Goal: Communication & Community: Answer question/provide support

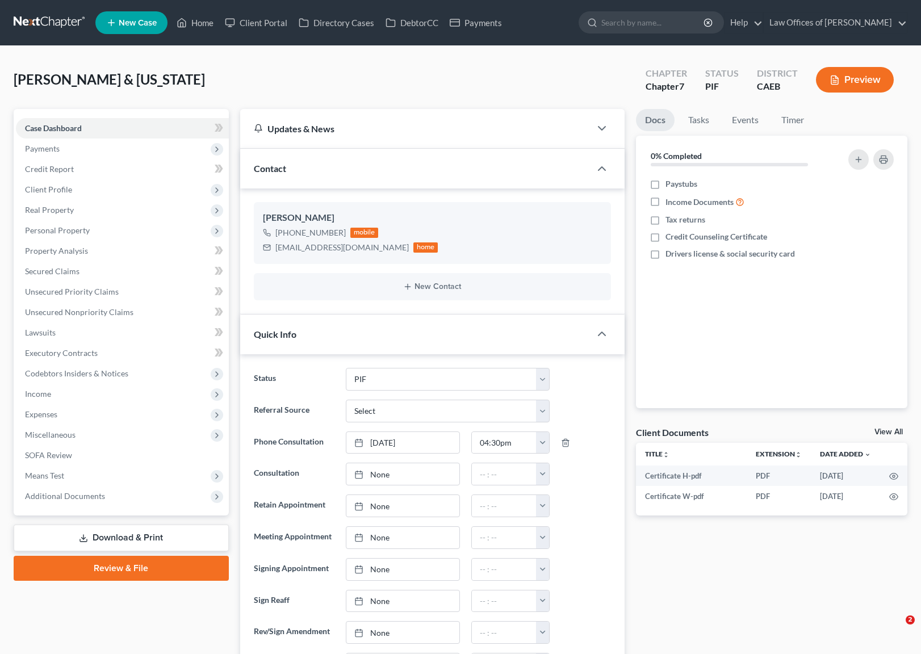
select select "11"
select select "0"
click at [58, 393] on span "Income" at bounding box center [122, 394] width 213 height 20
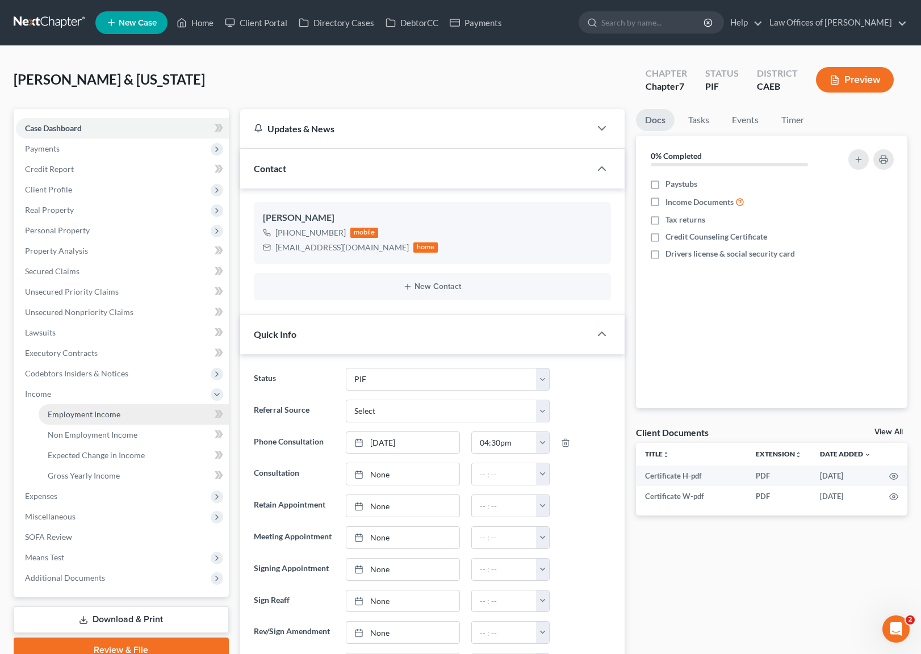
click at [115, 417] on span "Employment Income" at bounding box center [84, 414] width 73 height 10
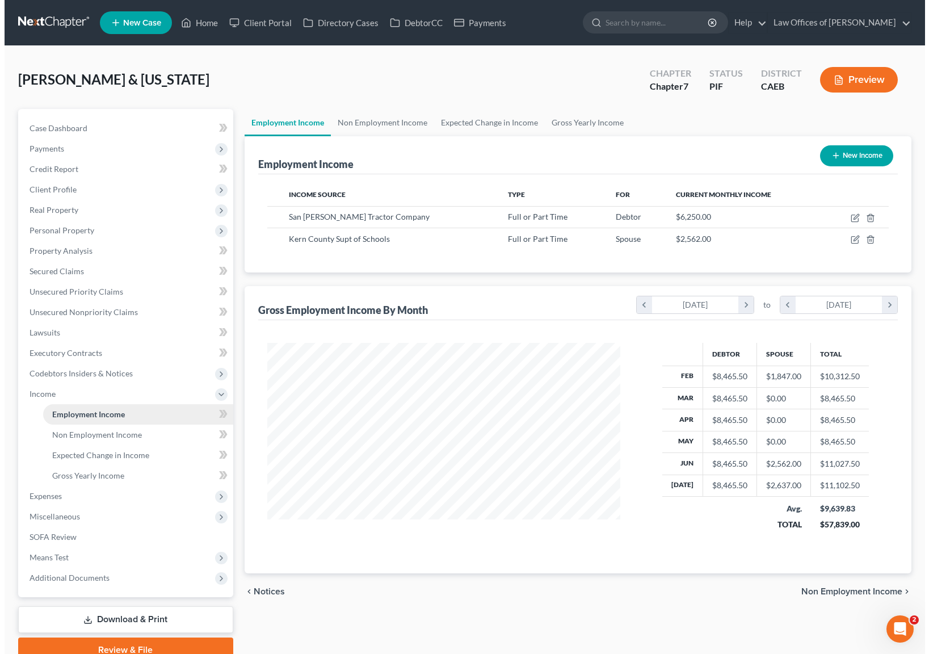
scroll to position [203, 376]
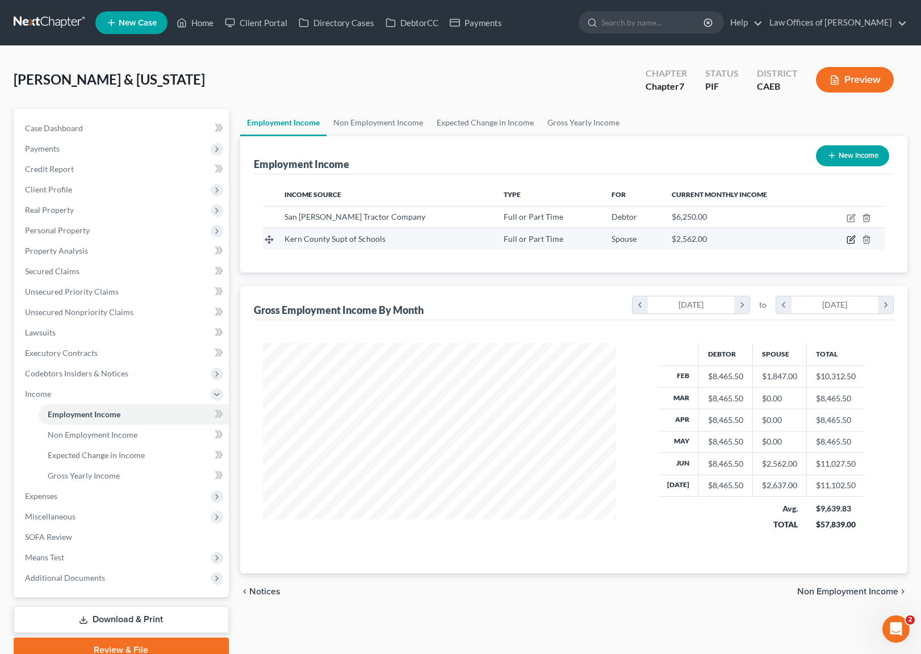
click at [849, 240] on icon "button" at bounding box center [850, 239] width 9 height 9
select select "0"
select select "4"
select select "0"
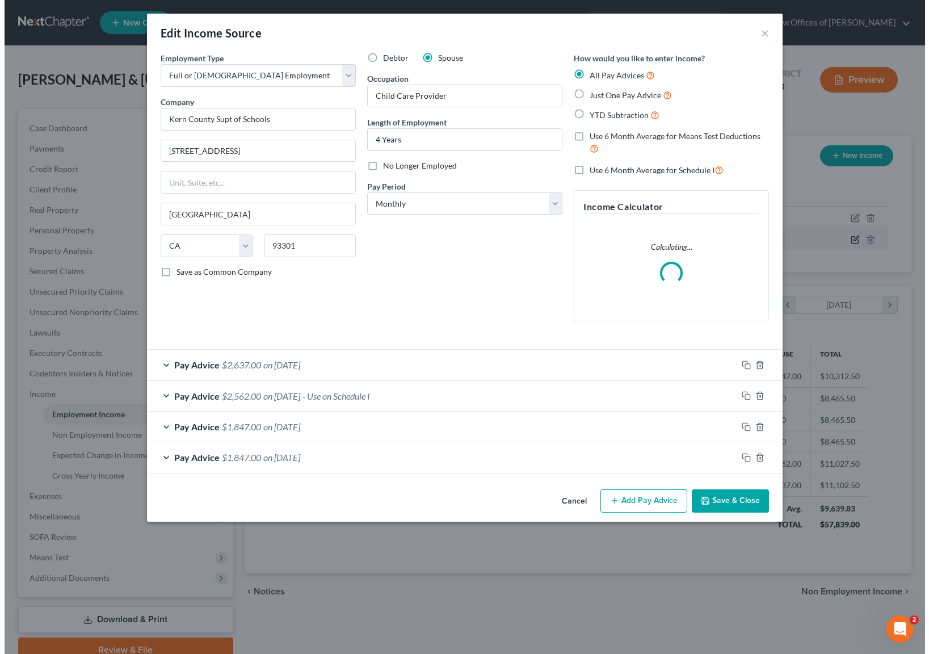
scroll to position [203, 380]
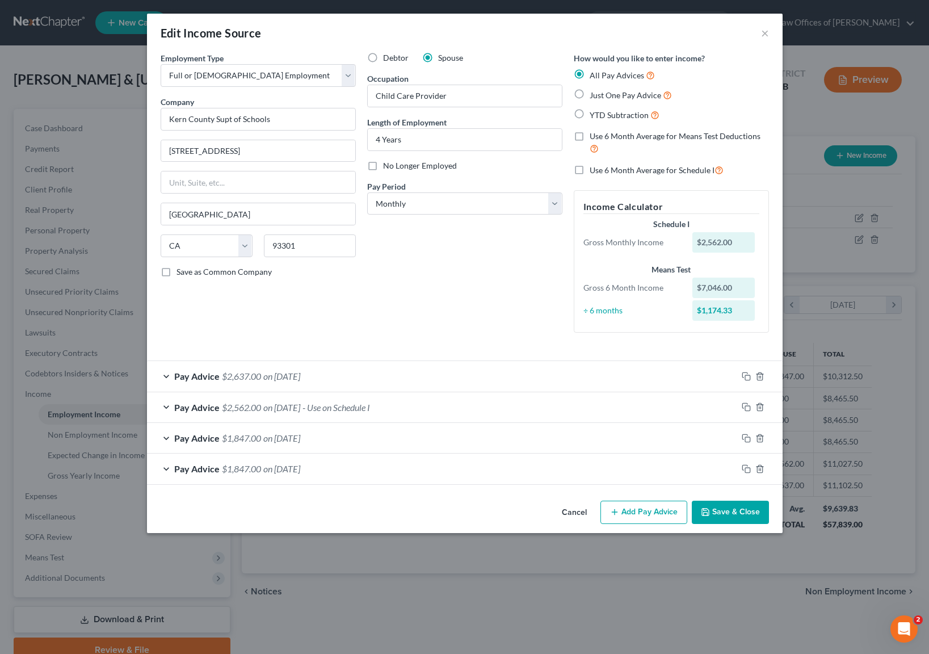
click at [646, 507] on button "Add Pay Advice" at bounding box center [643, 513] width 87 height 24
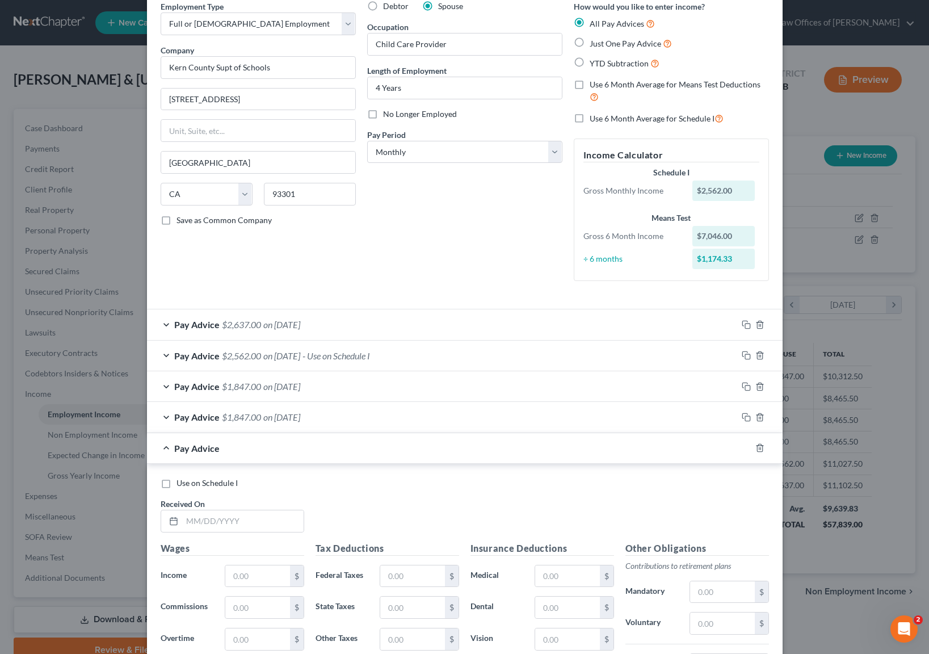
scroll to position [69, 0]
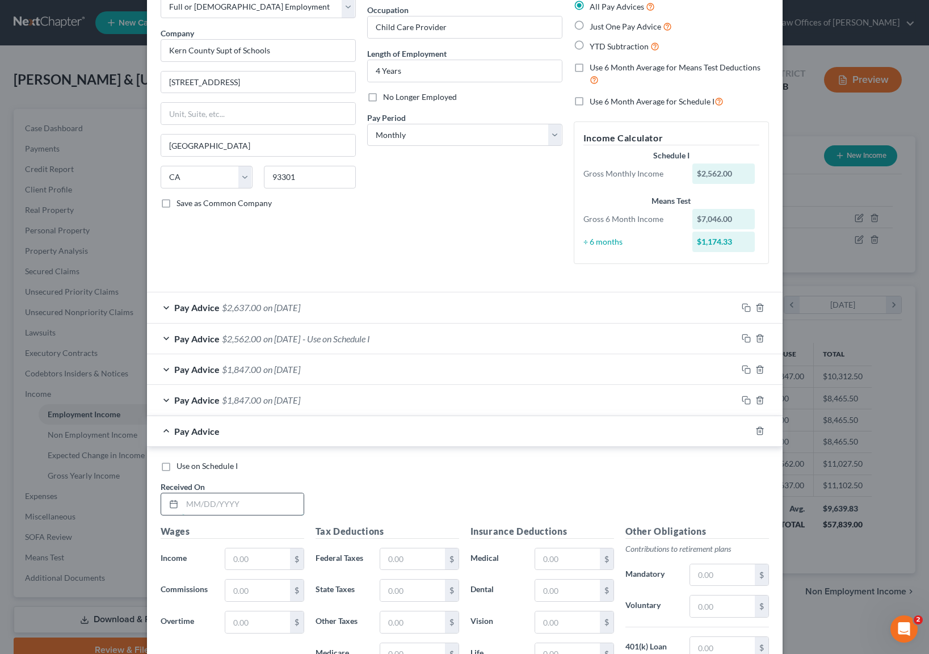
click at [260, 501] on input "text" at bounding box center [242, 504] width 121 height 22
type input "03/19/2025"
type input "1,847."
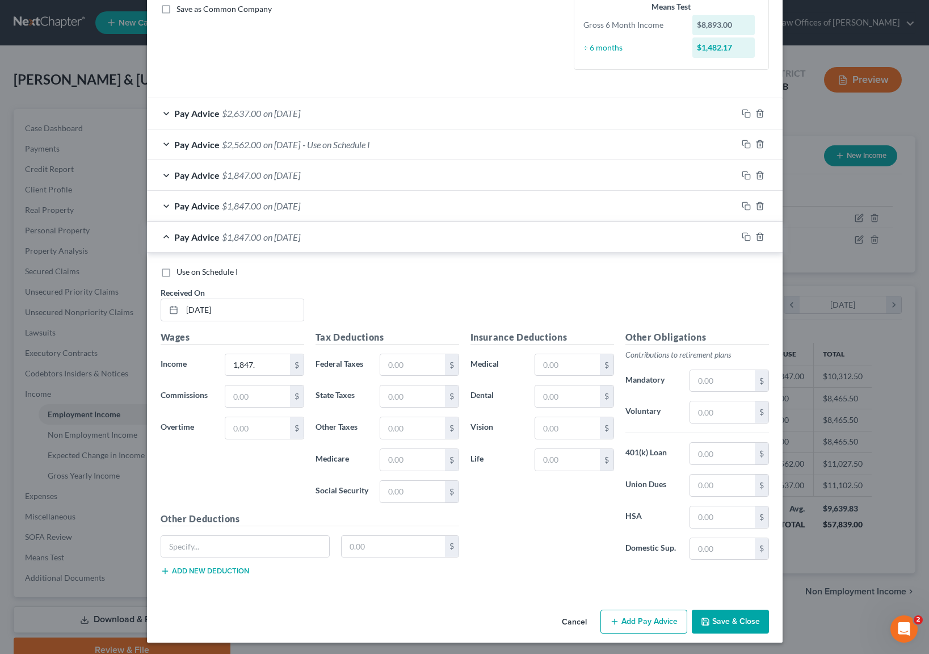
scroll to position [263, 0]
click at [645, 618] on button "Add Pay Advice" at bounding box center [643, 622] width 87 height 24
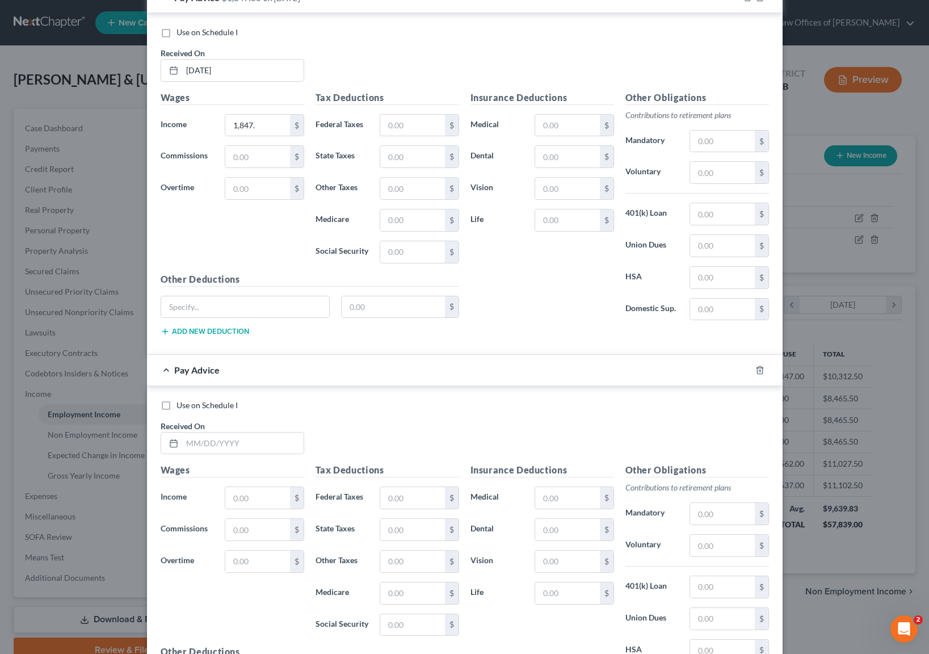
scroll to position [509, 0]
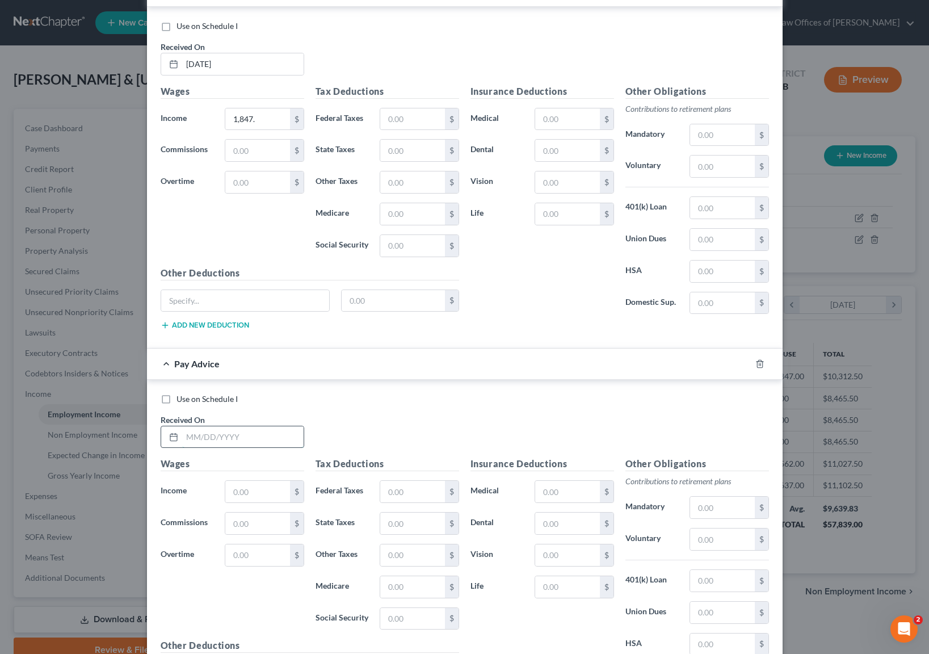
click at [251, 432] on input "text" at bounding box center [242, 437] width 121 height 22
type input "04/17/2025"
type input "1,854"
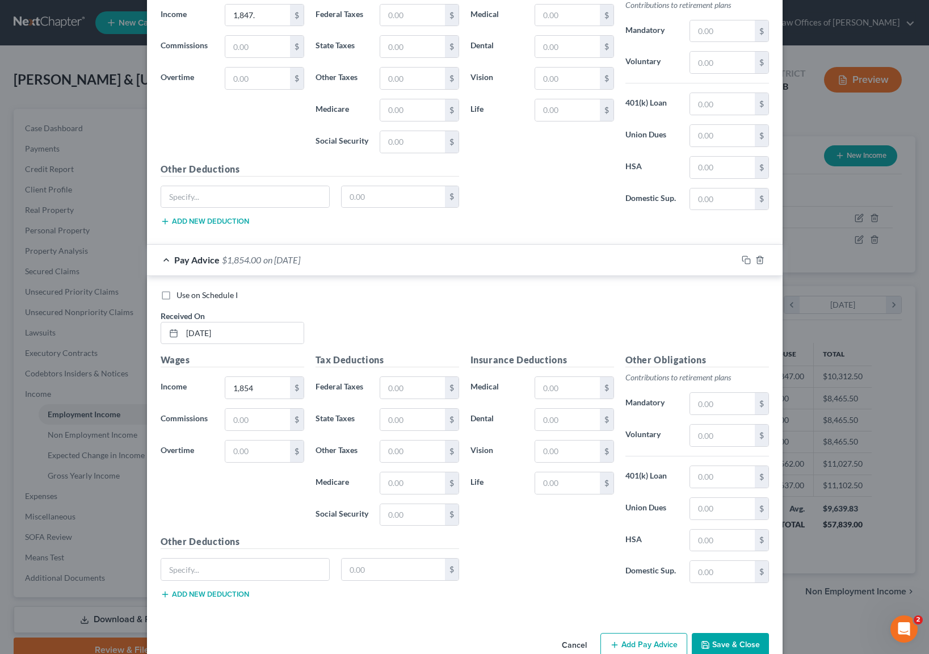
scroll to position [638, 0]
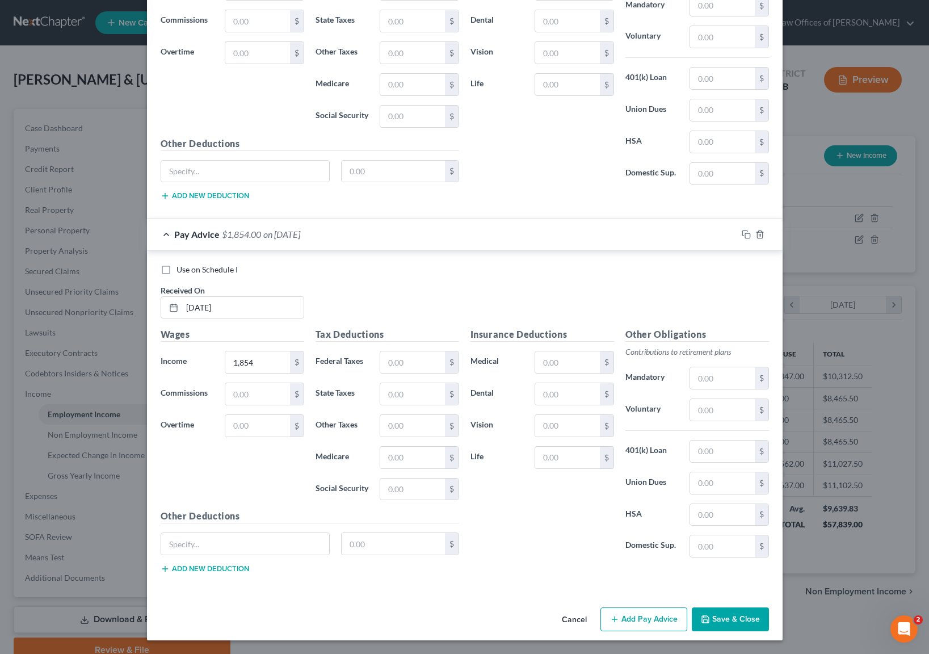
click at [642, 620] on button "Add Pay Advice" at bounding box center [643, 619] width 87 height 24
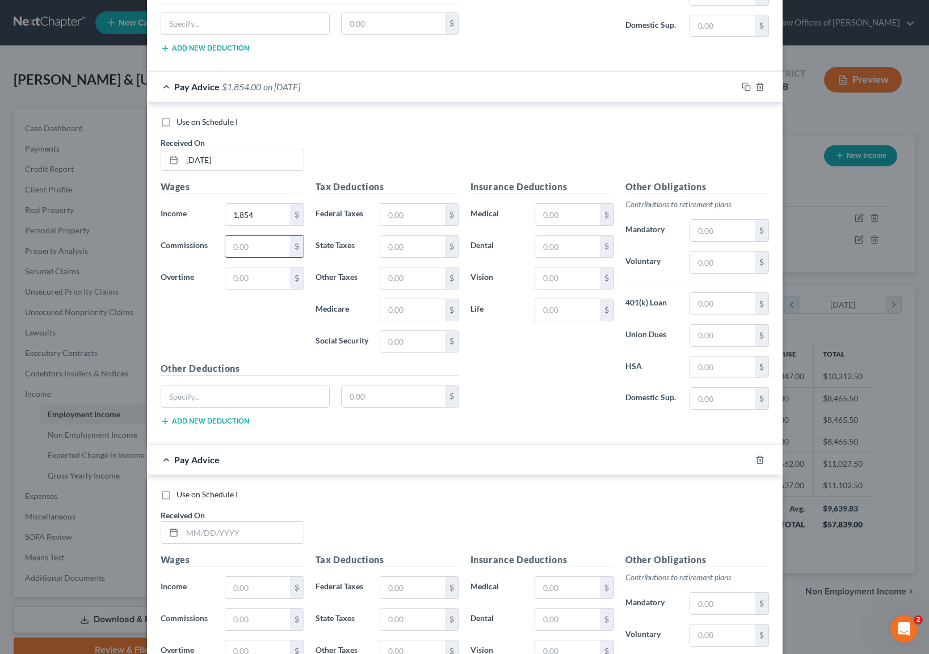
scroll to position [833, 0]
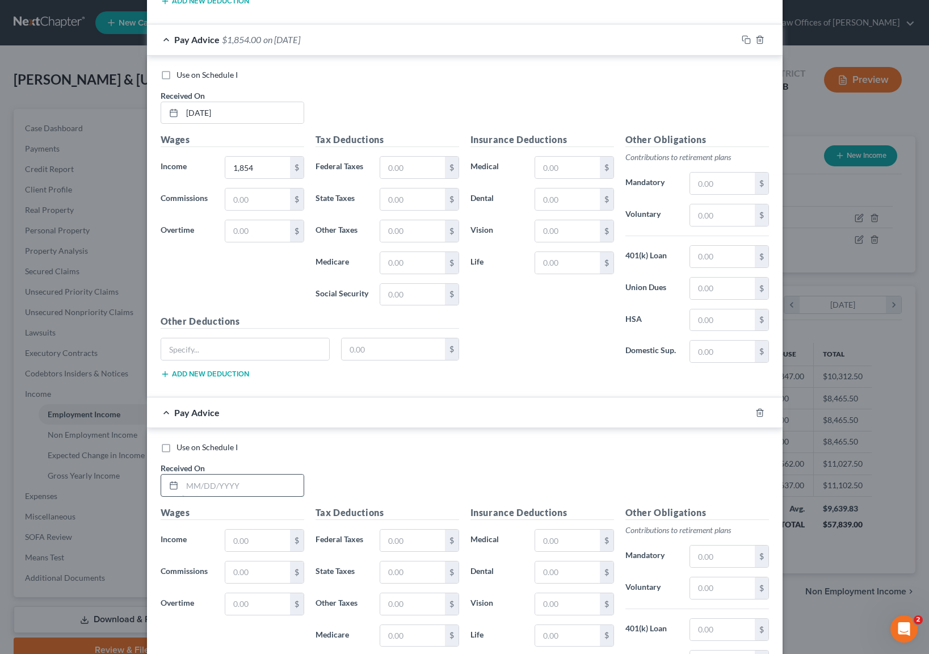
click at [257, 487] on input "text" at bounding box center [242, 485] width 121 height 22
type input "05/15/2025"
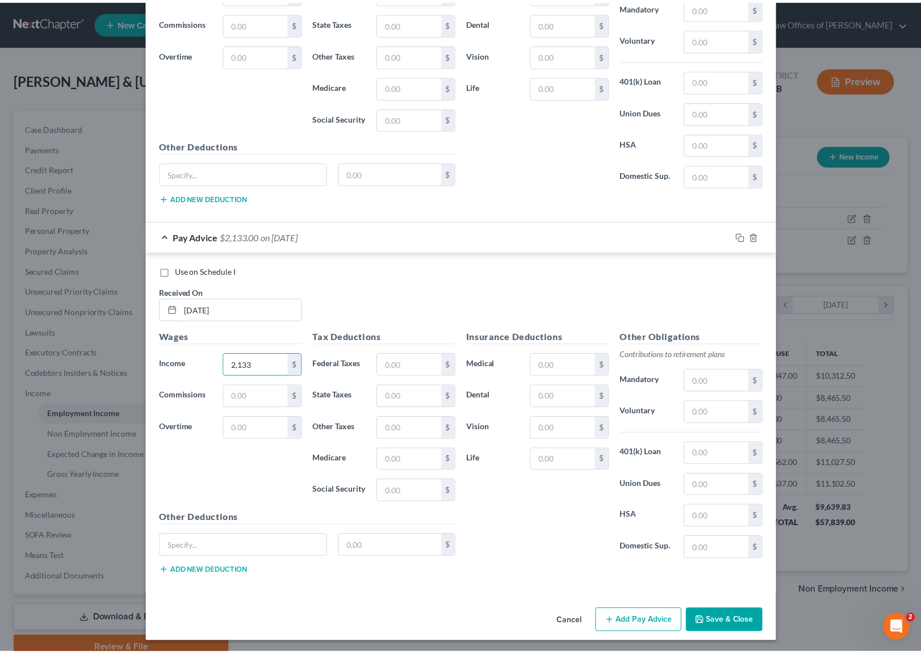
scroll to position [1011, 0]
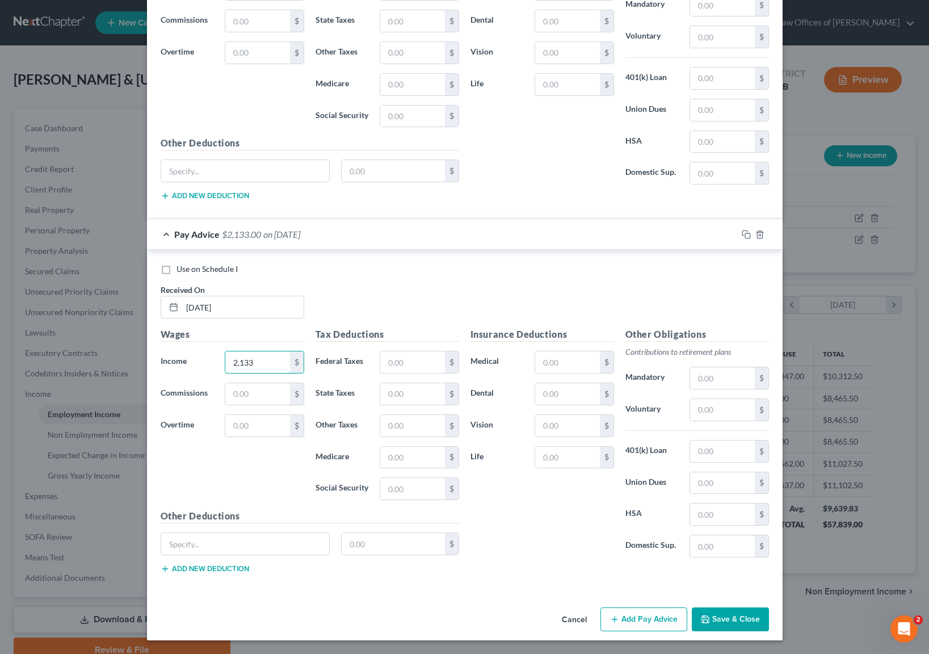
type input "2,133"
click at [716, 615] on button "Save & Close" at bounding box center [730, 619] width 77 height 24
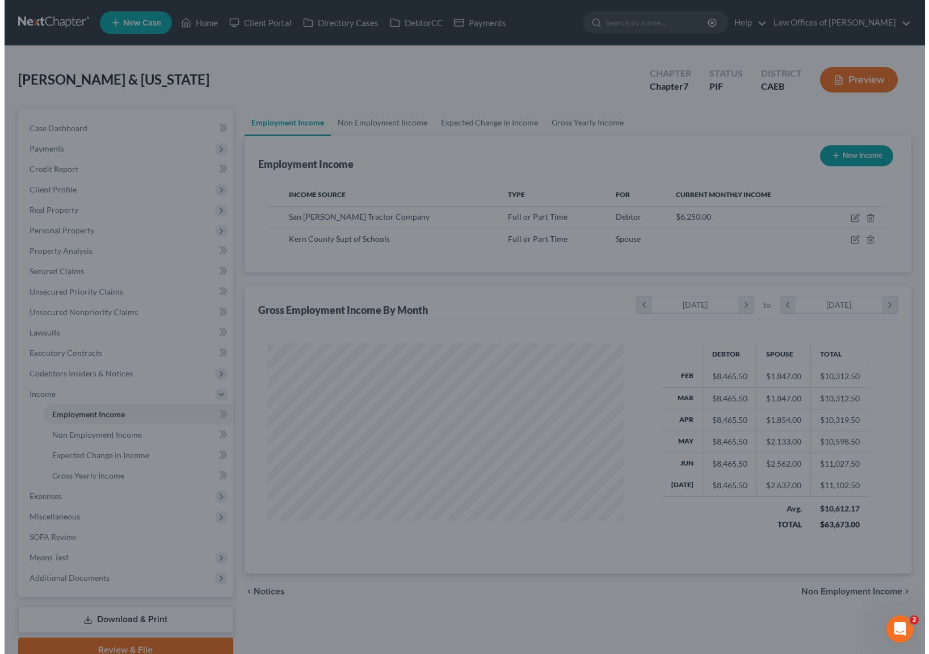
scroll to position [567366, 567194]
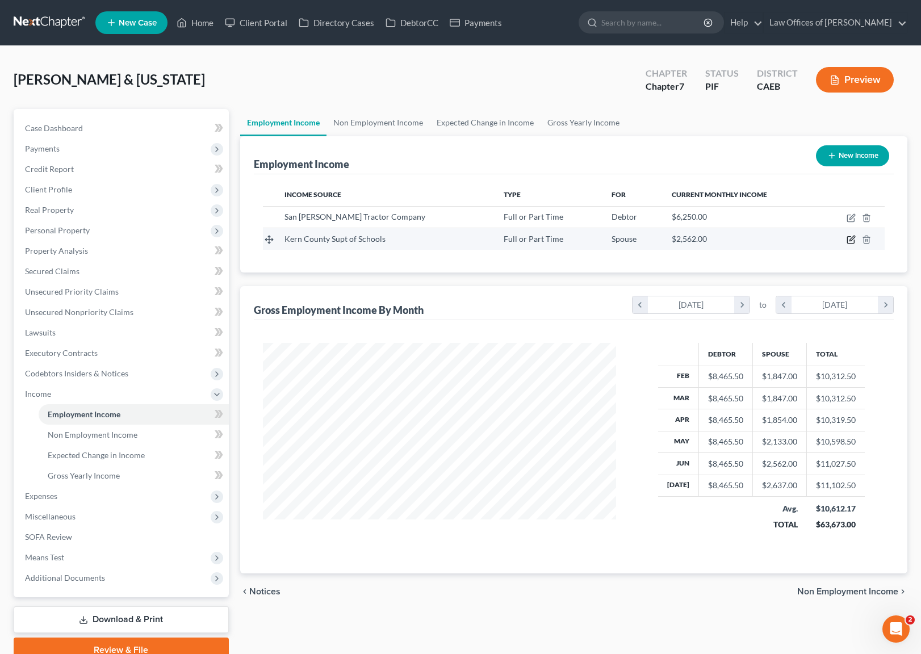
click at [854, 239] on icon "button" at bounding box center [850, 239] width 9 height 9
select select "0"
select select "4"
select select "0"
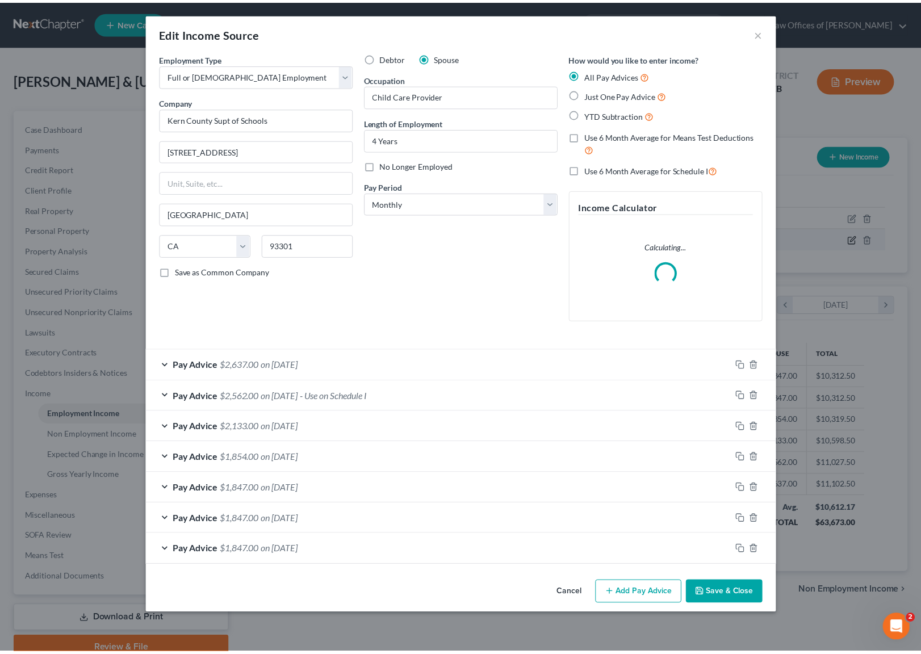
scroll to position [203, 380]
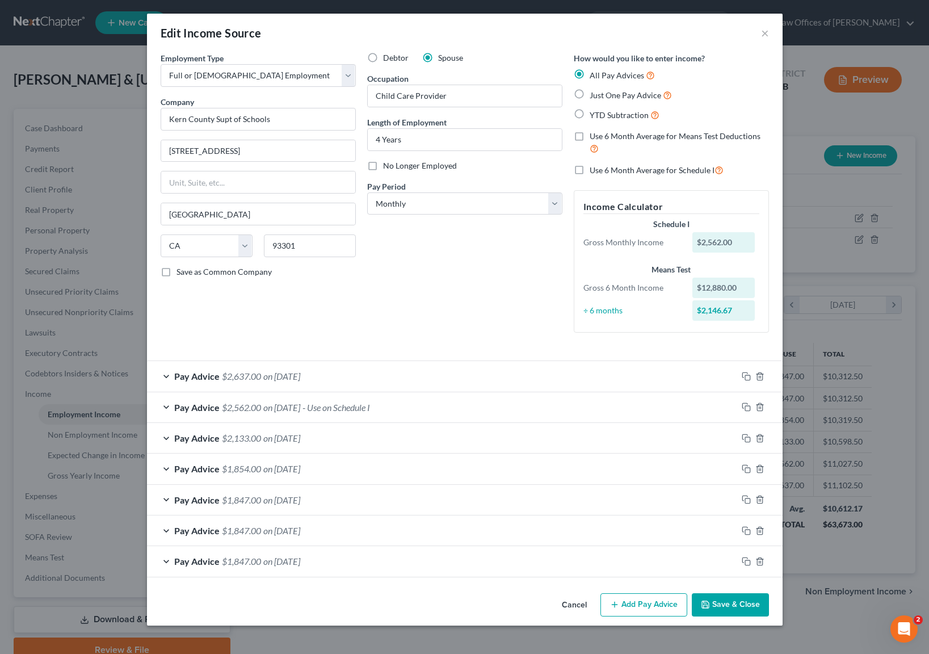
click at [719, 600] on button "Save & Close" at bounding box center [730, 605] width 77 height 24
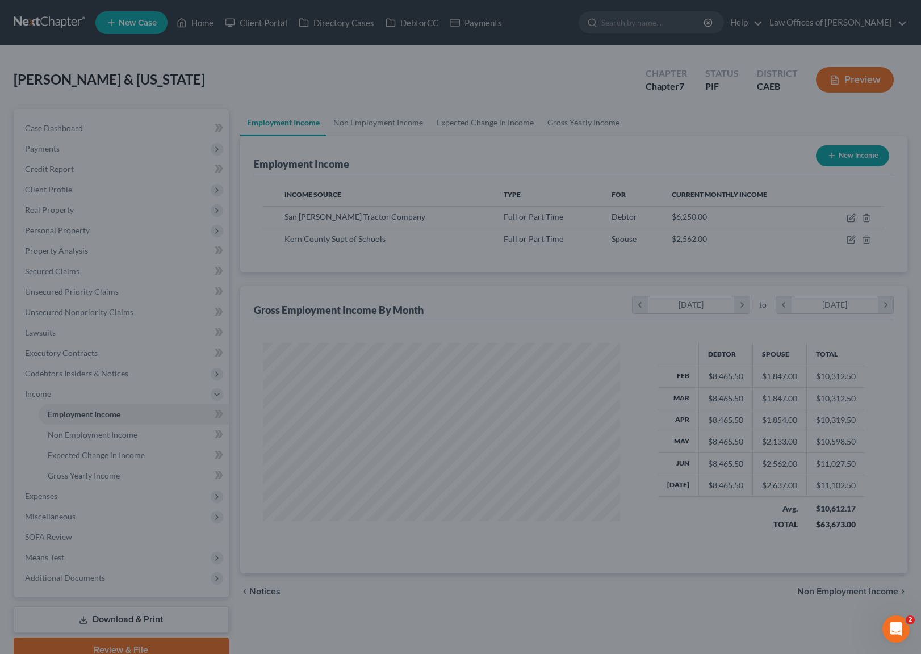
scroll to position [567366, 567194]
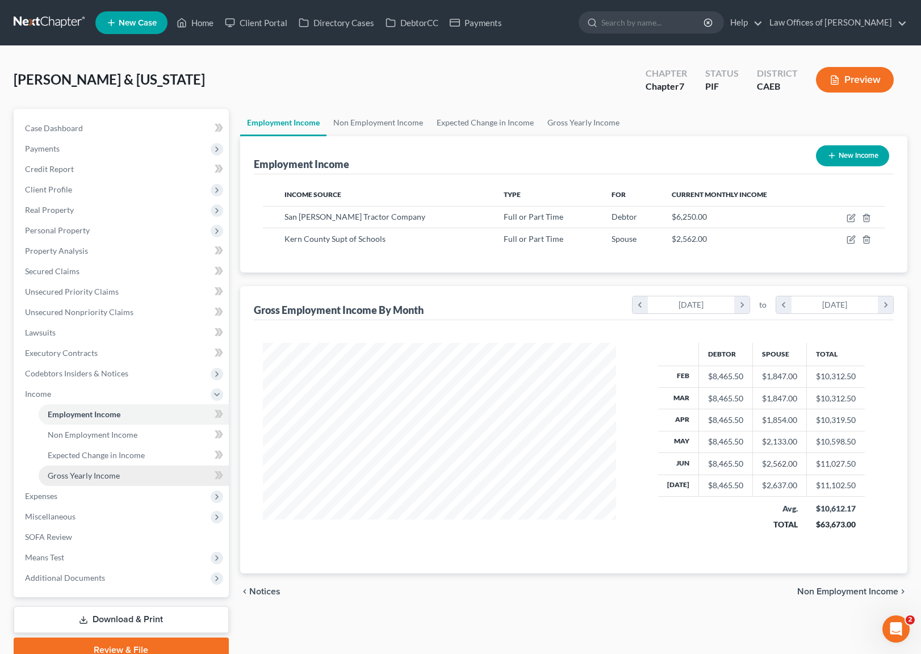
click at [124, 478] on link "Gross Yearly Income" at bounding box center [134, 475] width 190 height 20
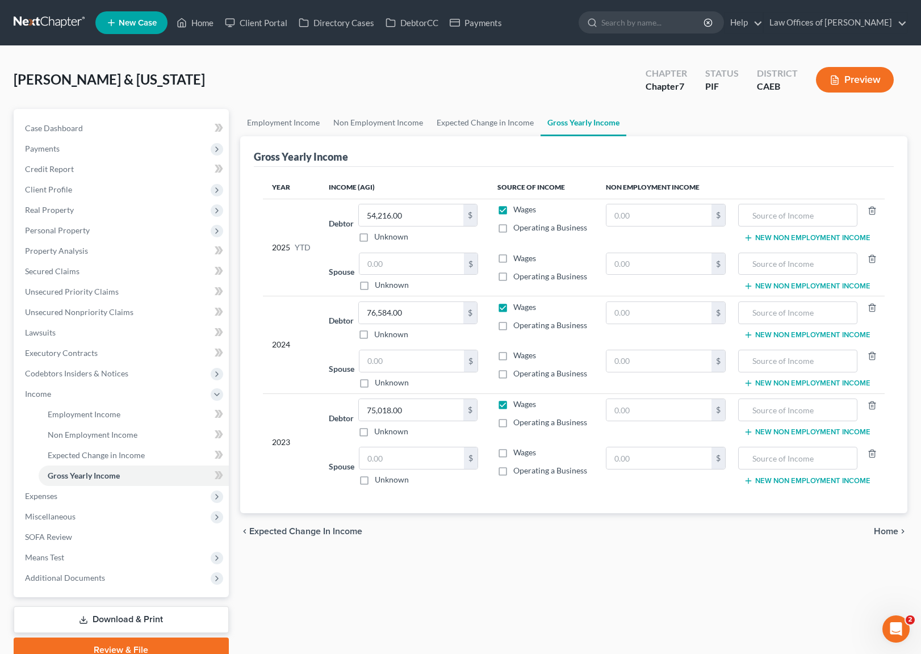
click at [513, 258] on label "Wages" at bounding box center [524, 258] width 23 height 11
click at [518, 258] on input "Wages" at bounding box center [521, 256] width 7 height 7
checkbox input "true"
drag, startPoint x: 427, startPoint y: 262, endPoint x: 551, endPoint y: 259, distance: 123.8
click at [429, 261] on input "text" at bounding box center [411, 264] width 104 height 22
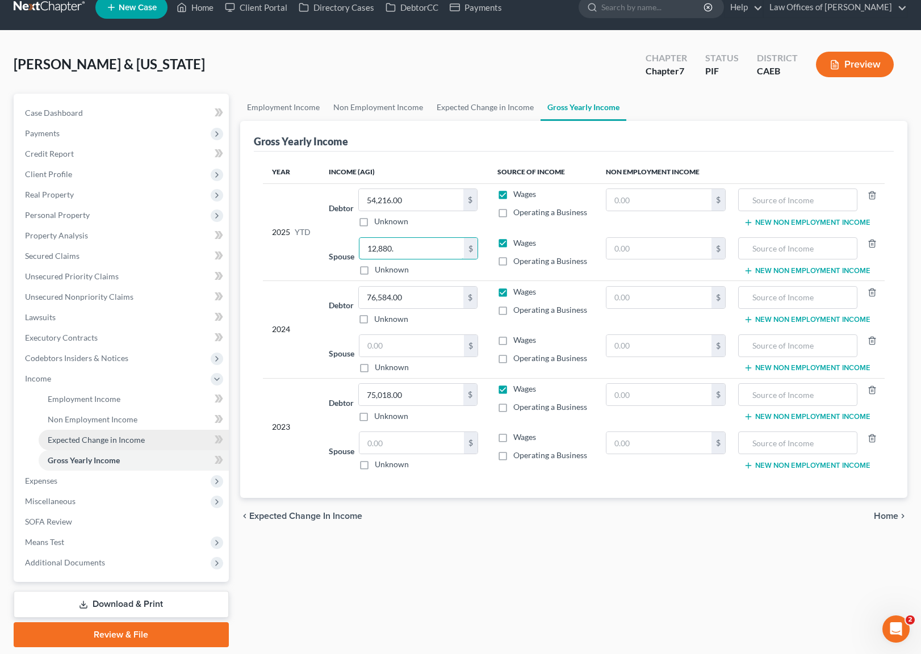
scroll to position [51, 0]
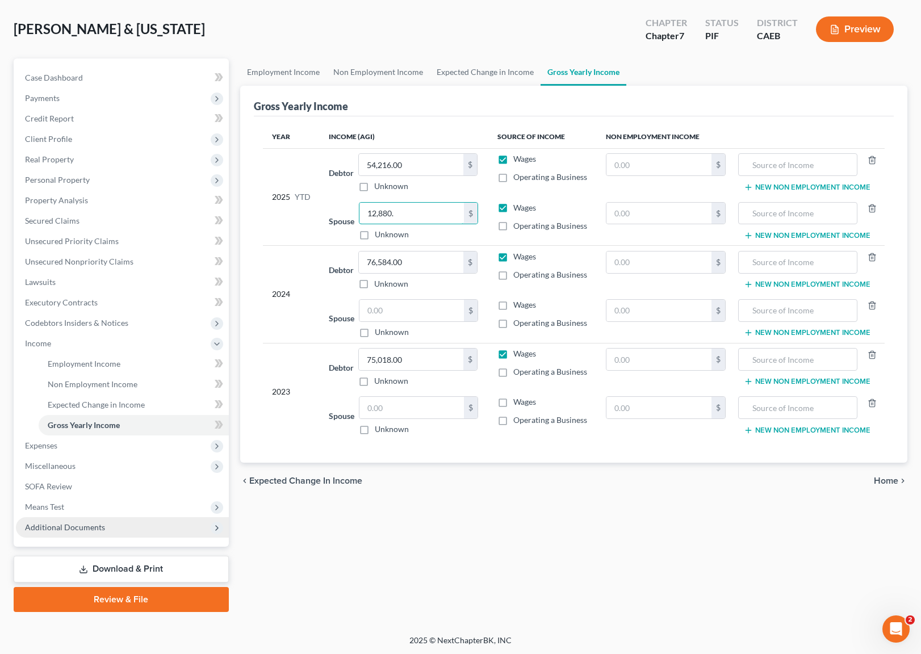
type input "12,880."
click at [102, 526] on span "Additional Documents" at bounding box center [65, 527] width 80 height 10
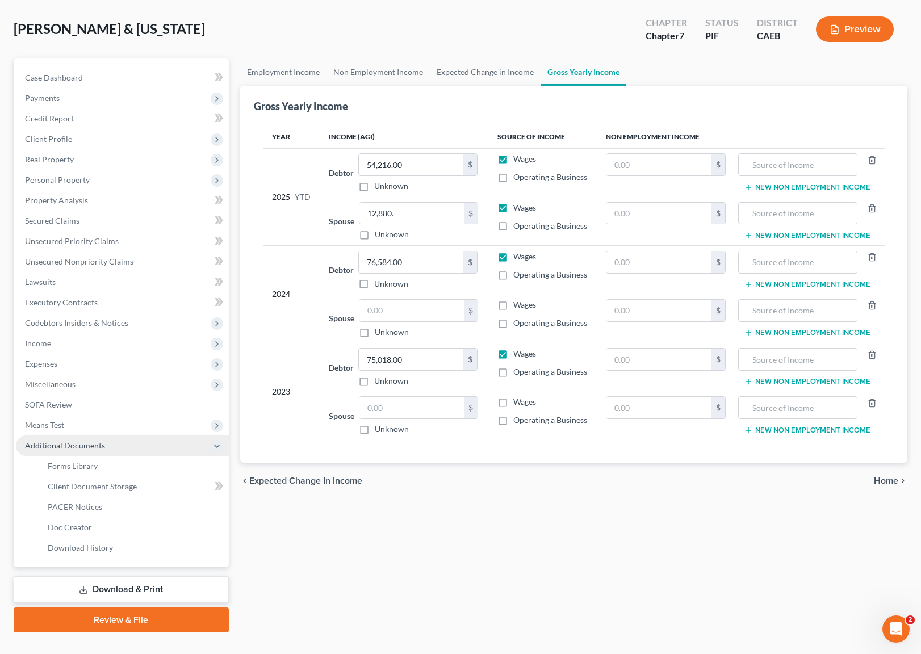
scroll to position [53, 0]
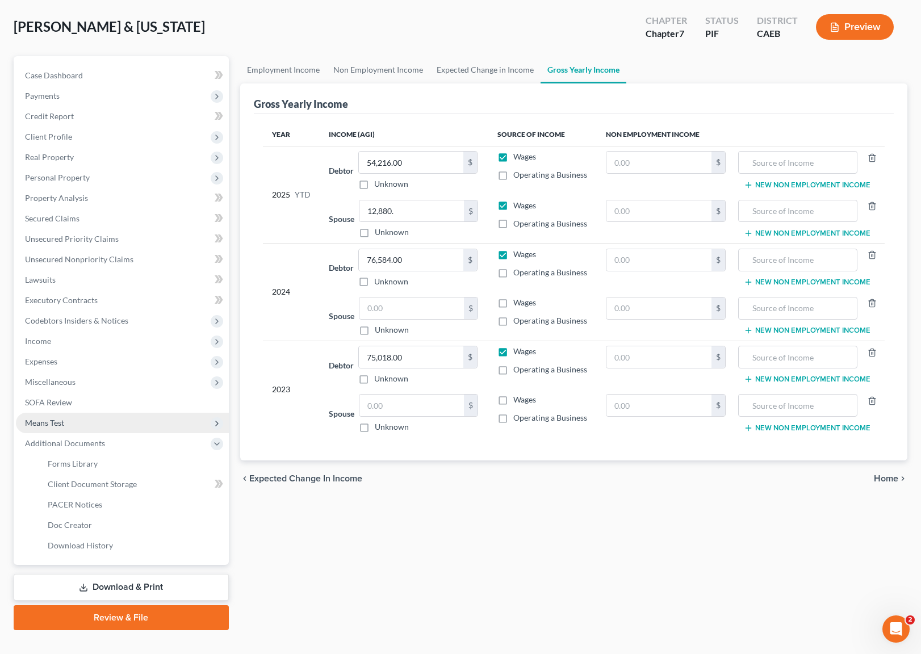
click at [81, 428] on span "Means Test" at bounding box center [122, 423] width 213 height 20
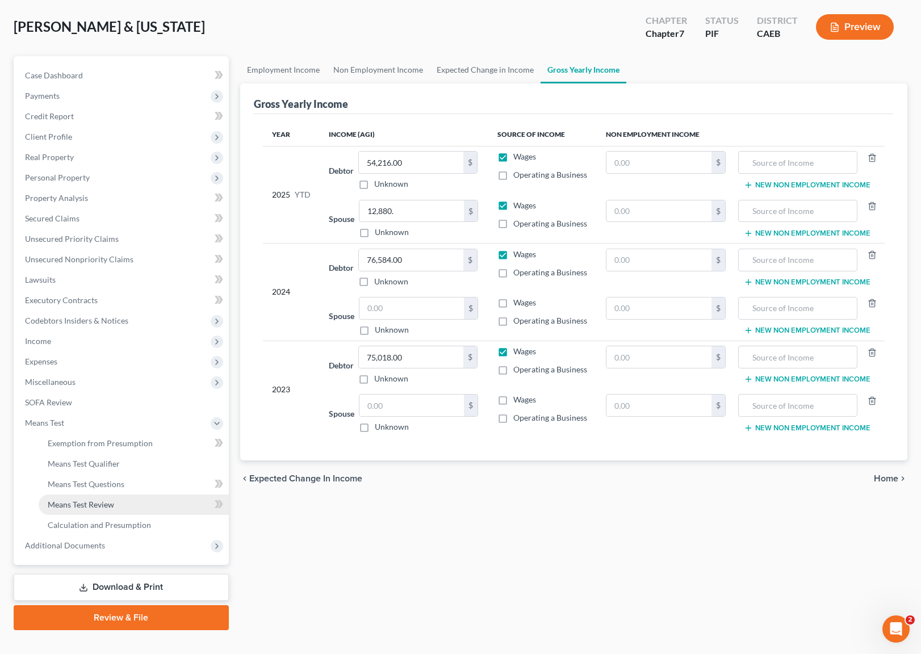
click at [132, 502] on link "Means Test Review" at bounding box center [134, 504] width 190 height 20
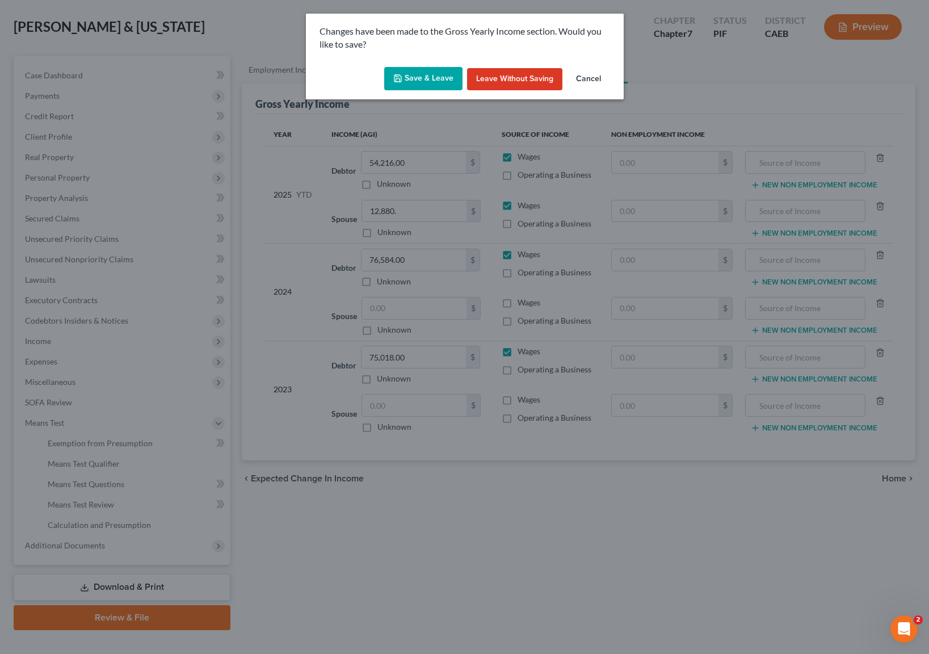
click at [427, 77] on button "Save & Leave" at bounding box center [423, 79] width 78 height 24
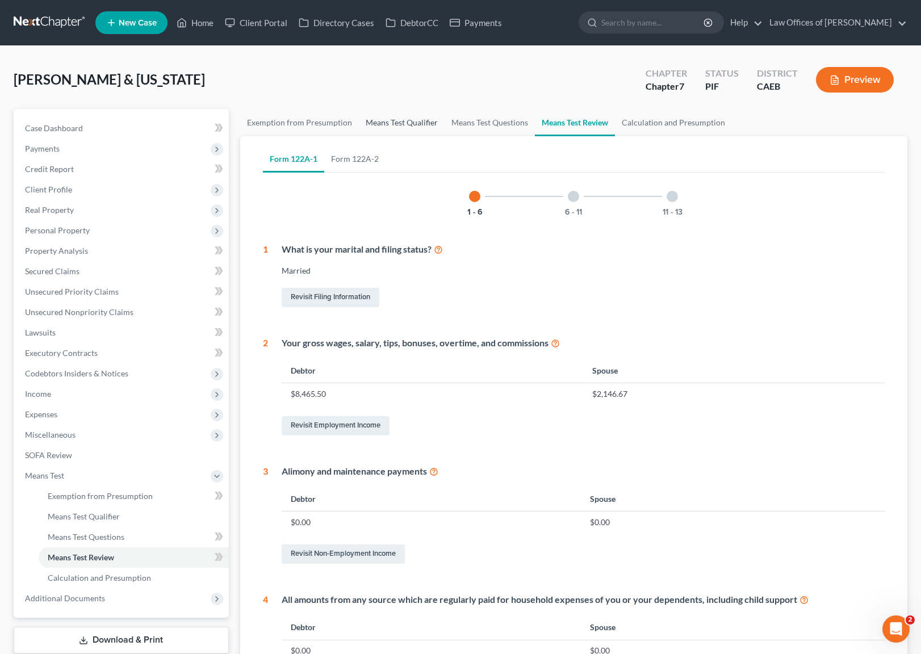
click at [391, 120] on link "Means Test Qualifier" at bounding box center [402, 122] width 86 height 27
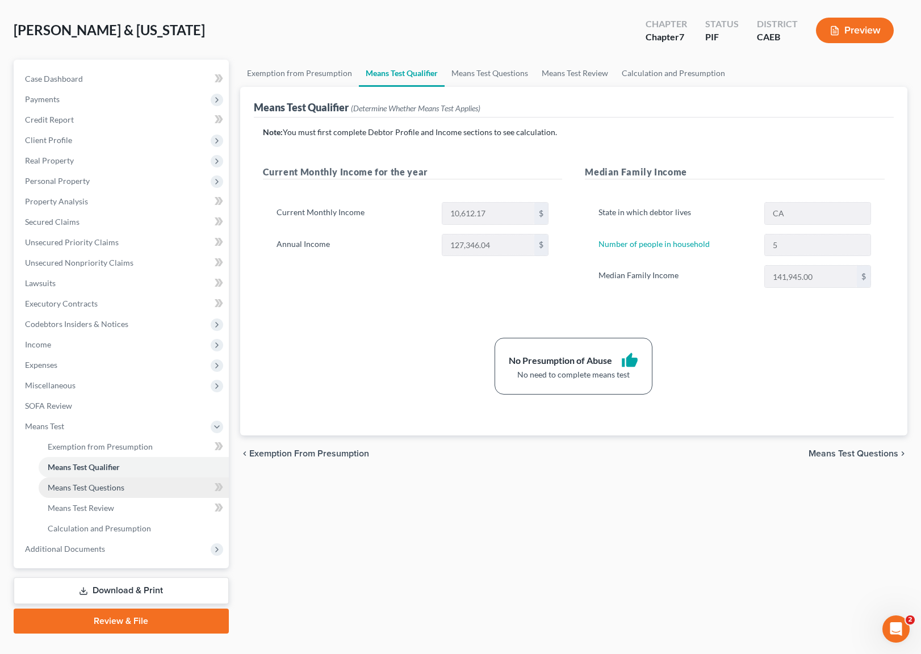
scroll to position [50, 0]
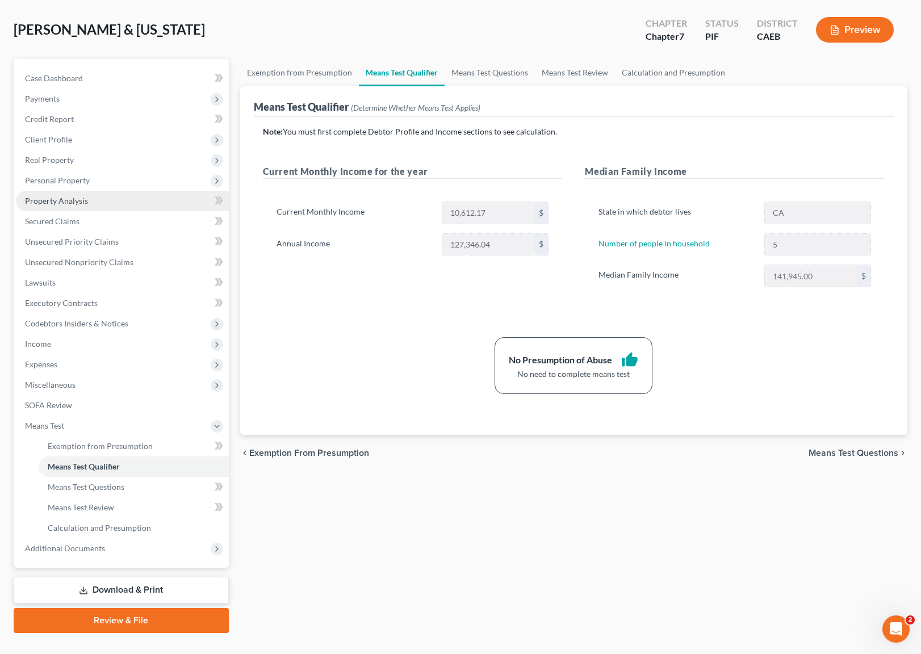
click at [117, 207] on link "Property Analysis" at bounding box center [122, 201] width 213 height 20
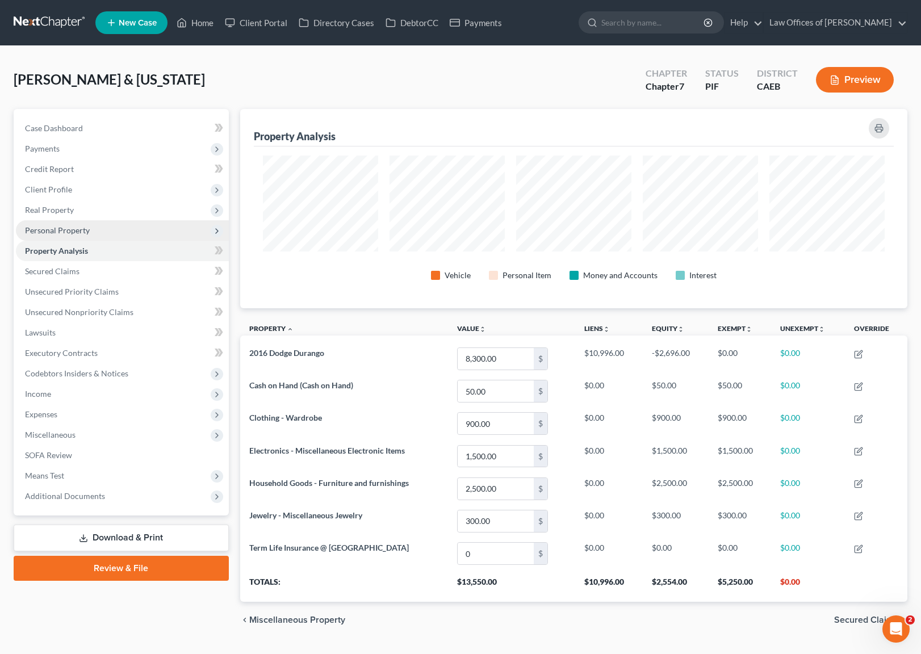
click at [108, 228] on span "Personal Property" at bounding box center [122, 230] width 213 height 20
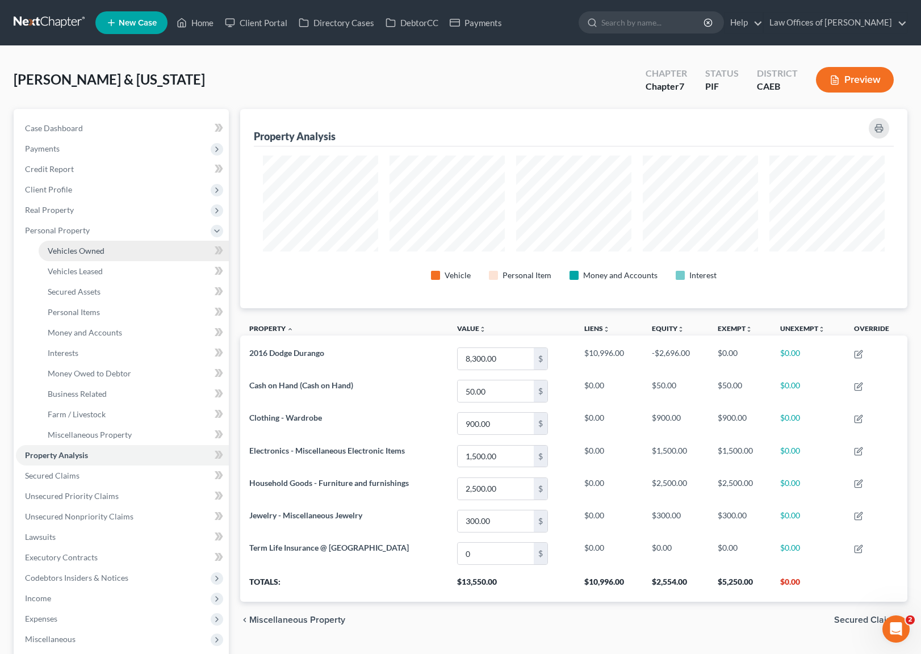
click at [118, 251] on link "Vehicles Owned" at bounding box center [134, 251] width 190 height 20
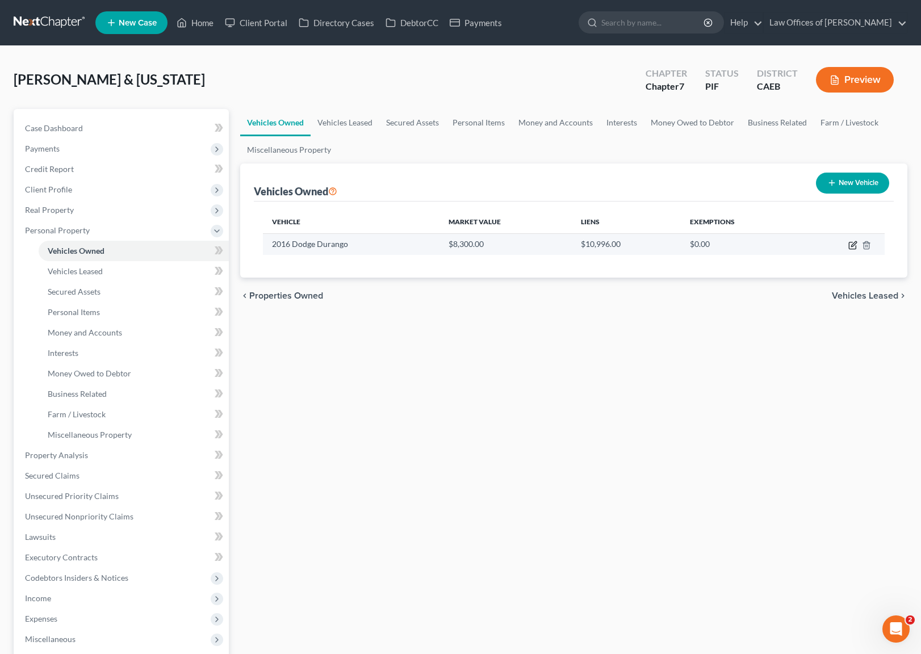
click at [850, 245] on icon "button" at bounding box center [852, 245] width 9 height 9
select select "0"
select select "10"
select select "0"
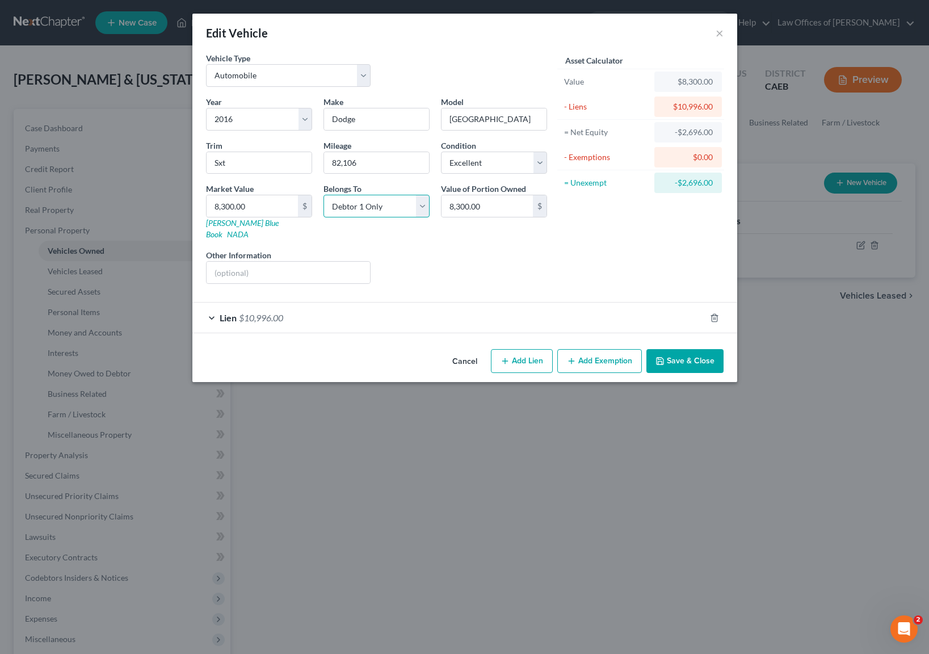
click at [420, 203] on select "Select Debtor 1 Only Debtor 2 Only Debtor 1 And Debtor 2 Only At Least One Of T…" at bounding box center [377, 206] width 106 height 23
select select "4"
click at [696, 354] on button "Save & Close" at bounding box center [684, 361] width 77 height 24
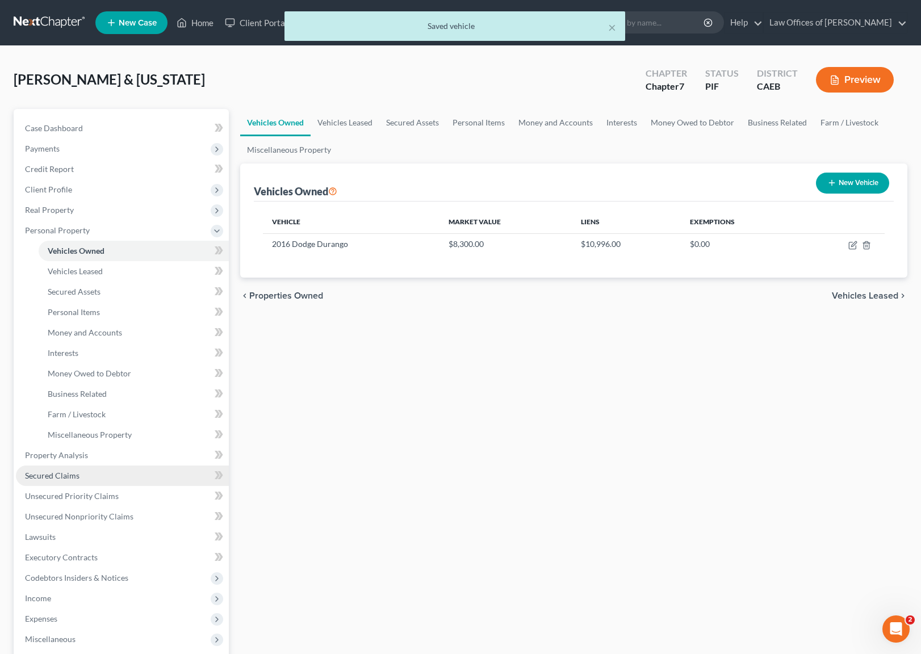
click at [98, 474] on link "Secured Claims" at bounding box center [122, 475] width 213 height 20
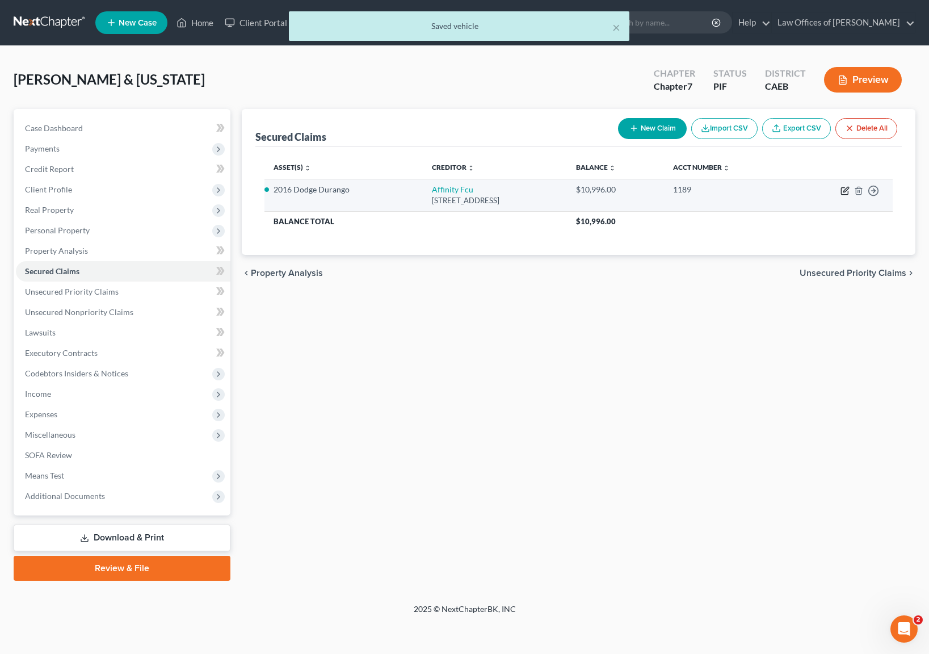
click at [847, 190] on icon "button" at bounding box center [845, 190] width 9 height 9
select select "33"
select select "0"
select select "4"
select select "0"
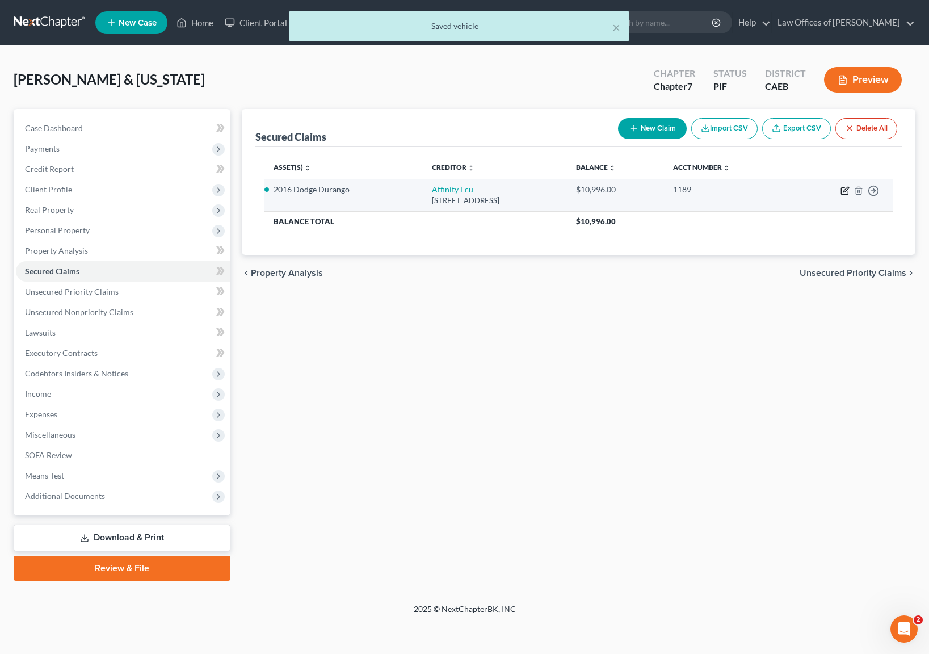
select select "0"
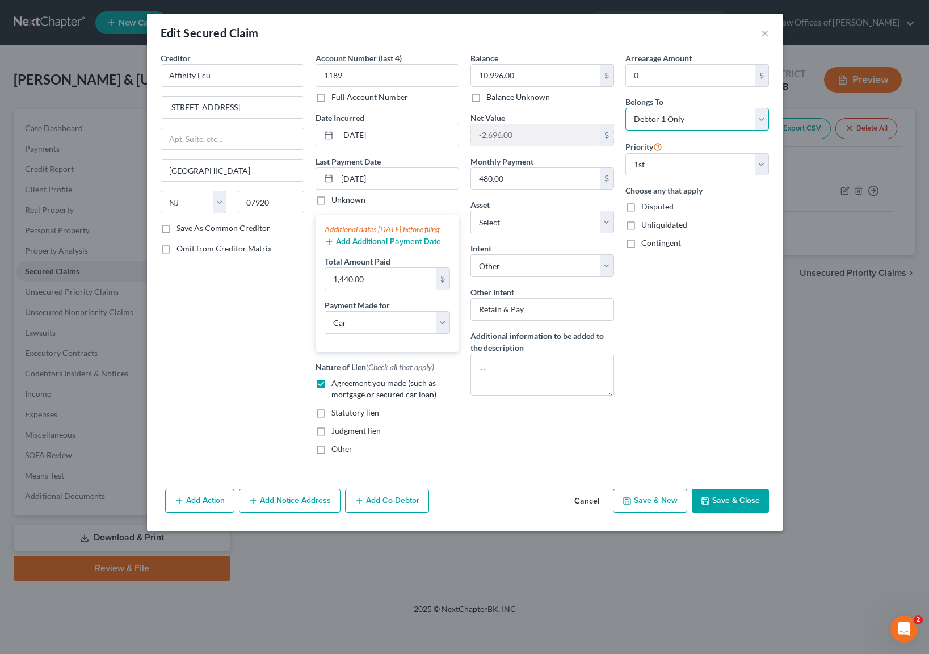
click at [764, 117] on select "Select Debtor 1 Only Debtor 2 Only Debtor 1 And Debtor 2 Only At Least One Of T…" at bounding box center [697, 119] width 144 height 23
select select "4"
click at [726, 513] on button "Save & Close" at bounding box center [730, 501] width 77 height 24
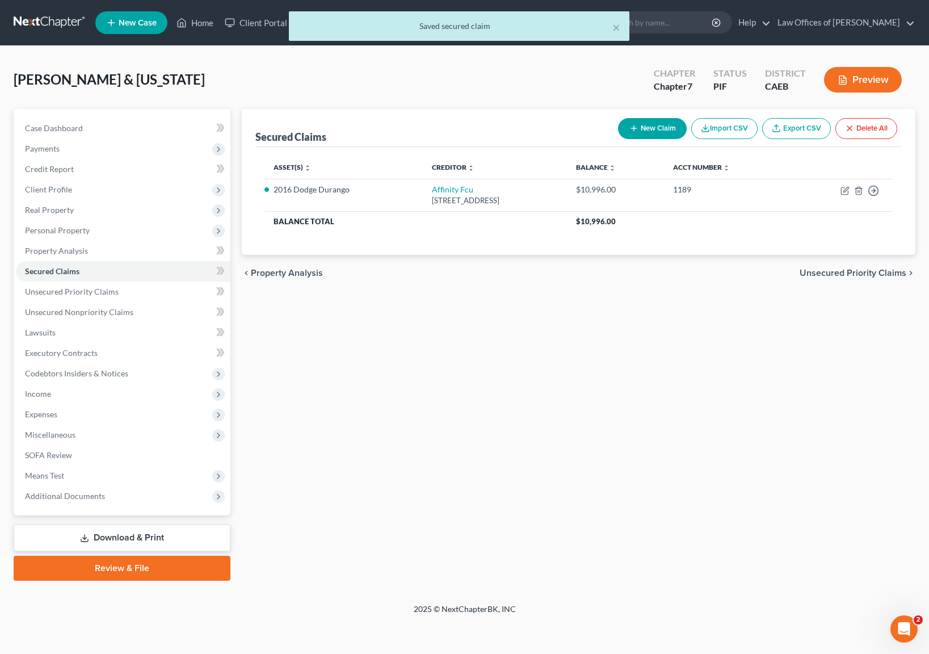
click at [179, 533] on link "Download & Print" at bounding box center [122, 537] width 217 height 27
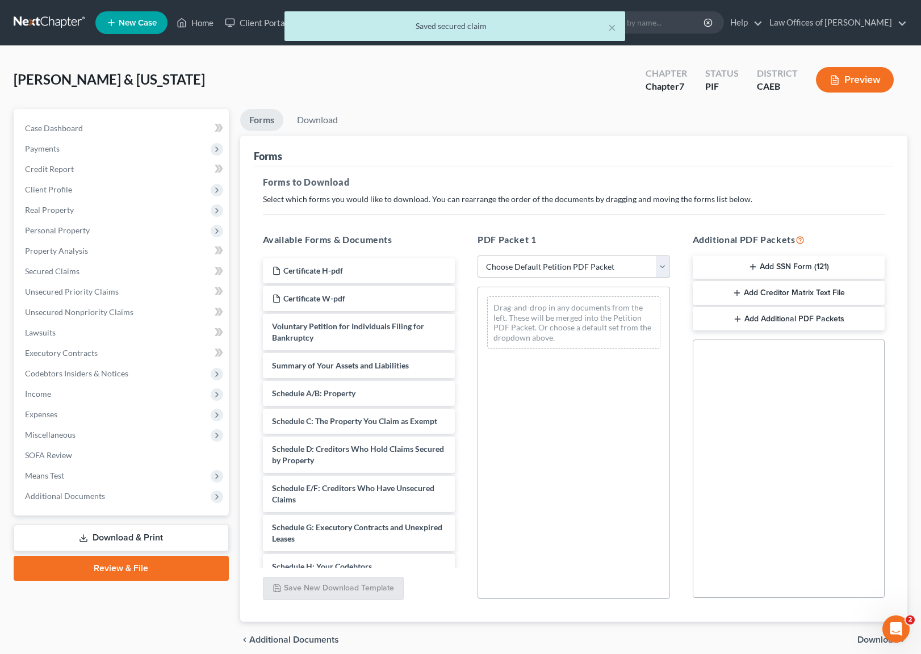
click at [658, 264] on select "Choose Default Petition PDF Packet Complete Bankruptcy Petition (all forms and …" at bounding box center [573, 266] width 192 height 23
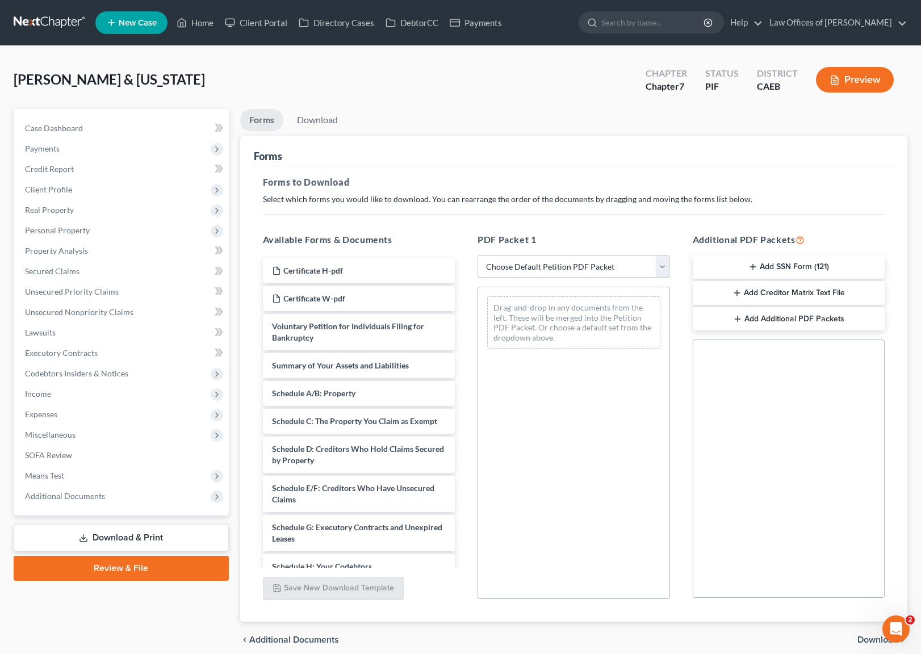
select select "4"
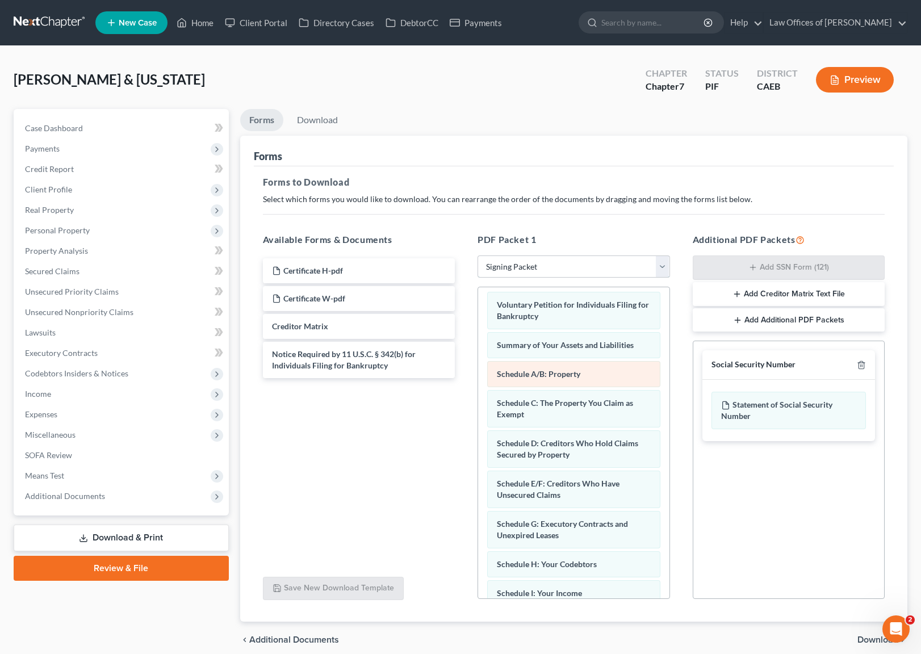
scroll to position [261, 0]
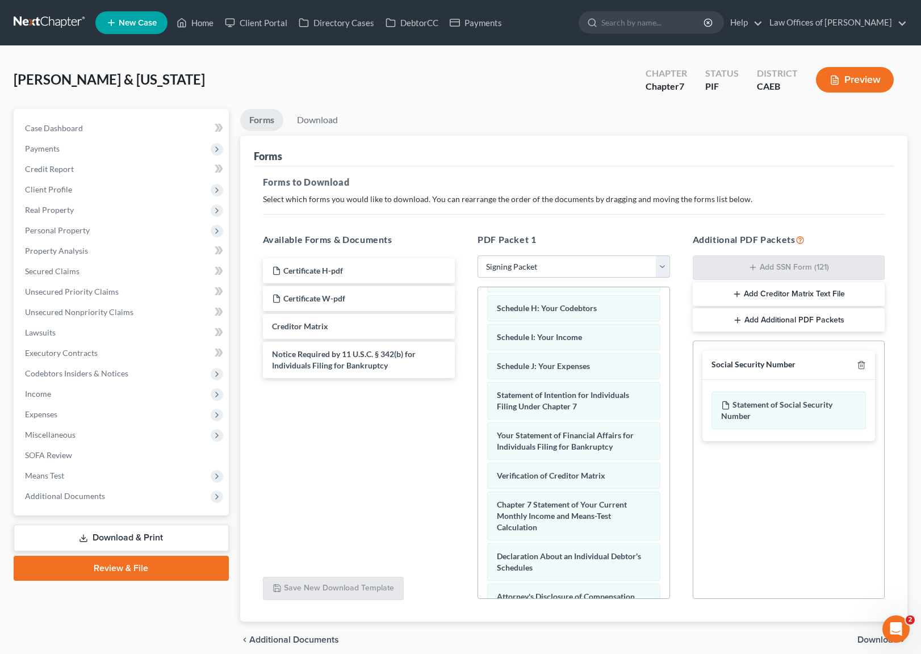
click at [871, 637] on span "Download" at bounding box center [877, 639] width 41 height 9
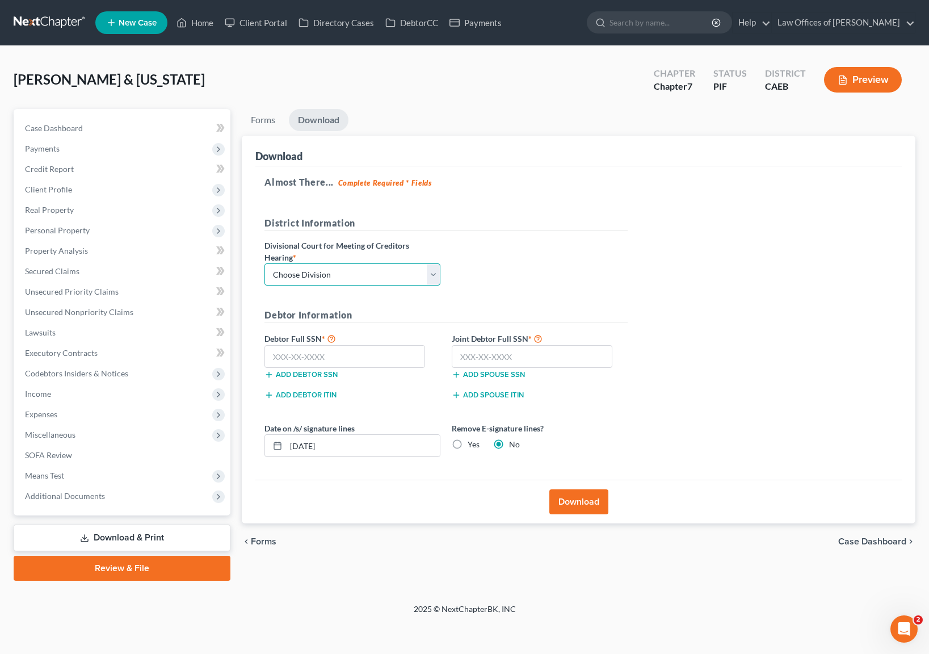
click at [432, 271] on select "Choose Division Fresno Modesto Sacramento" at bounding box center [352, 274] width 176 height 23
select select "0"
click at [346, 348] on input "text" at bounding box center [344, 356] width 161 height 23
type input "111-11-1111"
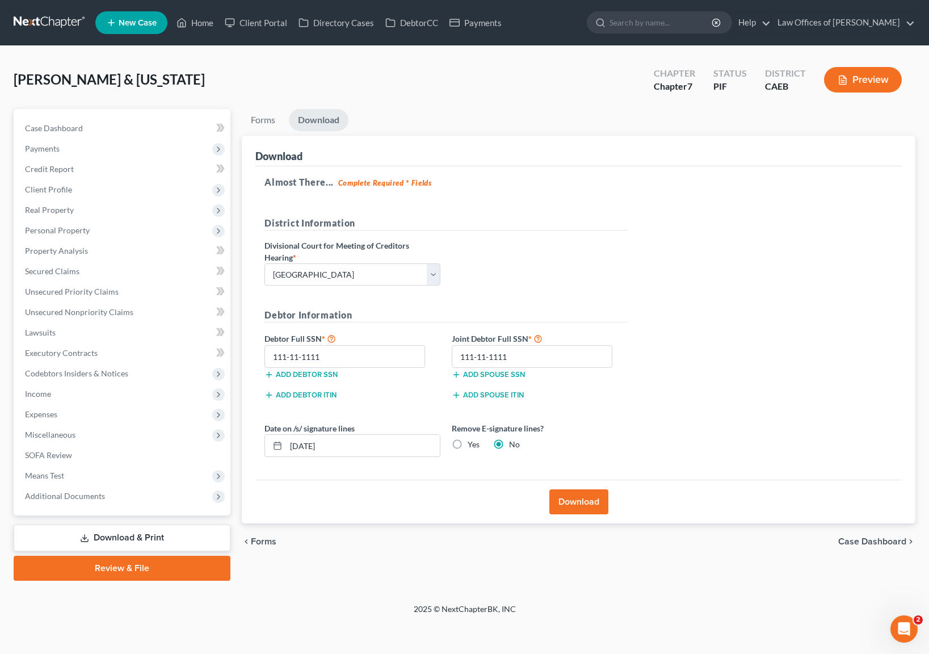
click at [582, 502] on button "Download" at bounding box center [578, 501] width 59 height 25
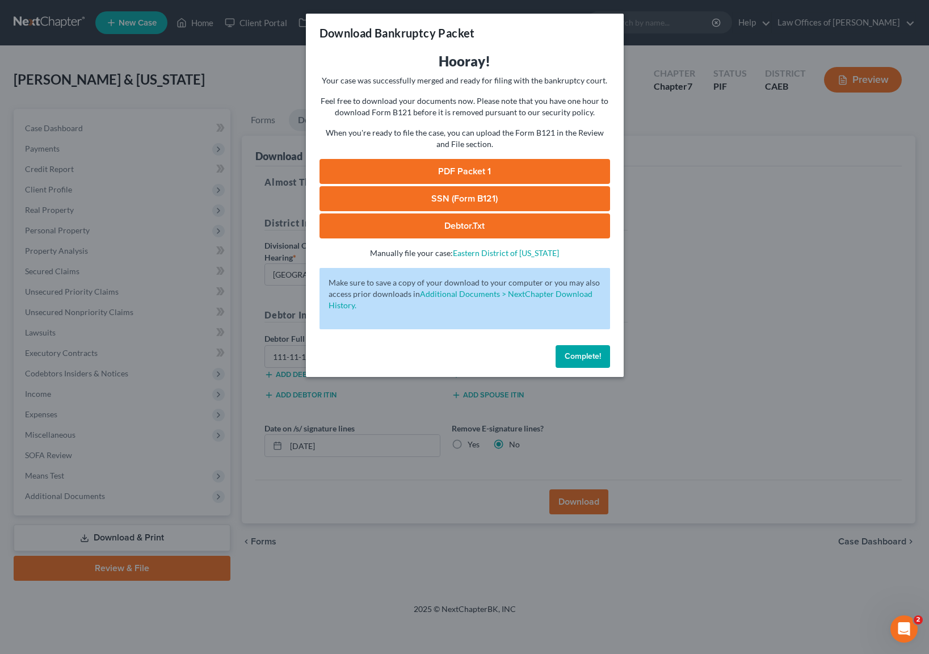
click at [498, 172] on link "PDF Packet 1" at bounding box center [465, 171] width 291 height 25
click at [592, 349] on button "Complete!" at bounding box center [583, 356] width 54 height 23
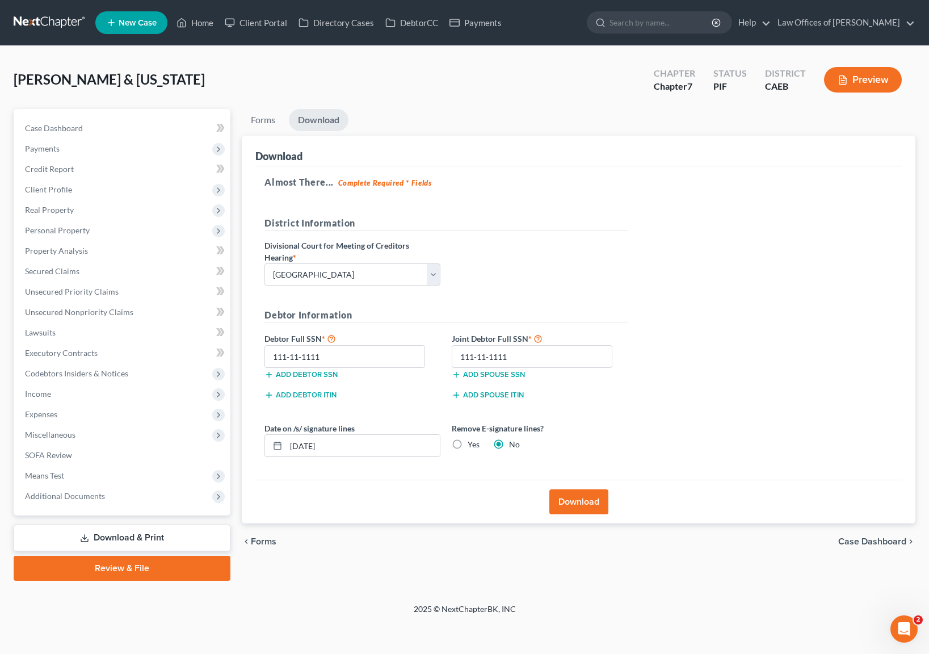
click at [160, 533] on link "Download & Print" at bounding box center [122, 537] width 217 height 27
click at [130, 534] on link "Download & Print" at bounding box center [122, 537] width 217 height 27
click at [114, 401] on span "Income" at bounding box center [123, 394] width 215 height 20
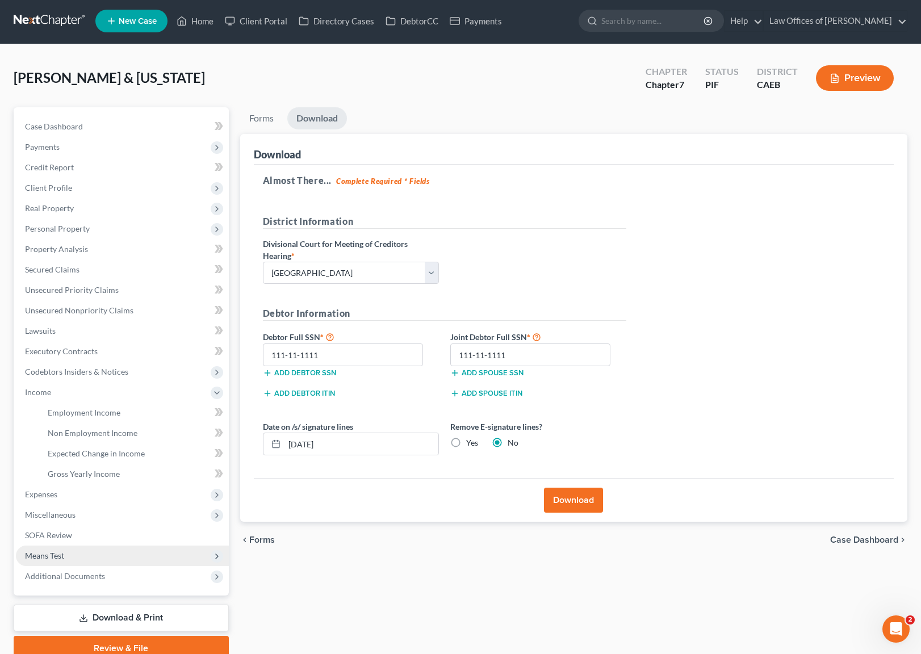
scroll to position [2, 0]
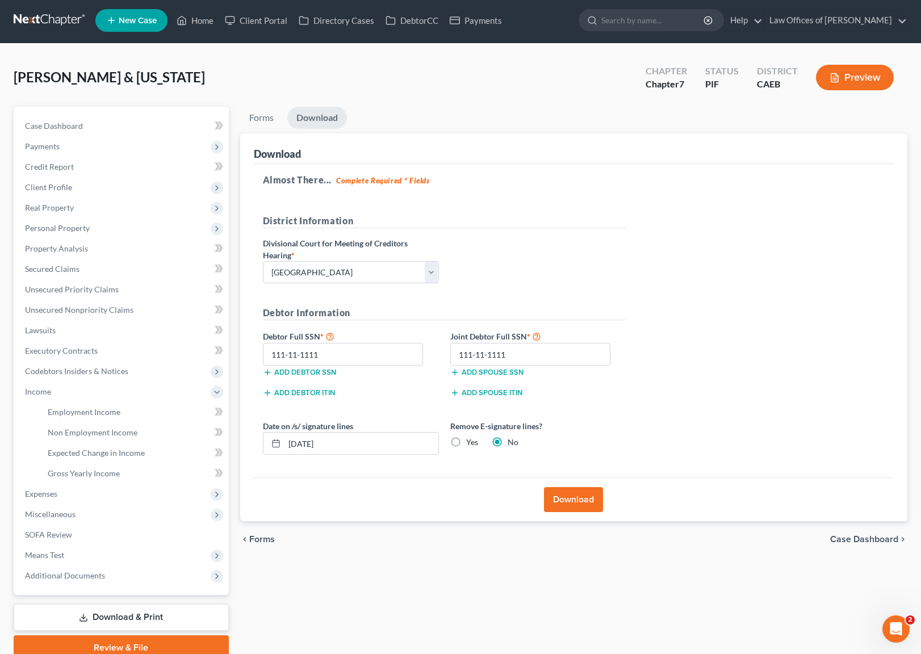
click at [165, 612] on link "Download & Print" at bounding box center [121, 617] width 215 height 27
click at [69, 209] on span "Real Property" at bounding box center [49, 208] width 49 height 10
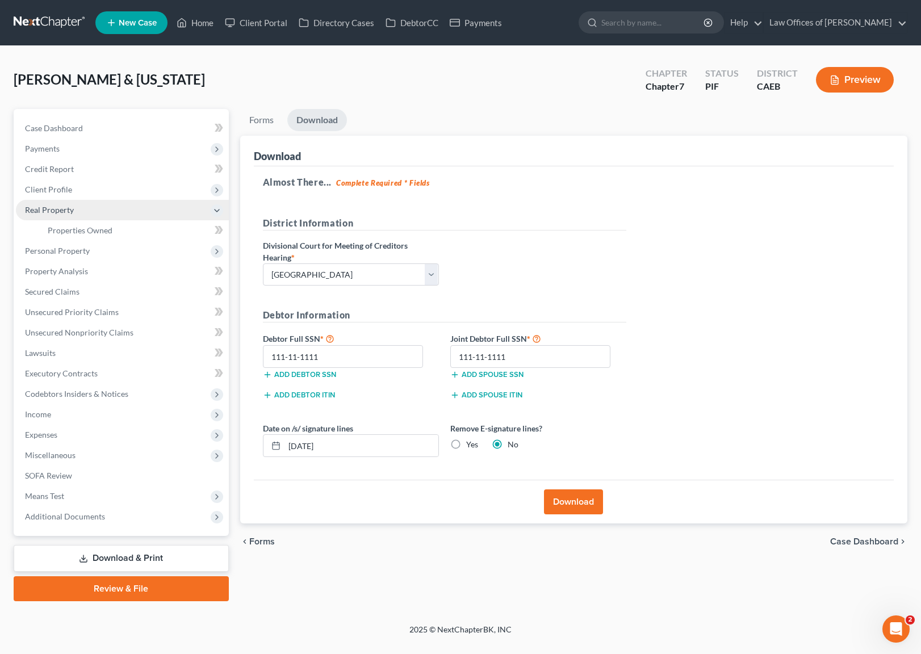
scroll to position [0, 0]
click at [147, 556] on link "Download & Print" at bounding box center [122, 558] width 217 height 27
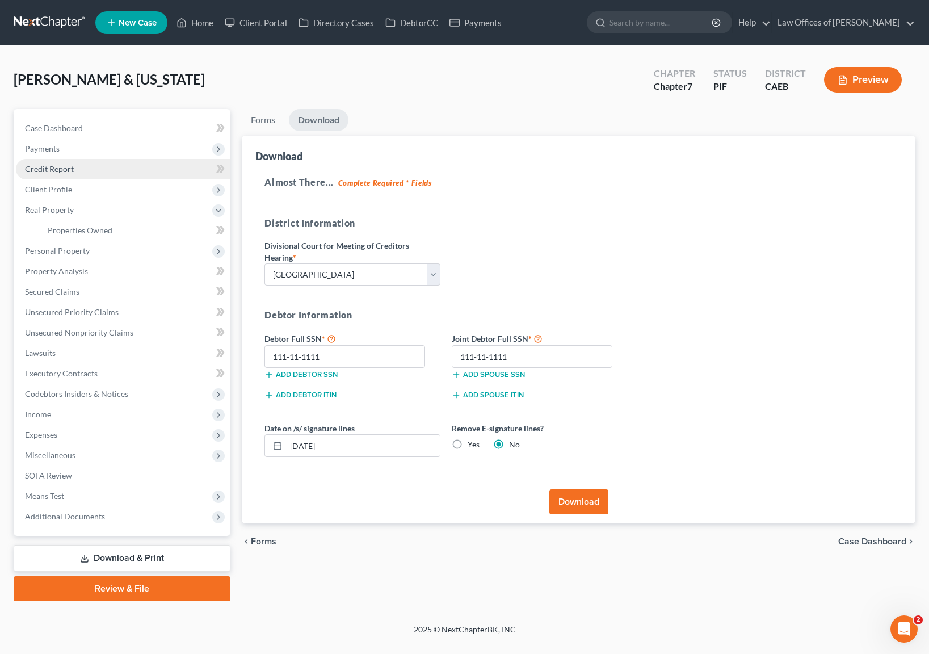
click at [90, 170] on link "Credit Report" at bounding box center [123, 169] width 215 height 20
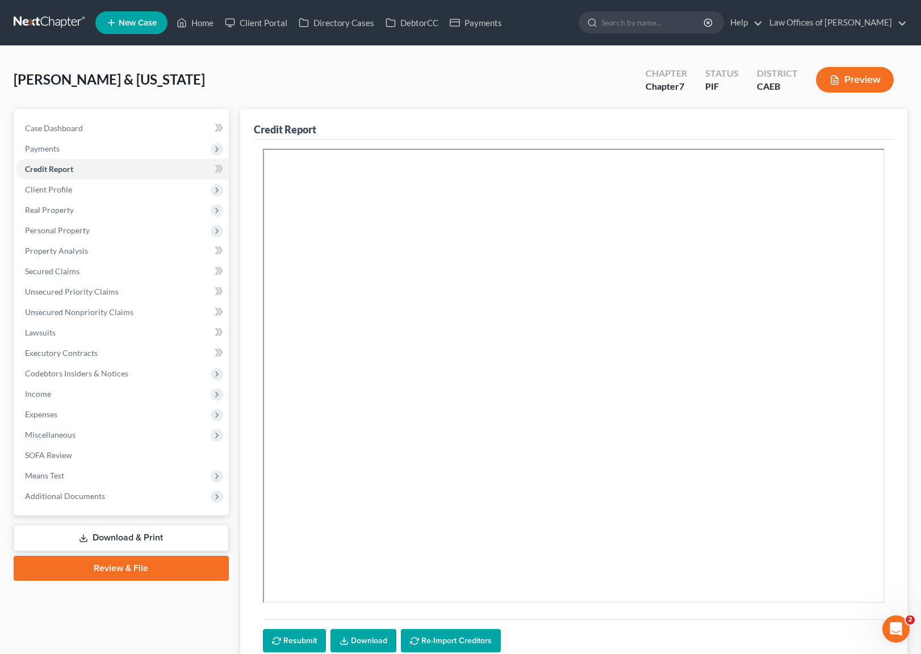
click at [174, 530] on link "Download & Print" at bounding box center [121, 537] width 215 height 27
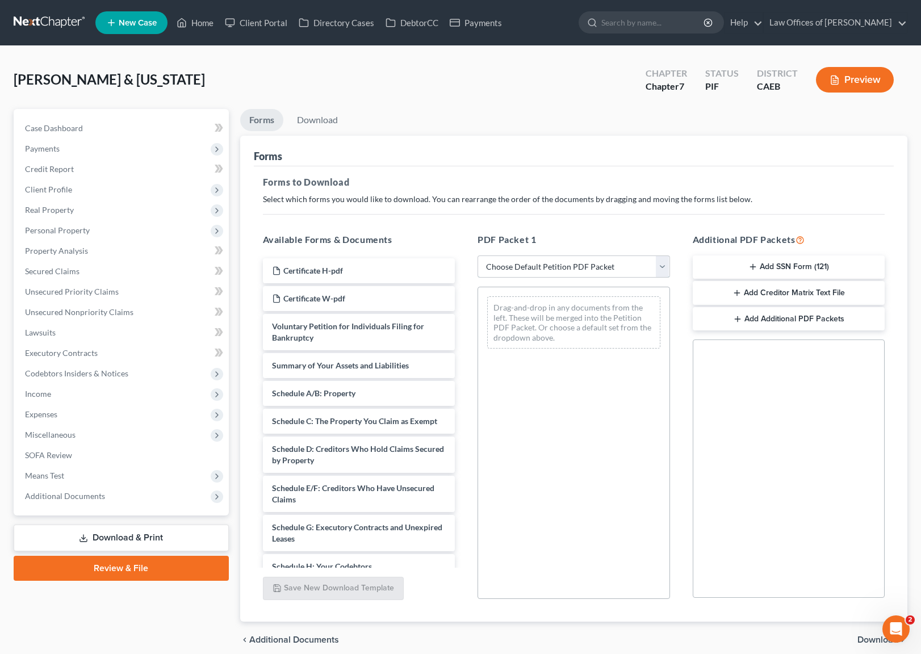
click at [661, 264] on select "Choose Default Petition PDF Packet Complete Bankruptcy Petition (all forms and …" at bounding box center [573, 266] width 192 height 23
select select "3"
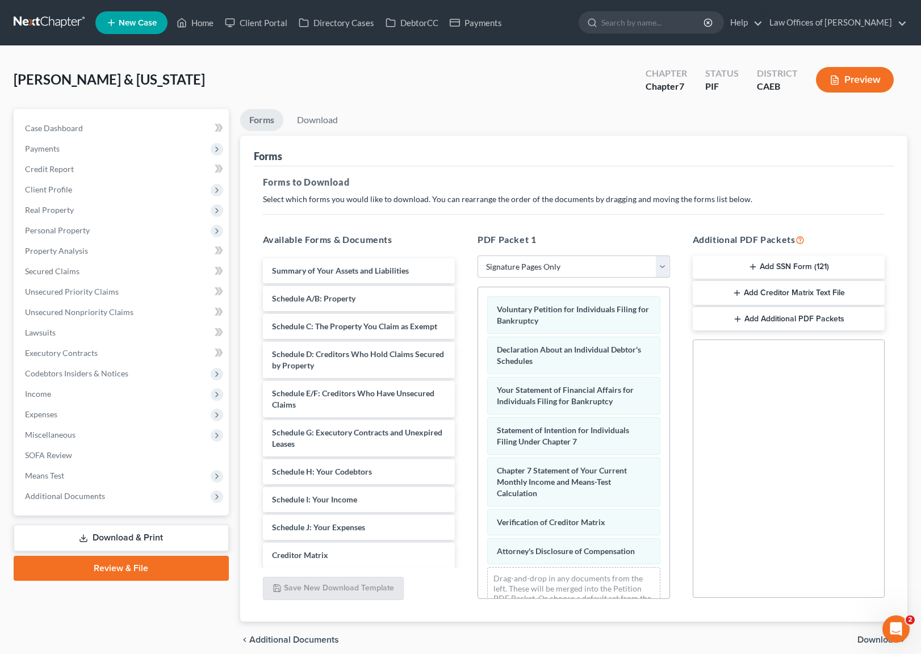
click at [875, 636] on span "Download" at bounding box center [877, 639] width 41 height 9
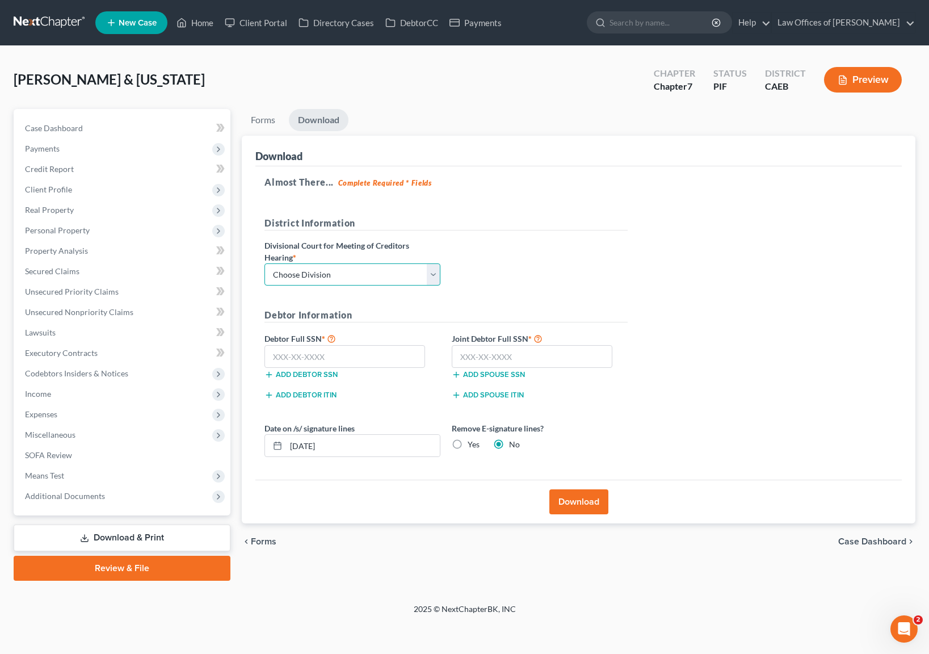
click at [437, 271] on select "Choose Division Fresno Modesto Sacramento" at bounding box center [352, 274] width 176 height 23
select select "0"
click at [338, 355] on input "text" at bounding box center [344, 356] width 161 height 23
type input "111-11-1111"
click at [547, 350] on input "text" at bounding box center [532, 356] width 161 height 23
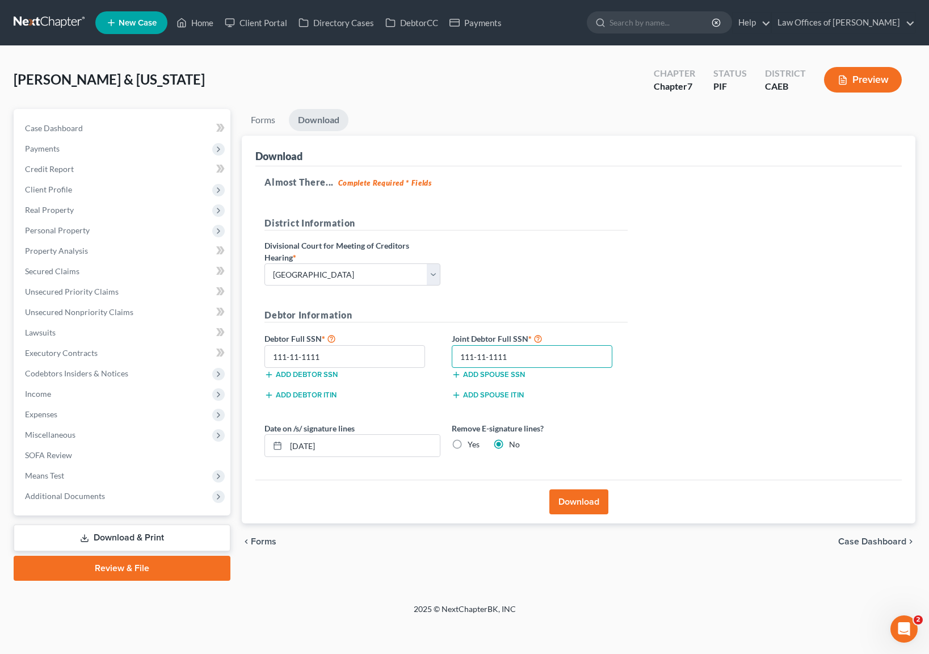
type input "111-11-1111"
click at [321, 116] on link "Download" at bounding box center [319, 120] width 60 height 22
click at [335, 116] on link "Download" at bounding box center [319, 120] width 60 height 22
click at [569, 490] on button "Download" at bounding box center [578, 501] width 59 height 25
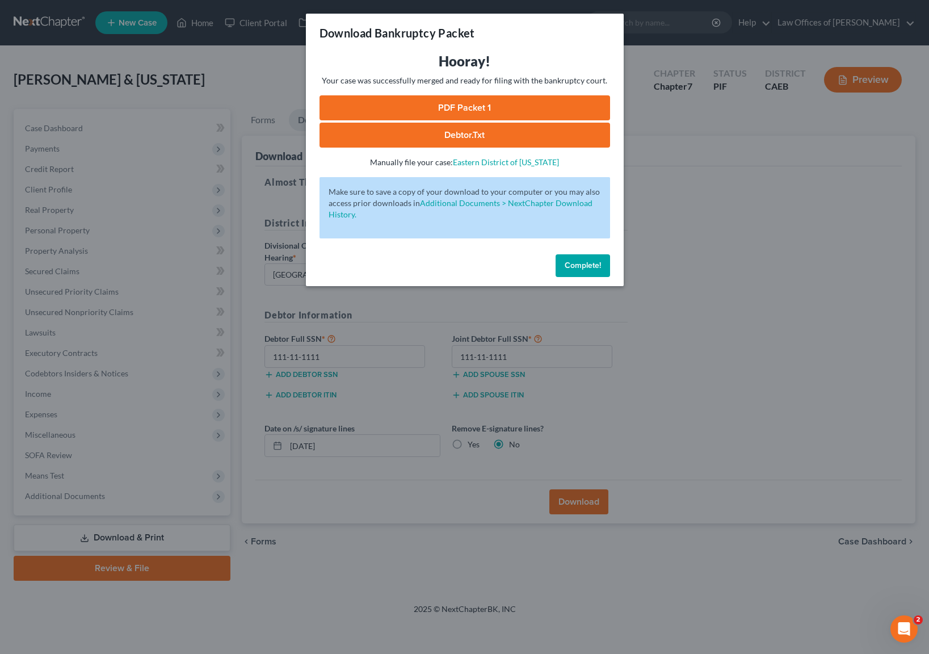
click at [513, 108] on link "PDF Packet 1" at bounding box center [465, 107] width 291 height 25
click at [589, 271] on button "Complete!" at bounding box center [583, 265] width 54 height 23
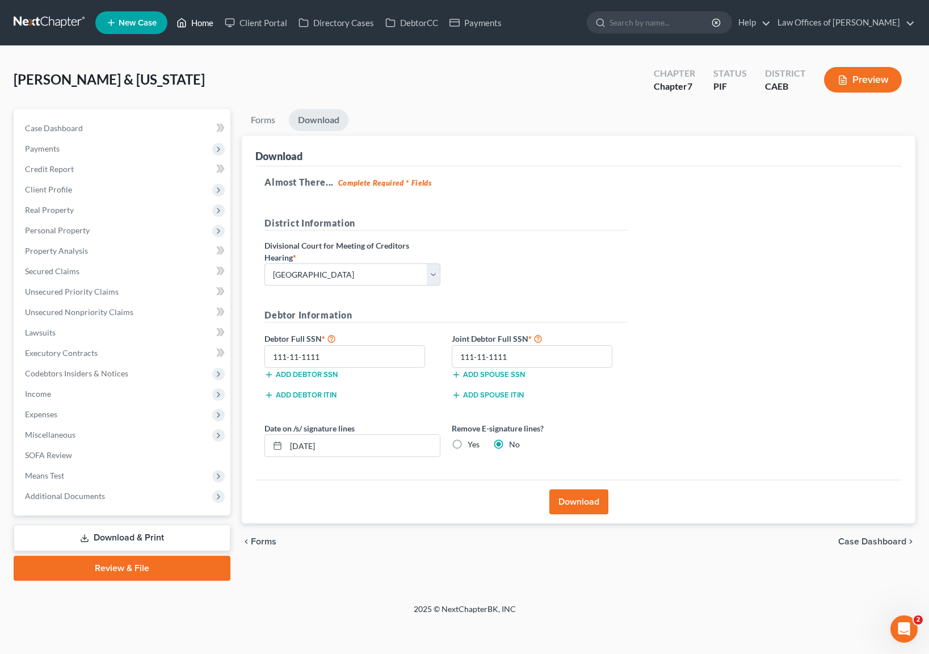
click at [203, 20] on link "Home" at bounding box center [195, 22] width 48 height 20
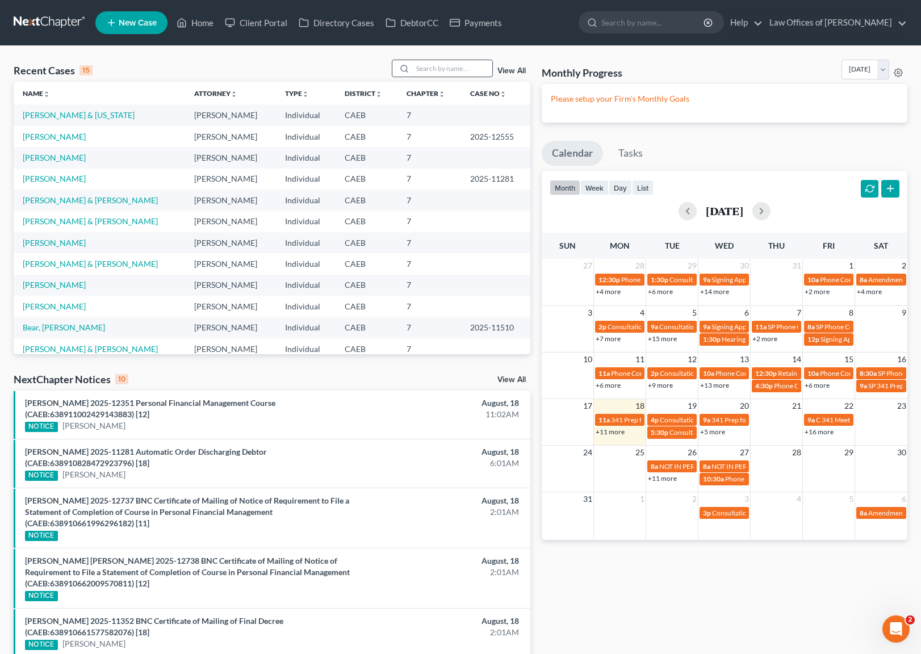
click at [453, 73] on input "search" at bounding box center [452, 68] width 79 height 16
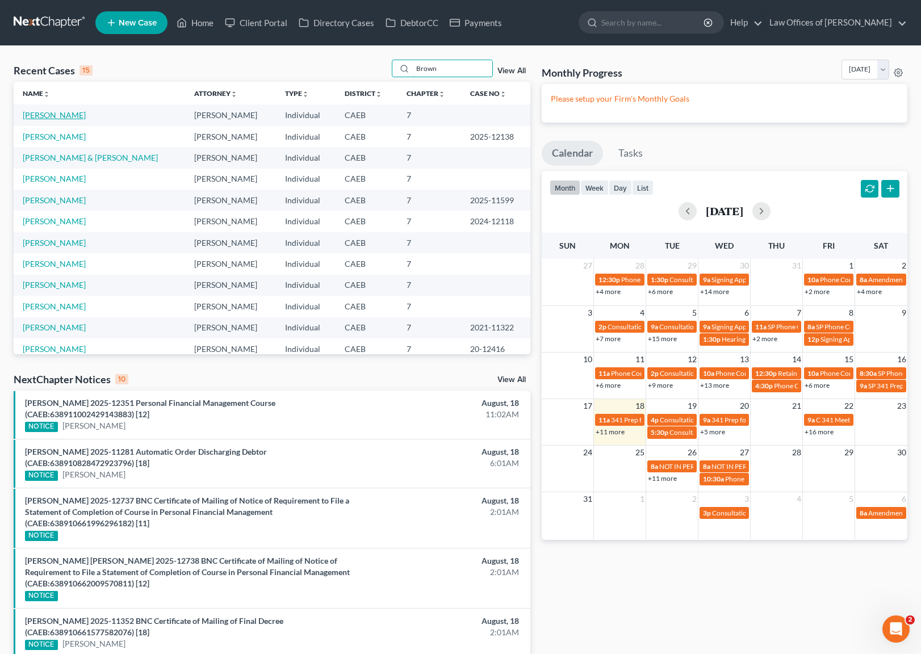
type input "Brown"
click at [62, 116] on link "[PERSON_NAME]" at bounding box center [54, 115] width 63 height 10
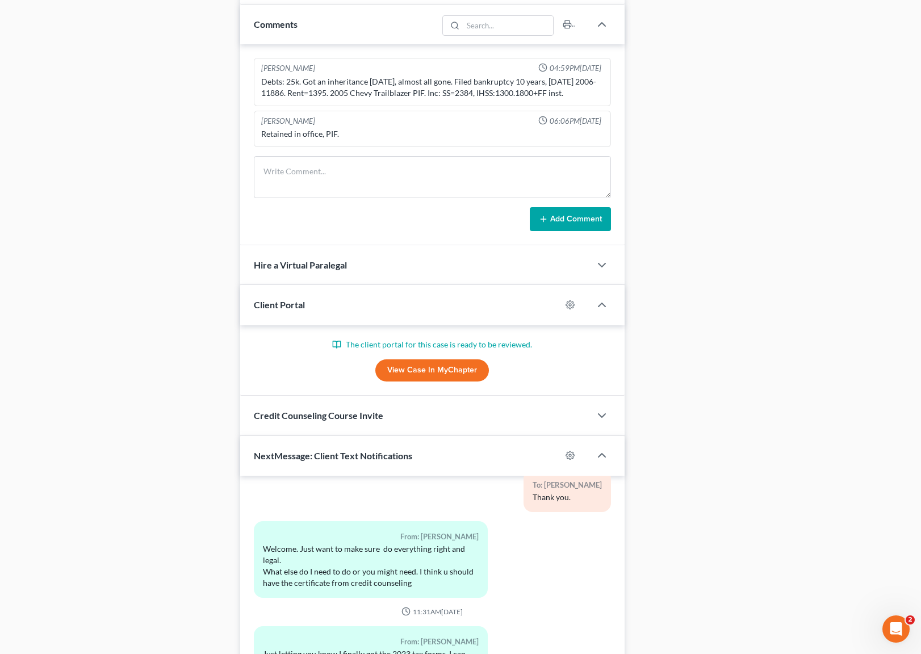
scroll to position [813, 0]
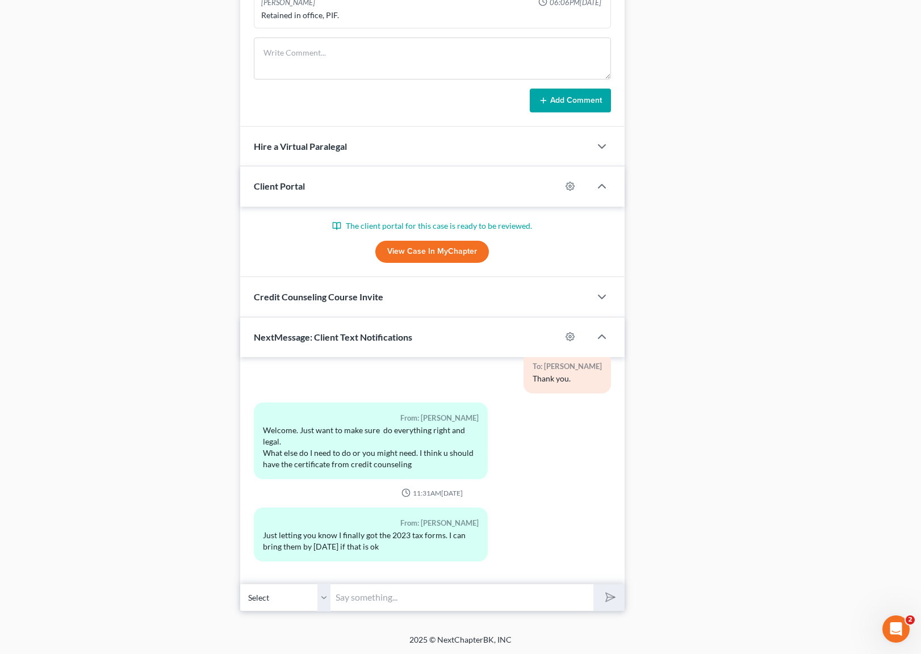
click at [371, 589] on input "text" at bounding box center [462, 597] width 262 height 28
type input "Hi. Sure, no problem."
click at [593, 584] on button "submit" at bounding box center [608, 597] width 31 height 27
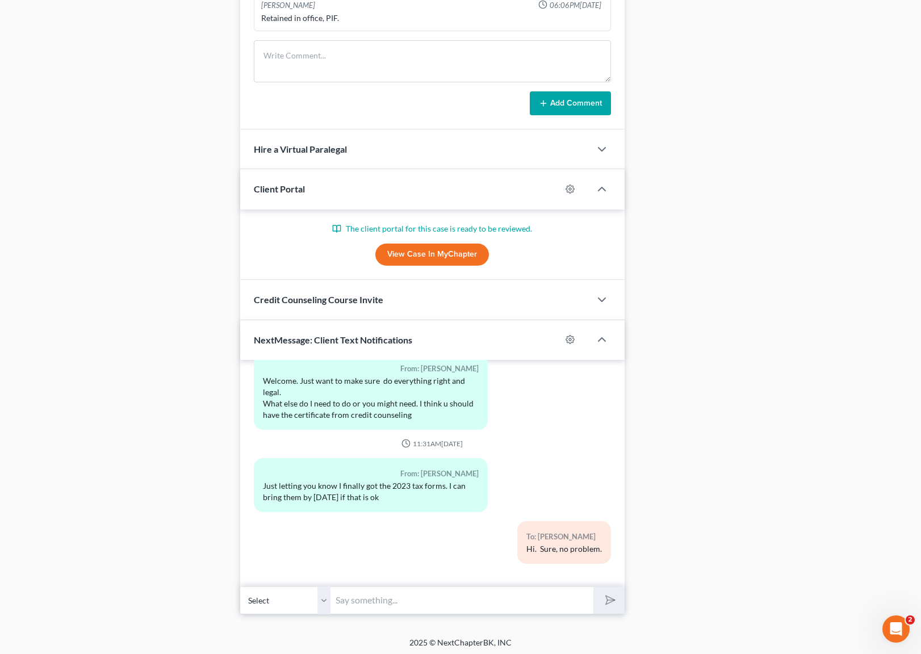
scroll to position [808, 0]
click at [461, 256] on link "View Case in MyChapter" at bounding box center [432, 256] width 114 height 23
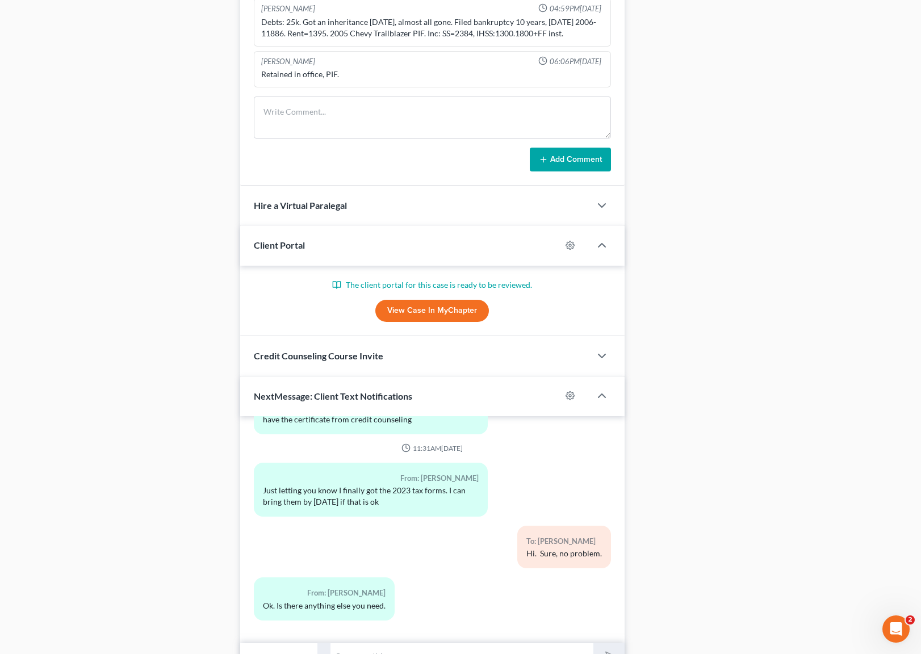
scroll to position [789, 0]
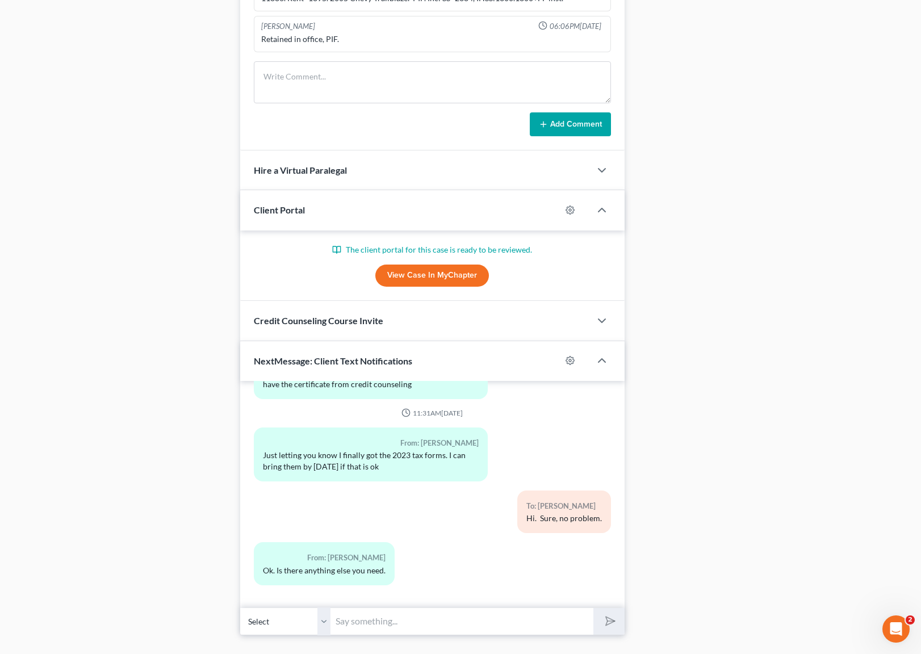
click at [375, 615] on input "text" at bounding box center [462, 621] width 262 height 28
type input "Yes, we need your paystubs from February to August."
click at [593, 608] on button "submit" at bounding box center [608, 621] width 31 height 27
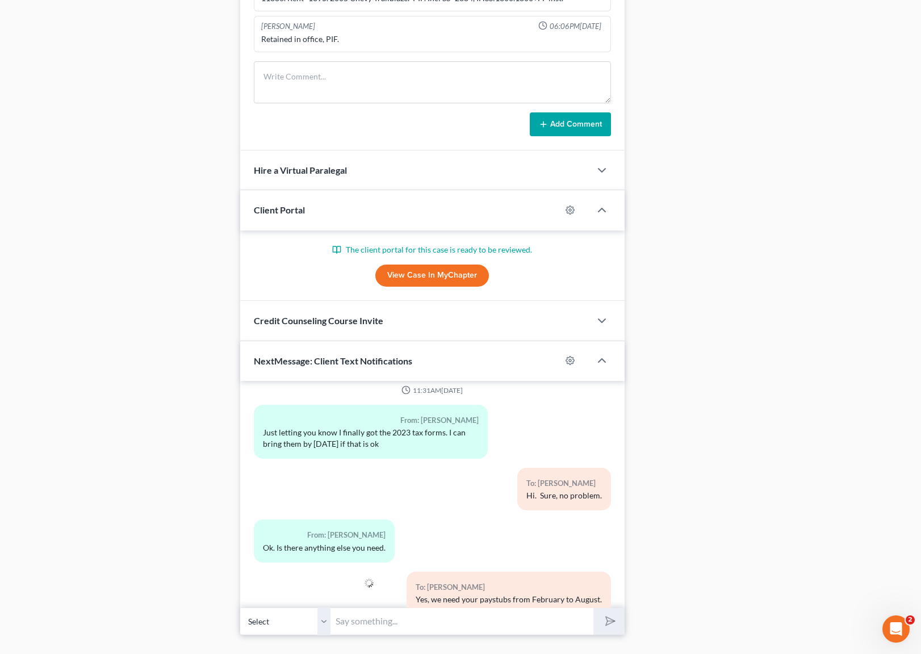
scroll to position [4017, 0]
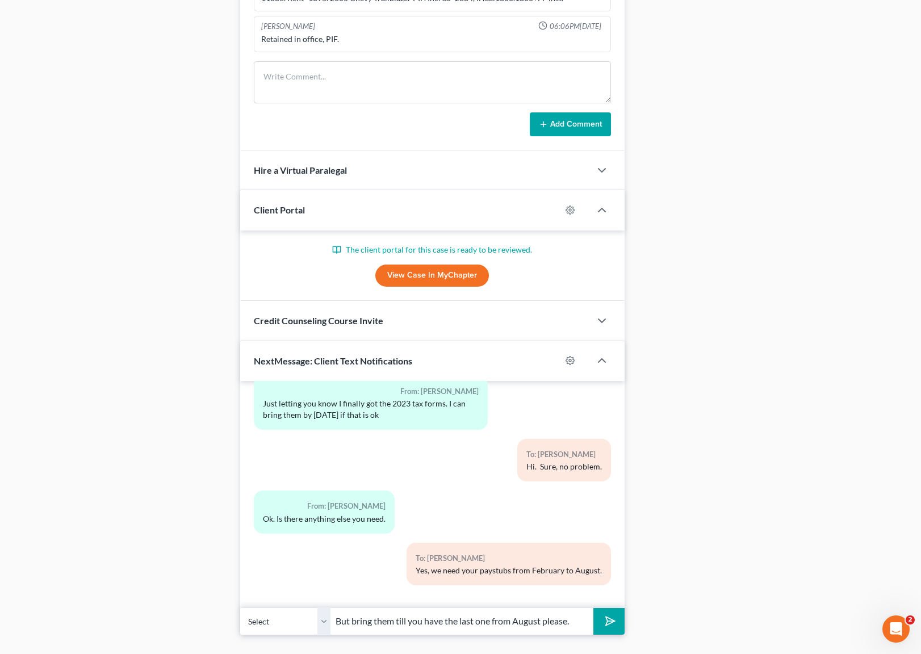
type input "But bring them till you have the last one from August please."
click at [593, 608] on button "submit" at bounding box center [608, 621] width 31 height 27
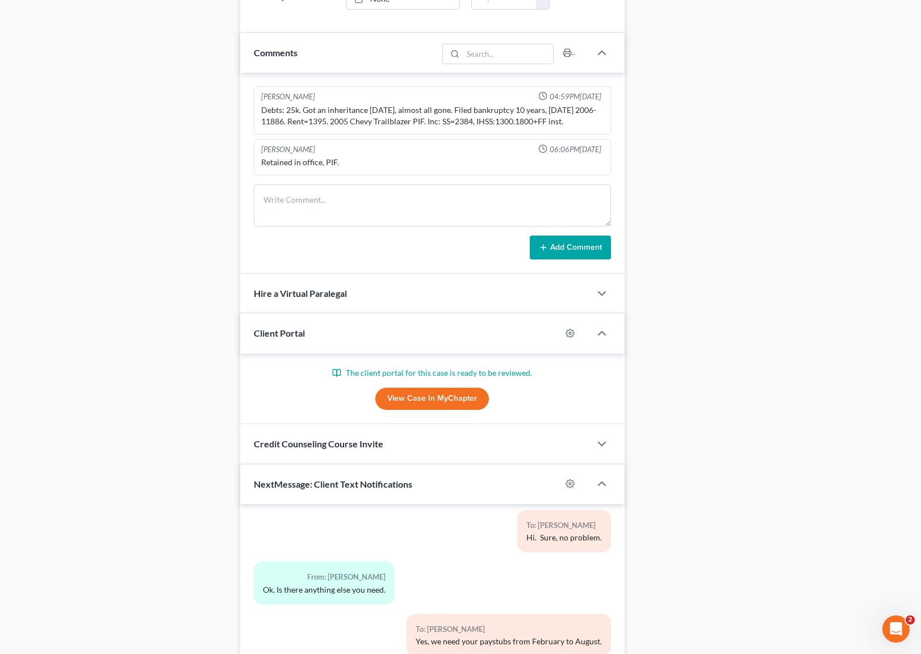
scroll to position [666, 0]
click at [282, 191] on textarea at bounding box center [432, 205] width 357 height 42
type textarea "Missing paystubs."
click at [568, 245] on button "Add Comment" at bounding box center [570, 247] width 81 height 24
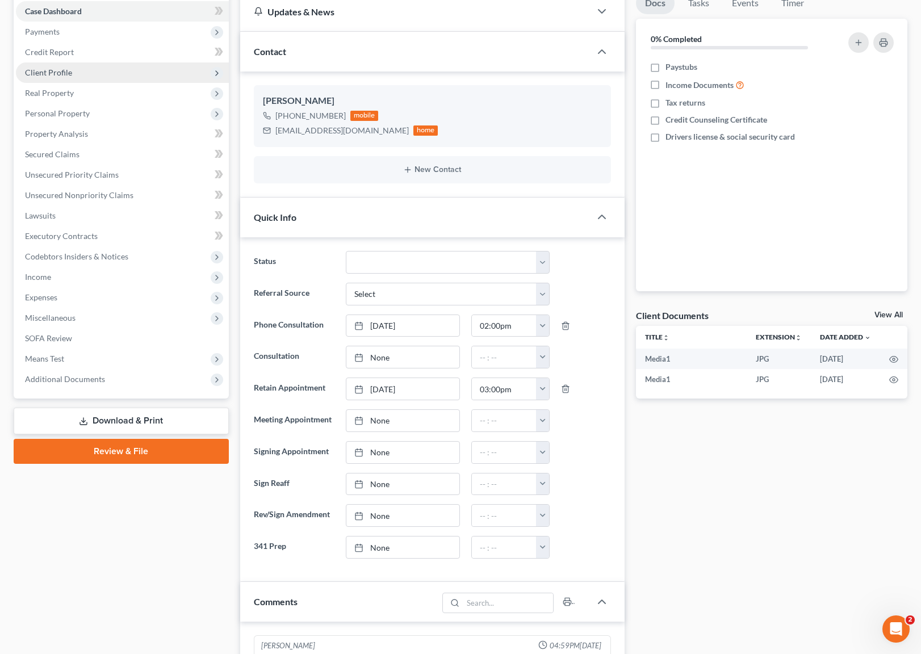
scroll to position [14, 0]
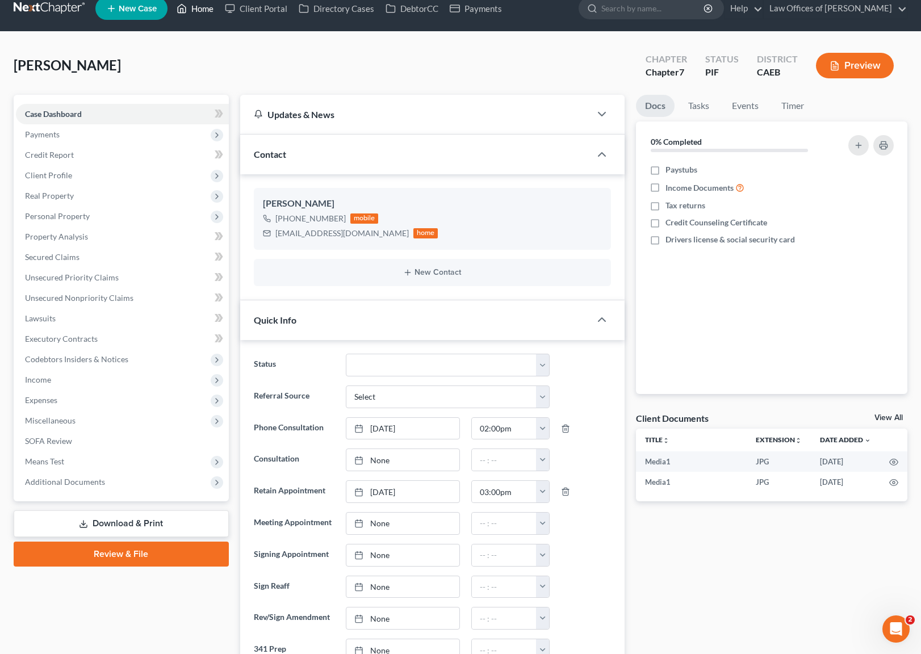
click at [207, 10] on link "Home" at bounding box center [195, 8] width 48 height 20
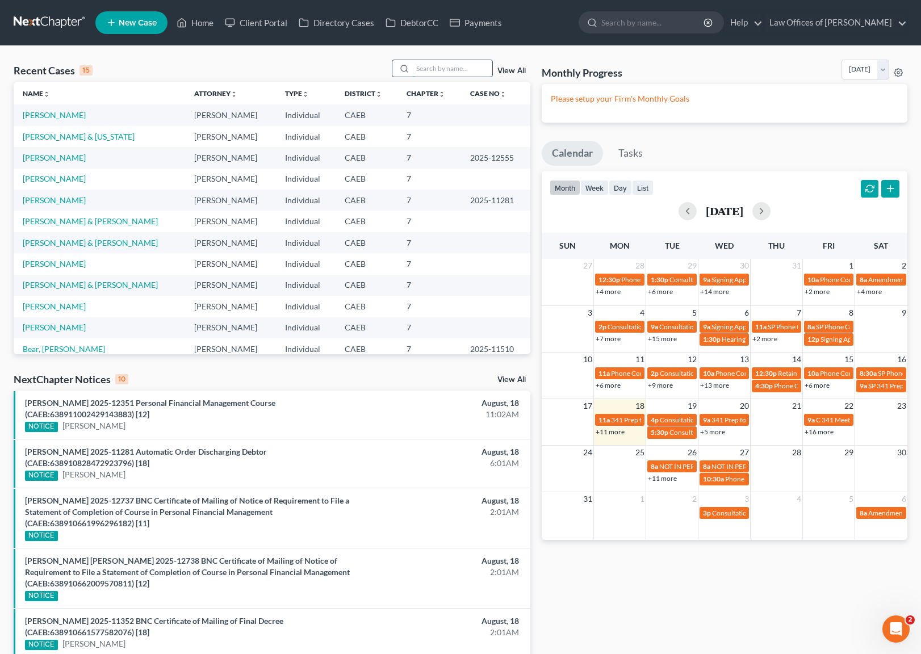
click at [447, 66] on input "search" at bounding box center [452, 68] width 79 height 16
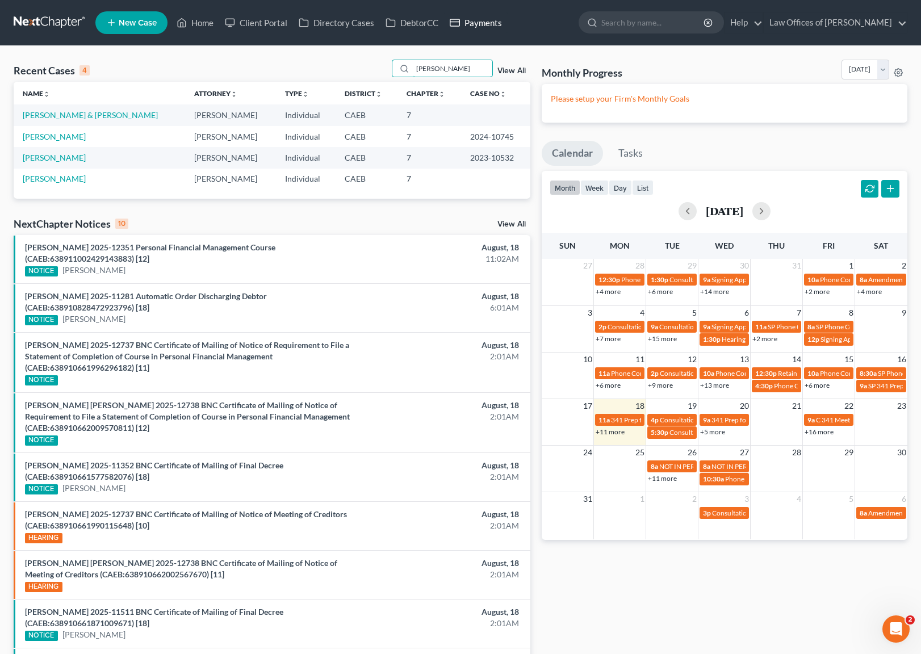
type input "Jared"
click at [53, 161] on link "Freed, Jared" at bounding box center [54, 158] width 63 height 10
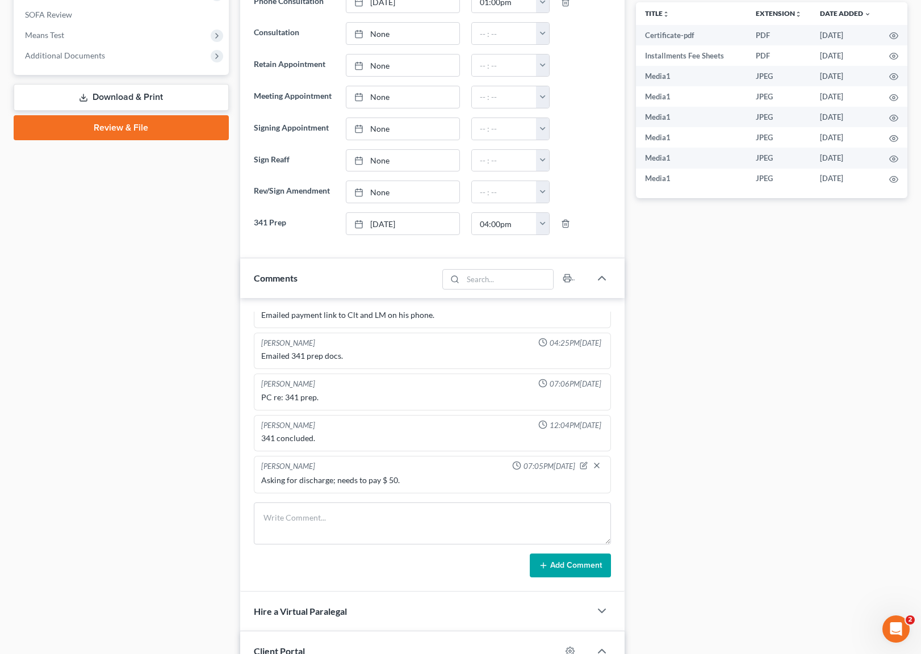
scroll to position [439, 0]
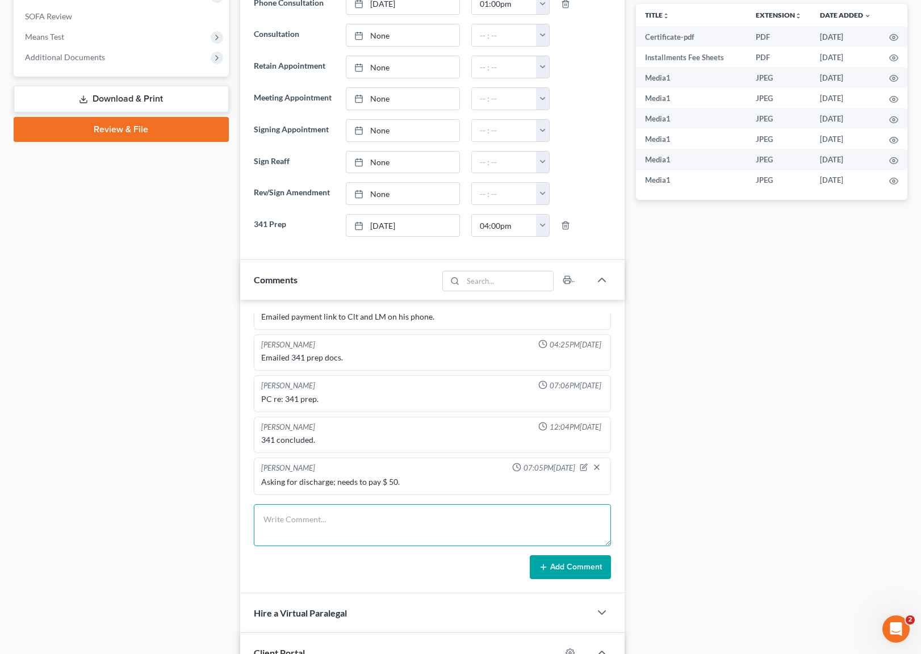
click at [396, 516] on textarea at bounding box center [432, 525] width 357 height 42
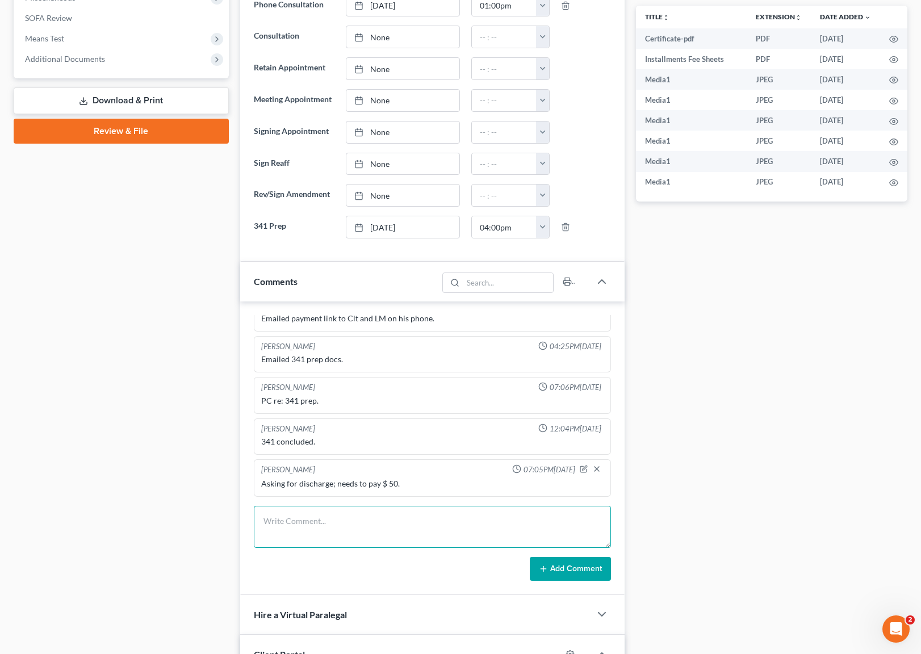
scroll to position [436, 0]
drag, startPoint x: 316, startPoint y: 527, endPoint x: 446, endPoint y: 524, distance: 129.4
click at [316, 527] on textarea at bounding box center [432, 527] width 357 height 42
click at [457, 524] on textarea "Closing business and asked legal help for that because he has contracts. He owe…" at bounding box center [432, 527] width 357 height 42
click at [511, 521] on textarea "Closing business and asked legal help for that because he has contracts. He owe…" at bounding box center [432, 527] width 357 height 42
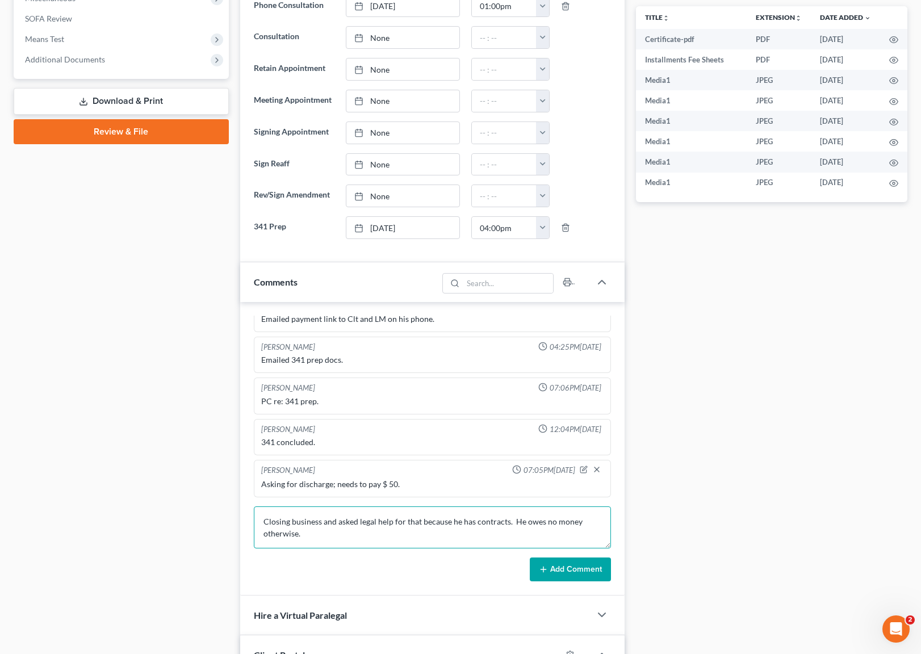
click at [507, 525] on textarea "Closing business and asked legal help for that because he has contracts. He owe…" at bounding box center [432, 527] width 357 height 42
click at [407, 534] on textarea "Closing business and asked legal help for that because he has contracts with 10…" at bounding box center [432, 527] width 357 height 42
type textarea "Closing business and asked legal help for that because he has contracts with 10…"
click at [563, 569] on button "Add Comment" at bounding box center [570, 569] width 81 height 24
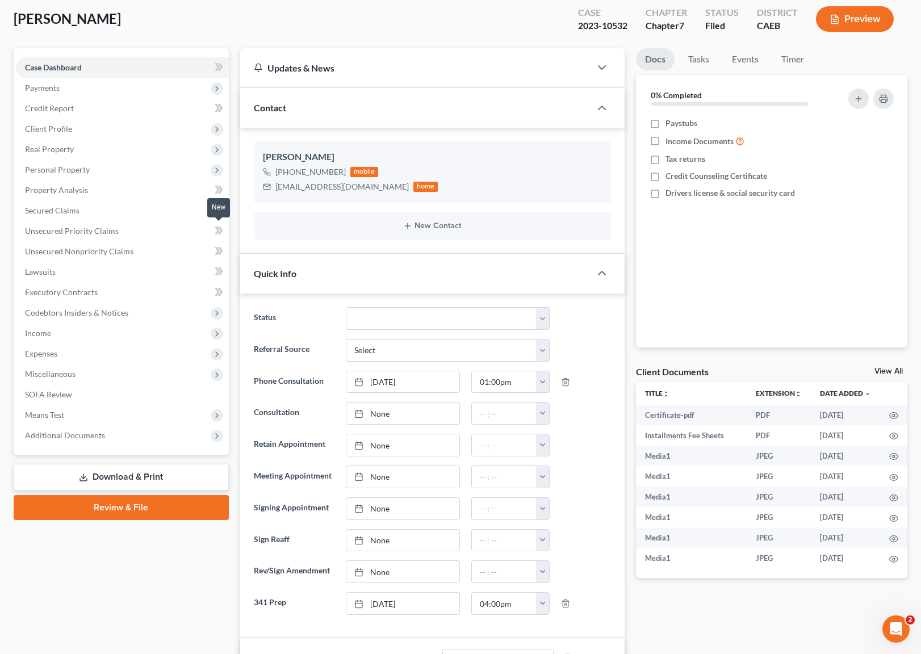
scroll to position [61, 0]
click at [112, 435] on span "Additional Documents" at bounding box center [122, 435] width 213 height 20
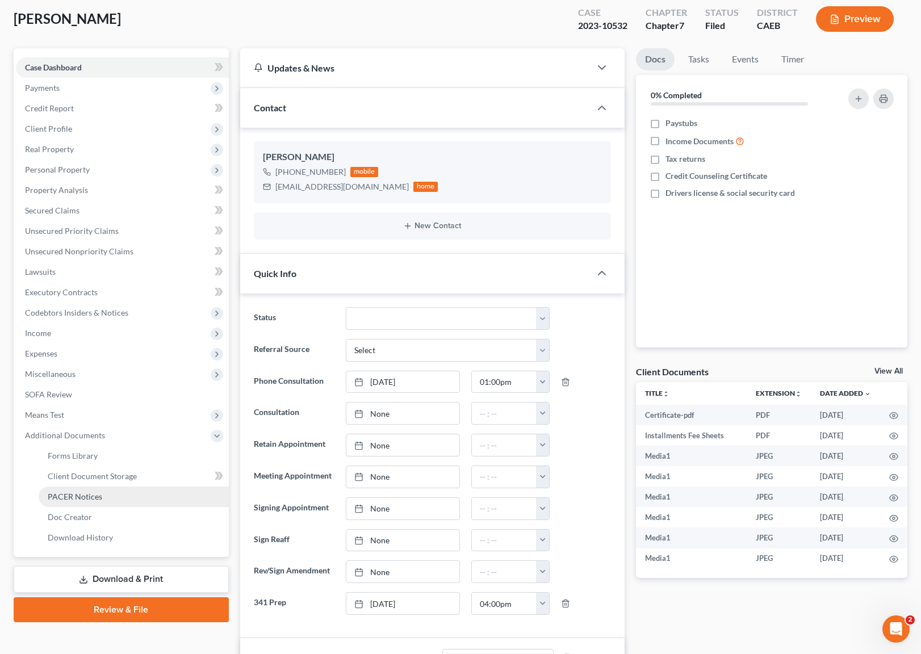
click at [98, 494] on span "PACER Notices" at bounding box center [75, 497] width 54 height 10
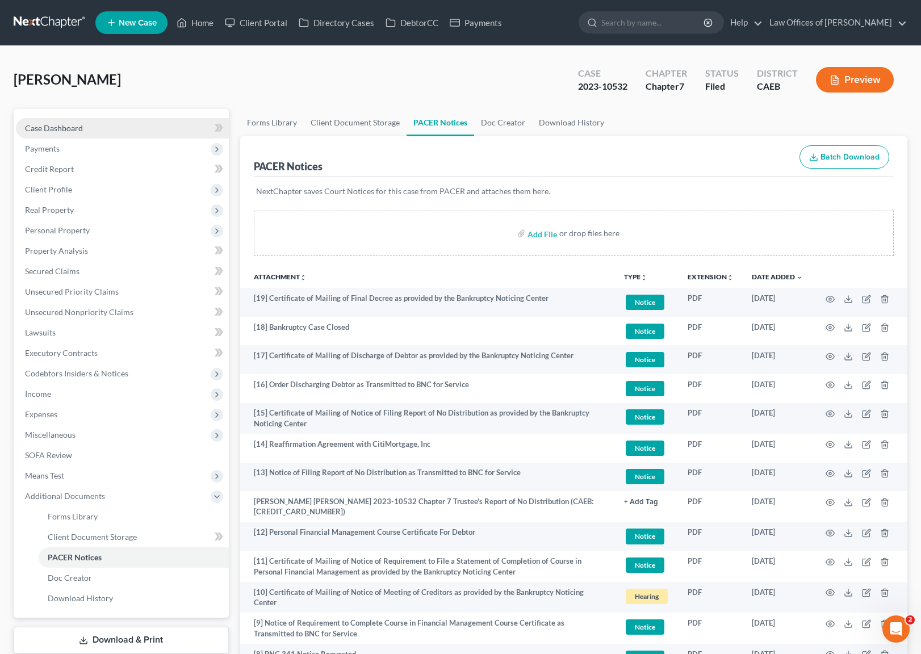
click at [109, 136] on link "Case Dashboard" at bounding box center [122, 128] width 213 height 20
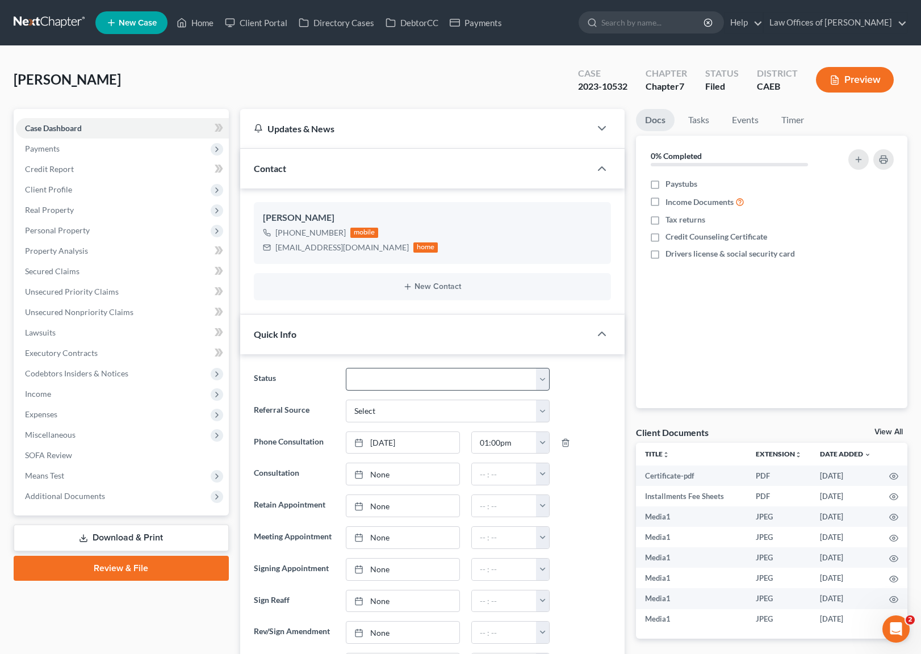
scroll to position [6200, 0]
click at [539, 381] on select "Cancelled/Refund Closed Consultation Declined Discharged Filed Income Check In …" at bounding box center [448, 379] width 204 height 23
select select "4"
click at [73, 191] on span "Client Profile" at bounding box center [122, 189] width 213 height 20
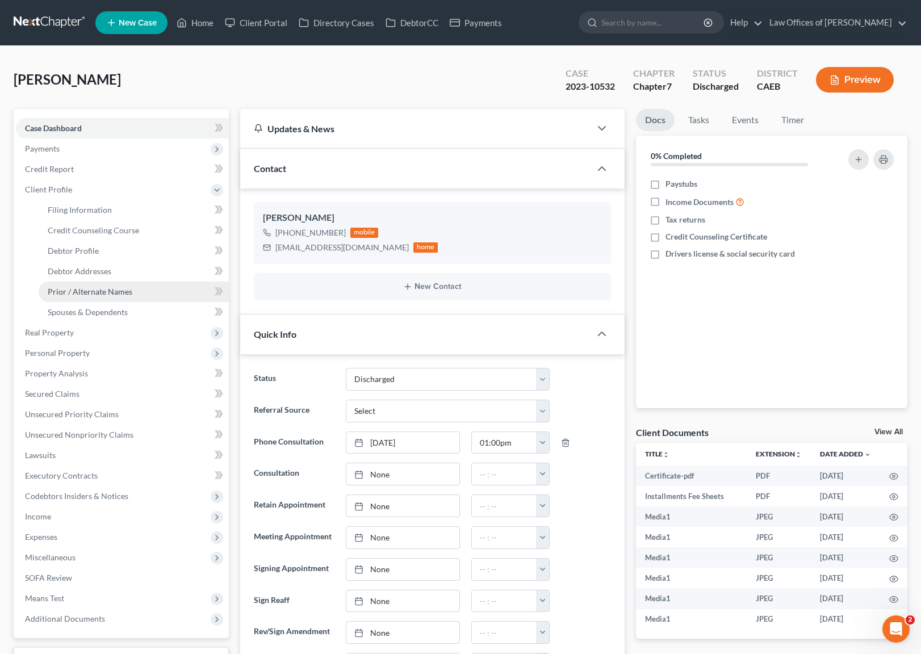
click at [129, 295] on span "Prior / Alternate Names" at bounding box center [90, 292] width 85 height 10
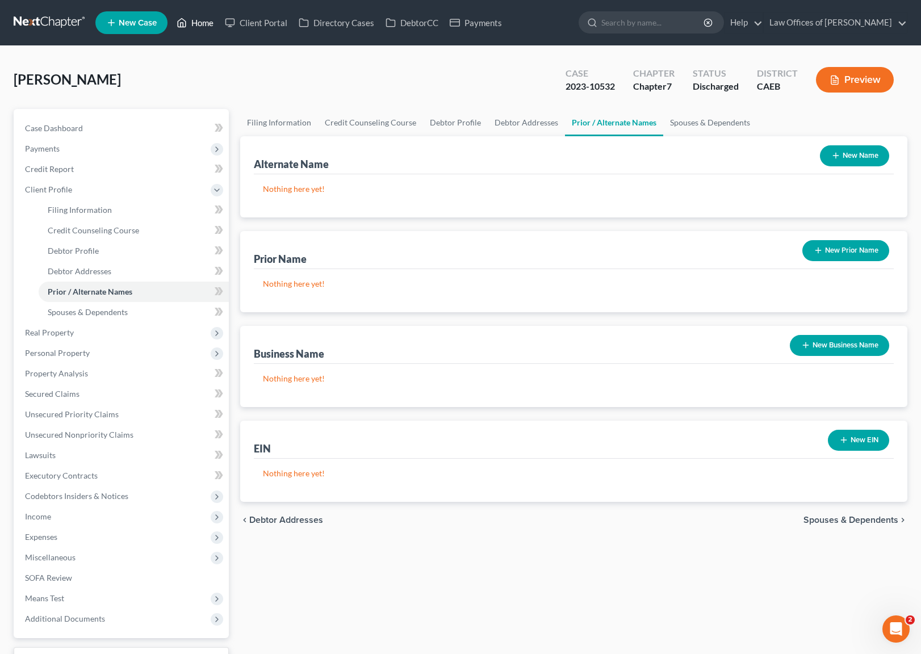
click at [203, 24] on link "Home" at bounding box center [195, 22] width 48 height 20
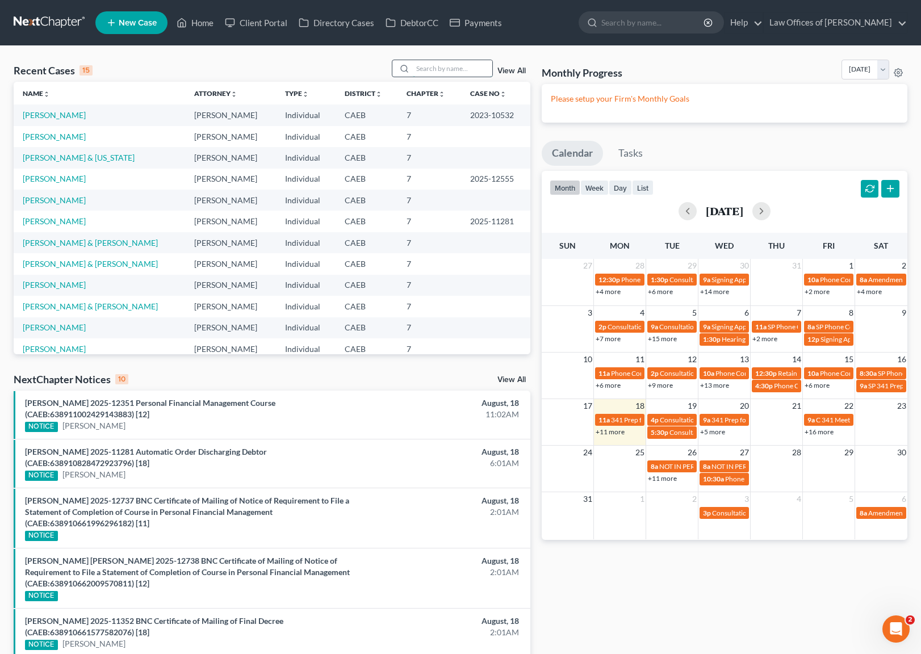
click at [443, 65] on input "search" at bounding box center [452, 68] width 79 height 16
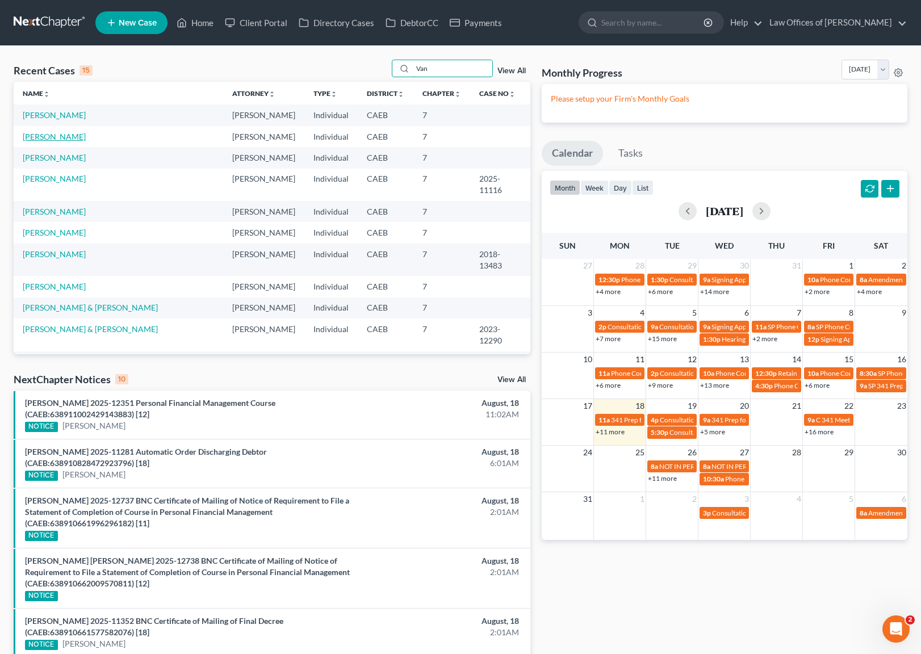
type input "Van"
click at [51, 140] on link "[PERSON_NAME]" at bounding box center [54, 137] width 63 height 10
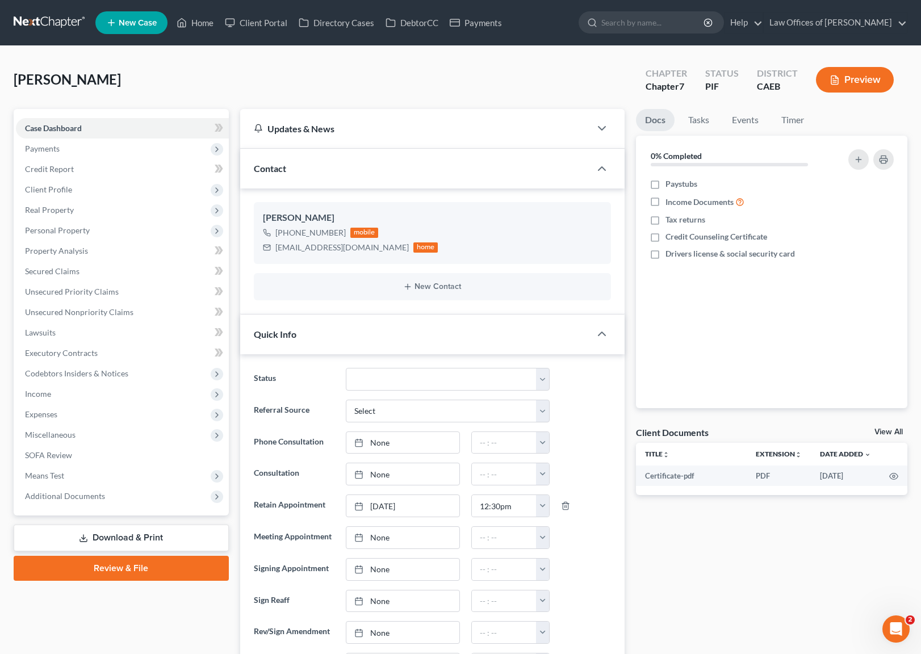
scroll to position [621, 0]
click at [95, 245] on link "Property Analysis" at bounding box center [122, 251] width 213 height 20
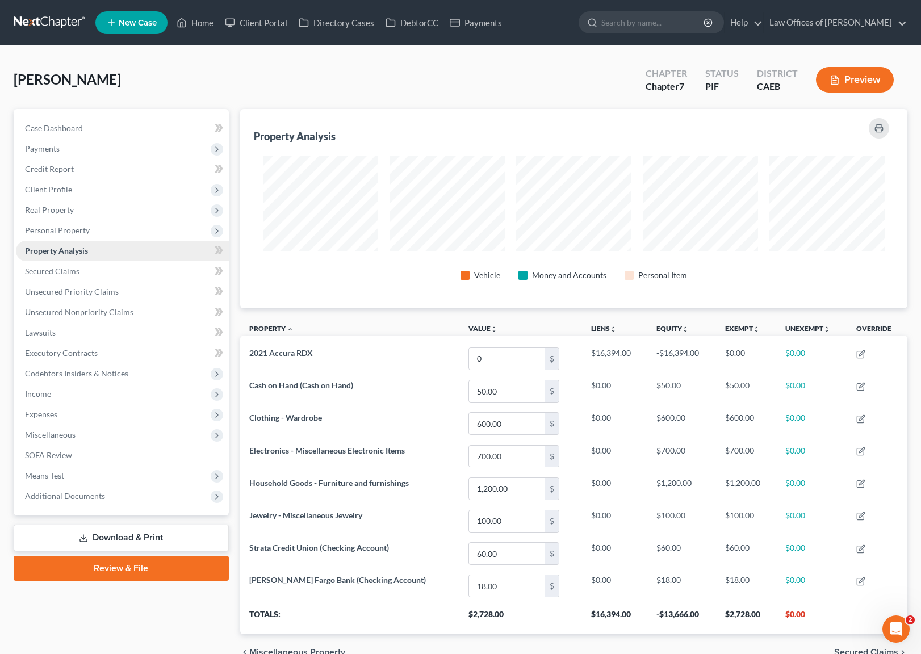
scroll to position [199, 667]
click at [67, 411] on span "Expenses" at bounding box center [122, 414] width 213 height 20
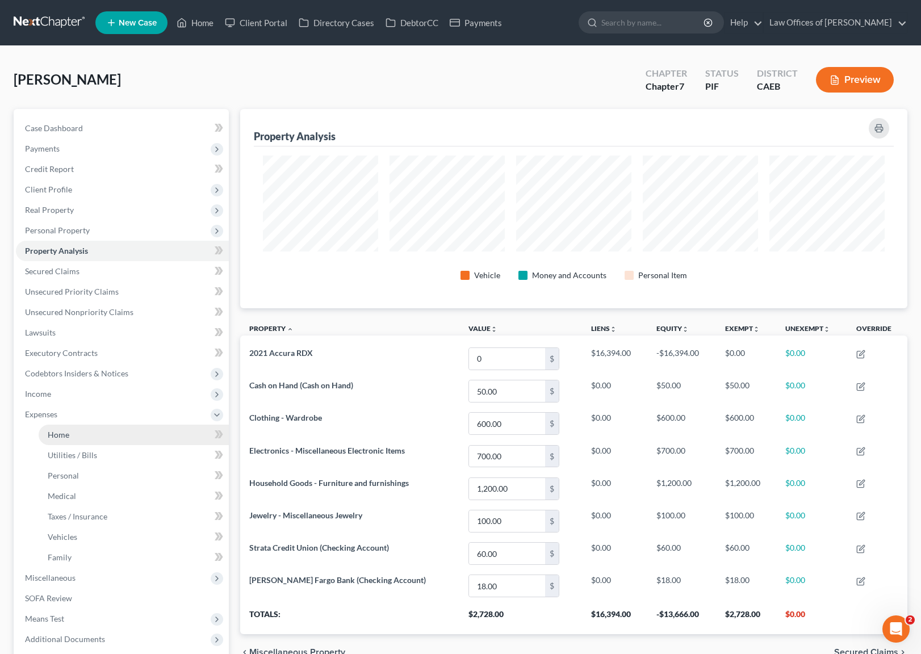
click at [69, 426] on link "Home" at bounding box center [134, 435] width 190 height 20
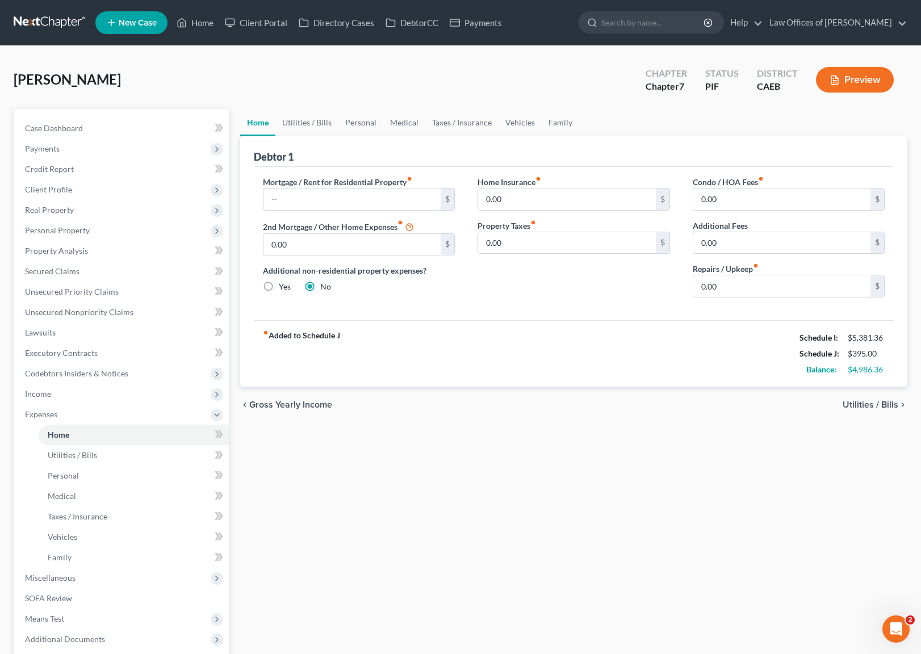
drag, startPoint x: 305, startPoint y: 192, endPoint x: 394, endPoint y: 167, distance: 92.5
click at [316, 186] on div "Mortgage / Rent for Residential Property fiber_manual_record $" at bounding box center [359, 193] width 192 height 35
type input "1,500"
click at [304, 119] on link "Utilities / Bills" at bounding box center [306, 122] width 63 height 27
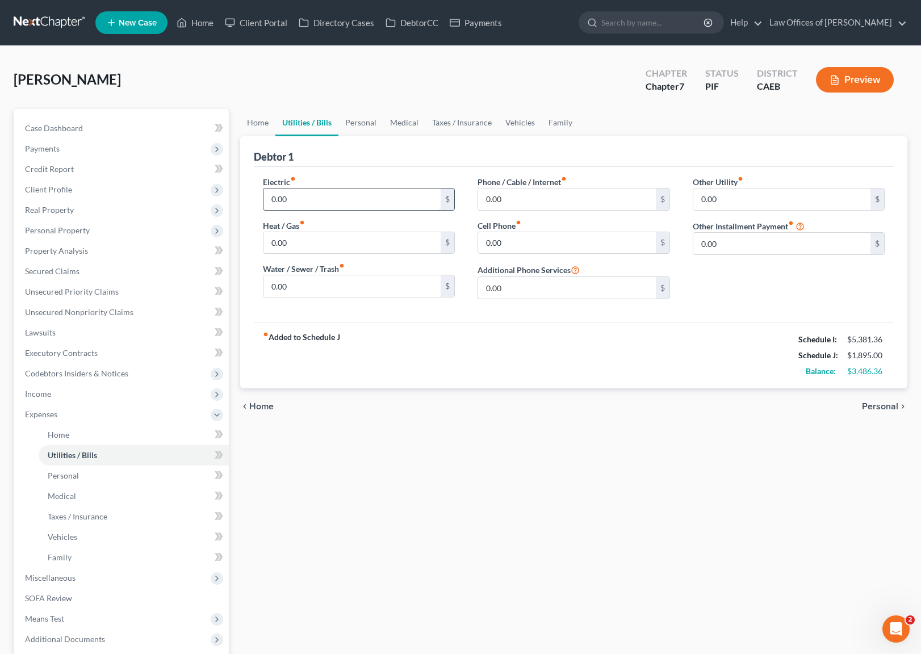
click at [263, 197] on input "0.00" at bounding box center [352, 199] width 178 height 22
type input "300"
type input "175"
type input "110."
type input "350"
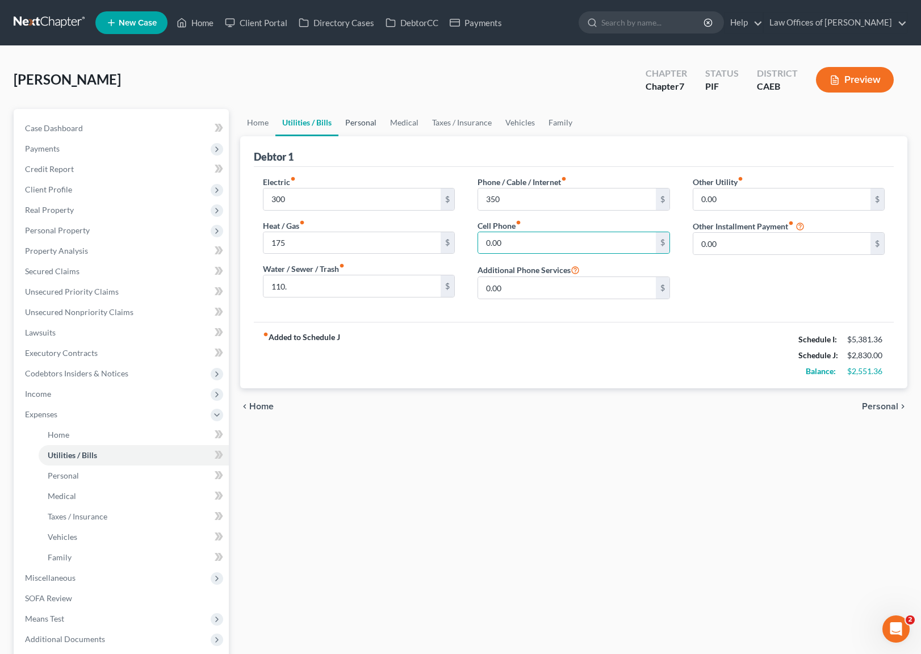
click at [363, 121] on link "Personal" at bounding box center [360, 122] width 45 height 27
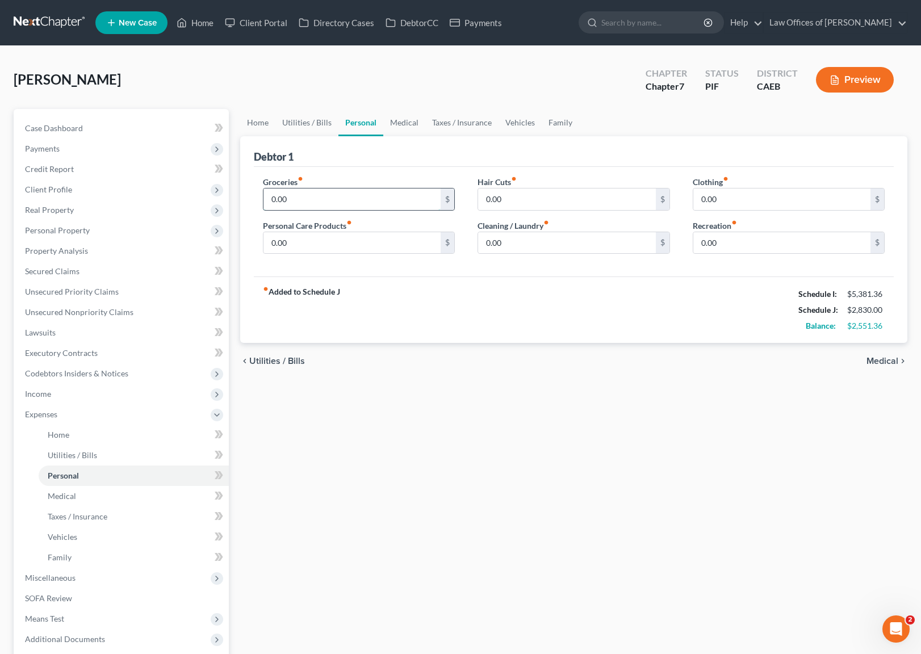
click at [268, 196] on input "0.00" at bounding box center [352, 199] width 178 height 22
type input "400."
type input "250."
type input "275"
type input "300"
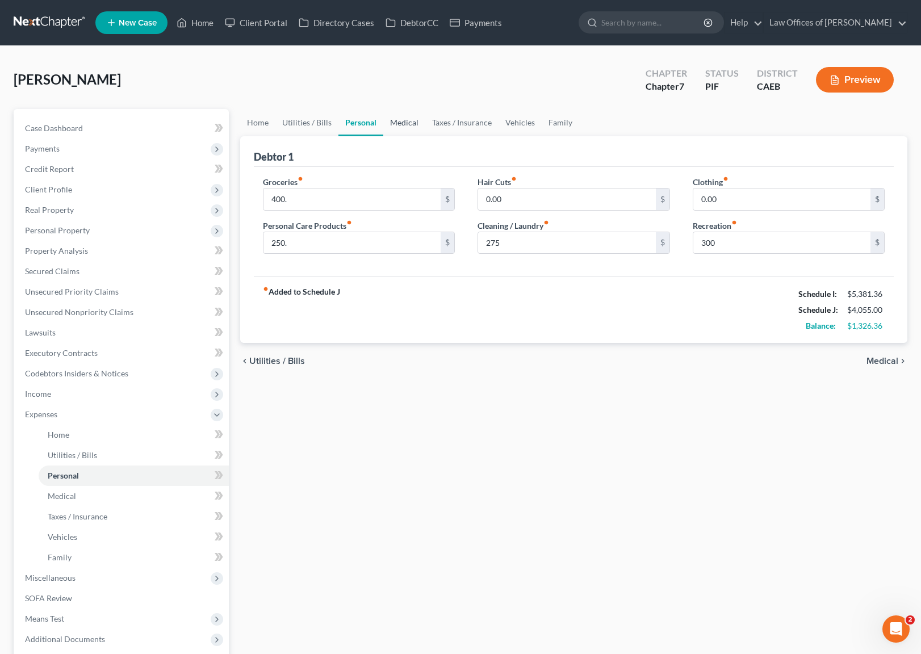
click at [404, 124] on link "Medical" at bounding box center [404, 122] width 42 height 27
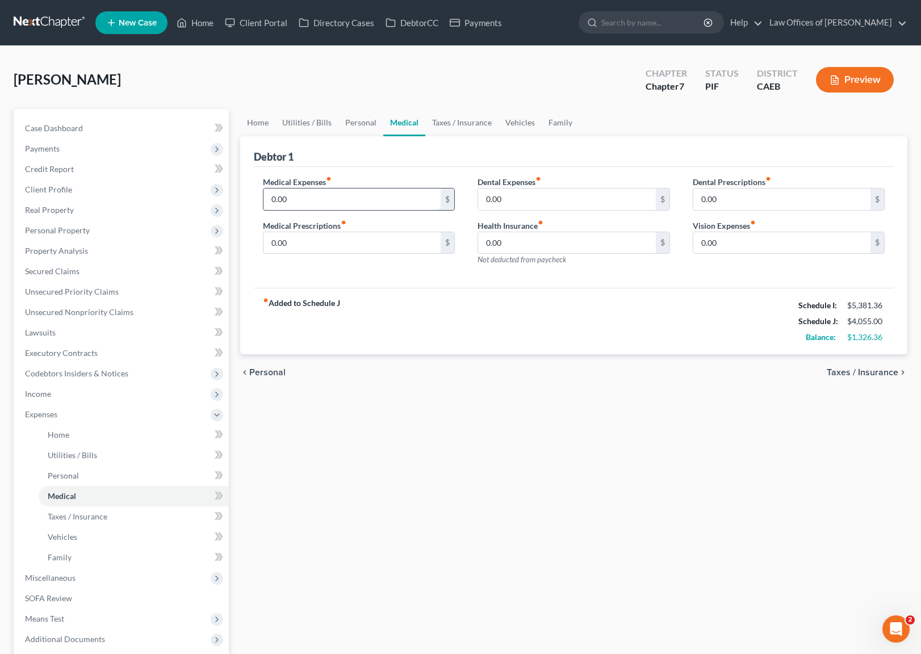
click at [268, 201] on input "0.00" at bounding box center [352, 199] width 178 height 22
type input "150."
click at [464, 119] on link "Taxes / Insurance" at bounding box center [461, 122] width 73 height 27
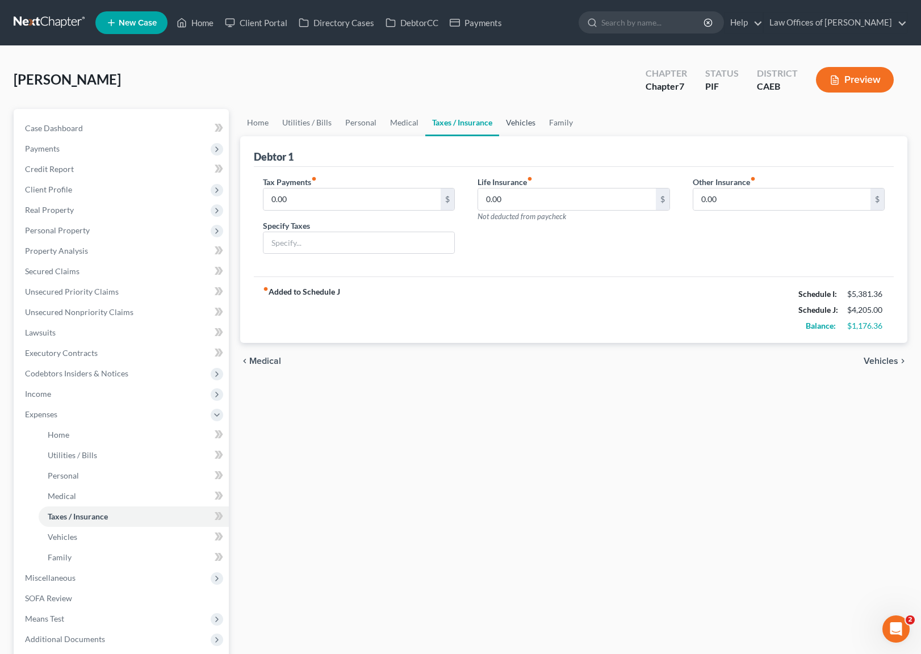
click at [516, 119] on link "Vehicles" at bounding box center [520, 122] width 43 height 27
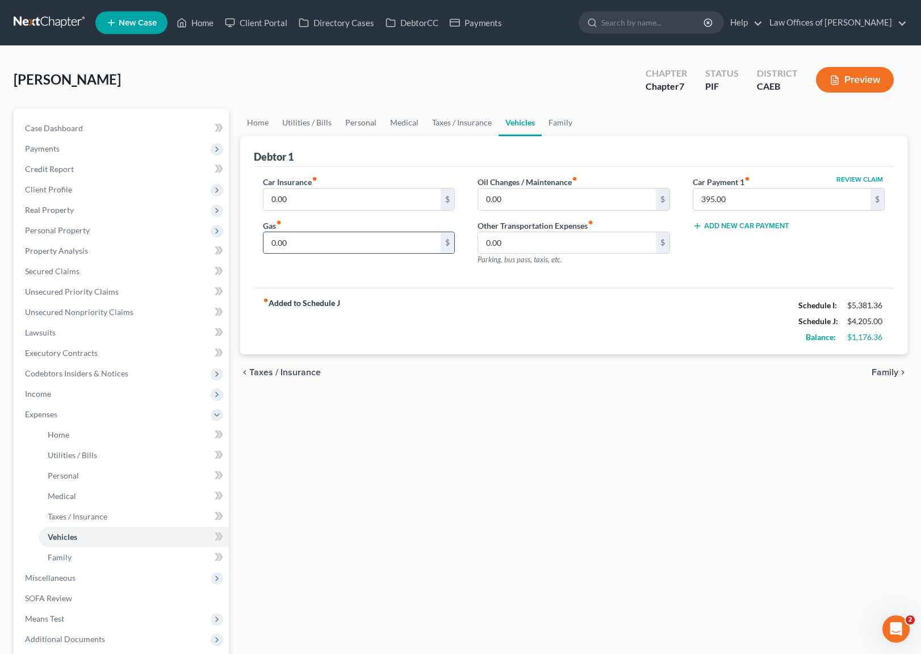
click at [270, 242] on input "0.00" at bounding box center [352, 243] width 178 height 22
type input "300.00"
type input "185."
click at [466, 120] on link "Taxes / Insurance" at bounding box center [461, 122] width 73 height 27
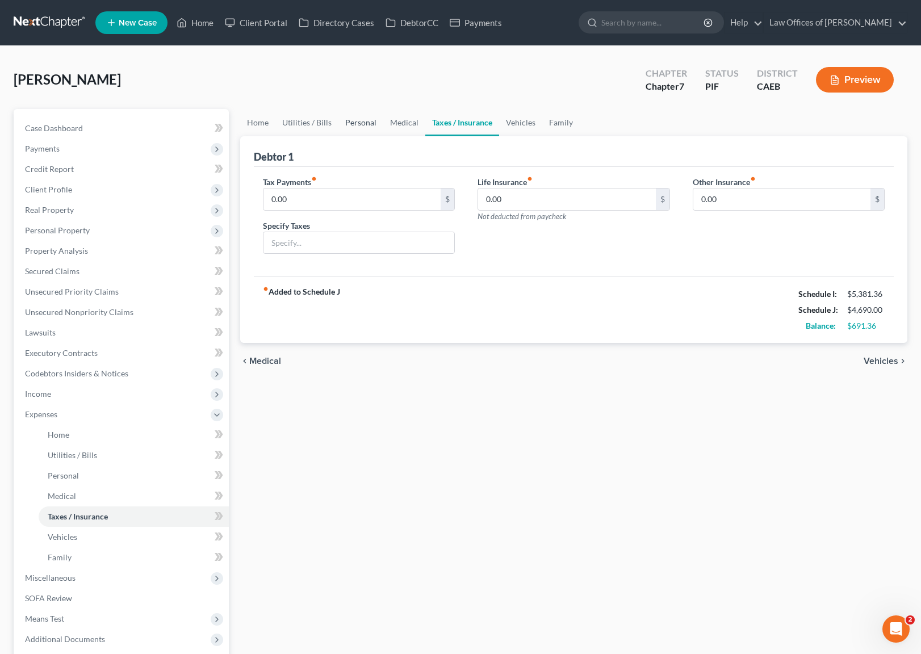
click at [364, 122] on link "Personal" at bounding box center [360, 122] width 45 height 27
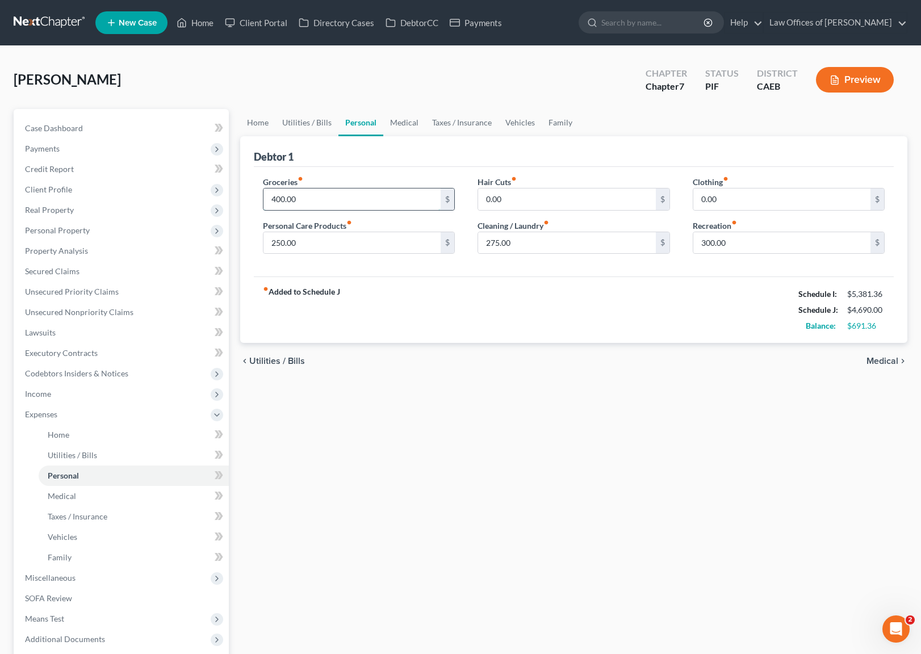
click at [307, 196] on input "400.00" at bounding box center [352, 199] width 178 height 22
type input "450."
click at [266, 123] on link "Home" at bounding box center [257, 122] width 35 height 27
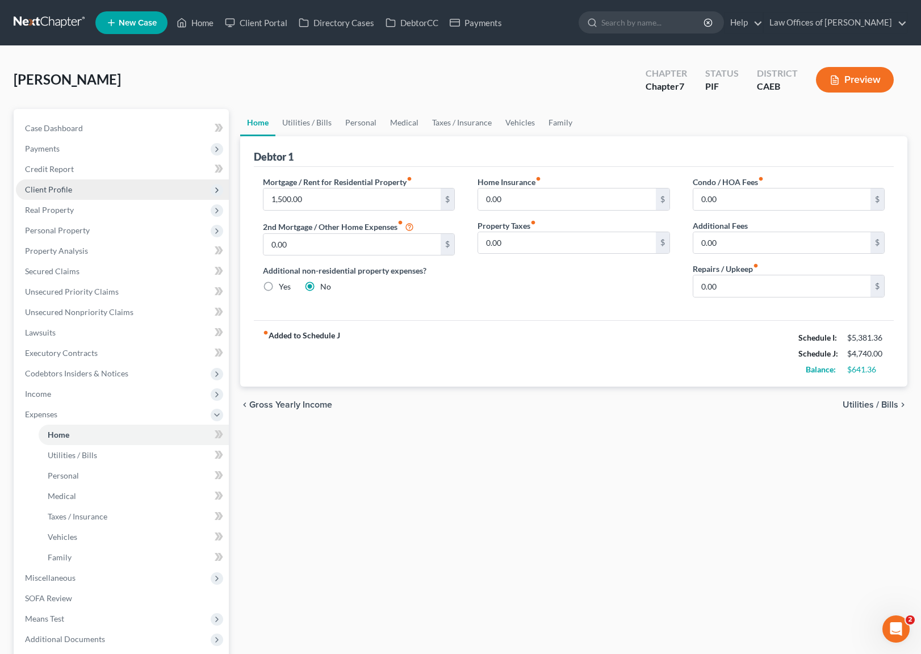
click at [78, 194] on span "Client Profile" at bounding box center [122, 189] width 213 height 20
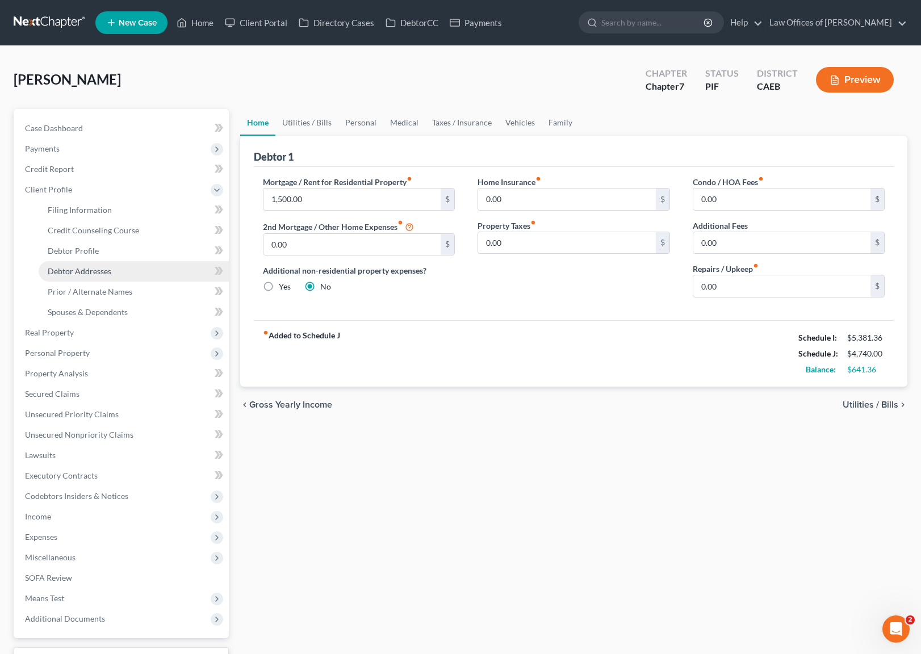
click at [95, 270] on span "Debtor Addresses" at bounding box center [80, 271] width 64 height 10
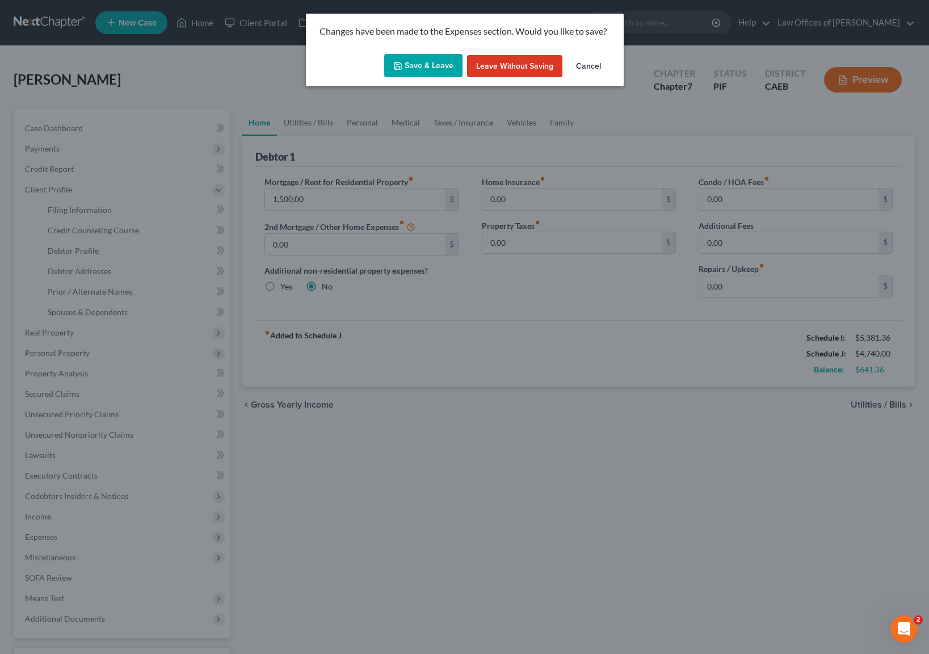
click at [410, 62] on button "Save & Leave" at bounding box center [423, 66] width 78 height 24
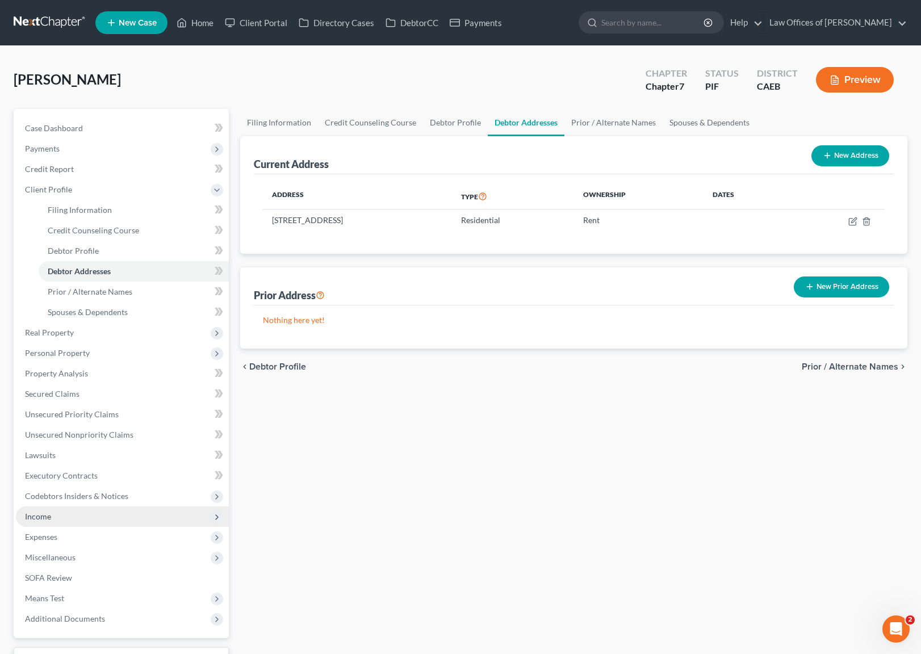
click at [70, 520] on span "Income" at bounding box center [122, 516] width 213 height 20
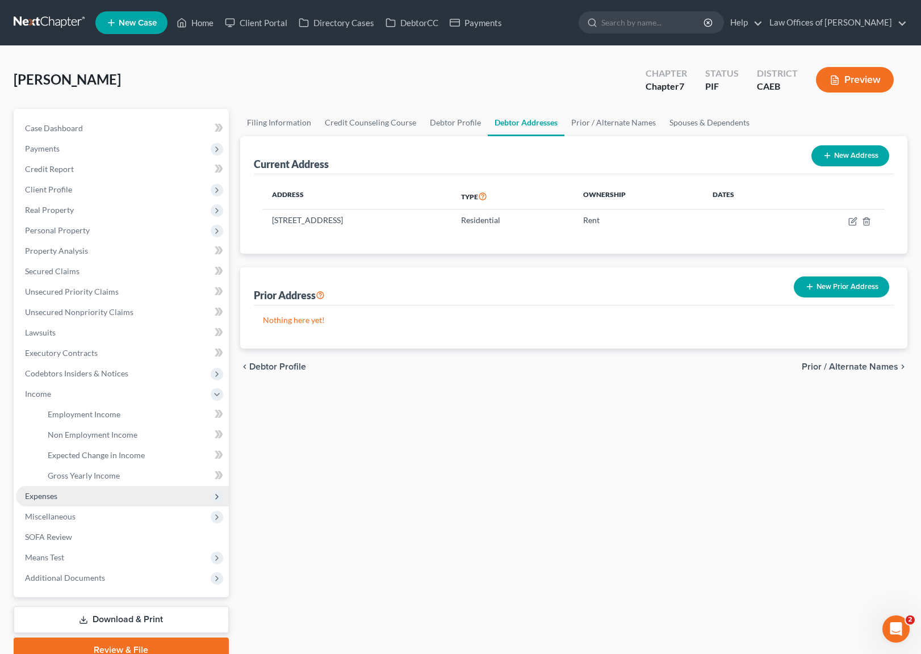
click at [49, 497] on span "Expenses" at bounding box center [41, 496] width 32 height 10
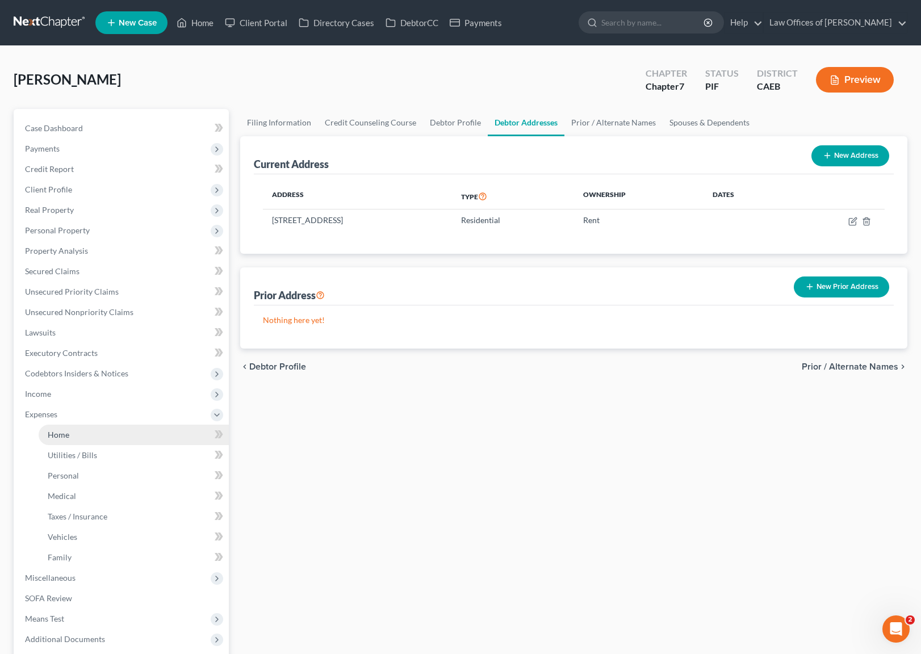
click at [107, 438] on link "Home" at bounding box center [134, 435] width 190 height 20
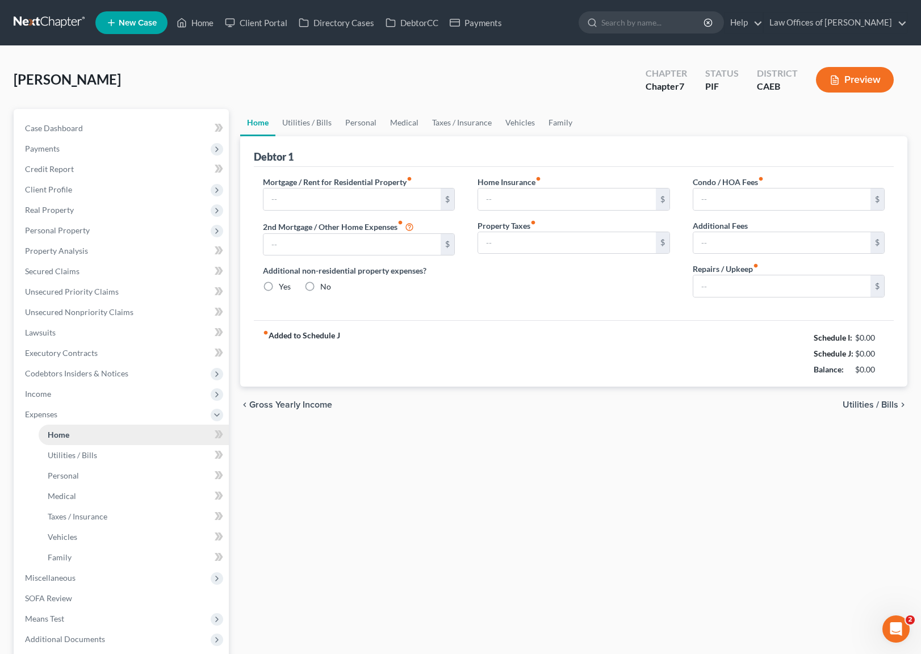
type input "1,500.00"
type input "0.00"
radio input "true"
type input "0.00"
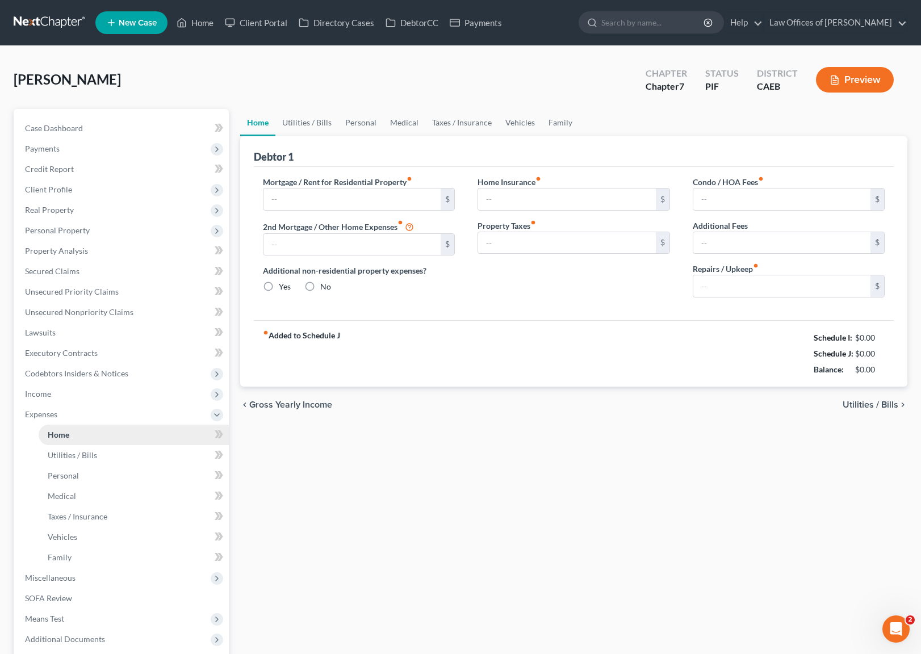
type input "0.00"
click at [320, 201] on input "1,500.00" at bounding box center [352, 199] width 178 height 22
type input "1,800."
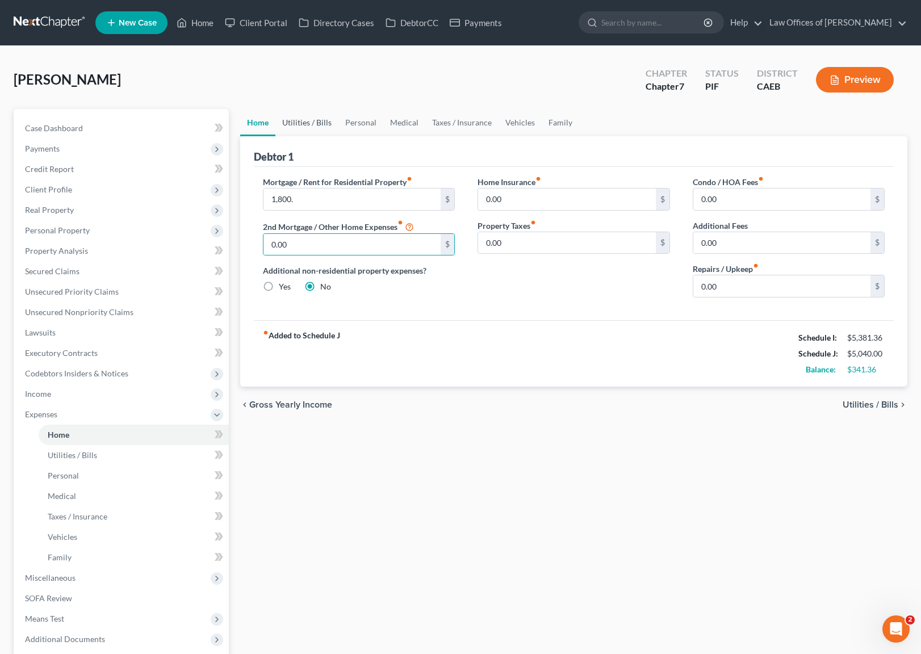
click at [303, 121] on link "Utilities / Bills" at bounding box center [306, 122] width 63 height 27
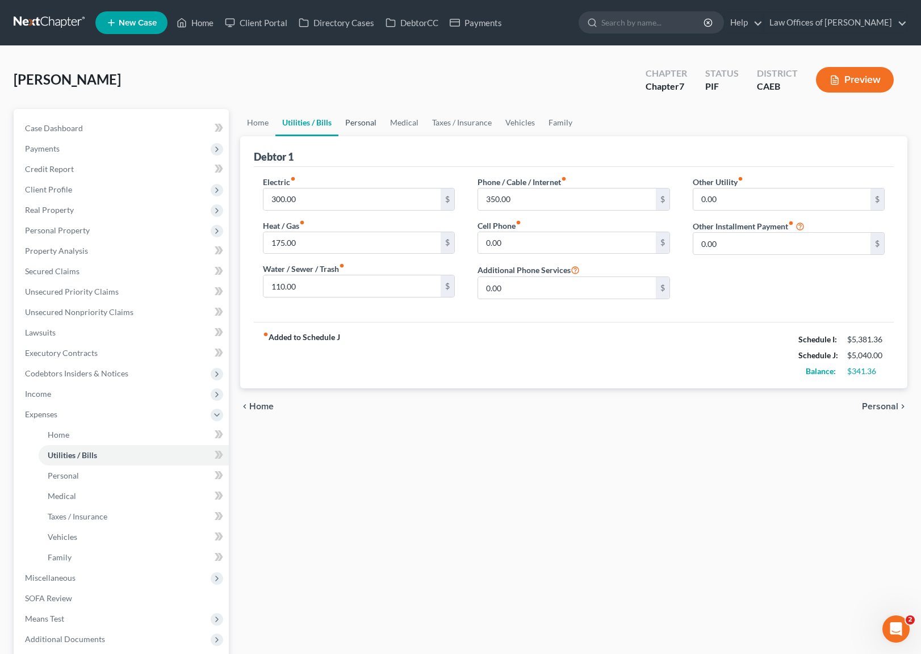
click at [360, 124] on link "Personal" at bounding box center [360, 122] width 45 height 27
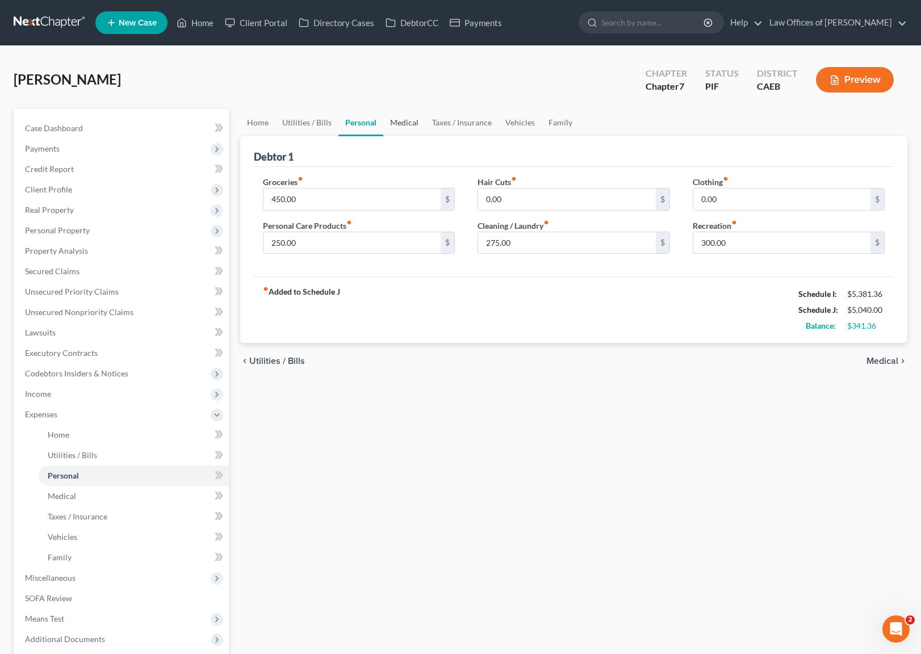
click at [411, 124] on link "Medical" at bounding box center [404, 122] width 42 height 27
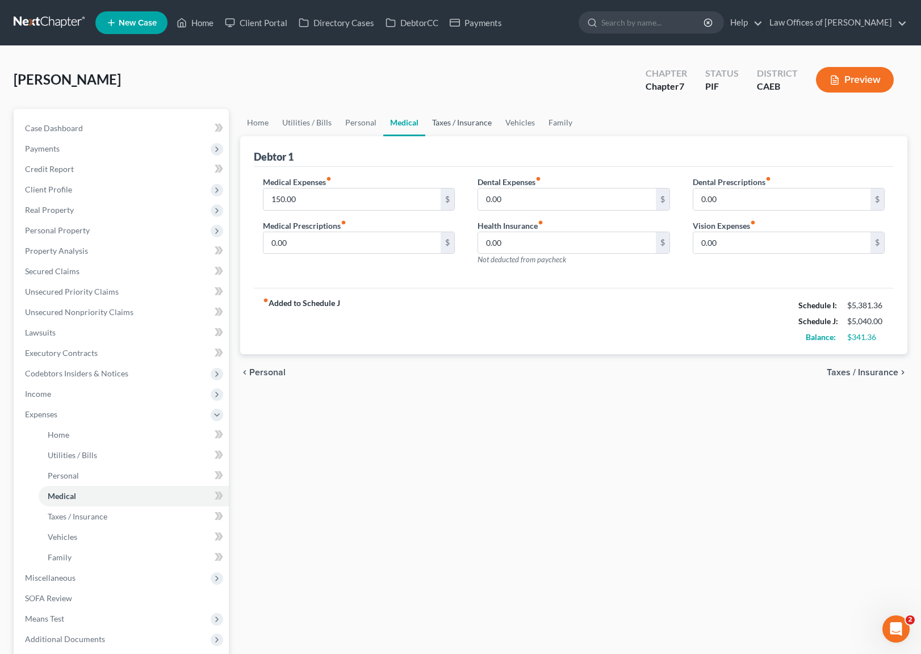
click at [440, 123] on link "Taxes / Insurance" at bounding box center [461, 122] width 73 height 27
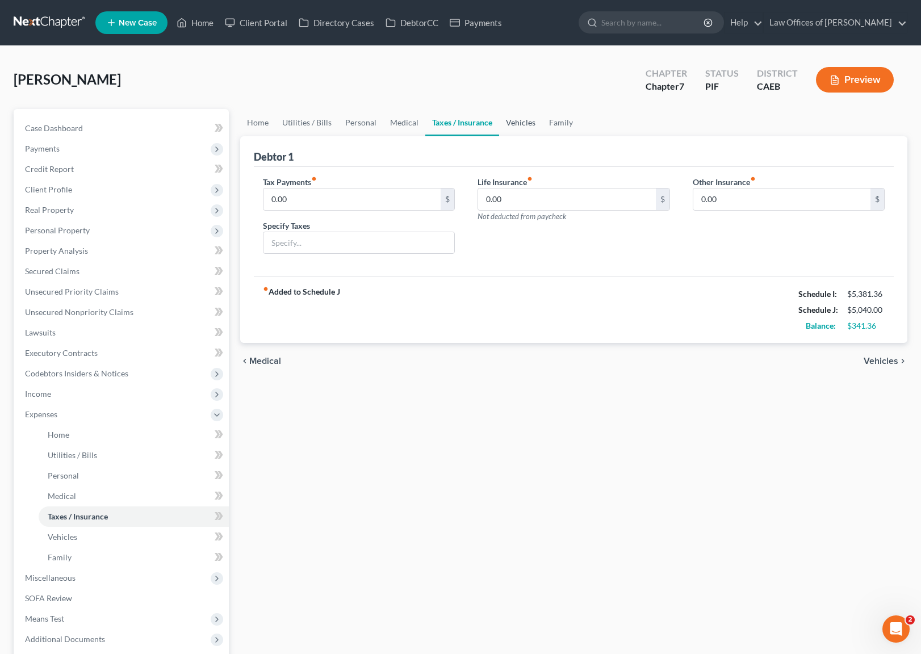
click at [509, 117] on link "Vehicles" at bounding box center [520, 122] width 43 height 27
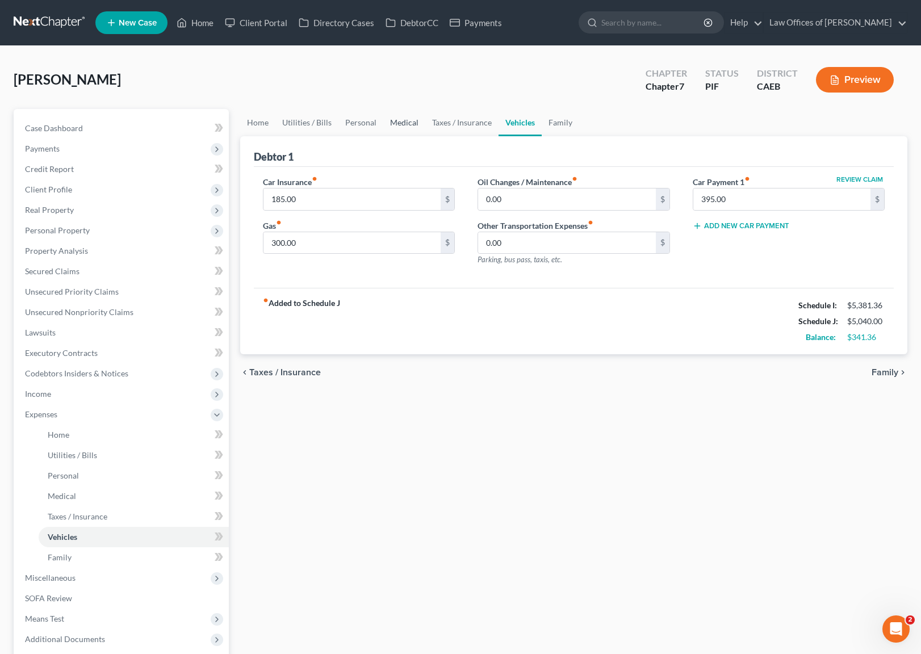
click at [400, 121] on link "Medical" at bounding box center [404, 122] width 42 height 27
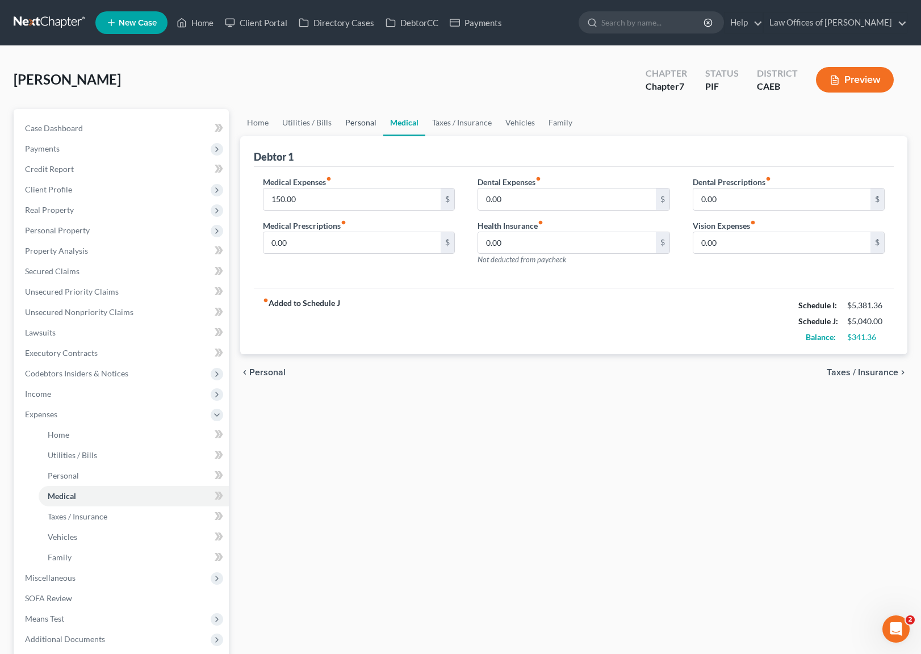
click at [361, 120] on link "Personal" at bounding box center [360, 122] width 45 height 27
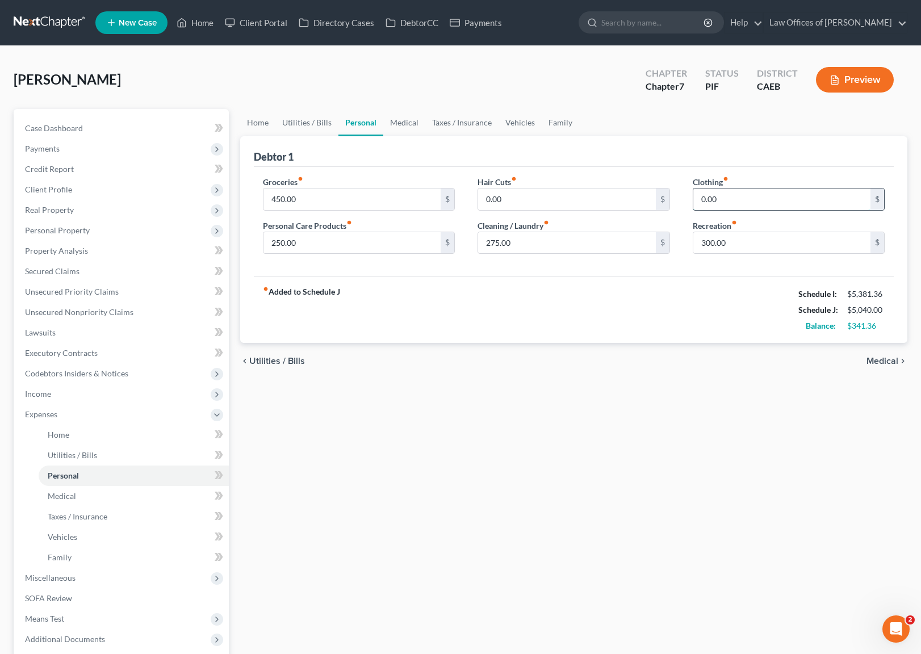
click at [733, 197] on input "0.00" at bounding box center [782, 199] width 178 height 22
type input "50."
click at [259, 125] on link "Home" at bounding box center [257, 122] width 35 height 27
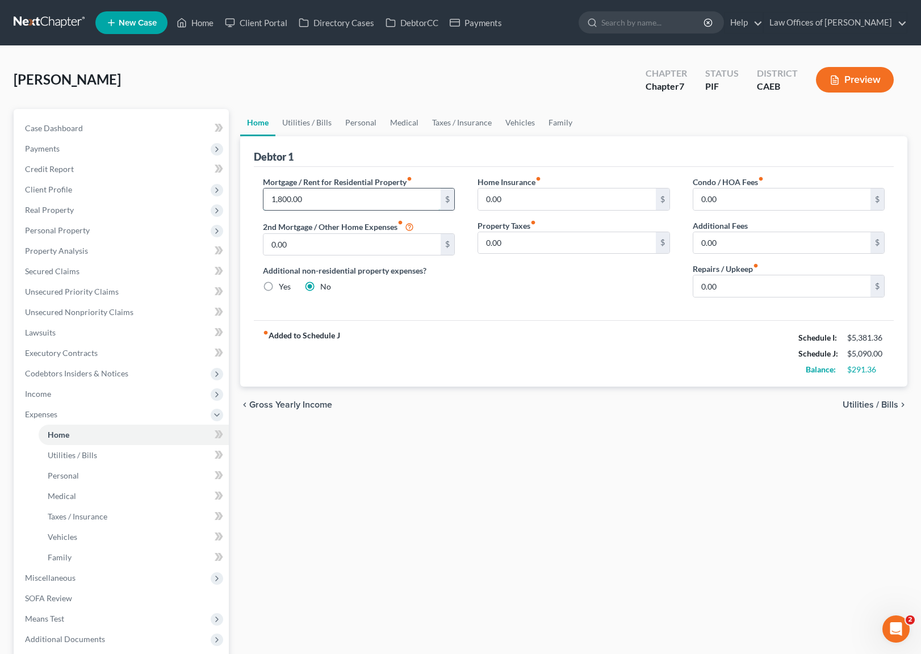
click at [330, 196] on input "1,800.00" at bounding box center [352, 199] width 178 height 22
type input "1,900"
type input "150."
click at [316, 192] on input "1,900" at bounding box center [352, 199] width 178 height 22
type input "0"
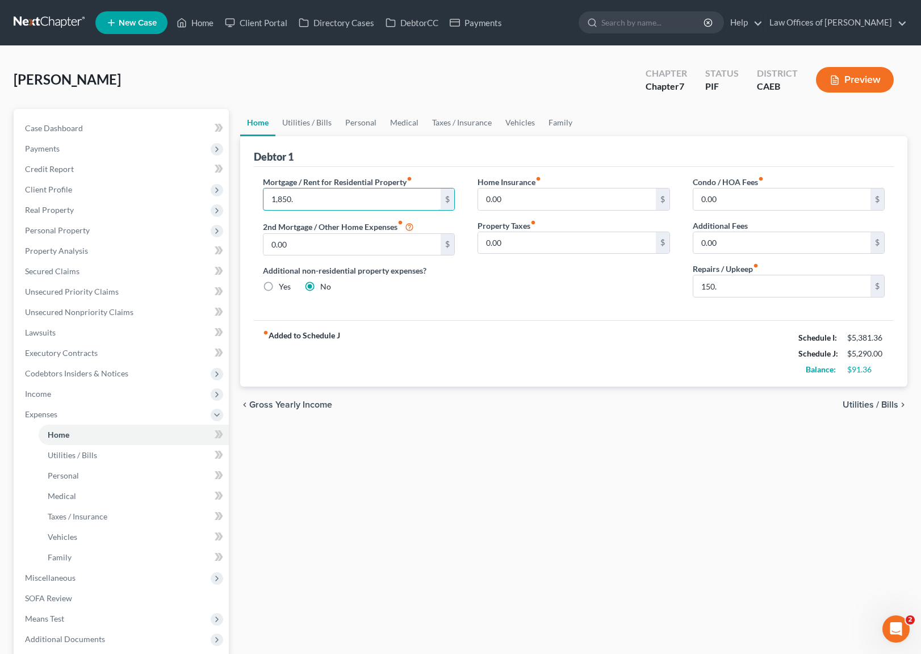
type input "1,850."
click at [310, 125] on link "Utilities / Bills" at bounding box center [306, 122] width 63 height 27
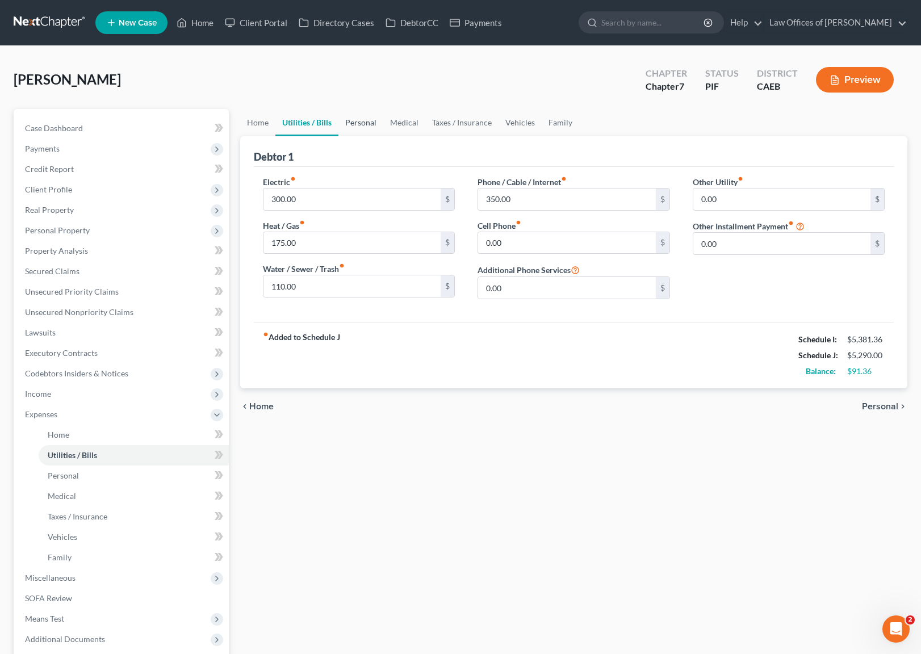
click at [356, 116] on link "Personal" at bounding box center [360, 122] width 45 height 27
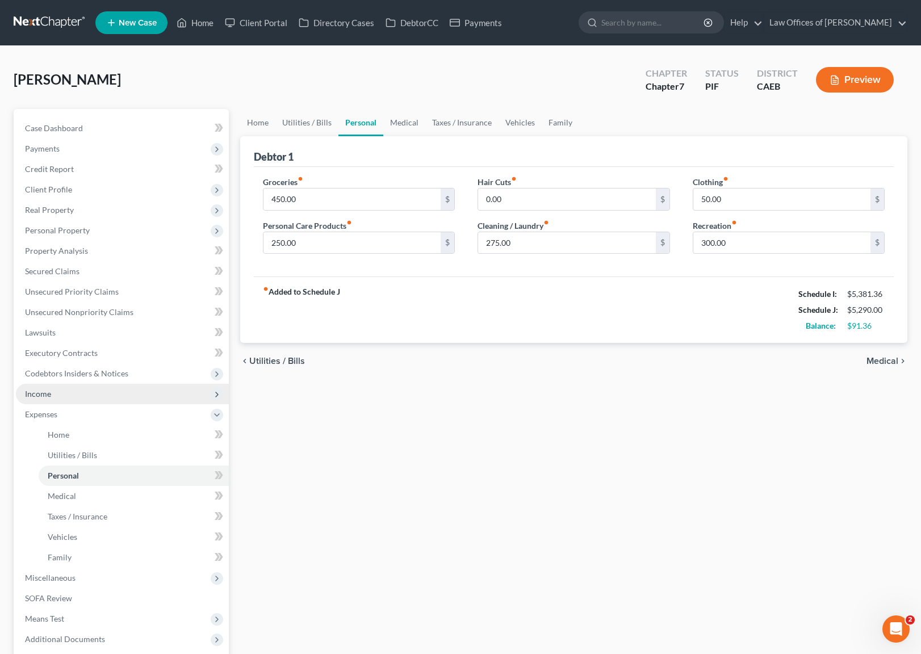
click at [65, 394] on span "Income" at bounding box center [122, 394] width 213 height 20
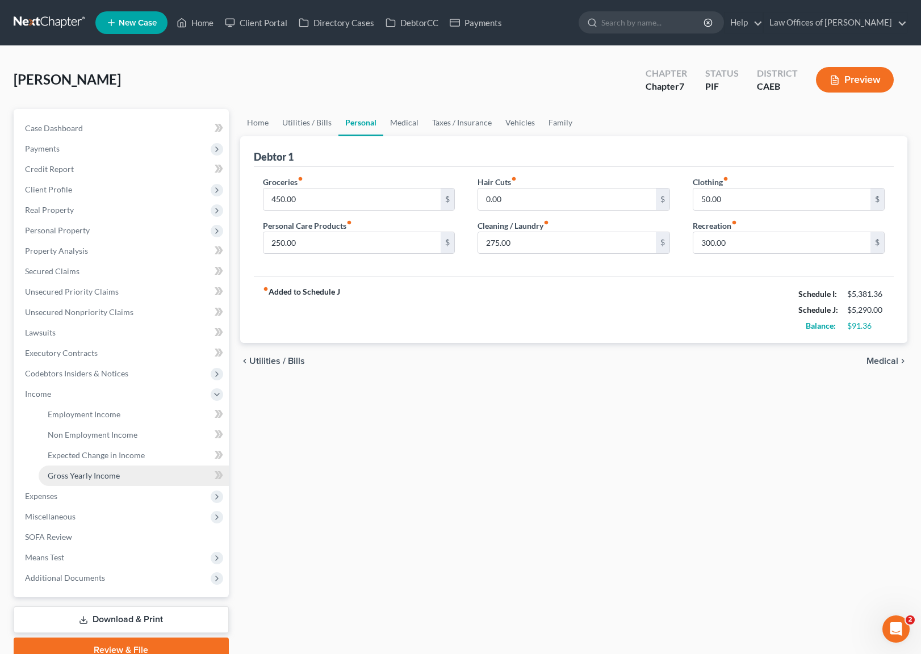
click at [115, 471] on span "Gross Yearly Income" at bounding box center [84, 476] width 72 height 10
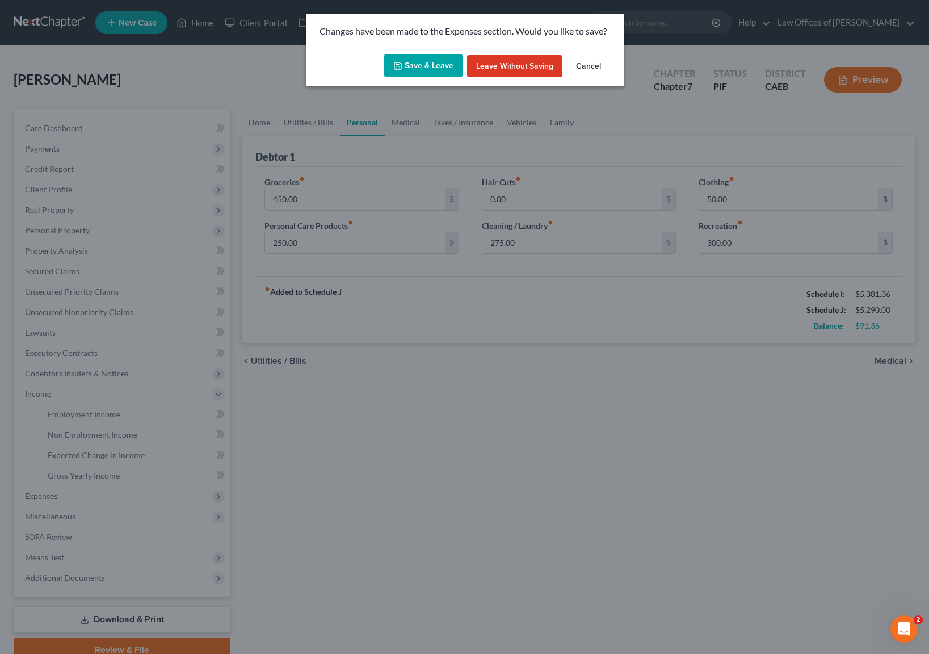
click at [427, 62] on button "Save & Leave" at bounding box center [423, 66] width 78 height 24
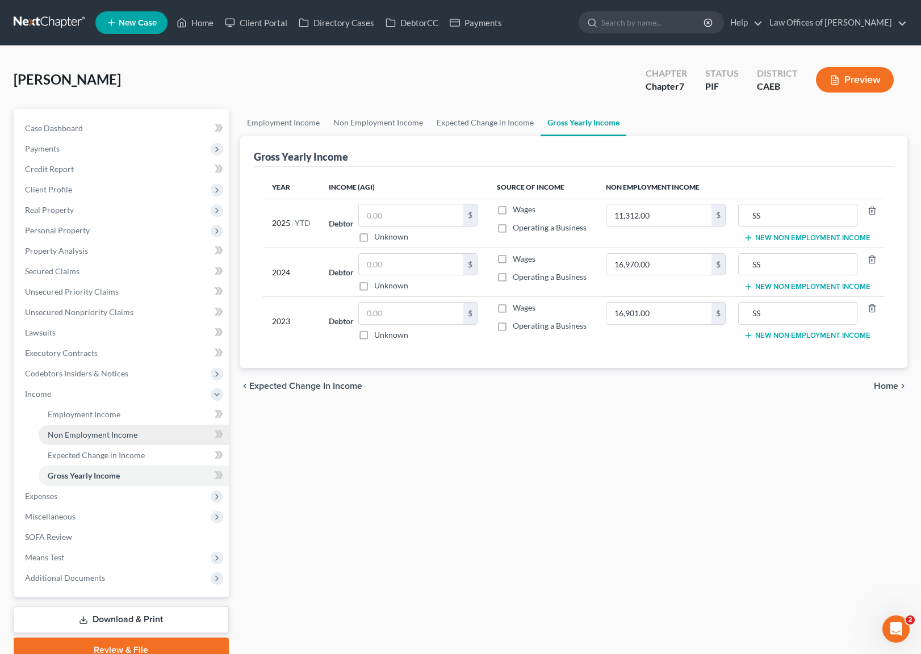
click at [124, 438] on span "Non Employment Income" at bounding box center [93, 435] width 90 height 10
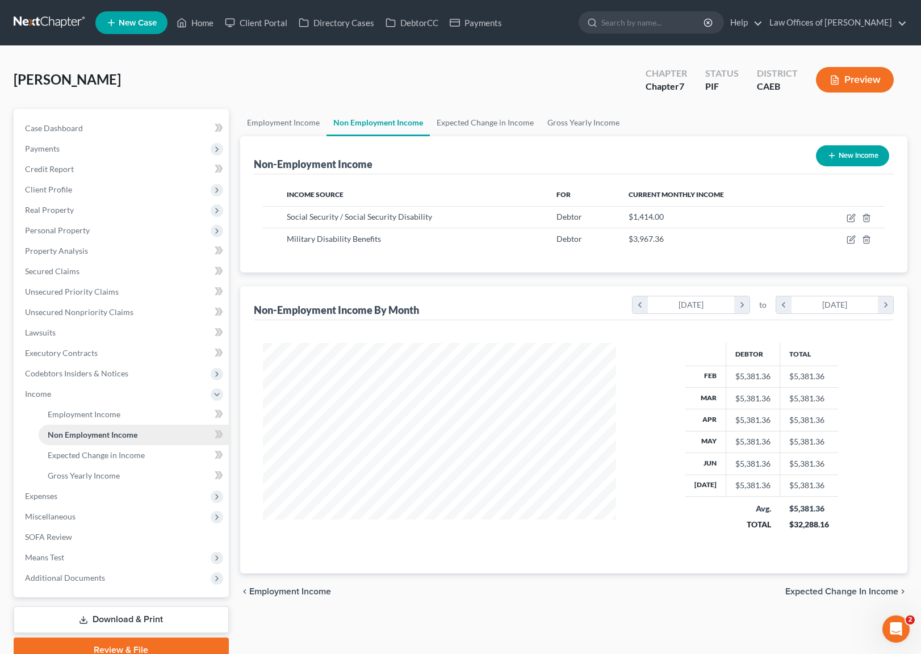
scroll to position [203, 376]
click at [71, 477] on span "Gross Yearly Income" at bounding box center [84, 476] width 72 height 10
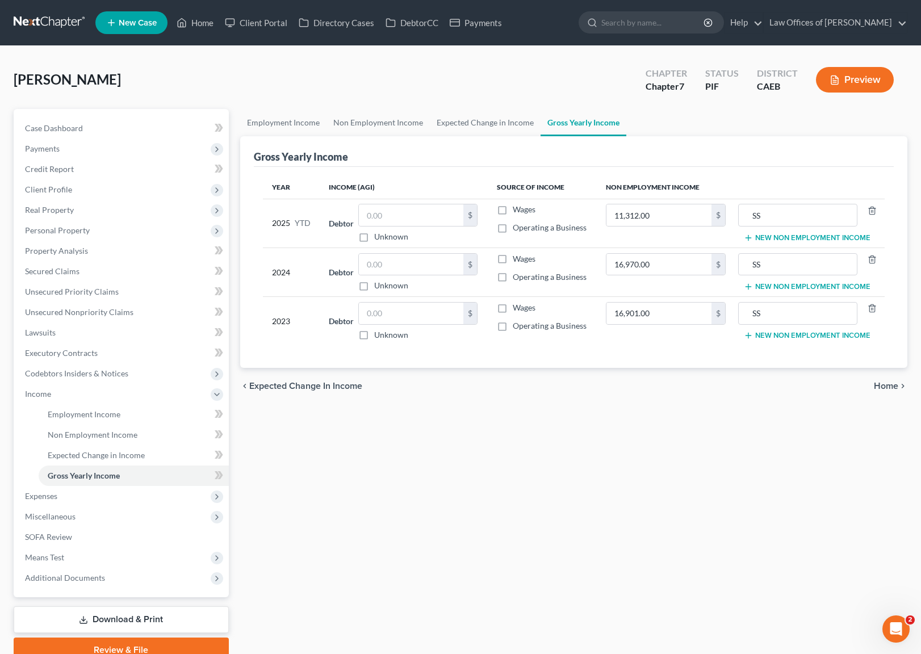
click at [800, 238] on button "New Non Employment Income" at bounding box center [807, 237] width 127 height 9
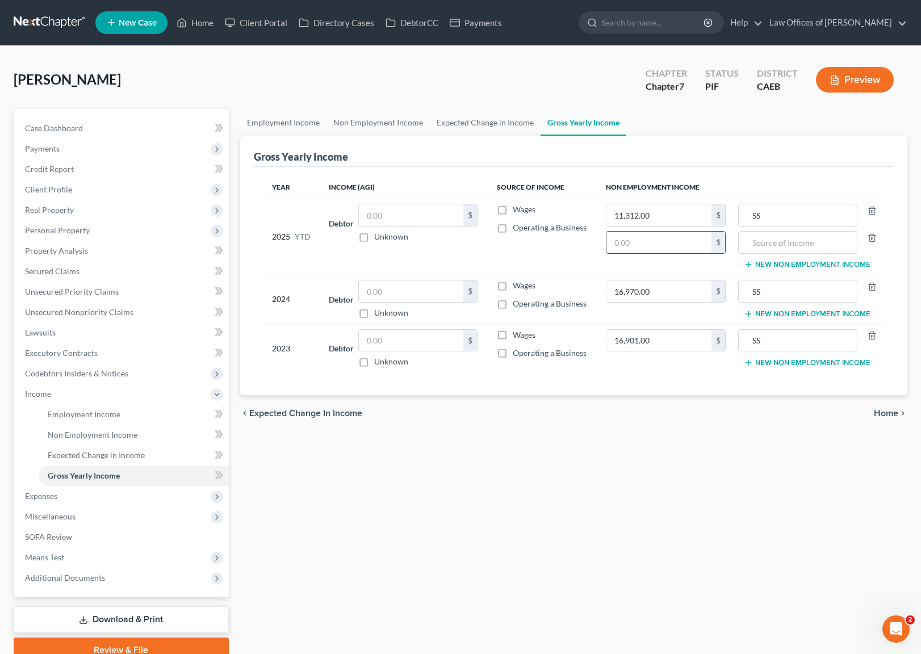
click at [666, 243] on input "text" at bounding box center [659, 243] width 106 height 22
type input "31,738.88"
click at [787, 240] on input "text" at bounding box center [797, 243] width 107 height 22
type input "VA"
click at [765, 315] on button "New Non Employment Income" at bounding box center [807, 313] width 127 height 9
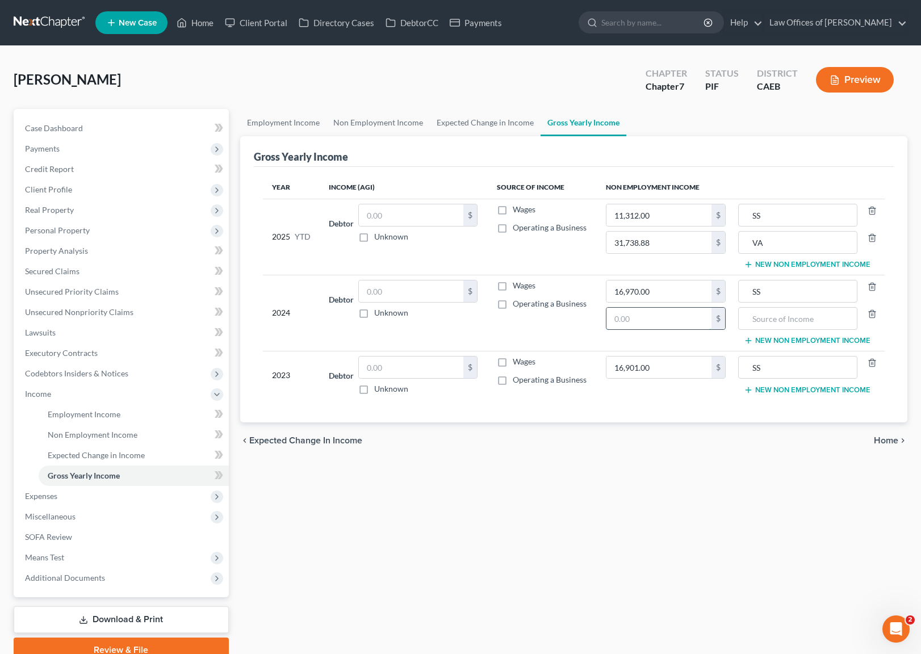
click at [662, 317] on input "text" at bounding box center [659, 319] width 106 height 22
type input "47,608.32"
click at [769, 324] on input "text" at bounding box center [797, 319] width 107 height 22
type input "VA"
click at [771, 388] on button "New Non Employment Income" at bounding box center [807, 389] width 127 height 9
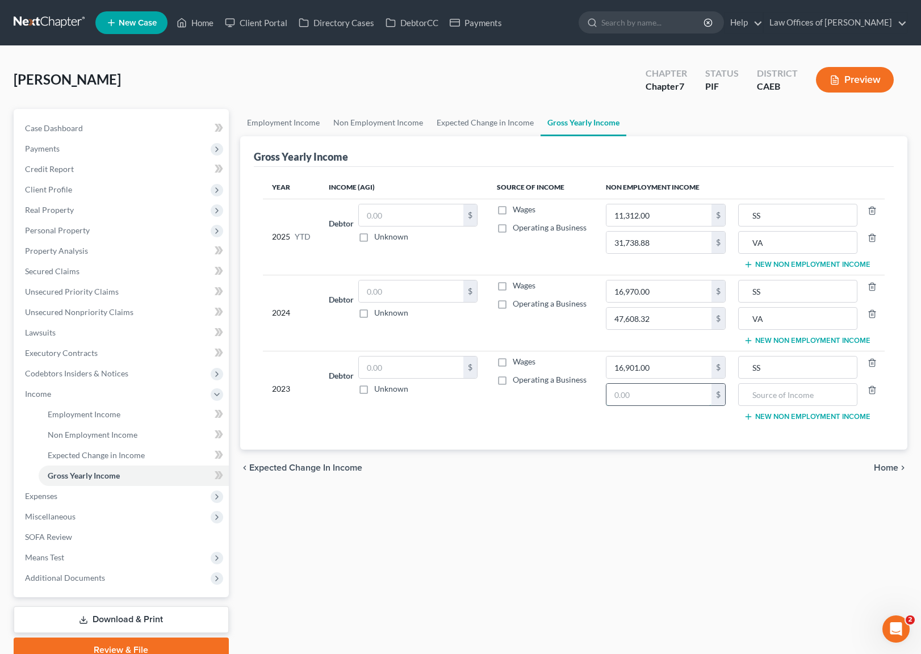
click at [689, 394] on input "text" at bounding box center [659, 395] width 106 height 22
type input "47,608.32"
type input "VA"
click at [384, 535] on div "Employment Income Non Employment Income Expected Change in Income Gross Yearly …" at bounding box center [573, 385] width 679 height 553
click at [93, 310] on span "Unsecured Nonpriority Claims" at bounding box center [79, 312] width 108 height 10
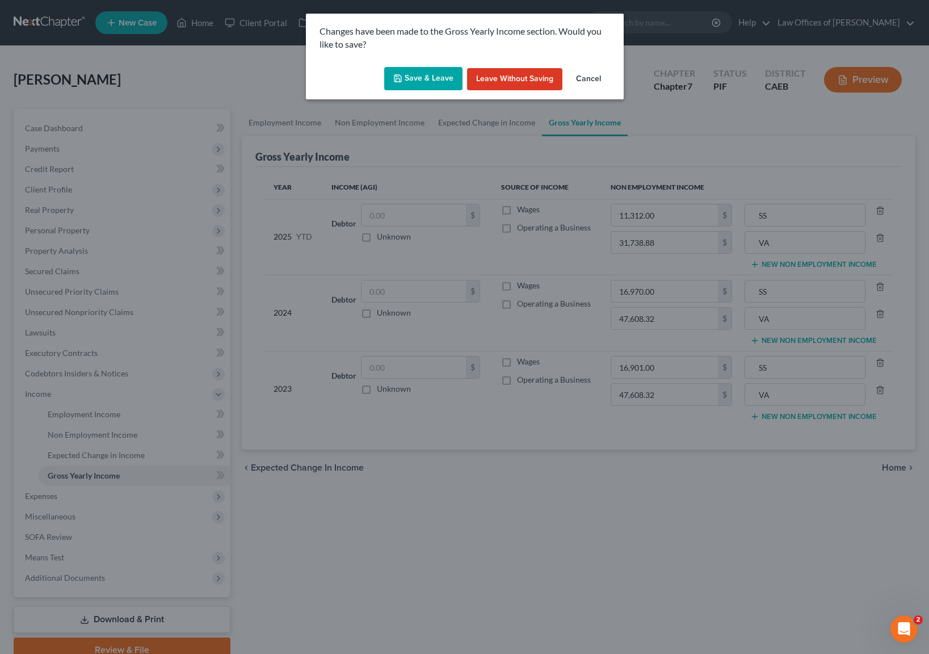
click at [409, 77] on button "Save & Leave" at bounding box center [423, 79] width 78 height 24
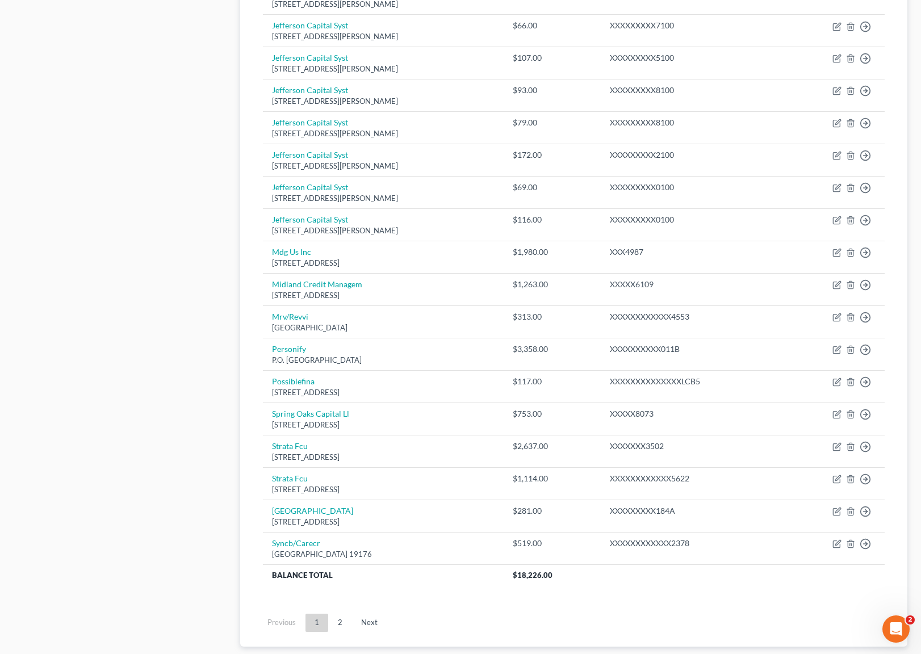
scroll to position [593, 0]
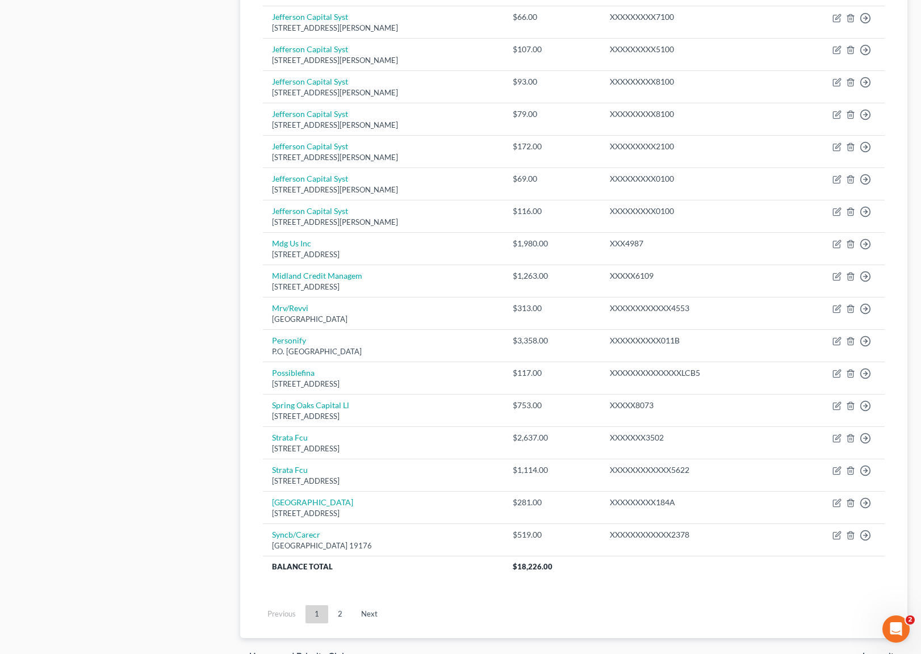
click at [368, 613] on link "Next" at bounding box center [369, 614] width 35 height 18
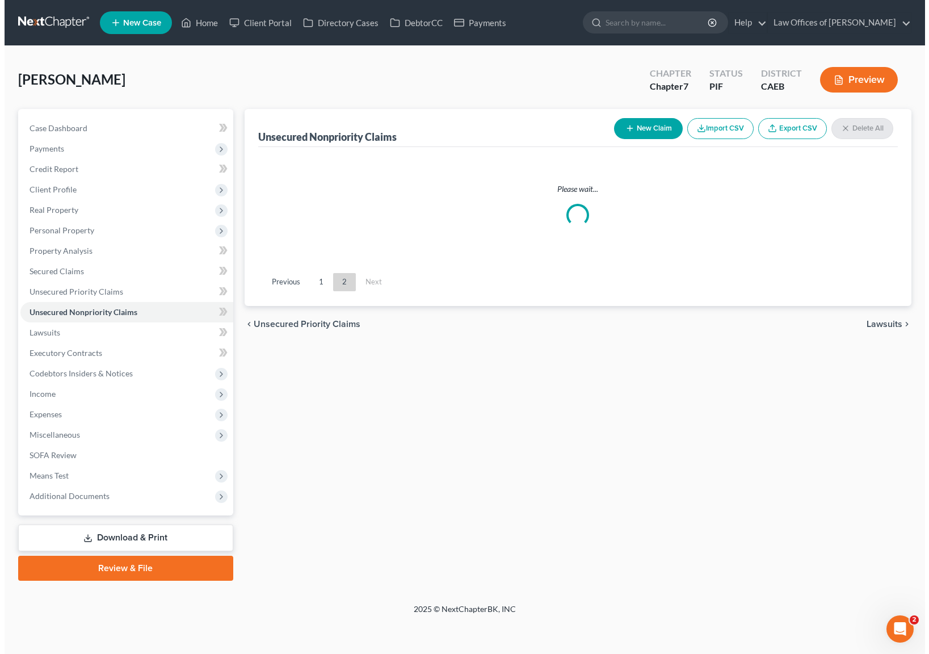
scroll to position [0, 0]
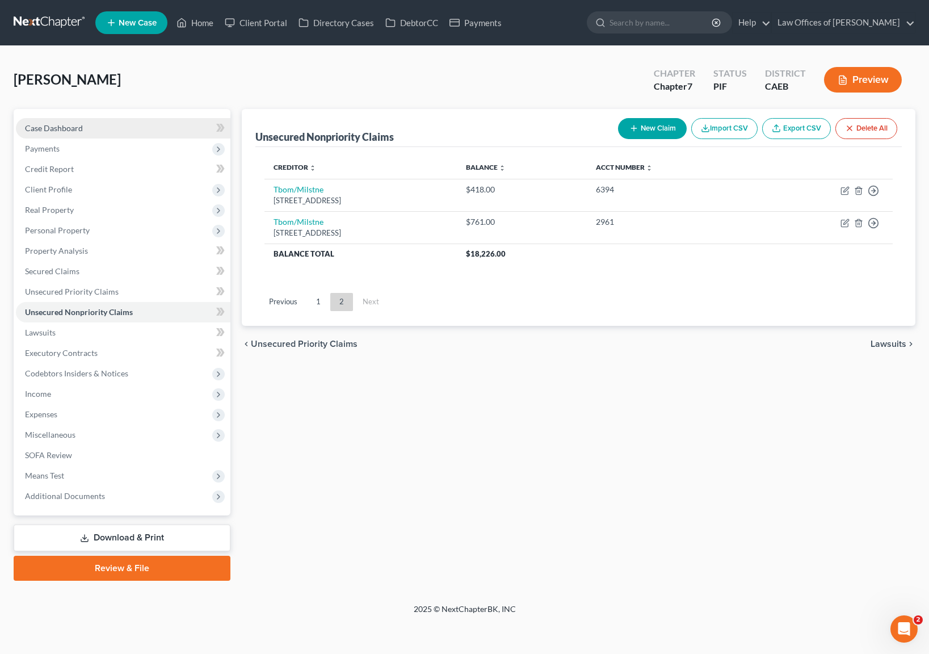
click at [74, 131] on span "Case Dashboard" at bounding box center [54, 128] width 58 height 10
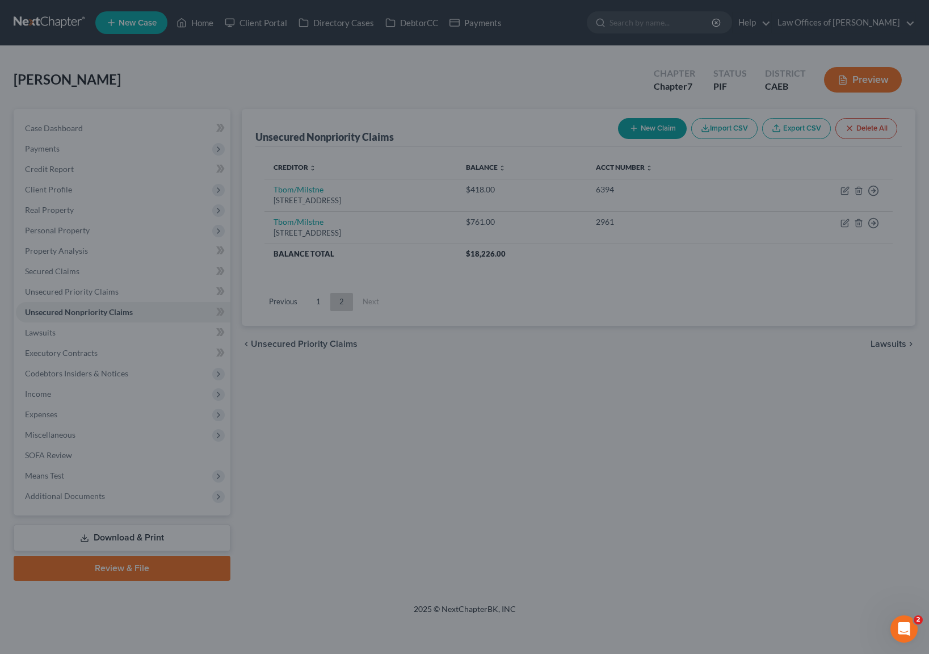
click at [442, 442] on div at bounding box center [464, 327] width 929 height 654
click at [117, 125] on div at bounding box center [464, 327] width 929 height 654
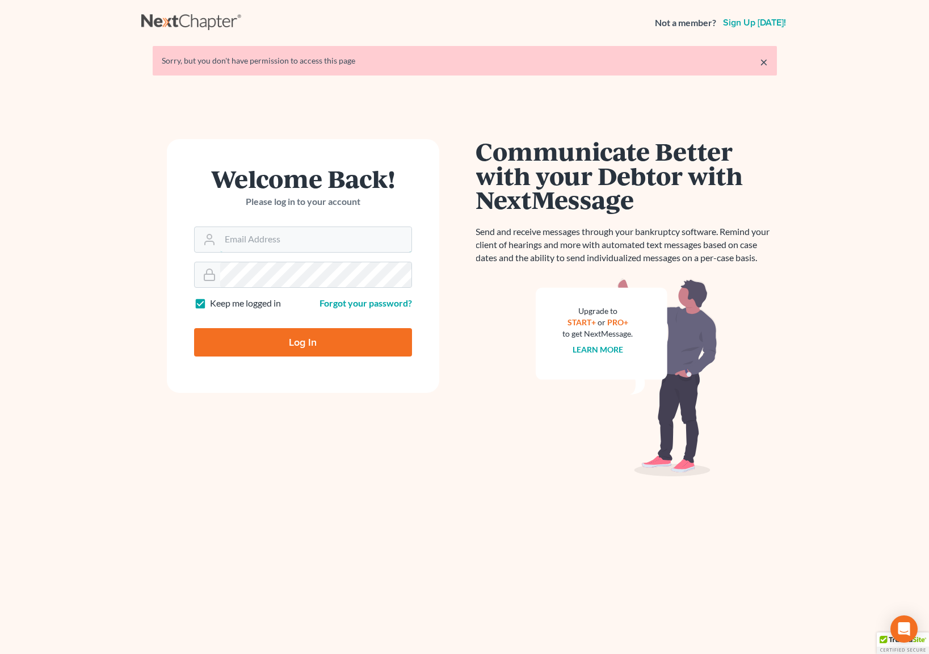
type input "[EMAIL_ADDRESS][DOMAIN_NAME]"
click at [330, 338] on input "Log In" at bounding box center [303, 342] width 218 height 28
type input "Thinking..."
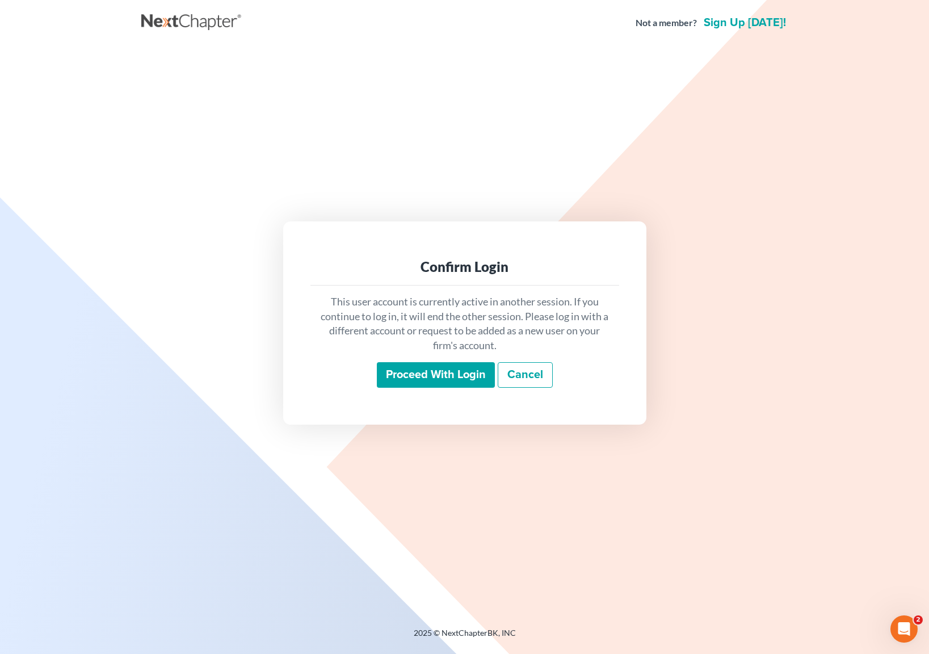
click at [431, 375] on input "Proceed with login" at bounding box center [436, 375] width 118 height 26
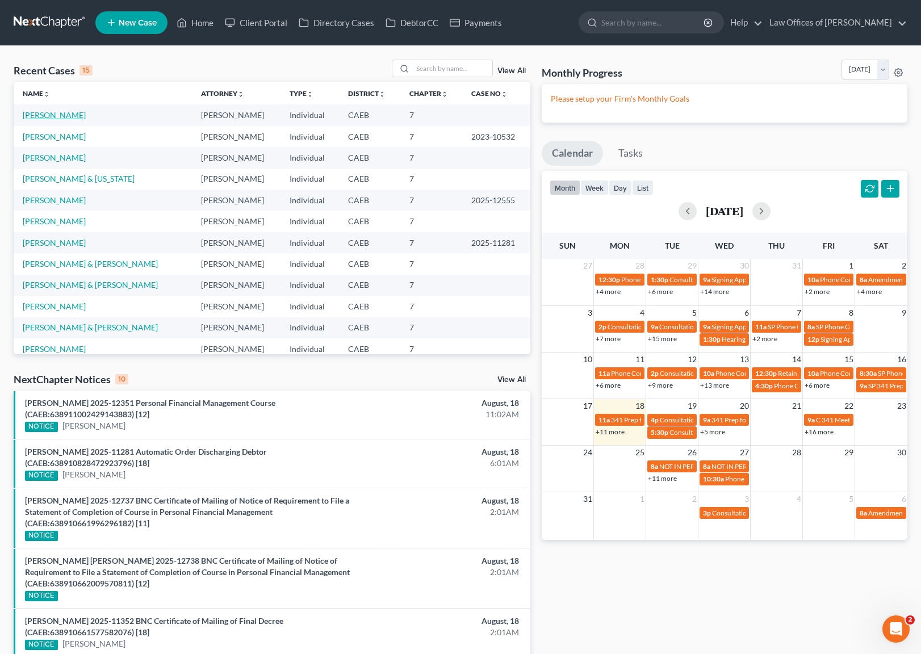
click at [58, 111] on link "Van Meter, David" at bounding box center [54, 115] width 63 height 10
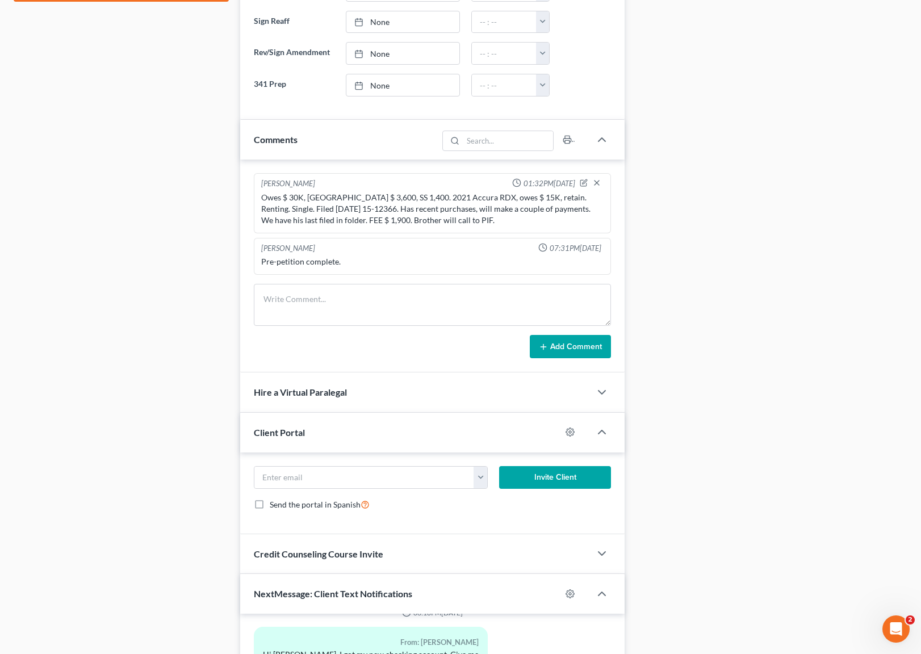
scroll to position [835, 0]
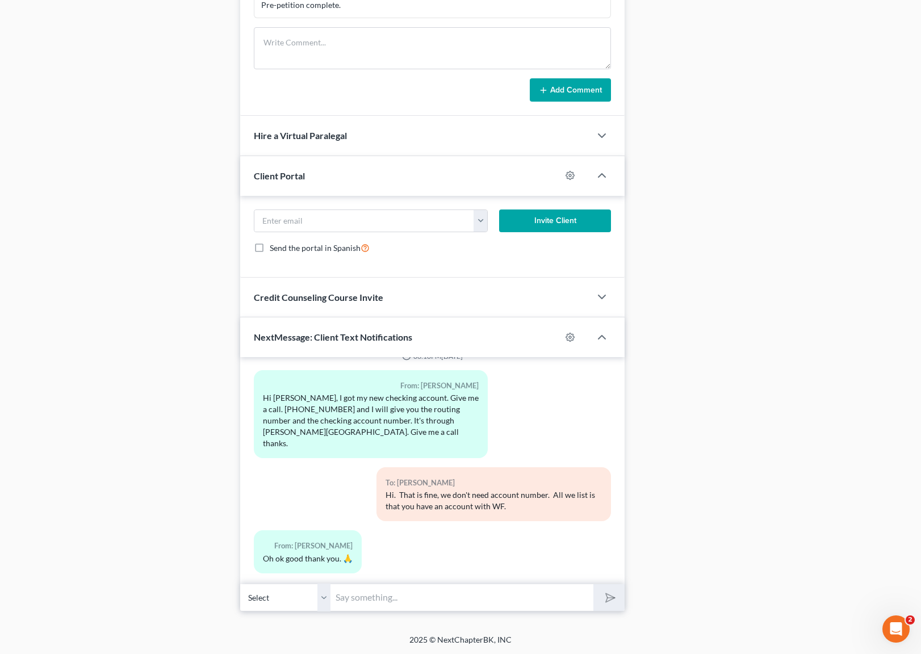
click at [363, 579] on div "01:38PM, 08/14/2025 To: David Van Meter Email address ? To: David Van Meter Tex…" at bounding box center [432, 470] width 384 height 227
drag, startPoint x: 353, startPoint y: 595, endPoint x: 380, endPoint y: 578, distance: 32.0
click at [353, 596] on input "text" at bounding box center [462, 597] width 262 height 28
type input "Hi Mr. Van Meter. For the accounts you want to add you can give Irene the name …"
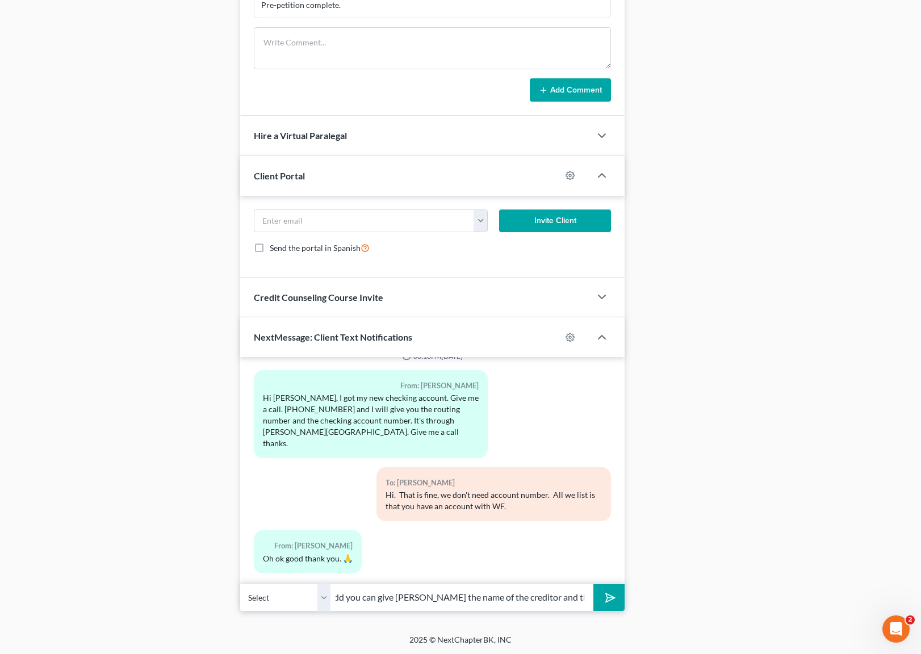
click at [593, 584] on button "submit" at bounding box center [608, 597] width 31 height 27
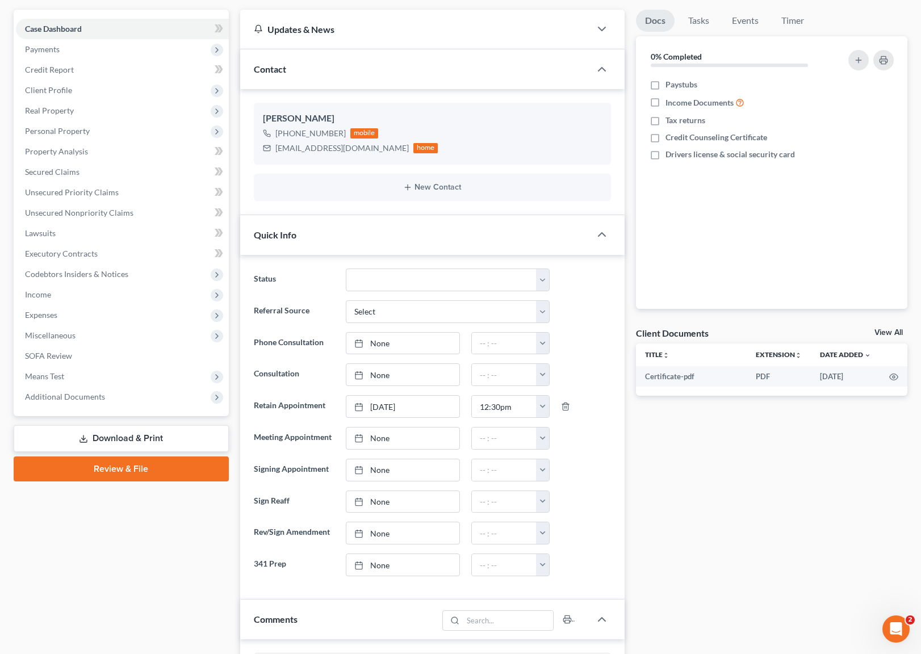
scroll to position [0, 0]
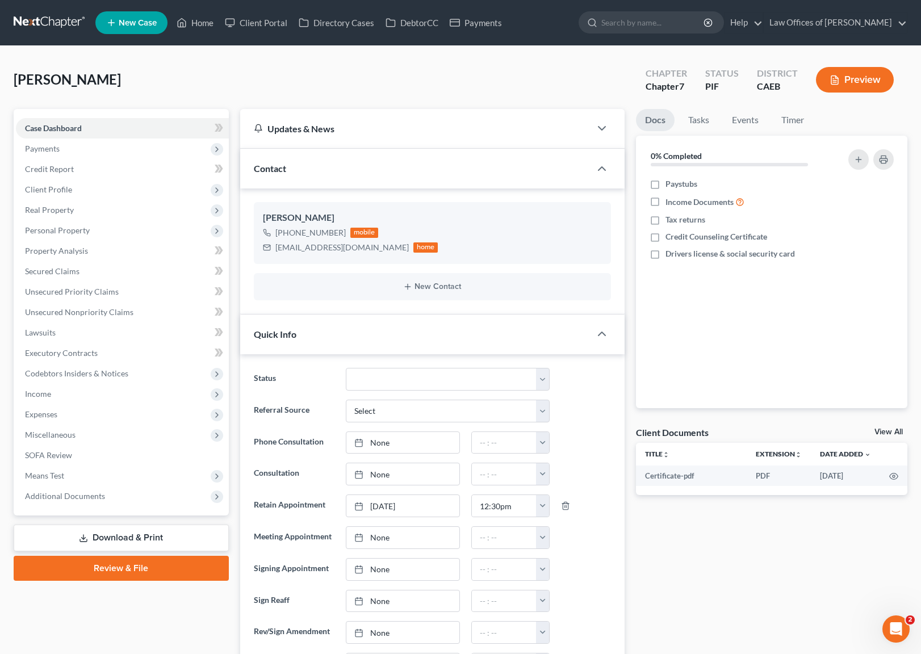
click at [163, 536] on link "Download & Print" at bounding box center [121, 537] width 215 height 27
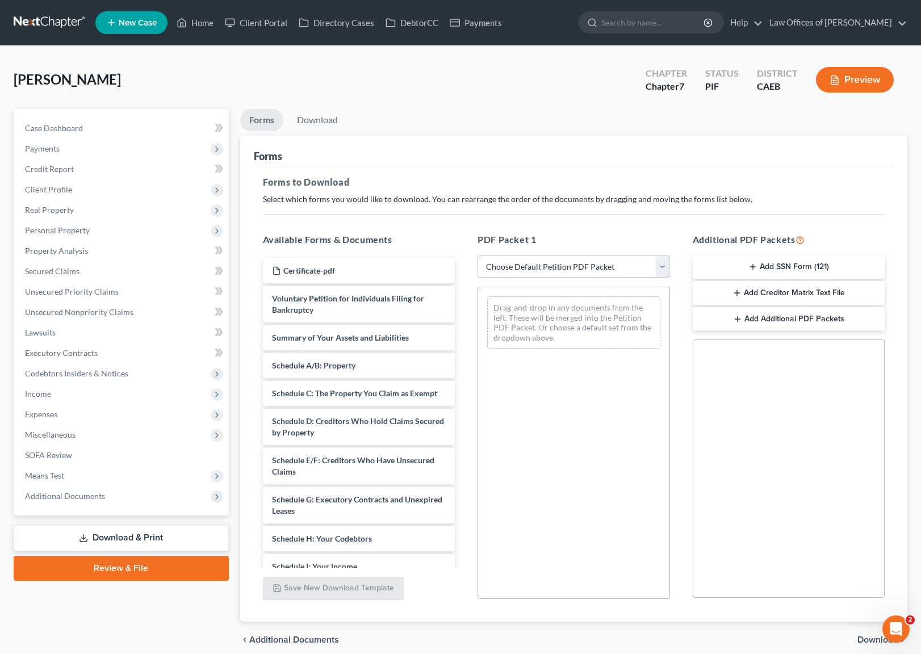
click at [662, 267] on select "Choose Default Petition PDF Packet Complete Bankruptcy Petition (all forms and …" at bounding box center [573, 266] width 192 height 23
select select "4"
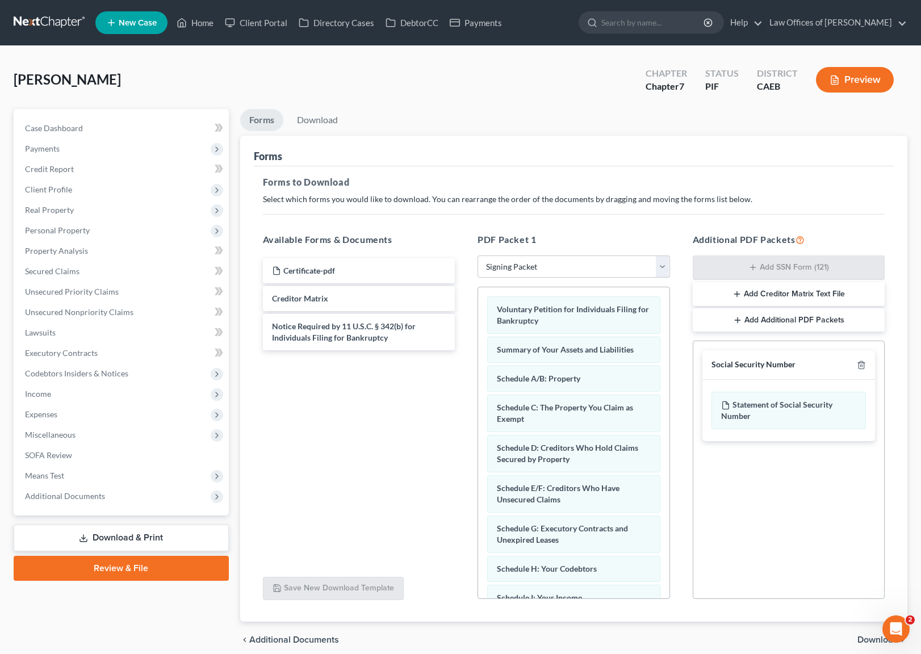
click at [867, 641] on span "Download" at bounding box center [877, 639] width 41 height 9
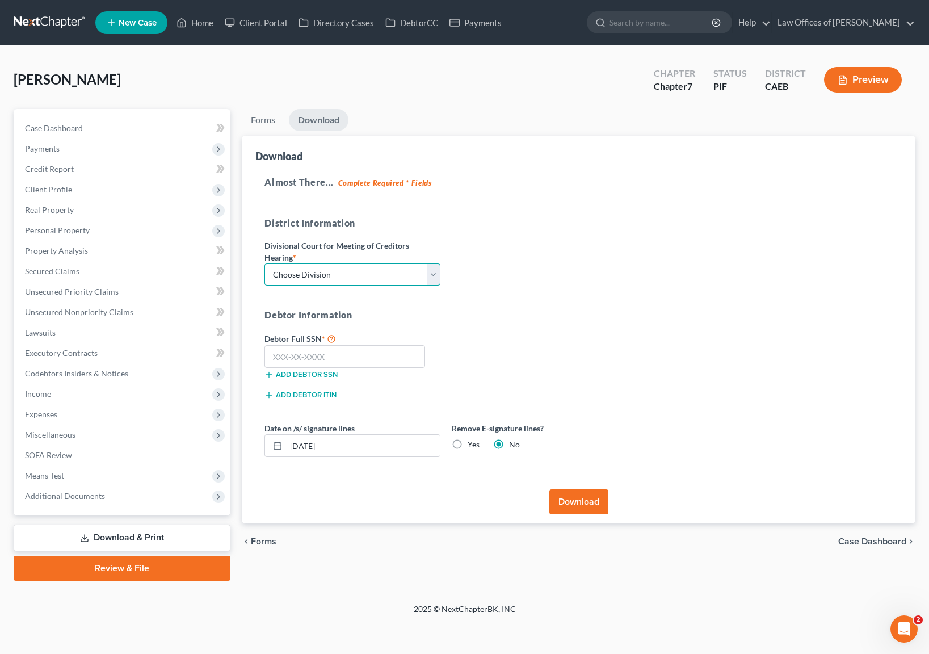
click at [430, 275] on select "Choose Division Fresno Modesto Sacramento" at bounding box center [352, 274] width 176 height 23
select select "0"
click at [371, 351] on input "text" at bounding box center [344, 356] width 161 height 23
type input "111-11-1111"
click at [578, 500] on button "Download" at bounding box center [578, 501] width 59 height 25
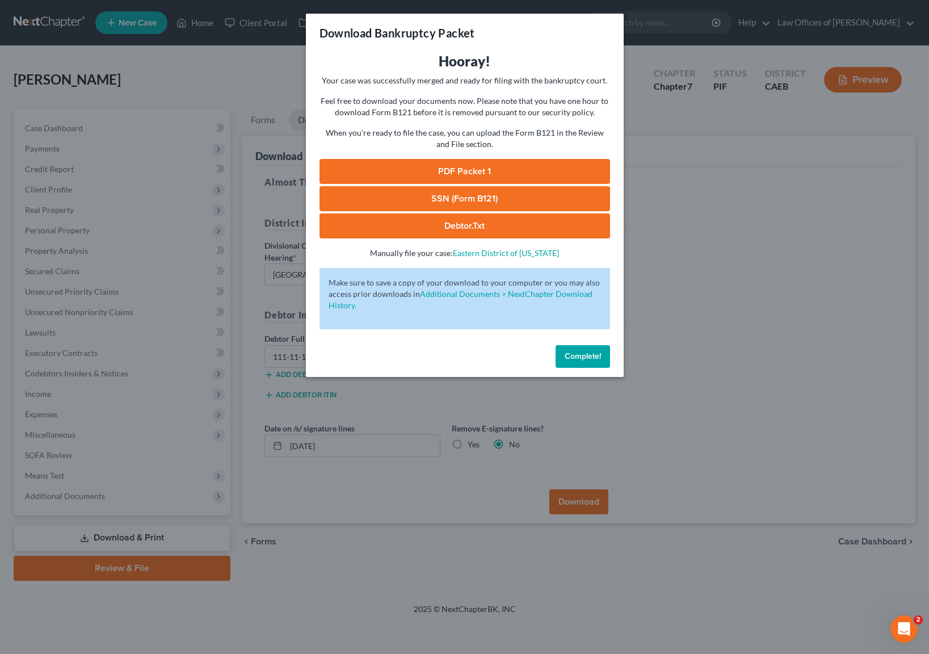
click at [498, 174] on link "PDF Packet 1" at bounding box center [465, 171] width 291 height 25
click at [579, 358] on span "Complete!" at bounding box center [583, 356] width 36 height 10
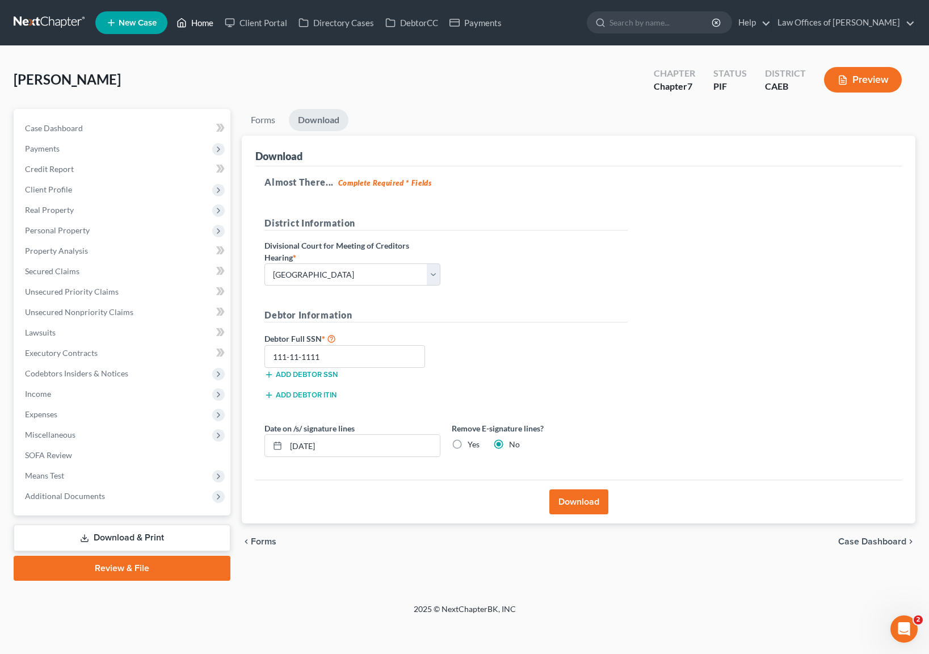
click at [201, 22] on link "Home" at bounding box center [195, 22] width 48 height 20
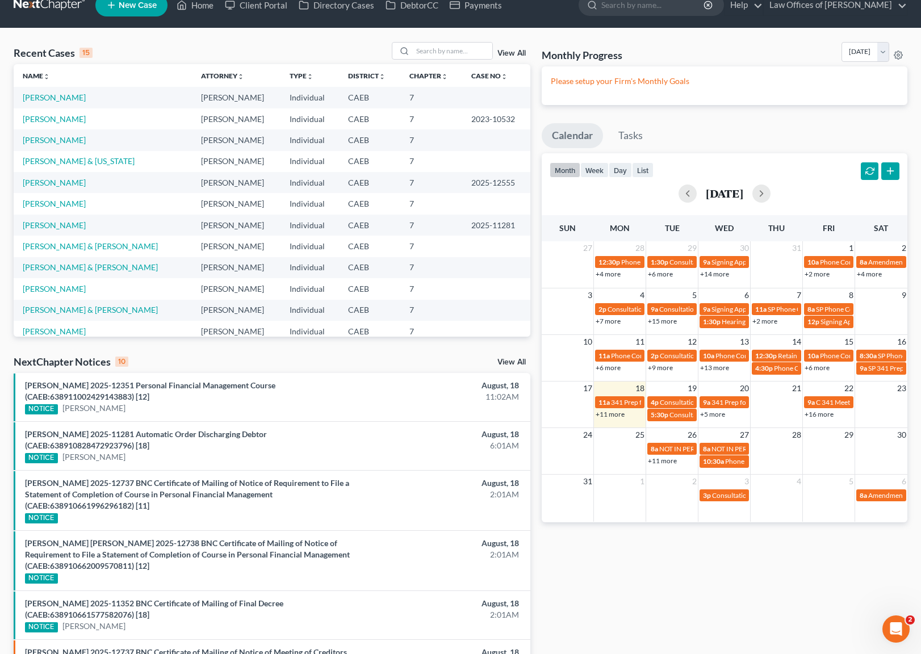
scroll to position [34, 0]
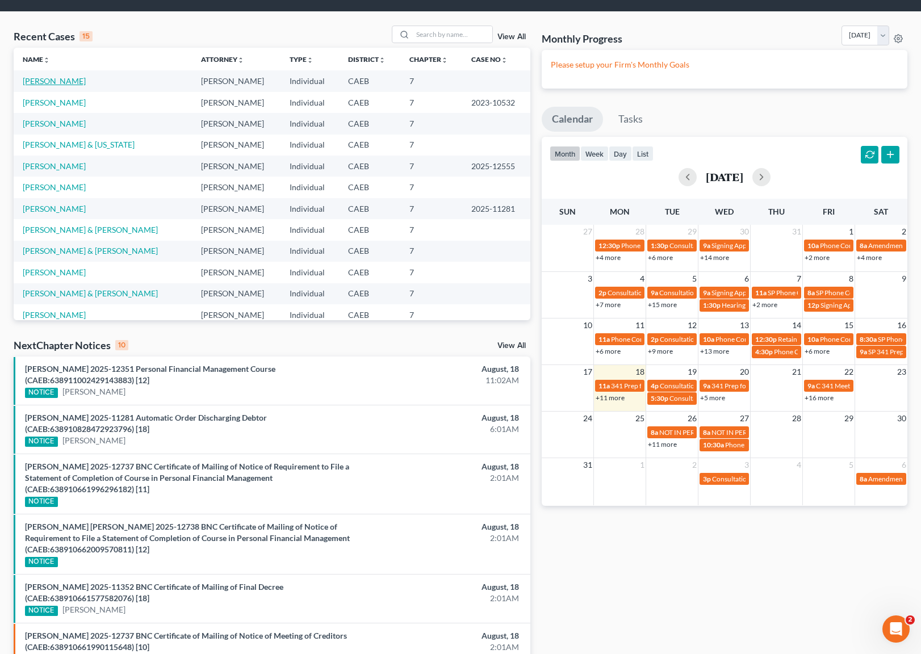
click at [77, 85] on link "[PERSON_NAME]" at bounding box center [54, 81] width 63 height 10
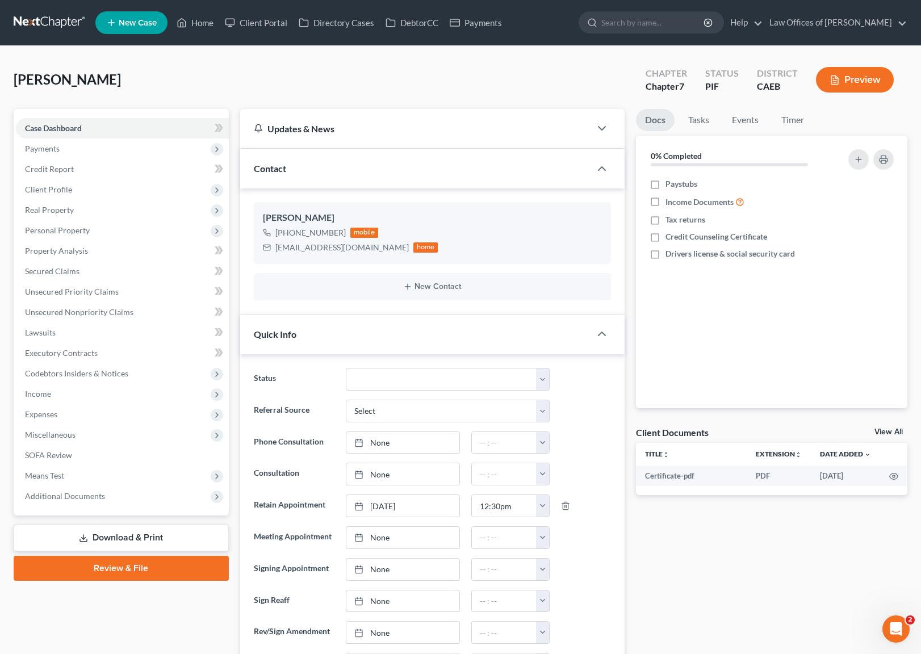
scroll to position [704, 0]
click at [131, 28] on link "New Case" at bounding box center [131, 22] width 72 height 23
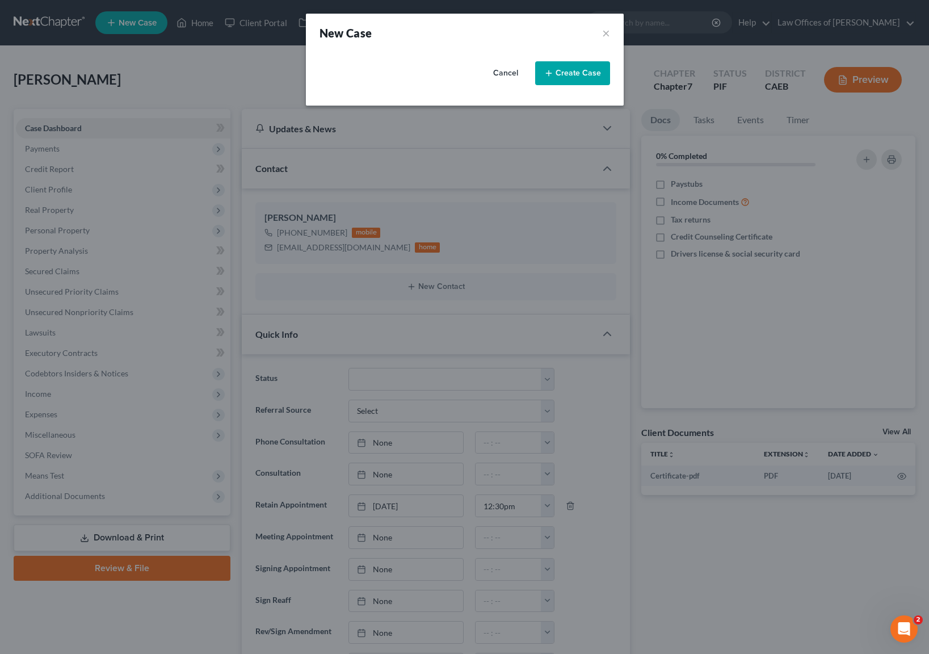
select select "8"
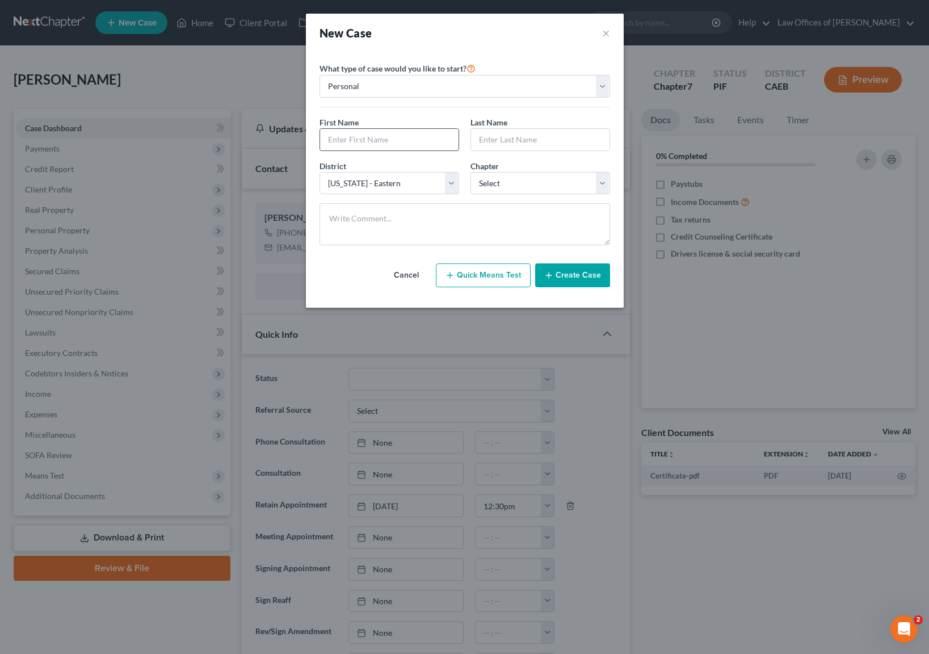
click at [356, 136] on input "text" at bounding box center [389, 140] width 138 height 22
type input "Mary"
type input "Bente"
click at [600, 177] on select "Select 7 11 12 13" at bounding box center [541, 183] width 140 height 23
select select "0"
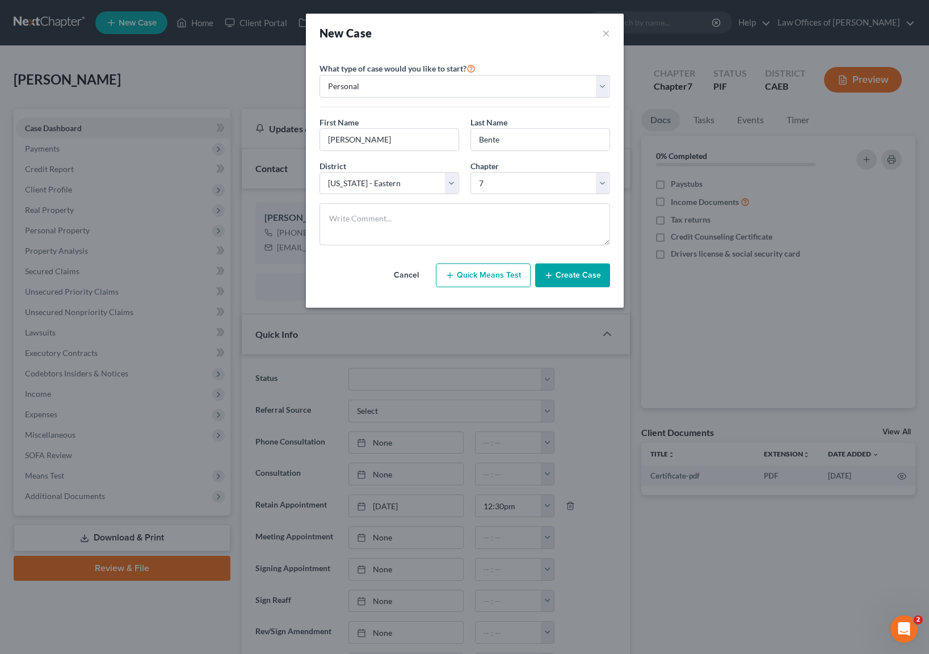
click at [584, 272] on button "Create Case" at bounding box center [572, 275] width 75 height 24
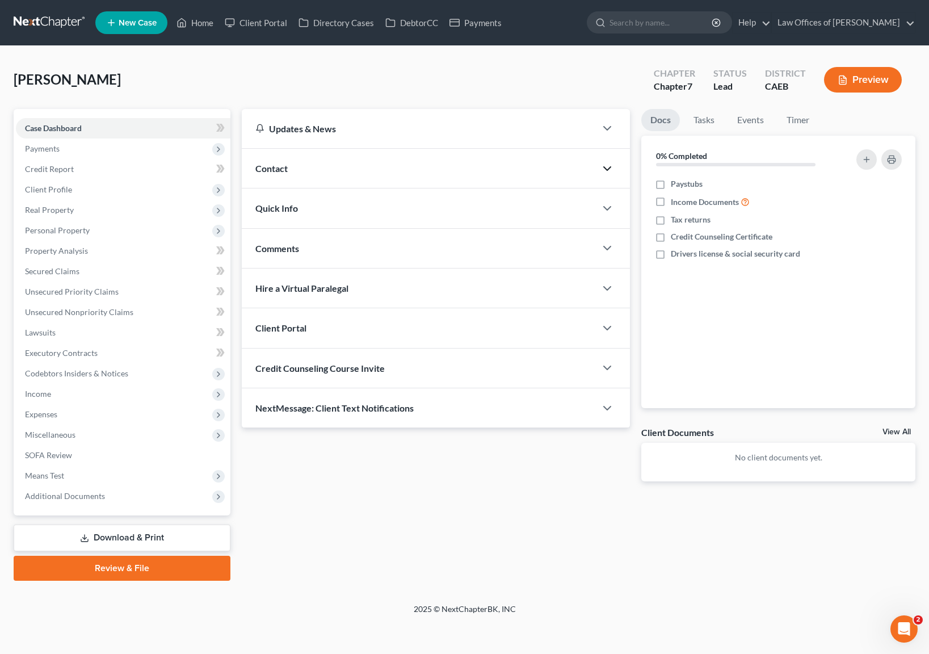
click at [607, 169] on polyline "button" at bounding box center [607, 168] width 7 height 3
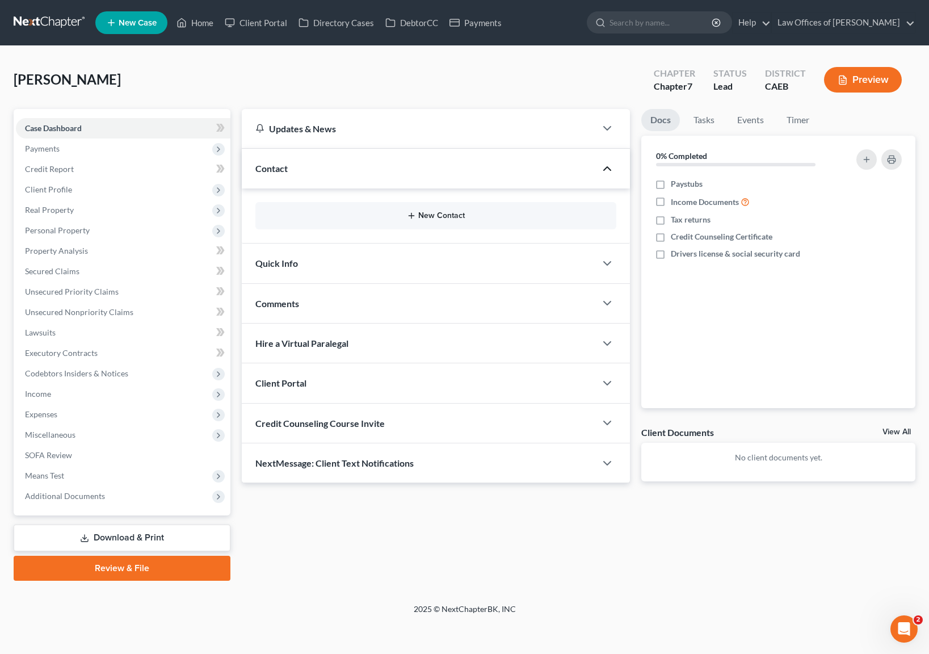
click at [445, 211] on button "New Contact" at bounding box center [435, 215] width 343 height 9
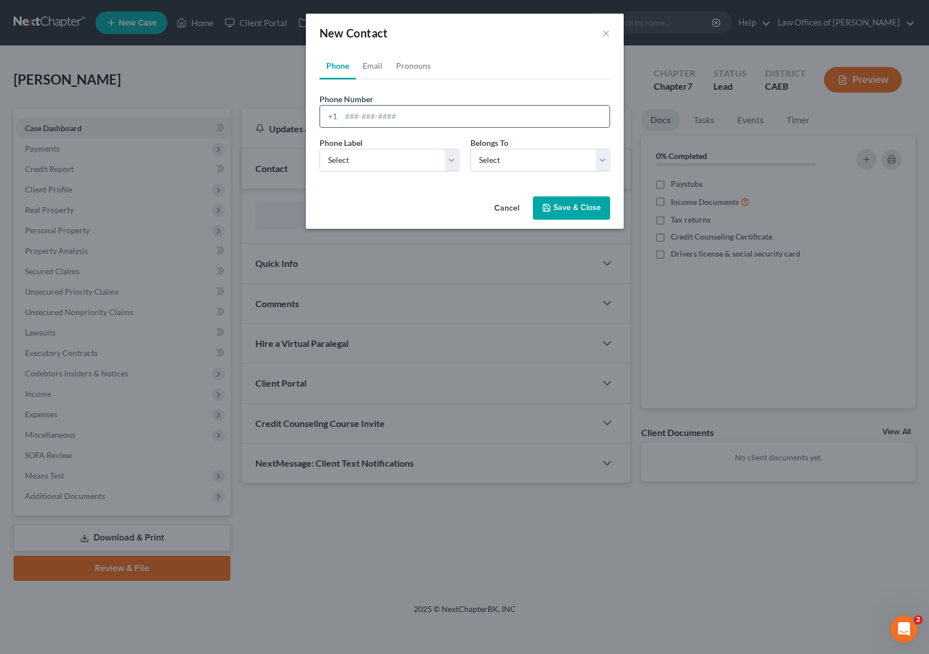
click at [428, 114] on input "tel" at bounding box center [475, 117] width 268 height 22
type input "6616195811"
click at [601, 155] on select "Select Client Other" at bounding box center [541, 160] width 140 height 23
select select "0"
click at [453, 158] on select "Select Mobile Home Work Other" at bounding box center [390, 160] width 140 height 23
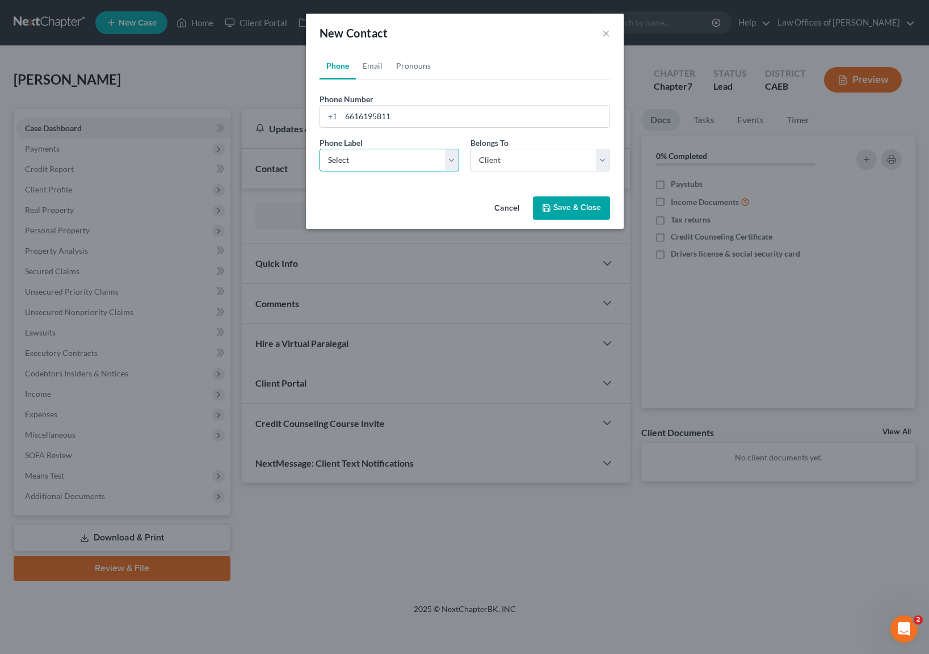
select select "0"
click at [572, 209] on button "Save & Close" at bounding box center [571, 208] width 77 height 24
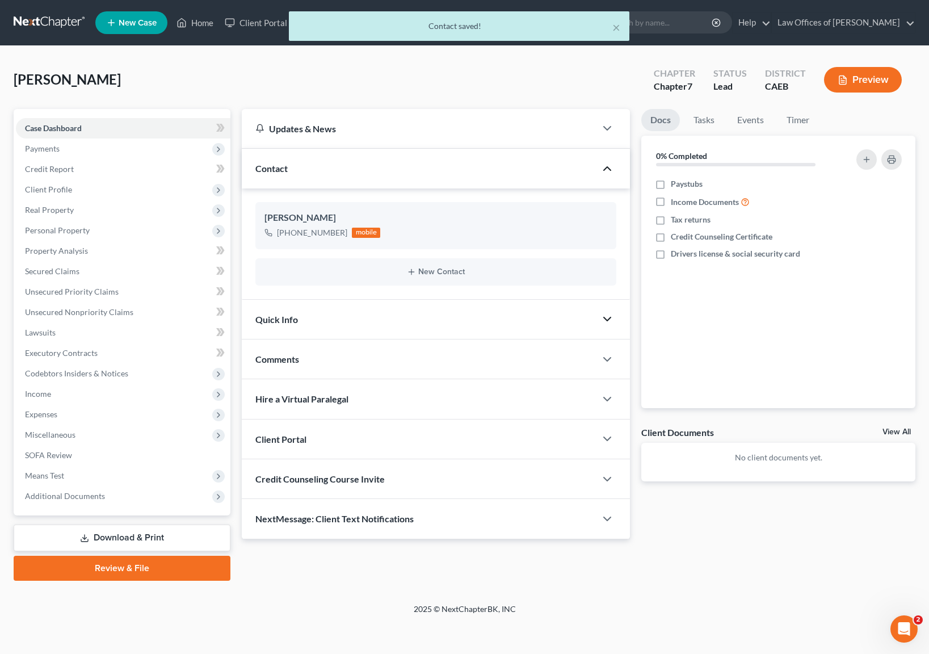
click at [607, 318] on icon "button" at bounding box center [607, 319] width 14 height 14
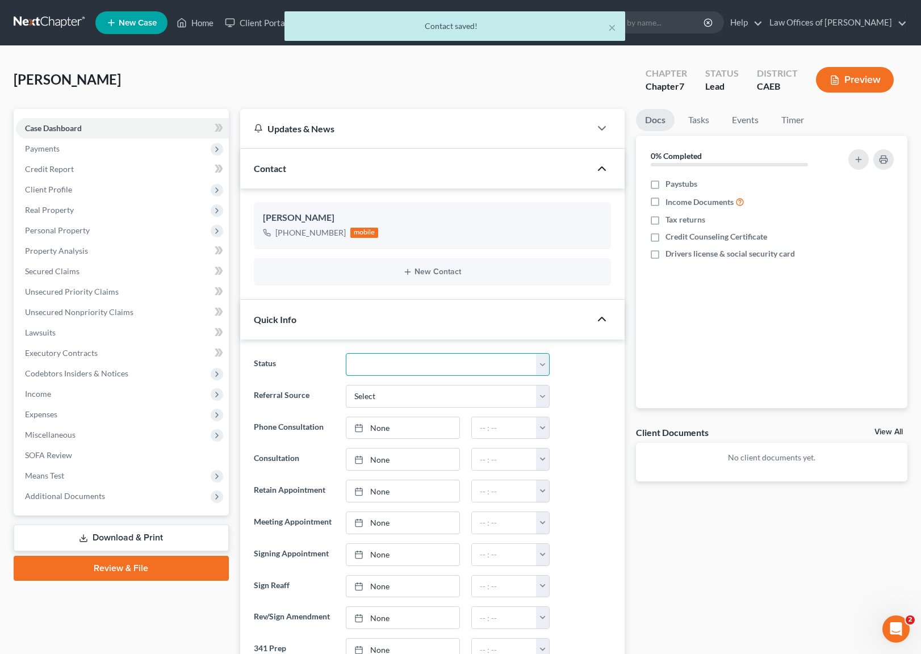
click at [541, 358] on select "Cancelled/Refund Closed Consultation Declined Discharged Filed Income Check In …" at bounding box center [448, 364] width 204 height 23
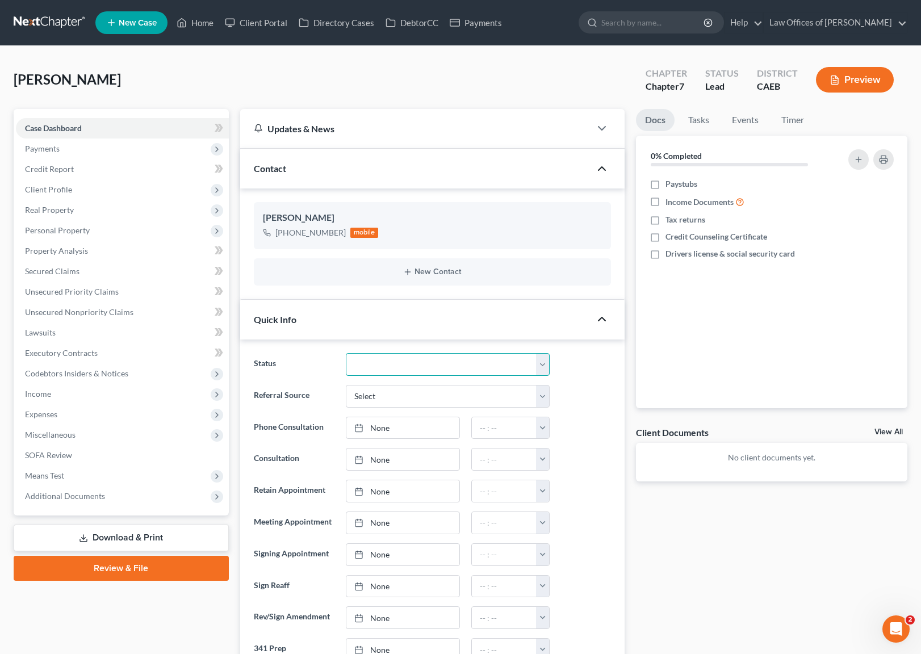
select select "2"
type input "[DATE]"
click at [384, 457] on link "[DATE]" at bounding box center [402, 459] width 113 height 22
click at [543, 460] on button "button" at bounding box center [542, 459] width 13 height 22
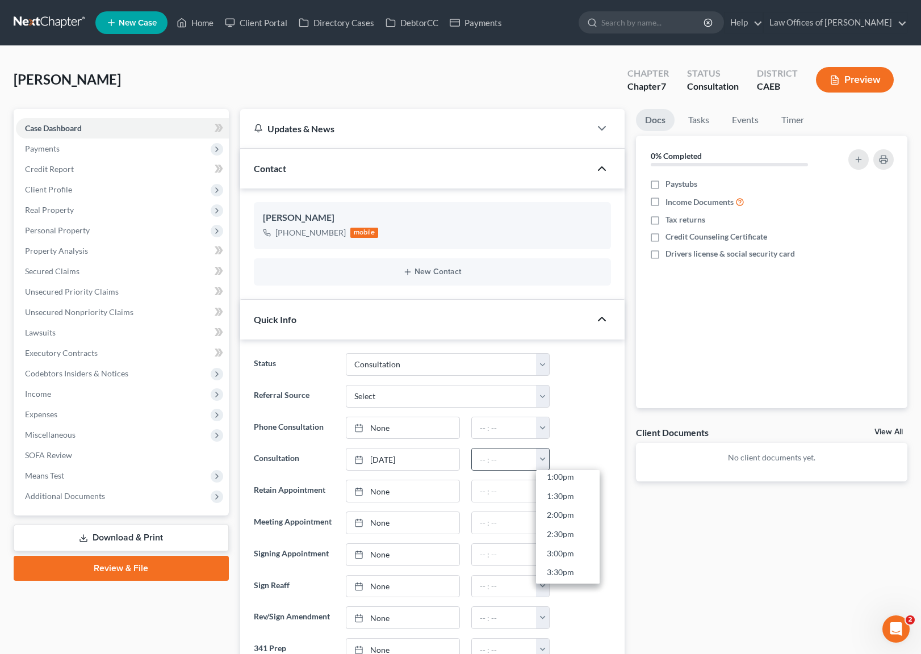
scroll to position [521, 0]
drag, startPoint x: 577, startPoint y: 550, endPoint x: 603, endPoint y: 549, distance: 26.1
click at [577, 550] on link "3:30pm" at bounding box center [568, 554] width 64 height 19
type input "3:30pm"
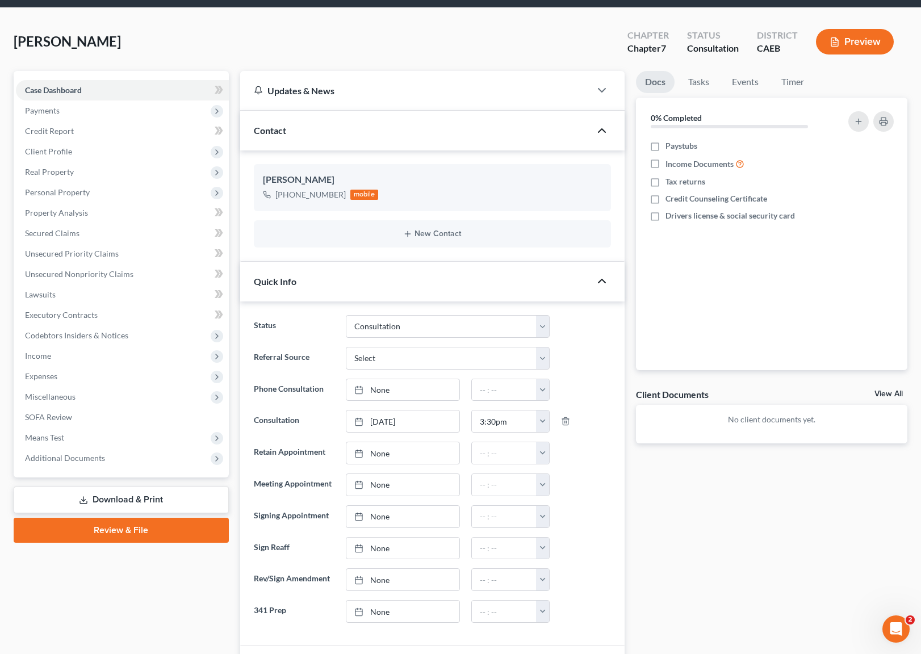
scroll to position [0, 0]
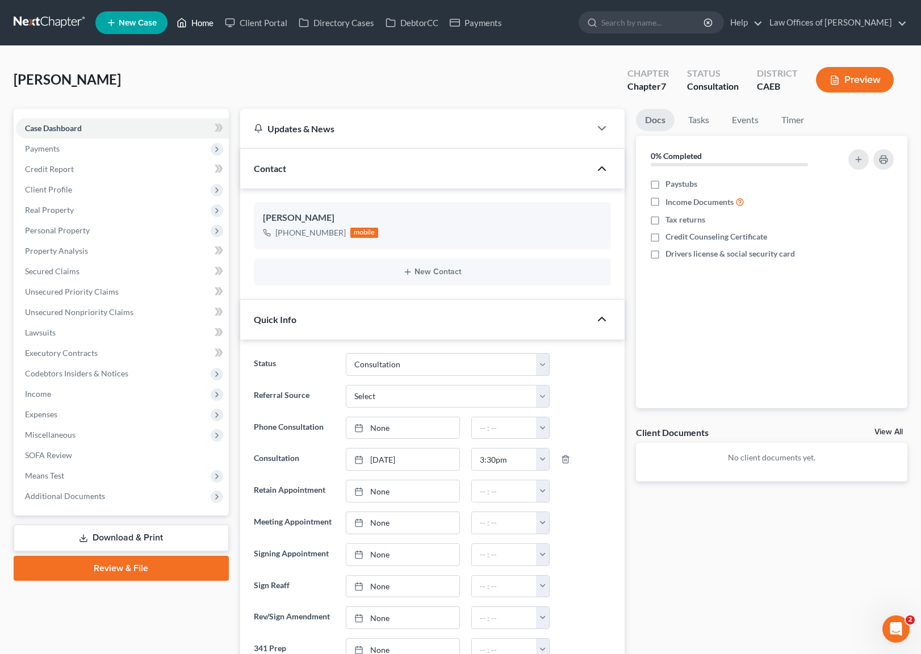
click at [204, 27] on link "Home" at bounding box center [195, 22] width 48 height 20
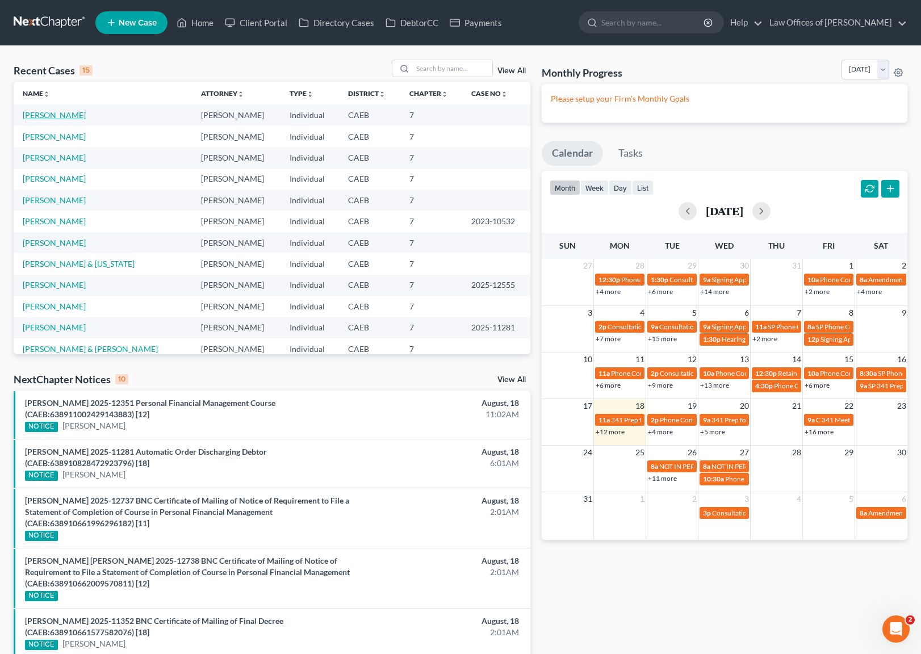
click at [62, 116] on link "[PERSON_NAME]" at bounding box center [54, 115] width 63 height 10
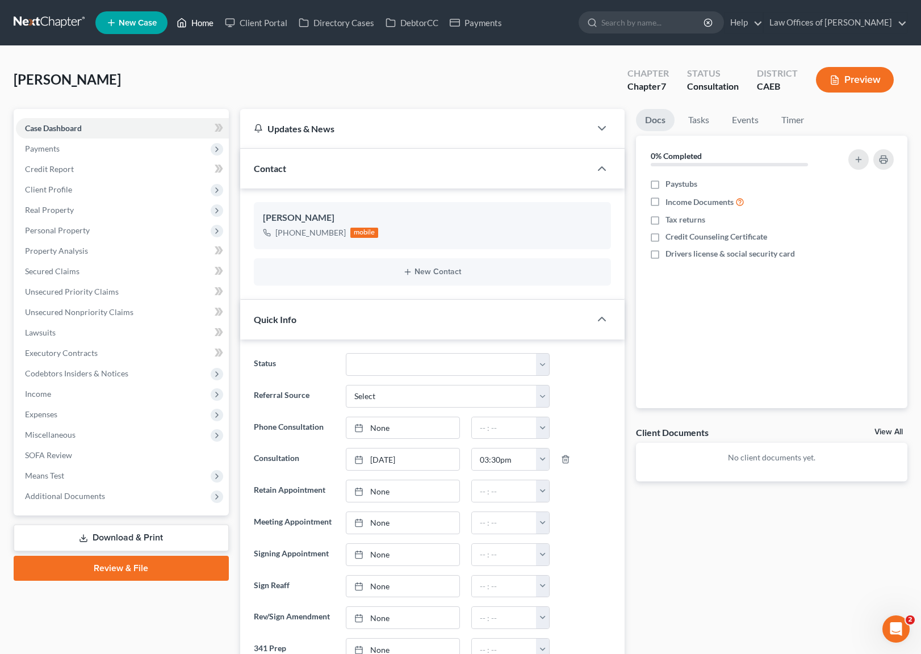
click at [209, 18] on link "Home" at bounding box center [195, 22] width 48 height 20
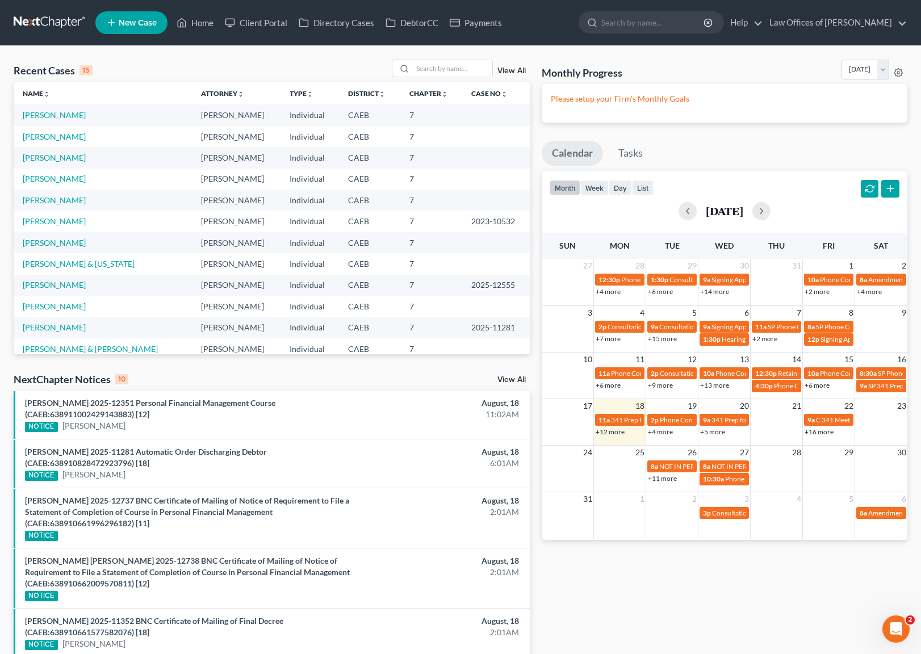
click at [603, 432] on link "+12 more" at bounding box center [609, 431] width 29 height 9
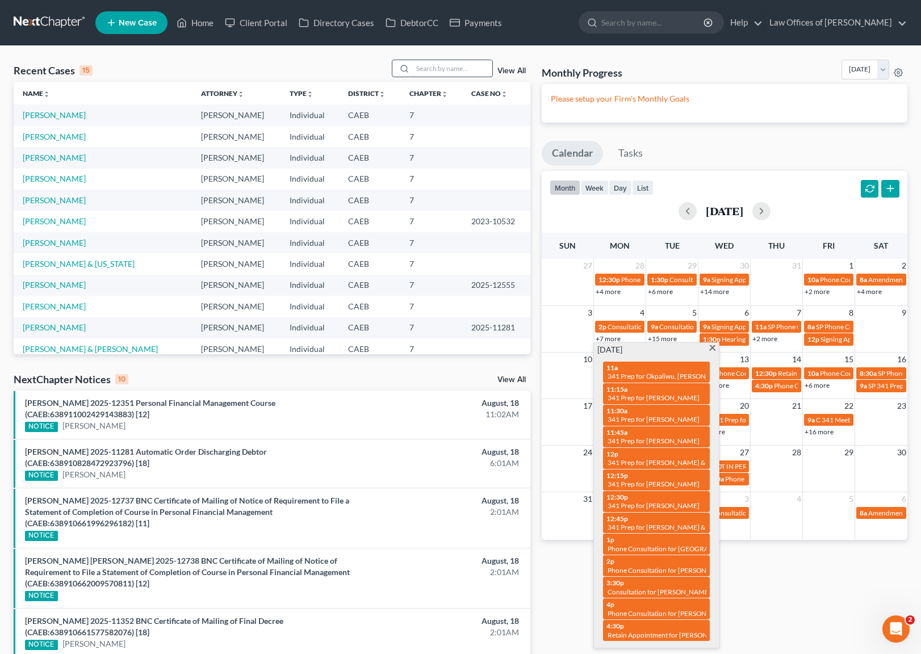
click at [456, 66] on input "search" at bounding box center [452, 68] width 79 height 16
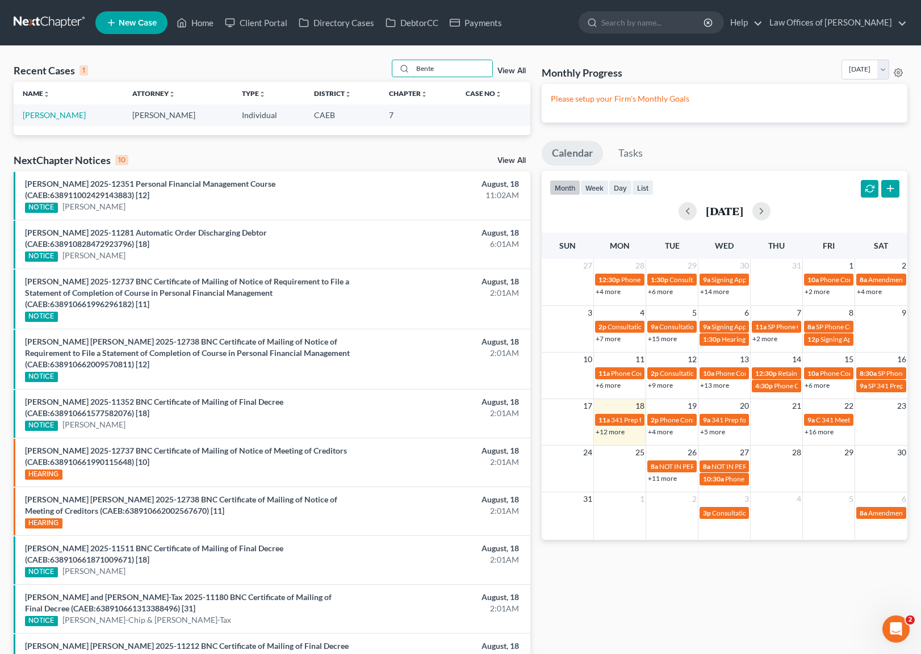
type input "Bente"
click at [611, 433] on link "+12 more" at bounding box center [609, 431] width 29 height 9
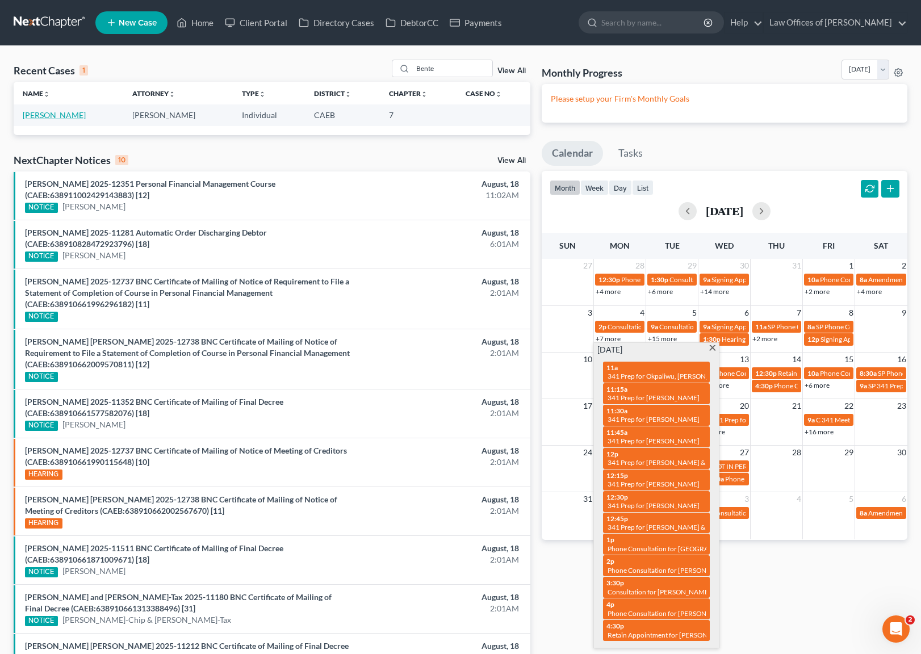
click at [48, 117] on link "[PERSON_NAME]" at bounding box center [54, 115] width 63 height 10
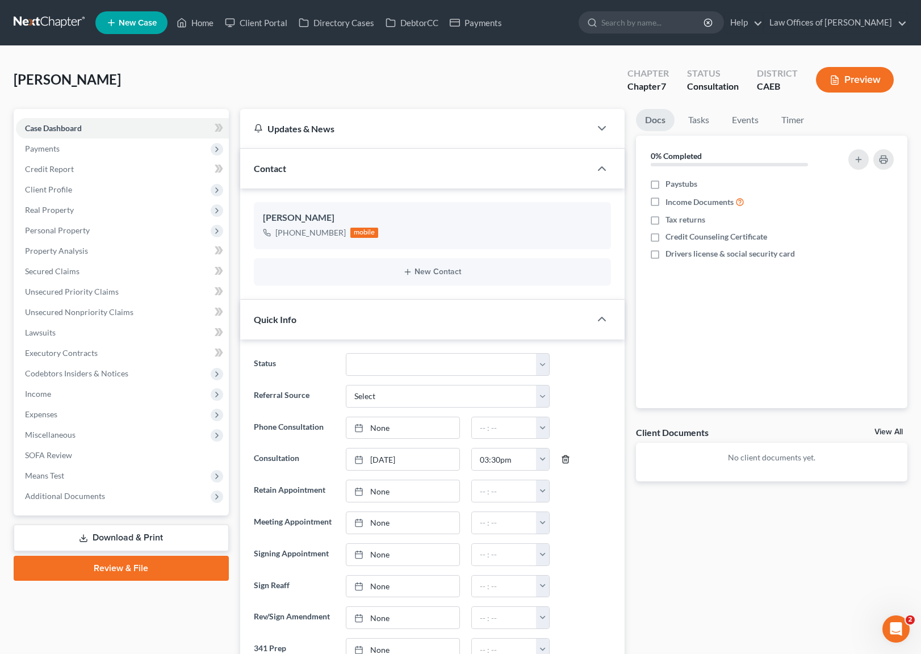
click at [563, 457] on icon "button" at bounding box center [565, 459] width 9 height 9
click at [375, 427] on link "[DATE]" at bounding box center [402, 428] width 113 height 22
click at [541, 429] on button "button" at bounding box center [542, 428] width 13 height 22
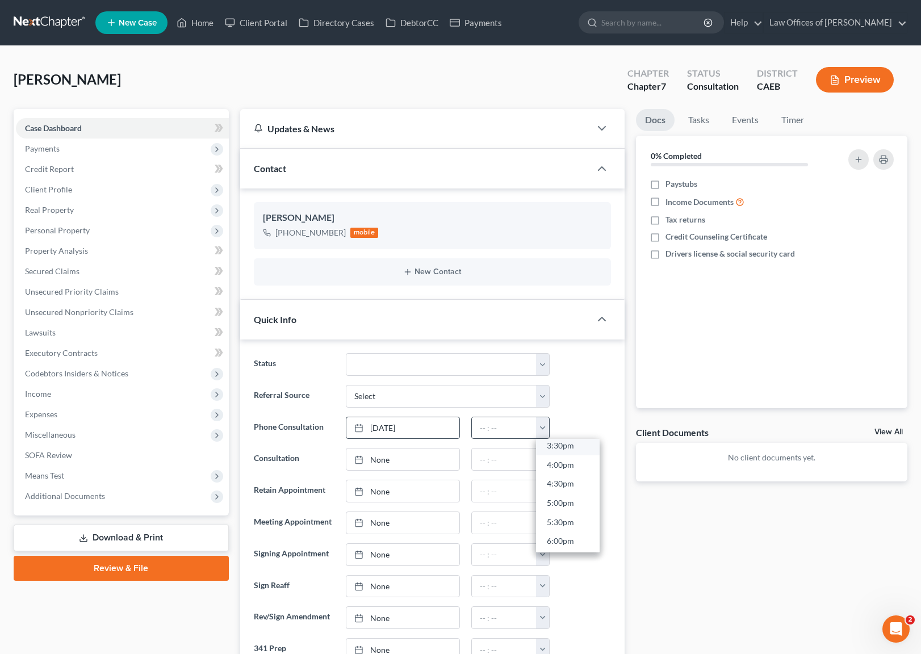
click at [578, 445] on link "3:30pm" at bounding box center [568, 445] width 64 height 19
type input "3:30pm"
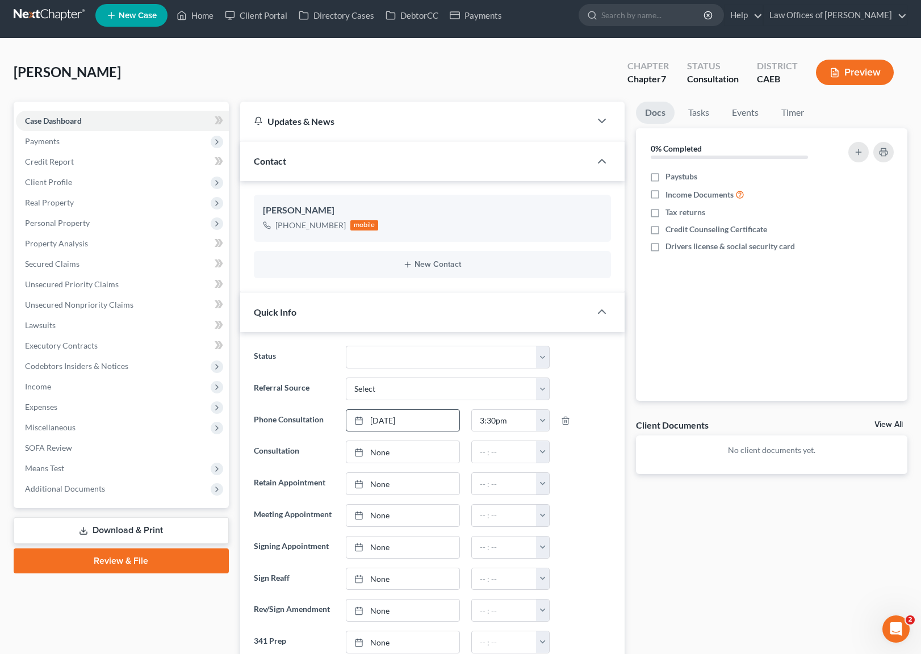
scroll to position [0, 0]
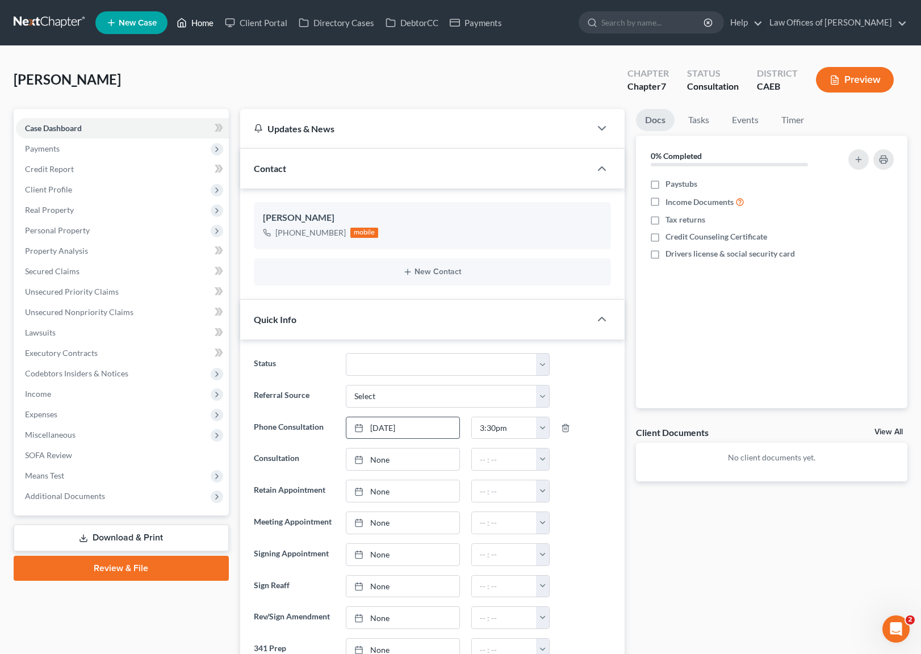
click at [196, 28] on link "Home" at bounding box center [195, 22] width 48 height 20
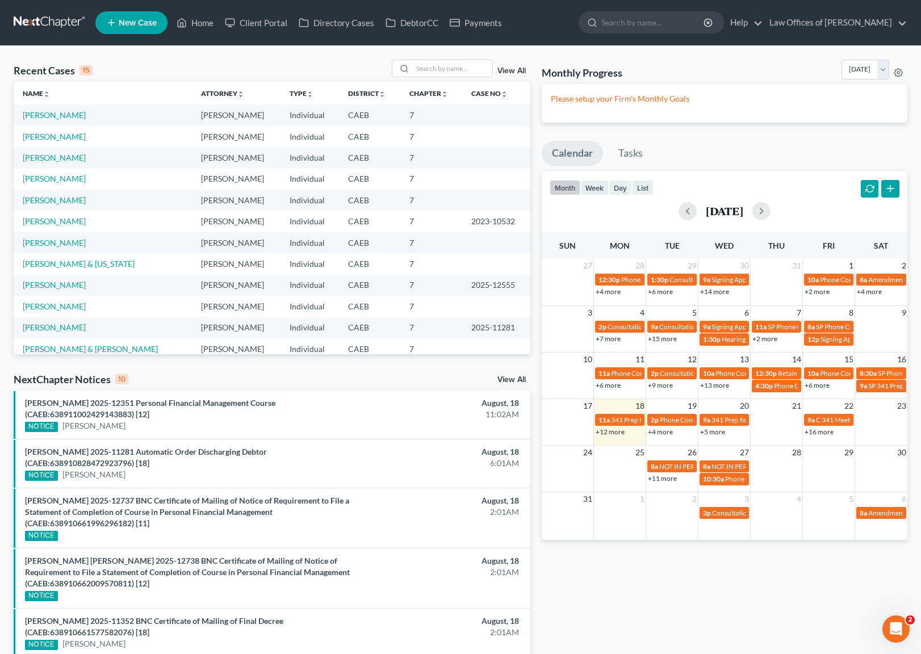
click at [611, 432] on link "+12 more" at bounding box center [609, 431] width 29 height 9
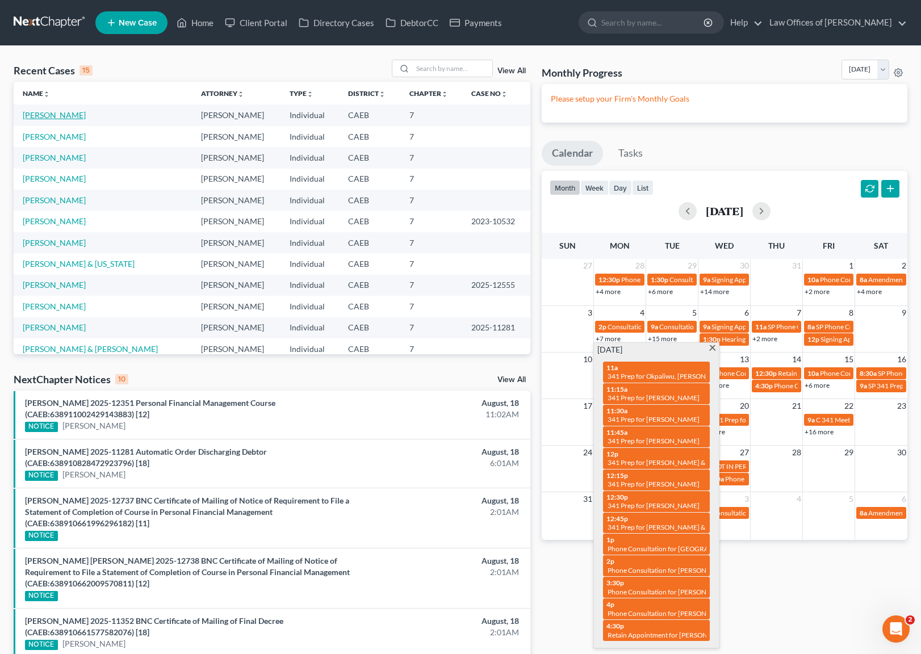
click at [46, 119] on link "[PERSON_NAME]" at bounding box center [54, 115] width 63 height 10
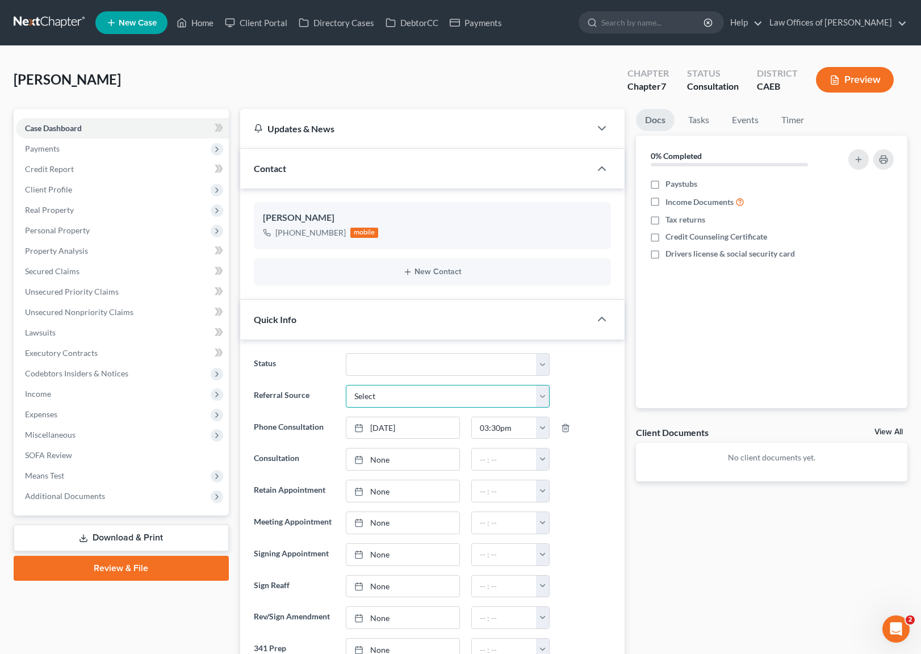
click at [546, 397] on select "Select Word Of Mouth Previous Clients Direct Mail Website Google Search Modern …" at bounding box center [448, 396] width 204 height 23
select select "6"
click at [415, 429] on input "text" at bounding box center [447, 428] width 203 height 22
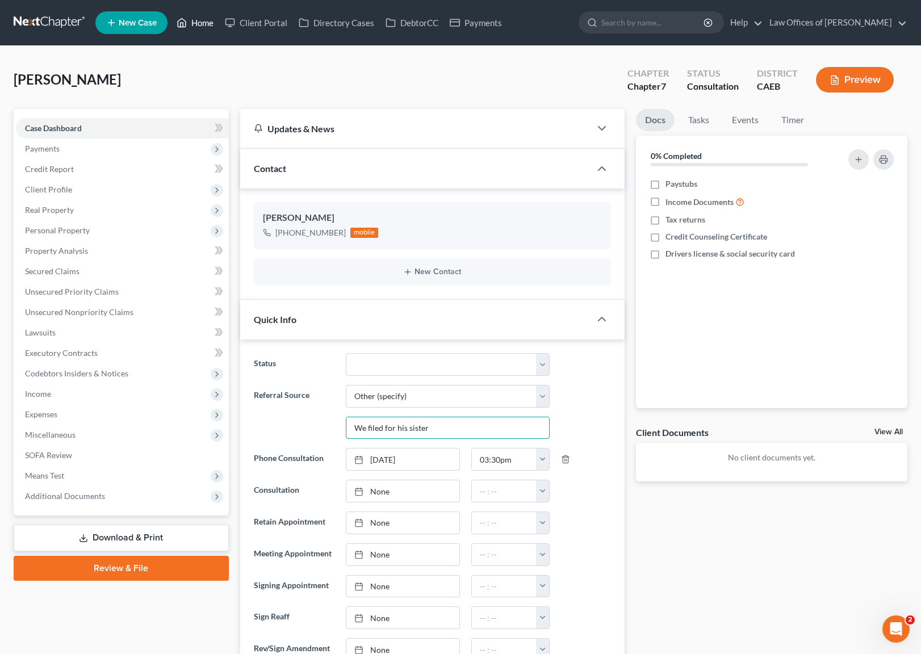
type input "We filed for his sister"
click at [203, 26] on link "Home" at bounding box center [195, 22] width 48 height 20
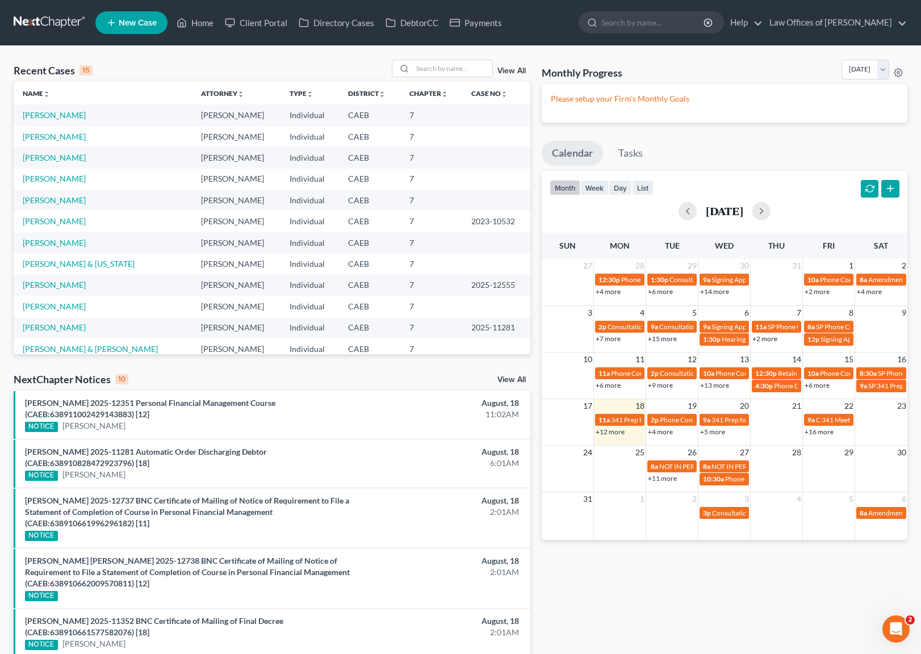
click at [616, 434] on link "+12 more" at bounding box center [609, 431] width 29 height 9
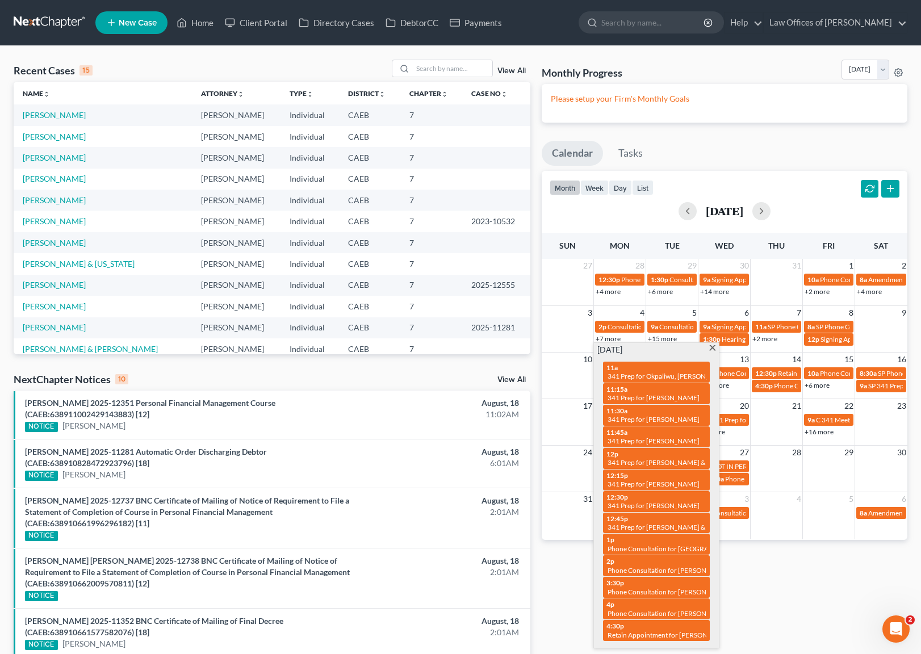
click at [711, 347] on span at bounding box center [712, 348] width 9 height 7
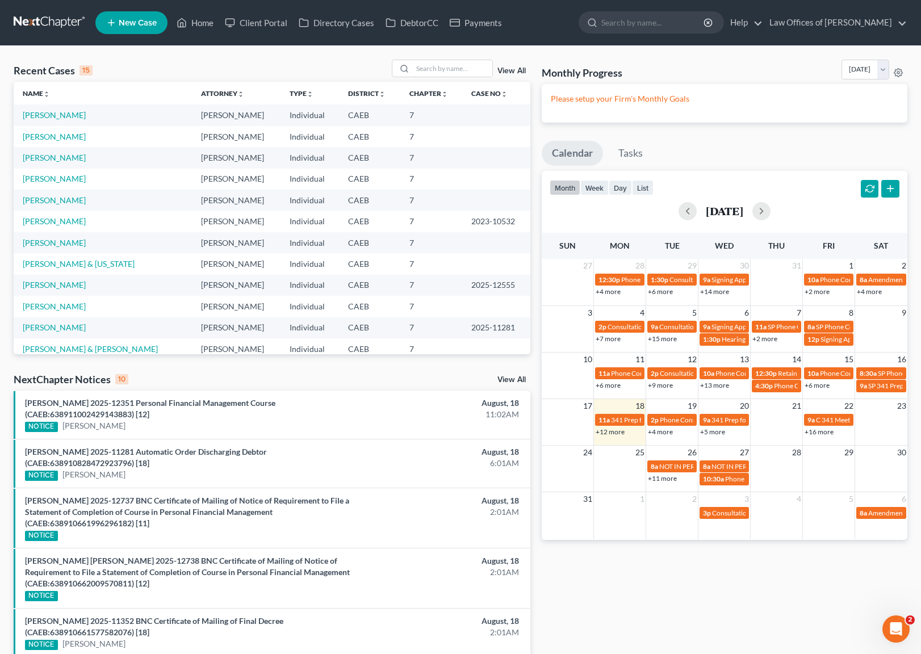
click at [613, 434] on link "+12 more" at bounding box center [609, 431] width 29 height 9
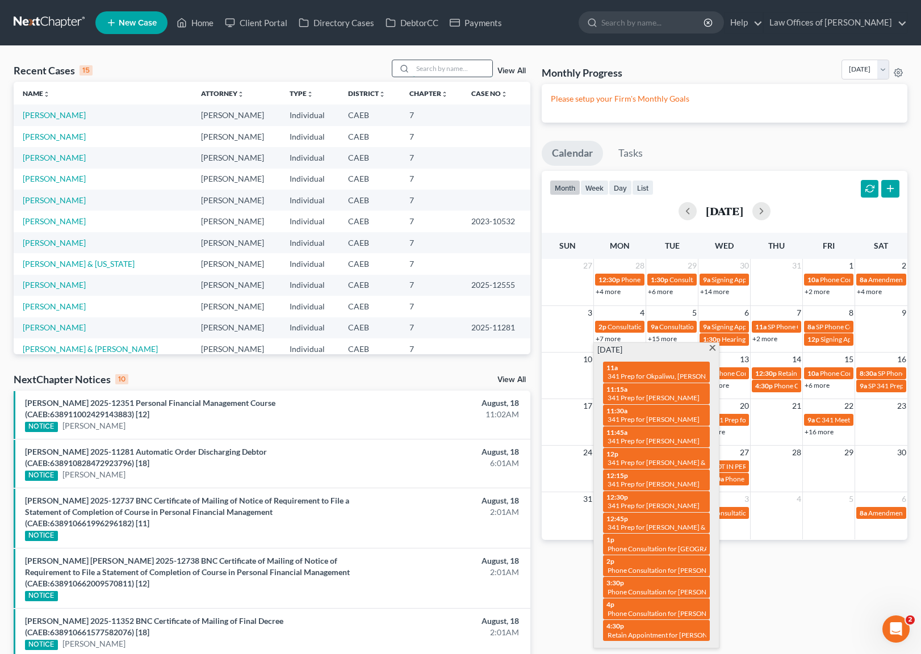
click at [441, 69] on input "search" at bounding box center [452, 68] width 79 height 16
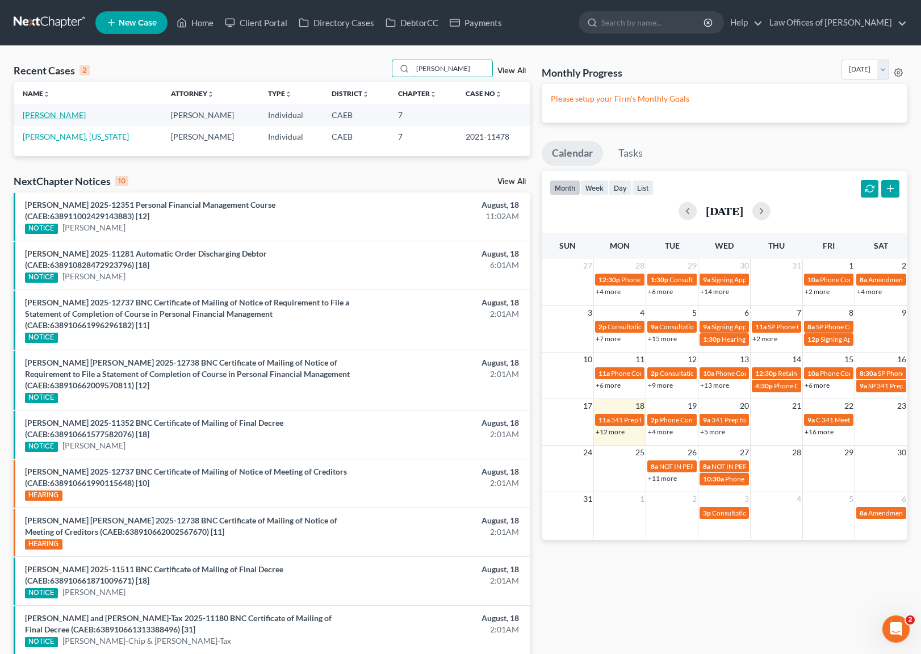
type input "Horton"
click at [57, 117] on link "Horton, Nicholas" at bounding box center [54, 115] width 63 height 10
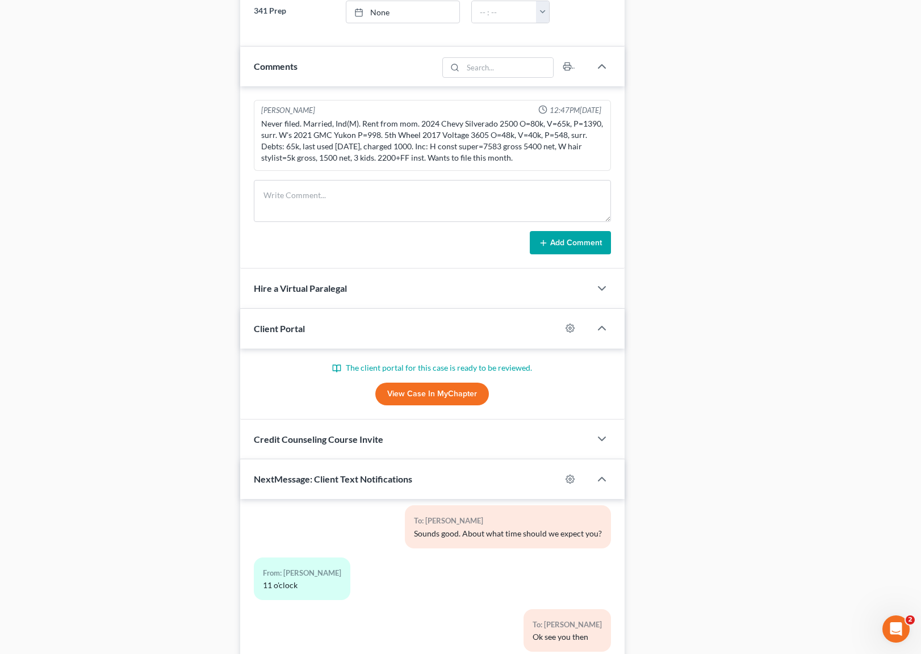
scroll to position [794, 0]
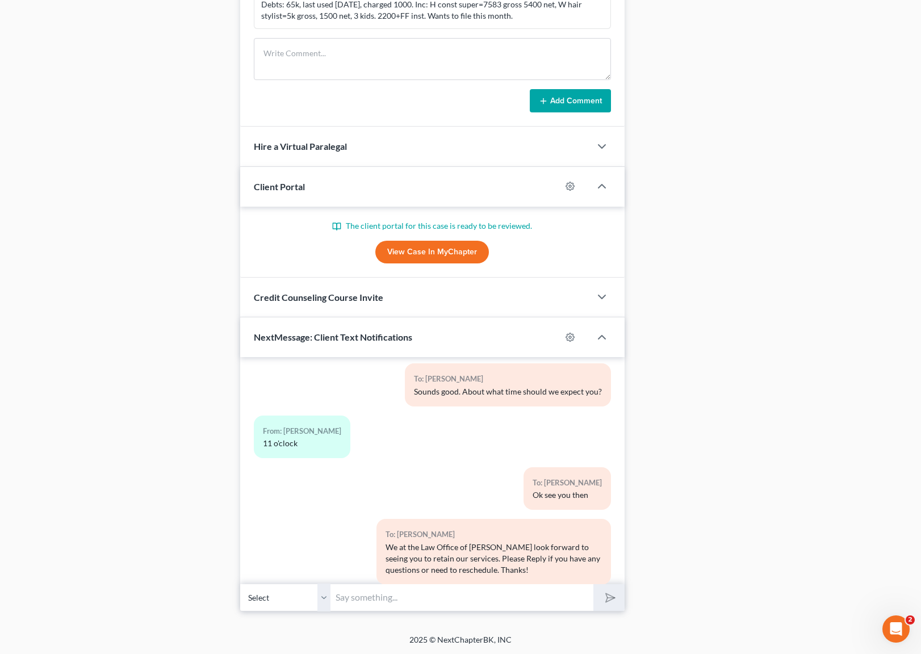
click at [403, 594] on input "text" at bounding box center [462, 597] width 262 height 28
type input "[EMAIL_ADDRESS][DOMAIN_NAME]"
click at [614, 597] on polygon "submit" at bounding box center [608, 598] width 14 height 14
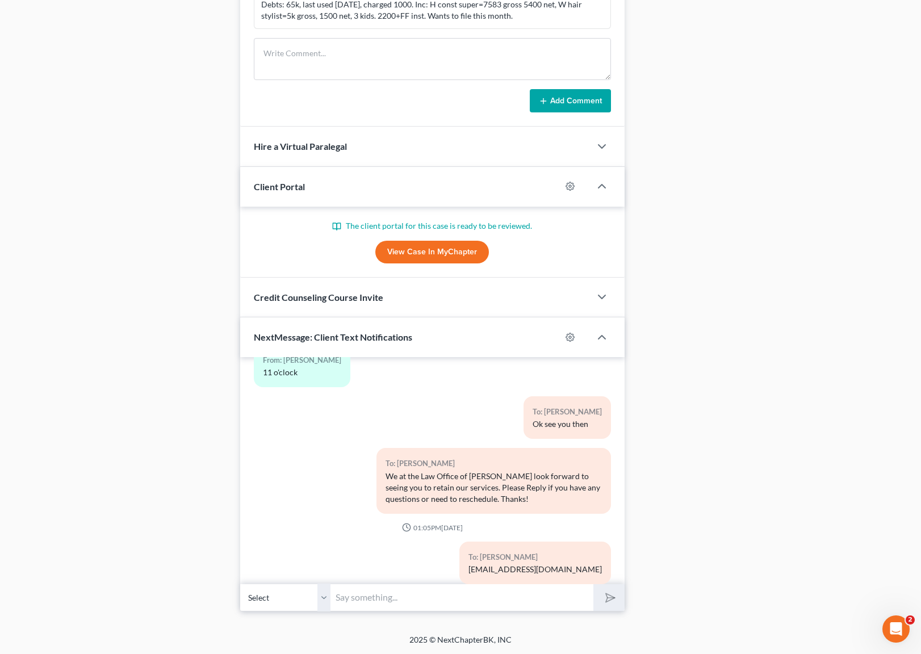
click at [401, 252] on link "View Case in MyChapter" at bounding box center [432, 252] width 114 height 23
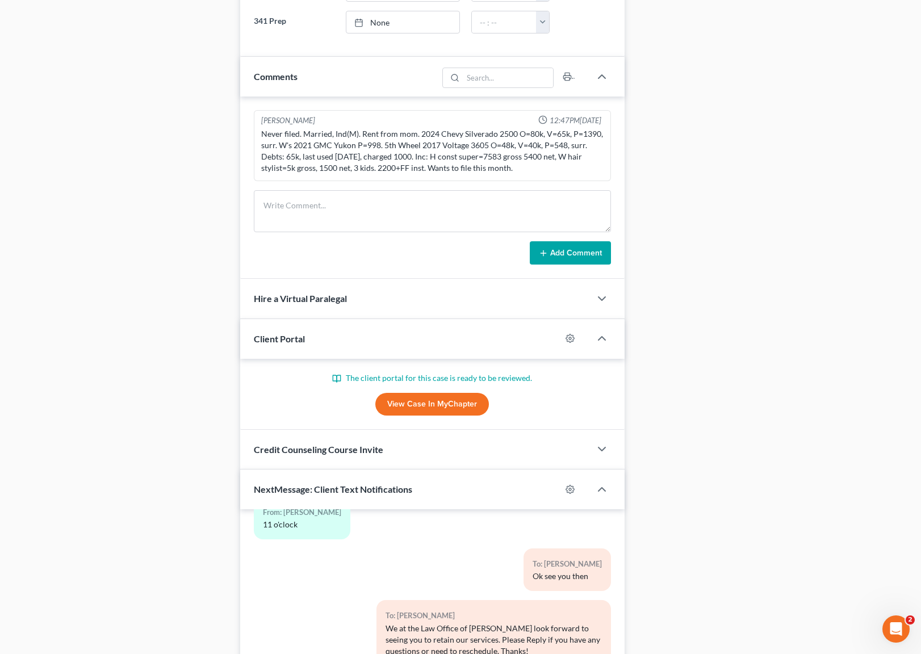
scroll to position [0, 0]
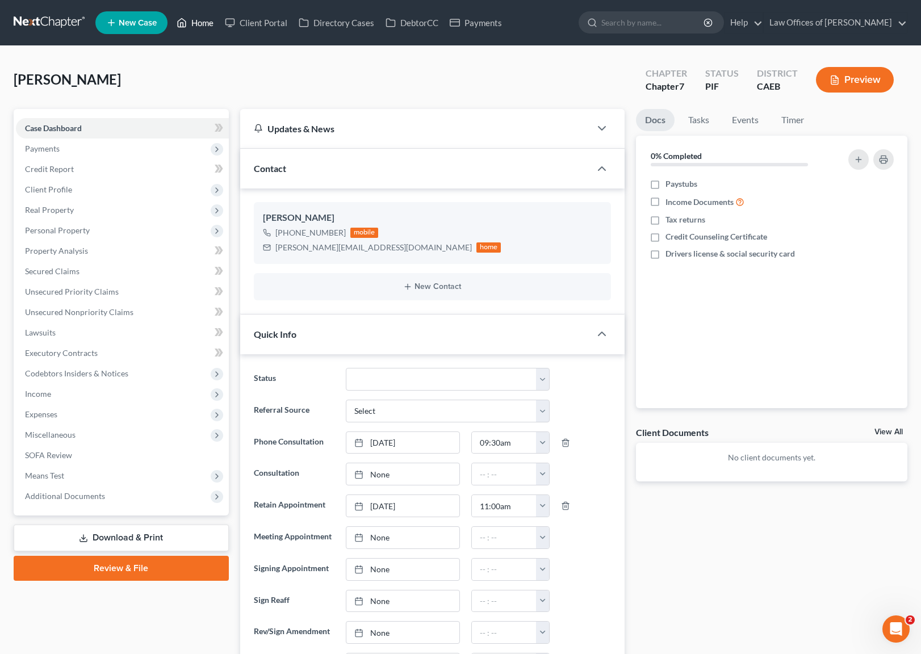
click at [203, 26] on link "Home" at bounding box center [195, 22] width 48 height 20
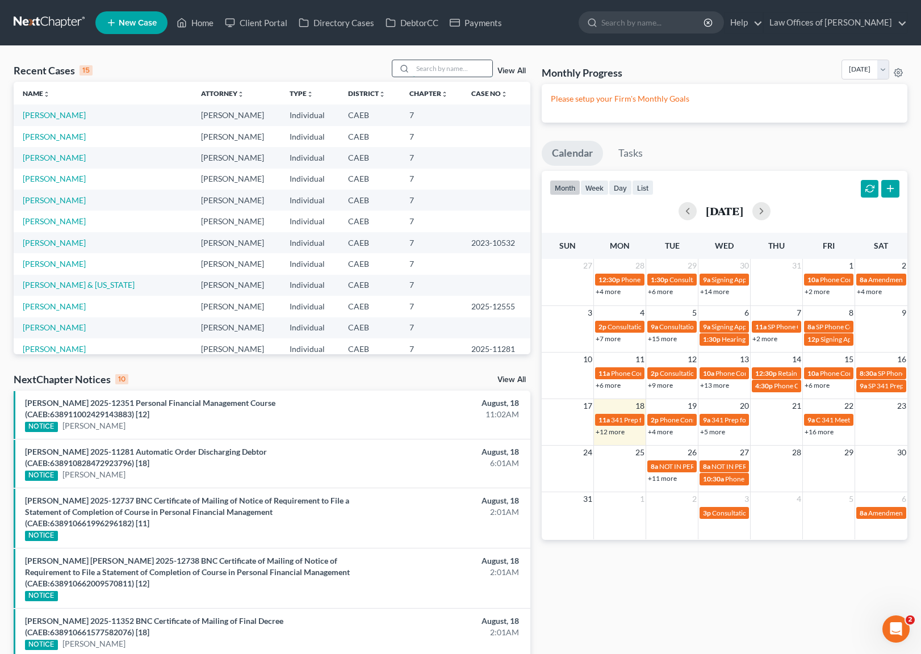
click at [443, 67] on input "search" at bounding box center [452, 68] width 79 height 16
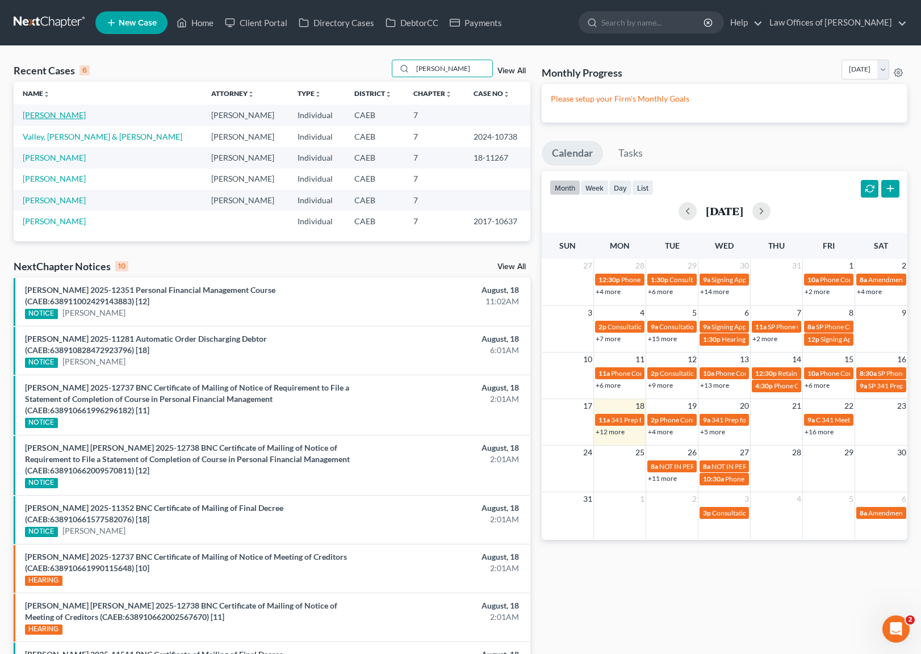
type input "Valle"
click at [47, 111] on link "[PERSON_NAME]" at bounding box center [54, 115] width 63 height 10
select select "6"
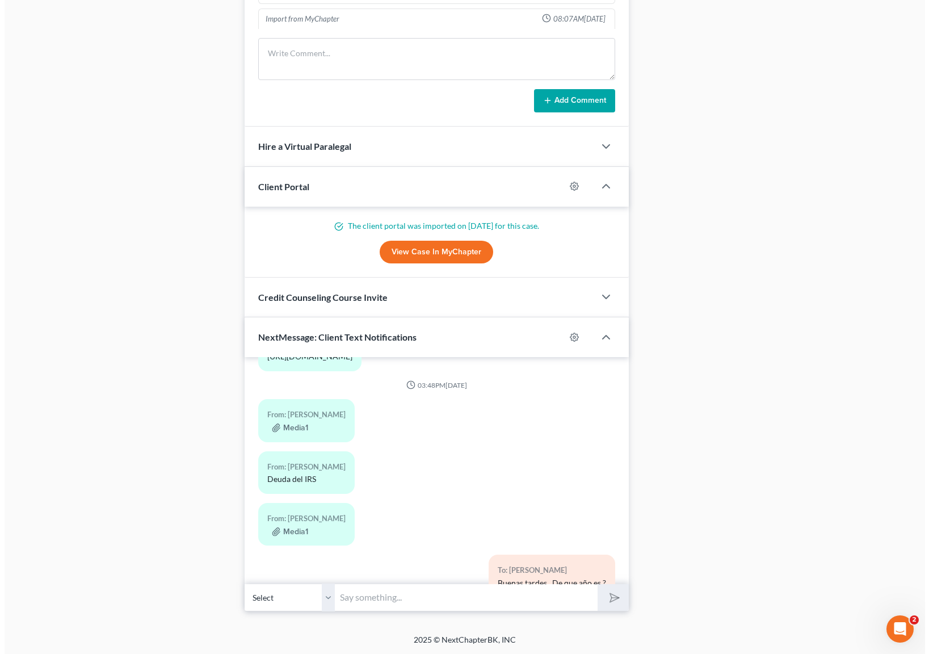
scroll to position [5548, 0]
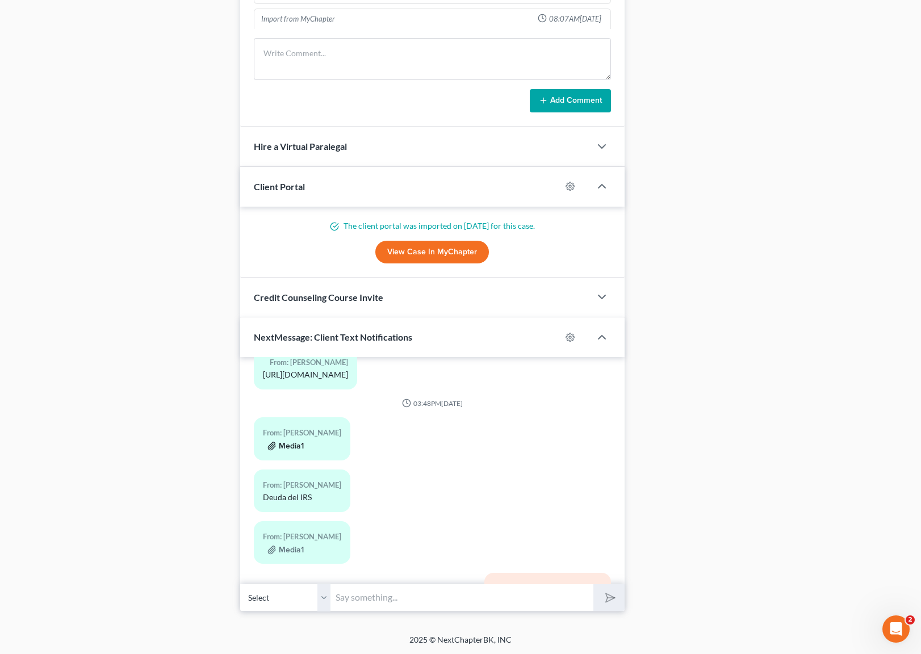
click at [298, 442] on button "Media1" at bounding box center [285, 446] width 36 height 9
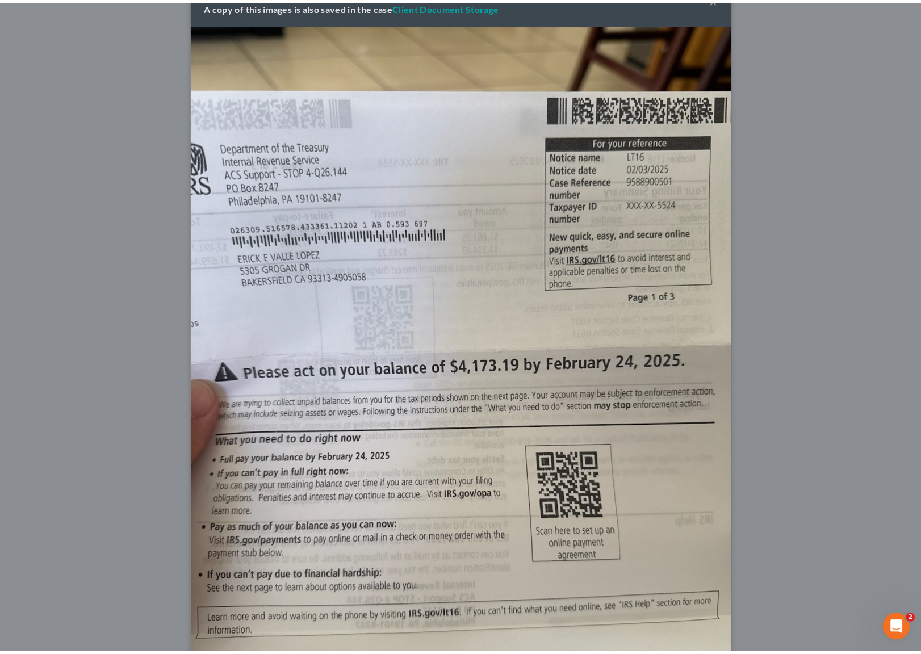
scroll to position [0, 0]
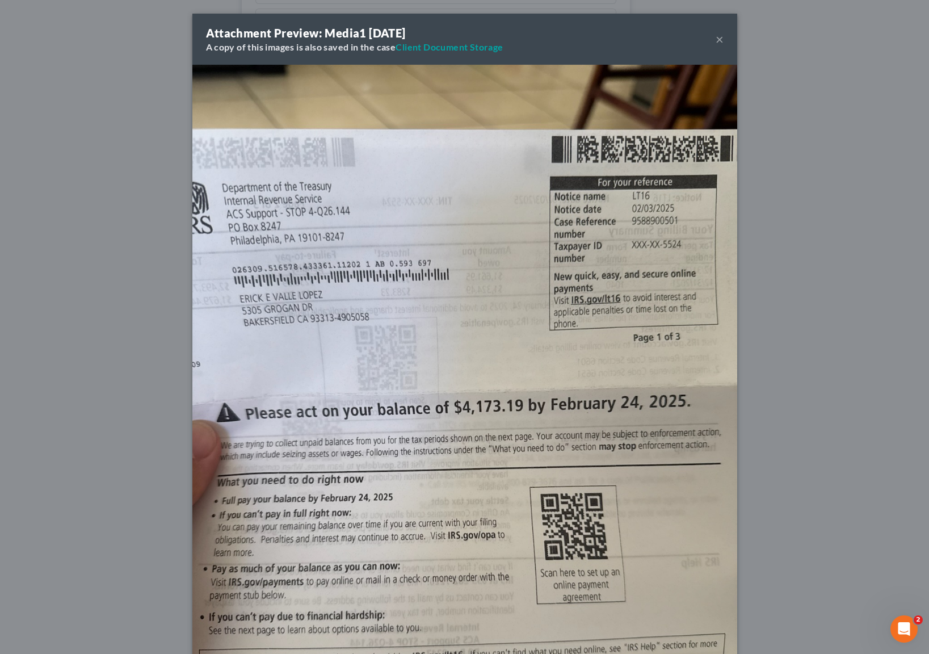
click at [716, 37] on button "×" at bounding box center [720, 39] width 8 height 14
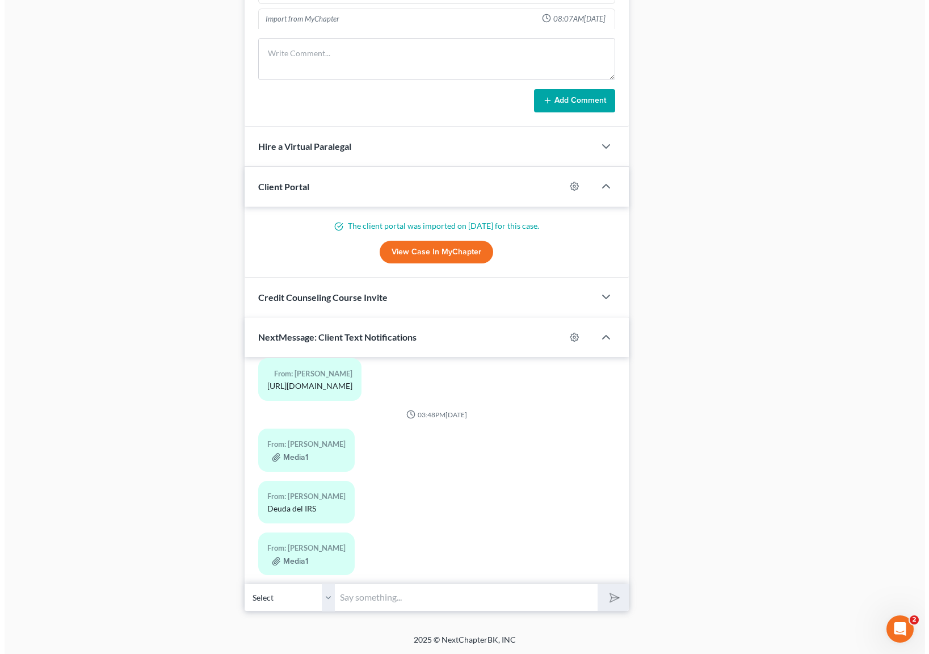
scroll to position [5548, 0]
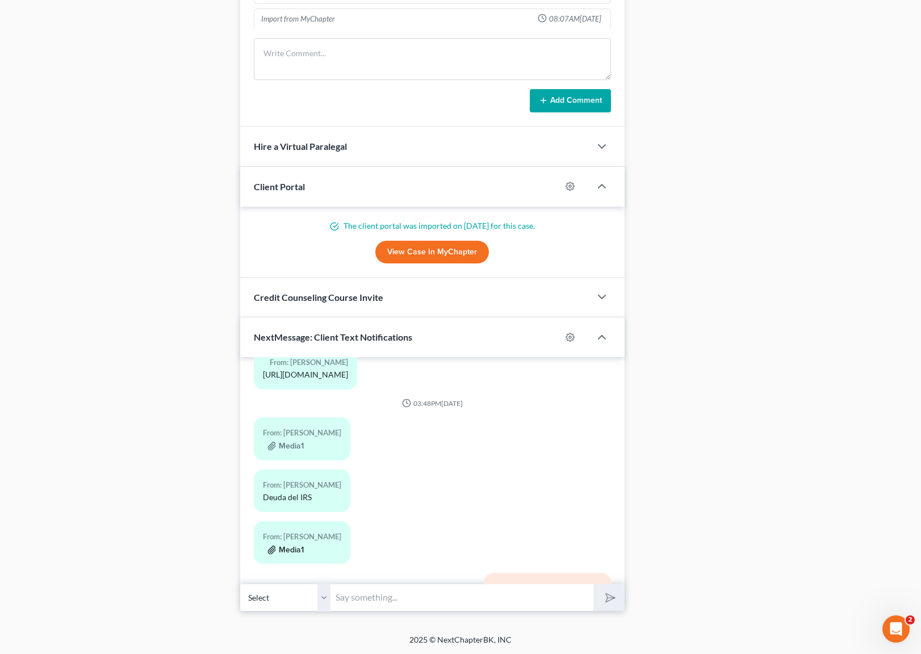
click at [301, 545] on button "Media1" at bounding box center [285, 549] width 36 height 9
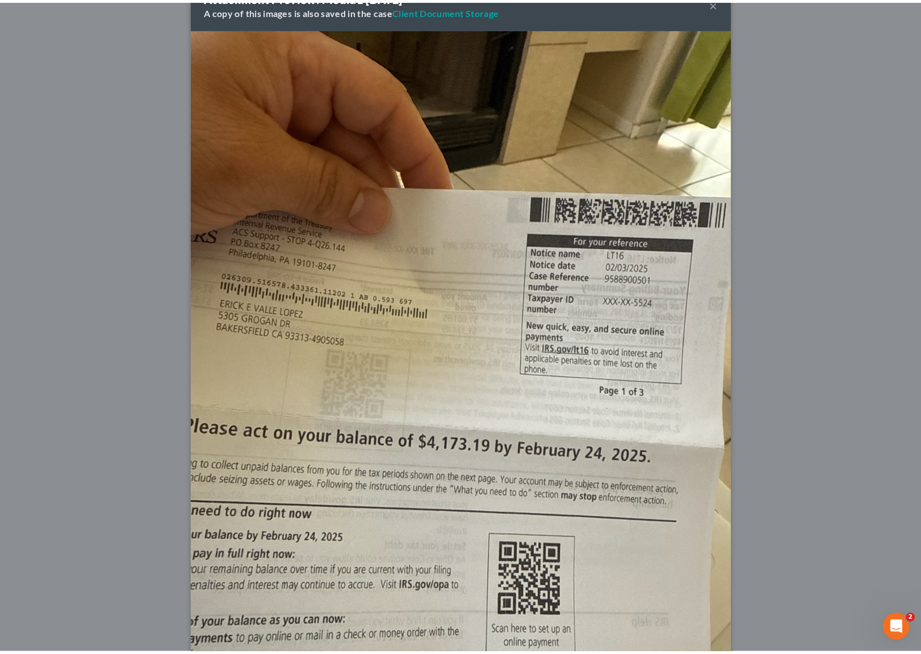
scroll to position [0, 0]
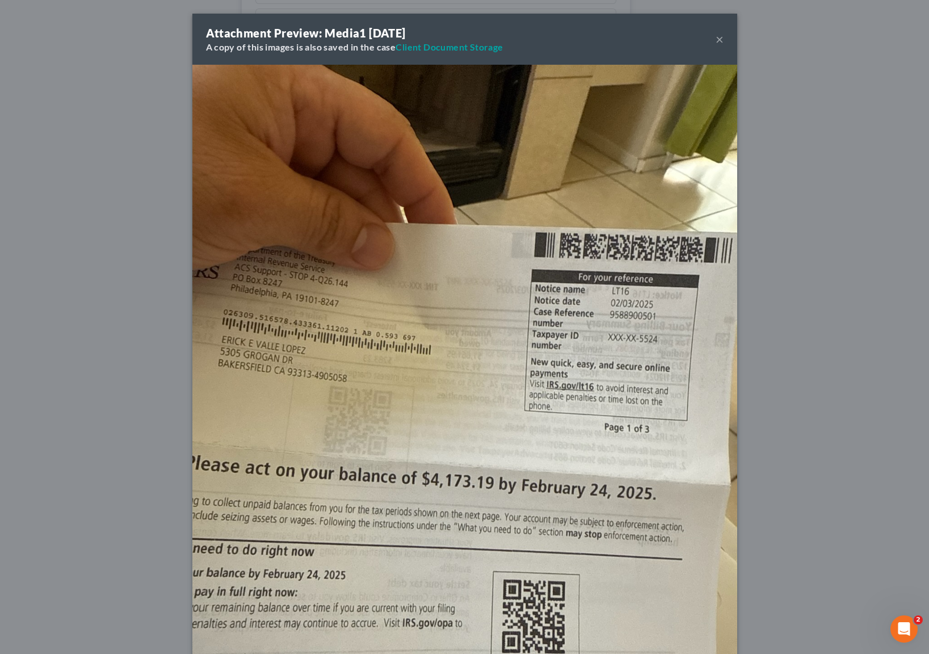
click at [717, 39] on button "×" at bounding box center [720, 39] width 8 height 14
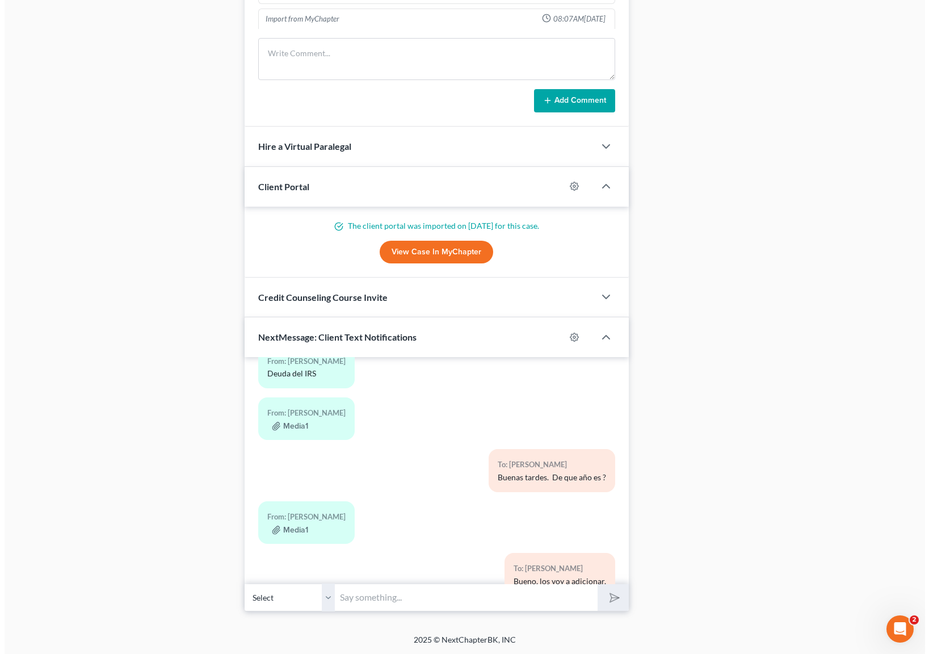
scroll to position [5672, 0]
click at [289, 526] on button "Media1" at bounding box center [285, 530] width 36 height 9
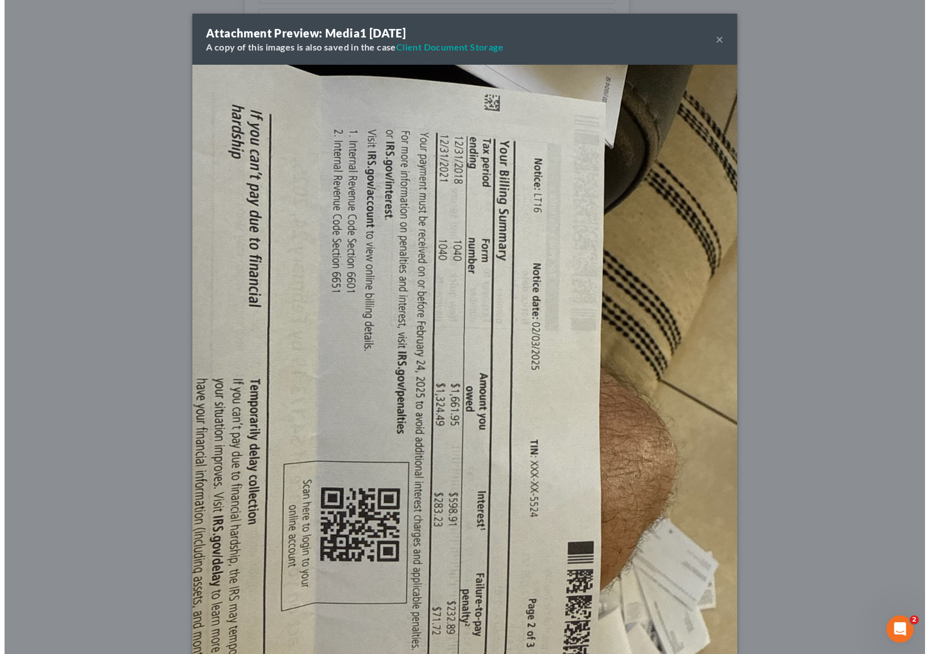
scroll to position [5660, 0]
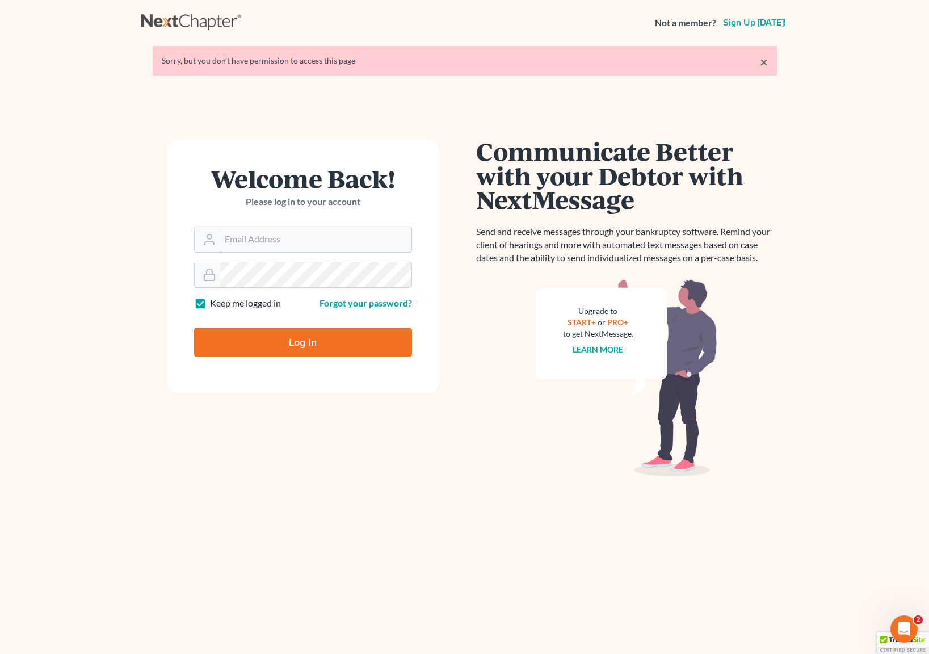
type input "[EMAIL_ADDRESS][DOMAIN_NAME]"
click at [303, 343] on input "Log In" at bounding box center [303, 342] width 218 height 28
type input "Thinking..."
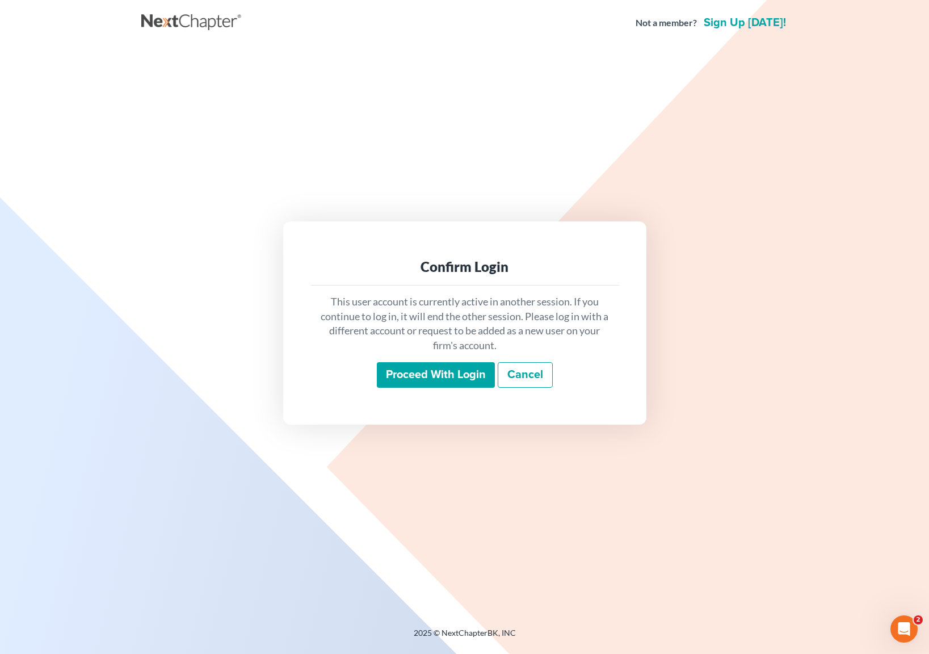
click at [433, 369] on input "Proceed with login" at bounding box center [436, 375] width 118 height 26
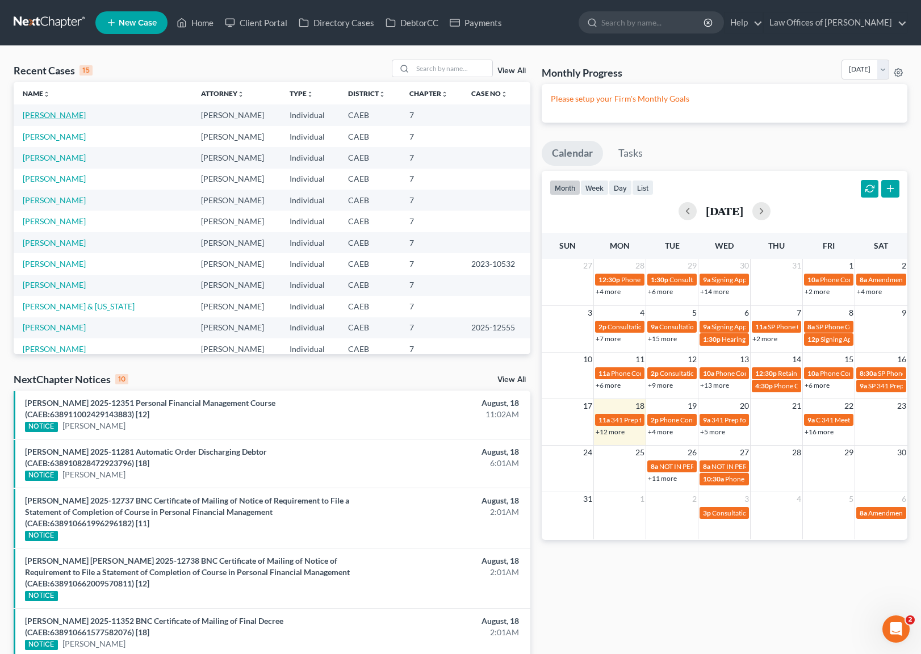
click at [49, 114] on link "Valle-Lopez, Erick" at bounding box center [54, 115] width 63 height 10
select select "6"
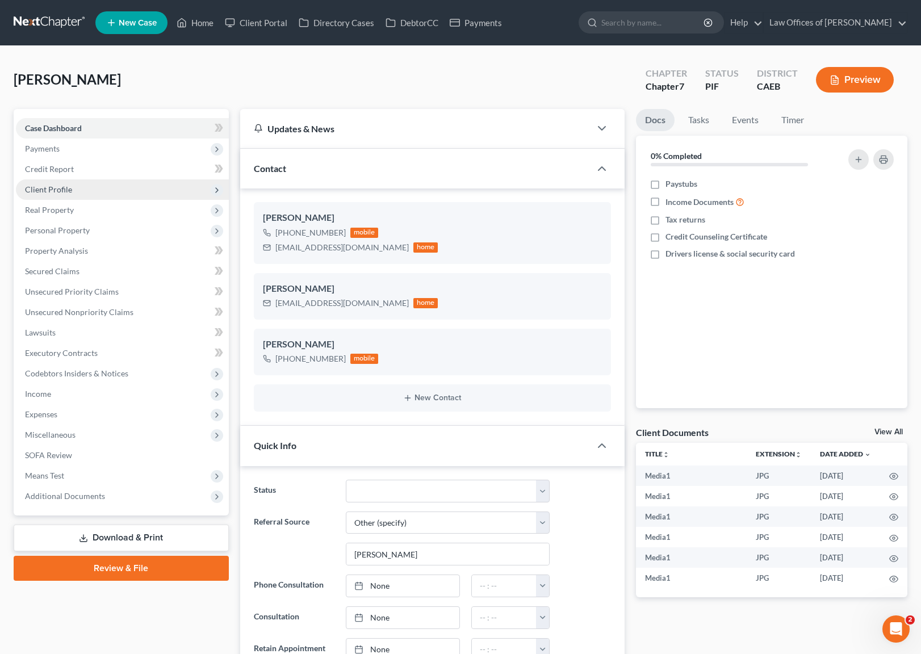
scroll to position [7050, 0]
click at [125, 293] on link "Unsecured Priority Claims" at bounding box center [122, 292] width 213 height 20
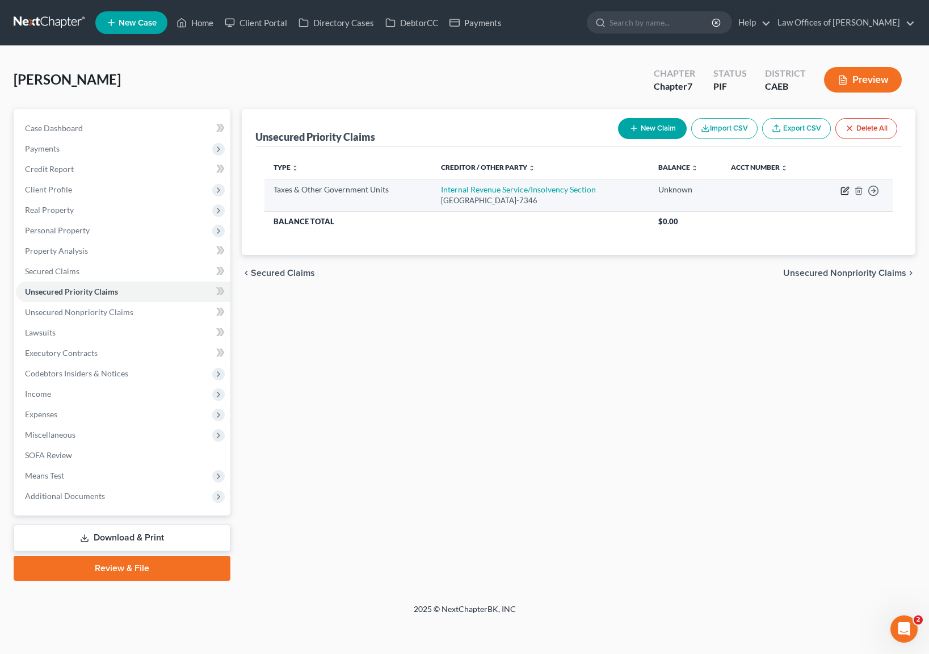
click at [846, 191] on icon "button" at bounding box center [845, 190] width 9 height 9
select select "0"
select select "39"
select select "0"
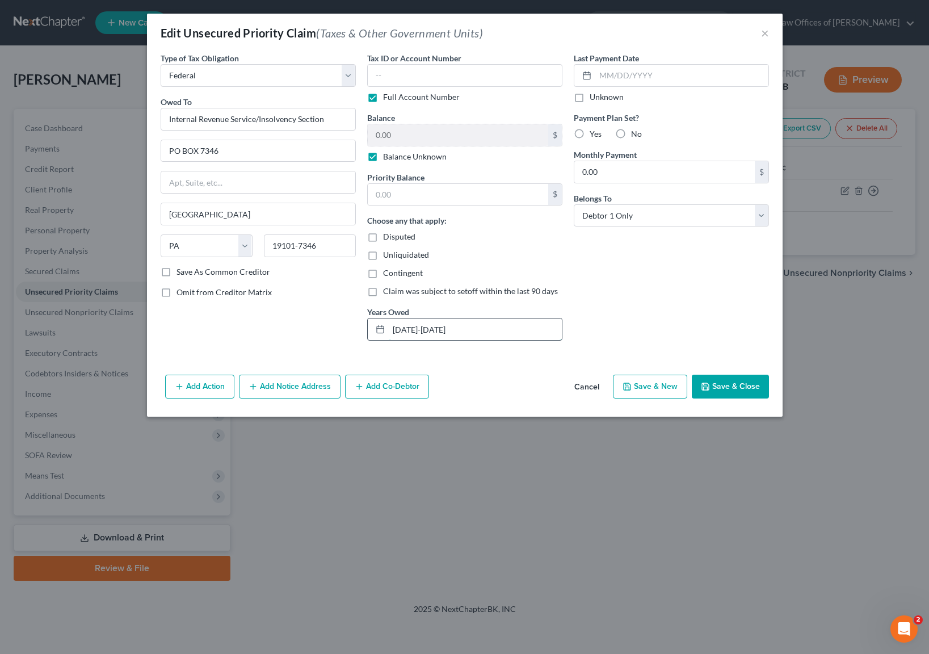
click at [454, 331] on input "2016-2017" at bounding box center [475, 329] width 173 height 22
type input "2"
type input "2018-2021"
click at [383, 157] on label "Balance Unknown" at bounding box center [415, 156] width 64 height 11
click at [388, 157] on input "Balance Unknown" at bounding box center [391, 154] width 7 height 7
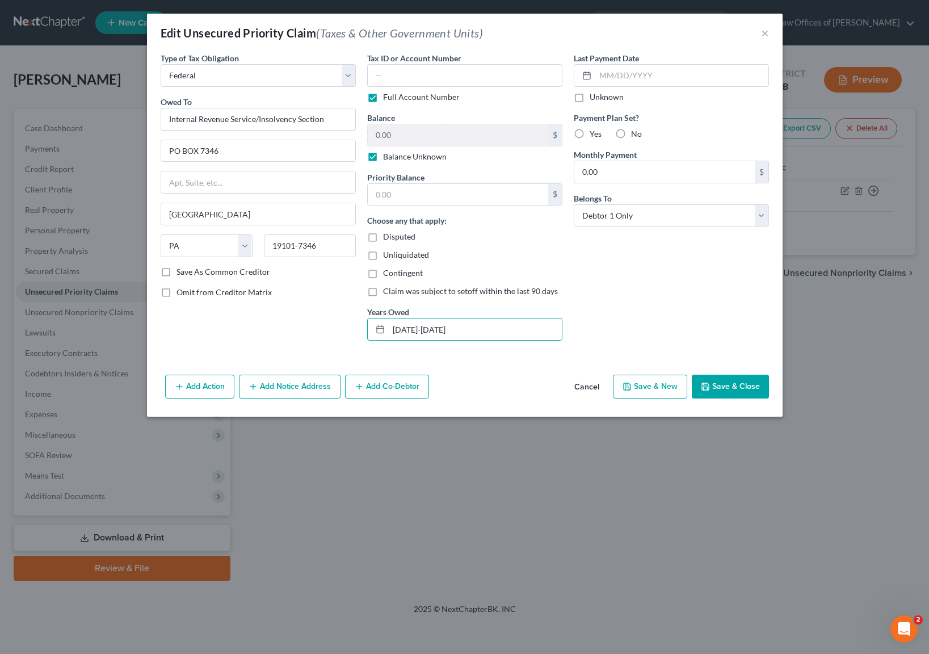
checkbox input "false"
click at [415, 132] on input "0.00" at bounding box center [458, 135] width 180 height 22
type input "4,173.19"
click at [742, 388] on button "Save & Close" at bounding box center [730, 387] width 77 height 24
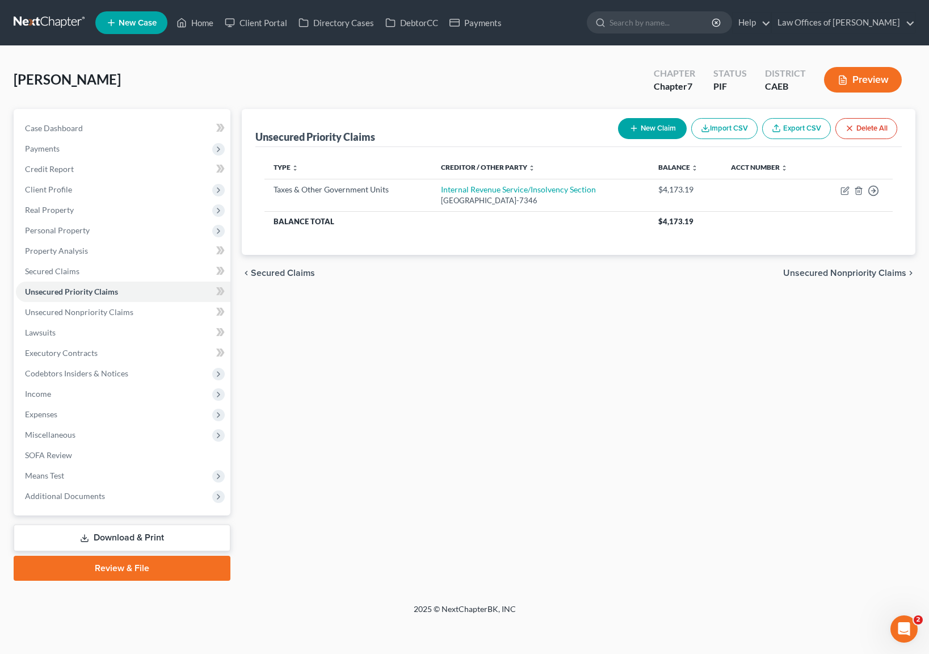
click at [154, 532] on link "Download & Print" at bounding box center [122, 537] width 217 height 27
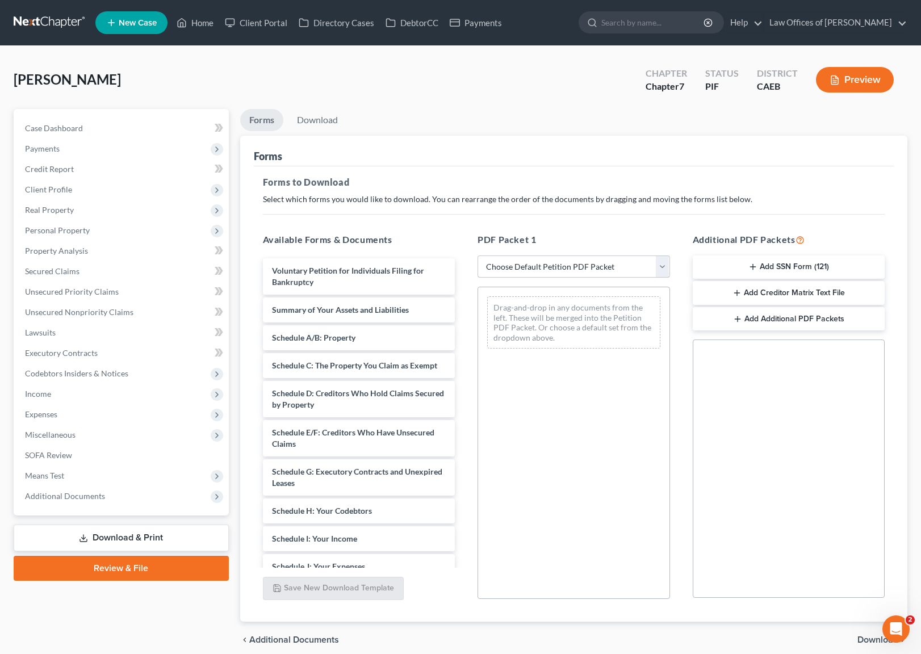
click at [665, 264] on select "Choose Default Petition PDF Packet Complete Bankruptcy Petition (all forms and …" at bounding box center [573, 266] width 192 height 23
select select "4"
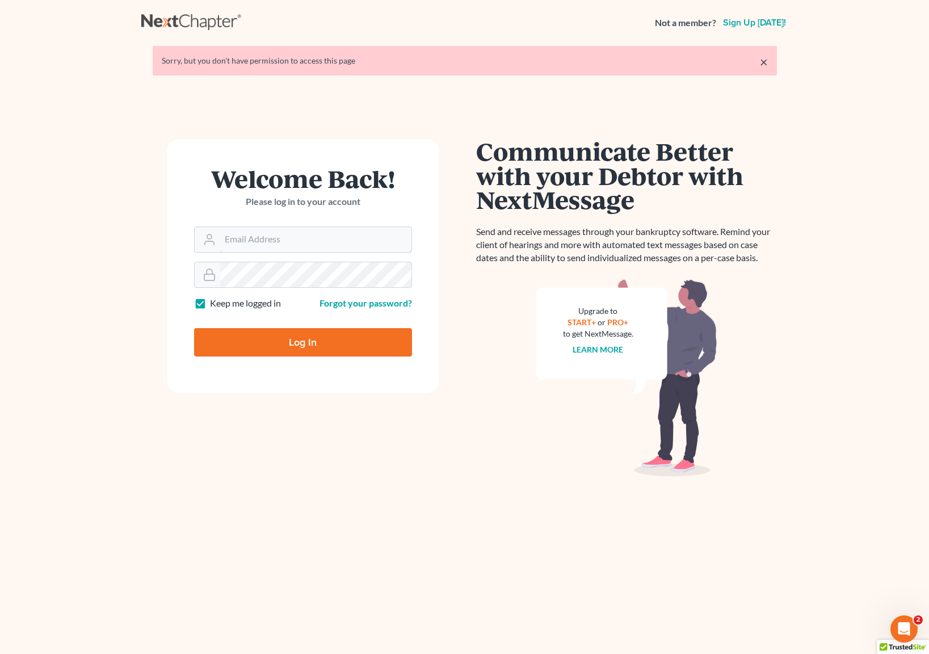
type input "[EMAIL_ADDRESS][DOMAIN_NAME]"
click at [320, 335] on input "Log In" at bounding box center [303, 342] width 218 height 28
type input "Thinking..."
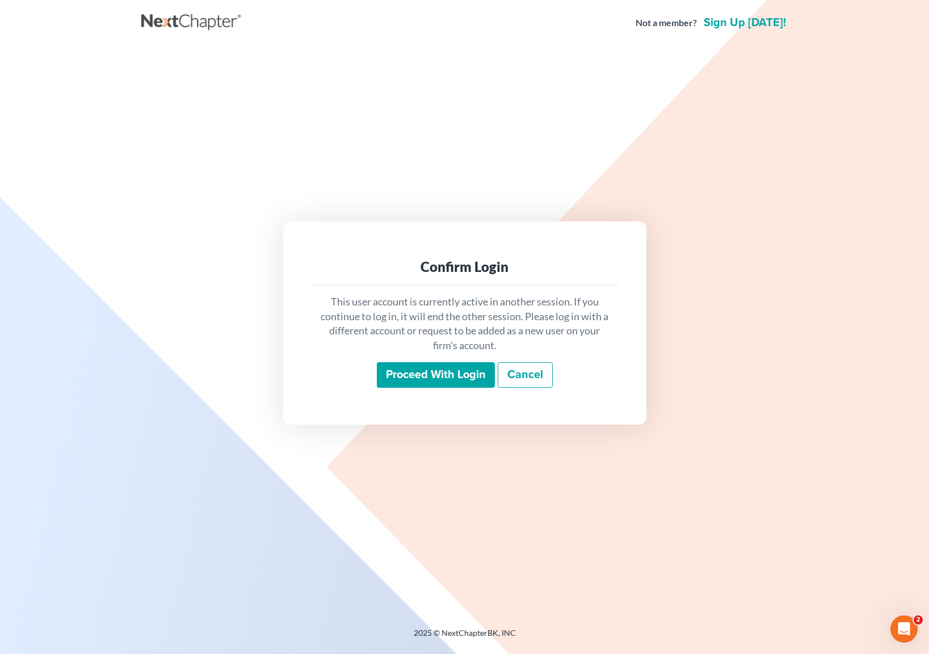
click at [453, 376] on input "Proceed with login" at bounding box center [436, 375] width 118 height 26
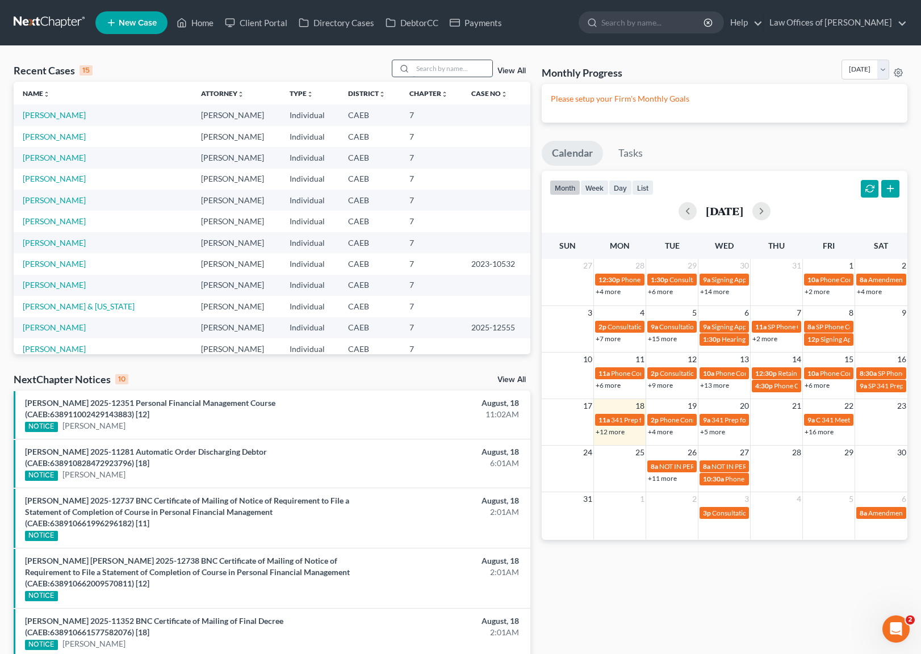
click at [429, 65] on input "search" at bounding box center [452, 68] width 79 height 16
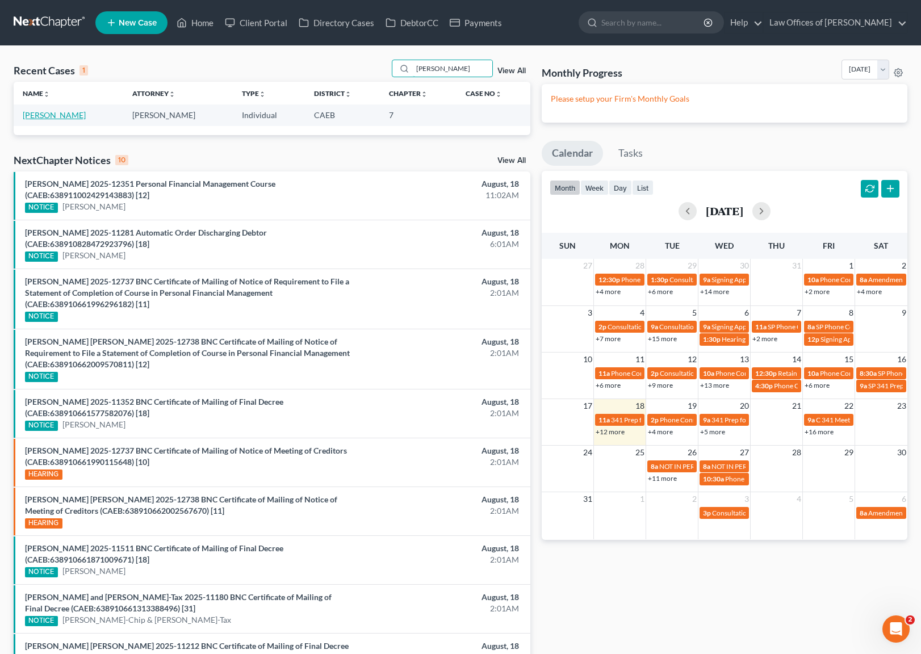
type input "[PERSON_NAME]"
click at [72, 118] on link "[PERSON_NAME]" at bounding box center [54, 115] width 63 height 10
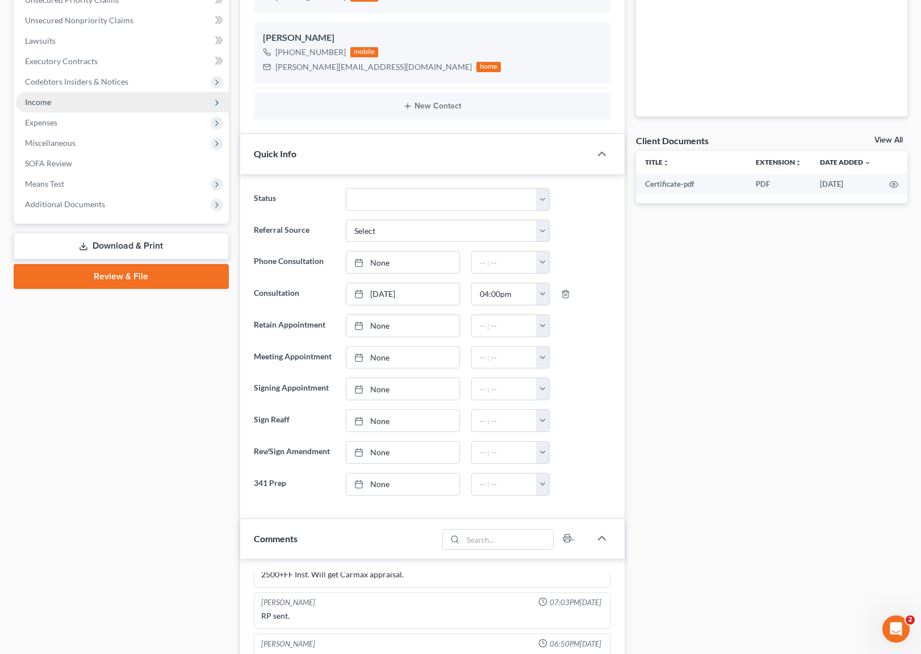
scroll to position [246, 0]
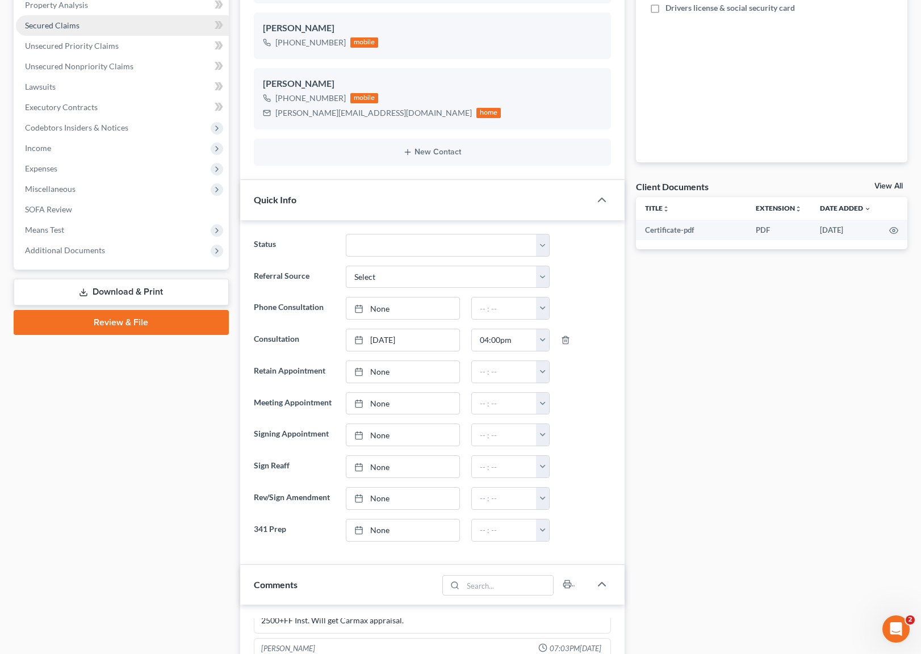
click at [75, 28] on span "Secured Claims" at bounding box center [52, 25] width 54 height 10
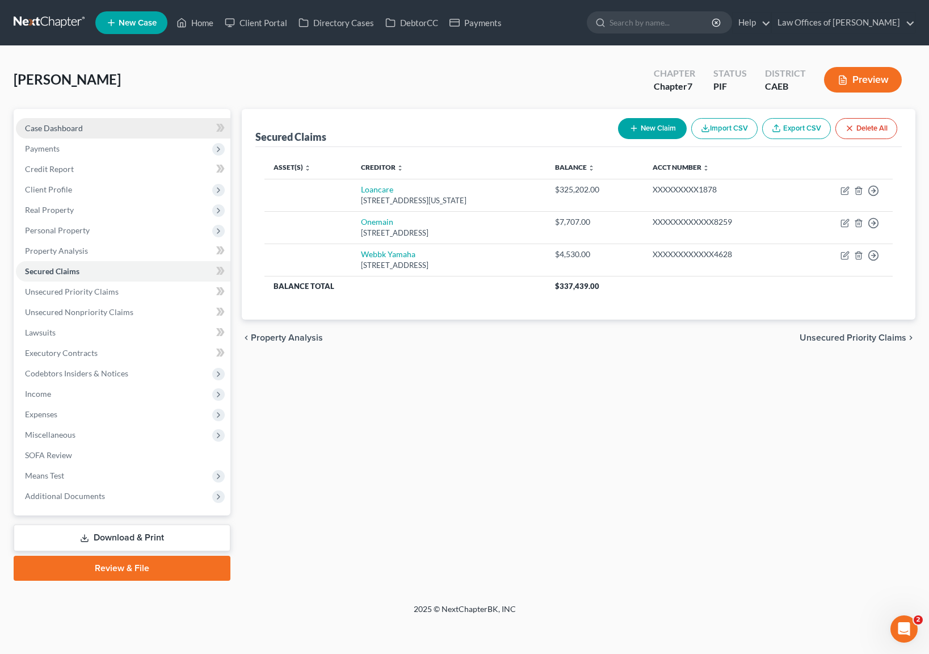
click at [148, 131] on link "Case Dashboard" at bounding box center [123, 128] width 215 height 20
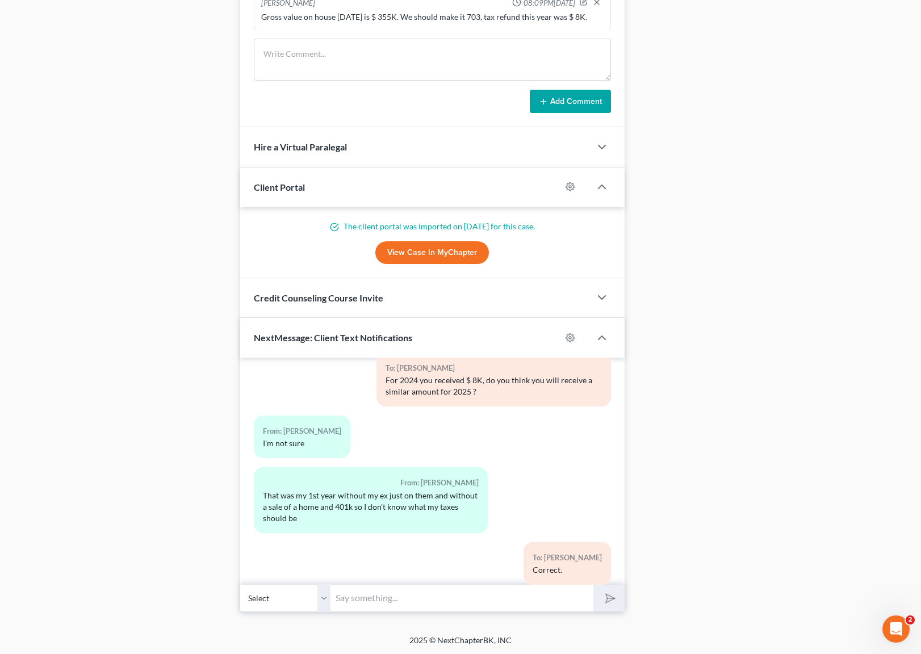
scroll to position [1017, 0]
click at [405, 599] on input "text" at bounding box center [462, 597] width 262 height 28
click at [538, 598] on input "Hi. Your petition is almost ready but we just notice the last paystub we have i…" at bounding box center [462, 597] width 262 height 28
click at [426, 598] on input "Hi. Your petition is almost ready but we just notice the last paystub we have i…" at bounding box center [462, 597] width 262 height 28
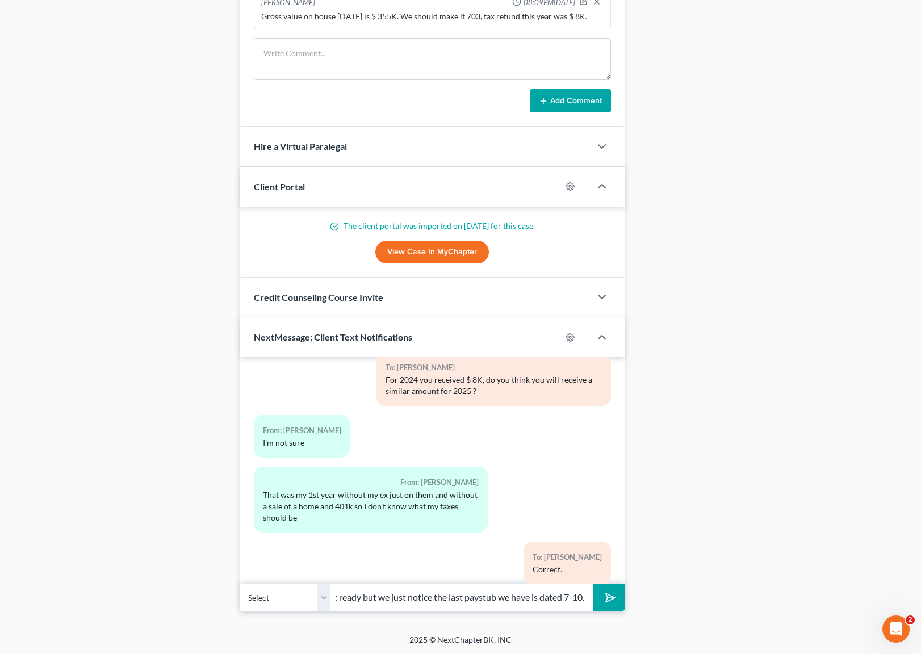
scroll to position [0, 106]
type input "Hi. Your petition is almost ready but we just notice the last paystub we have i…"
click at [593, 584] on button "submit" at bounding box center [608, 597] width 31 height 27
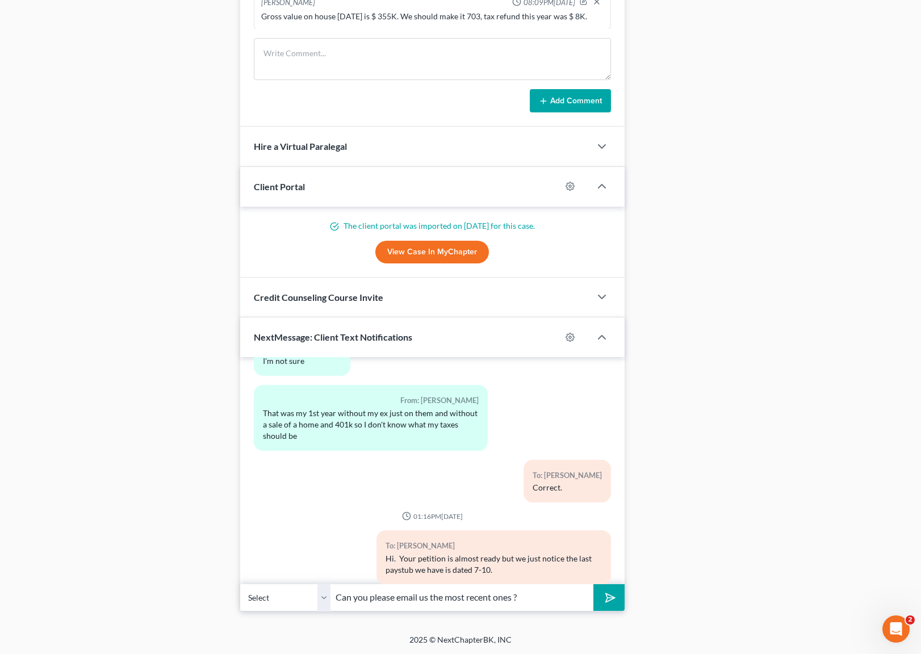
type input "Can you please email us the most recent ones ?"
click at [593, 584] on button "submit" at bounding box center [608, 597] width 31 height 27
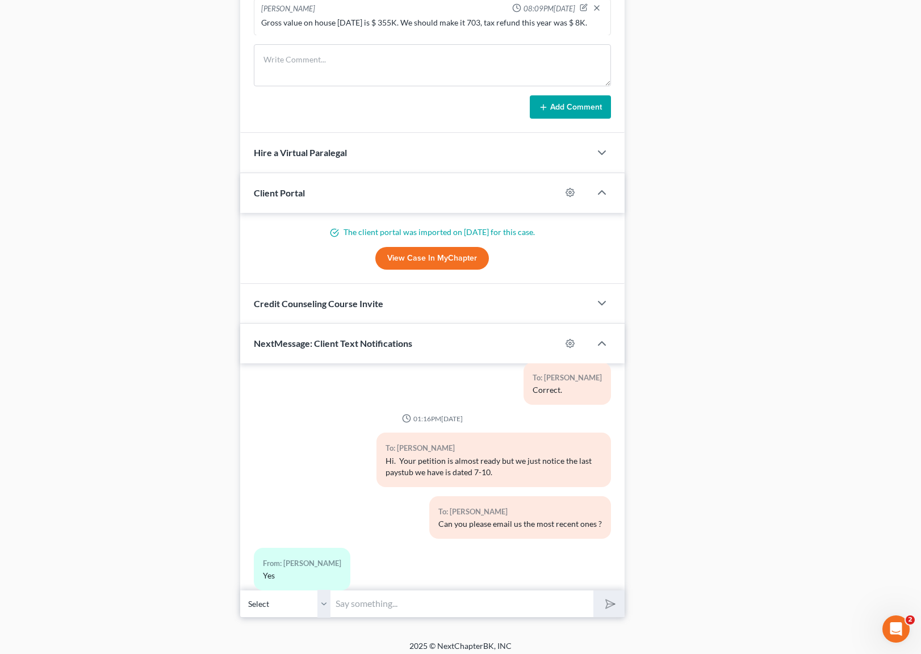
scroll to position [1017, 0]
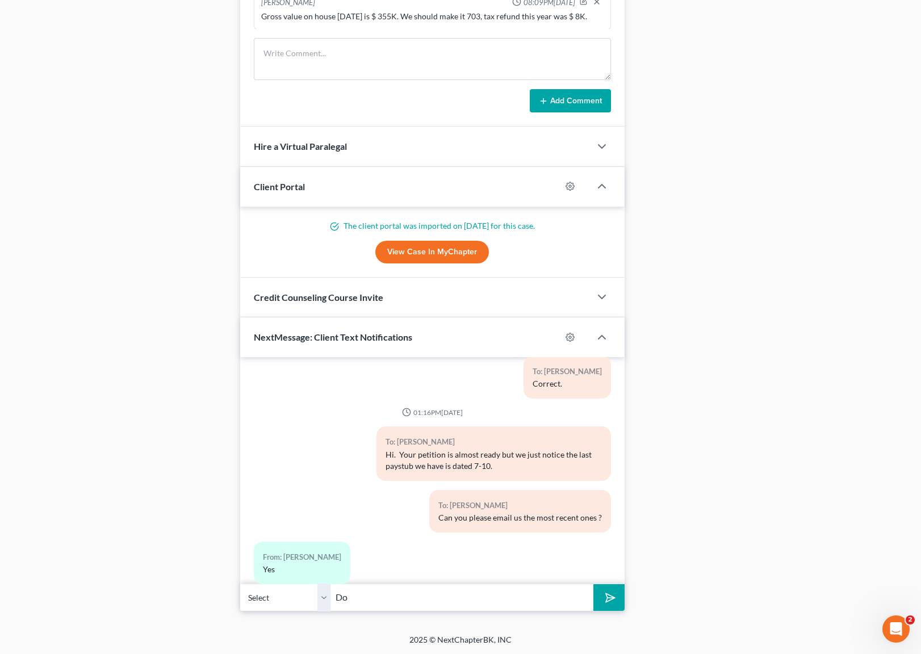
type input "D"
type input "C"
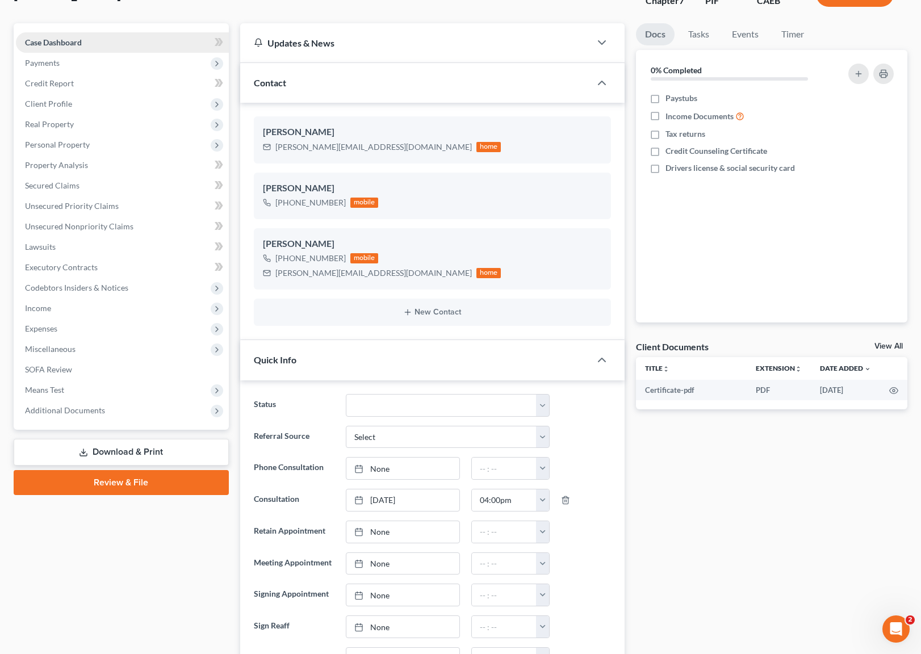
scroll to position [0, 0]
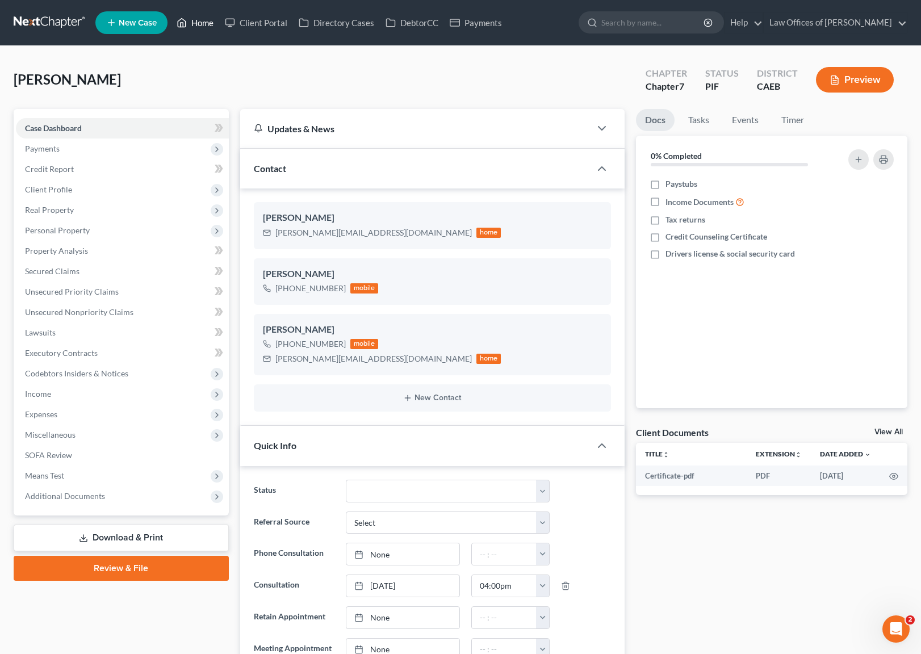
click at [206, 25] on link "Home" at bounding box center [195, 22] width 48 height 20
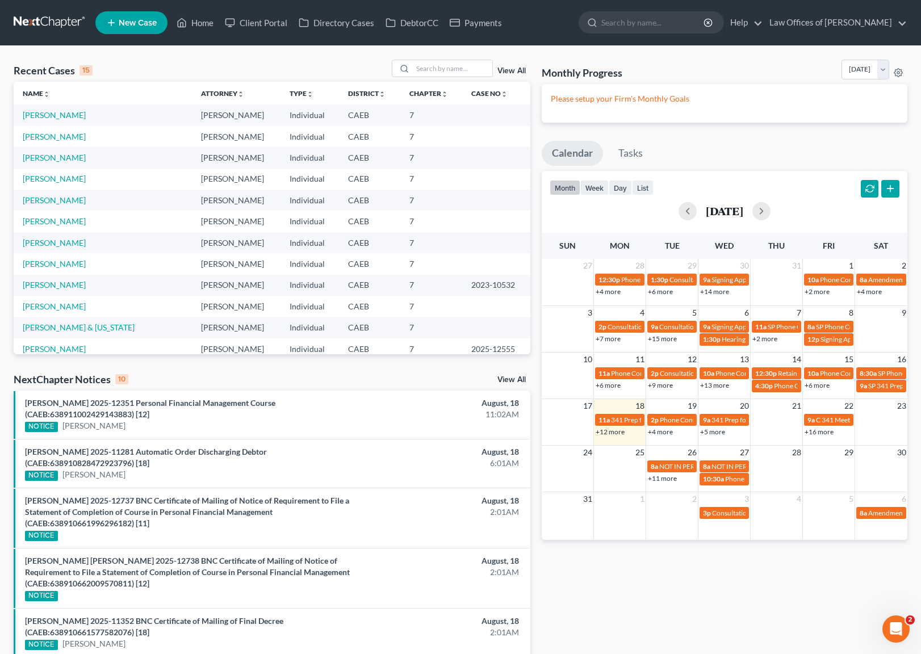
click at [668, 431] on link "+4 more" at bounding box center [660, 431] width 25 height 9
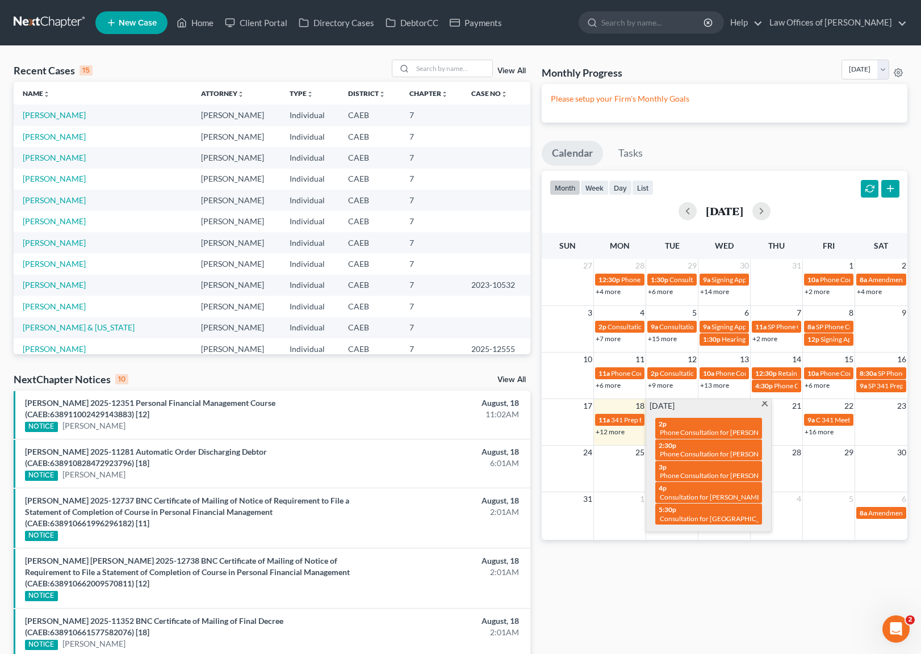
click at [606, 432] on link "+12 more" at bounding box center [609, 431] width 29 height 9
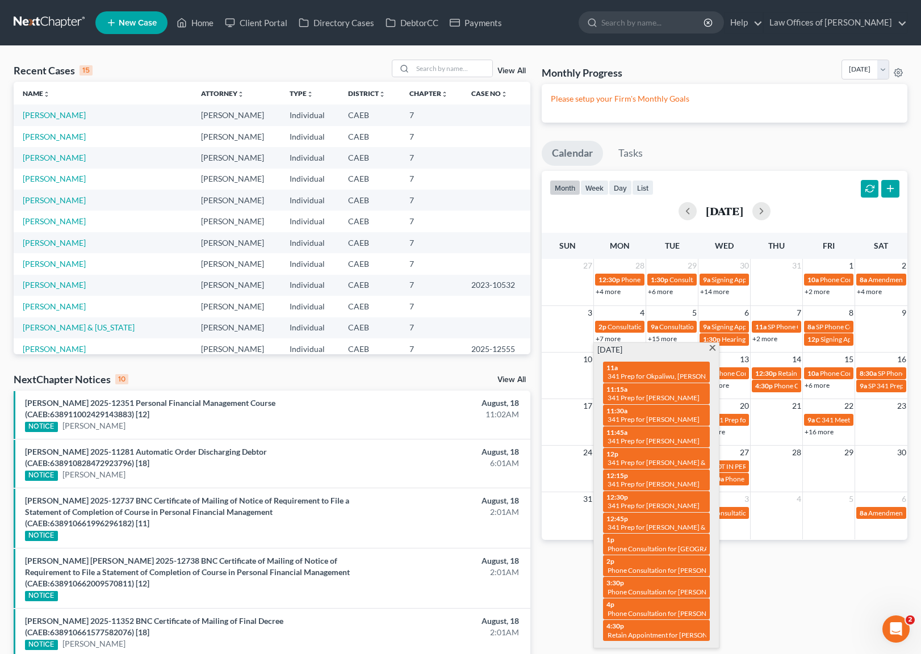
click at [714, 346] on span at bounding box center [712, 348] width 9 height 7
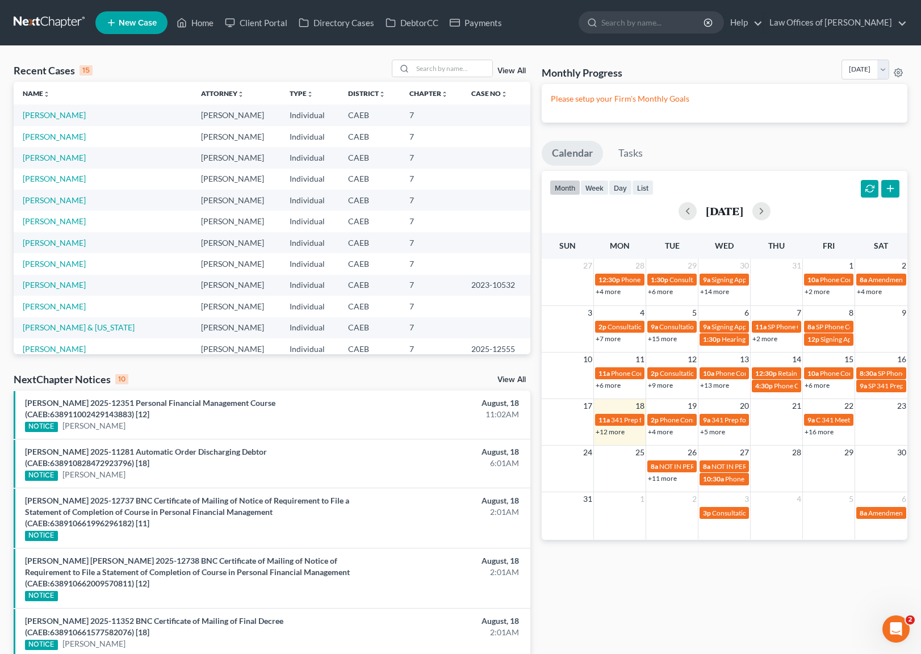
click at [658, 431] on link "+4 more" at bounding box center [660, 431] width 25 height 9
click at [57, 119] on link "[PERSON_NAME]" at bounding box center [54, 115] width 63 height 10
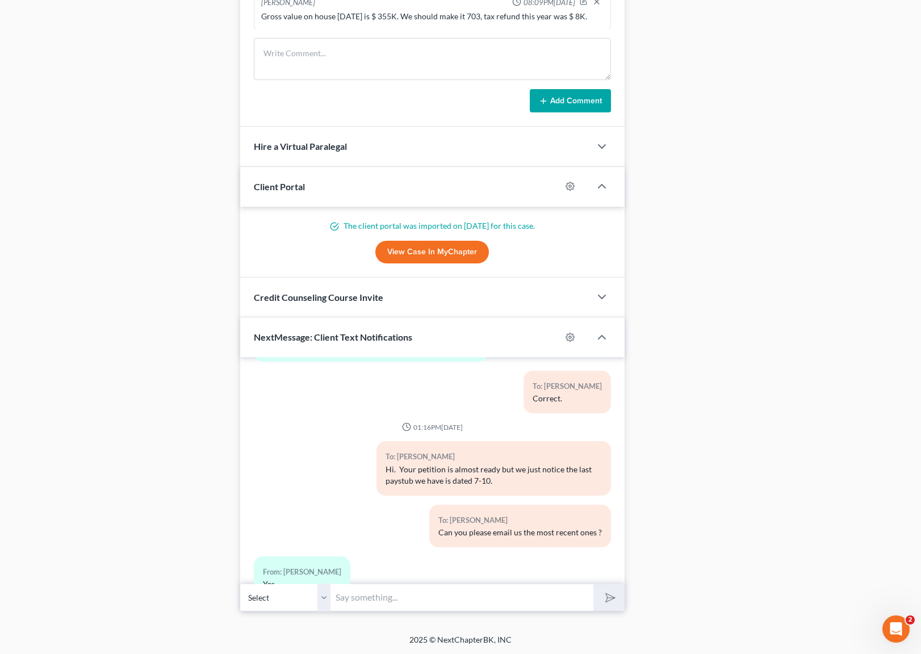
scroll to position [1603, 0]
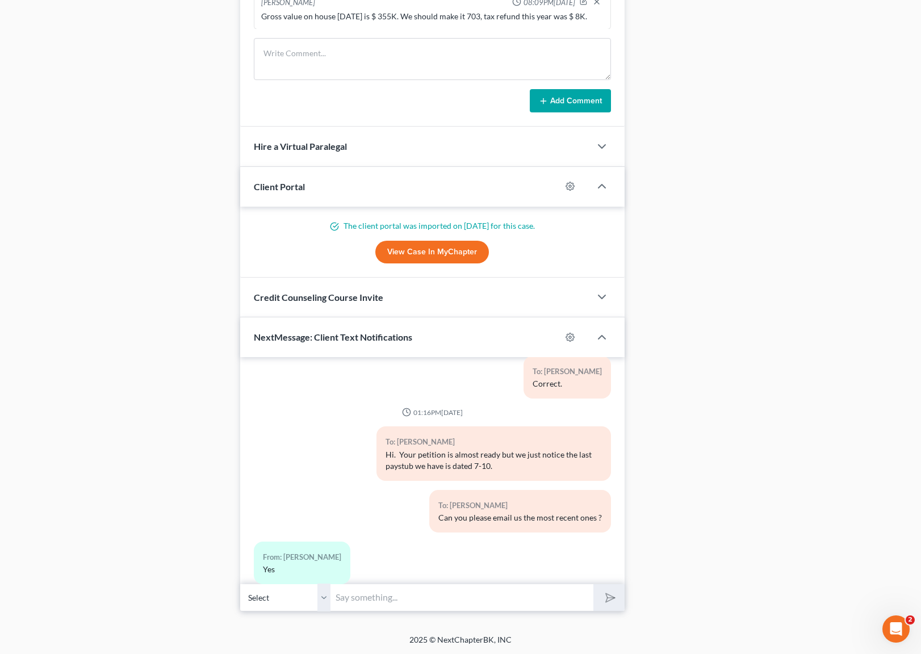
click at [404, 584] on input "text" at bounding box center [462, 597] width 262 height 28
type input "A"
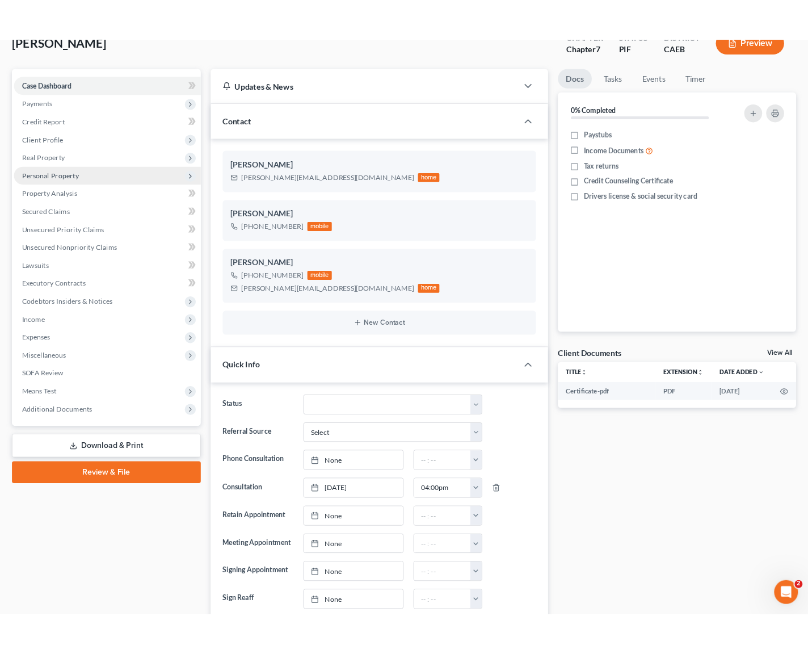
scroll to position [0, 0]
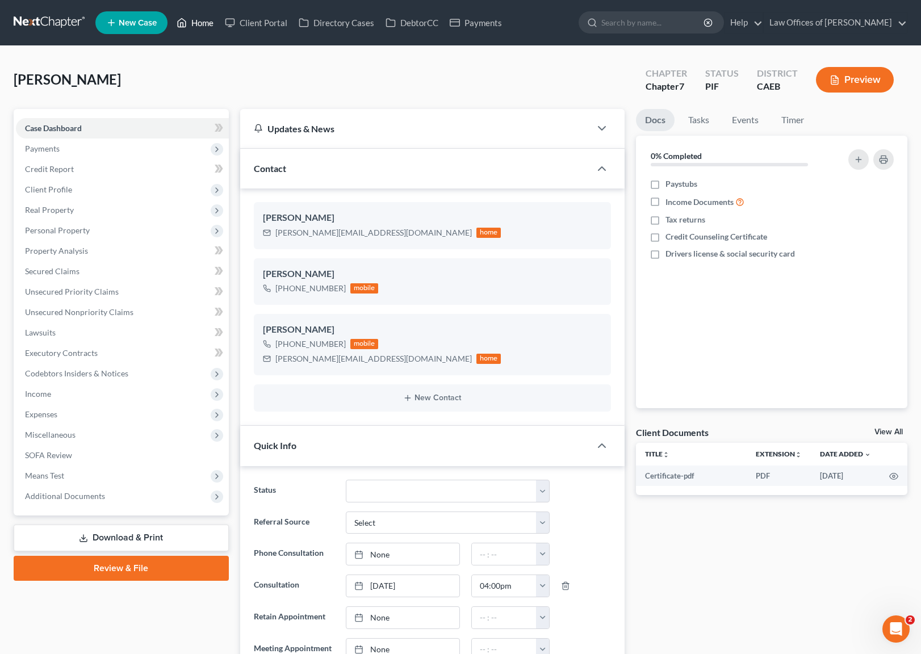
click at [202, 28] on link "Home" at bounding box center [195, 22] width 48 height 20
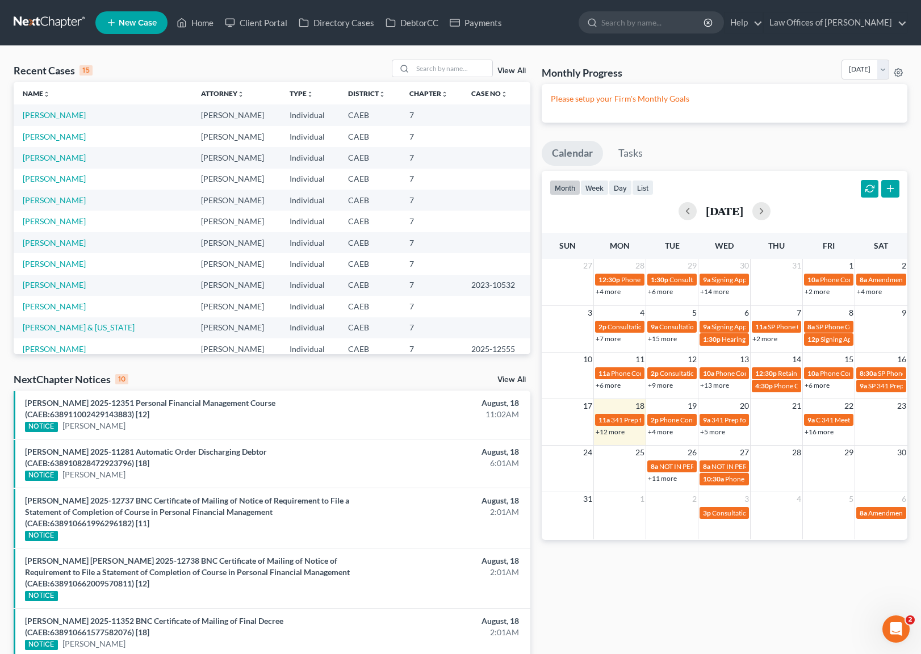
click at [664, 434] on link "+4 more" at bounding box center [660, 431] width 25 height 9
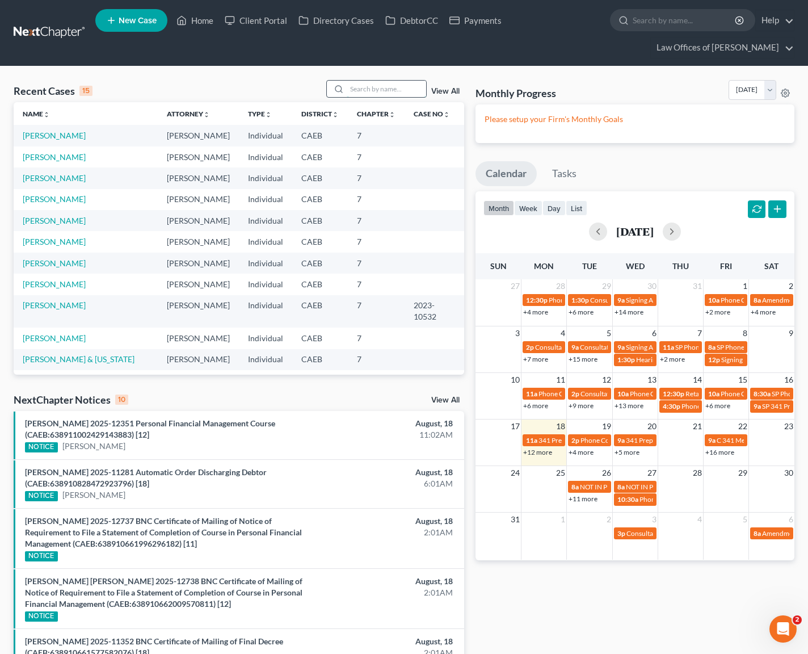
click at [365, 88] on input "search" at bounding box center [386, 89] width 79 height 16
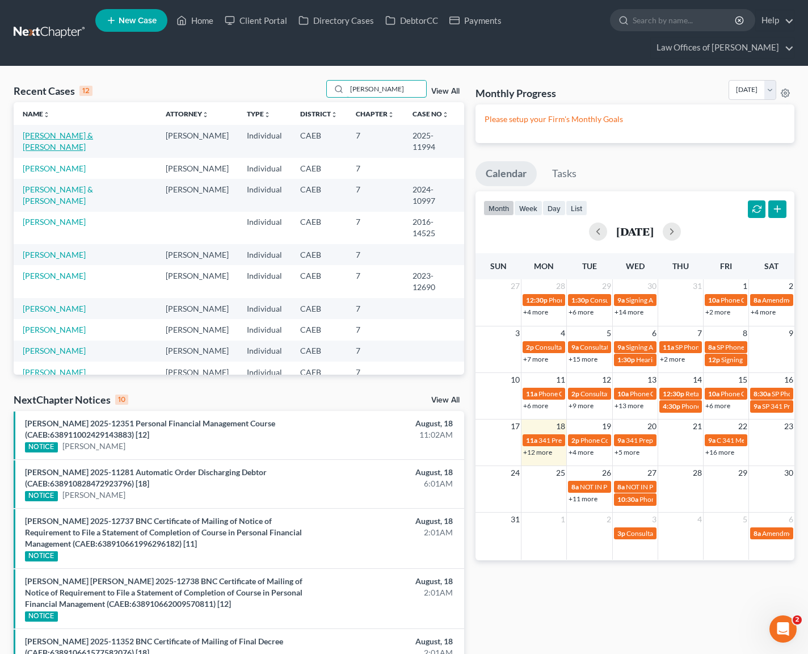
type input "Alvarado"
click at [93, 135] on link "[PERSON_NAME] & [PERSON_NAME]" at bounding box center [58, 141] width 70 height 21
select select "6"
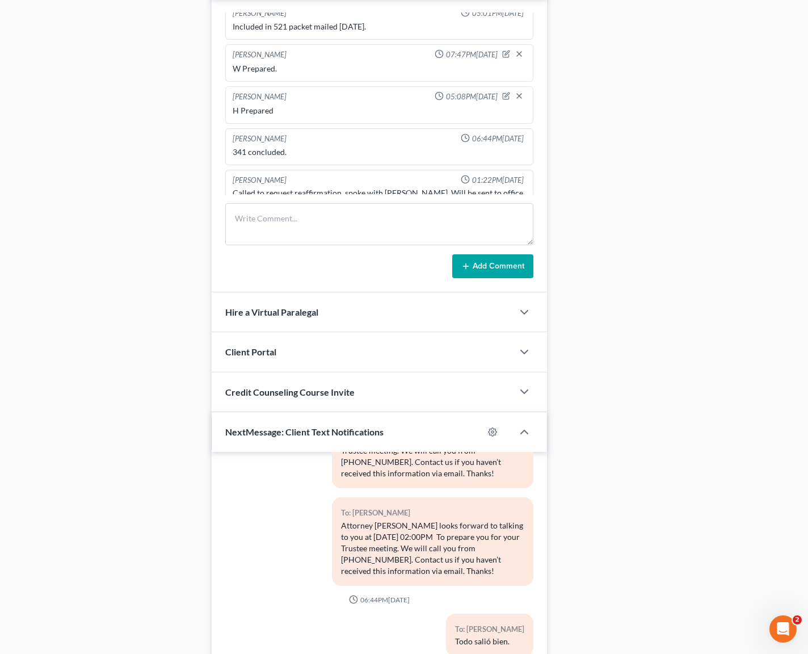
scroll to position [904, 0]
click at [263, 223] on textarea at bounding box center [379, 225] width 308 height 42
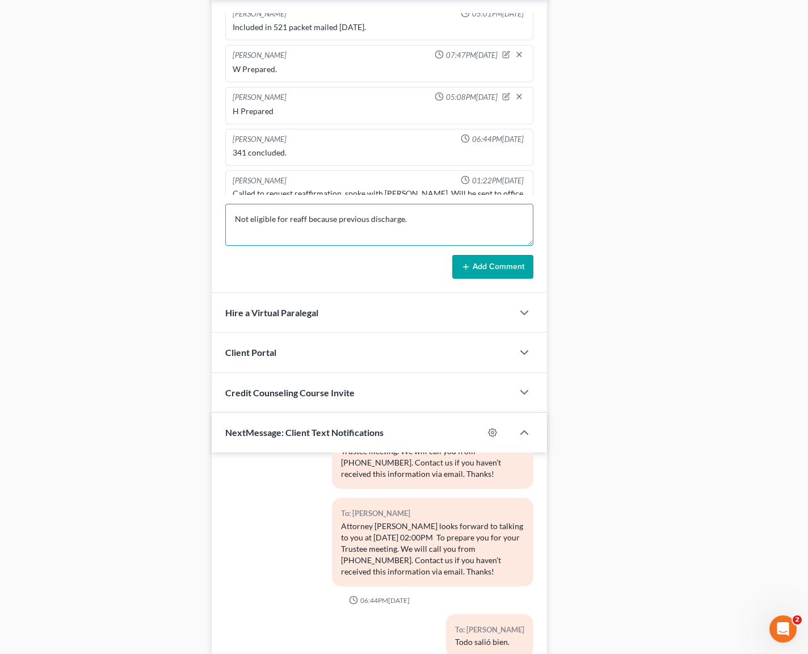
type textarea "Not eligible for reaff because previous discharge."
click at [489, 261] on button "Add Comment" at bounding box center [492, 267] width 81 height 24
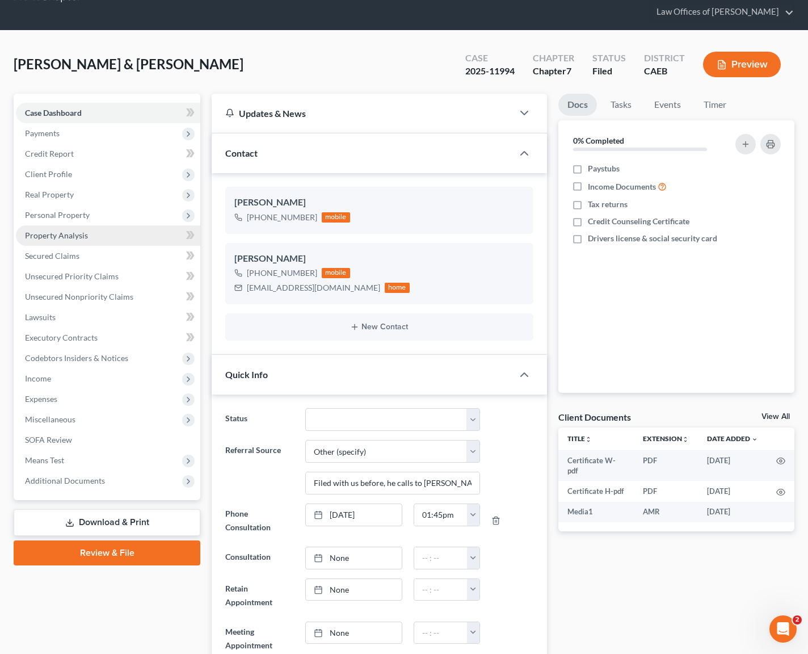
scroll to position [114, 0]
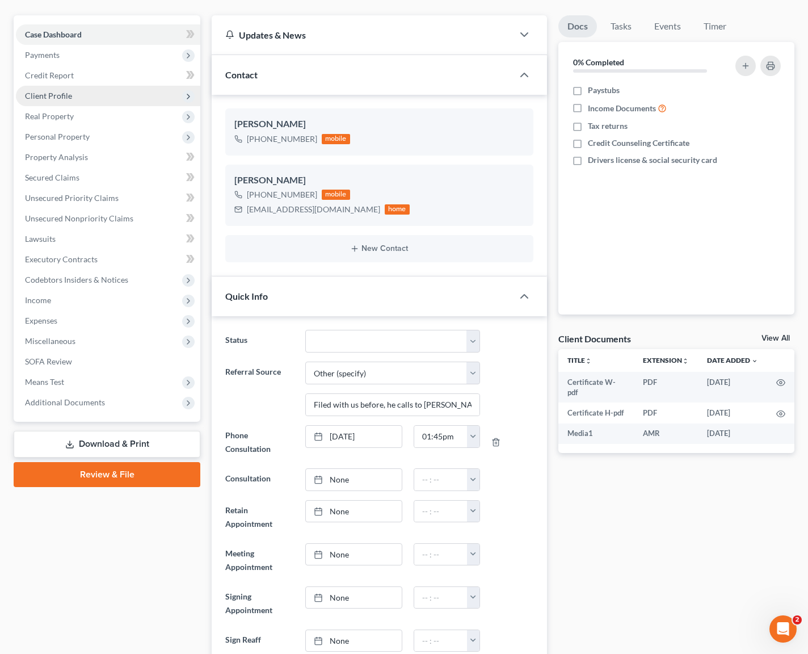
click at [99, 103] on span "Client Profile" at bounding box center [108, 96] width 184 height 20
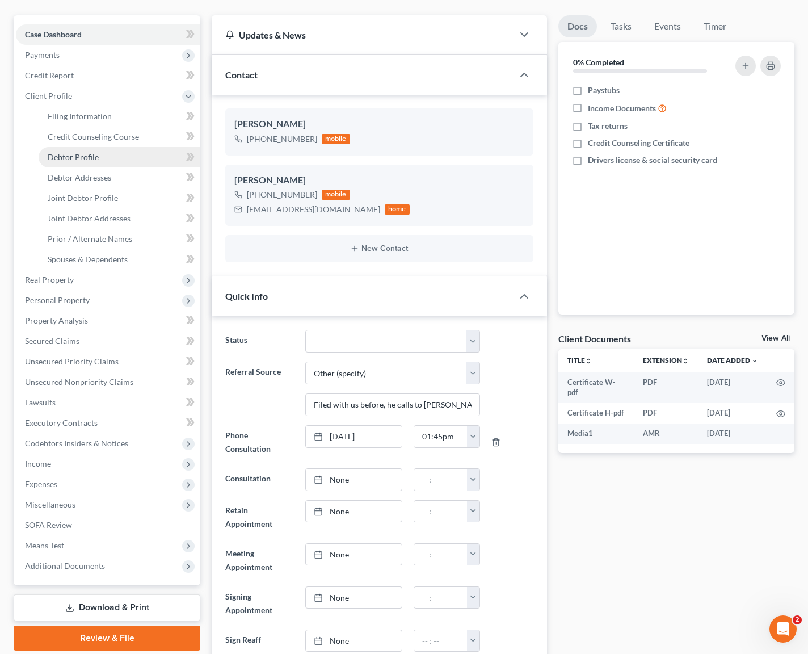
click at [113, 157] on link "Debtor Profile" at bounding box center [120, 157] width 162 height 20
select select "1"
select select "6"
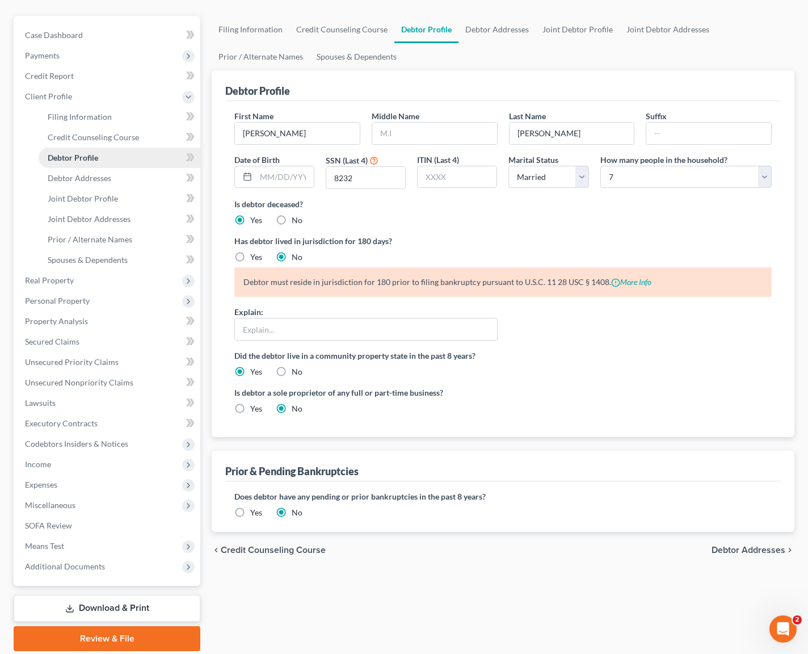
radio input "true"
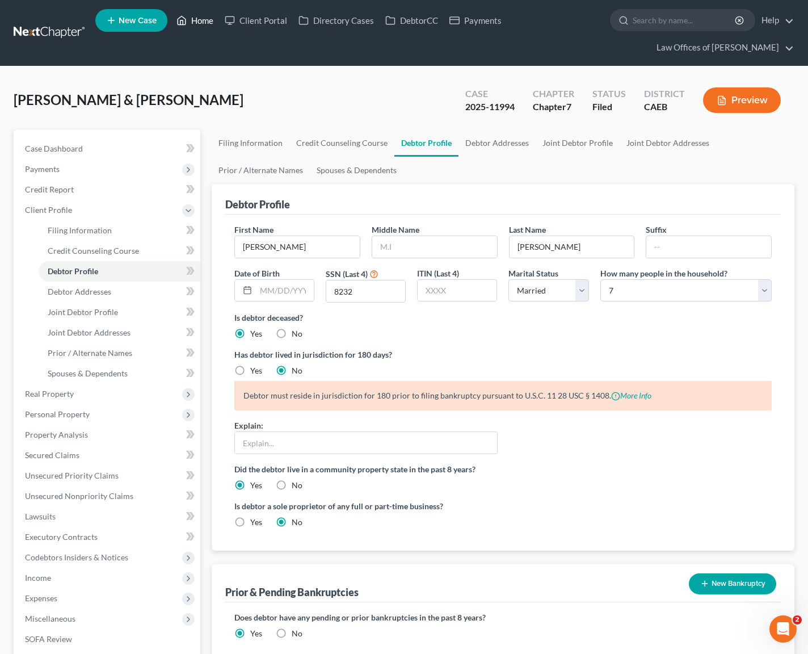
click at [209, 21] on link "Home" at bounding box center [195, 20] width 48 height 20
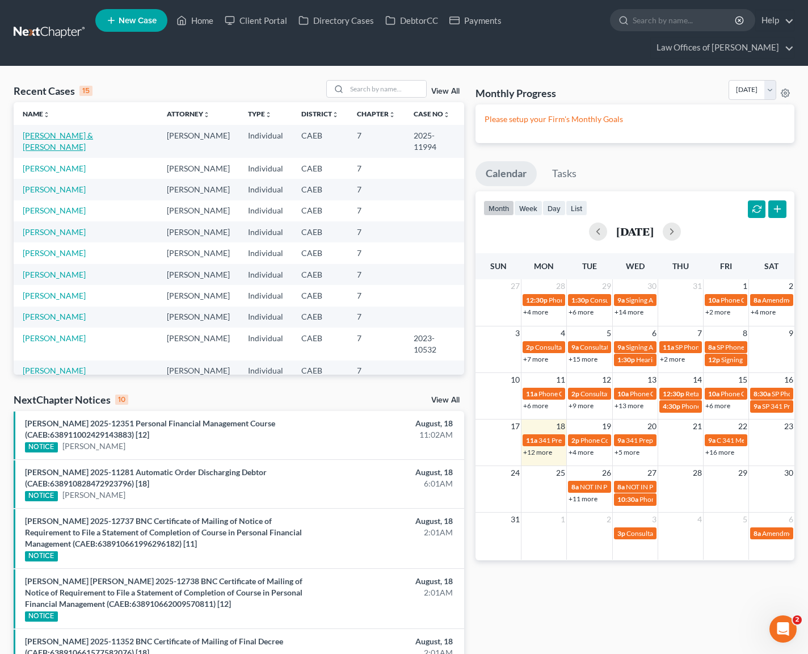
click at [52, 136] on link "[PERSON_NAME] & [PERSON_NAME]" at bounding box center [58, 141] width 70 height 21
select select "6"
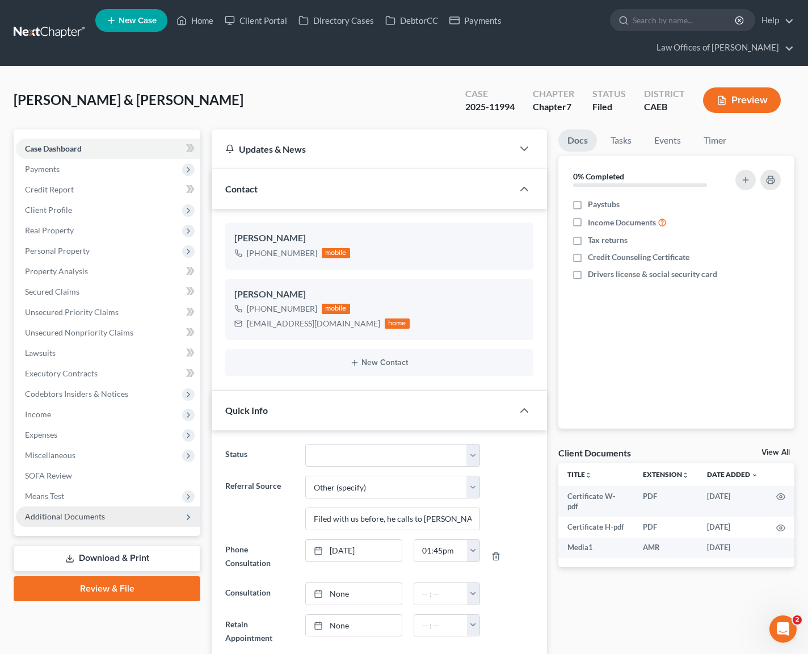
scroll to position [3306, 0]
click at [128, 514] on span "Additional Documents" at bounding box center [108, 516] width 184 height 20
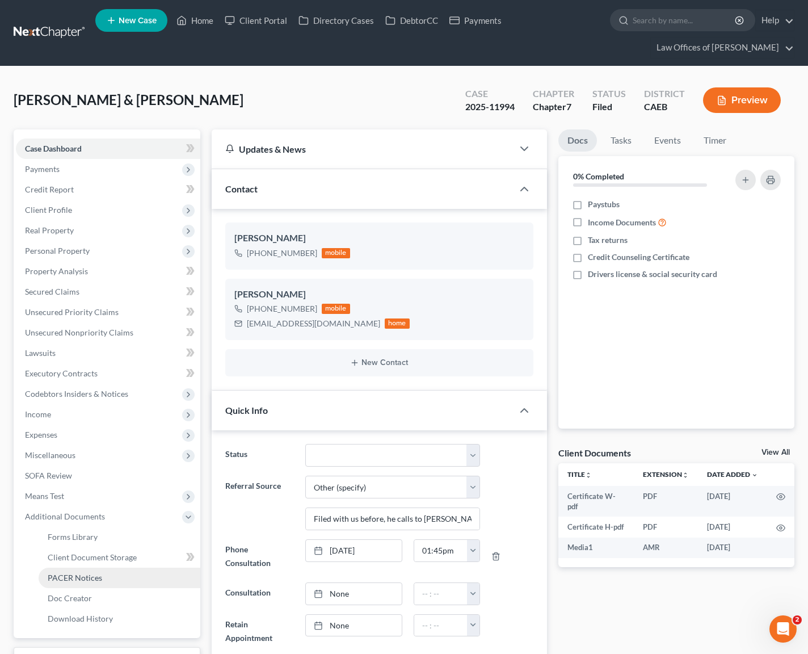
click at [112, 574] on link "PACER Notices" at bounding box center [120, 578] width 162 height 20
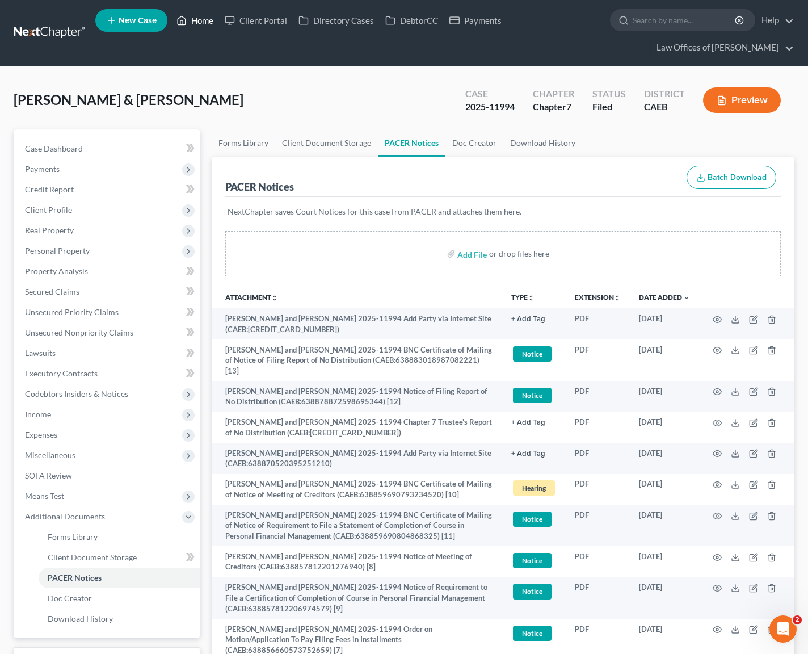
click at [210, 24] on link "Home" at bounding box center [195, 20] width 48 height 20
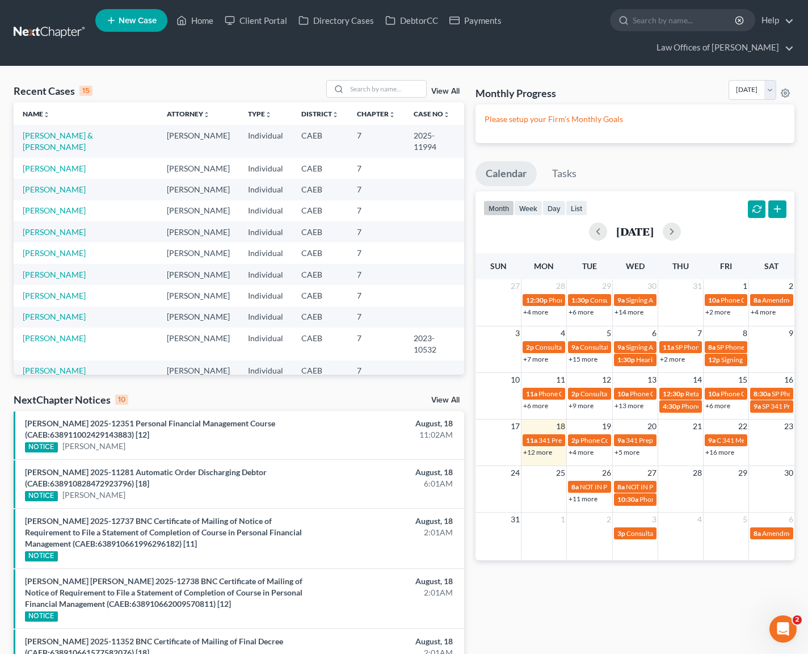
click at [541, 452] on link "+12 more" at bounding box center [537, 452] width 29 height 9
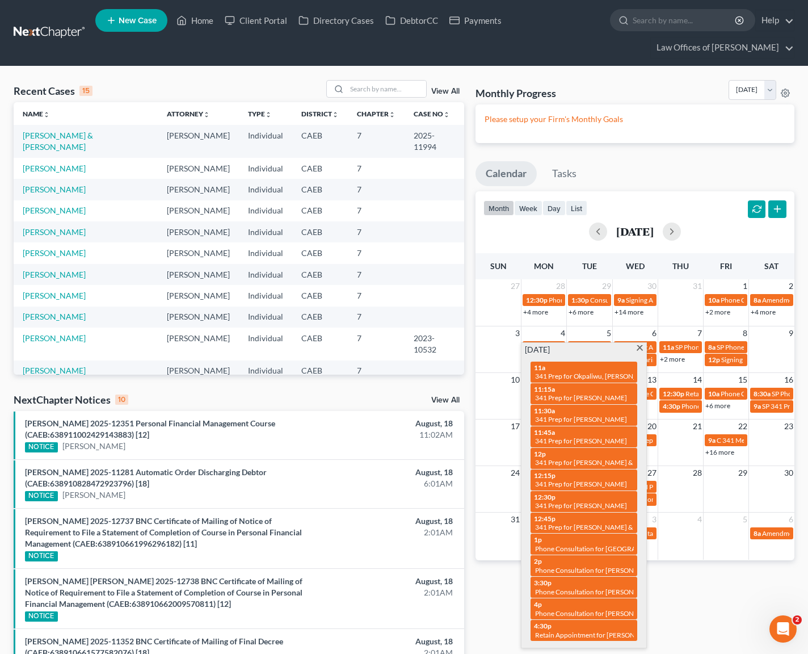
click at [638, 348] on span at bounding box center [640, 348] width 9 height 7
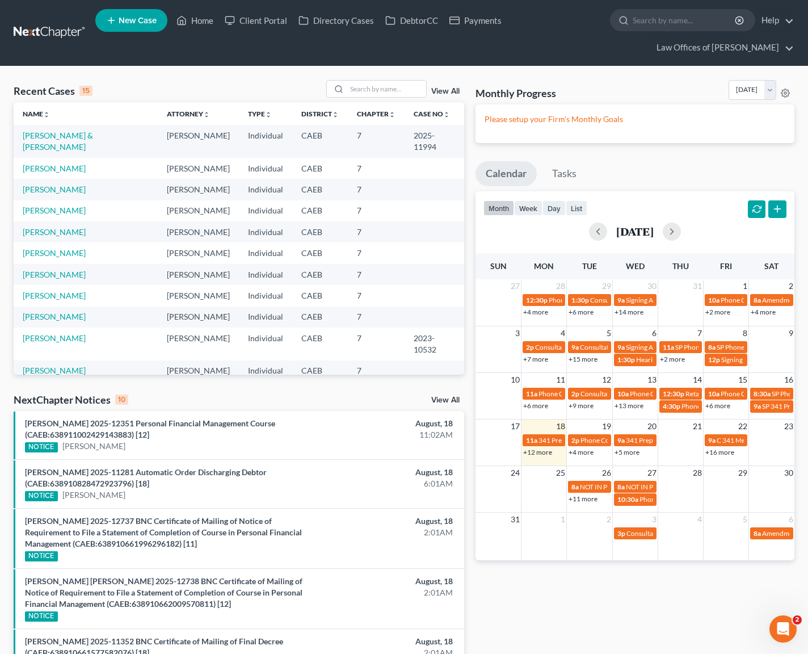
click at [577, 454] on link "+4 more" at bounding box center [581, 452] width 25 height 9
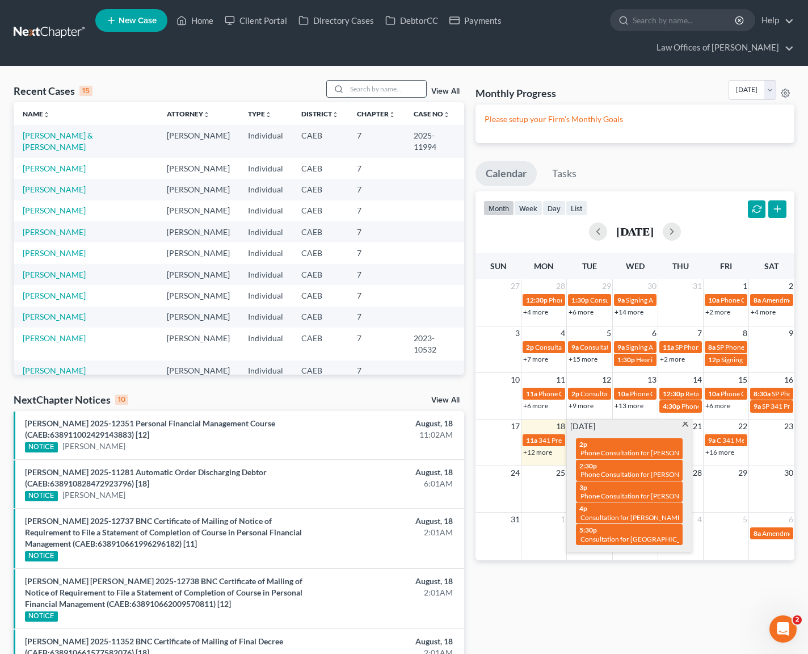
click at [392, 93] on input "search" at bounding box center [386, 89] width 79 height 16
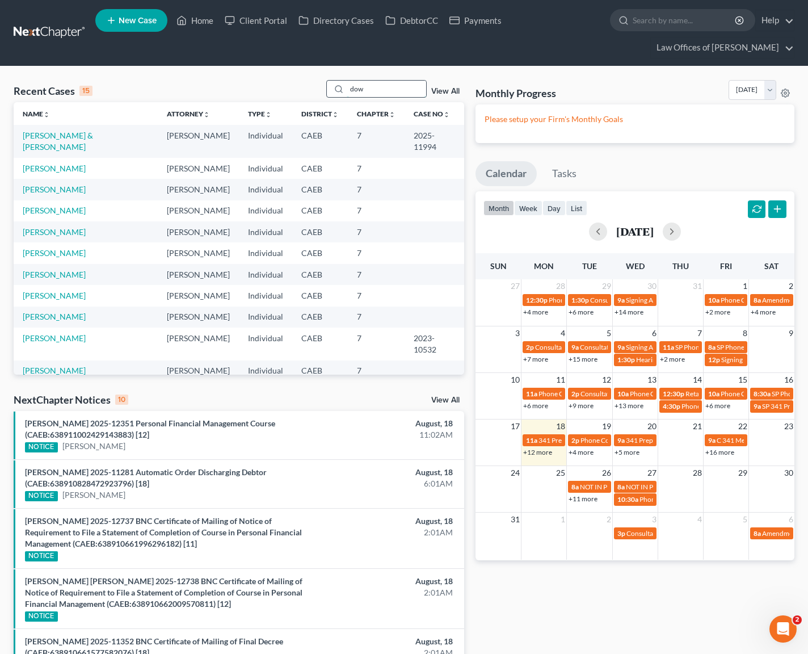
type input "down"
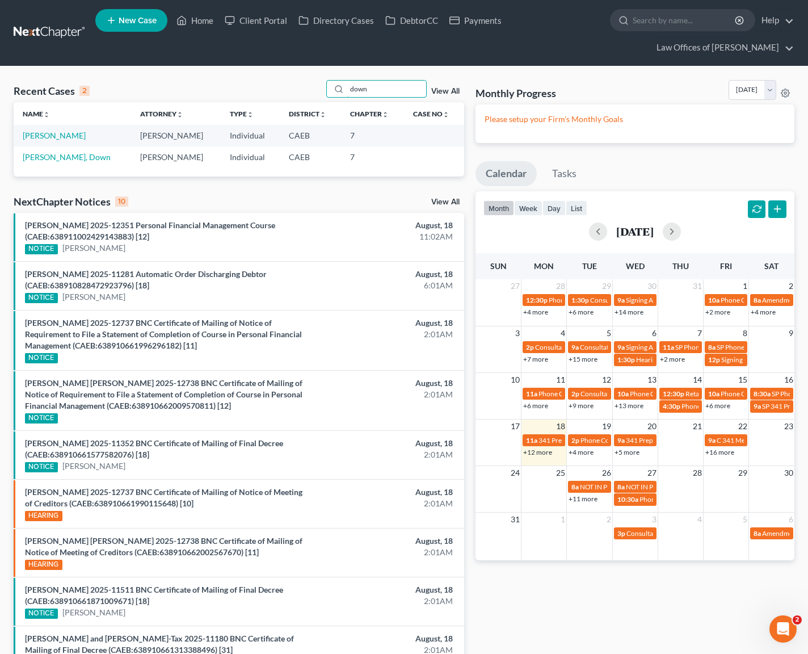
drag, startPoint x: 380, startPoint y: 92, endPoint x: 293, endPoint y: 80, distance: 87.1
click at [293, 80] on div "Recent Cases 2 down View All" at bounding box center [239, 91] width 451 height 22
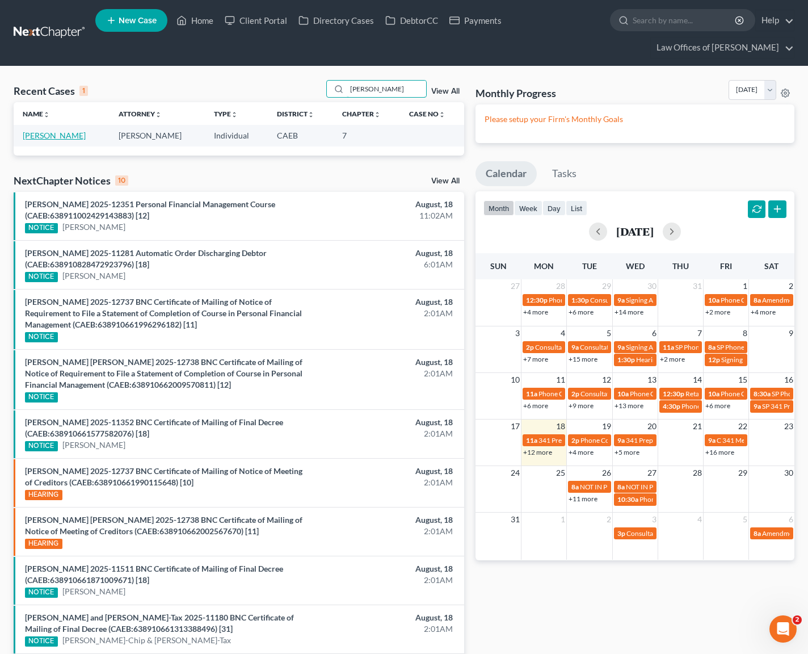
type input "Dowdy"
click at [63, 133] on link "[PERSON_NAME]" at bounding box center [54, 136] width 63 height 10
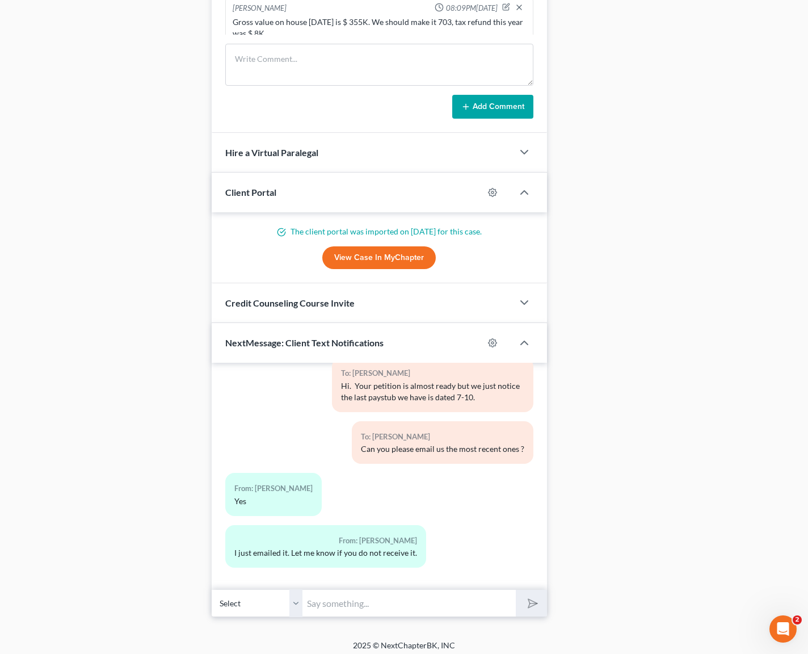
scroll to position [1094, 0]
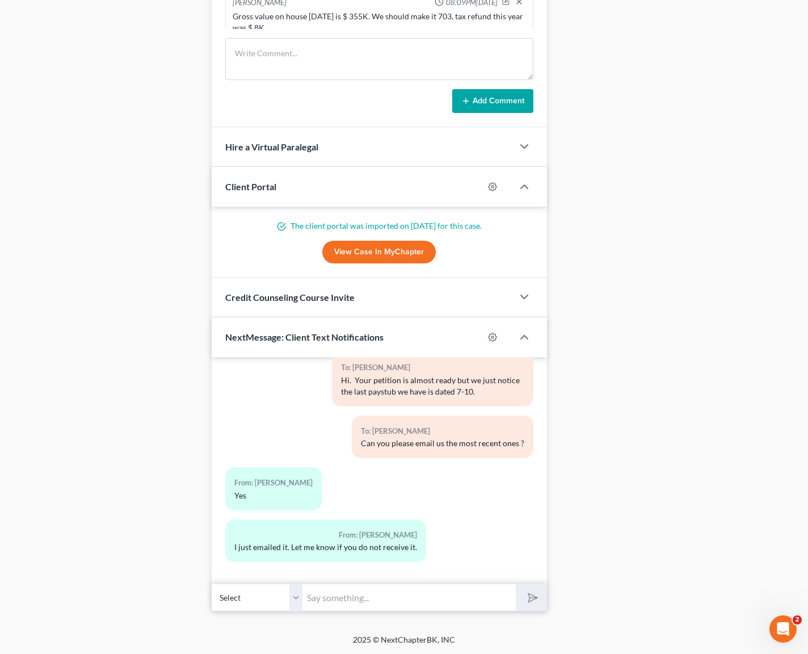
click at [337, 604] on input "text" at bounding box center [409, 597] width 213 height 28
type input "We didn't receive it."
click at [516, 584] on button "submit" at bounding box center [531, 597] width 31 height 27
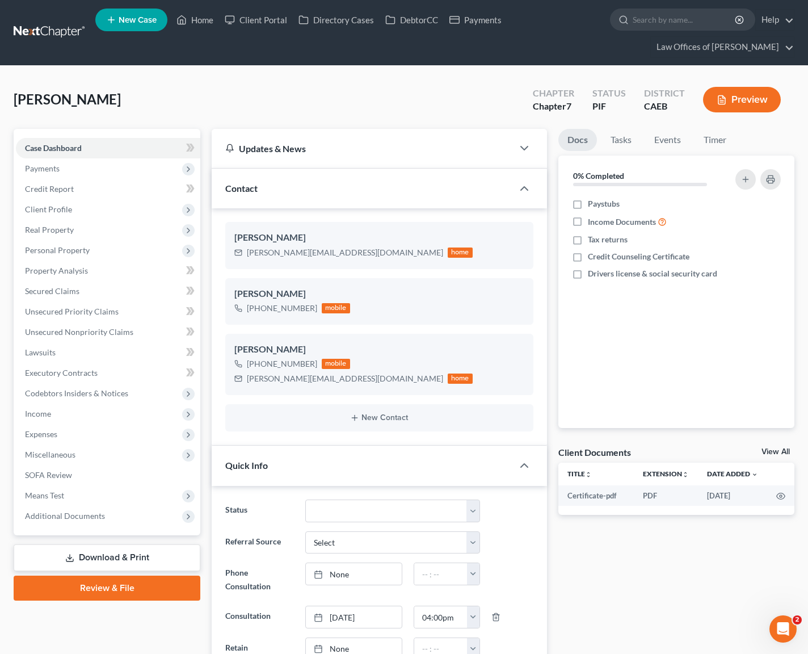
scroll to position [0, 0]
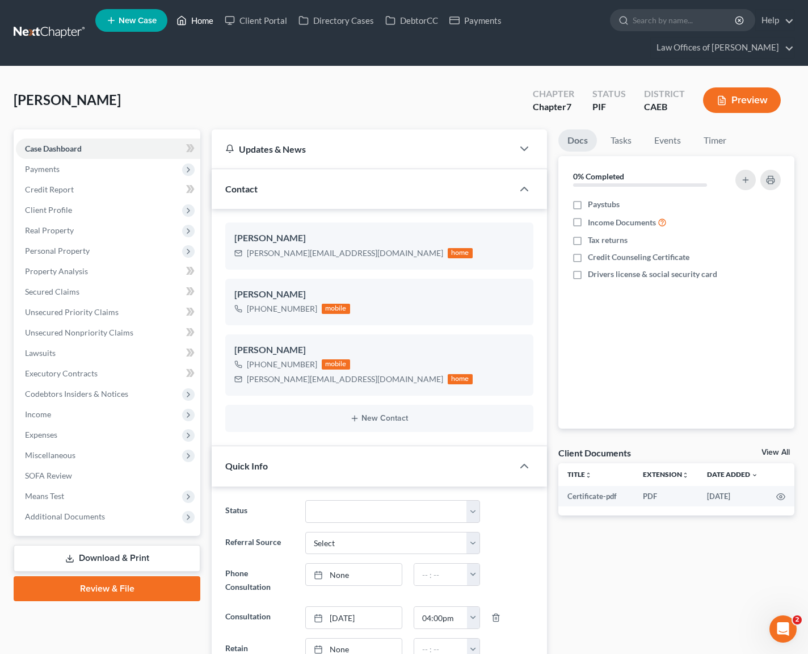
click at [205, 23] on link "Home" at bounding box center [195, 20] width 48 height 20
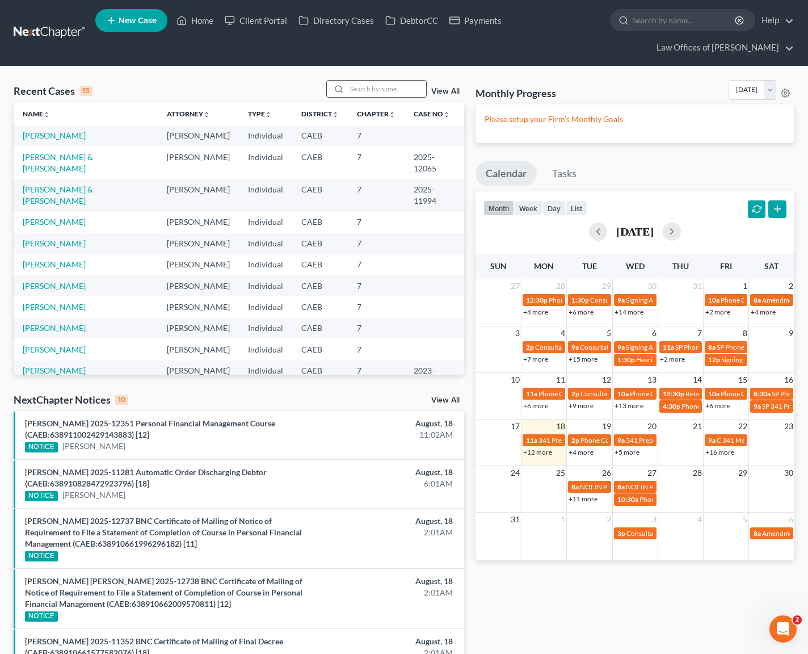
click at [384, 90] on input "search" at bounding box center [386, 89] width 79 height 16
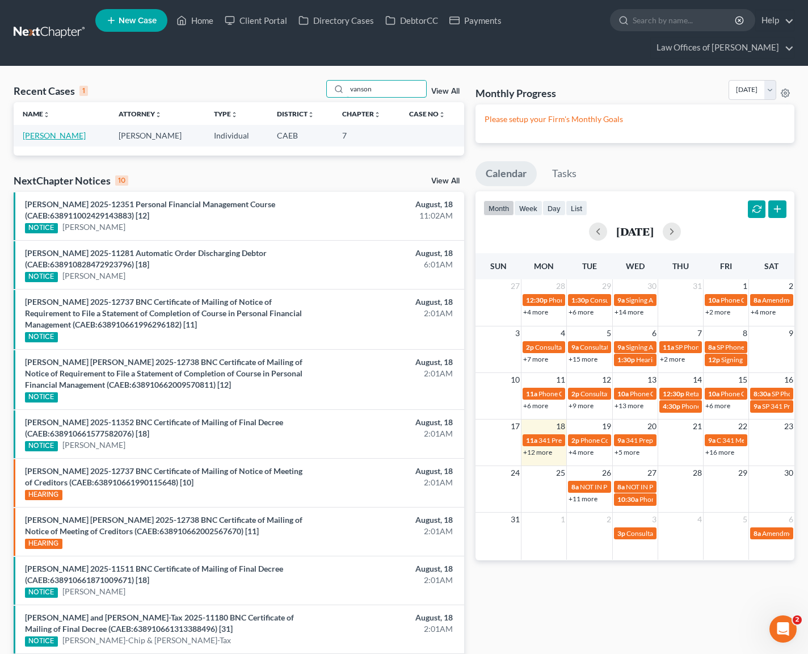
type input "vanson"
click at [69, 137] on link "Vanson, Simon" at bounding box center [54, 136] width 63 height 10
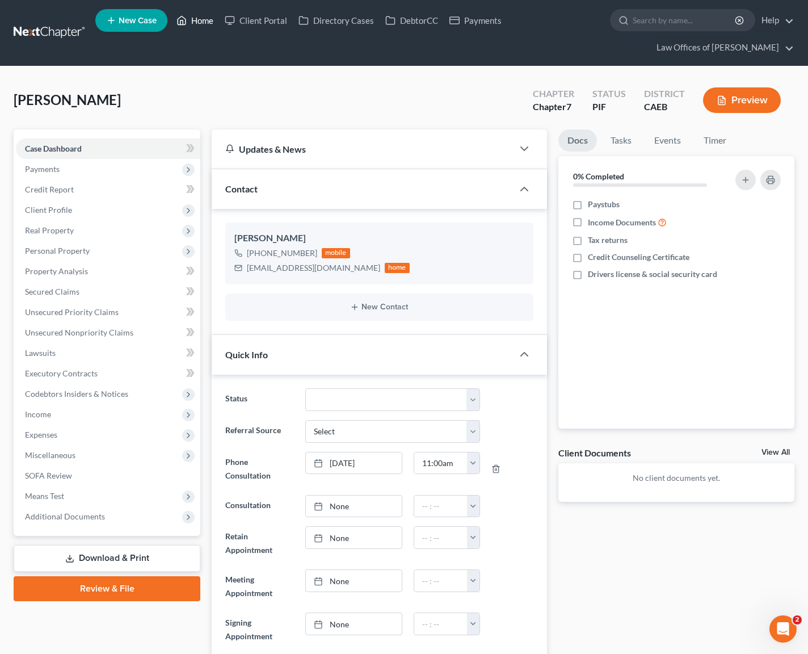
click at [205, 22] on link "Home" at bounding box center [195, 20] width 48 height 20
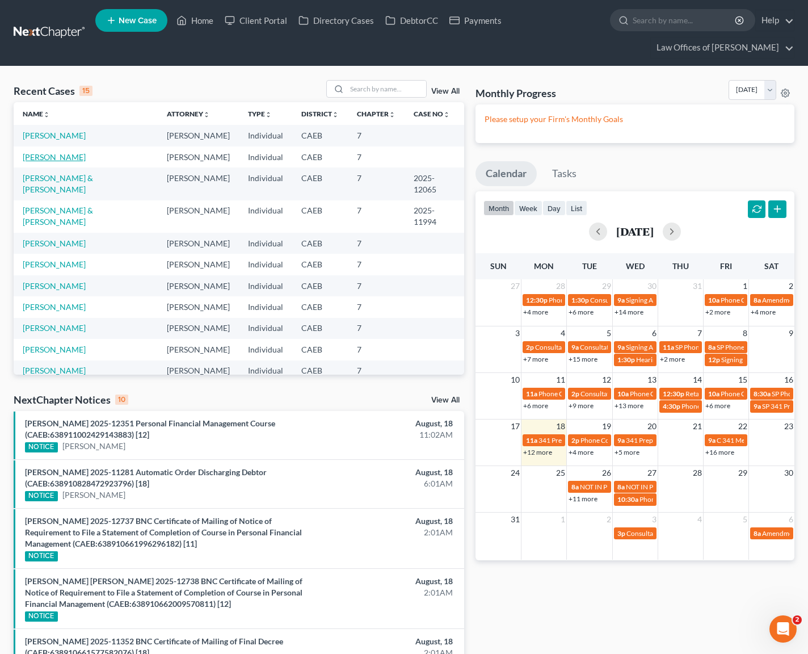
click at [78, 158] on link "[PERSON_NAME]" at bounding box center [54, 157] width 63 height 10
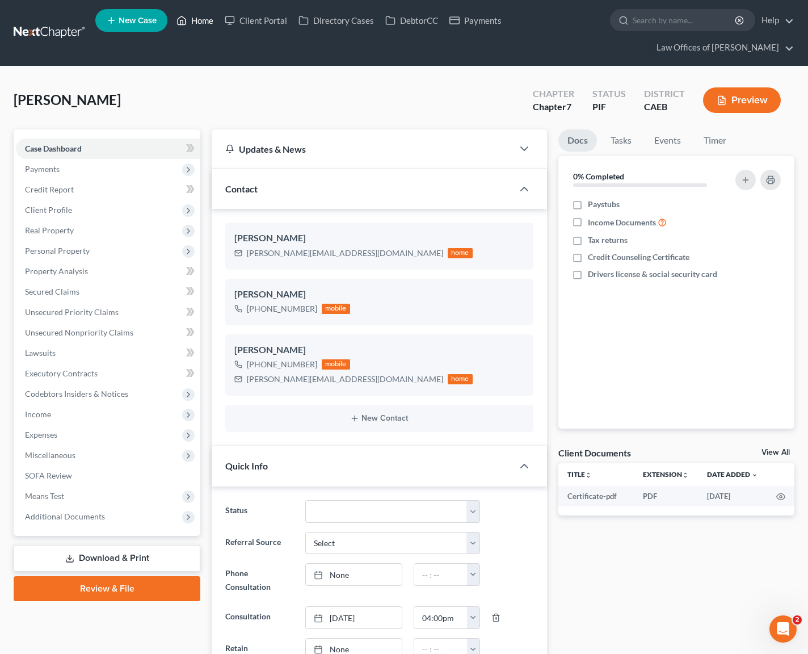
click at [197, 21] on link "Home" at bounding box center [195, 20] width 48 height 20
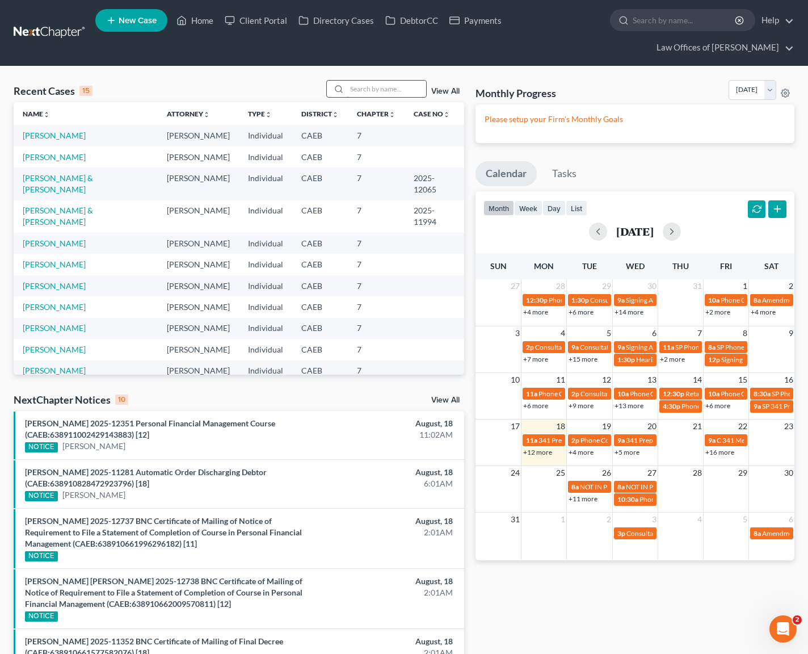
click at [367, 93] on input "search" at bounding box center [386, 89] width 79 height 16
click at [85, 177] on link "Reaves, Cody & Misty" at bounding box center [58, 183] width 70 height 21
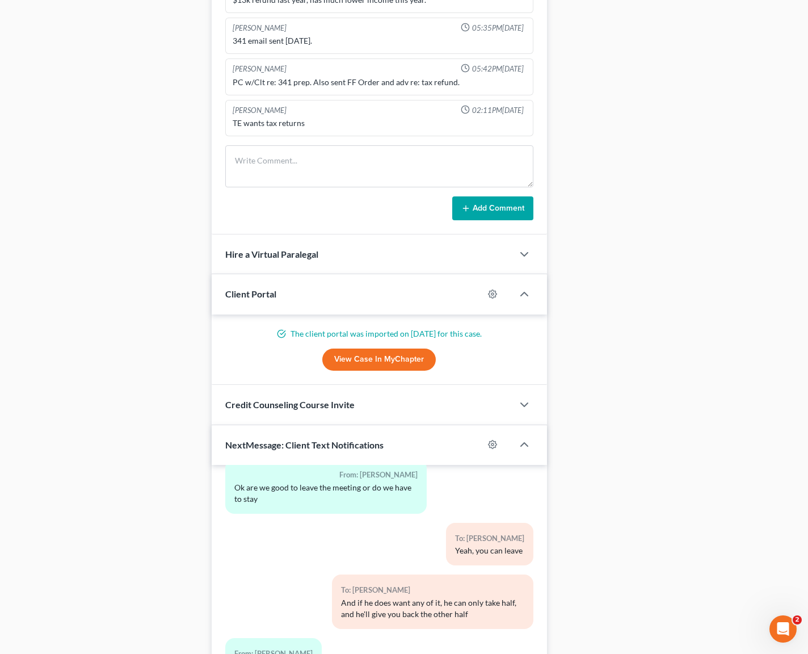
scroll to position [704, 0]
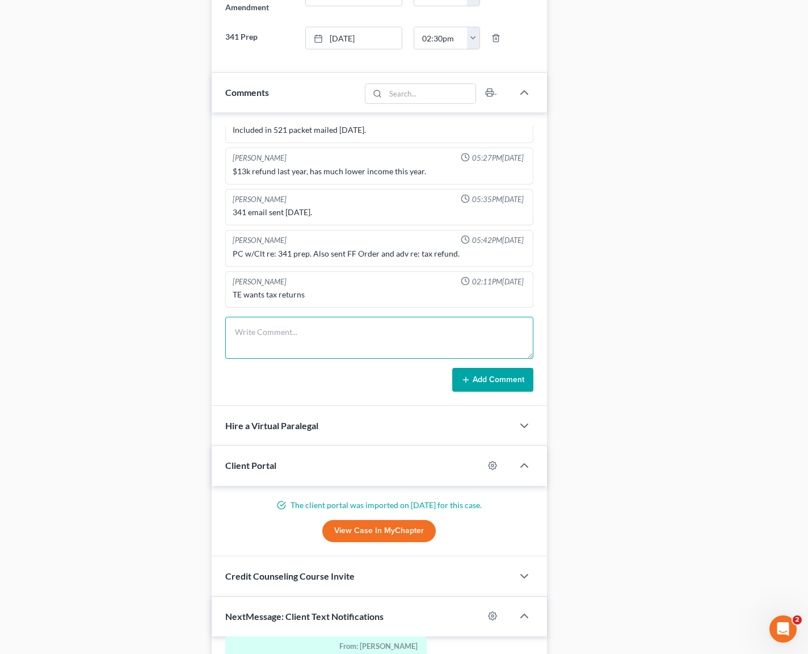
click at [266, 320] on textarea at bounding box center [379, 338] width 308 height 42
type textarea "Ayrin called the bank and was told they won't reaffirm because he is 3 payments…"
click at [511, 373] on button "Add Comment" at bounding box center [492, 380] width 81 height 24
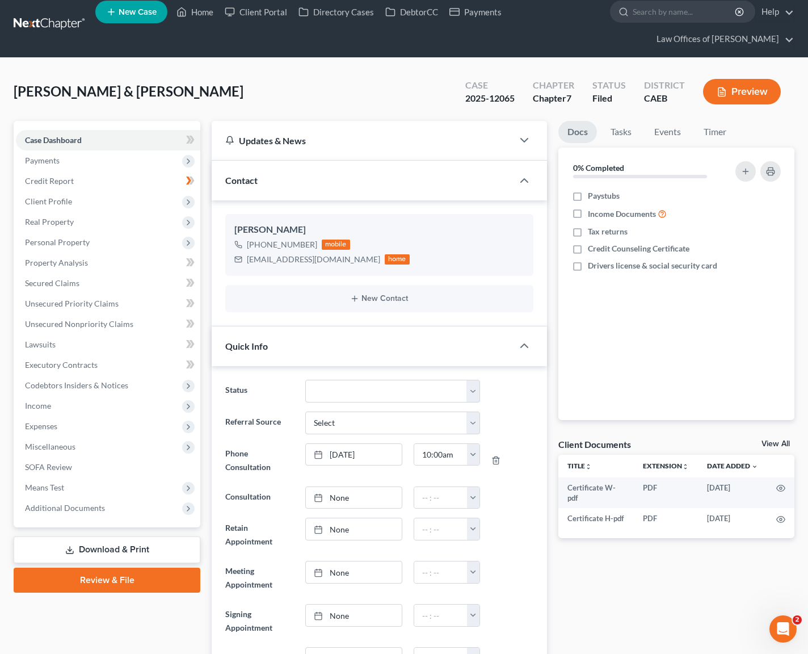
scroll to position [0, 0]
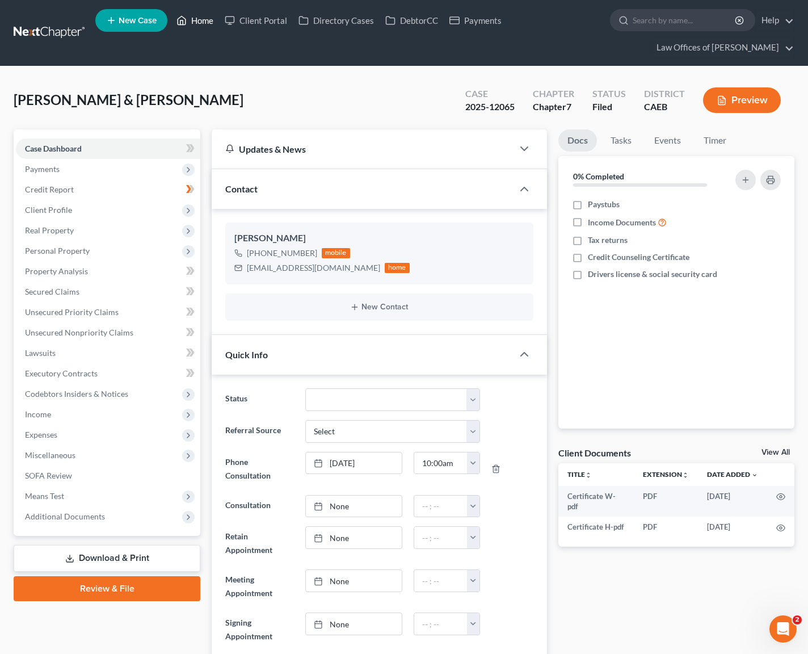
click at [201, 22] on link "Home" at bounding box center [195, 20] width 48 height 20
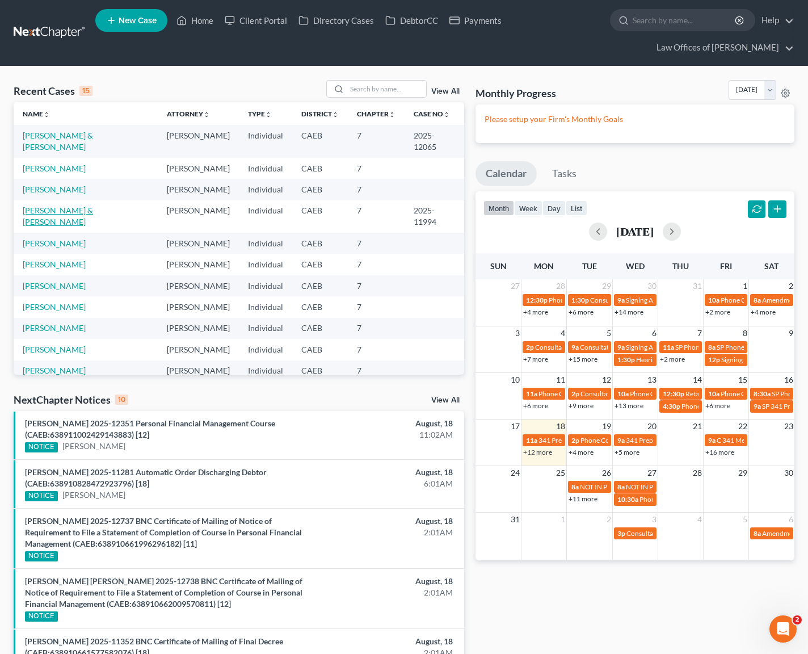
click at [91, 211] on link "Alvarado, Rebeca & Alvarado-Carranza, Javier" at bounding box center [58, 215] width 70 height 21
select select "6"
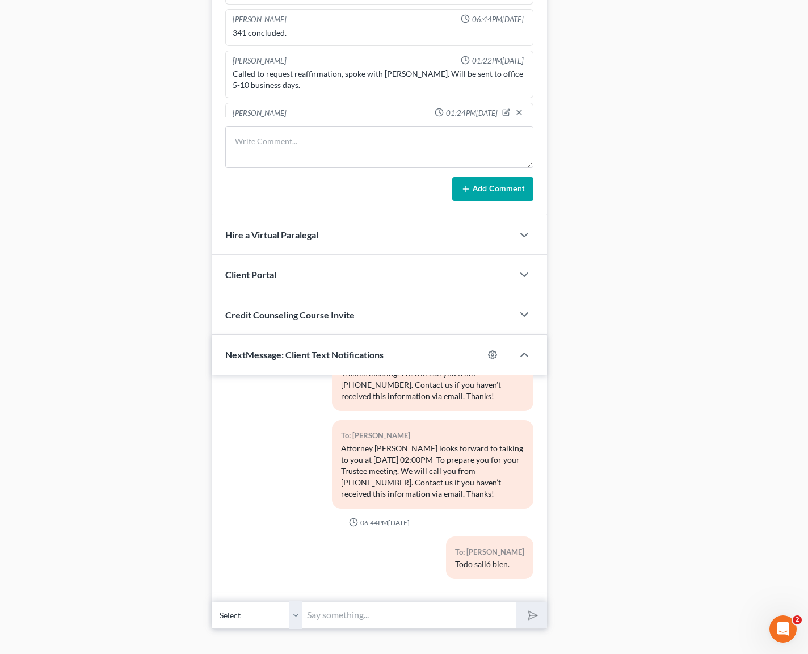
scroll to position [999, 0]
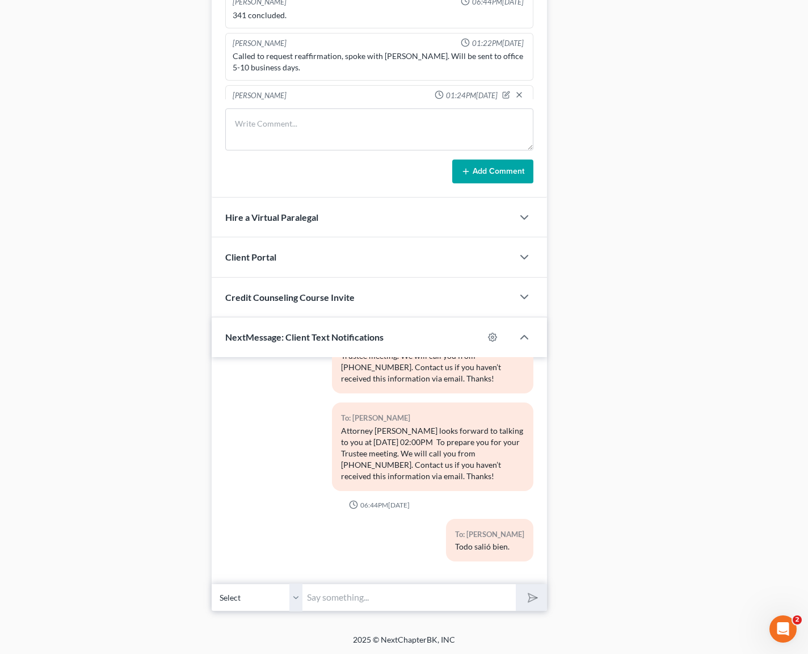
click at [296, 594] on select "Select +1 (661) 615-7438 - Rebeca Alvarado +1 (661) 281-8864 - Javier Alvarado-…" at bounding box center [257, 597] width 91 height 28
select select "1"
drag, startPoint x: 334, startPoint y: 595, endPoint x: 380, endPoint y: 604, distance: 46.9
click at [334, 595] on input "text" at bounding box center [409, 597] width 213 height 28
type input "Es"
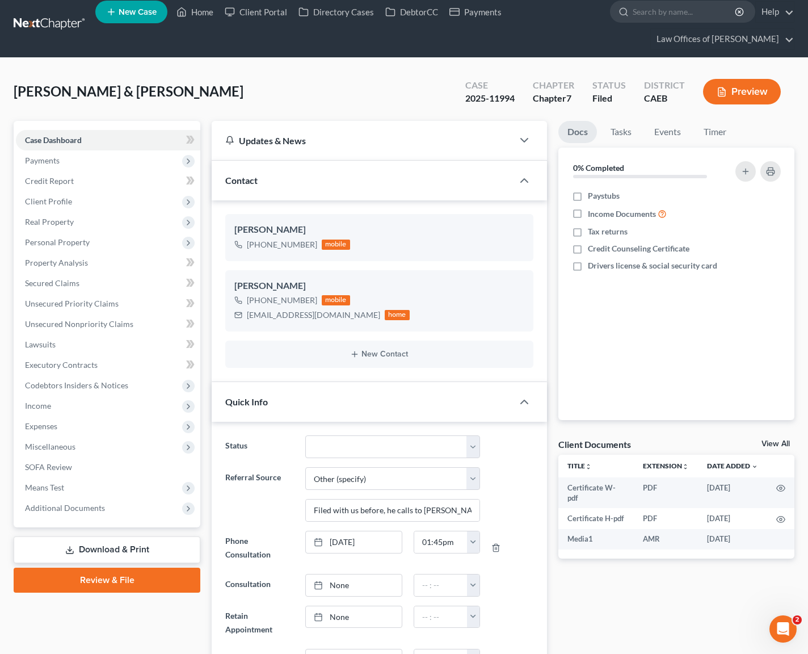
scroll to position [0, 0]
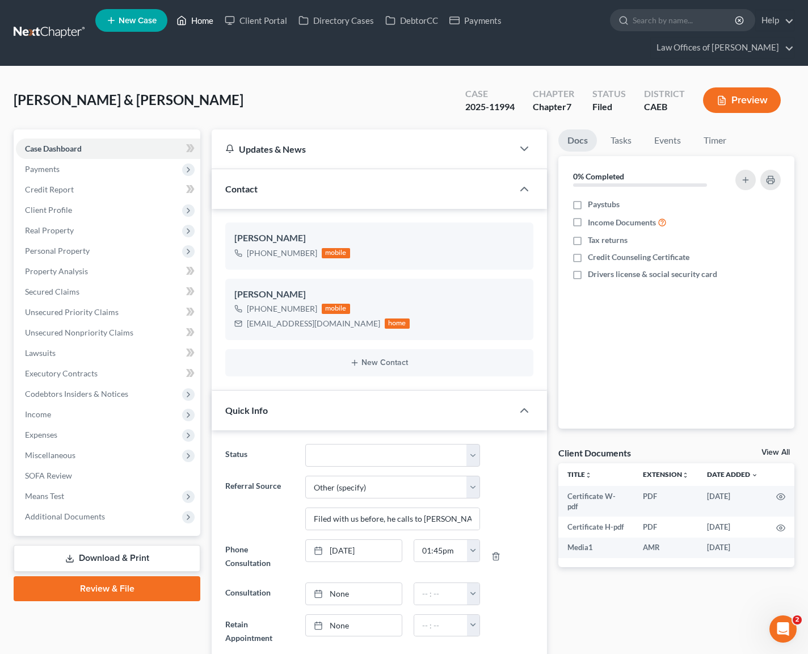
click at [201, 23] on link "Home" at bounding box center [195, 20] width 48 height 20
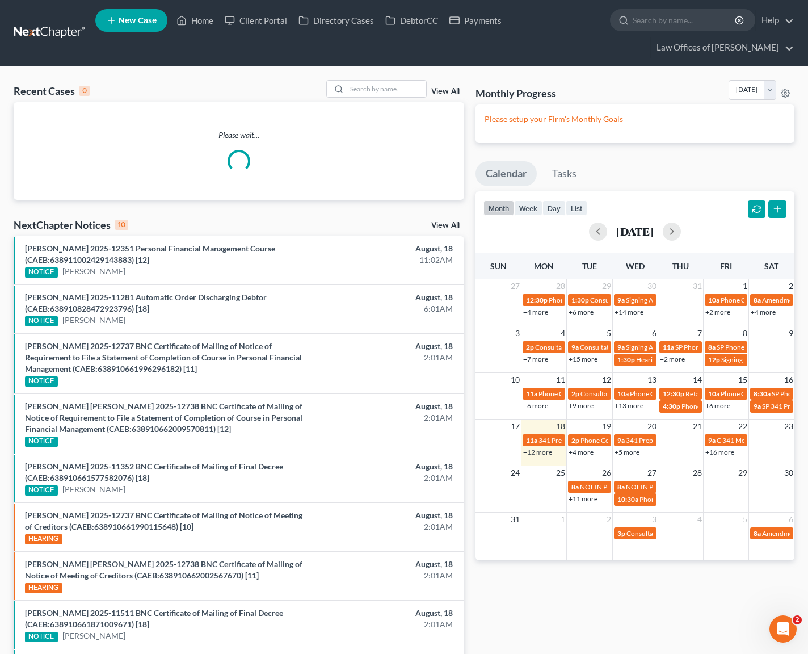
click at [530, 452] on link "+12 more" at bounding box center [537, 452] width 29 height 9
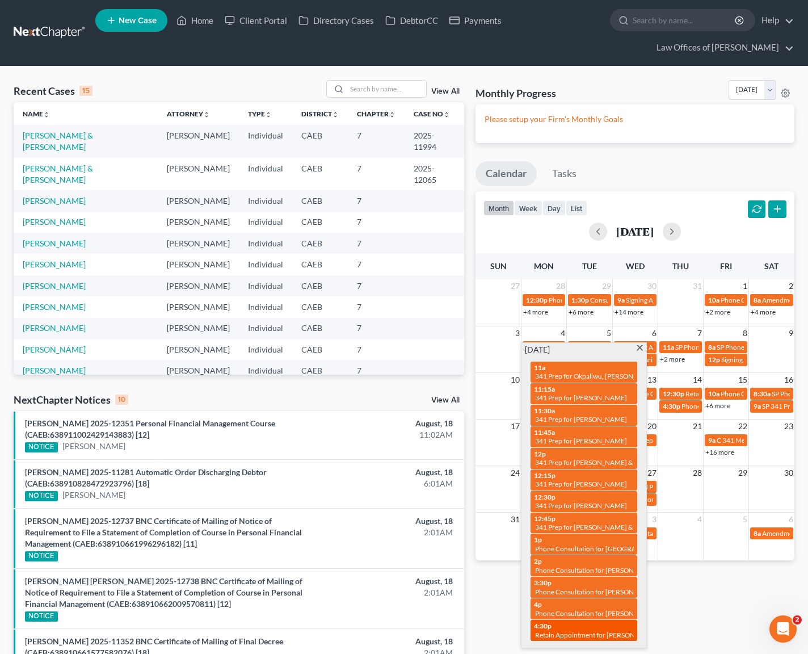
click at [606, 631] on span "Retain Appointment for [PERSON_NAME]" at bounding box center [597, 635] width 125 height 9
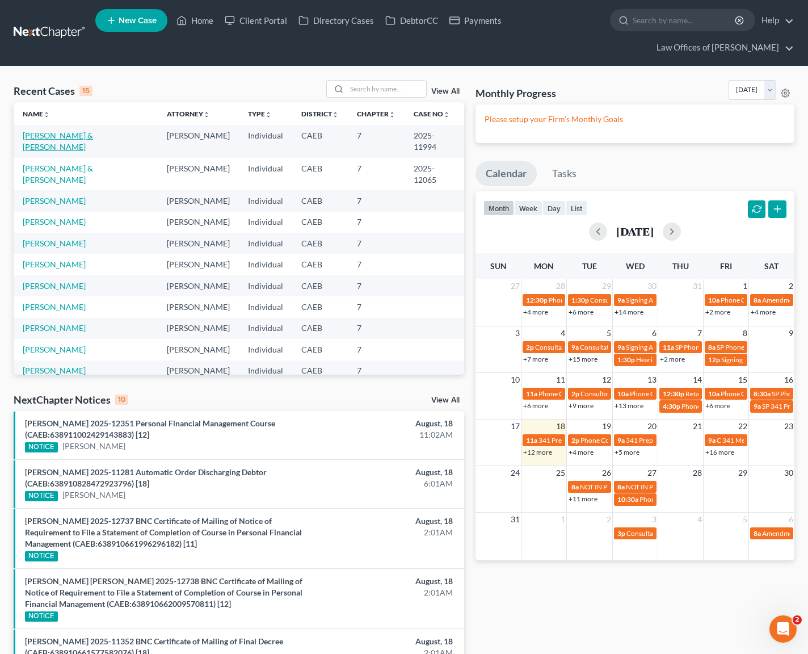
click at [35, 135] on link "Alvarado, Rebeca & Alvarado-Carranza, Javier" at bounding box center [58, 141] width 70 height 21
select select "6"
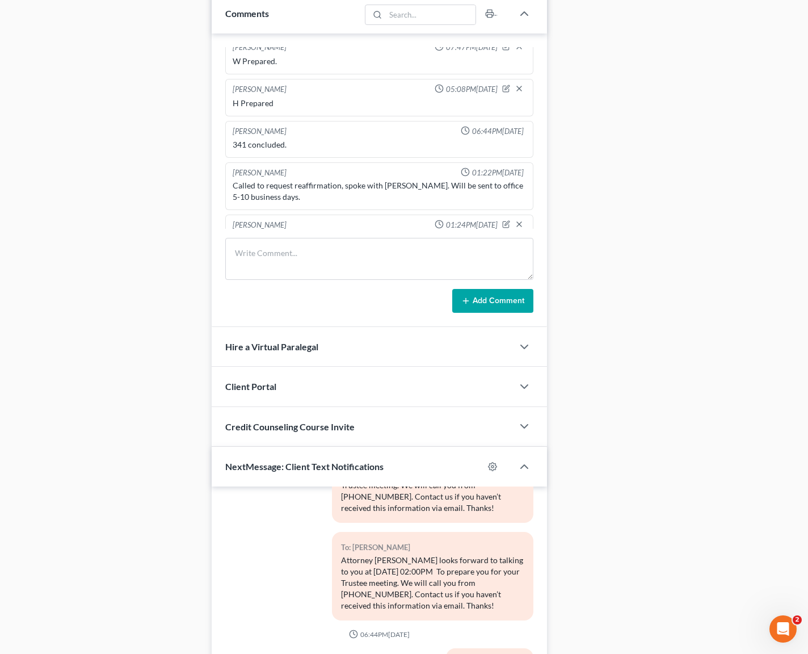
scroll to position [999, 0]
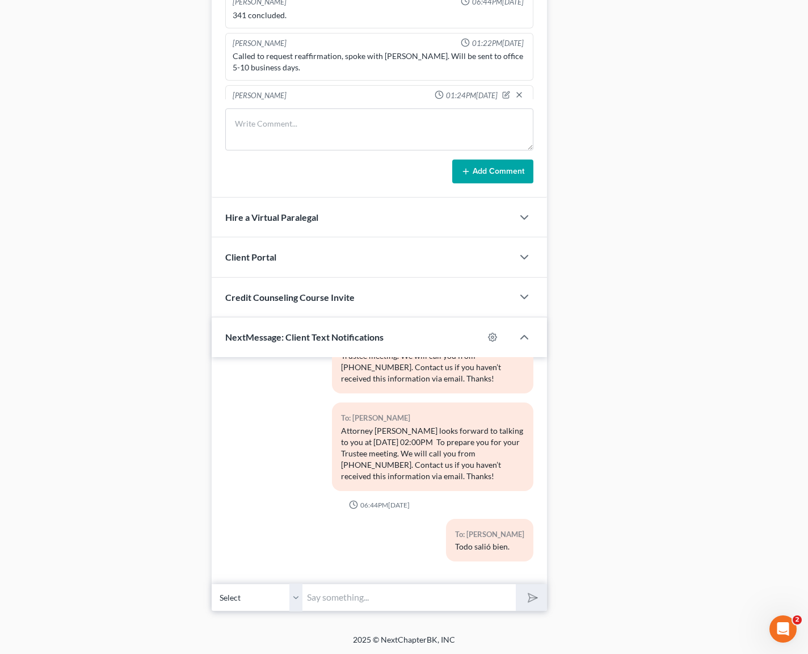
click at [374, 592] on input "text" at bounding box center [409, 597] width 213 height 28
type input "Hola. No se les olvide tomar la segunda clase."
click at [516, 584] on button "submit" at bounding box center [531, 597] width 31 height 27
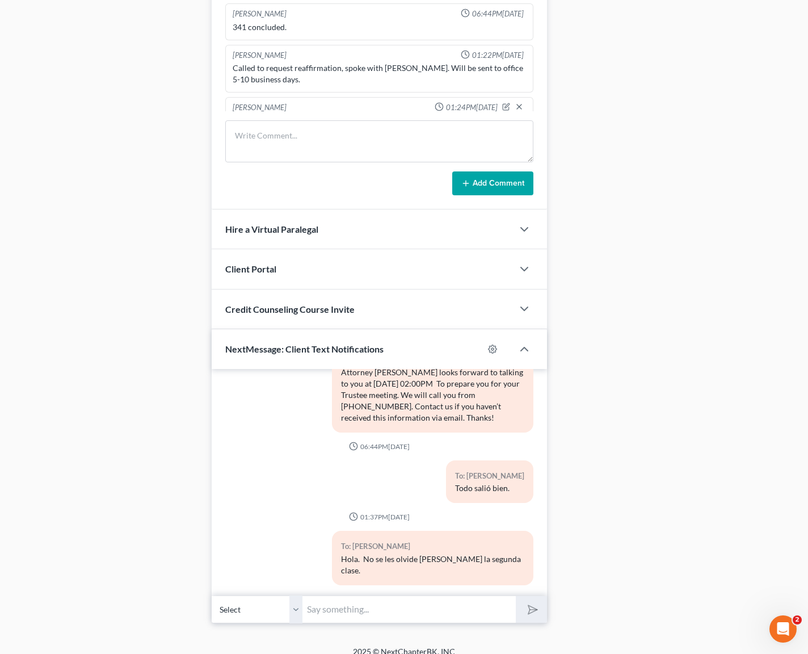
scroll to position [977, 0]
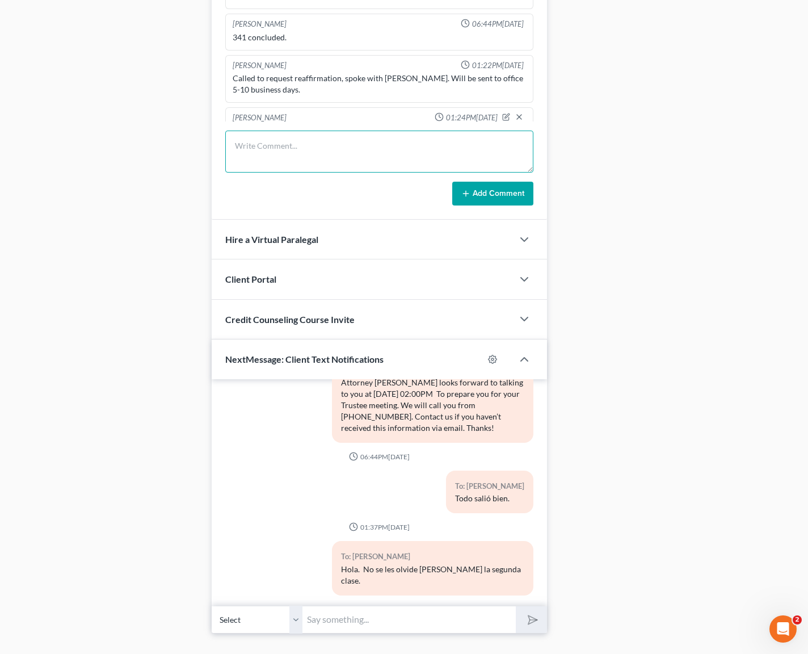
click at [234, 153] on textarea at bounding box center [379, 152] width 308 height 42
type textarea "Sent a reminder about the second class."
click at [477, 193] on button "Add Comment" at bounding box center [492, 194] width 81 height 24
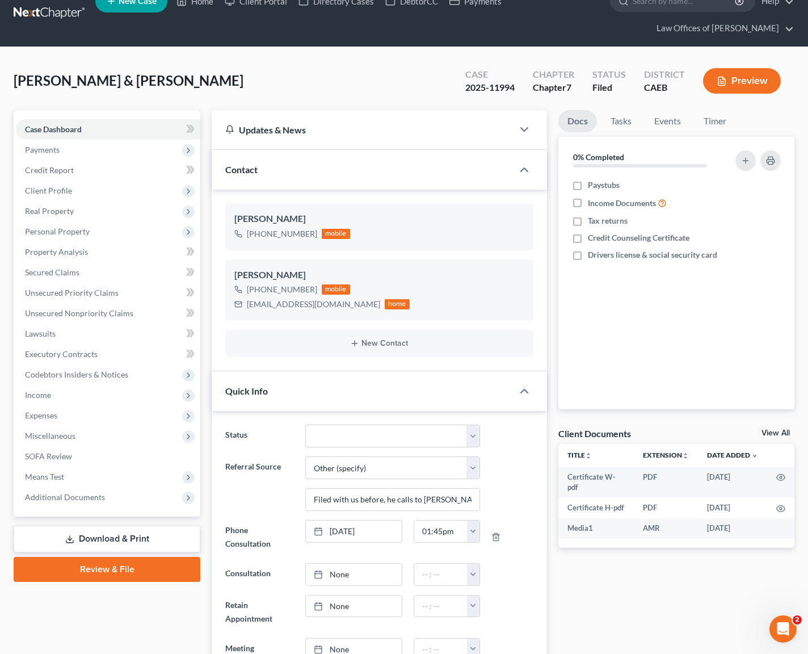
scroll to position [0, 0]
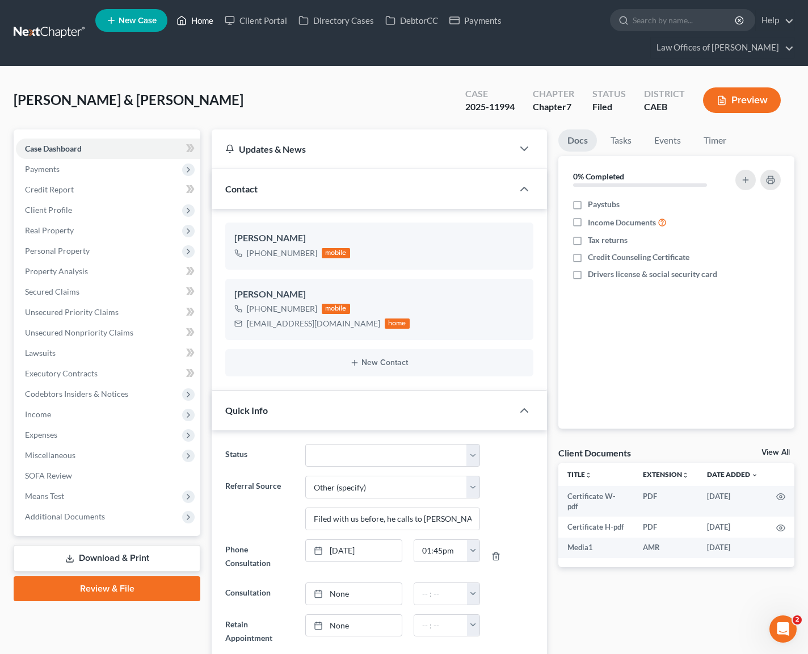
click at [198, 18] on link "Home" at bounding box center [195, 20] width 48 height 20
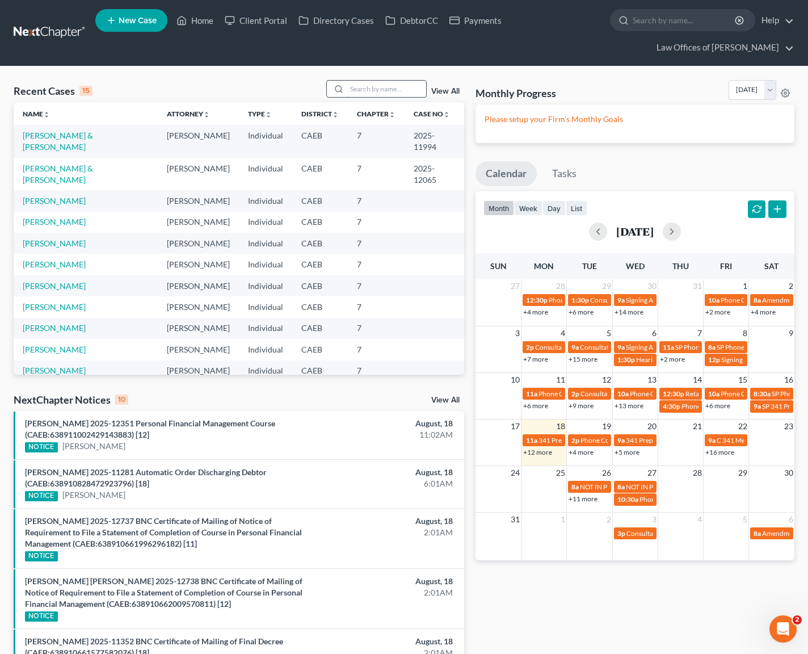
click at [368, 93] on input "search" at bounding box center [386, 89] width 79 height 16
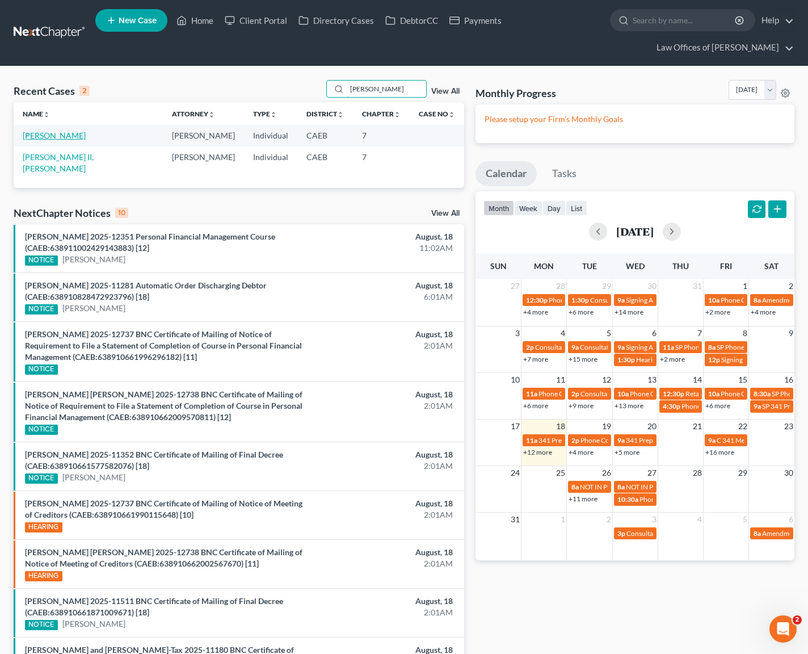
type input "Owens"
click at [52, 134] on link "Owens, Dorothy" at bounding box center [54, 136] width 63 height 10
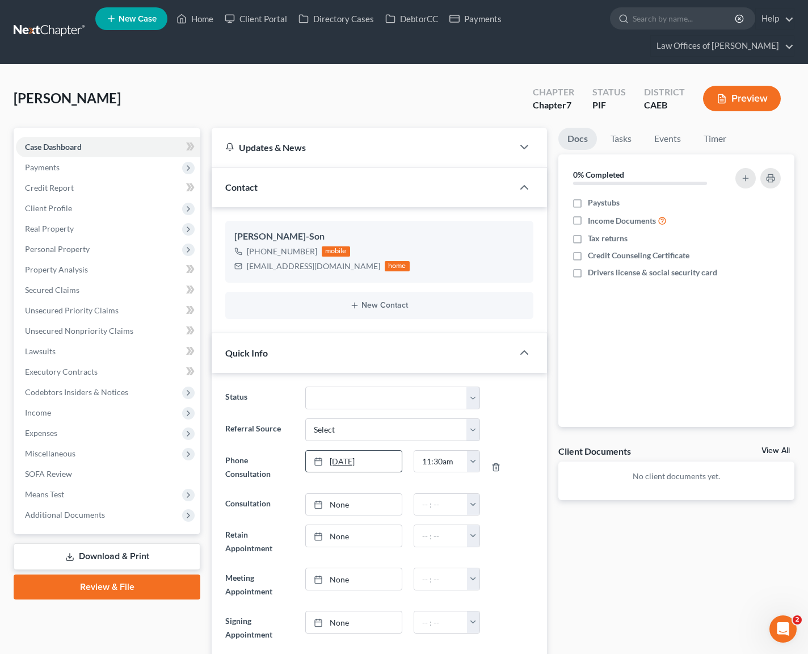
scroll to position [2, 0]
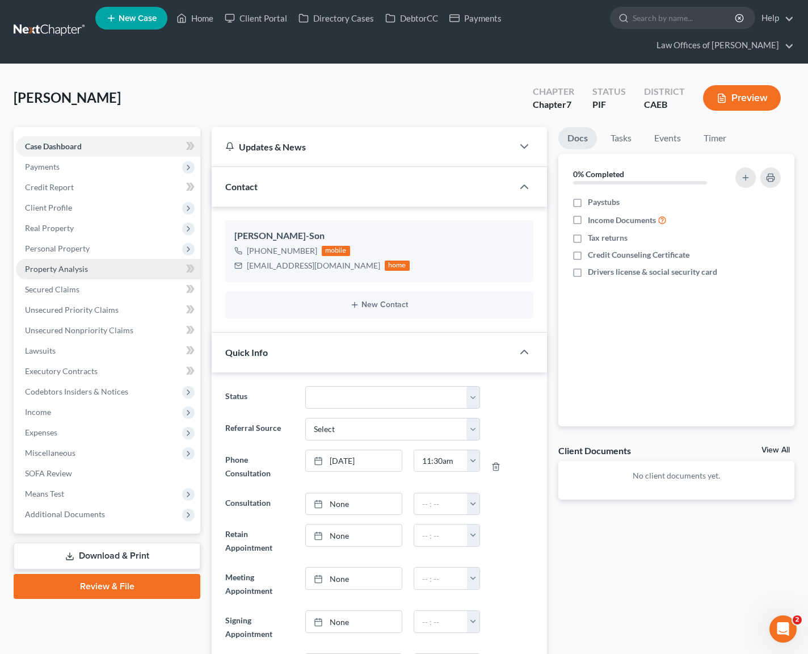
click at [97, 270] on link "Property Analysis" at bounding box center [108, 269] width 184 height 20
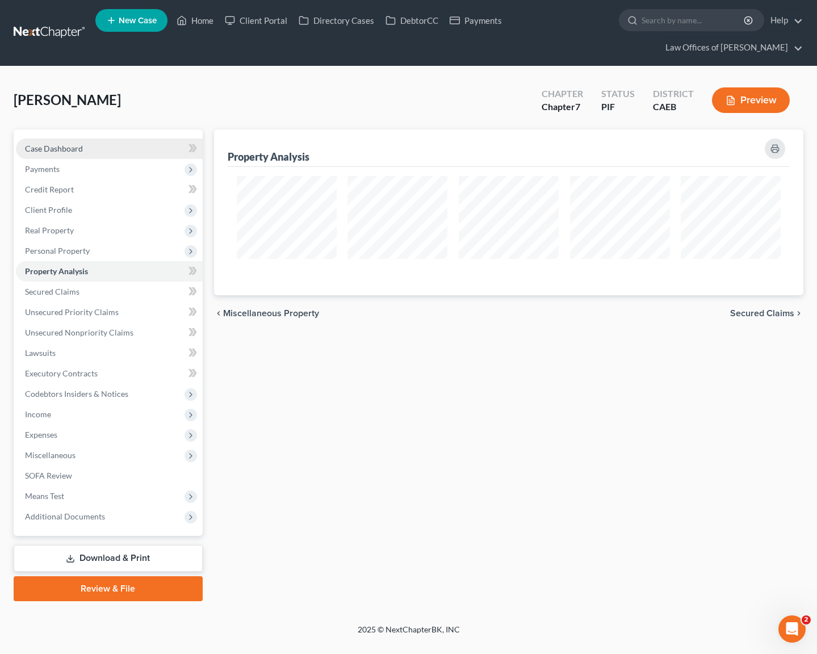
click at [116, 138] on link "Case Dashboard" at bounding box center [109, 148] width 187 height 20
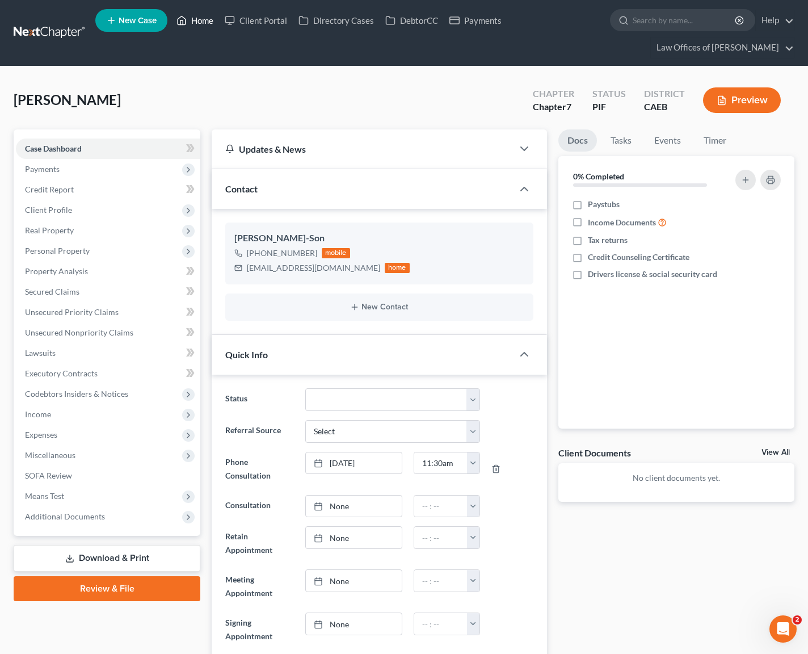
click at [203, 18] on link "Home" at bounding box center [195, 20] width 48 height 20
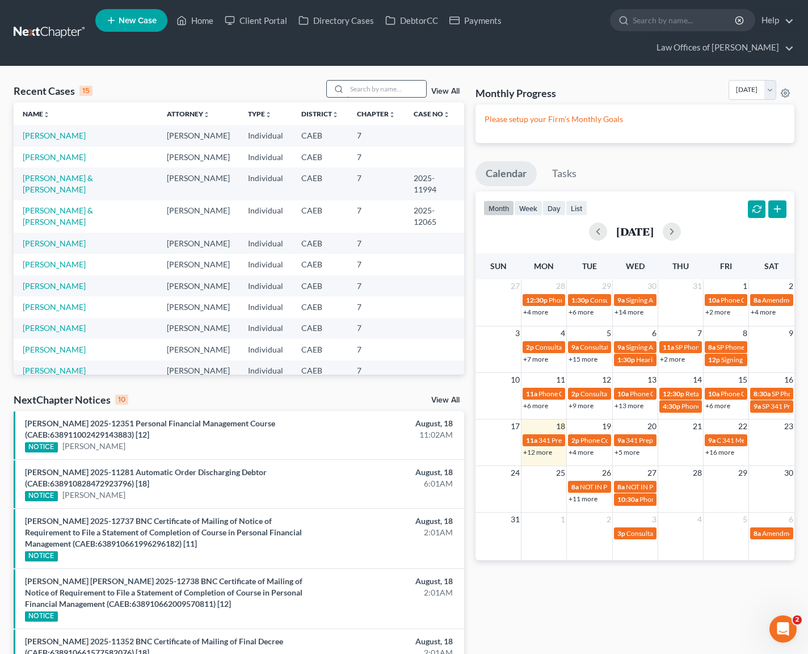
click at [381, 90] on input "search" at bounding box center [386, 89] width 79 height 16
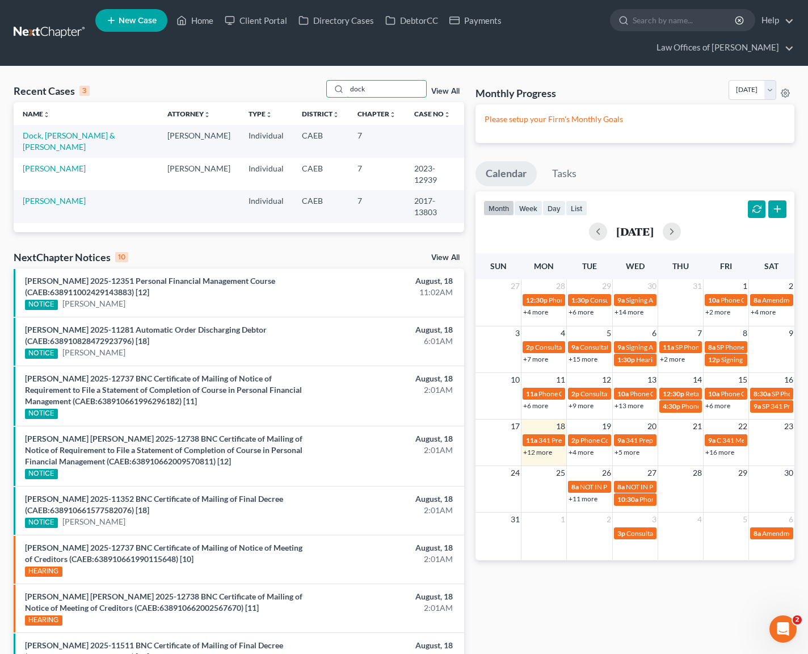
type input "dock"
click at [103, 136] on link "Dock, Edmond & Medina, Jessica" at bounding box center [69, 141] width 93 height 21
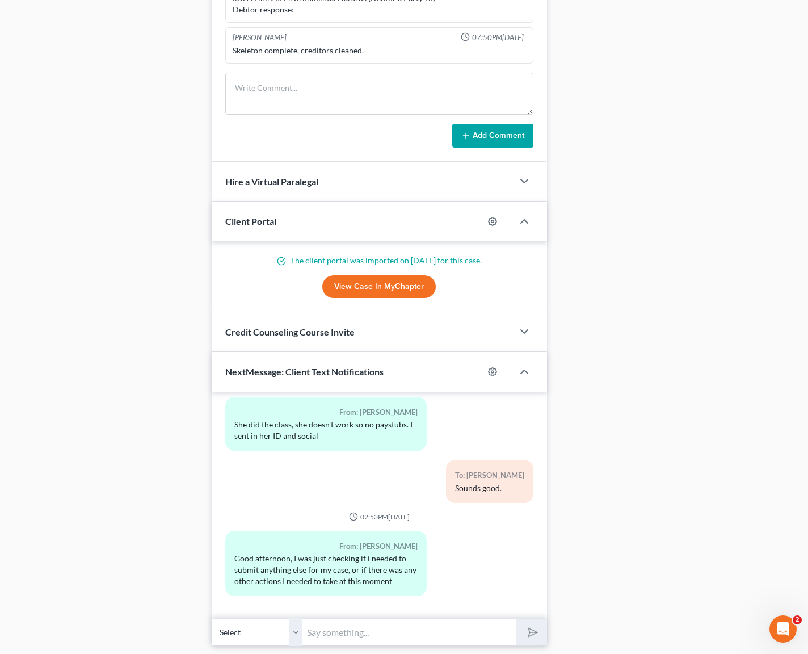
scroll to position [1056, 0]
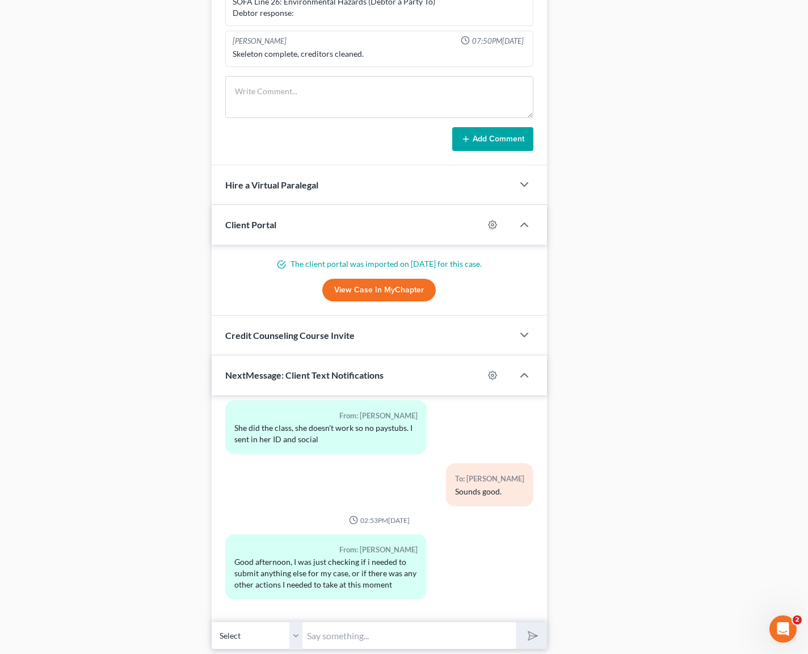
click at [352, 637] on input "text" at bounding box center [409, 635] width 213 height 28
type input "Hi Edmond. We are working on your case now but don't have your most recent pays…"
click at [516, 622] on button "submit" at bounding box center [531, 635] width 31 height 27
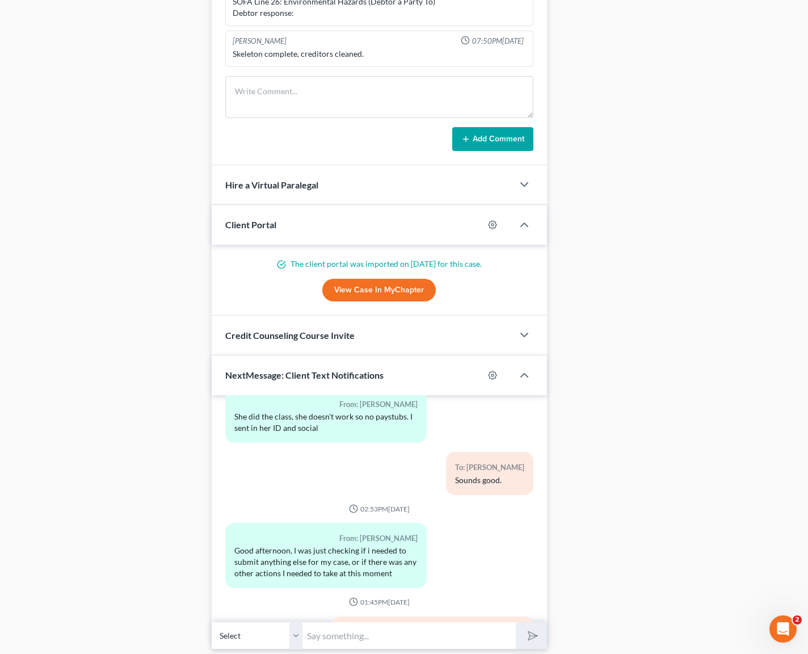
scroll to position [2346, 0]
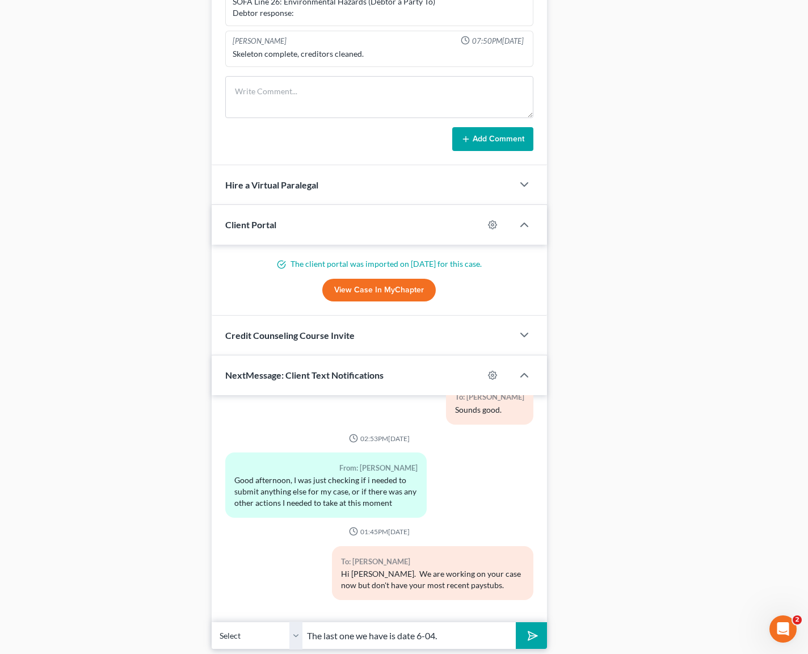
type input "The last one we have is date 6-04."
click at [516, 622] on button "submit" at bounding box center [531, 635] width 31 height 27
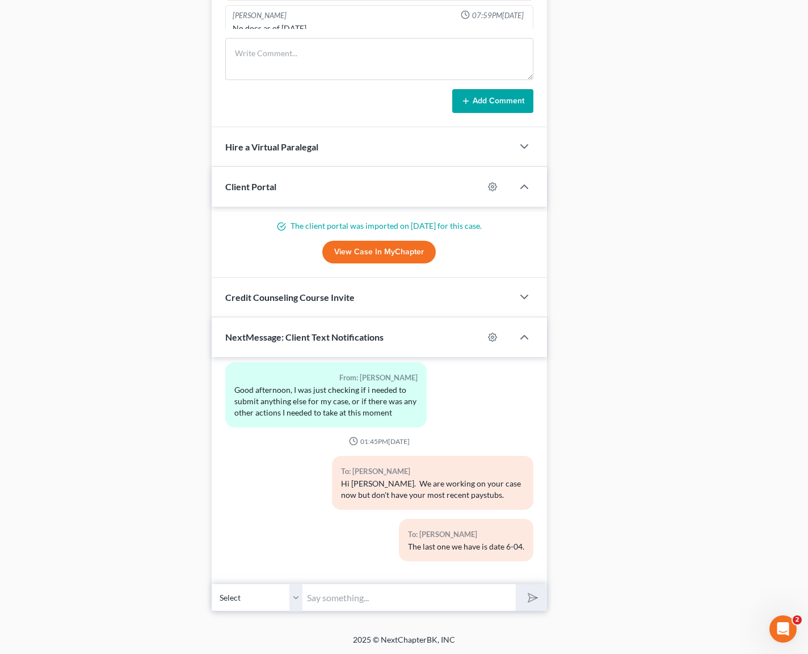
scroll to position [1094, 0]
type input "Oh wait."
click at [516, 584] on button "submit" at bounding box center [531, 597] width 31 height 27
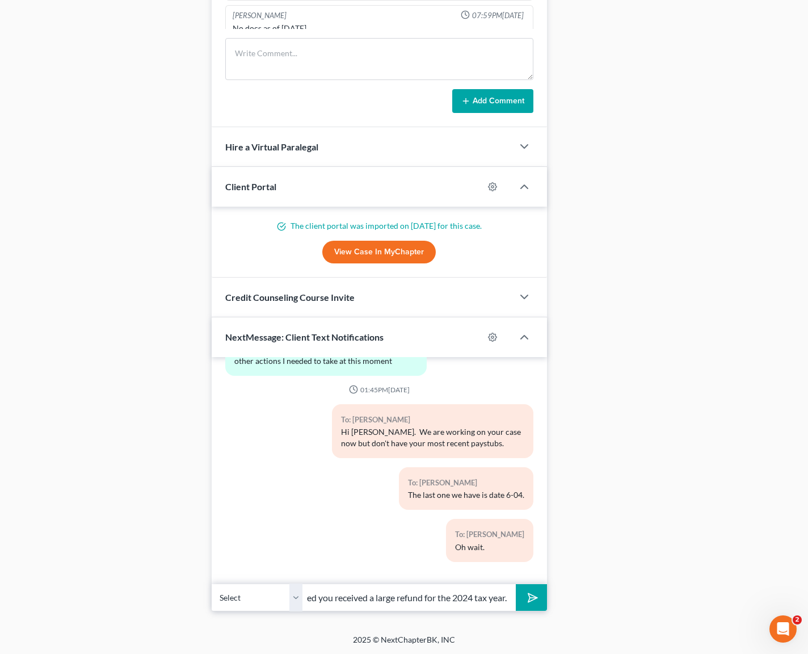
scroll to position [0, 45]
type input "Just realized you received a large refund for the 2024 tax year."
click at [516, 584] on button "submit" at bounding box center [531, 597] width 31 height 27
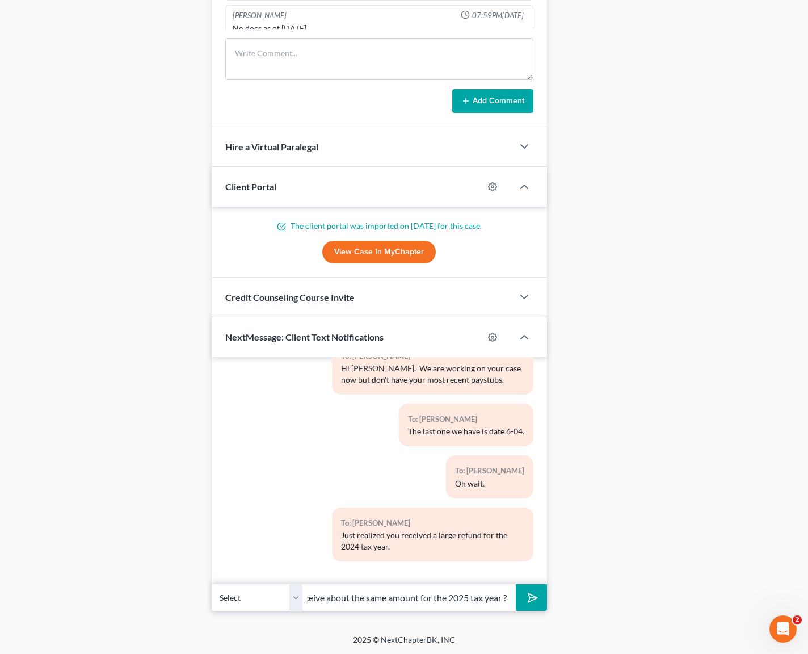
scroll to position [0, 85]
type input "Do you expect to receive about the same amount for the 2025 tax year ?"
click at [516, 584] on button "submit" at bounding box center [531, 597] width 31 height 27
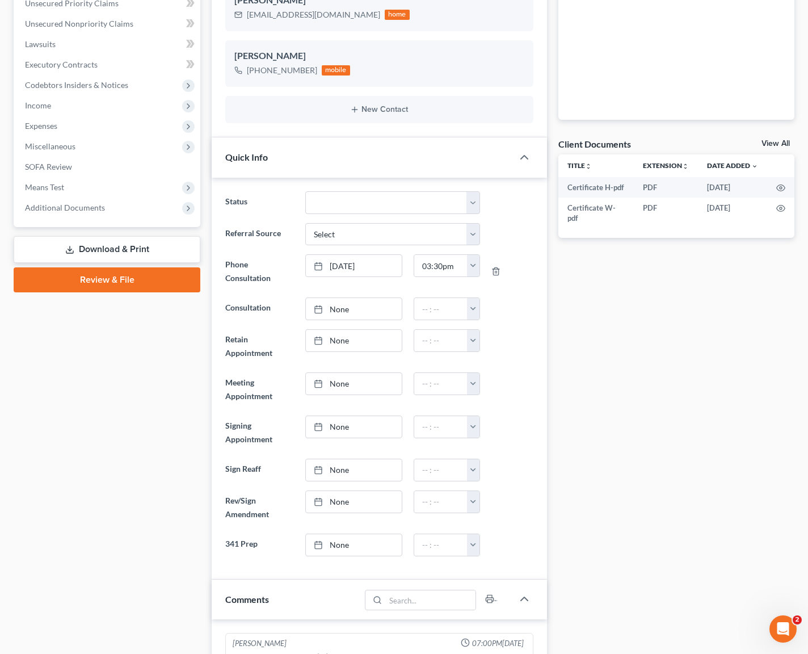
scroll to position [0, 0]
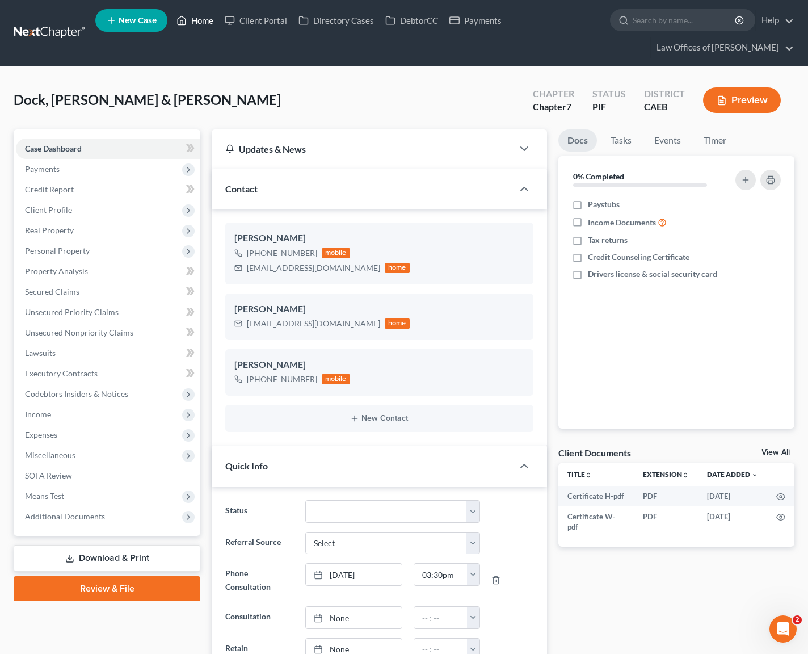
click at [201, 23] on link "Home" at bounding box center [195, 20] width 48 height 20
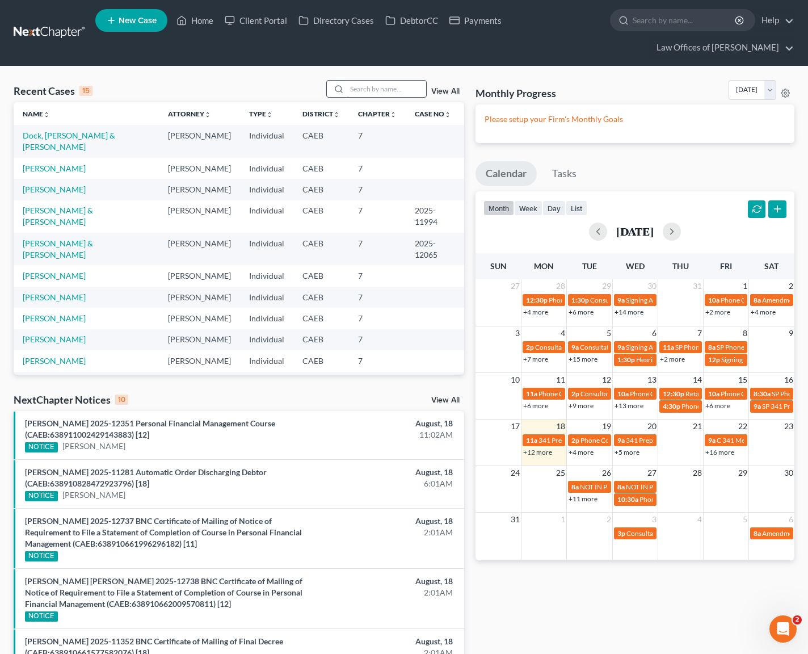
click at [376, 95] on input "search" at bounding box center [386, 89] width 79 height 16
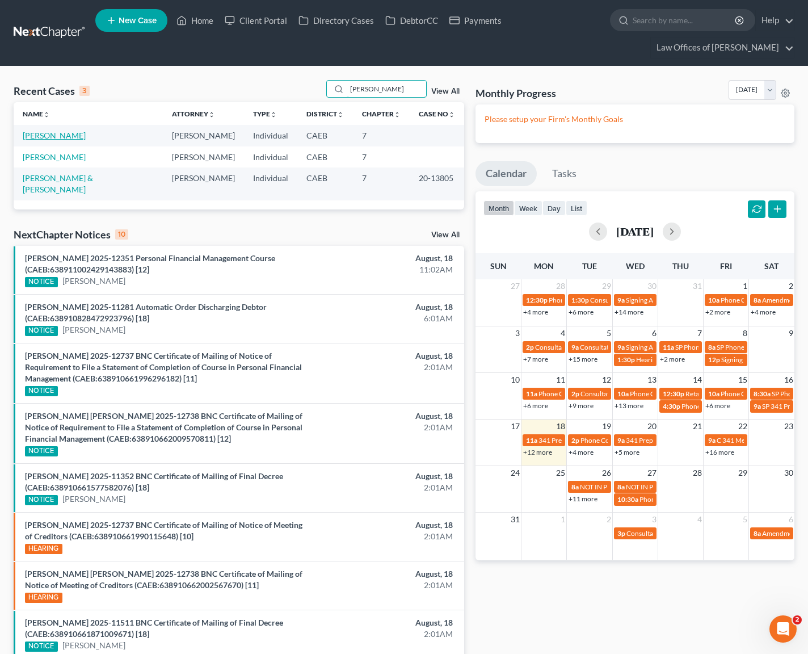
type input "Perez, Edgar"
click at [53, 137] on link "Perez, Edgar" at bounding box center [54, 136] width 63 height 10
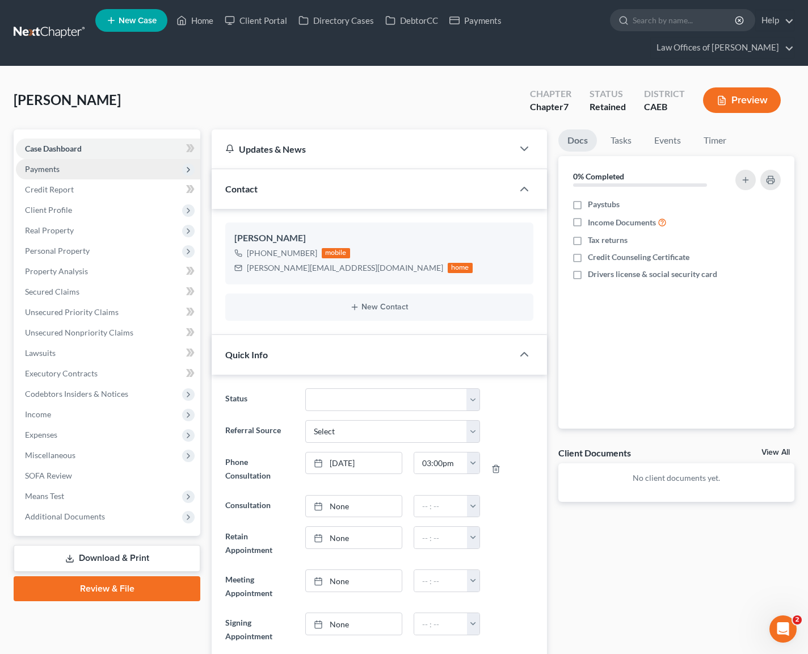
click at [78, 173] on span "Payments" at bounding box center [108, 169] width 184 height 20
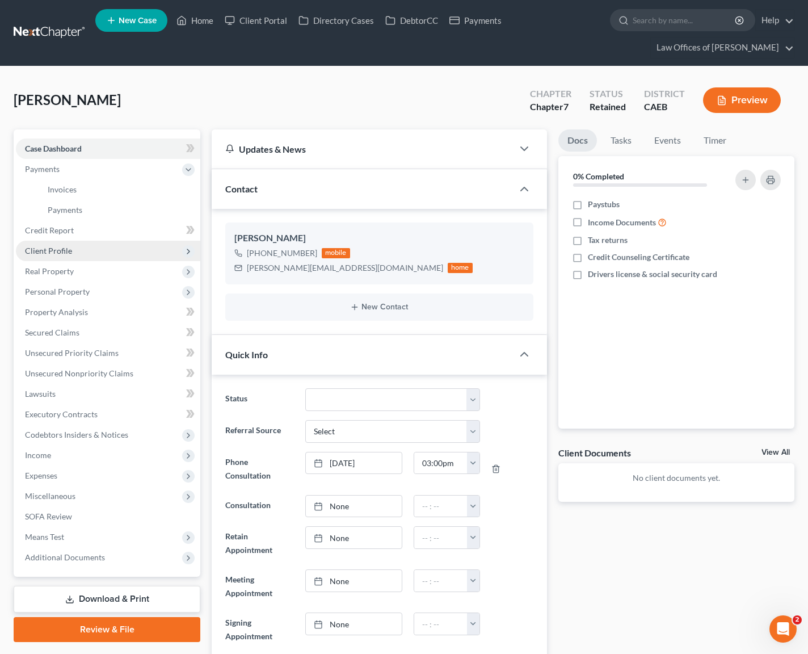
click at [79, 253] on span "Client Profile" at bounding box center [108, 251] width 184 height 20
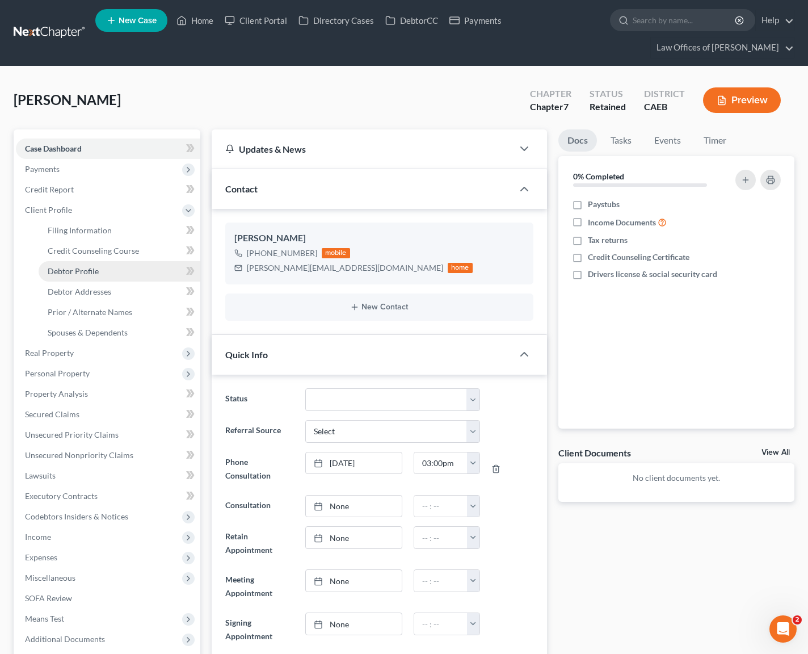
click at [84, 270] on span "Debtor Profile" at bounding box center [73, 271] width 51 height 10
select select "0"
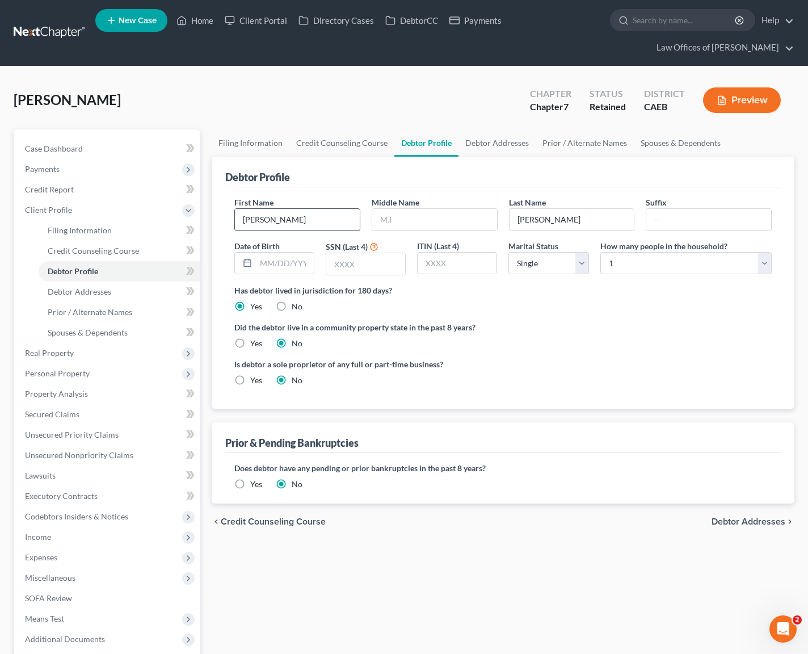
click at [291, 216] on input "Edgar" at bounding box center [297, 220] width 125 height 22
type input "Edgar Name Alert"
drag, startPoint x: 98, startPoint y: 152, endPoint x: 115, endPoint y: 171, distance: 25.7
click at [98, 152] on link "Case Dashboard" at bounding box center [108, 148] width 184 height 20
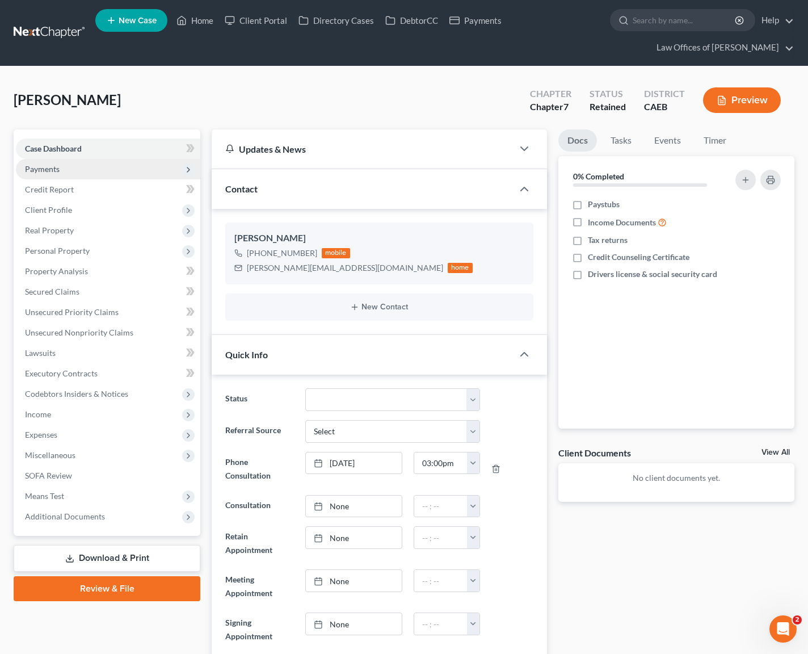
click at [75, 167] on span "Payments" at bounding box center [108, 169] width 184 height 20
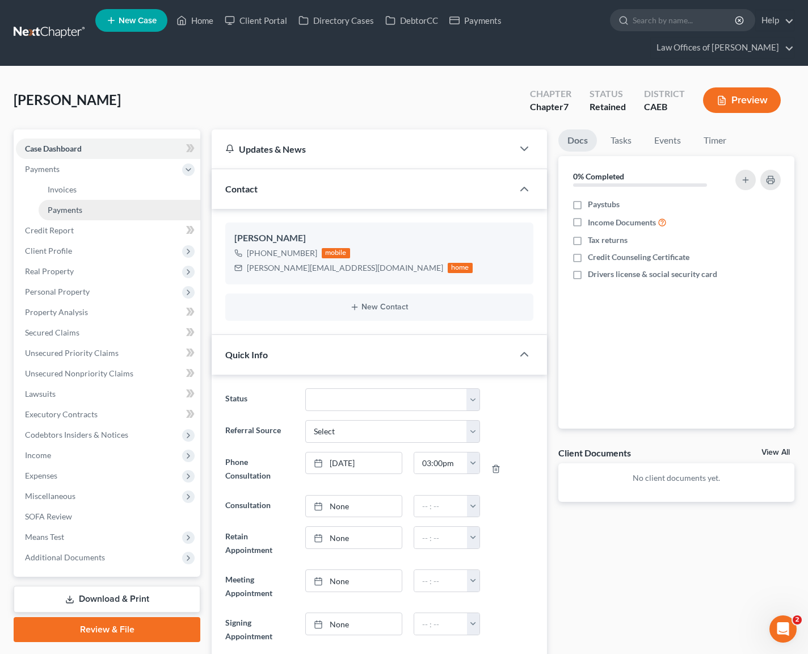
click at [87, 207] on link "Payments" at bounding box center [120, 210] width 162 height 20
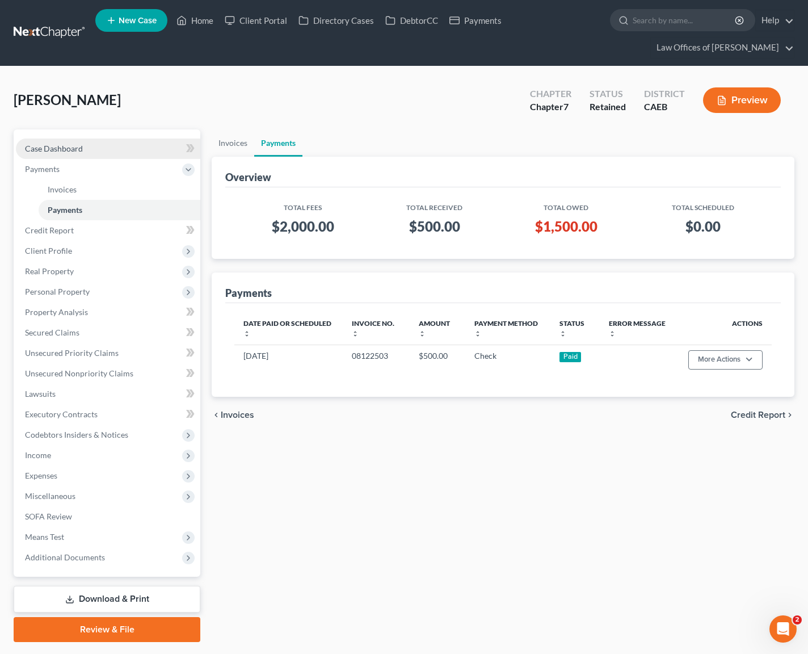
click at [123, 153] on link "Case Dashboard" at bounding box center [108, 148] width 184 height 20
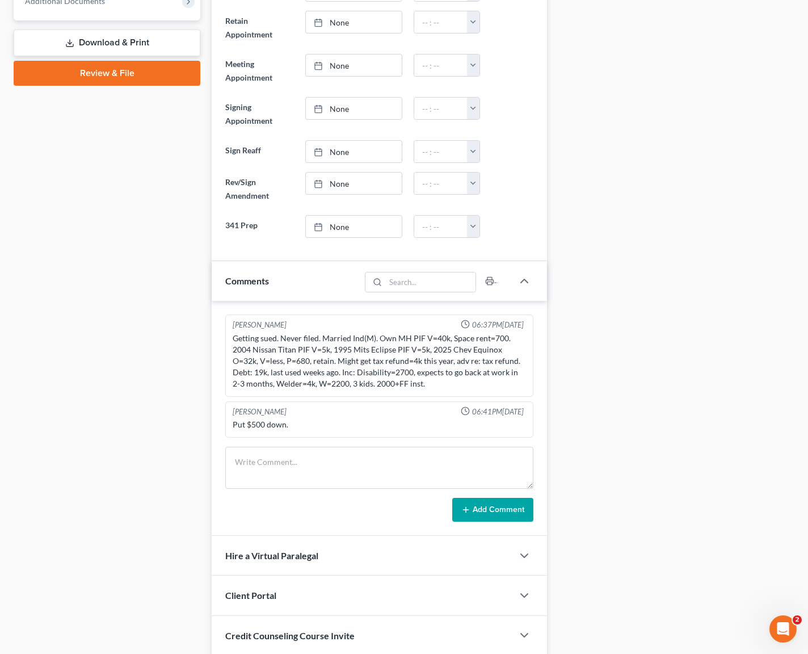
scroll to position [497, 0]
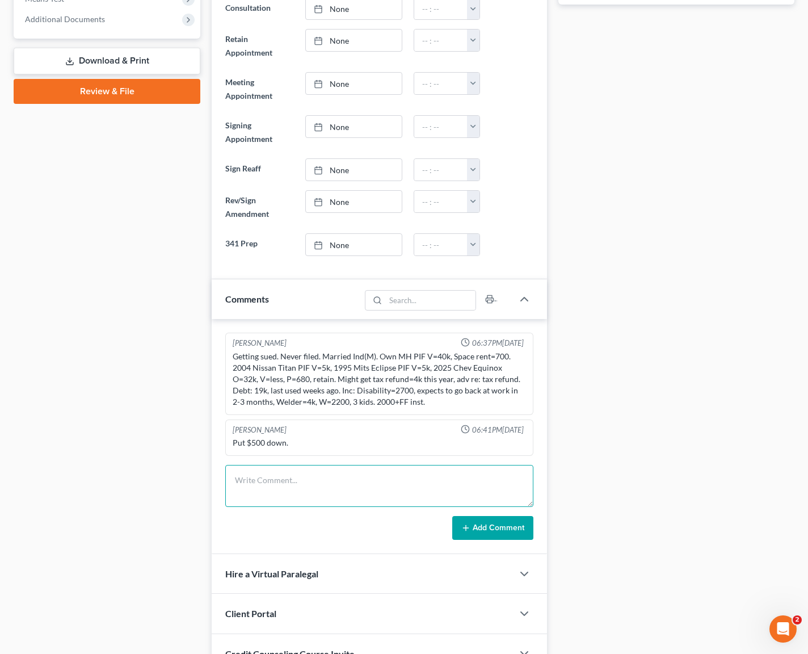
click at [274, 494] on textarea at bounding box center [379, 486] width 308 height 42
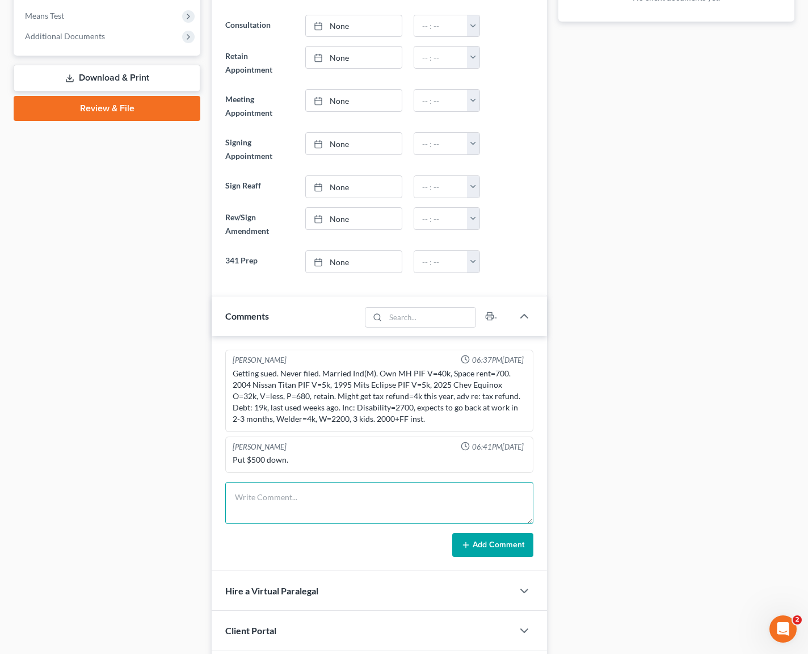
scroll to position [599, 0]
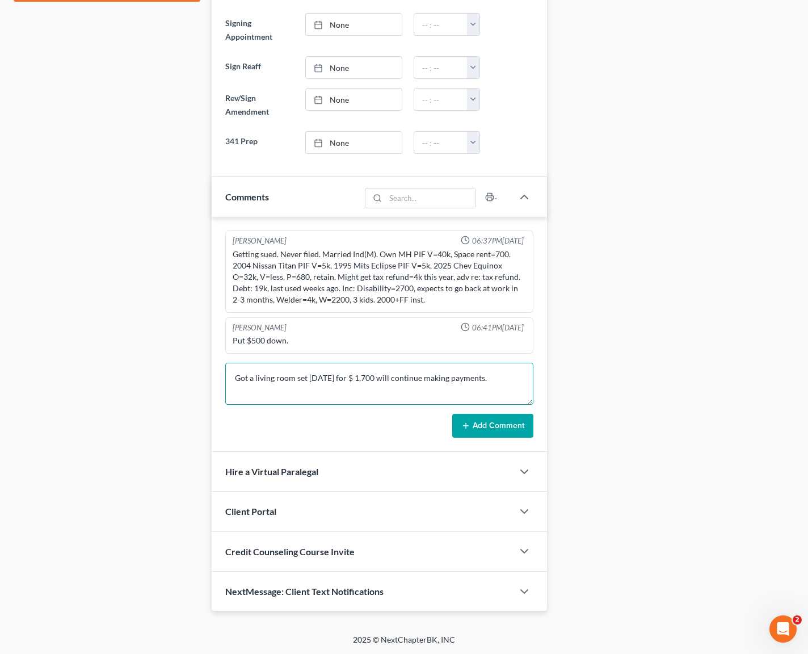
type textarea "Got a living room set 2 weeks ago for $ 1,700 will continue making payments."
click at [499, 420] on button "Add Comment" at bounding box center [492, 426] width 81 height 24
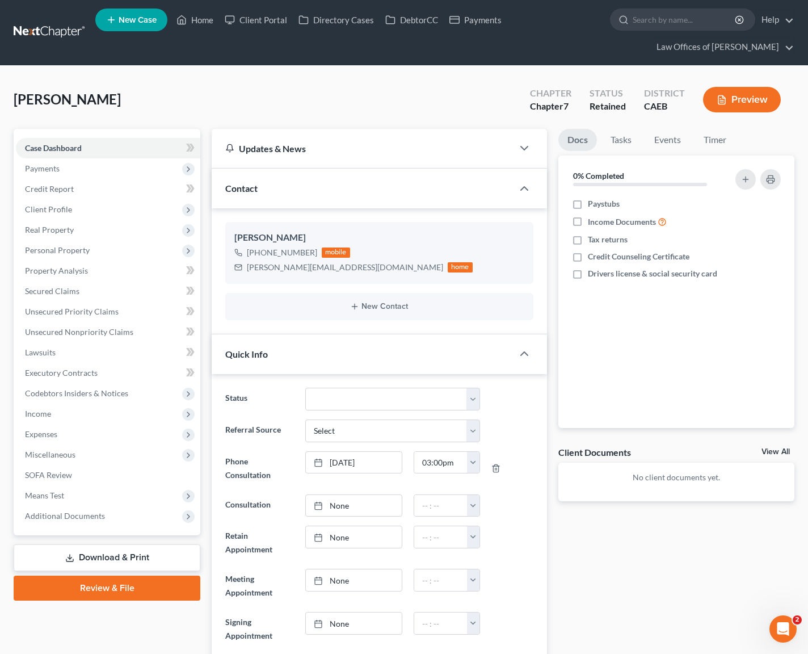
scroll to position [0, 0]
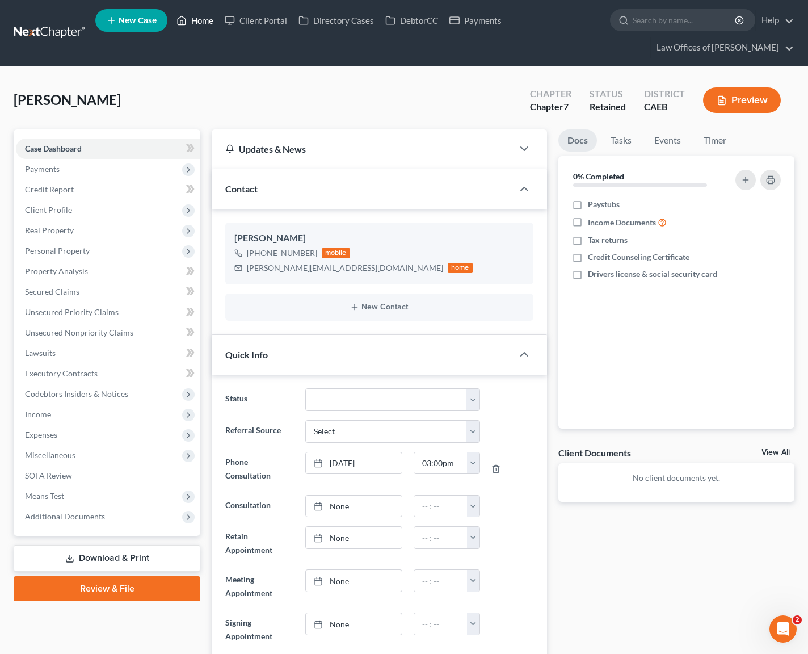
click at [199, 23] on link "Home" at bounding box center [195, 20] width 48 height 20
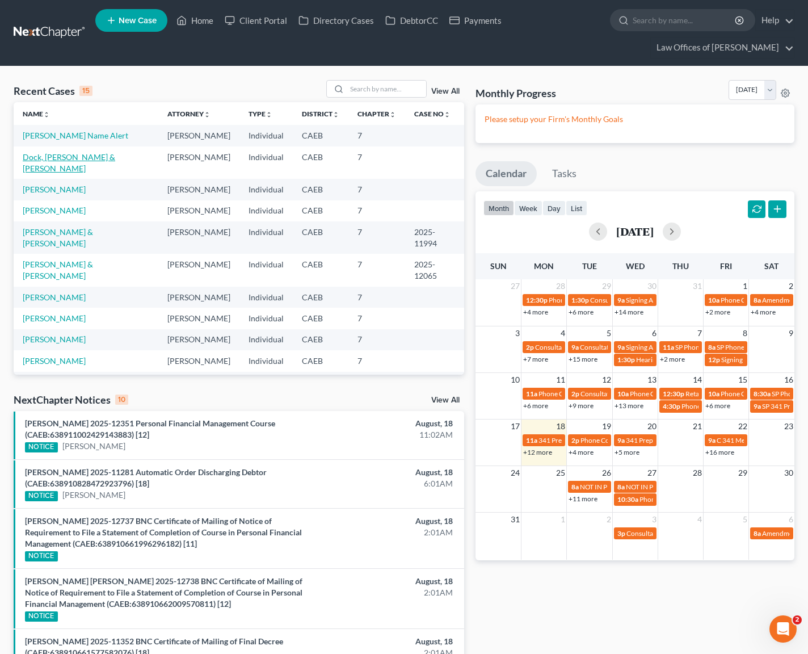
click at [106, 160] on link "Dock, Edmond & Medina, Jessica" at bounding box center [69, 162] width 93 height 21
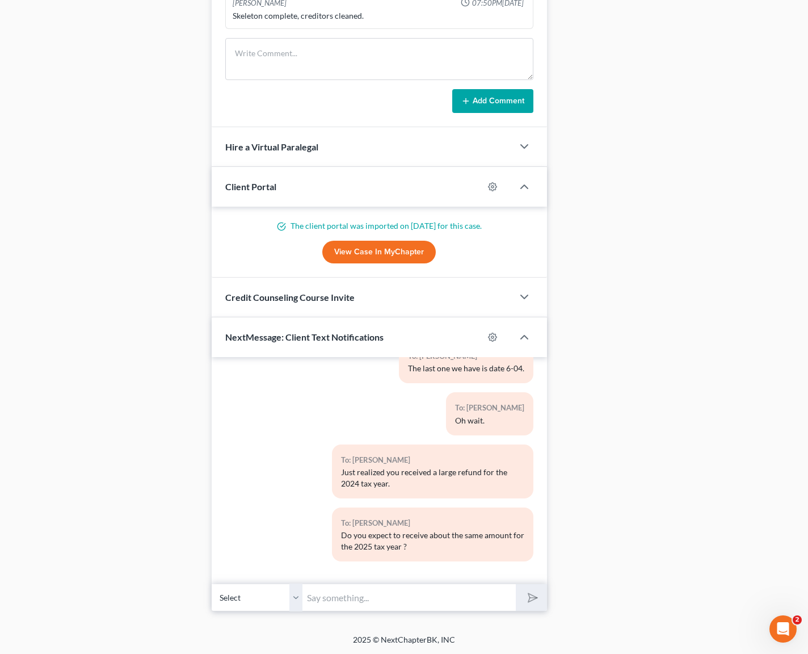
scroll to position [1094, 0]
click at [259, 54] on textarea at bounding box center [379, 59] width 308 height 42
type textarea "We should post-pone case he got $ 6K tax return this year."
click at [485, 104] on button "Add Comment" at bounding box center [492, 101] width 81 height 24
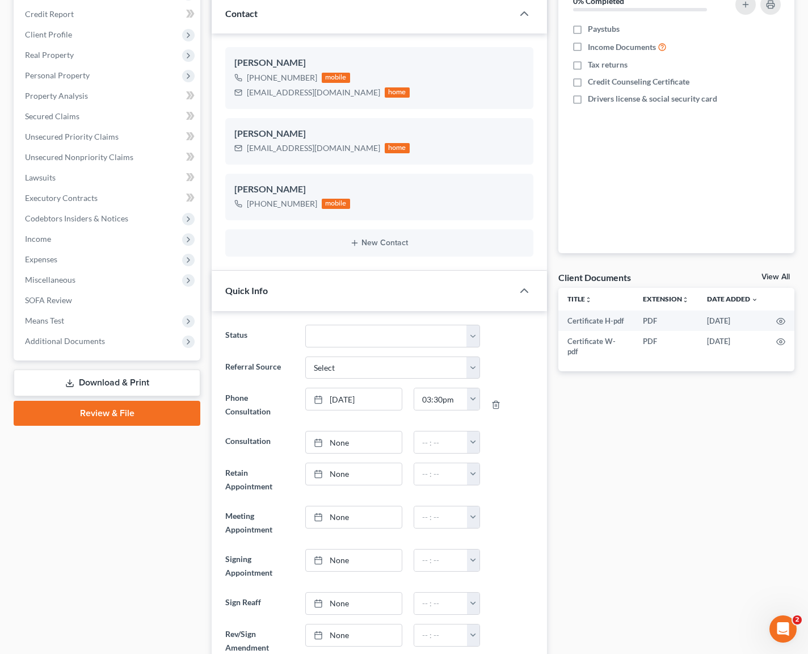
scroll to position [0, 0]
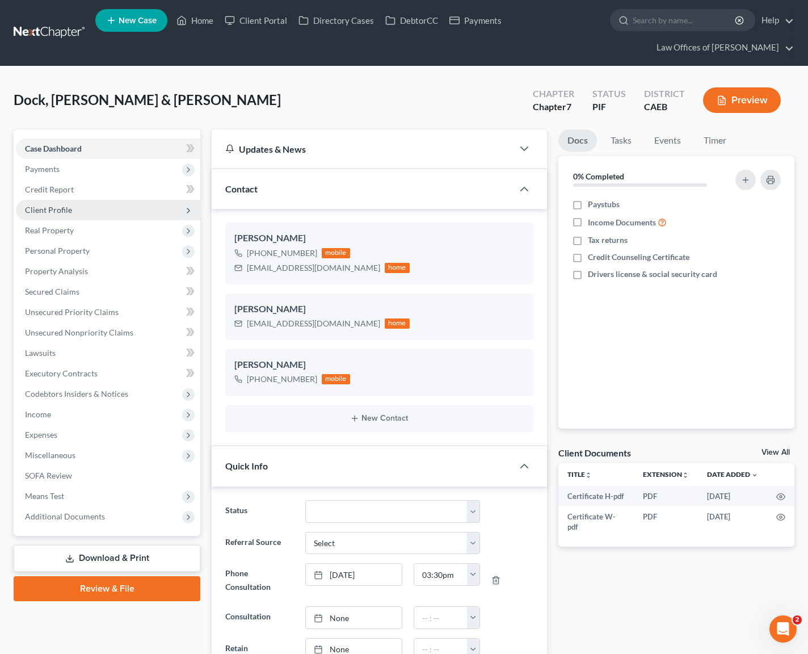
click at [56, 172] on span "Payments" at bounding box center [42, 169] width 35 height 10
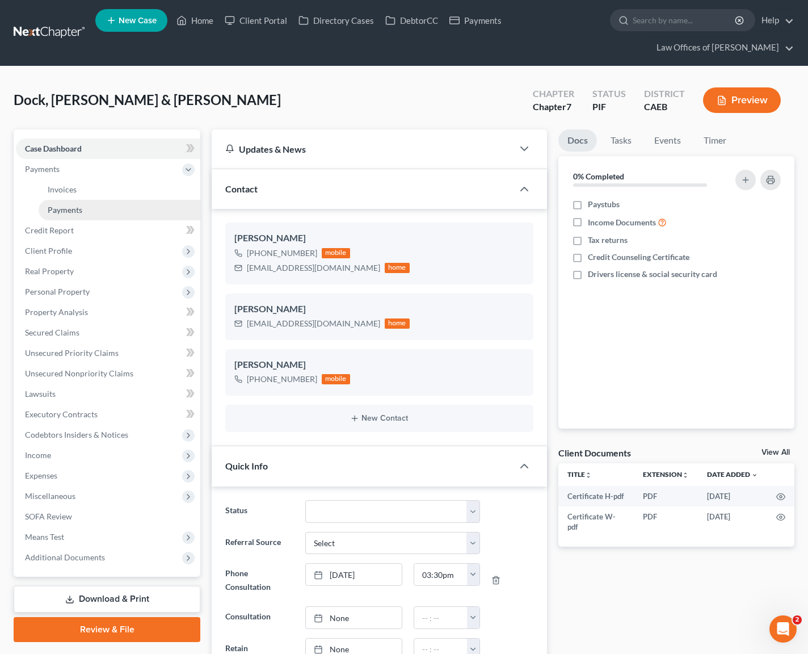
click at [106, 213] on link "Payments" at bounding box center [120, 210] width 162 height 20
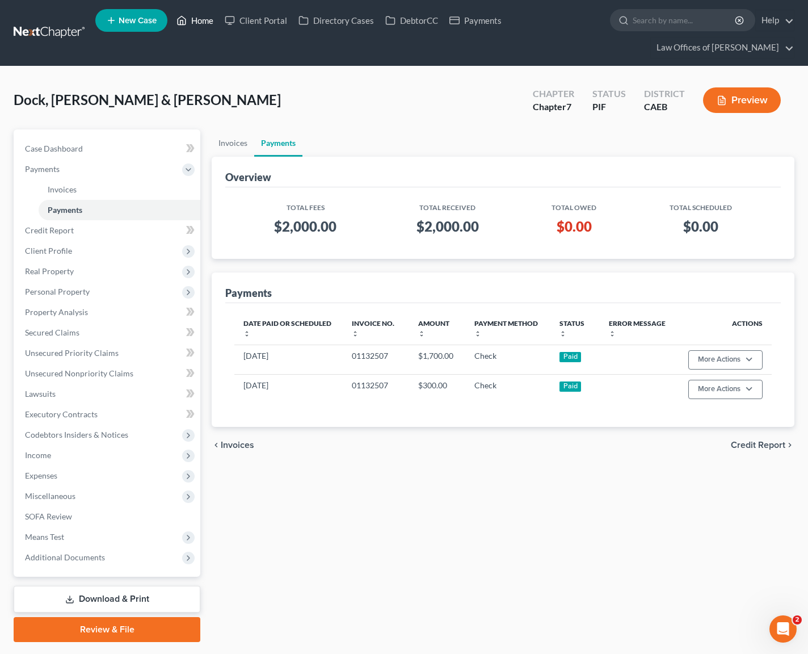
click at [202, 20] on link "Home" at bounding box center [195, 20] width 48 height 20
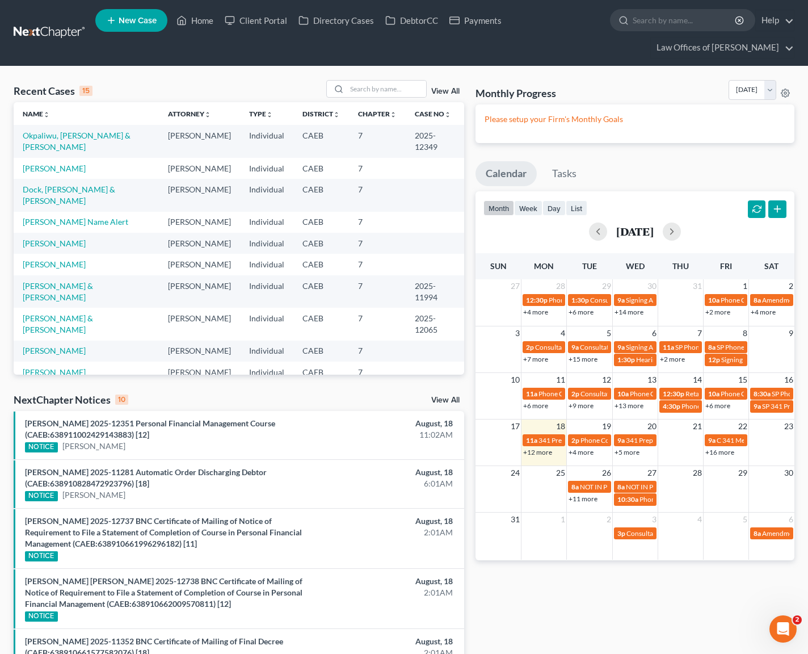
click at [534, 453] on link "+12 more" at bounding box center [537, 452] width 29 height 9
click at [529, 452] on link "+12 more" at bounding box center [537, 452] width 29 height 9
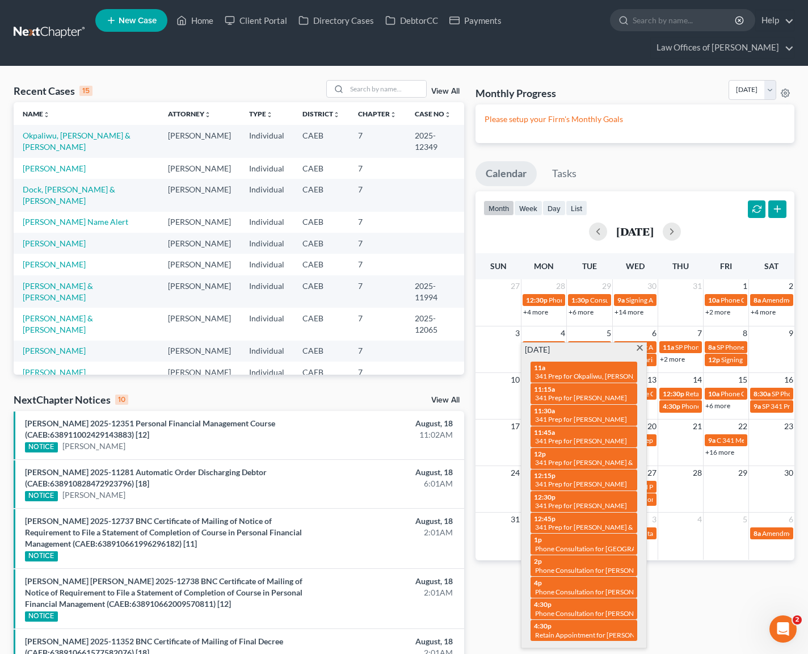
click at [642, 347] on span at bounding box center [640, 348] width 9 height 7
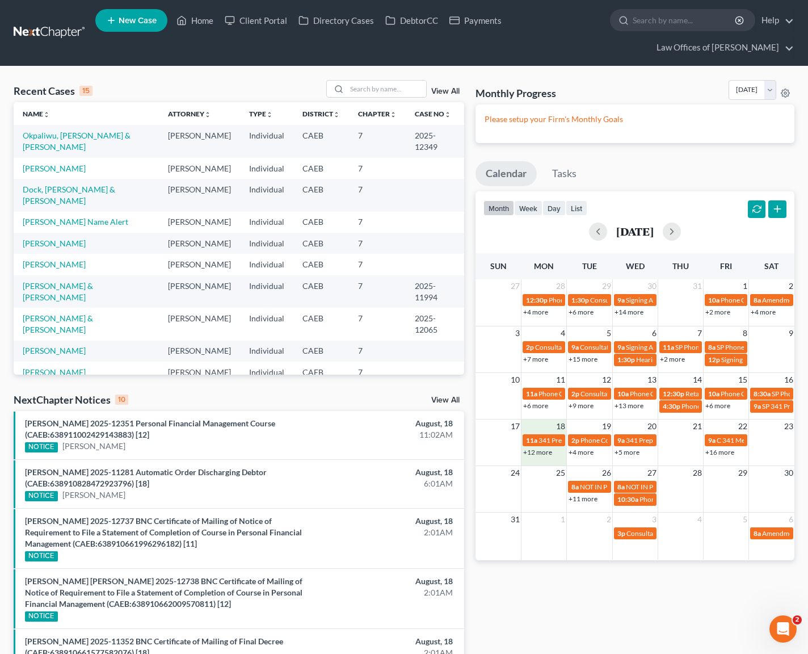
click at [553, 425] on td "18" at bounding box center [544, 426] width 45 height 14
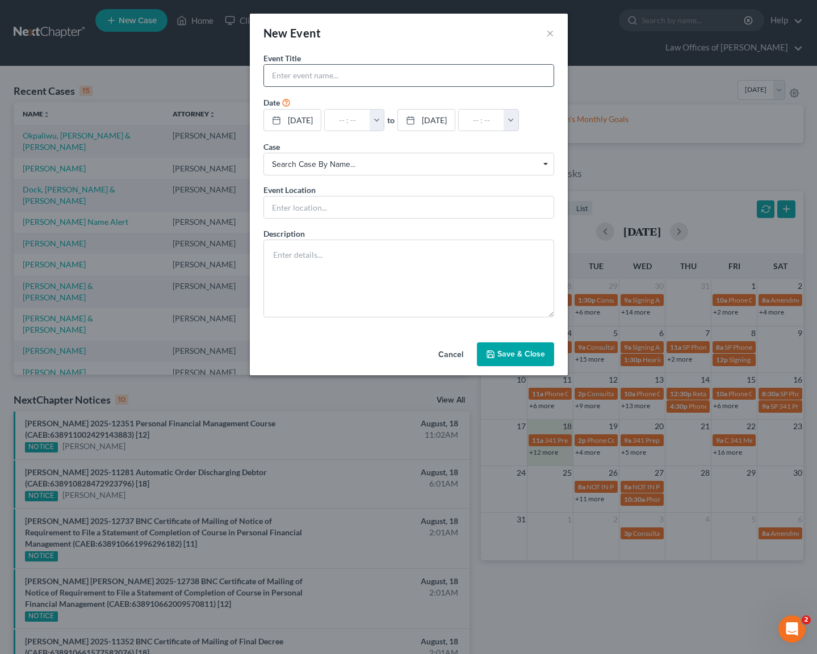
click at [322, 73] on input "text" at bounding box center [408, 76] width 289 height 22
type input "Block"
click at [384, 115] on button "button" at bounding box center [376, 121] width 15 height 22
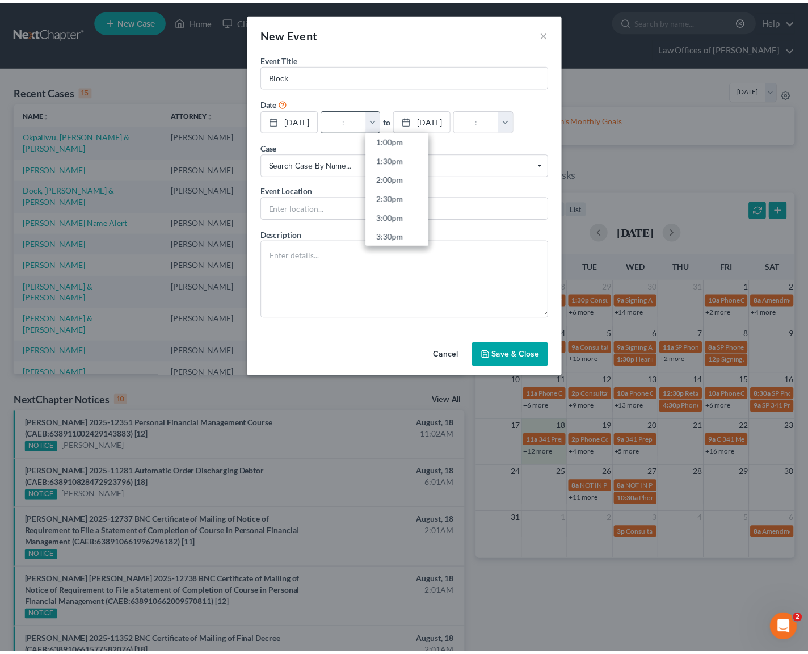
scroll to position [508, 0]
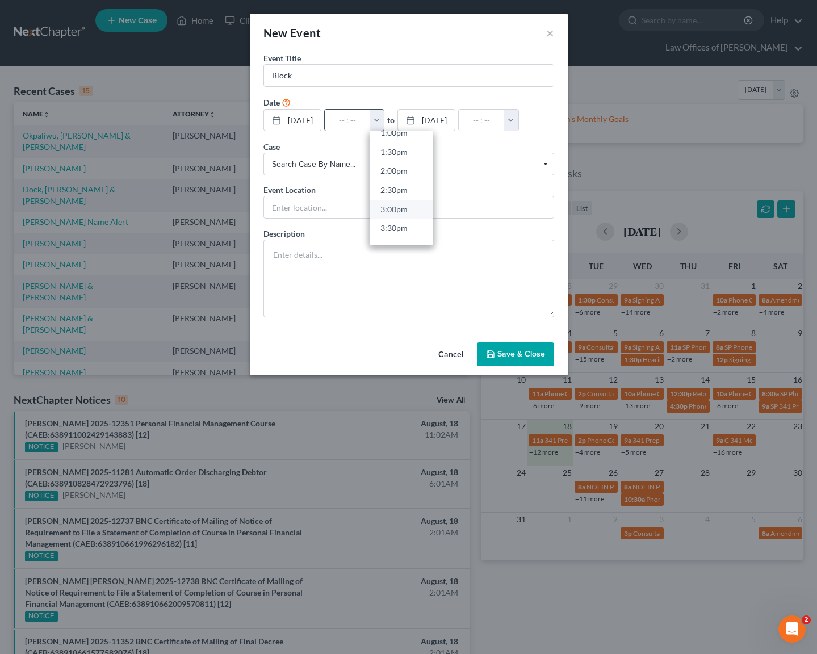
click at [404, 205] on link "3:00pm" at bounding box center [401, 208] width 64 height 19
type input "3:00pm"
type input "04:00pm"
click at [511, 352] on button "Save & Close" at bounding box center [515, 354] width 77 height 24
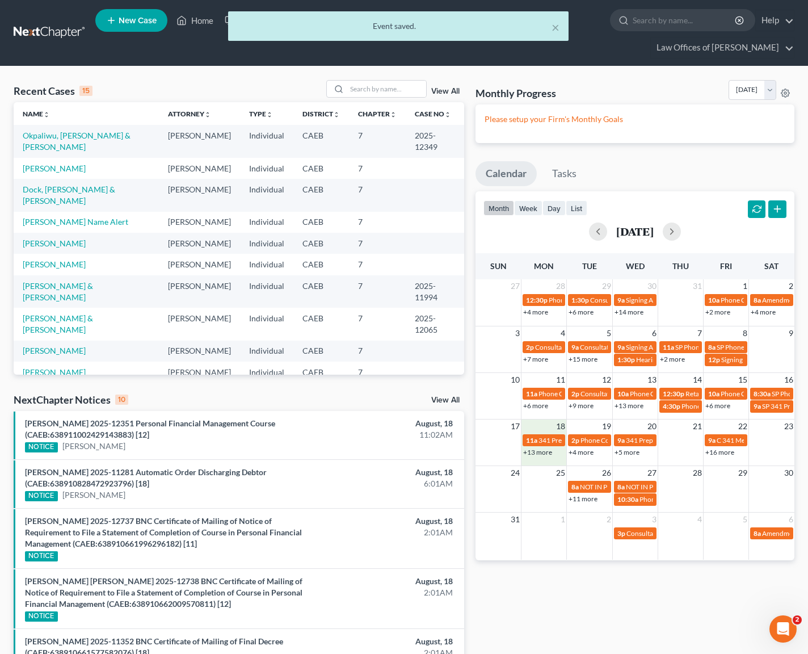
click at [527, 451] on link "+13 more" at bounding box center [537, 452] width 29 height 9
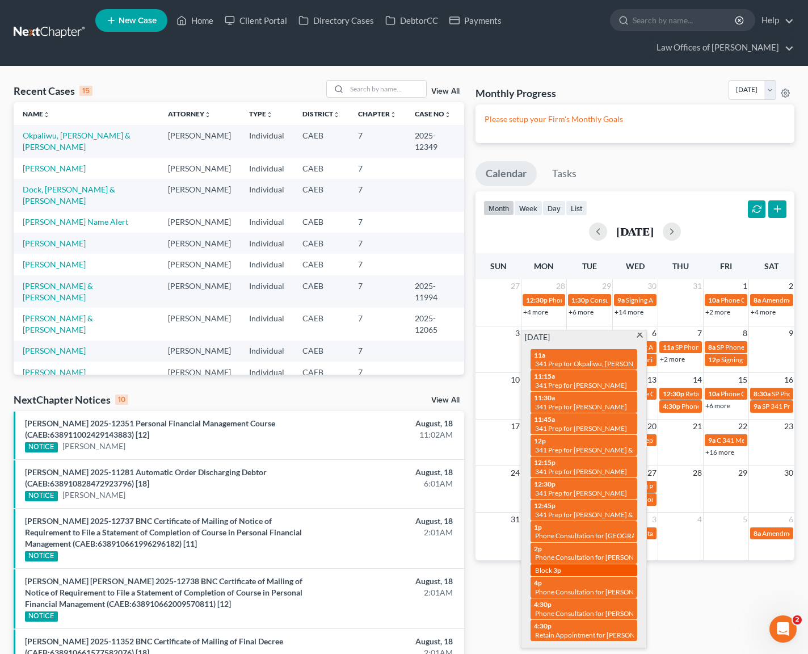
click at [553, 568] on span "3p" at bounding box center [557, 570] width 8 height 9
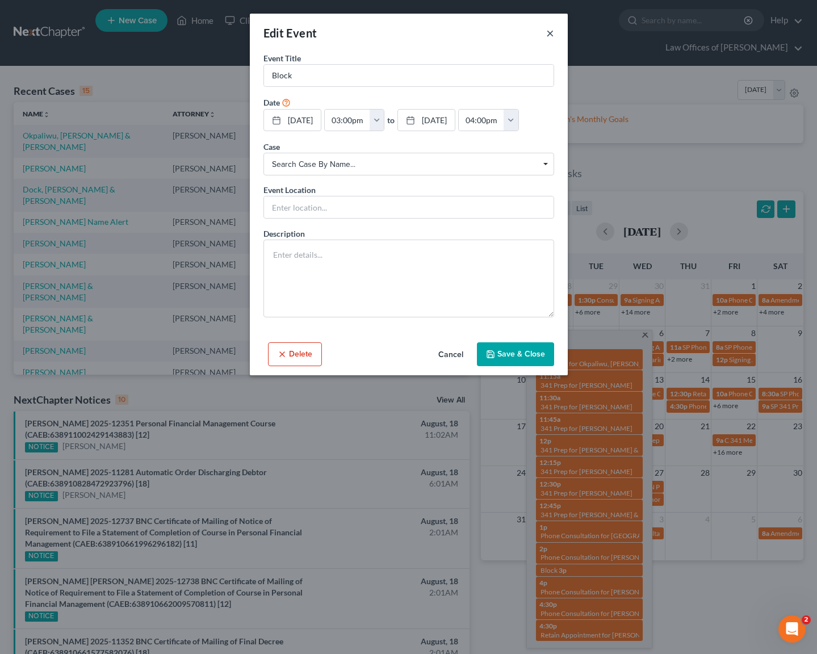
click at [551, 31] on button "×" at bounding box center [550, 33] width 8 height 14
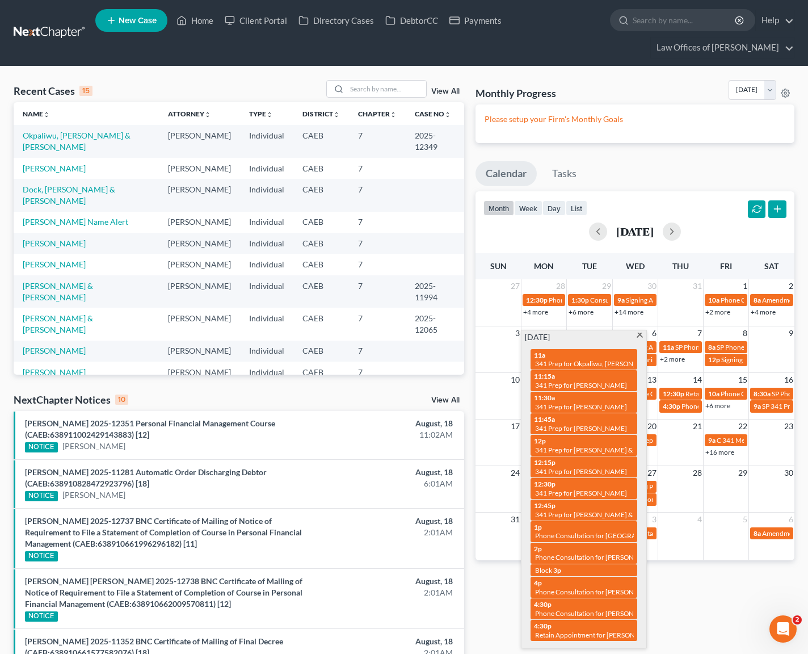
click at [641, 336] on span at bounding box center [640, 336] width 9 height 7
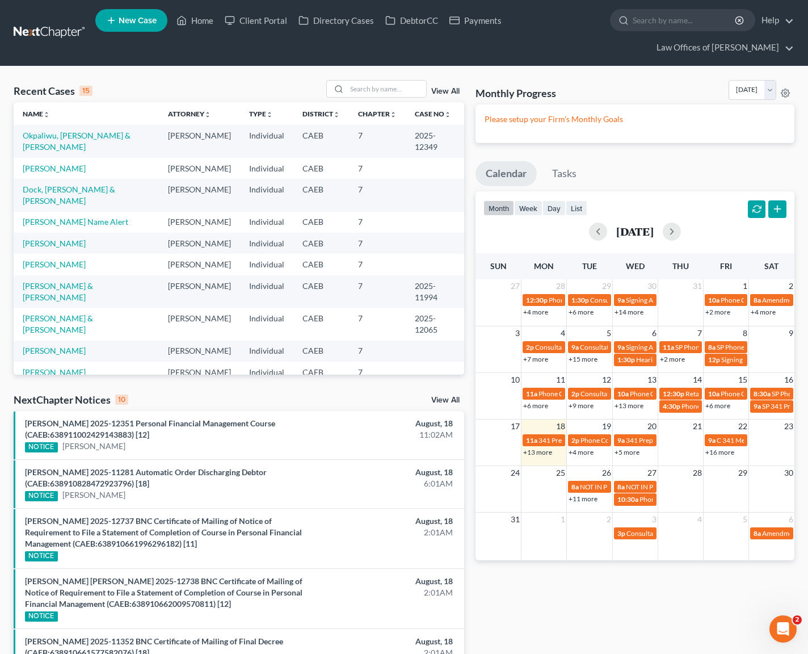
click at [539, 450] on link "+13 more" at bounding box center [537, 452] width 29 height 9
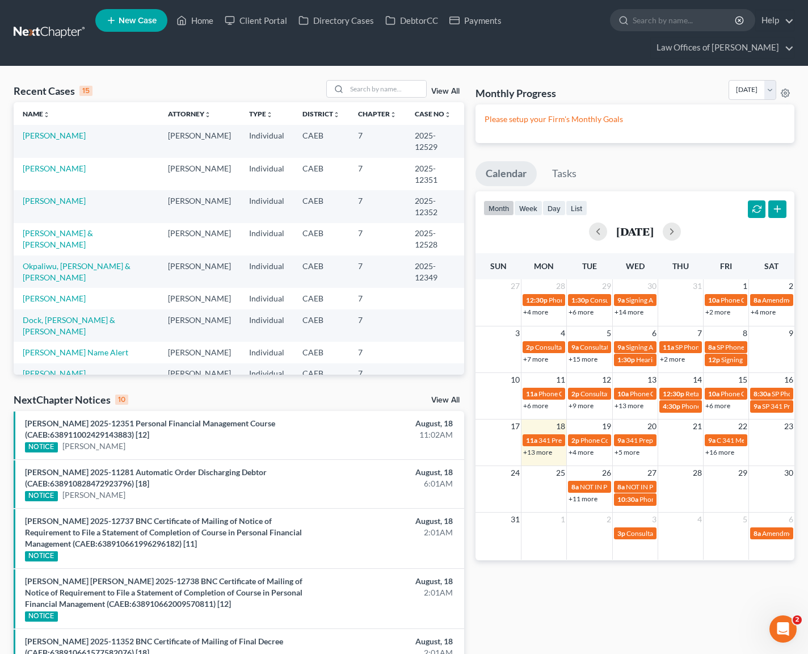
click at [531, 453] on link "+13 more" at bounding box center [537, 452] width 29 height 9
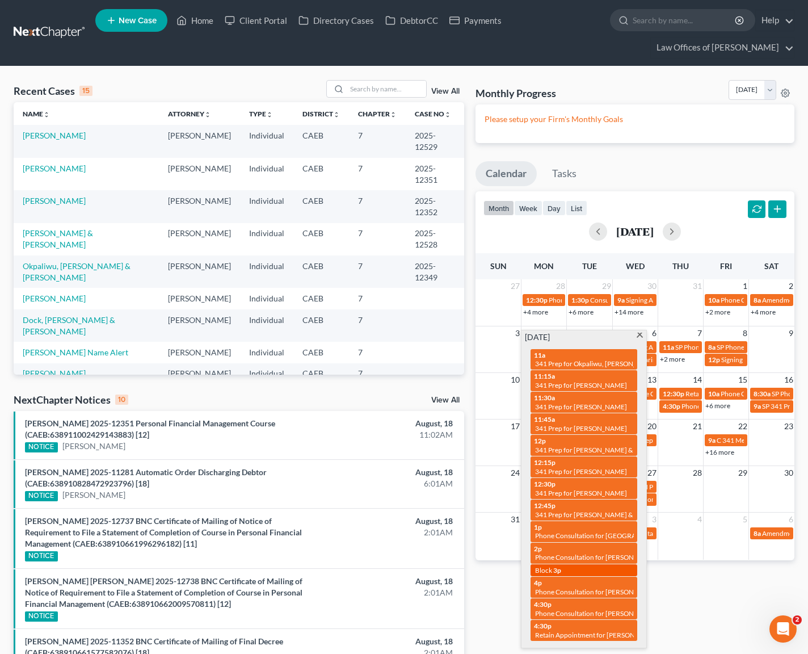
click at [547, 570] on span "Block" at bounding box center [543, 570] width 17 height 9
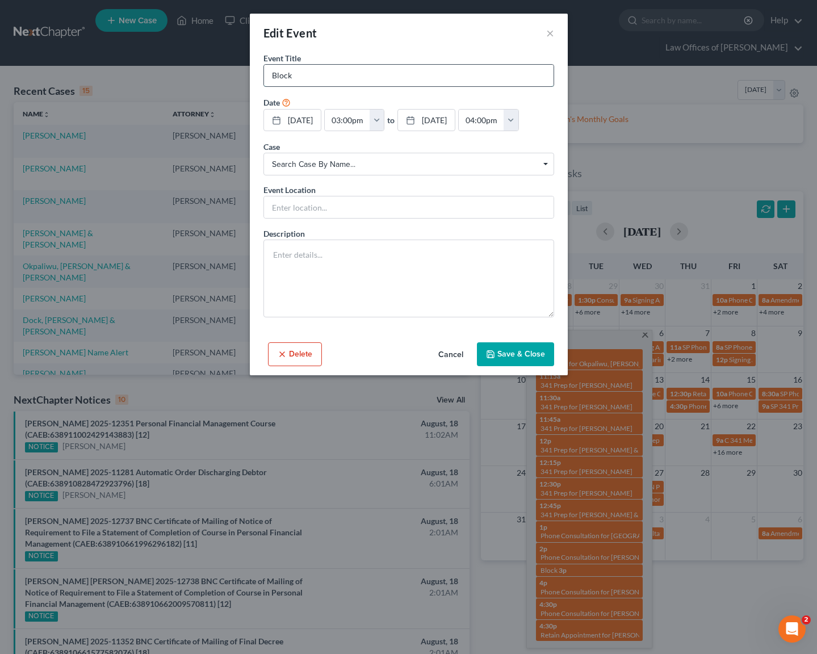
click at [327, 80] on input "Block" at bounding box center [408, 76] width 289 height 22
type input "Block One Hour"
click at [535, 354] on button "Save & Close" at bounding box center [515, 354] width 77 height 24
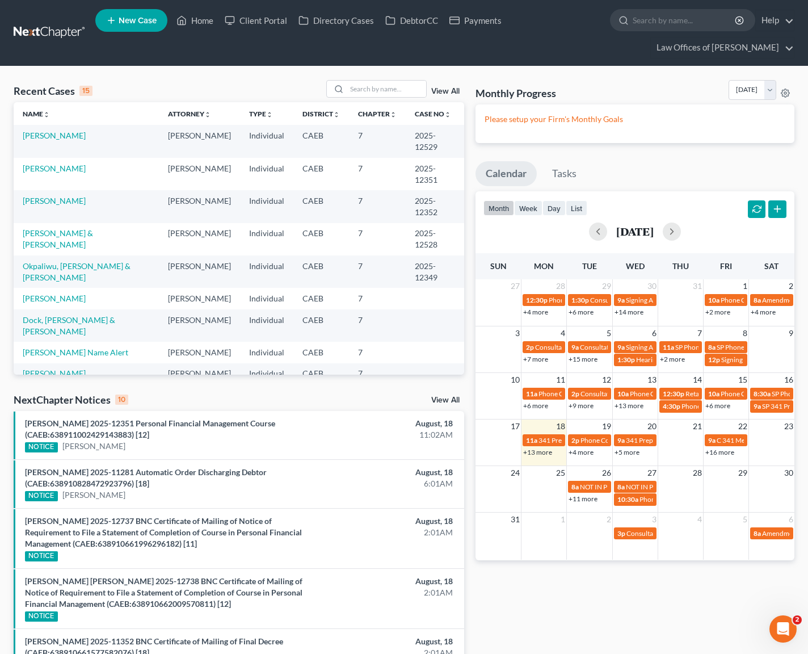
click at [535, 452] on link "+13 more" at bounding box center [537, 452] width 29 height 9
click at [398, 83] on input "search" at bounding box center [386, 89] width 79 height 16
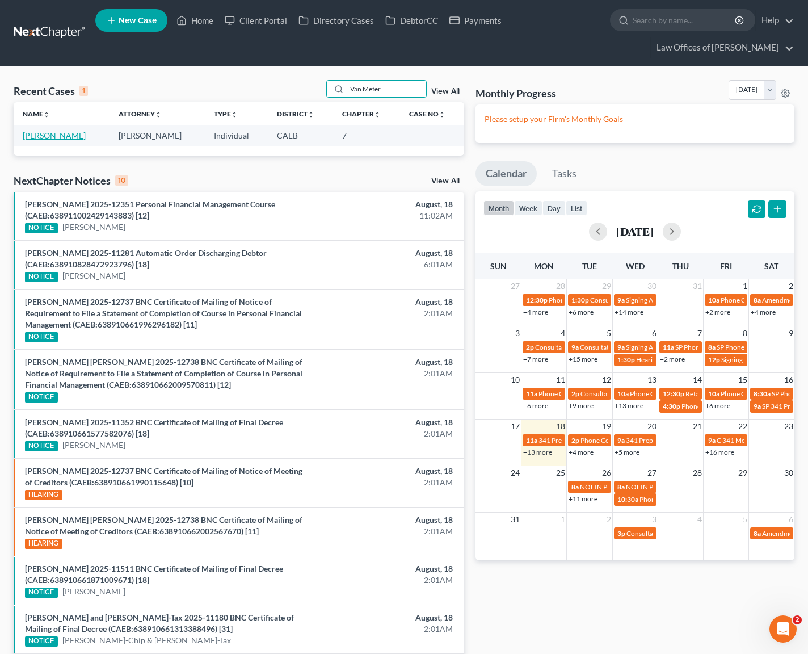
type input "Van Meter"
click at [60, 135] on link "[PERSON_NAME]" at bounding box center [54, 136] width 63 height 10
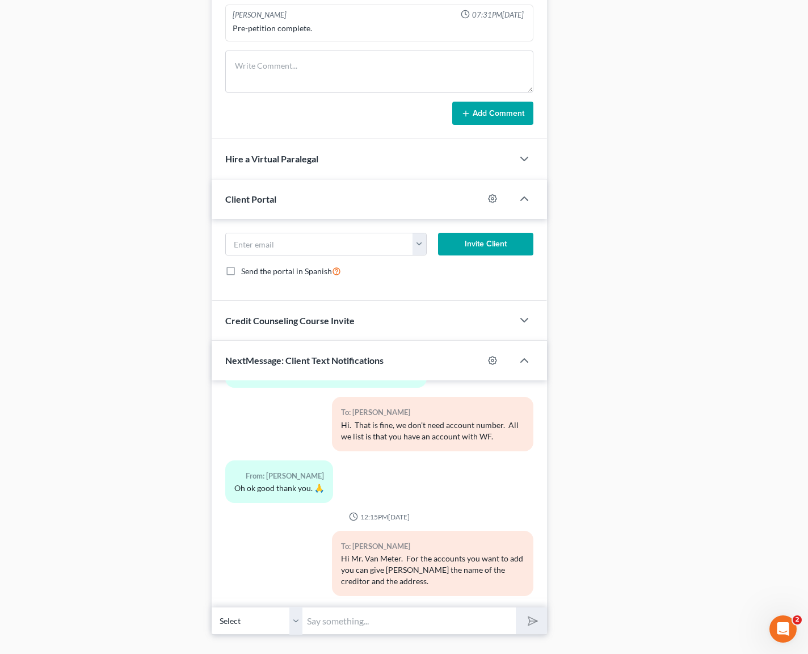
scroll to position [913, 0]
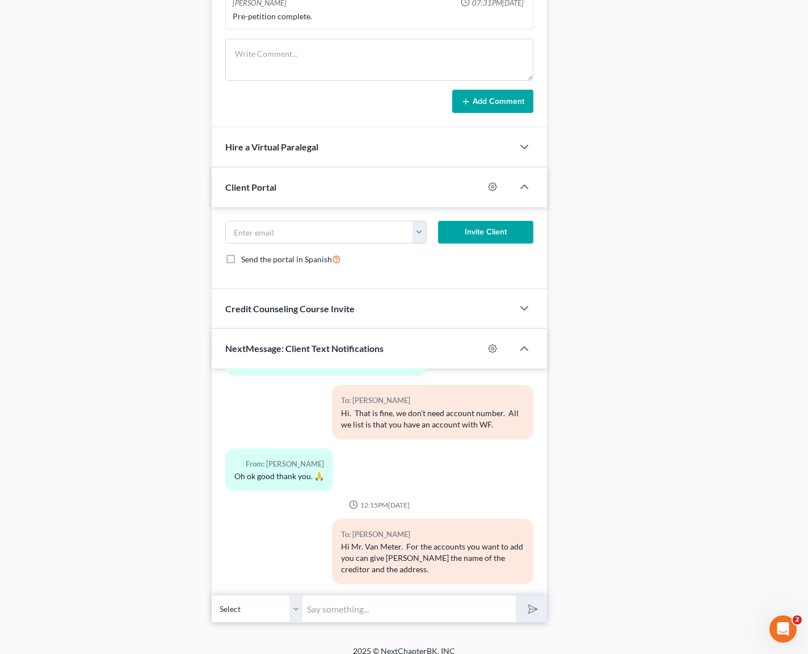
click at [371, 595] on input "text" at bounding box center [409, 609] width 213 height 28
type input "Here."
click at [516, 595] on button "submit" at bounding box center [531, 608] width 31 height 27
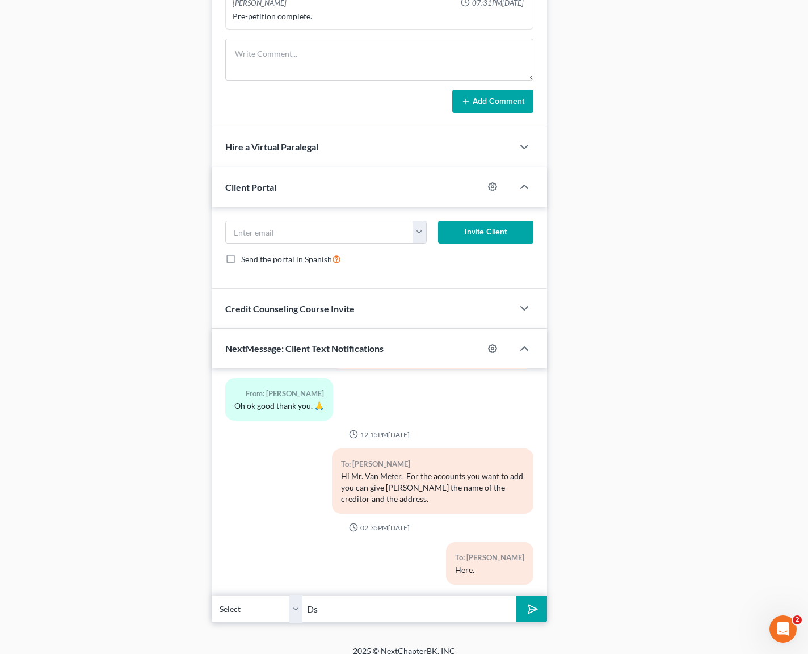
type input "[EMAIL_ADDRESS][DOMAIN_NAME]"
click at [540, 602] on button "submit" at bounding box center [531, 608] width 31 height 27
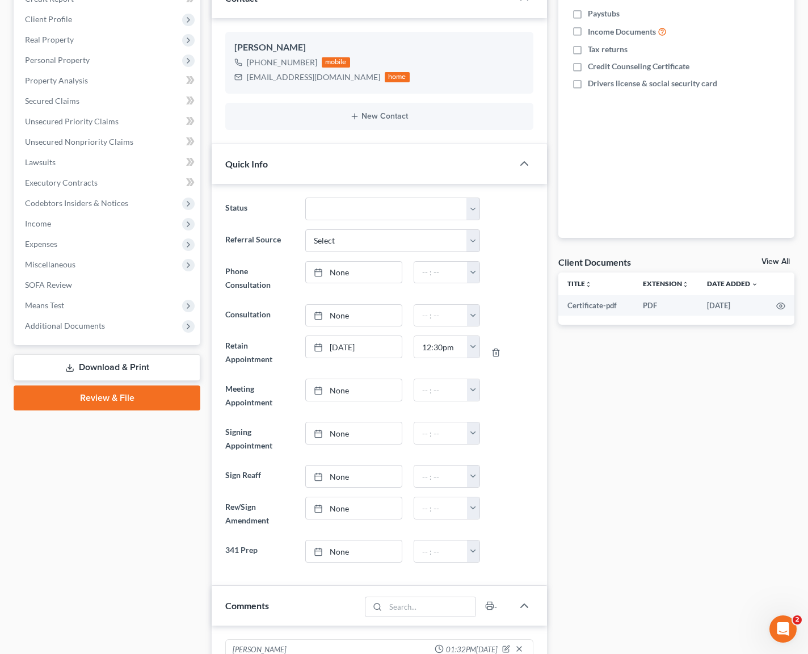
scroll to position [0, 0]
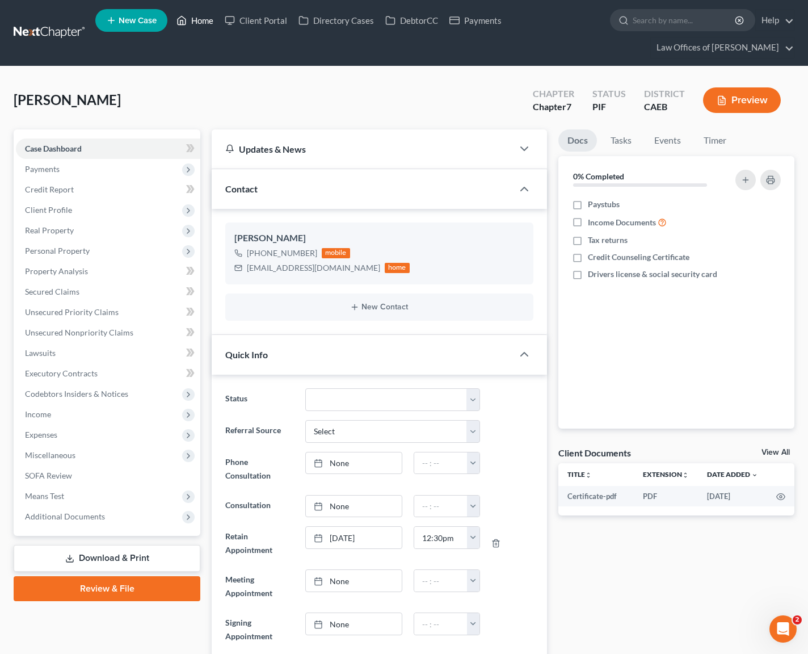
click at [209, 21] on link "Home" at bounding box center [195, 20] width 48 height 20
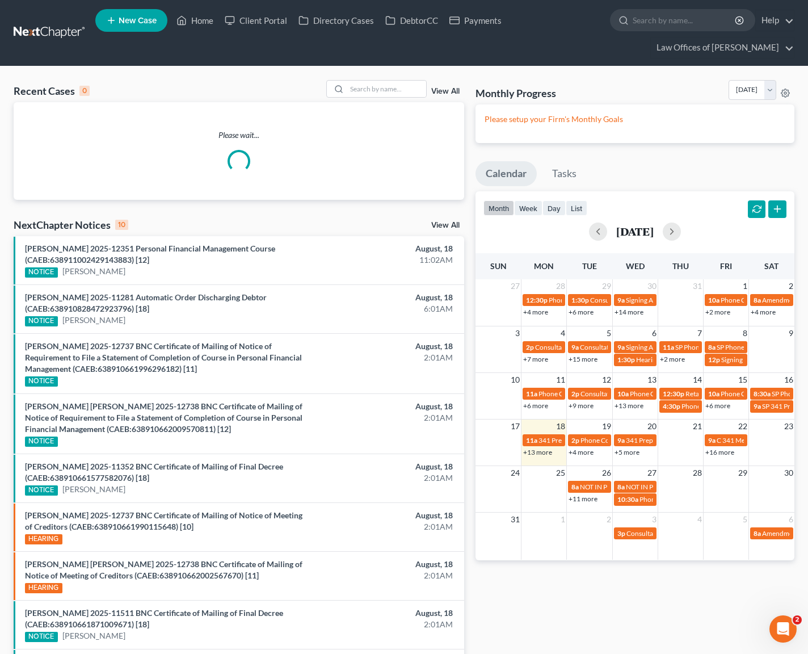
click at [375, 65] on nav "Home New Case Client Portal Directory Cases DebtorCC Payments Law Offices of [P…" at bounding box center [404, 33] width 808 height 66
click at [381, 86] on input "search" at bounding box center [386, 89] width 79 height 16
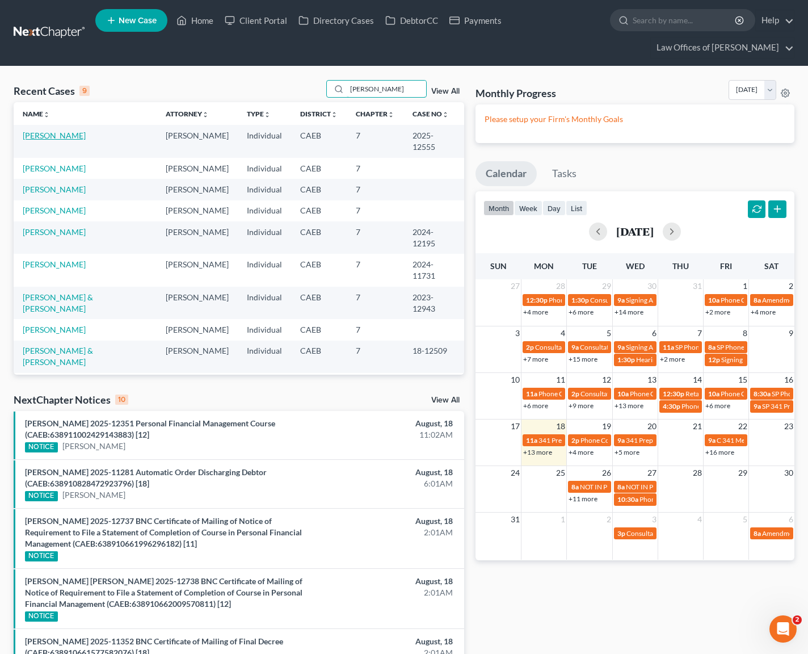
type input "[PERSON_NAME]"
click at [60, 140] on link "[PERSON_NAME]" at bounding box center [54, 136] width 63 height 10
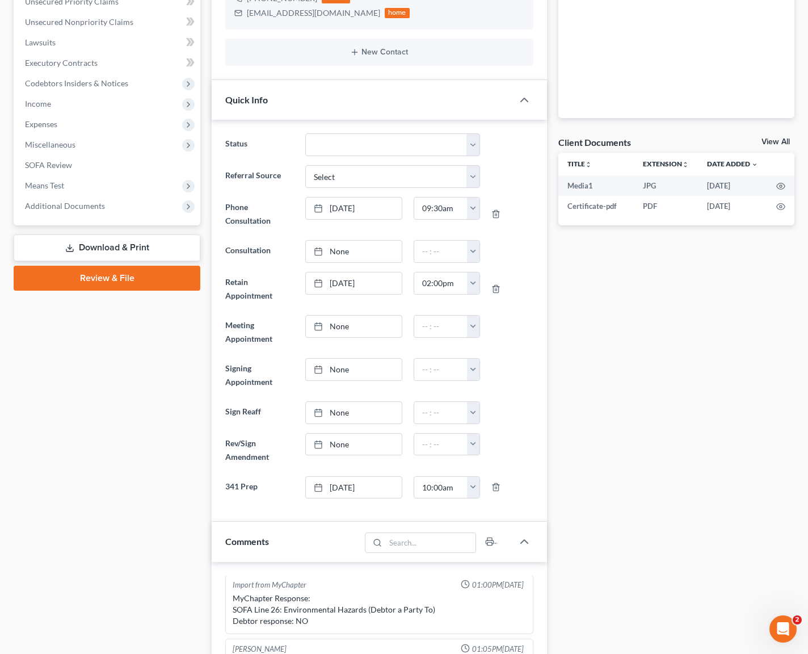
scroll to position [77, 0]
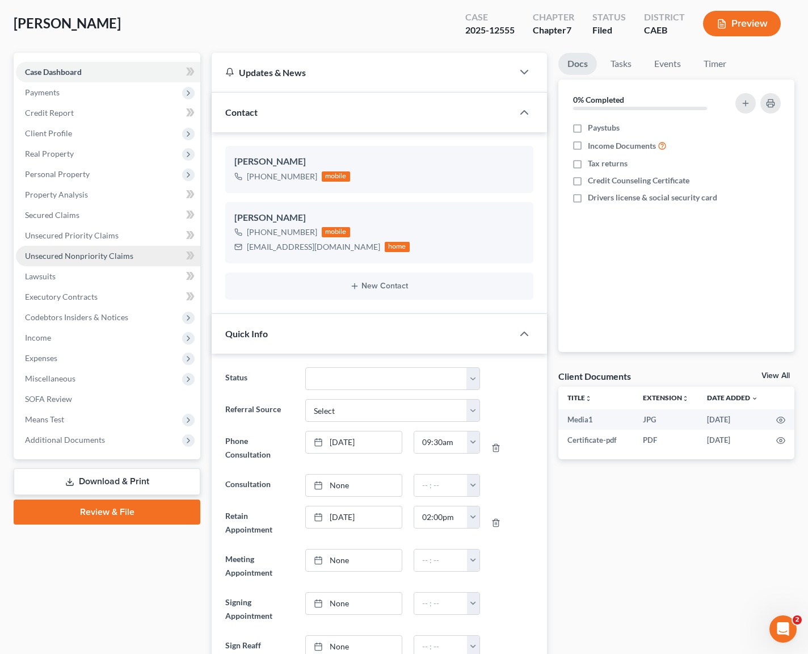
click at [113, 255] on span "Unsecured Nonpriority Claims" at bounding box center [79, 256] width 108 height 10
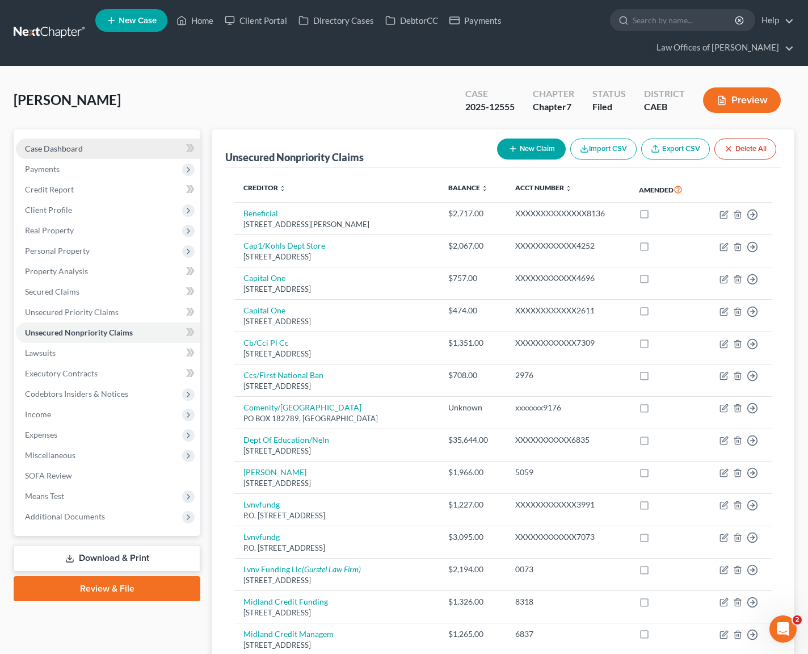
click at [72, 153] on link "Case Dashboard" at bounding box center [108, 148] width 184 height 20
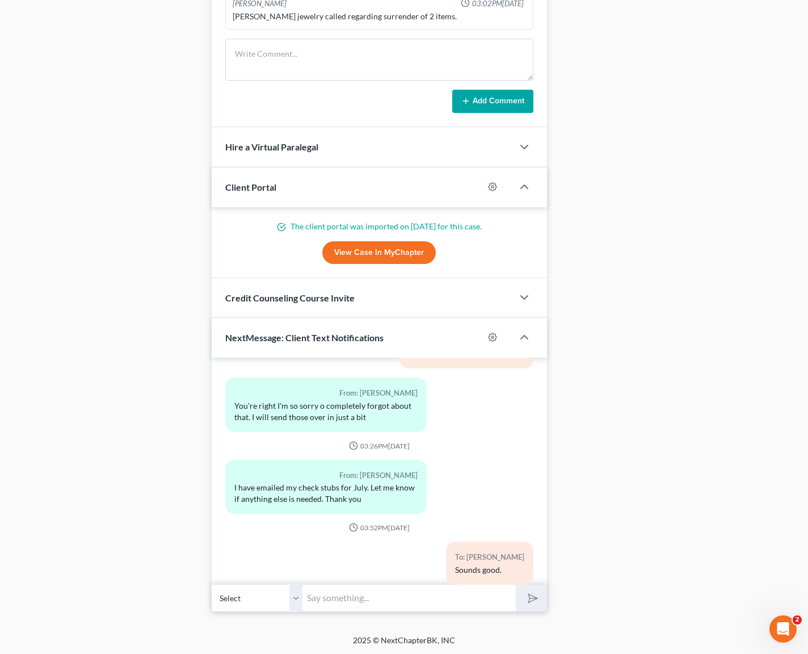
scroll to position [1023, 0]
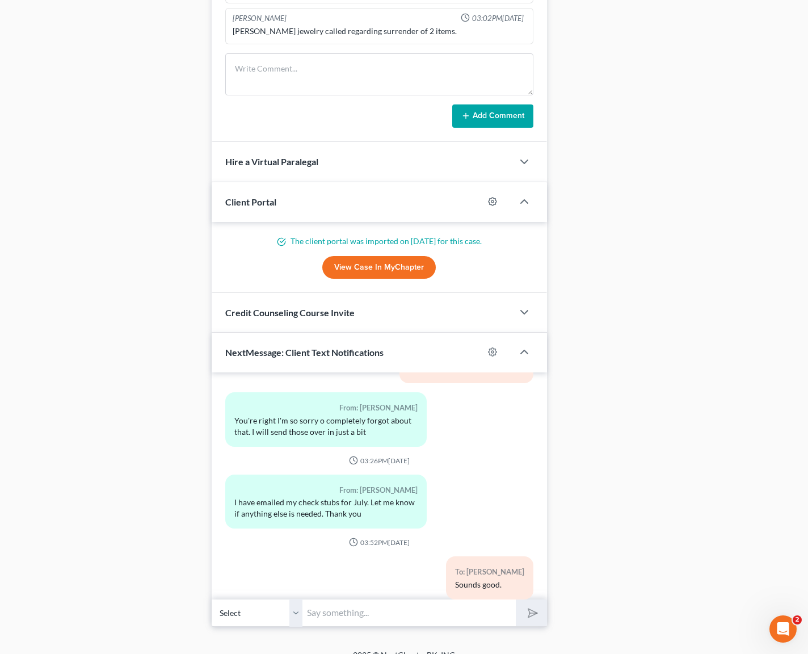
click at [396, 603] on input "text" at bounding box center [409, 613] width 213 height 28
type input "Hi [PERSON_NAME]. We have [PERSON_NAME] on the line, they want to know if you c…"
click at [516, 599] on button "submit" at bounding box center [531, 612] width 31 height 27
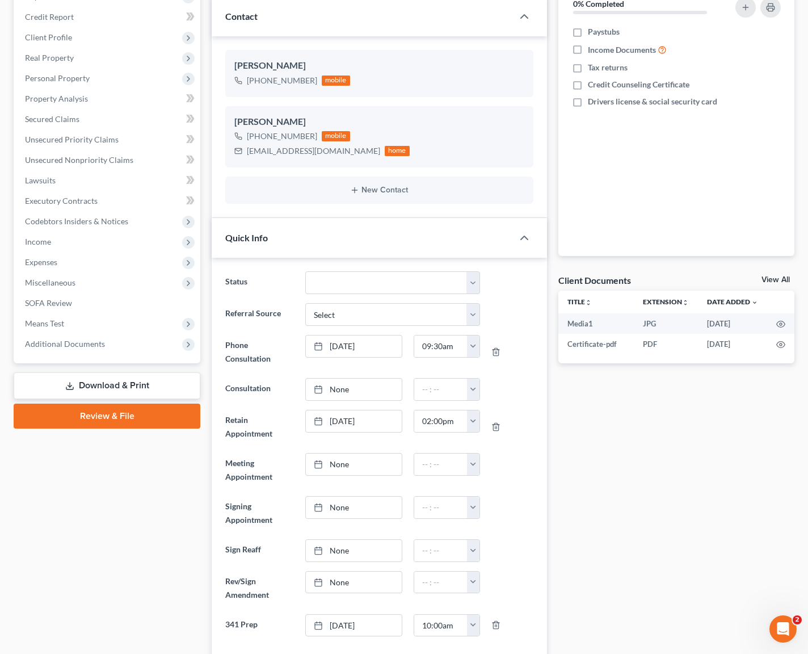
scroll to position [20, 0]
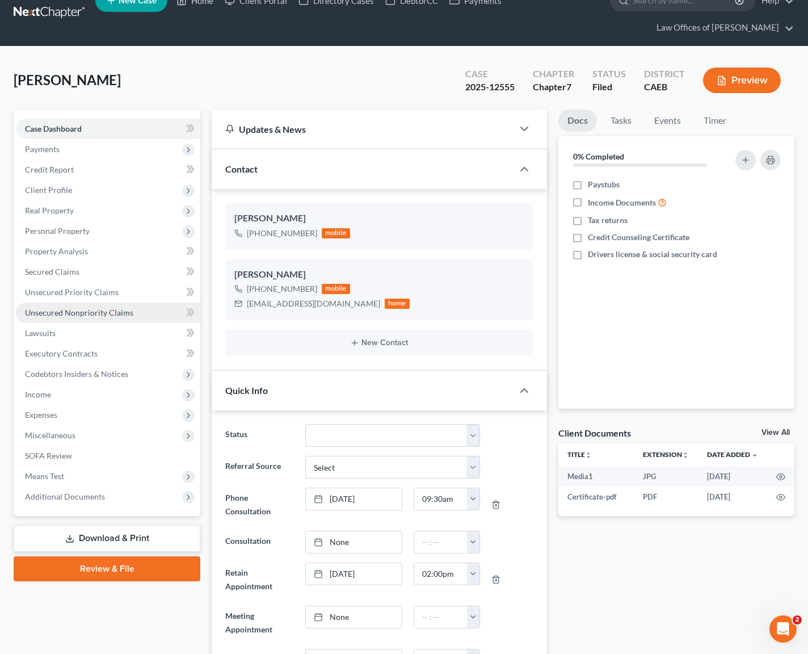
click at [132, 314] on link "Unsecured Nonpriority Claims" at bounding box center [108, 313] width 184 height 20
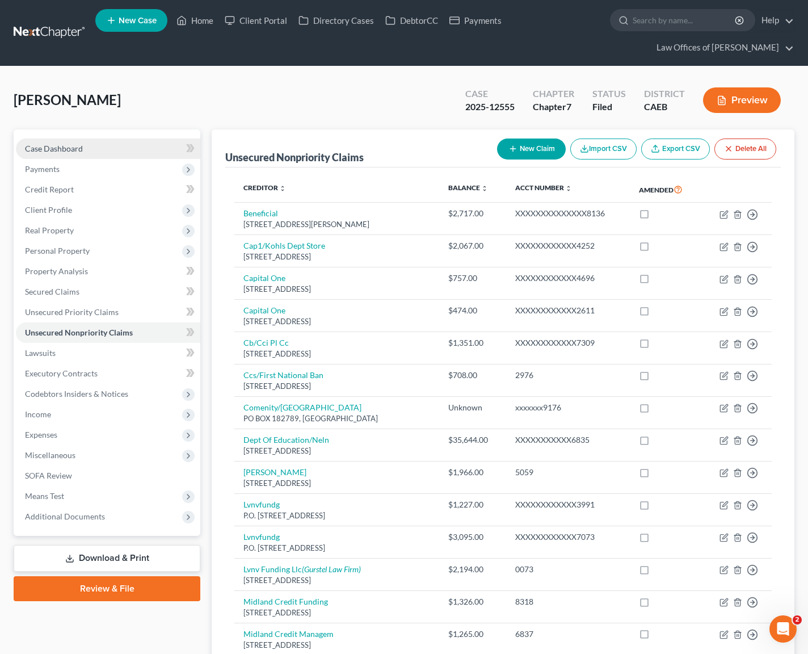
click at [85, 146] on link "Case Dashboard" at bounding box center [108, 148] width 184 height 20
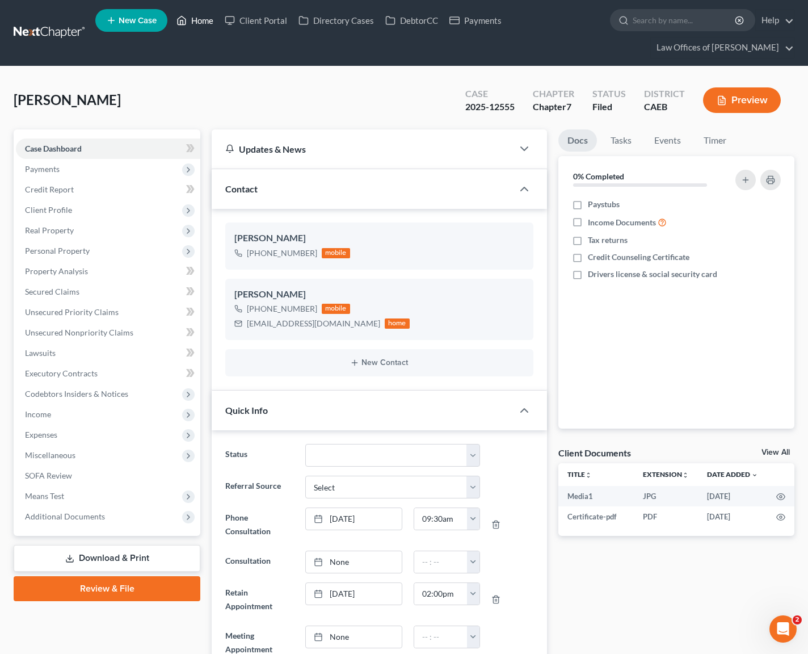
click at [208, 19] on link "Home" at bounding box center [195, 20] width 48 height 20
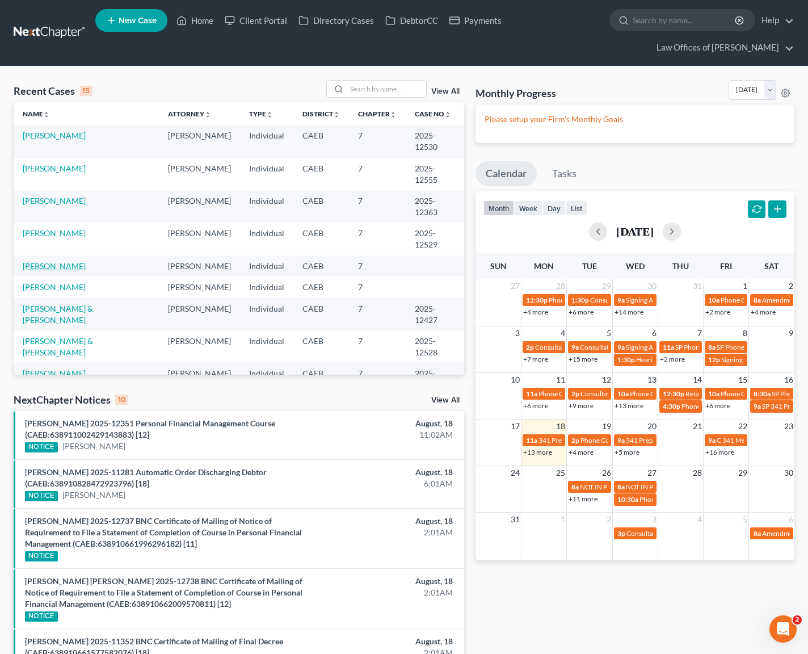
click at [79, 267] on link "[PERSON_NAME]" at bounding box center [54, 266] width 63 height 10
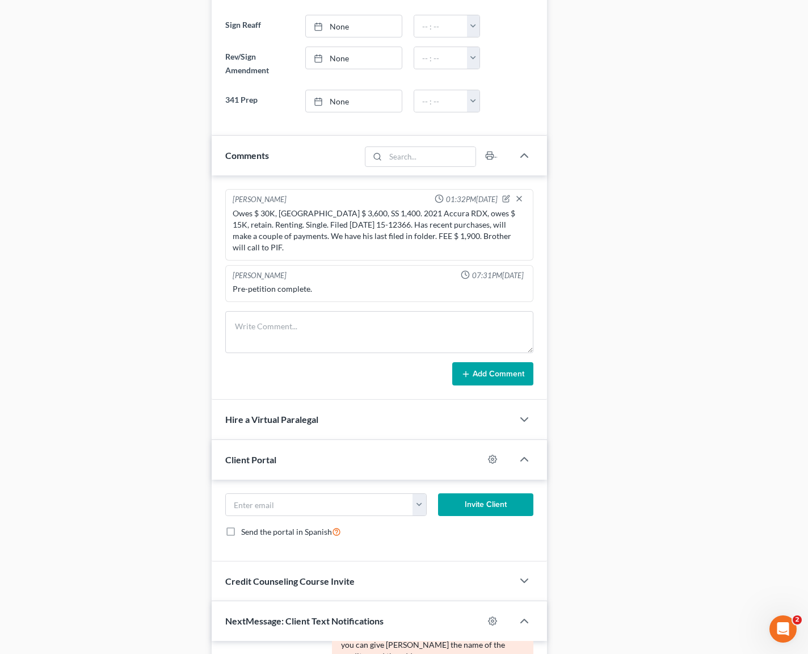
scroll to position [913, 0]
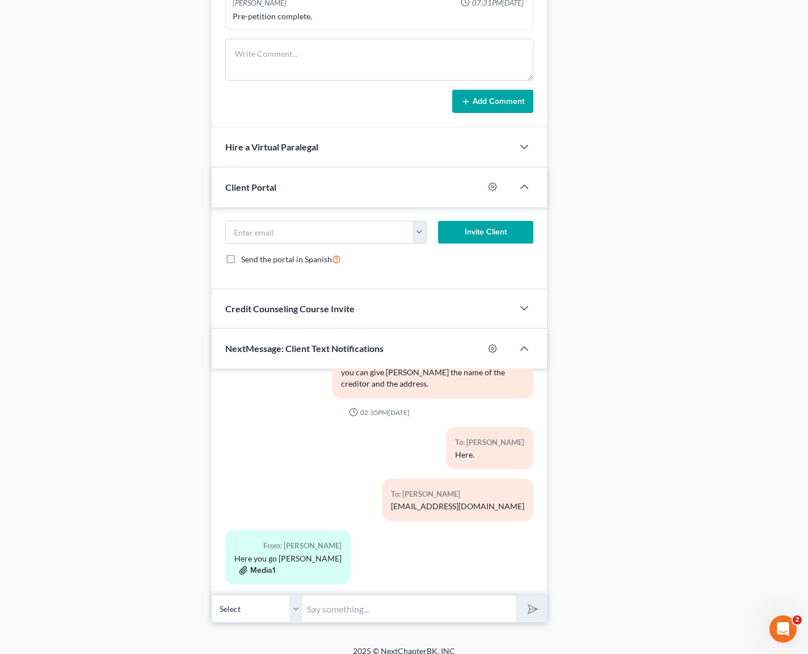
click at [267, 566] on button "Media1" at bounding box center [257, 570] width 36 height 9
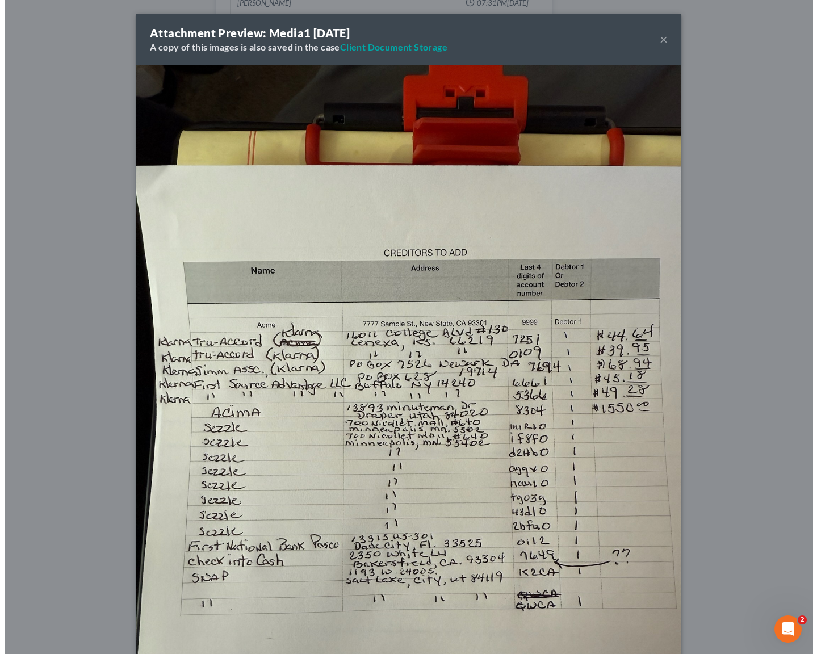
scroll to position [935, 0]
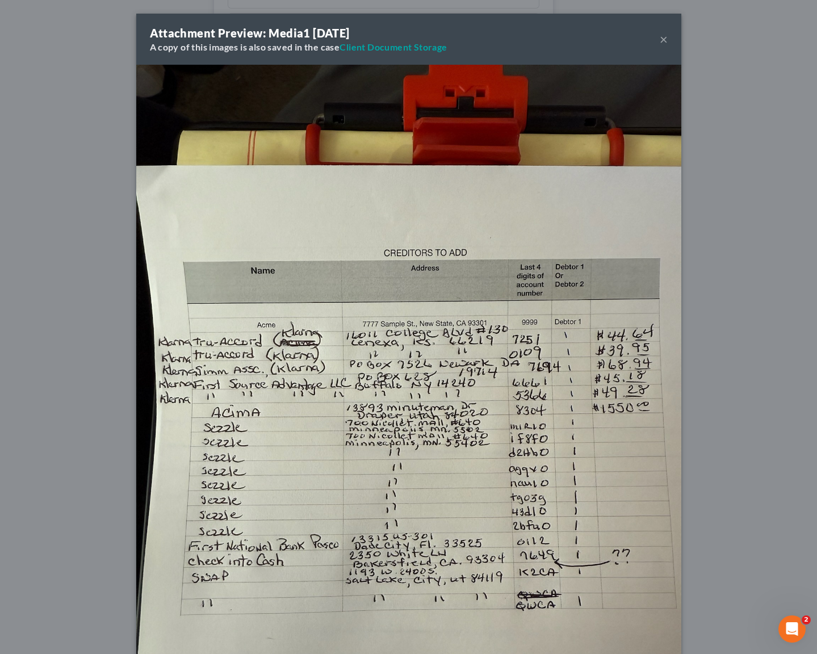
click at [660, 38] on button "×" at bounding box center [664, 39] width 8 height 14
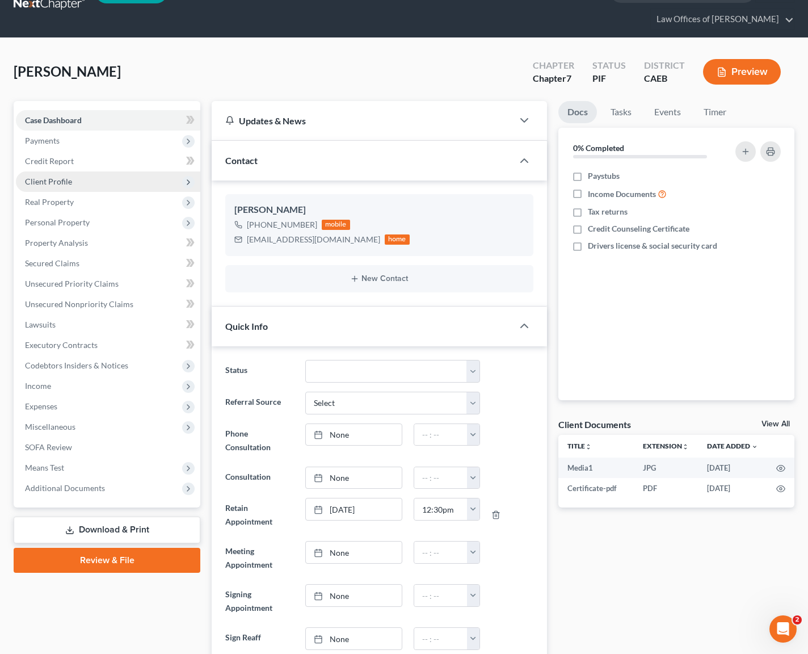
scroll to position [0, 0]
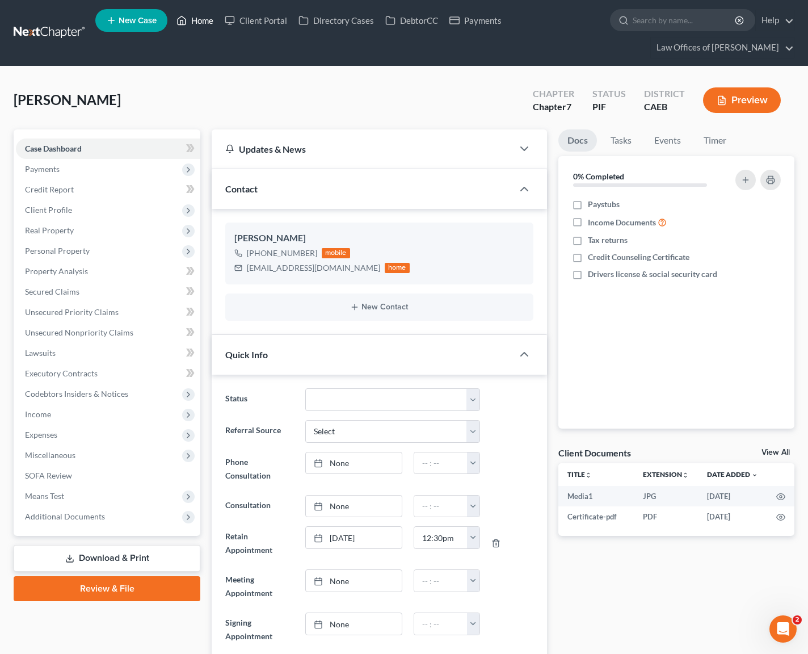
click at [212, 20] on link "Home" at bounding box center [195, 20] width 48 height 20
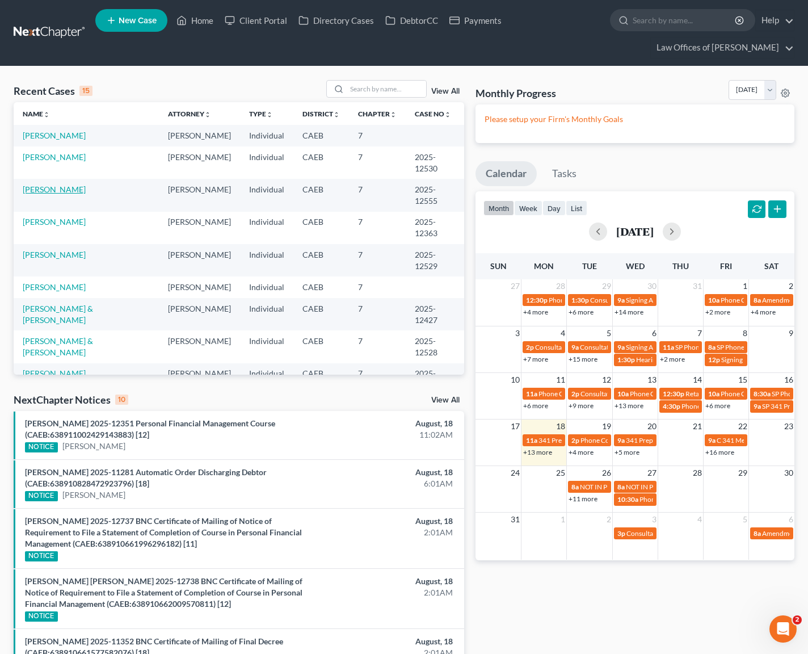
click at [64, 187] on link "[PERSON_NAME]" at bounding box center [54, 189] width 63 height 10
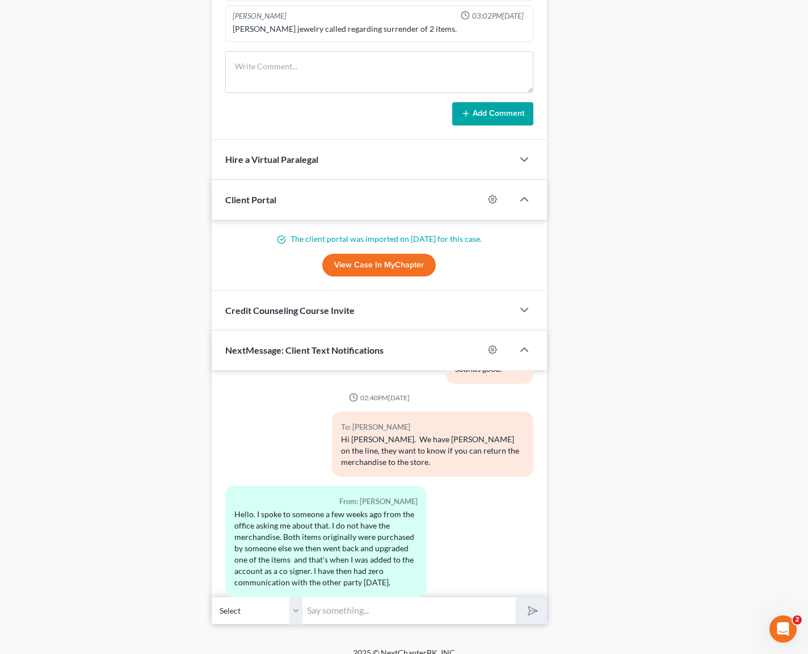
scroll to position [1026, 0]
click at [346, 602] on input "text" at bounding box center [409, 610] width 213 height 28
type input "Ok, the problem is that they will show up at the meeting if they don't here any…"
click at [516, 597] on button "submit" at bounding box center [531, 610] width 31 height 27
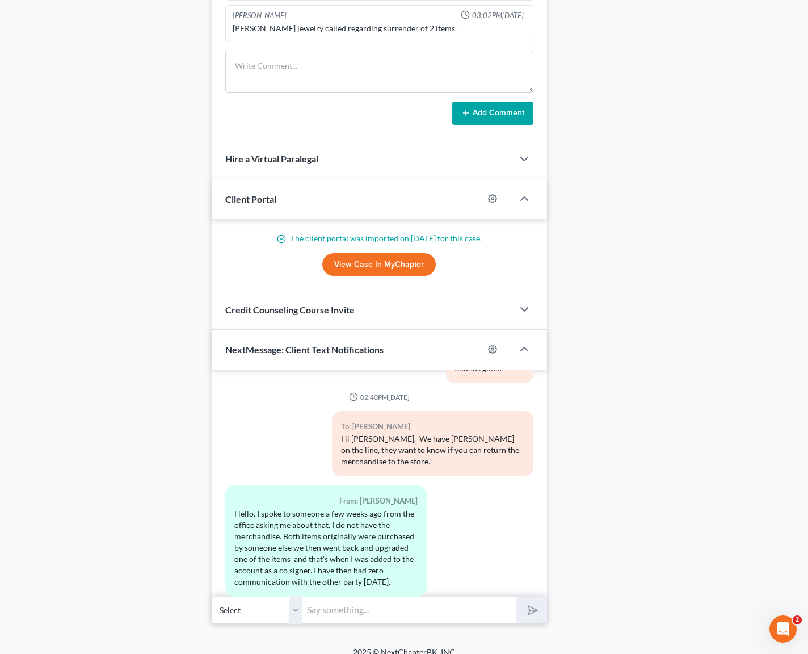
scroll to position [4936, 0]
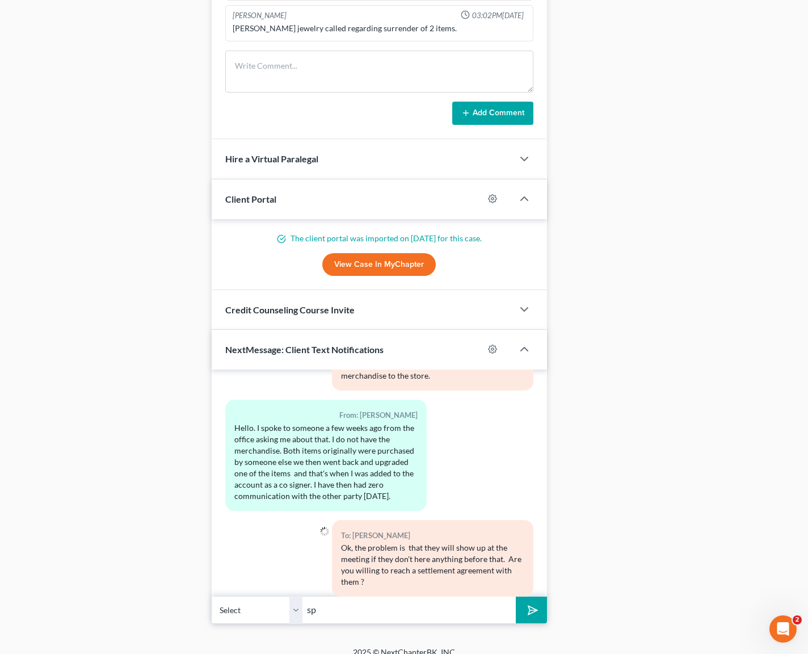
type input "s"
type input "S"
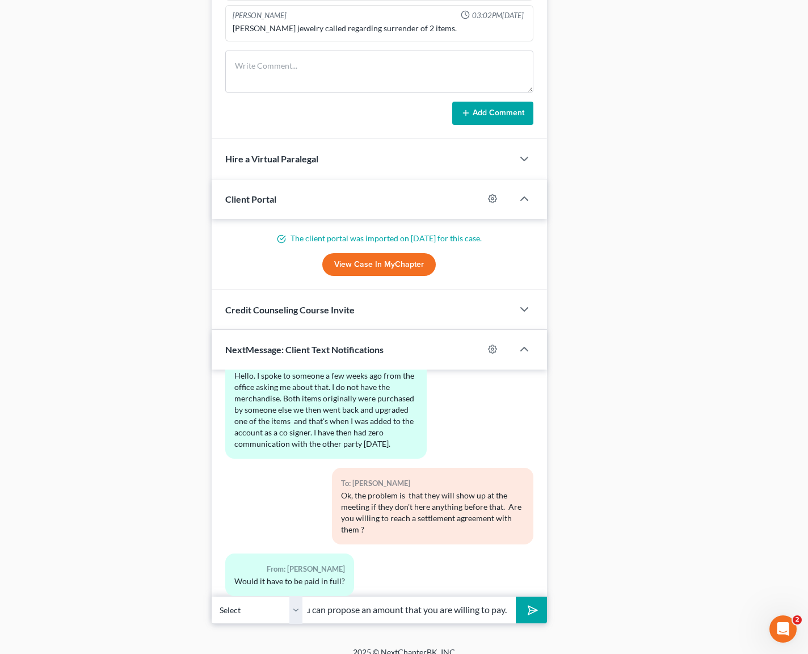
type input "That will avoid them showing at the meeting. You can propose an amount that you…"
click at [516, 597] on button "submit" at bounding box center [531, 610] width 31 height 27
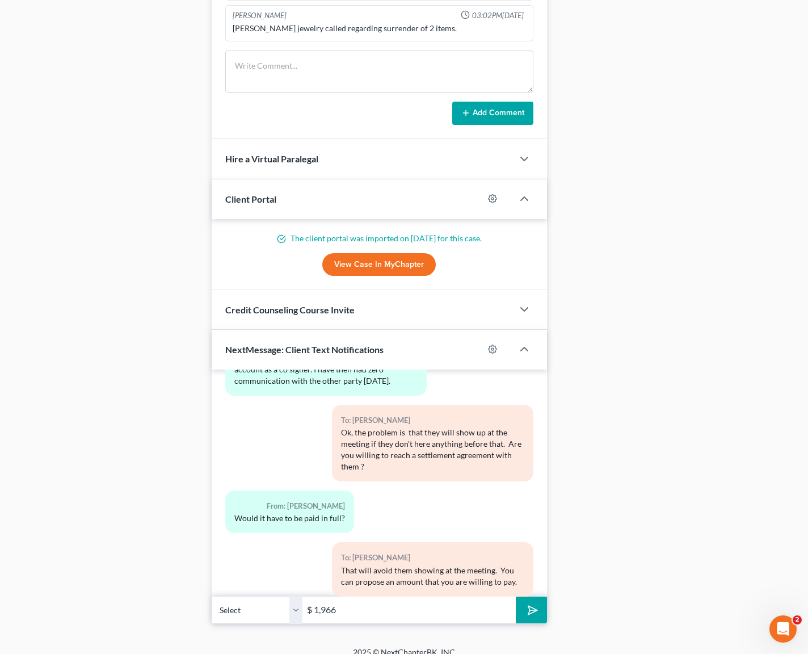
scroll to position [5102, 0]
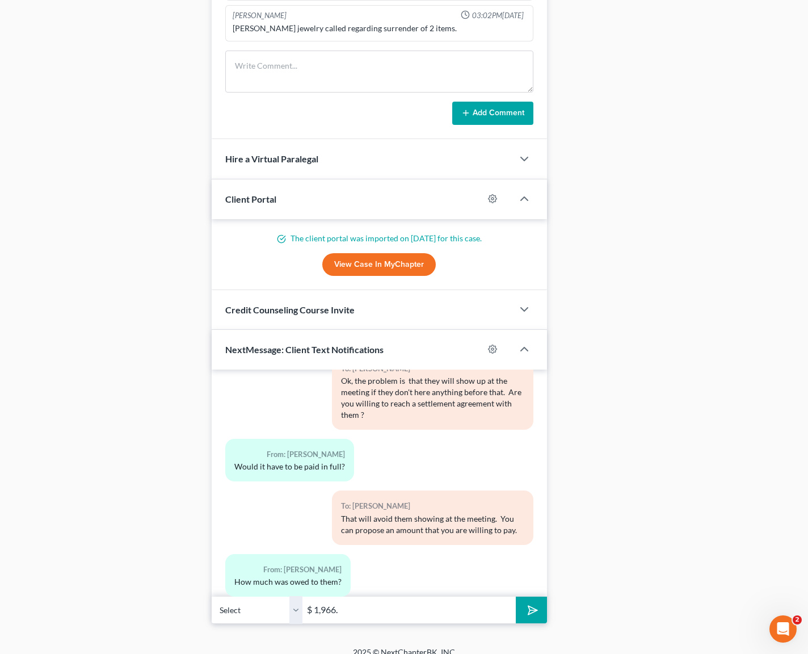
type input "$ 1,966."
click at [516, 597] on button "submit" at bounding box center [531, 610] width 31 height 27
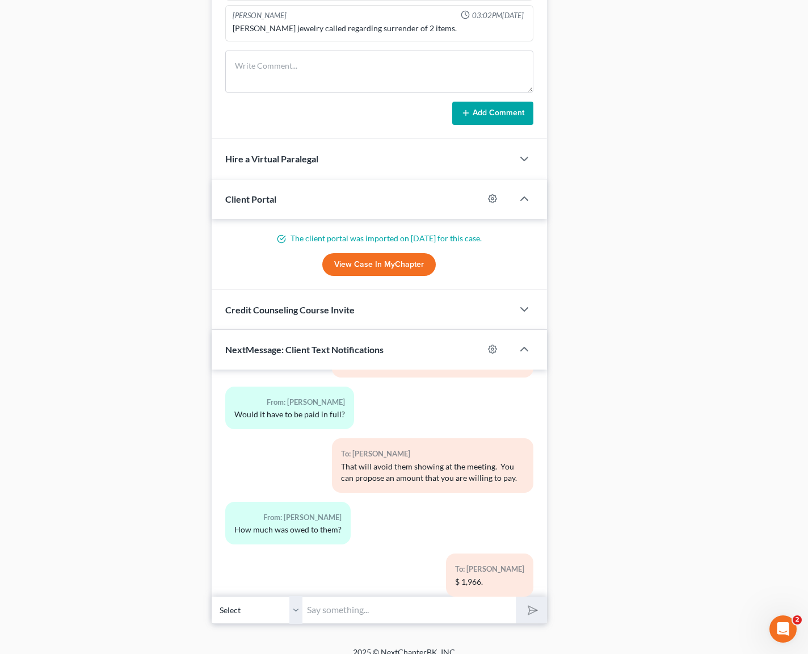
scroll to position [5218, 0]
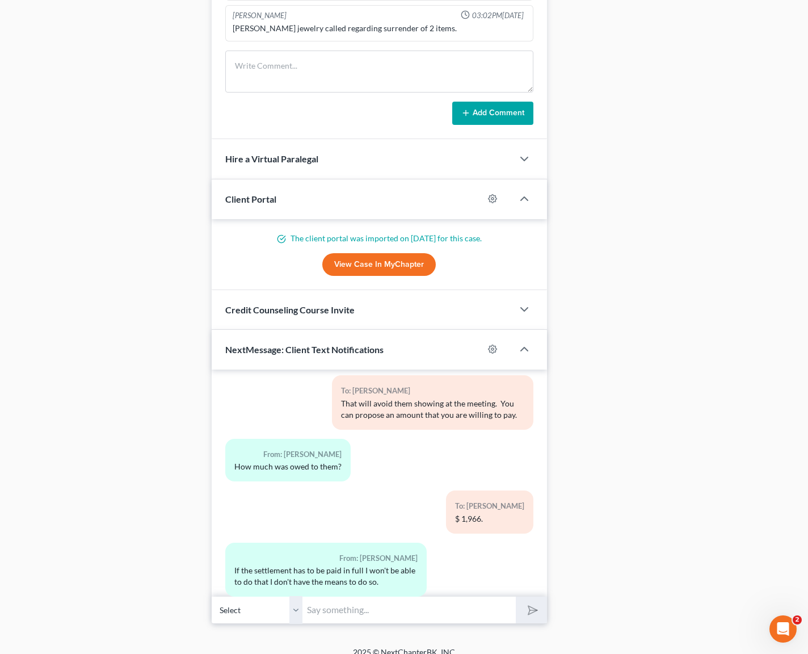
type input "L"
drag, startPoint x: 331, startPoint y: 378, endPoint x: 531, endPoint y: 397, distance: 200.1
click at [531, 397] on div "12:05PM[DATE] To: [PERSON_NAME] Law Office of [PERSON_NAME] looks forward to ta…" at bounding box center [379, 482] width 335 height 227
copy div "That will avoid them showing at the meeting. You can propose an amount that you…"
paste input "That will avoid them showing at the meeting. You can propose an amount that you…"
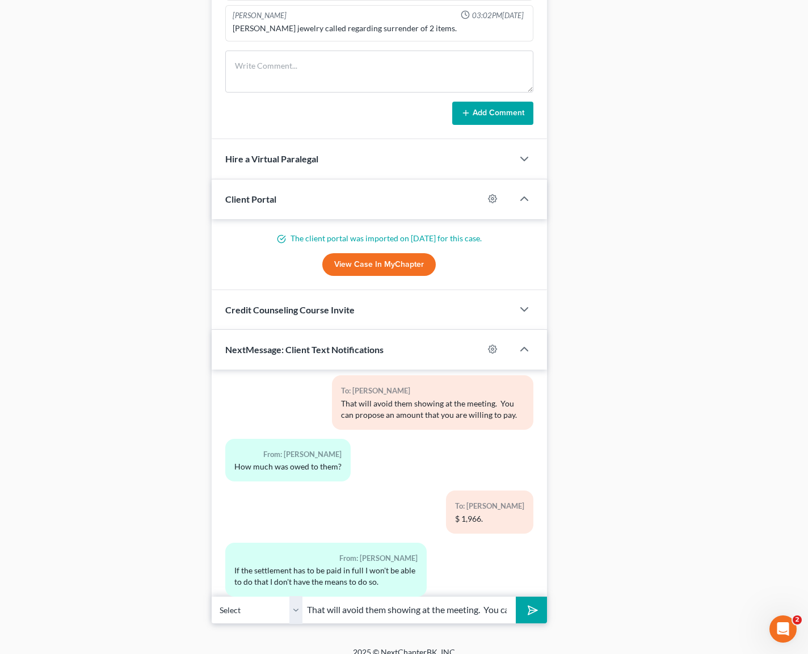
scroll to position [0, 192]
type input "That will avoid them showing at the meeting. You can propose an amount that you…"
click at [516, 597] on button "submit" at bounding box center [531, 610] width 31 height 27
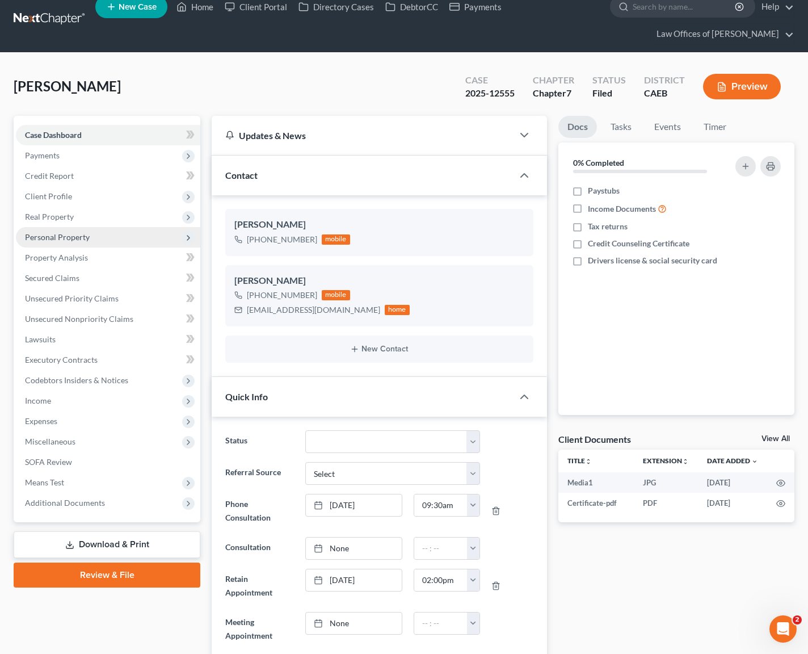
scroll to position [0, 0]
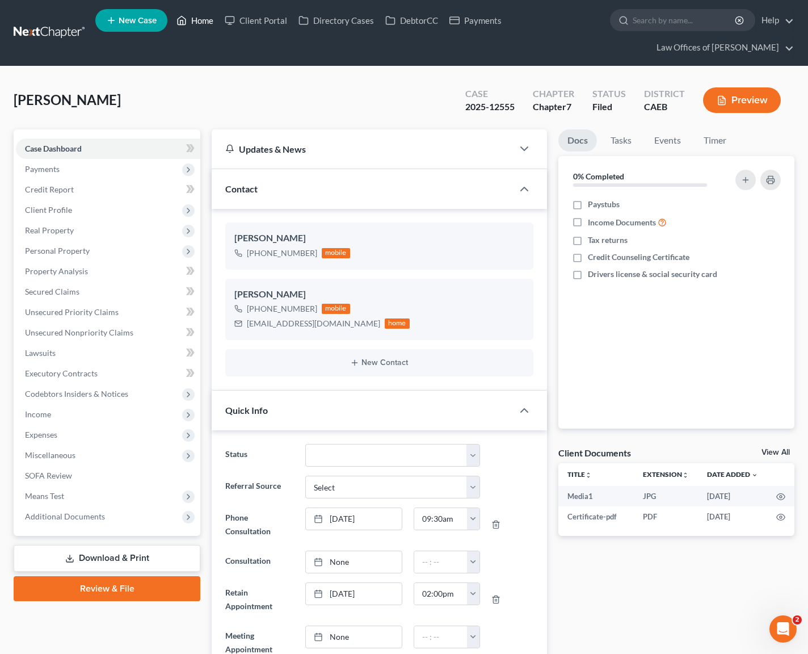
click at [212, 22] on link "Home" at bounding box center [195, 20] width 48 height 20
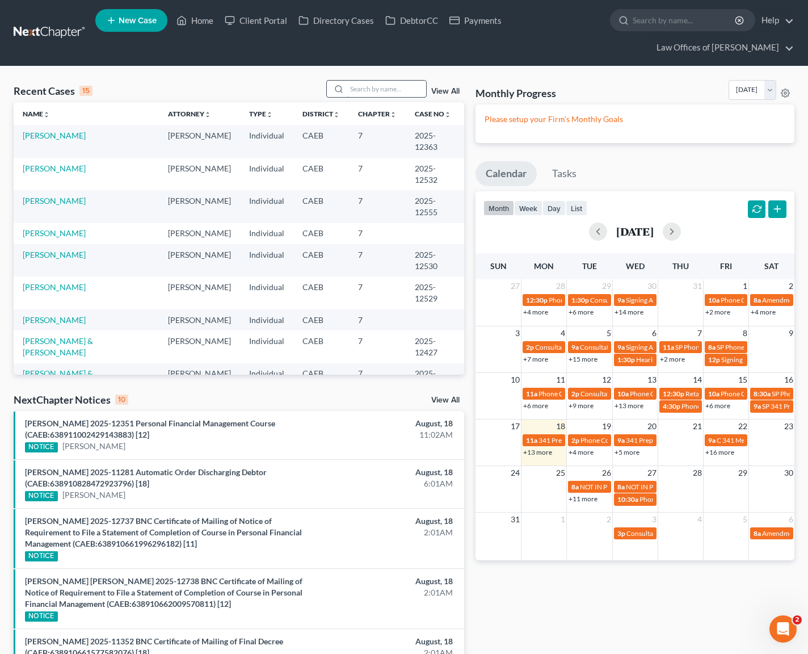
click at [380, 86] on input "search" at bounding box center [386, 89] width 79 height 16
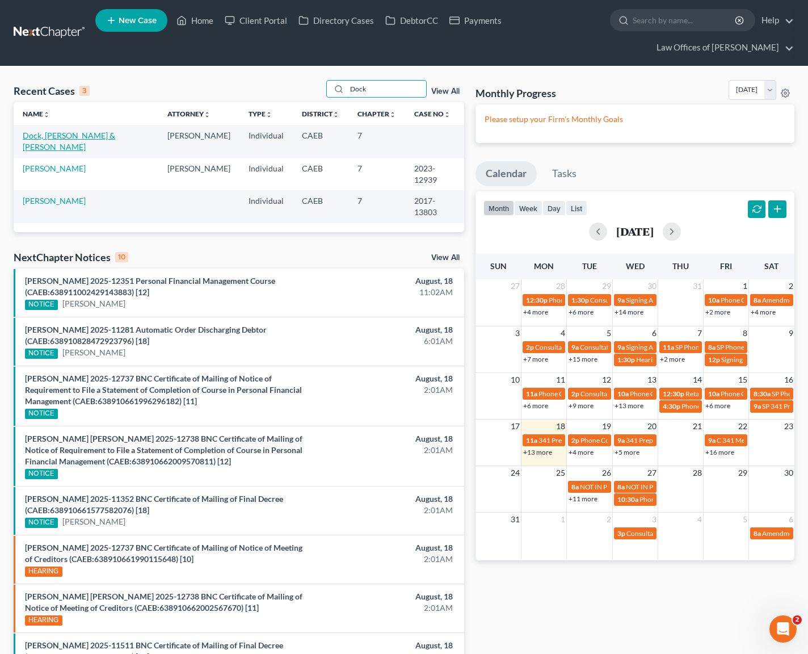
type input "Dock"
click at [108, 134] on link "Dock, [PERSON_NAME] & [PERSON_NAME]" at bounding box center [69, 141] width 93 height 21
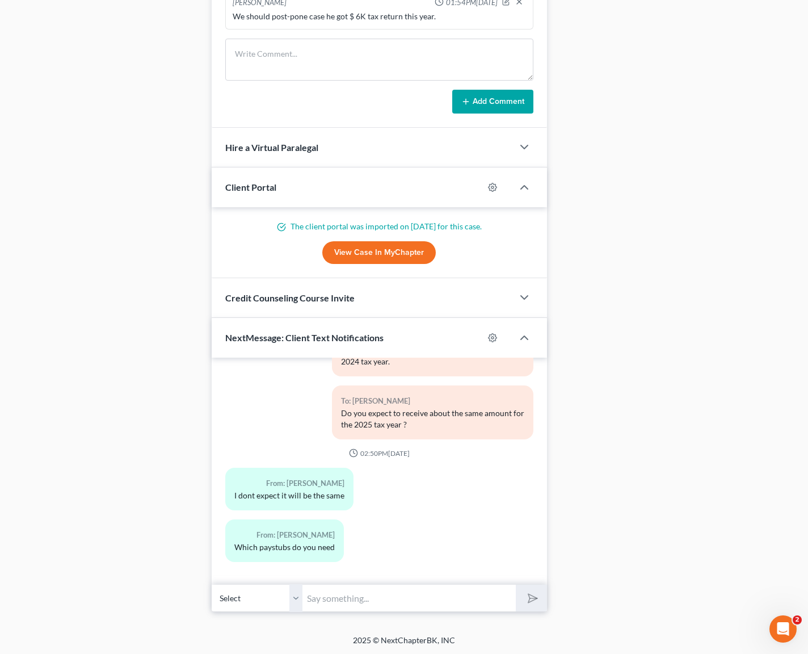
scroll to position [1094, 0]
click at [345, 594] on input "text" at bounding box center [409, 597] width 213 height 28
type input "What do you estimate your tax refund will be ?"
click at [516, 584] on button "submit" at bounding box center [531, 597] width 31 height 27
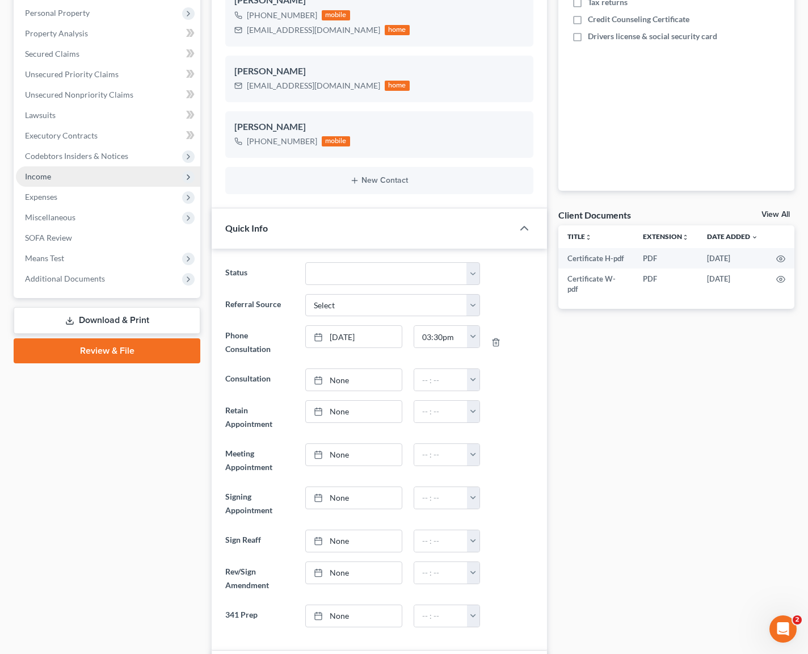
scroll to position [0, 0]
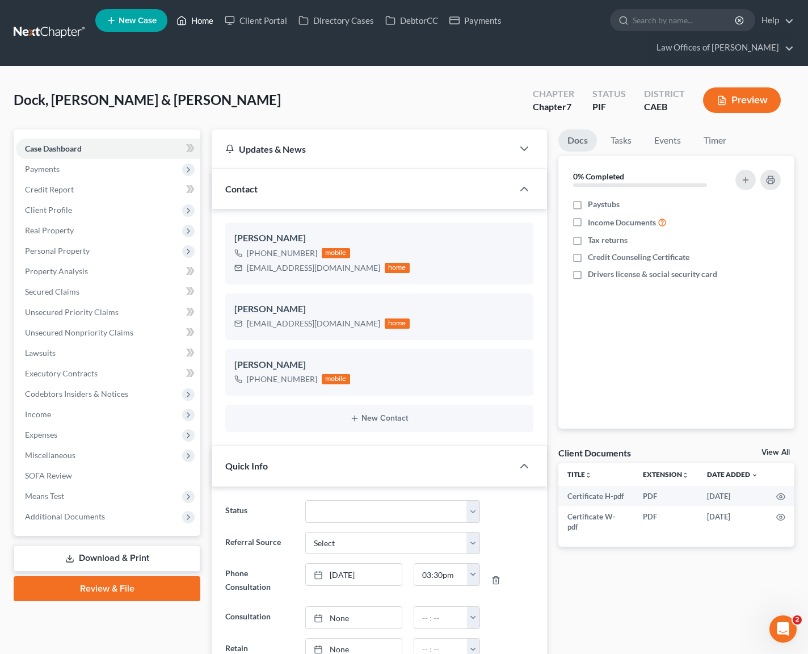
click at [205, 24] on link "Home" at bounding box center [195, 20] width 48 height 20
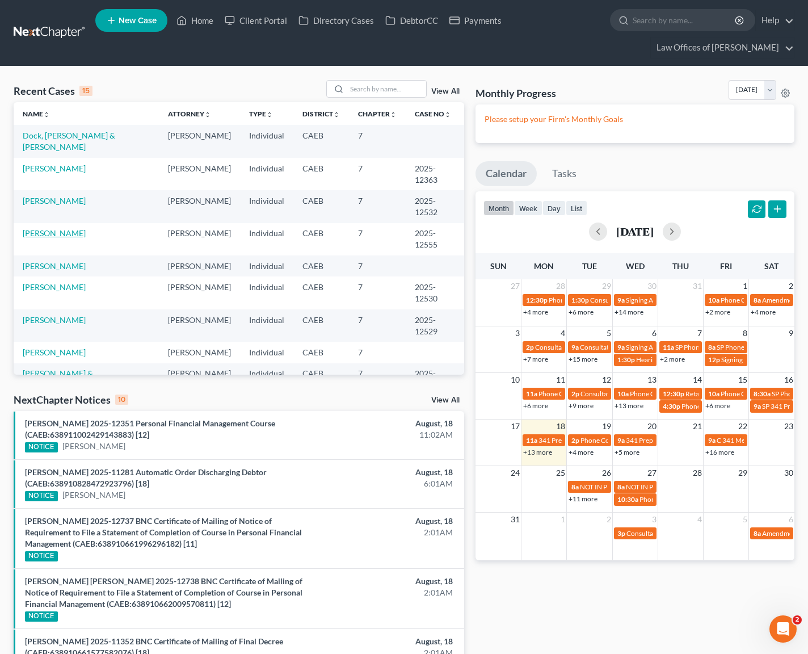
click at [58, 228] on link "[PERSON_NAME]" at bounding box center [54, 233] width 63 height 10
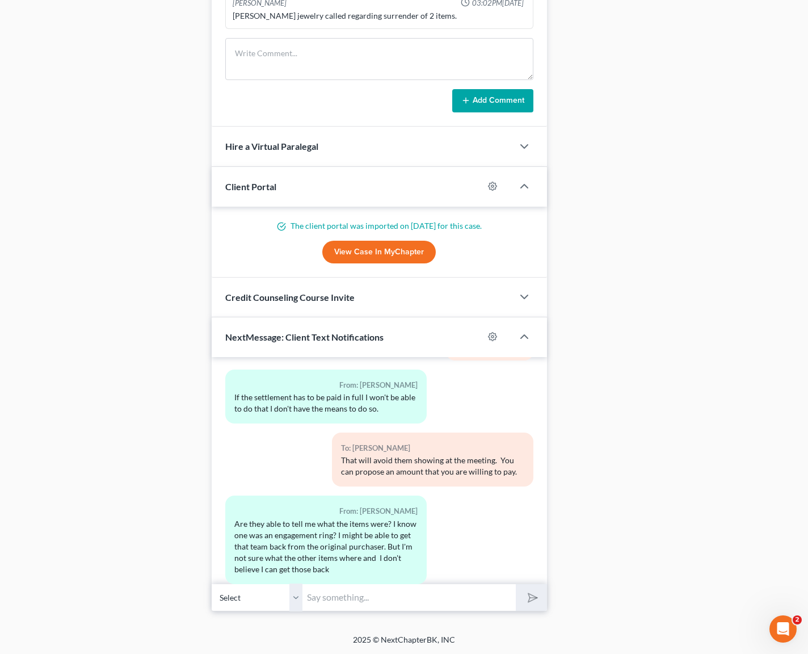
scroll to position [5441, 0]
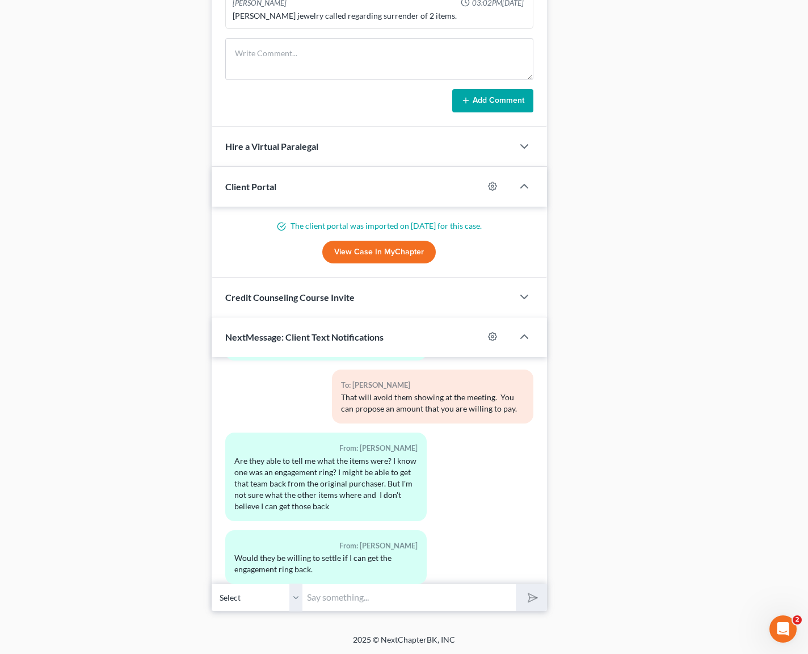
click at [356, 587] on input "text" at bounding box center [409, 597] width 213 height 28
type input "She mentioned 2 items."
click at [516, 584] on button "submit" at bounding box center [531, 597] width 31 height 27
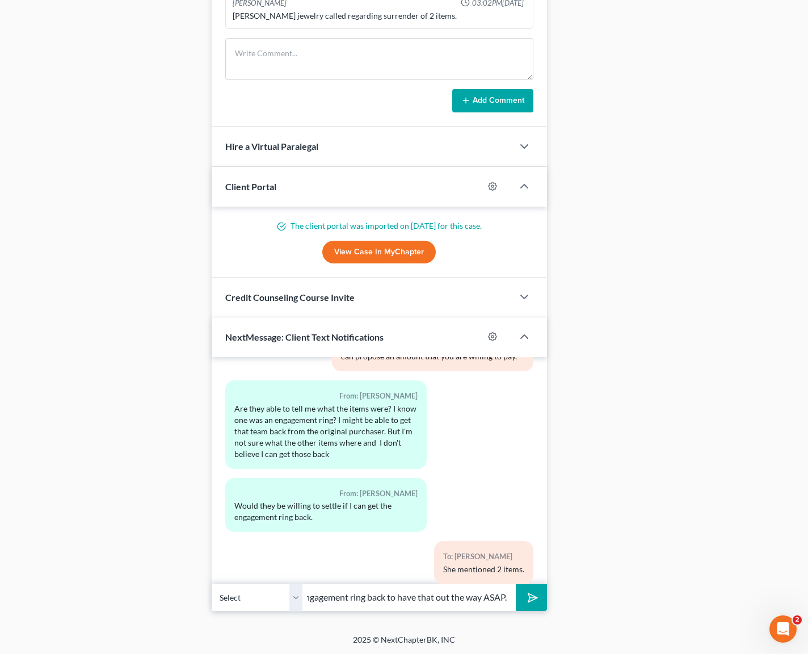
scroll to position [0, 98]
type input "I suggest you take the engagement ring back to have that out the way ASAP."
click at [516, 584] on button "submit" at bounding box center [531, 597] width 31 height 27
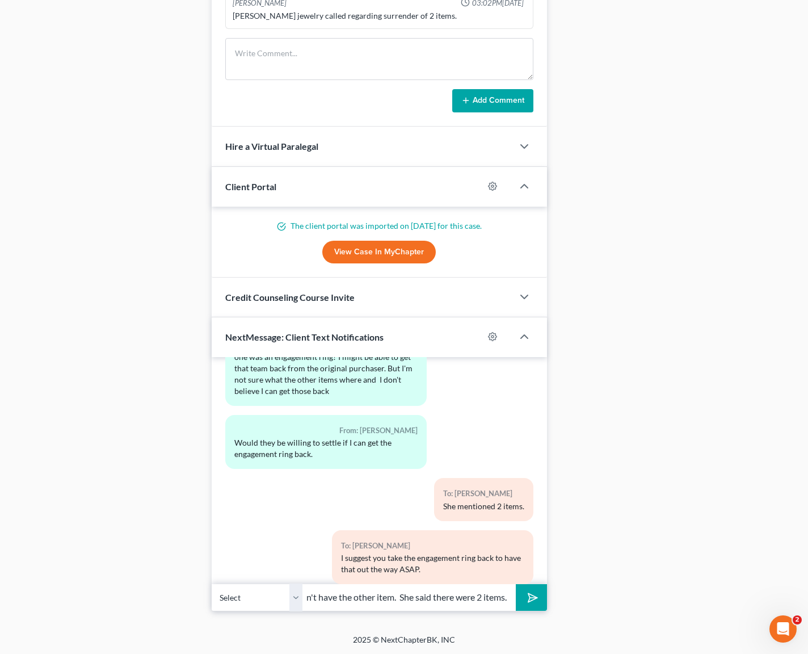
scroll to position [0, 188]
type input "I can tell them you will surrender it and you don't have the other item. She sa…"
click at [516, 584] on button "submit" at bounding box center [531, 597] width 31 height 27
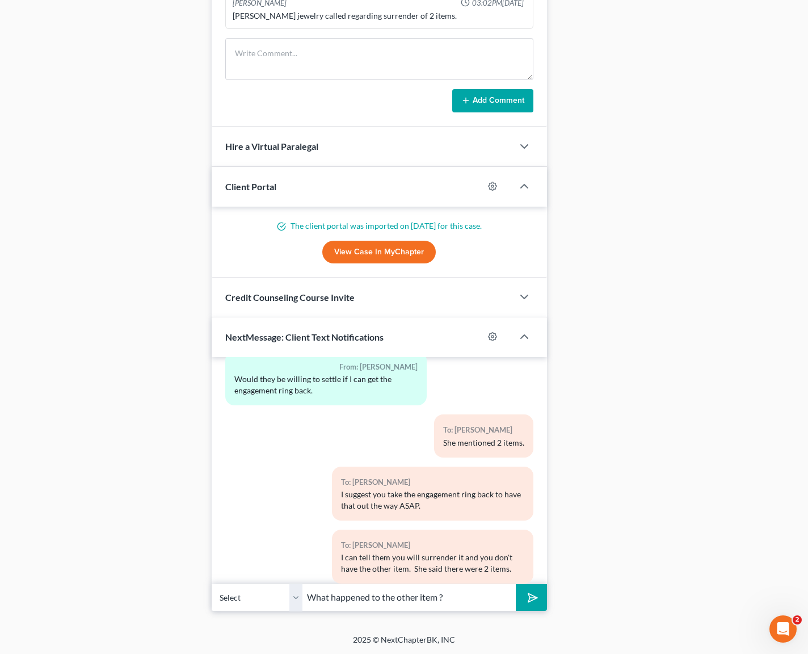
type input "What happened to the other item ?"
click at [516, 584] on button "submit" at bounding box center [531, 597] width 31 height 27
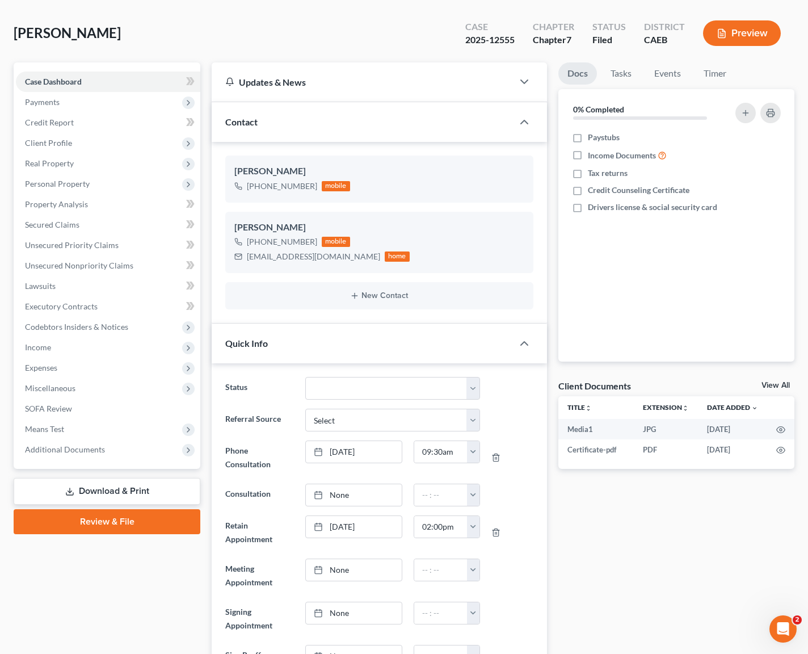
scroll to position [14, 0]
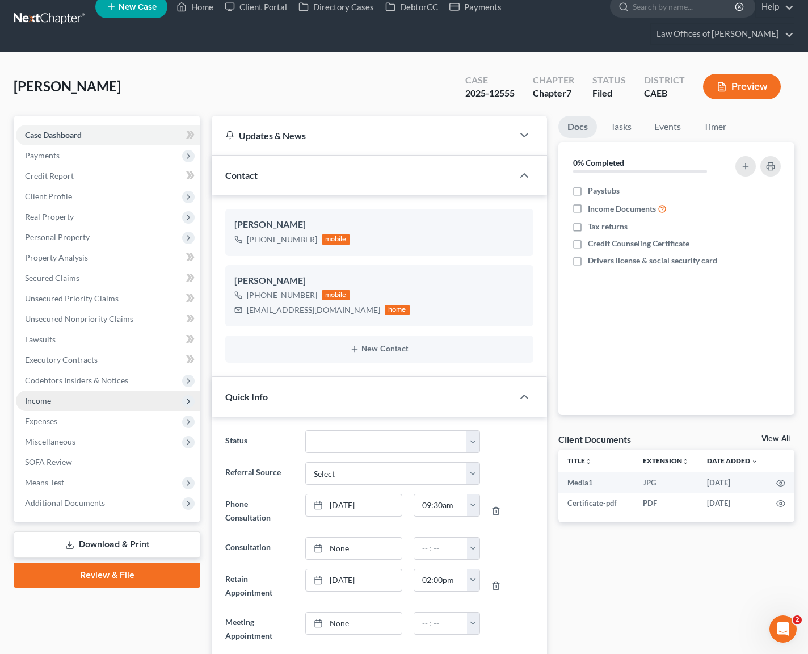
click at [81, 404] on span "Income" at bounding box center [108, 400] width 184 height 20
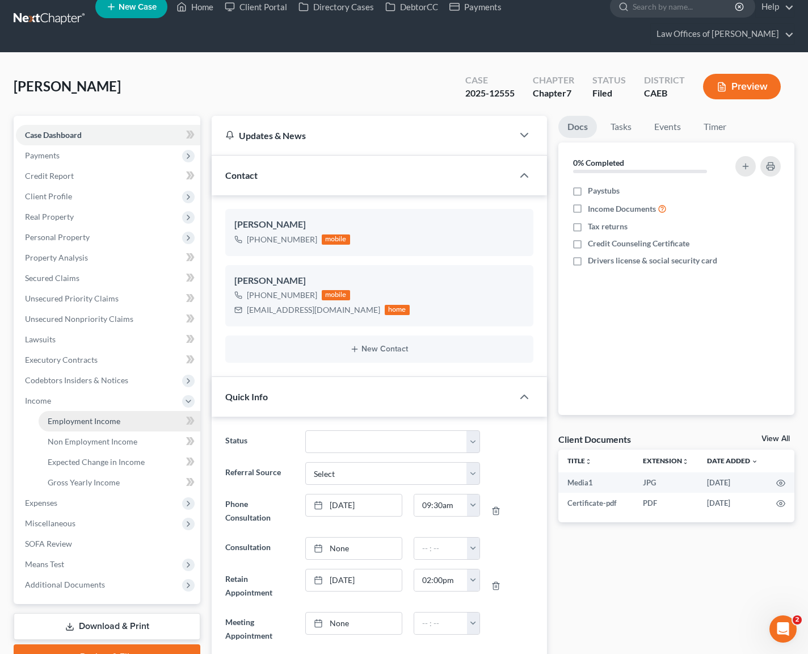
click at [131, 425] on link "Employment Income" at bounding box center [120, 421] width 162 height 20
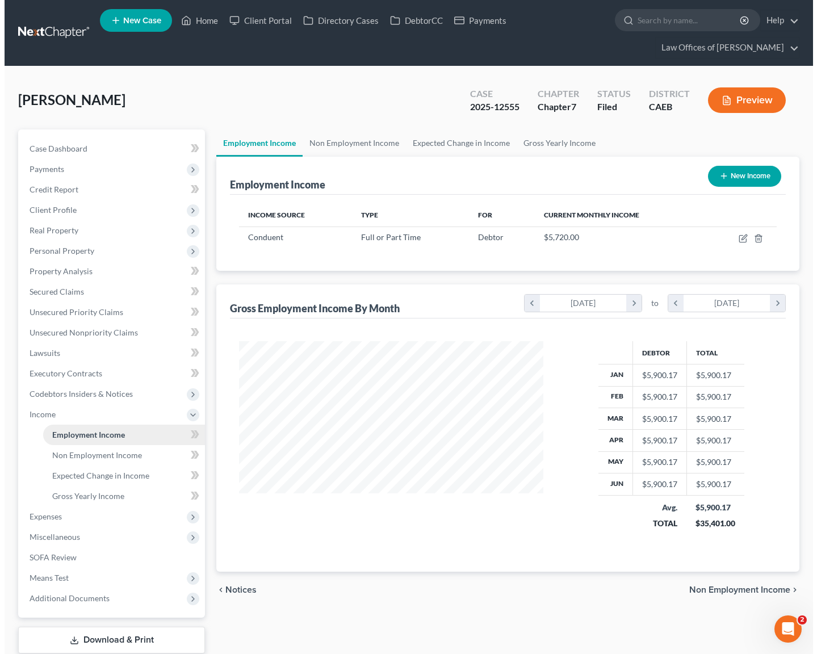
scroll to position [203, 326]
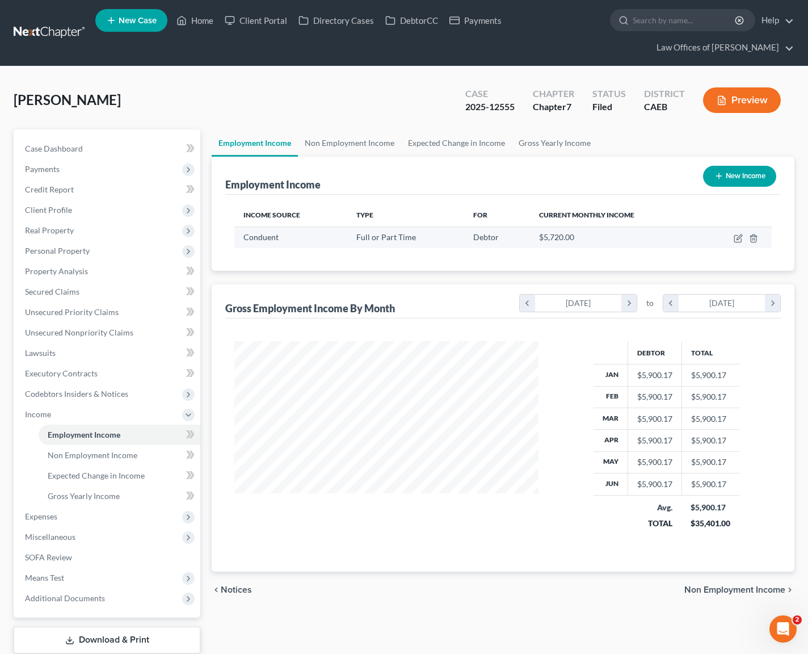
click at [732, 238] on td at bounding box center [736, 237] width 71 height 22
click at [735, 237] on icon "button" at bounding box center [738, 238] width 9 height 9
select select "0"
select select "45"
select select "1"
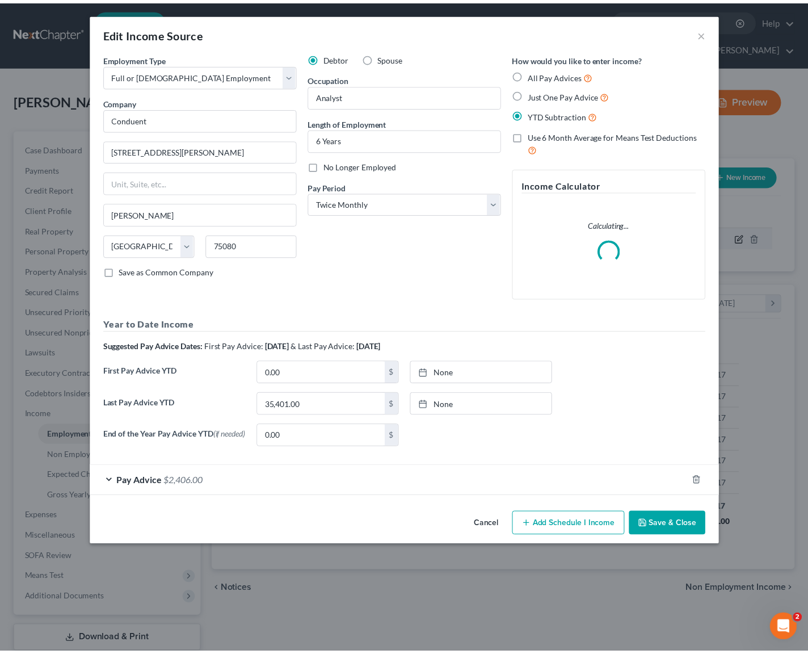
scroll to position [203, 330]
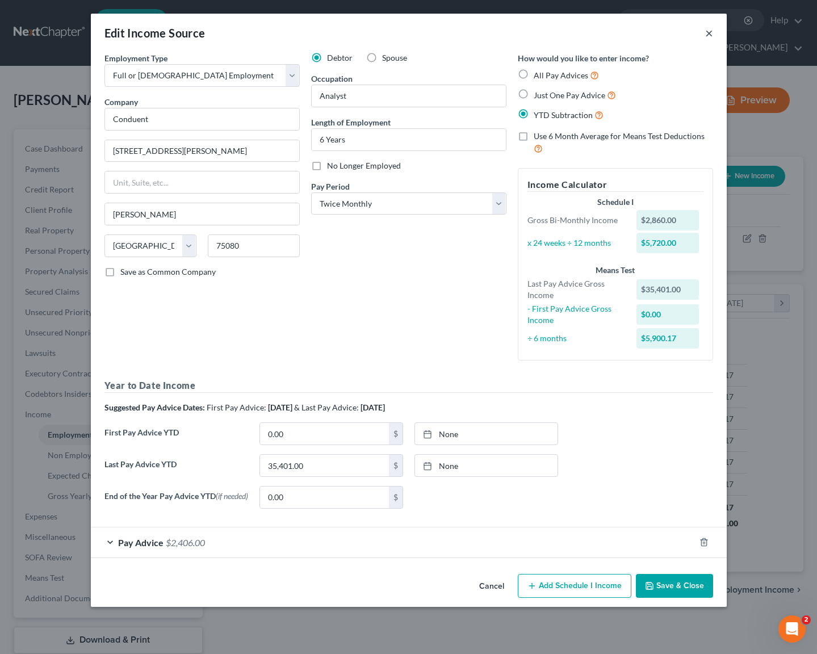
click at [710, 35] on button "×" at bounding box center [709, 33] width 8 height 14
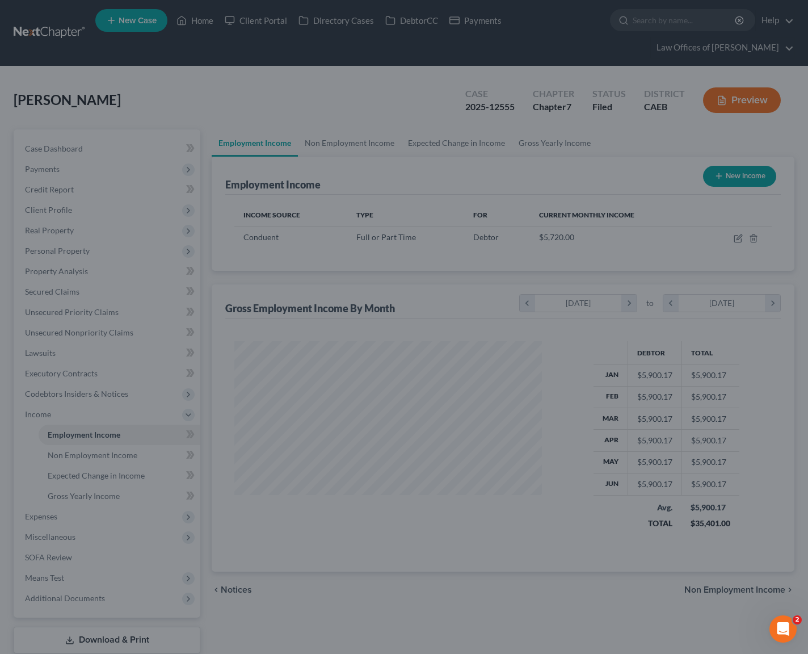
scroll to position [567366, 567243]
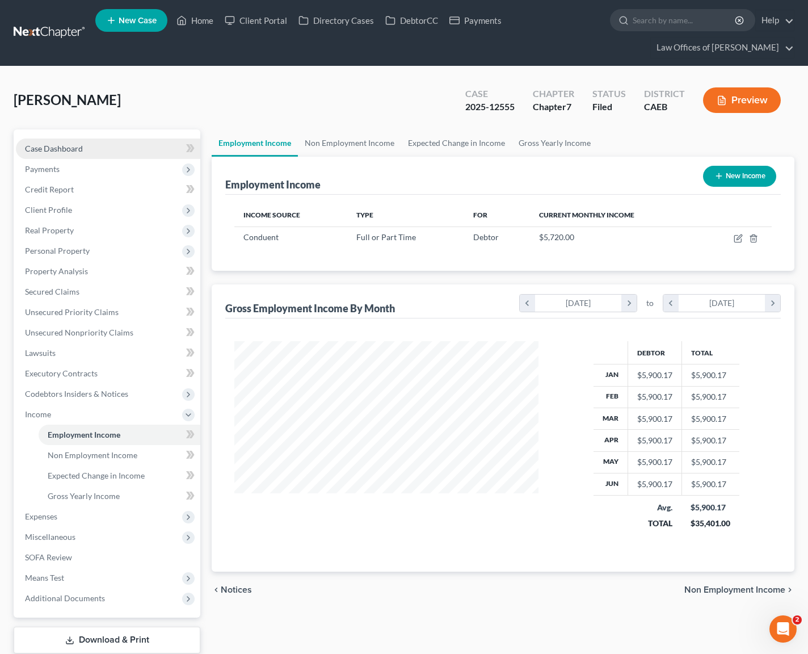
click at [66, 148] on span "Case Dashboard" at bounding box center [54, 149] width 58 height 10
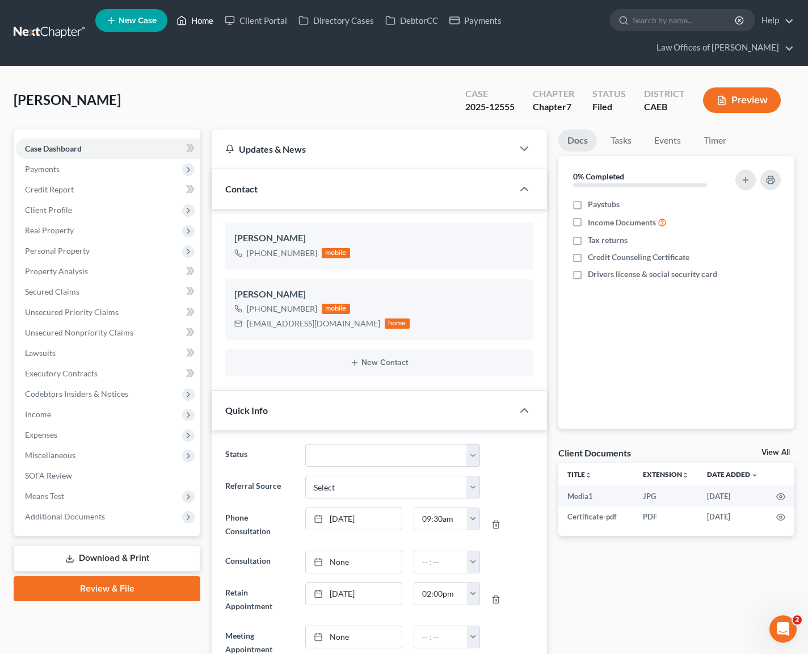
click at [203, 28] on link "Home" at bounding box center [195, 20] width 48 height 20
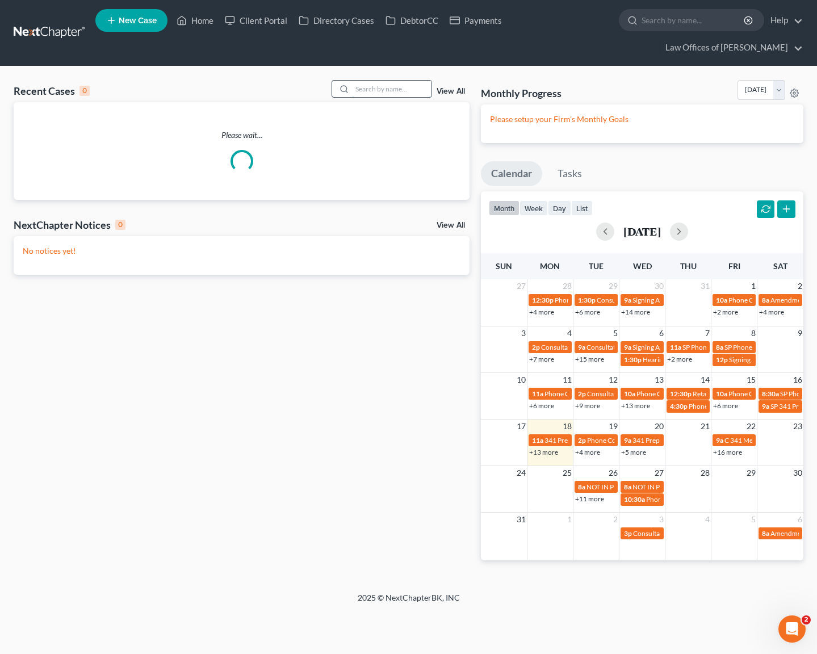
click at [379, 81] on input "search" at bounding box center [391, 89] width 79 height 16
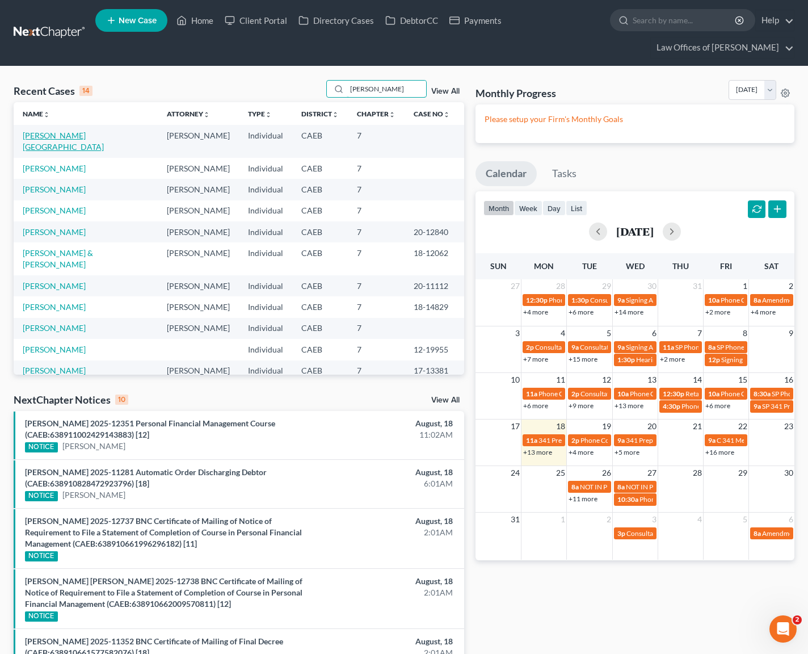
type input "navarro"
click at [59, 139] on link "[PERSON_NAME][GEOGRAPHIC_DATA]" at bounding box center [63, 141] width 81 height 21
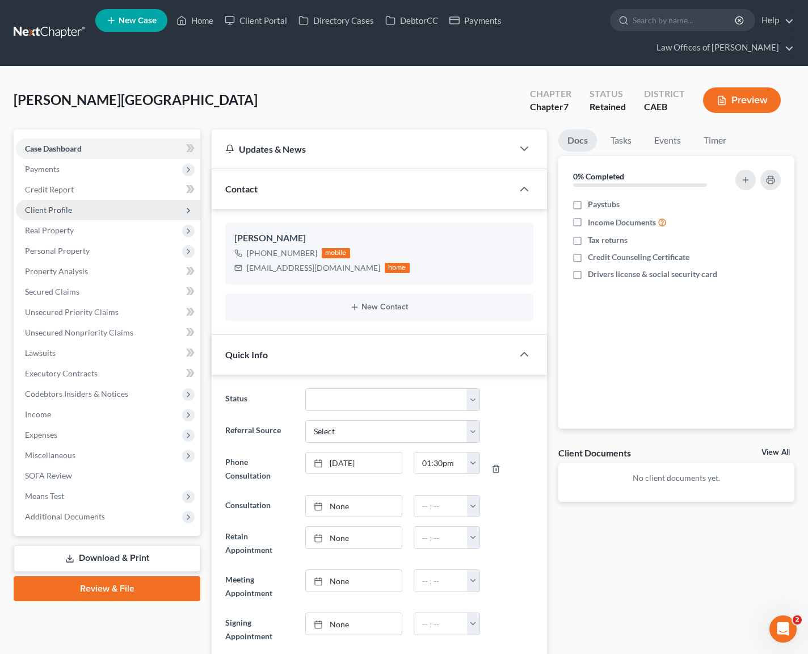
scroll to position [39, 0]
click at [62, 171] on span "Payments" at bounding box center [108, 169] width 184 height 20
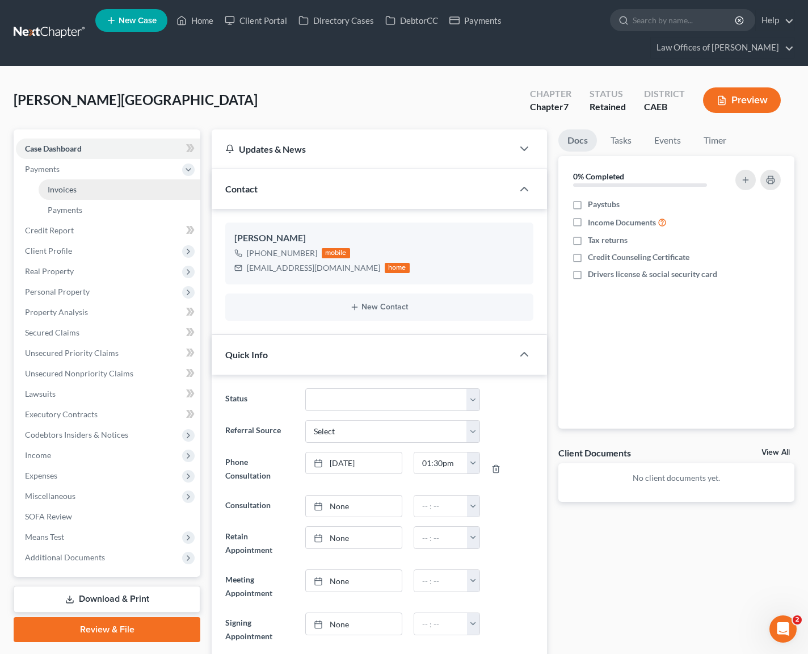
click at [75, 184] on span "Invoices" at bounding box center [62, 189] width 29 height 10
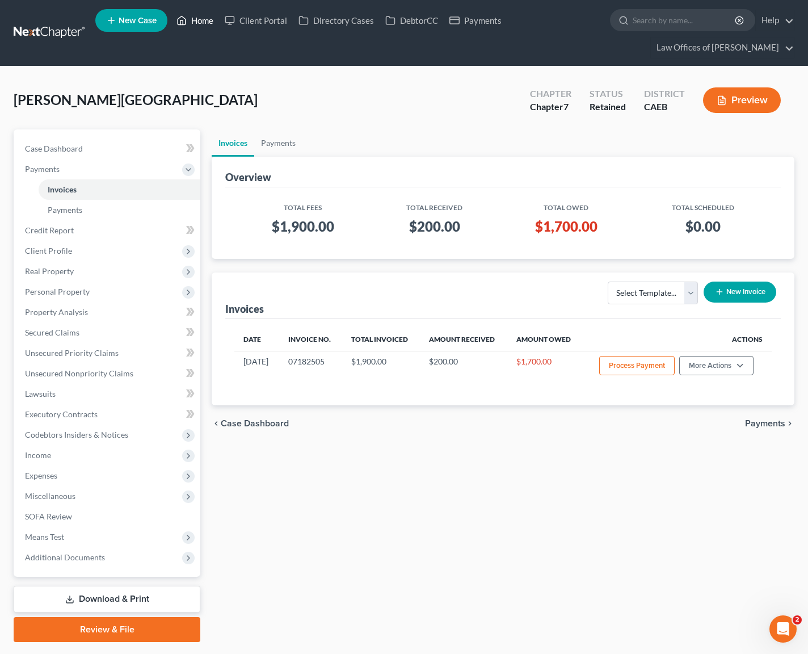
click at [201, 22] on link "Home" at bounding box center [195, 20] width 48 height 20
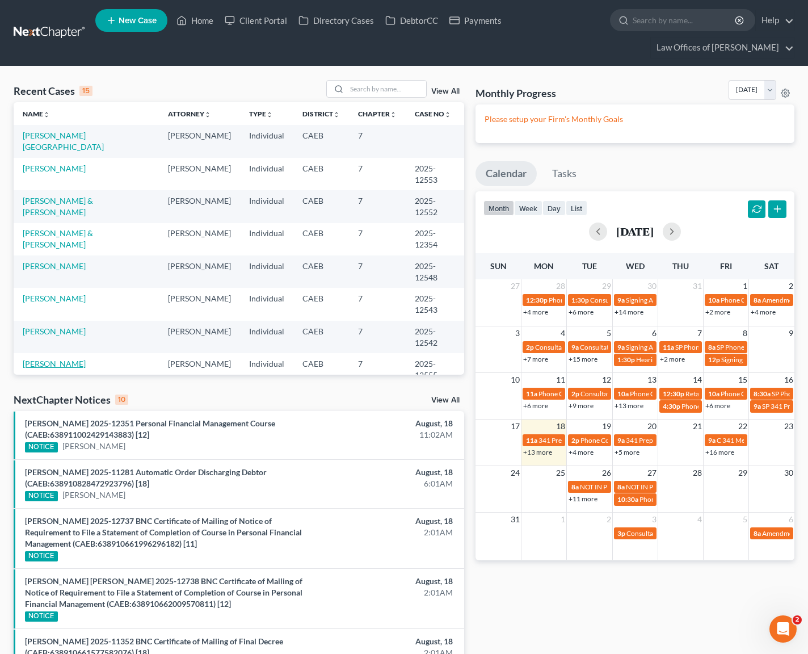
click at [58, 359] on link "[PERSON_NAME]" at bounding box center [54, 364] width 63 height 10
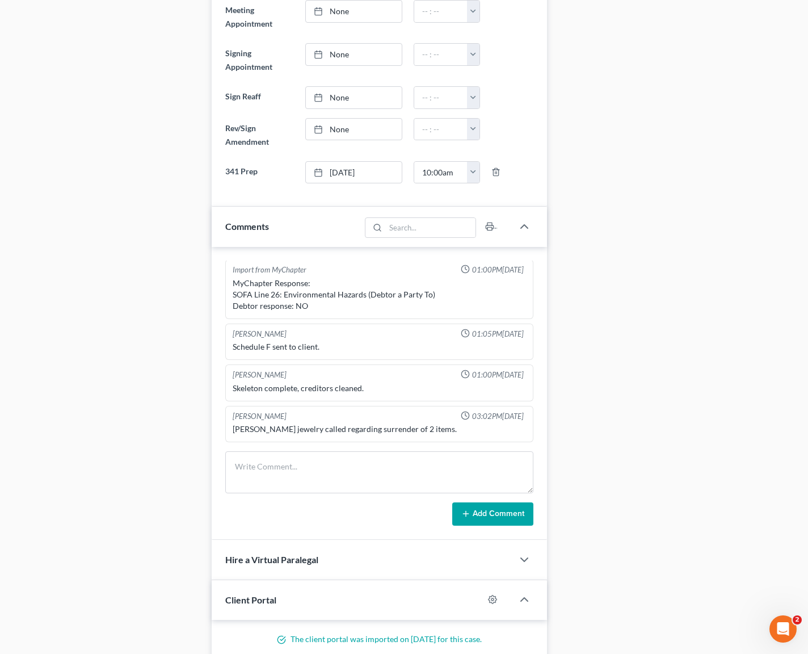
scroll to position [640, 0]
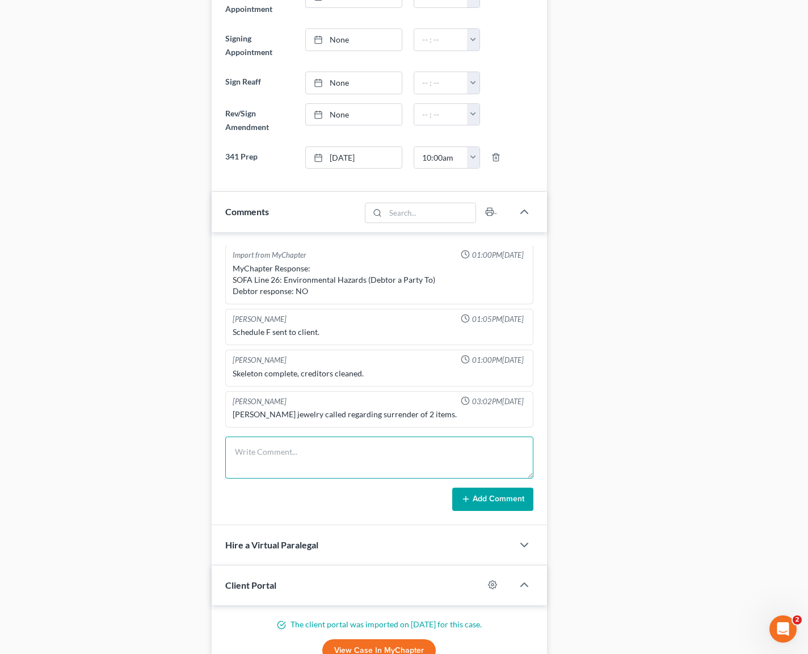
click at [285, 444] on textarea at bounding box center [379, 457] width 308 height 42
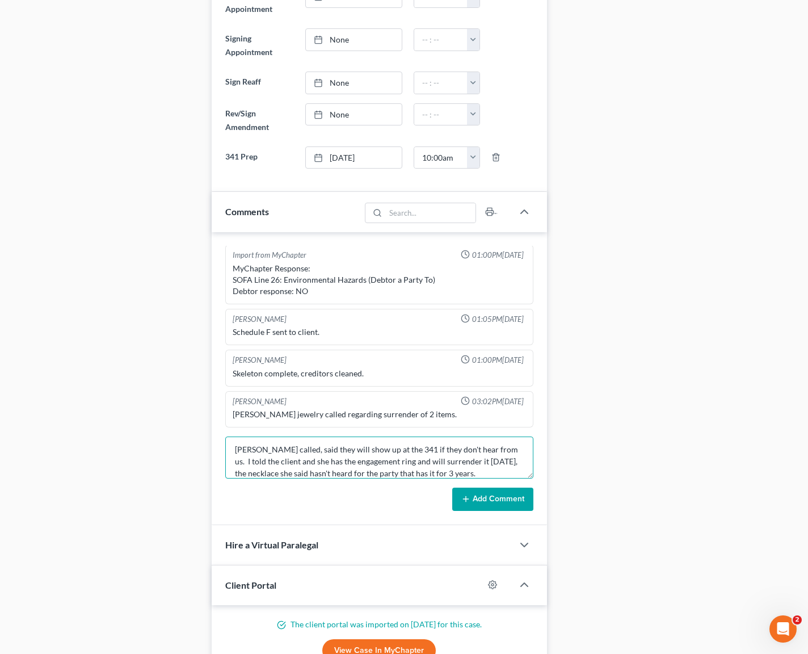
type textarea "[PERSON_NAME] called, said they will show up at the 341 if they don't hear from…"
click at [471, 499] on button "Add Comment" at bounding box center [492, 500] width 81 height 24
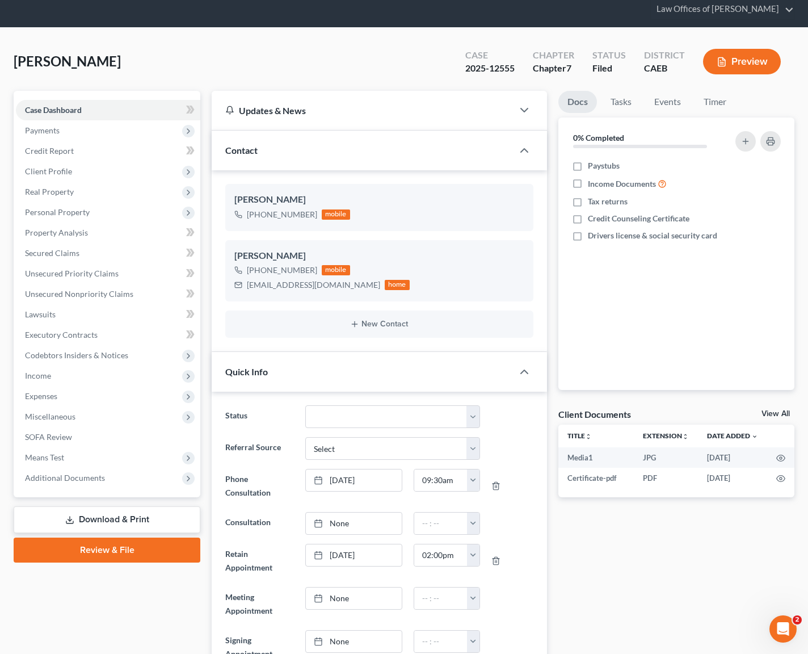
scroll to position [3, 0]
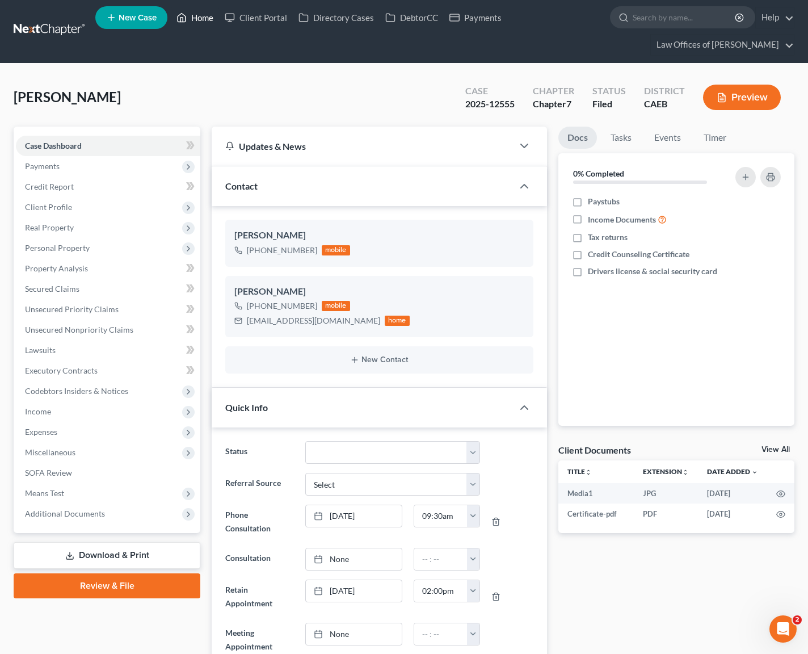
click at [202, 20] on link "Home" at bounding box center [195, 17] width 48 height 20
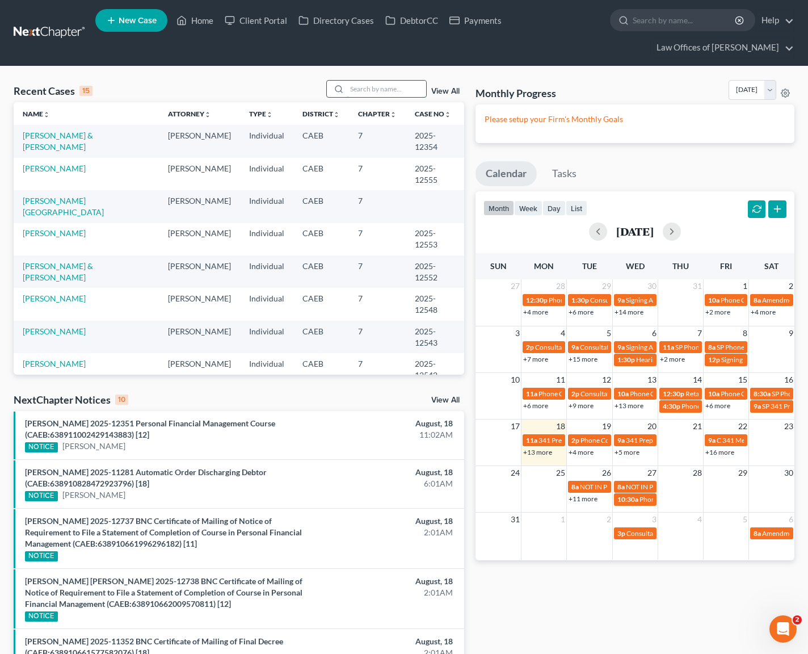
click at [393, 90] on input "search" at bounding box center [386, 89] width 79 height 16
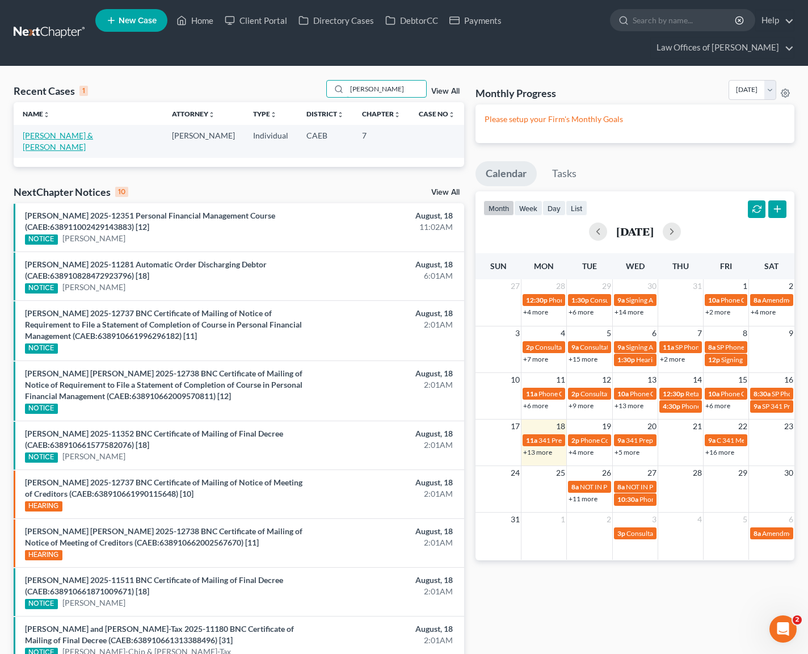
type input "Dondiego"
click at [93, 132] on link "[PERSON_NAME] & [PERSON_NAME]" at bounding box center [58, 141] width 70 height 21
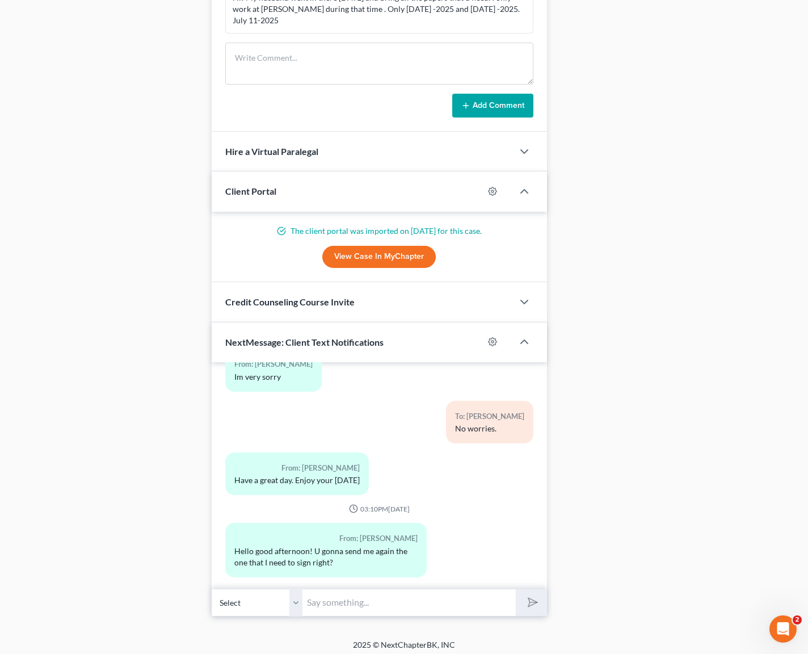
scroll to position [972, 0]
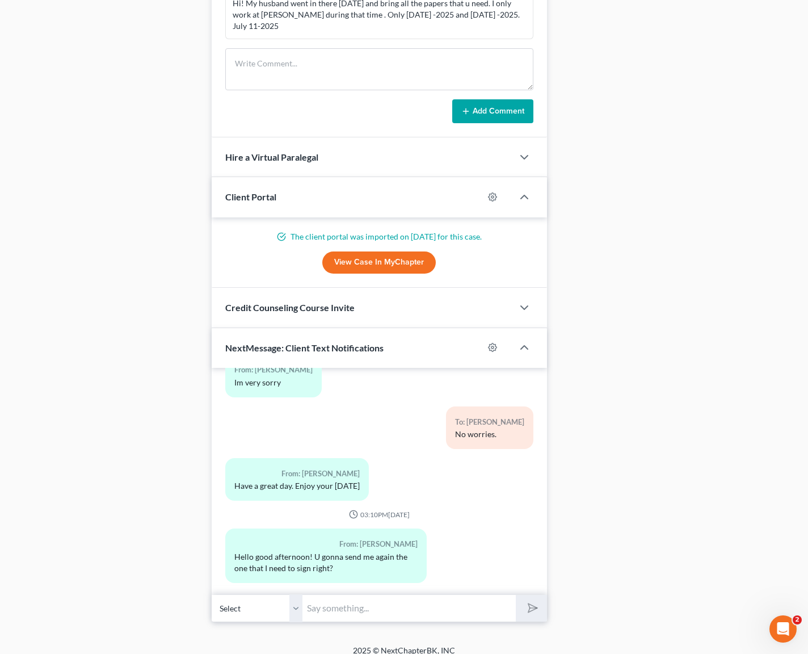
click at [368, 607] on input "text" at bounding box center [409, 608] width 213 height 28
type input "Hi. Yes, give me a few minutes please."
click at [516, 595] on button "submit" at bounding box center [531, 608] width 31 height 27
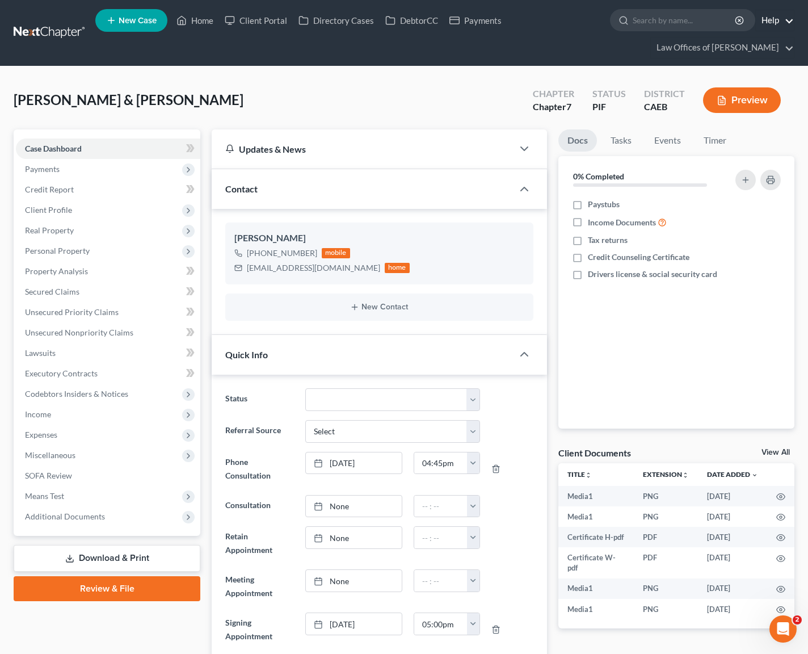
scroll to position [13282, 0]
click at [208, 22] on link "Home" at bounding box center [195, 20] width 48 height 20
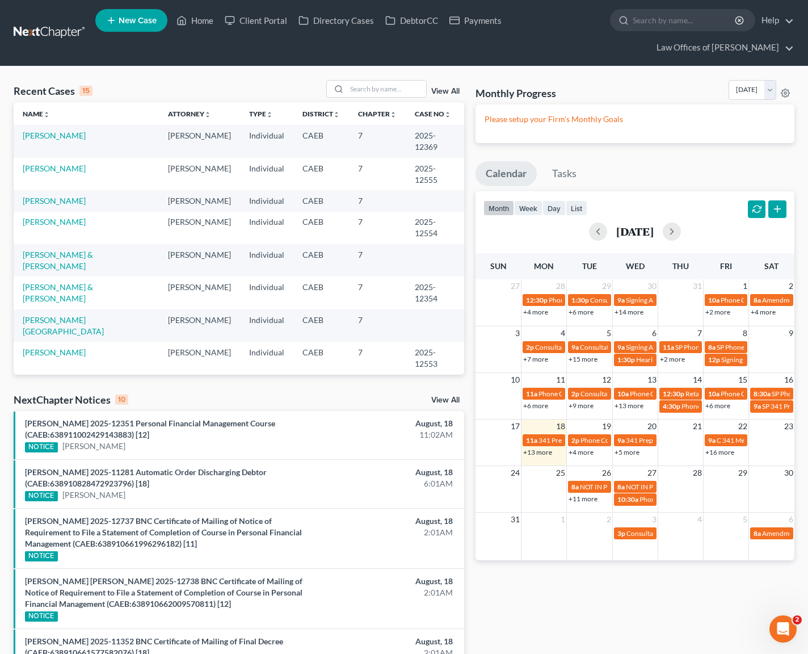
click at [587, 454] on link "+4 more" at bounding box center [581, 452] width 25 height 9
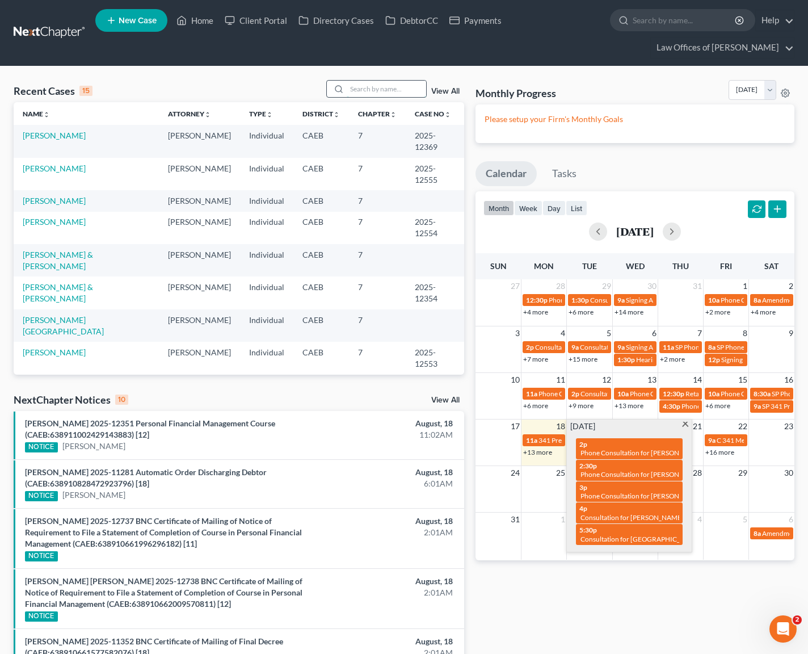
click at [380, 81] on input "search" at bounding box center [386, 89] width 79 height 16
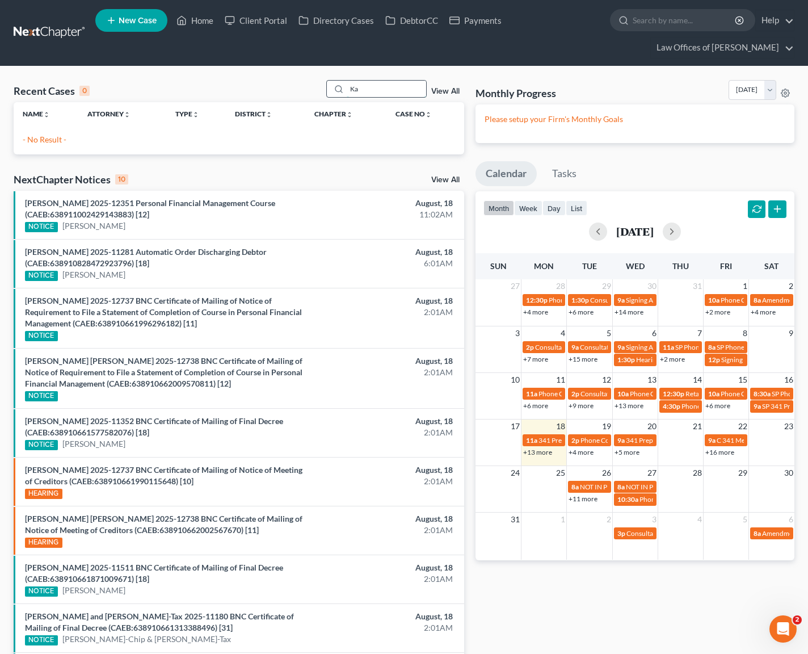
type input "K"
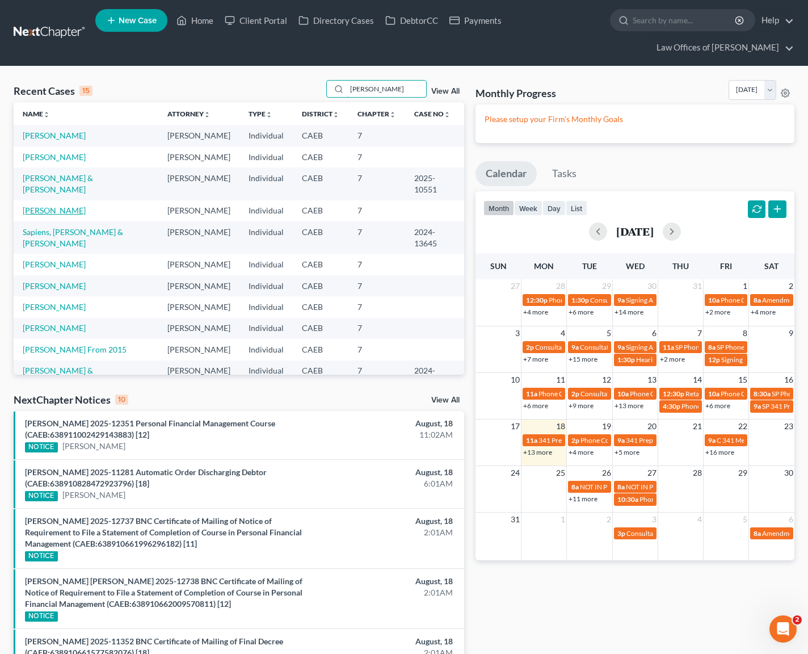
type input "Albert"
click at [56, 208] on link "Kumpel, Albert" at bounding box center [54, 210] width 63 height 10
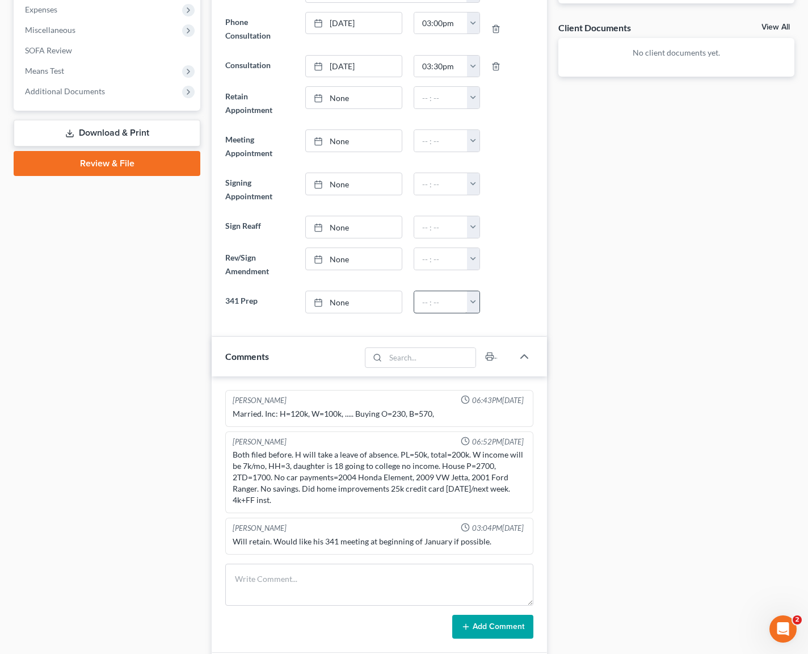
scroll to position [425, 0]
type input "8/18/2025"
click at [335, 99] on link "8/18/2025" at bounding box center [354, 98] width 96 height 22
click at [473, 96] on button "button" at bounding box center [473, 98] width 12 height 22
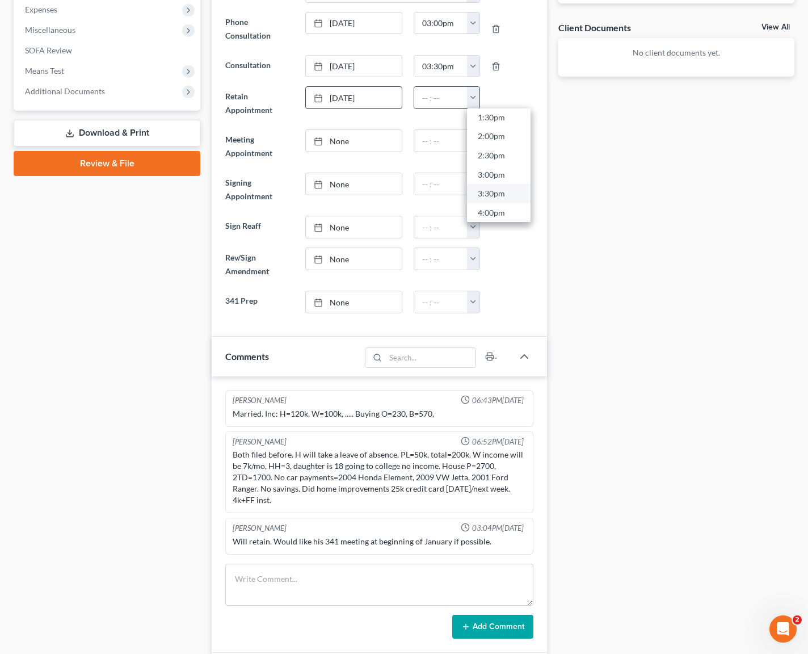
click at [506, 192] on link "3:30pm" at bounding box center [499, 193] width 64 height 19
type input "3:30pm"
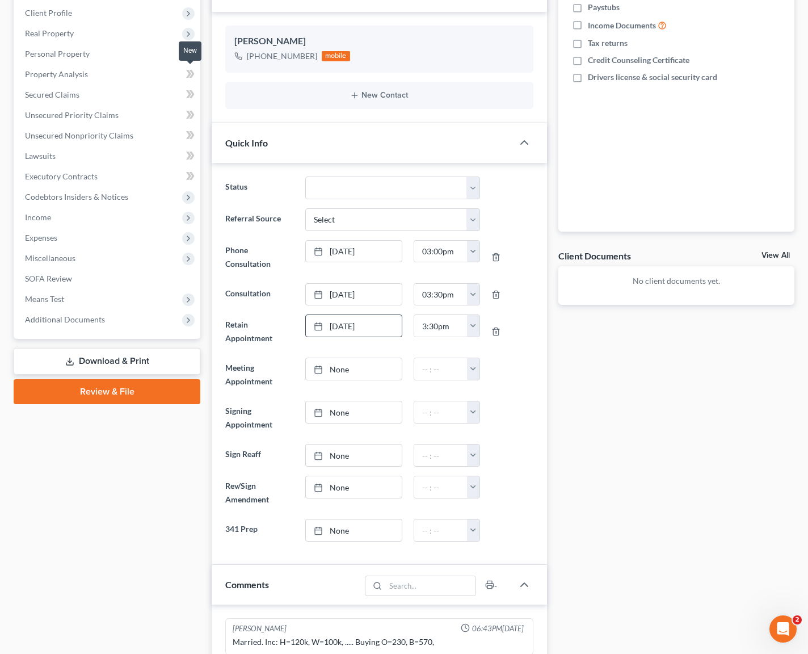
scroll to position [0, 0]
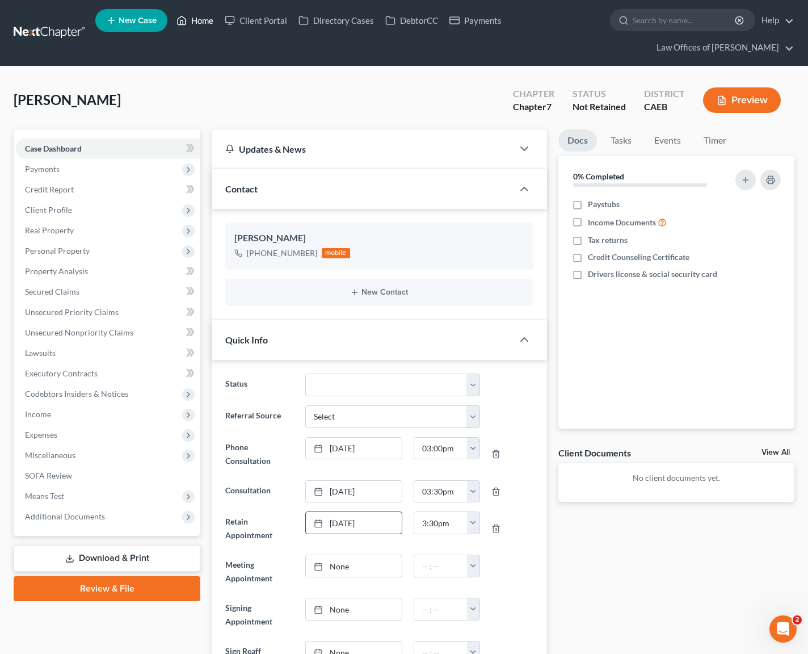
drag, startPoint x: 205, startPoint y: 22, endPoint x: 214, endPoint y: 27, distance: 9.6
click at [205, 22] on link "Home" at bounding box center [195, 20] width 48 height 20
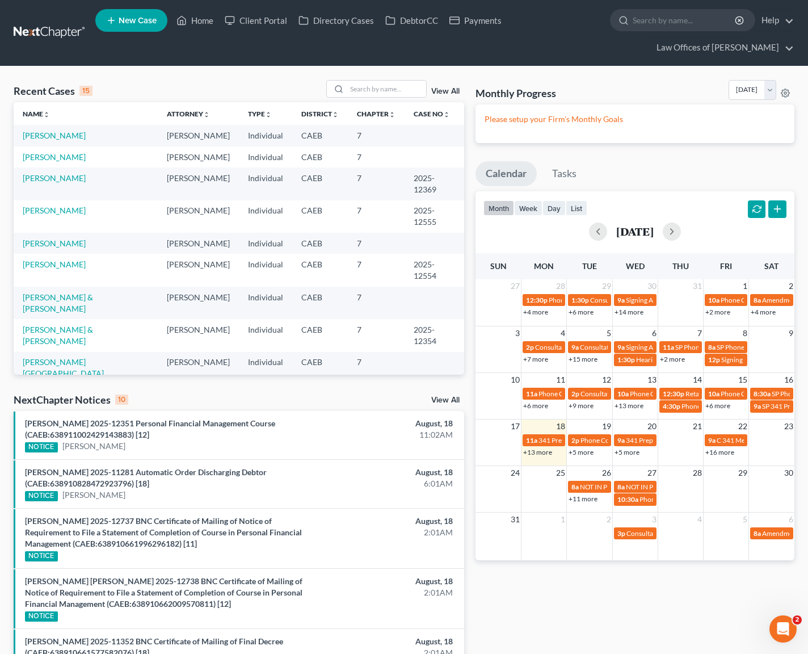
click at [589, 452] on link "+5 more" at bounding box center [581, 452] width 25 height 9
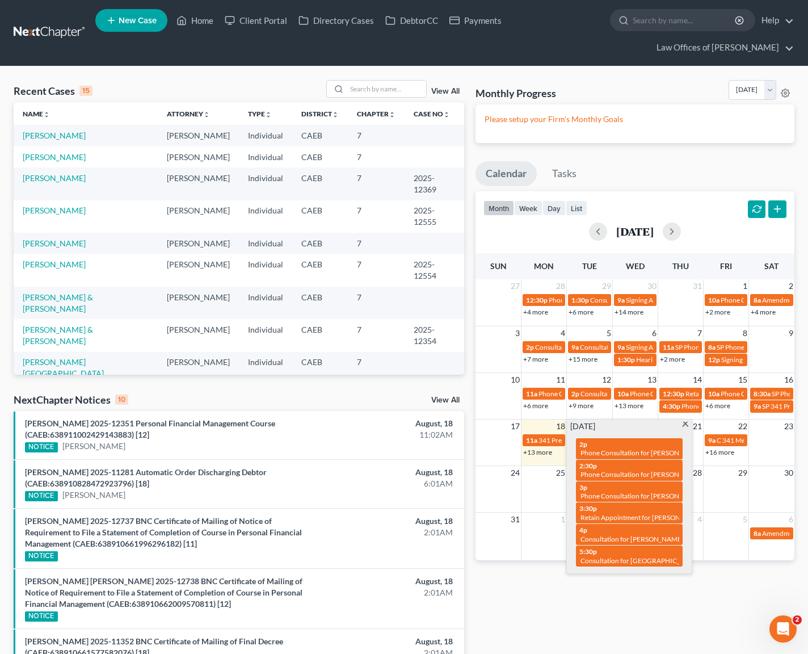
click at [684, 422] on span at bounding box center [685, 425] width 9 height 7
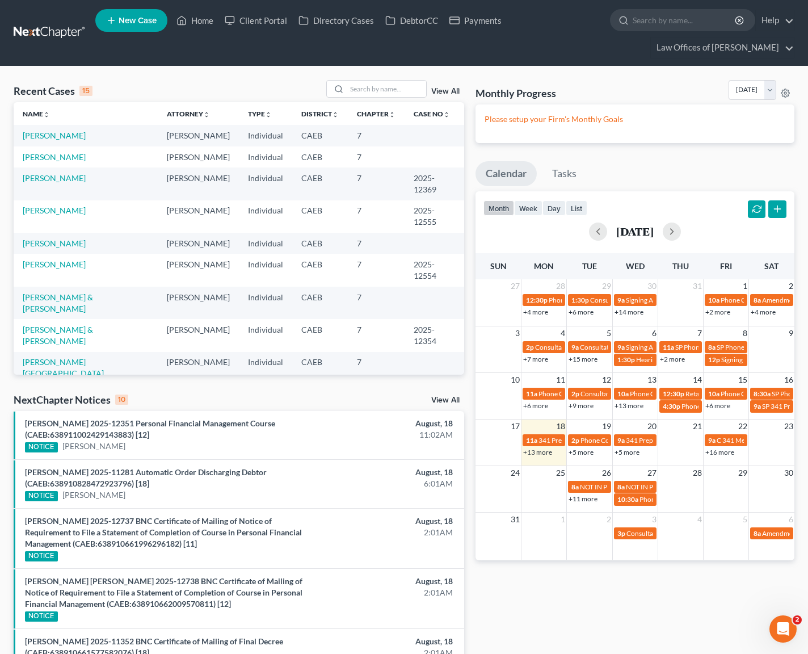
click at [544, 450] on link "+13 more" at bounding box center [537, 452] width 29 height 9
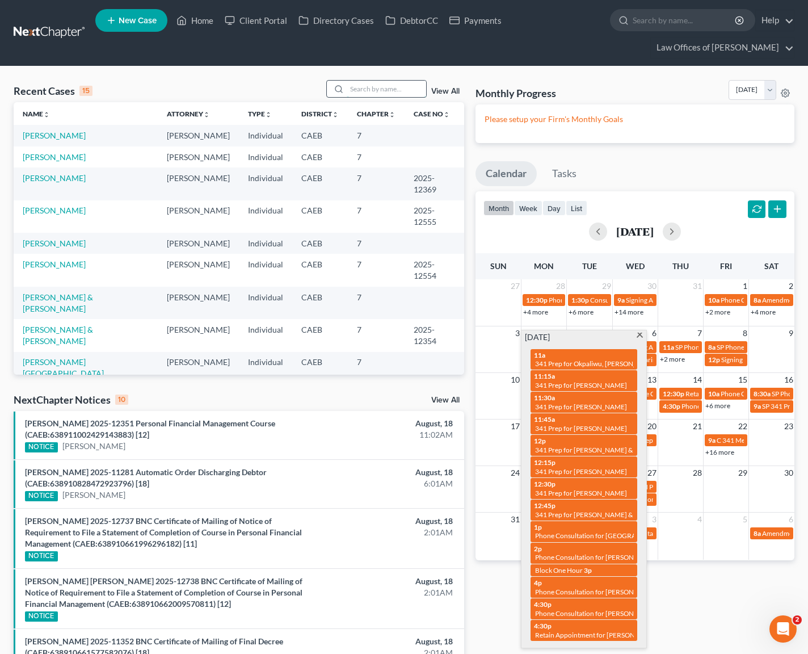
click at [390, 89] on input "search" at bounding box center [386, 89] width 79 height 16
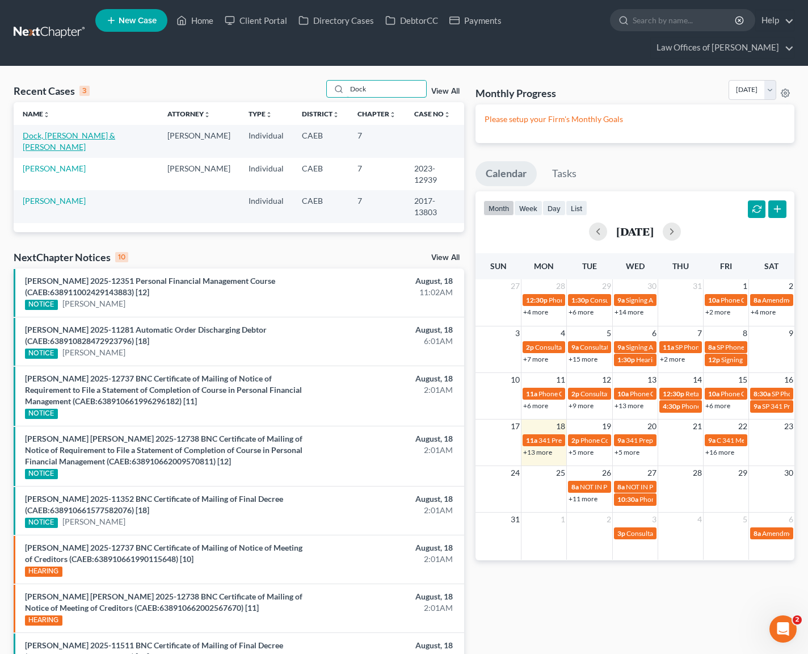
type input "Dock"
click at [115, 137] on link "Dock, [PERSON_NAME] & [PERSON_NAME]" at bounding box center [69, 141] width 93 height 21
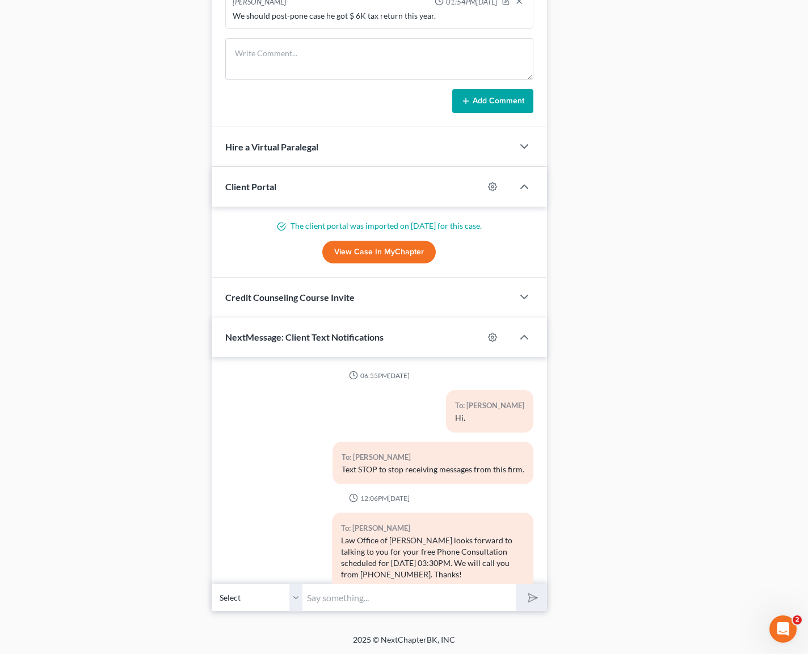
scroll to position [2803, 0]
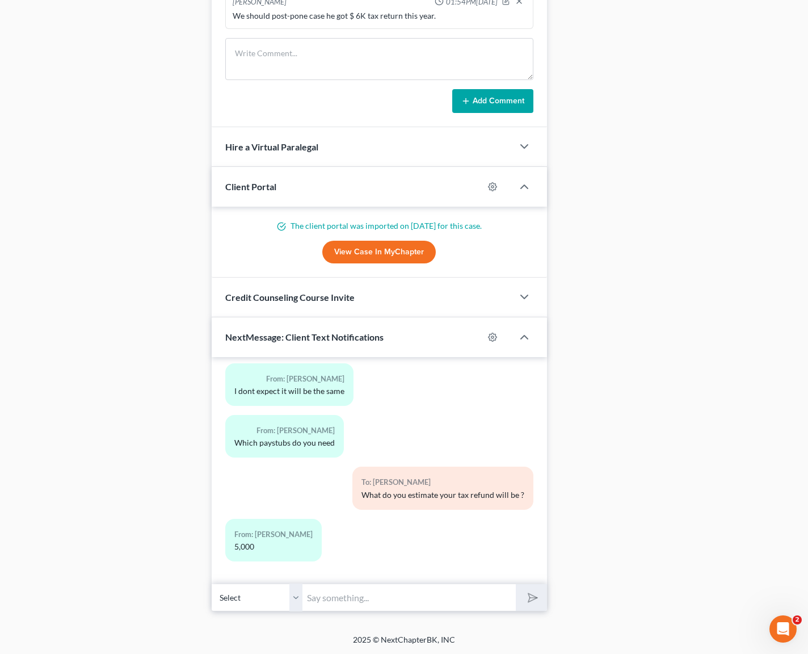
click at [343, 591] on input "text" at bounding box center [409, 597] width 213 height 28
type input "I see. The issue is that if we file your case now the trustee might take your t…"
click at [516, 584] on button "submit" at bounding box center [531, 597] width 31 height 27
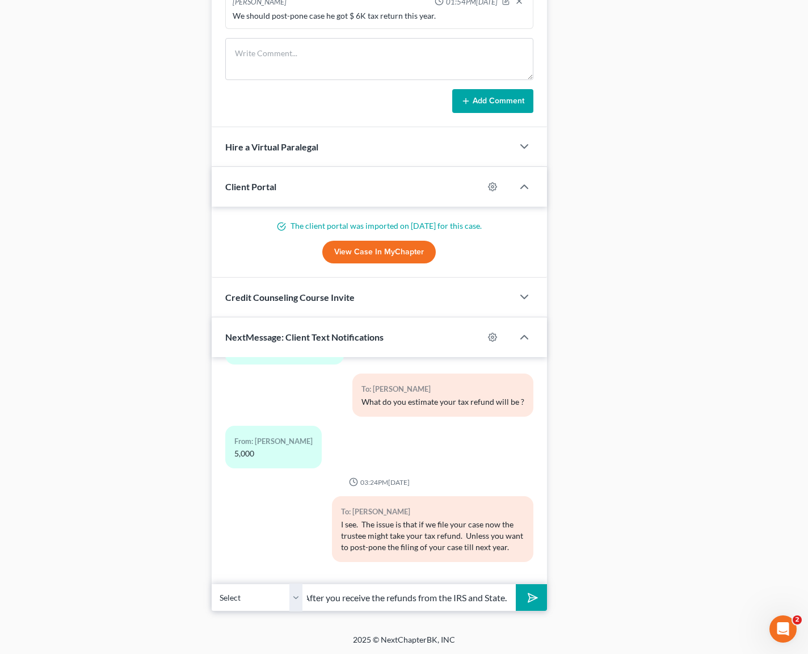
scroll to position [0, 10]
type input "After you receive the refunds from the IRS and State."
click at [516, 584] on button "submit" at bounding box center [531, 597] width 31 height 27
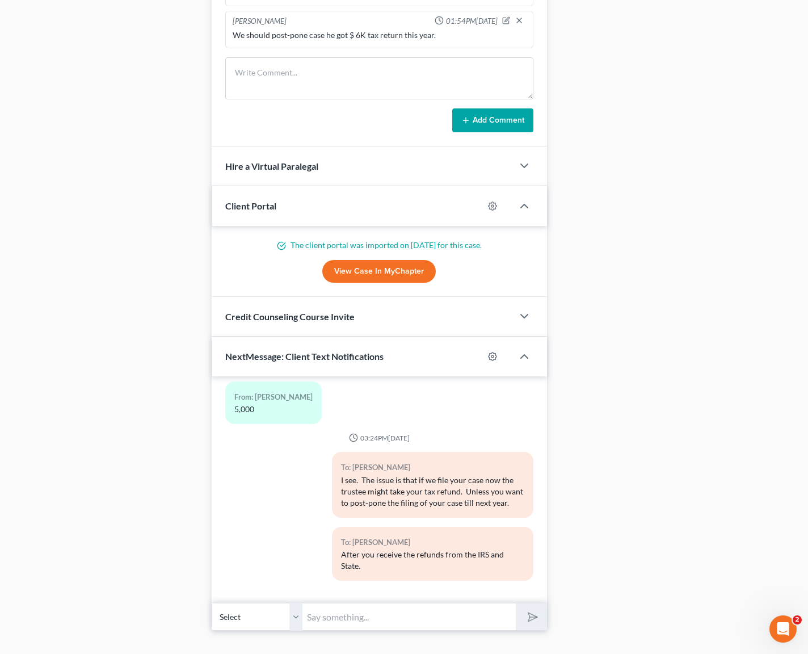
scroll to position [1084, 0]
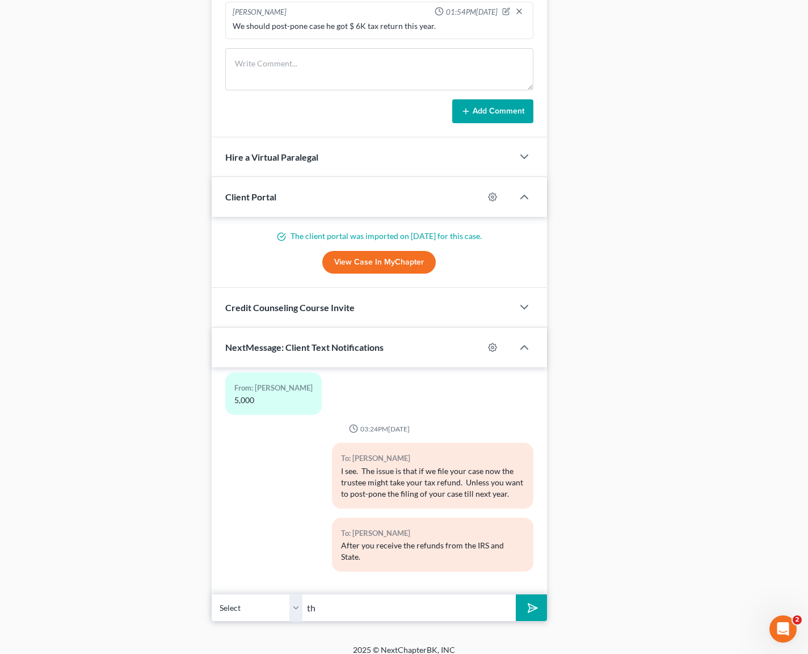
type input "t"
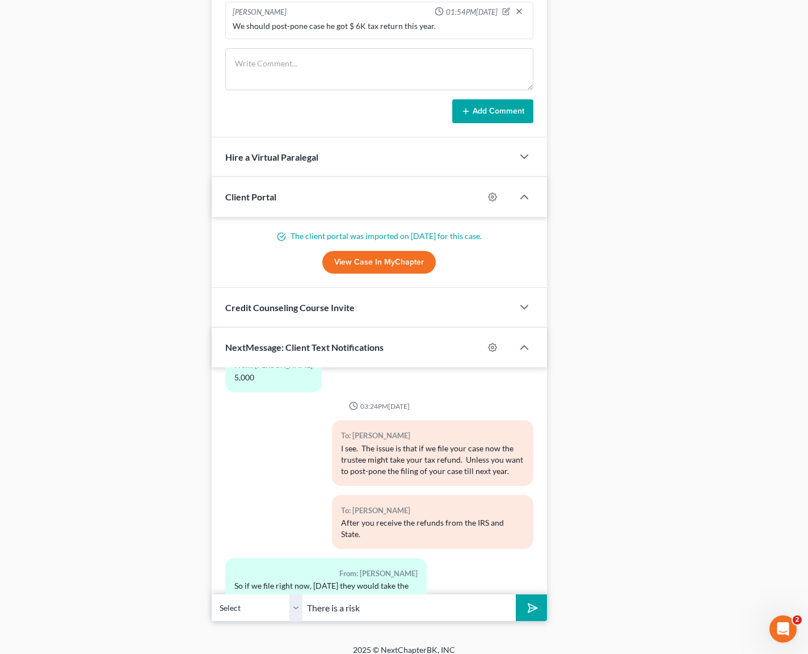
scroll to position [3034, 0]
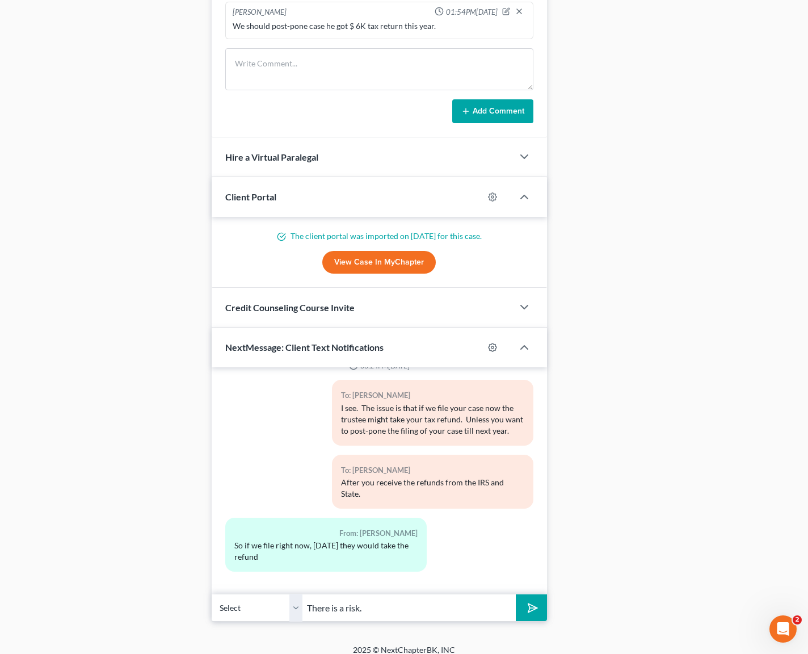
type input "There is a risk."
click at [516, 594] on button "submit" at bounding box center [531, 607] width 31 height 27
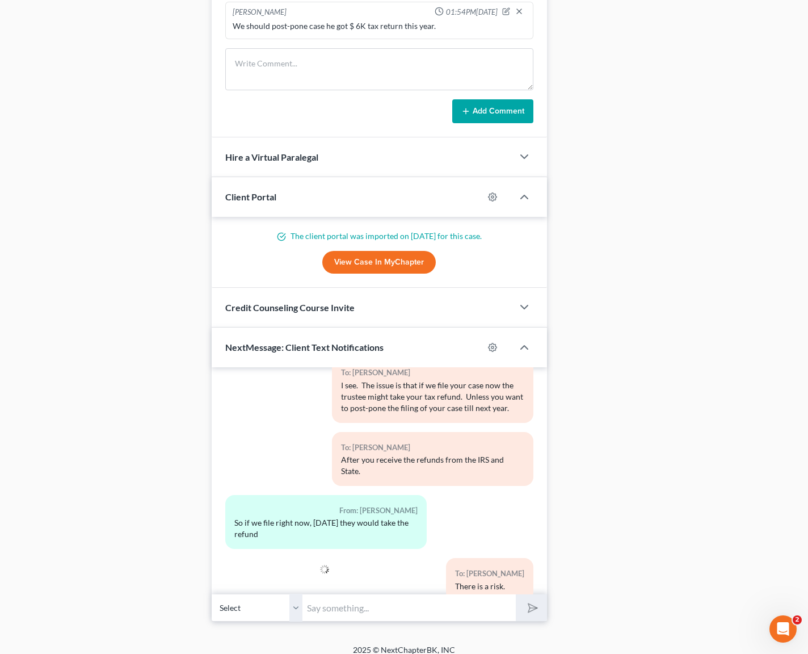
scroll to position [3086, 0]
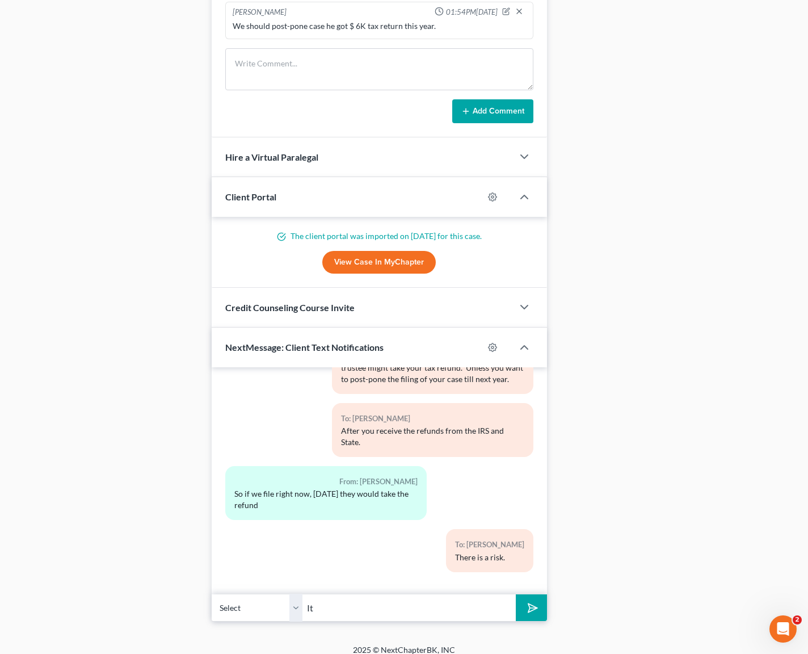
type input "I"
type input "Not sure what the trustee might do."
click at [516, 594] on button "submit" at bounding box center [531, 607] width 31 height 27
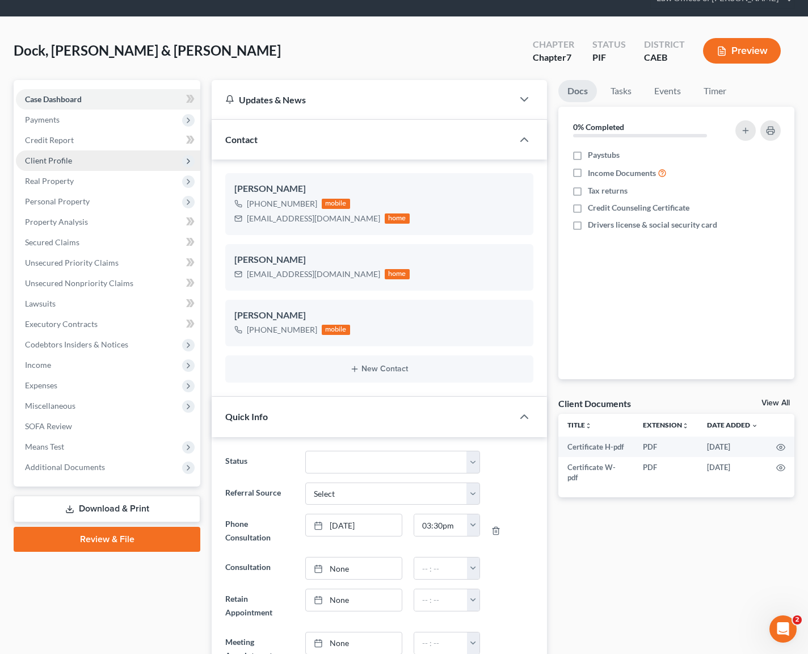
scroll to position [0, 0]
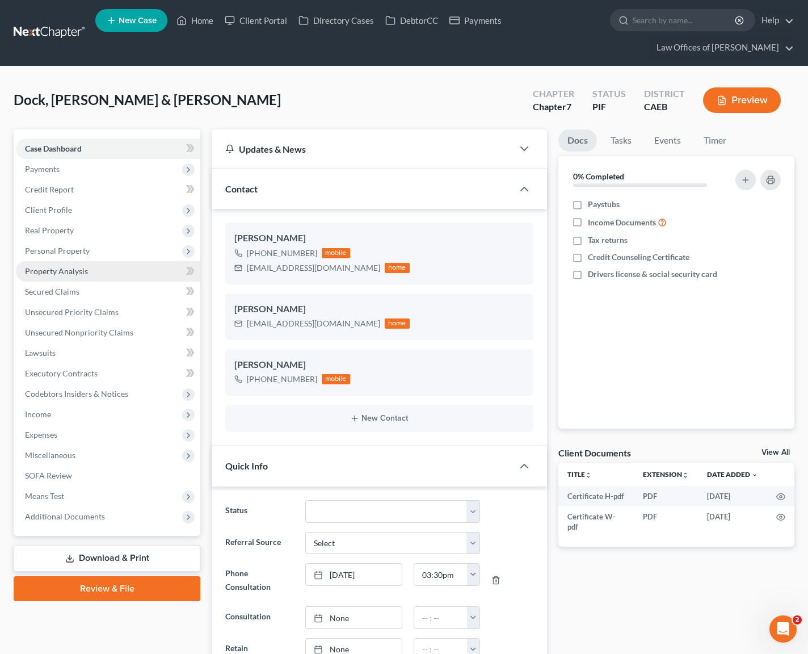
click at [83, 268] on span "Property Analysis" at bounding box center [56, 271] width 63 height 10
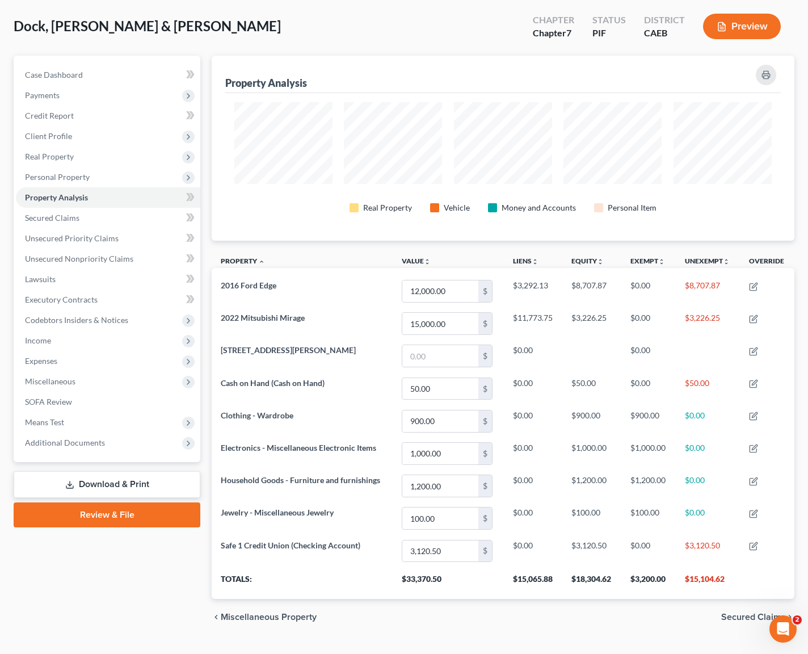
scroll to position [98, 0]
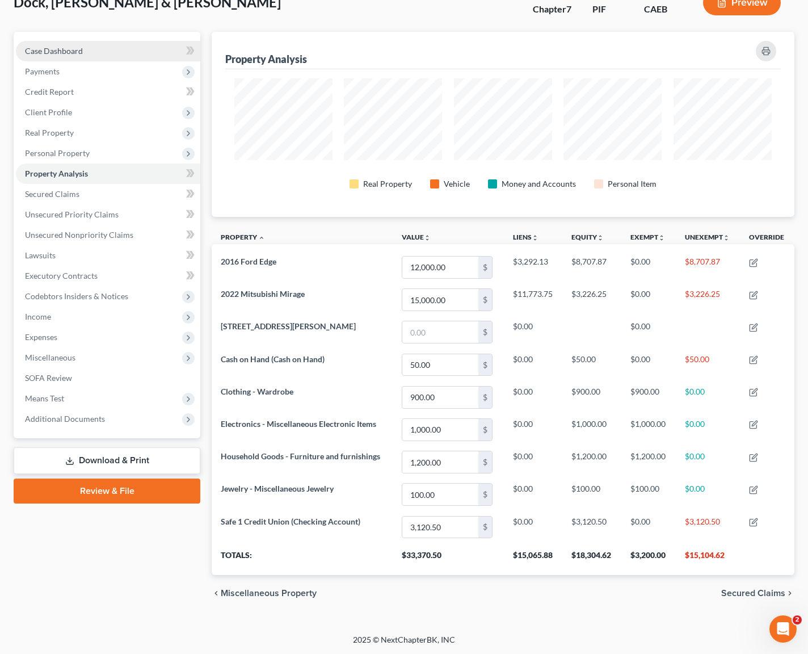
click at [95, 54] on link "Case Dashboard" at bounding box center [108, 51] width 184 height 20
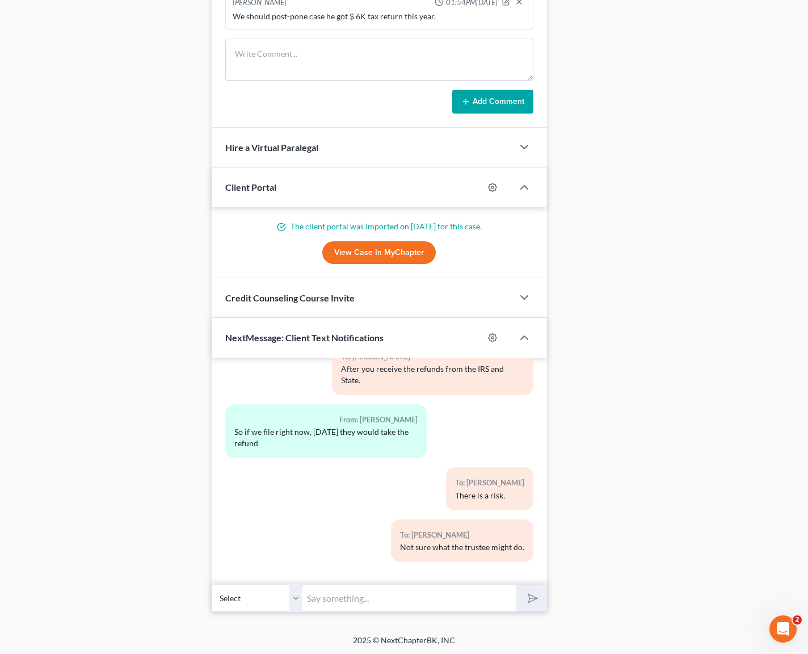
scroll to position [1094, 0]
click at [345, 587] on input "text" at bounding box center [409, 597] width 213 height 28
type input "What is the mileage on the Edge ?"
click at [516, 584] on button "submit" at bounding box center [531, 597] width 31 height 27
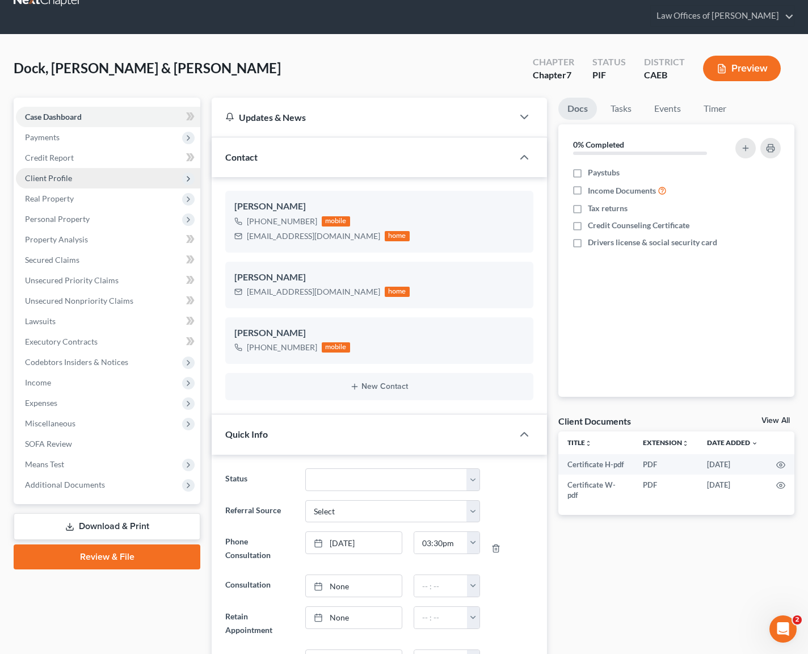
scroll to position [31, 0]
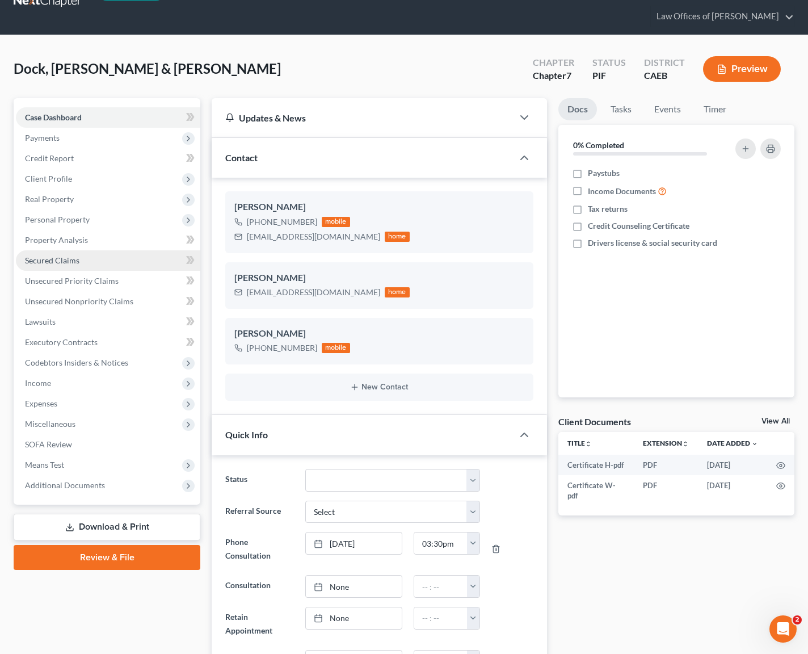
click at [118, 262] on link "Secured Claims" at bounding box center [108, 260] width 184 height 20
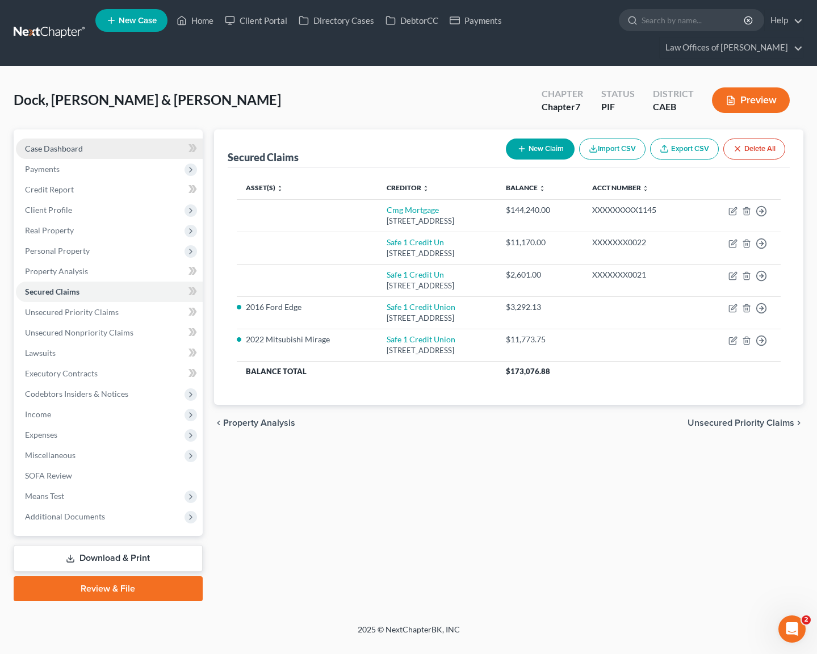
click at [102, 138] on link "Case Dashboard" at bounding box center [109, 148] width 187 height 20
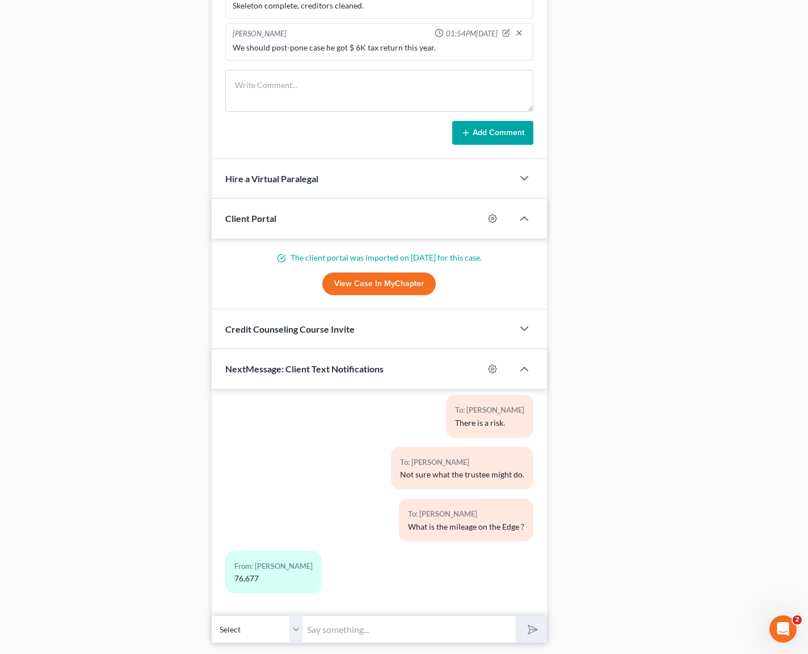
scroll to position [1094, 0]
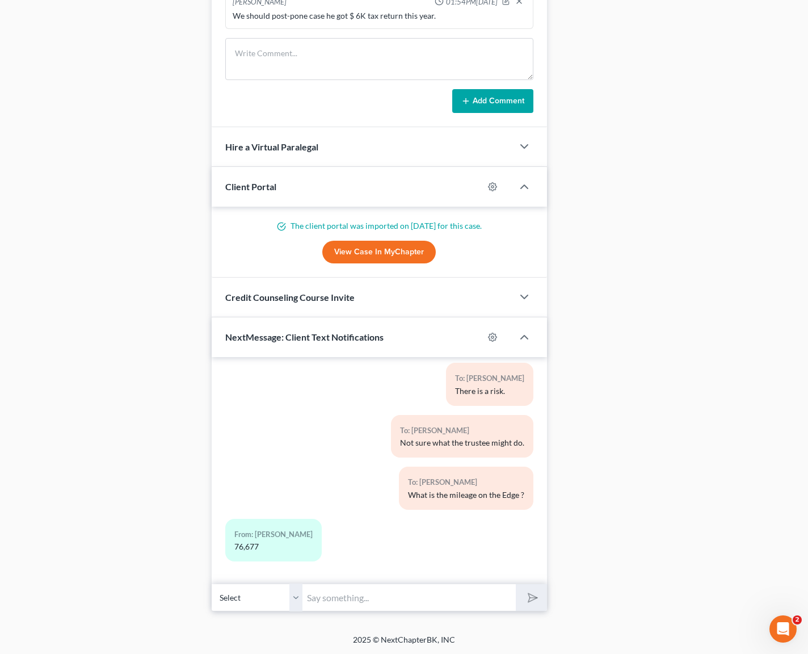
click at [346, 609] on input "text" at bounding box center [409, 597] width 213 height 28
type input "Is that vehicle in good condition ?"
click at [516, 584] on button "submit" at bounding box center [531, 597] width 31 height 27
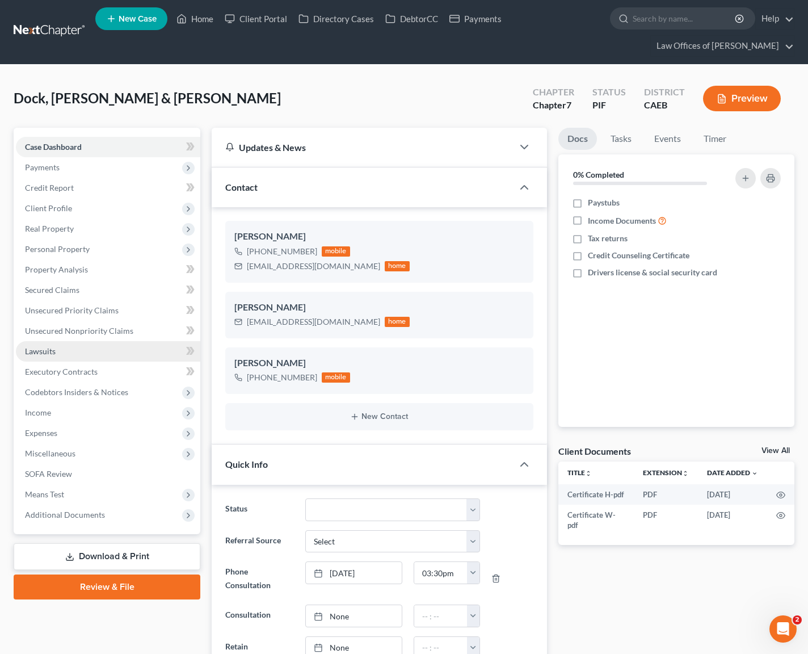
scroll to position [0, 0]
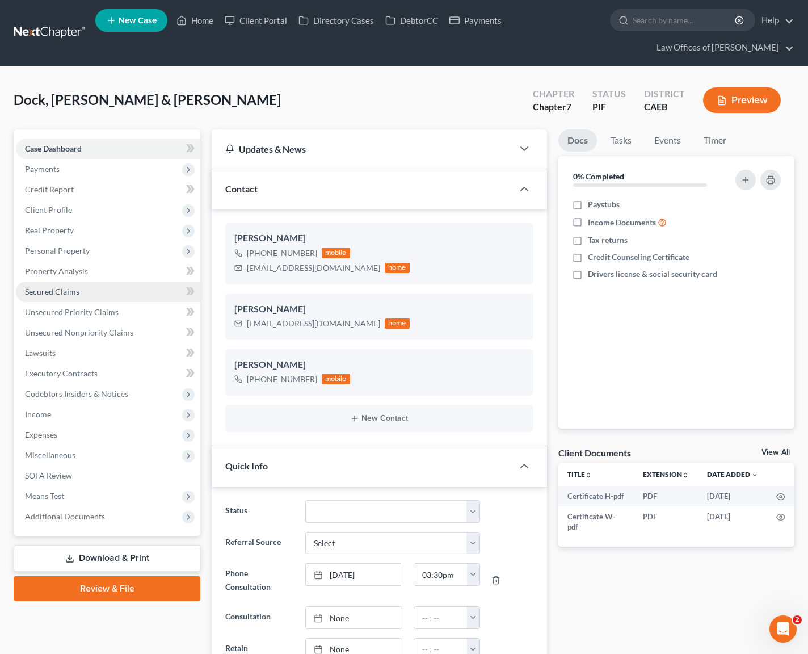
click at [83, 295] on link "Secured Claims" at bounding box center [108, 292] width 184 height 20
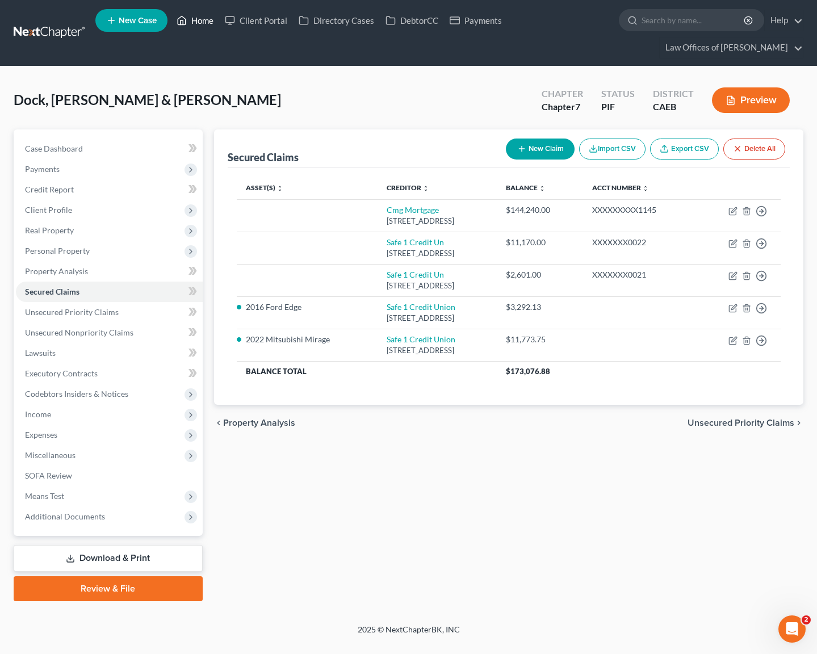
click at [206, 28] on link "Home" at bounding box center [195, 20] width 48 height 20
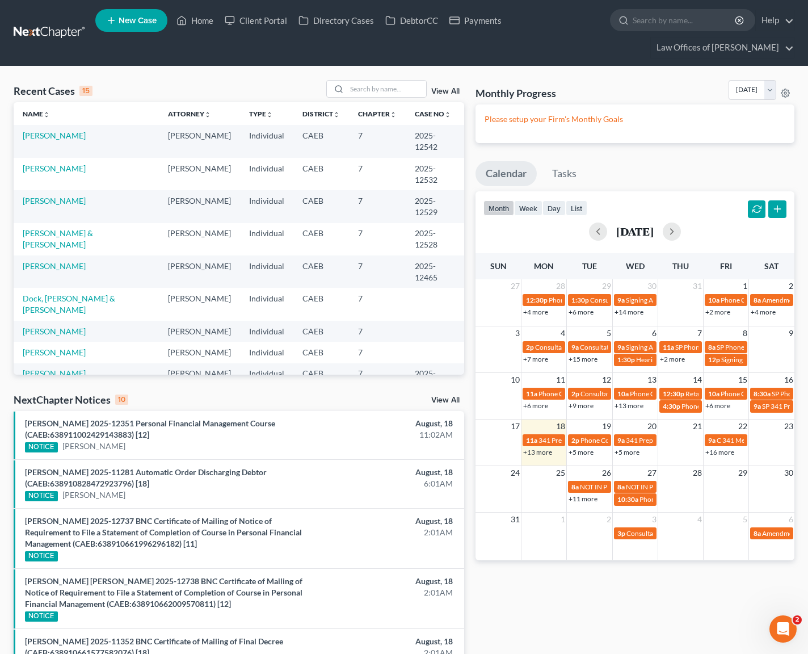
click at [547, 453] on link "+13 more" at bounding box center [537, 452] width 29 height 9
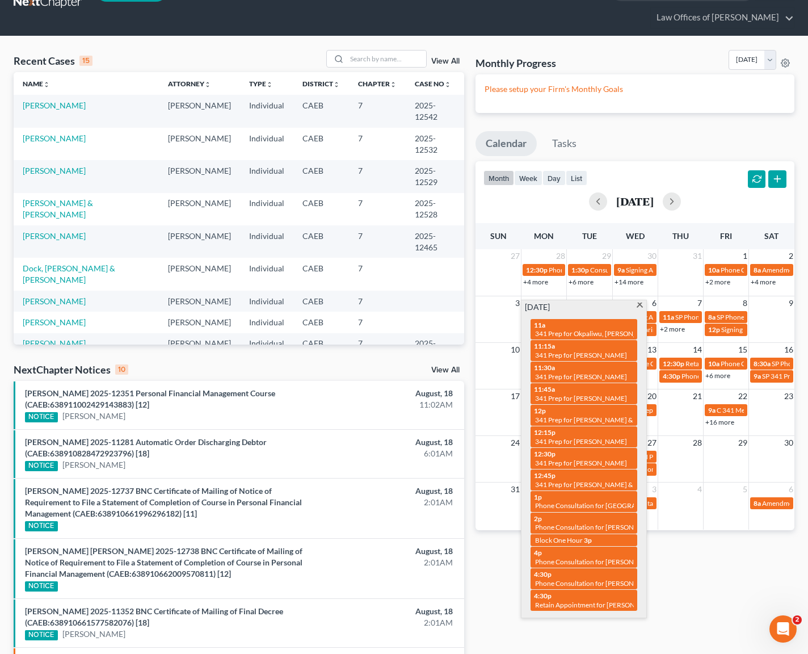
scroll to position [61, 0]
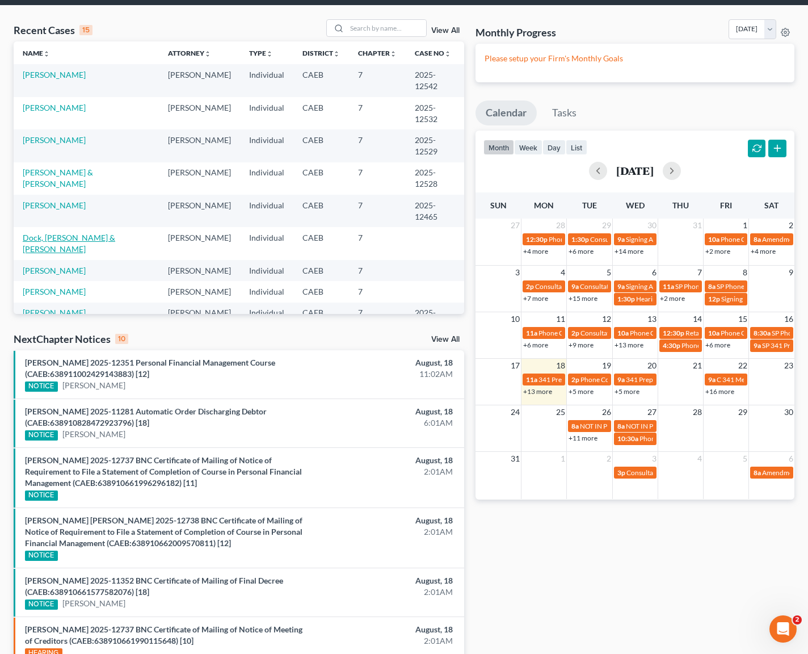
click at [115, 238] on link "Dock, [PERSON_NAME] & [PERSON_NAME]" at bounding box center [69, 243] width 93 height 21
select select "11"
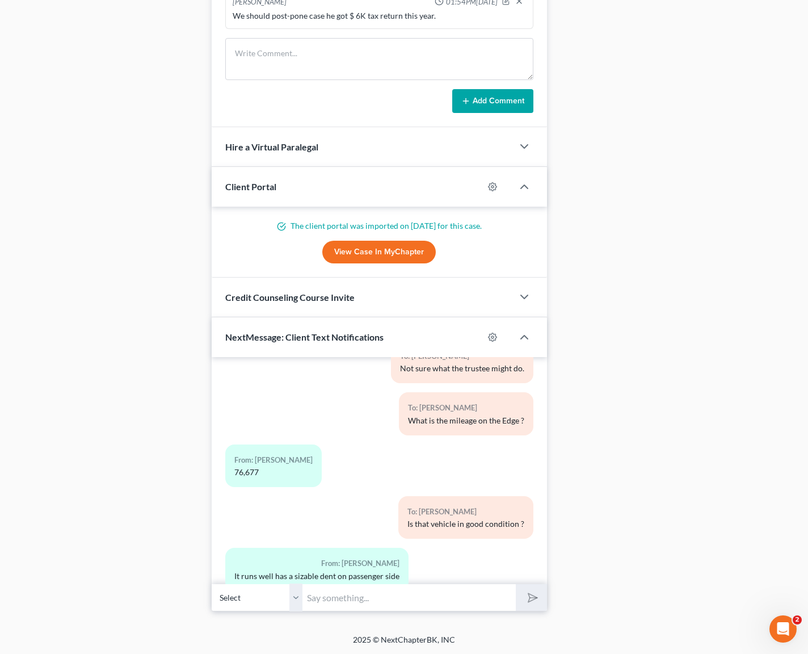
scroll to position [3345, 0]
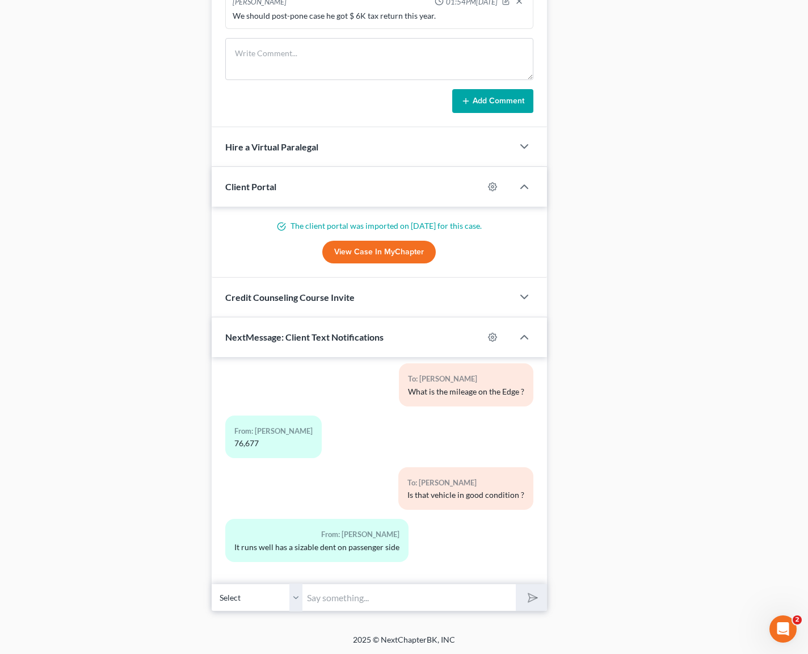
click at [330, 592] on input "text" at bounding box center [409, 597] width 213 height 28
type input "Let's do this. Can you come to the office on Wednesday ?"
click at [516, 584] on button "submit" at bounding box center [531, 597] width 31 height 27
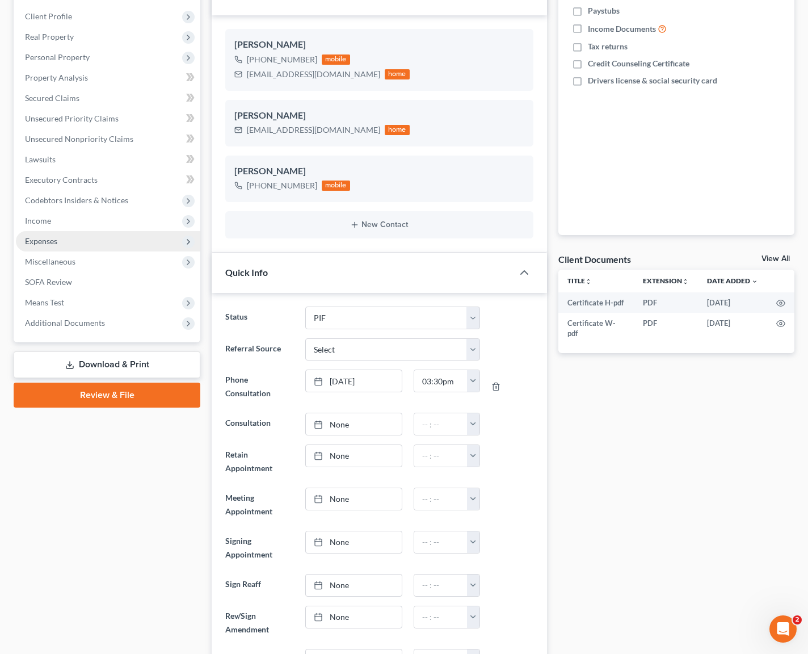
scroll to position [192, 0]
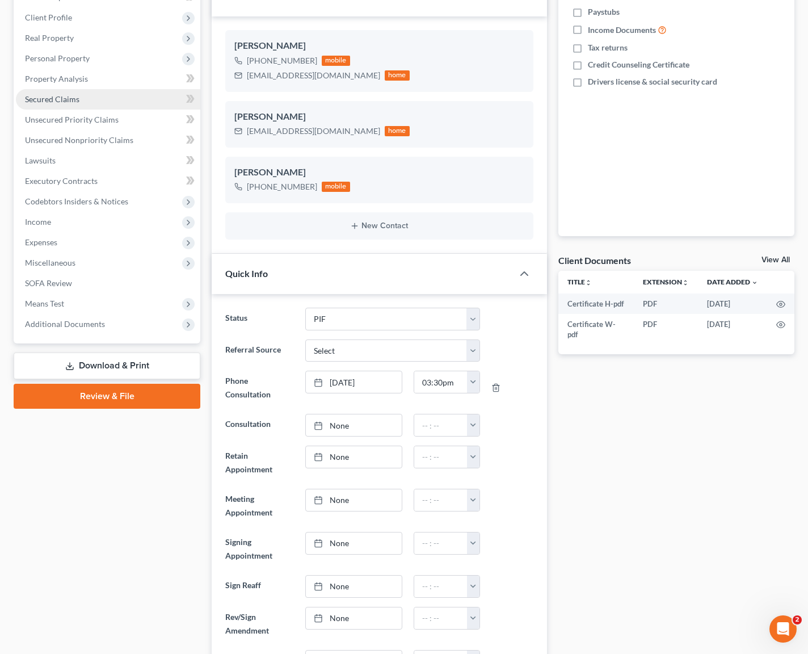
click at [75, 102] on span "Secured Claims" at bounding box center [52, 99] width 54 height 10
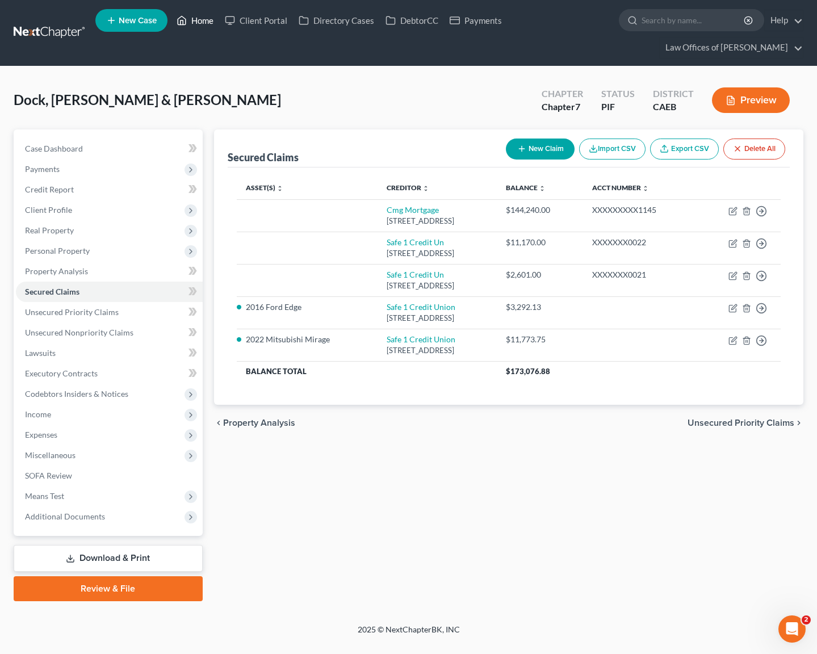
click at [201, 26] on link "Home" at bounding box center [195, 20] width 48 height 20
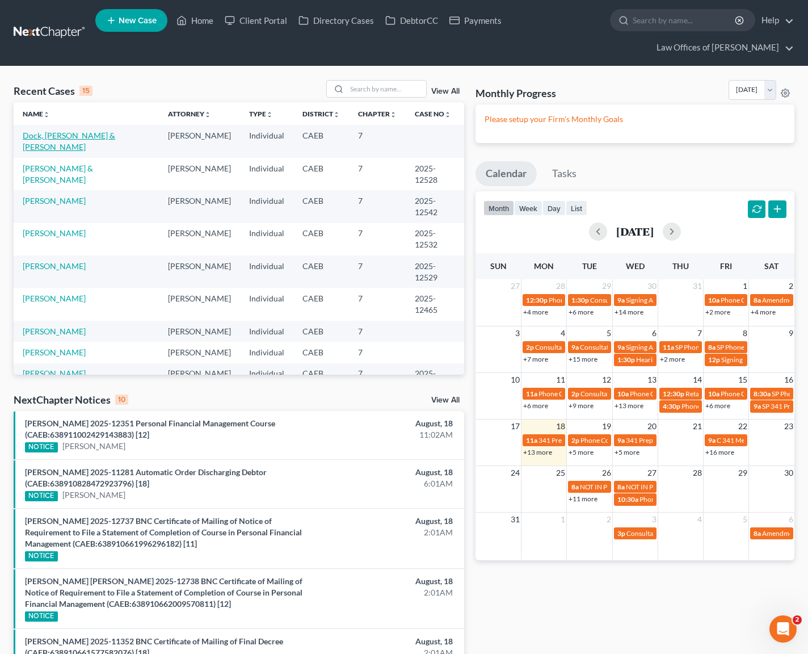
click at [100, 139] on link "Dock, Edmond & Medina, Jessica" at bounding box center [69, 141] width 93 height 21
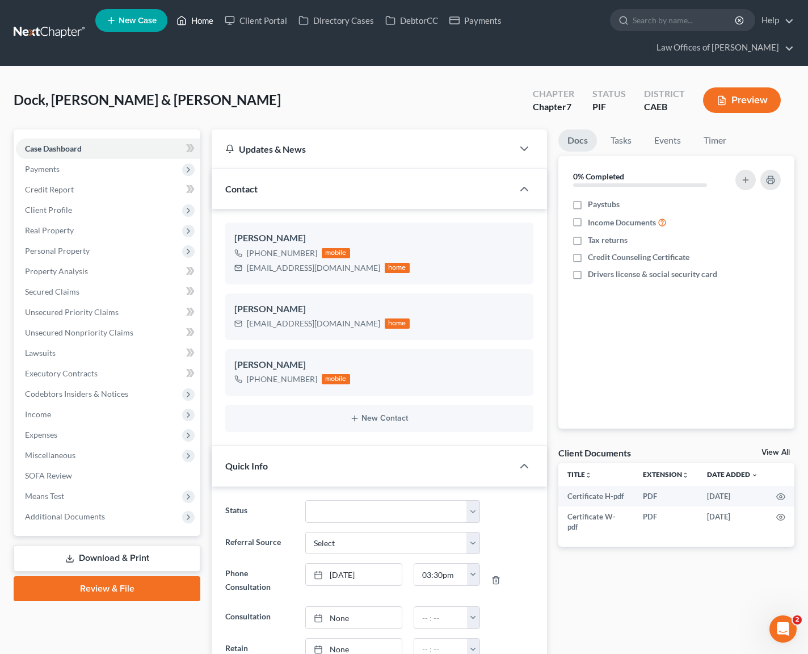
drag, startPoint x: 196, startPoint y: 23, endPoint x: 202, endPoint y: 25, distance: 6.1
click at [196, 23] on link "Home" at bounding box center [195, 20] width 48 height 20
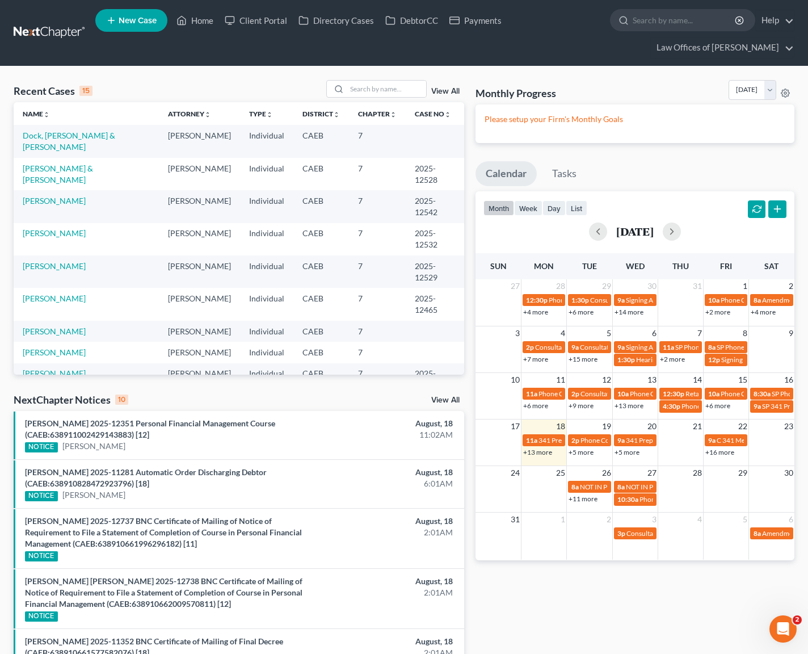
click at [632, 452] on link "+5 more" at bounding box center [627, 452] width 25 height 9
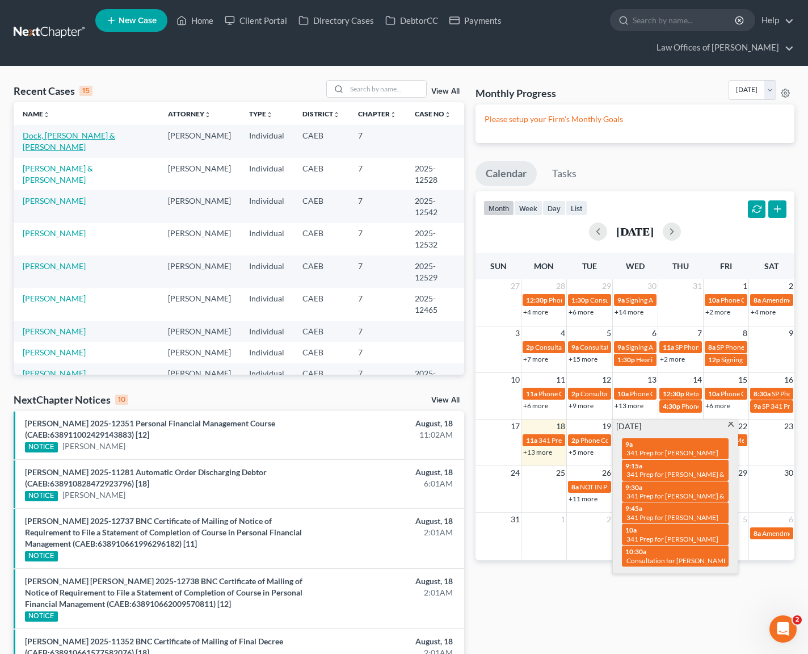
click at [115, 131] on link "Dock, Edmond & Medina, Jessica" at bounding box center [69, 141] width 93 height 21
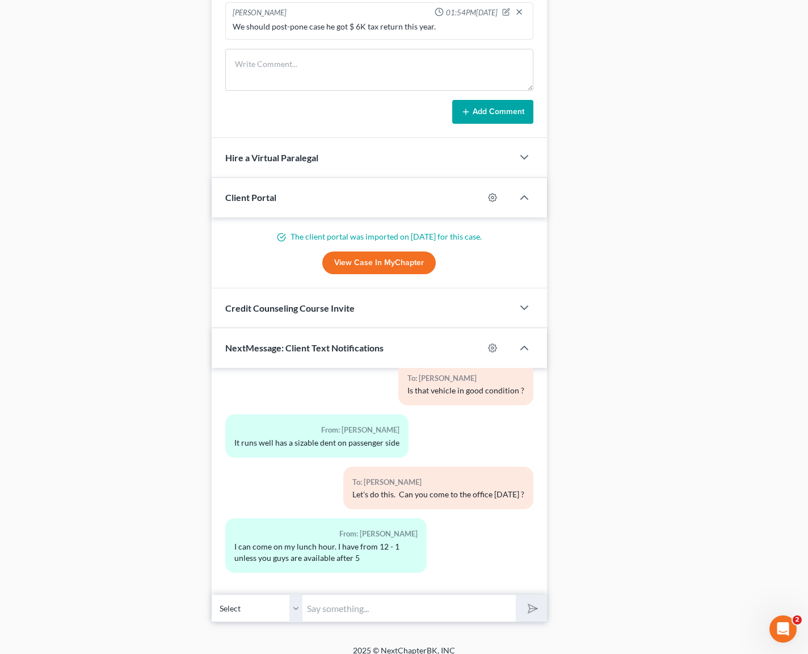
scroll to position [1088, 0]
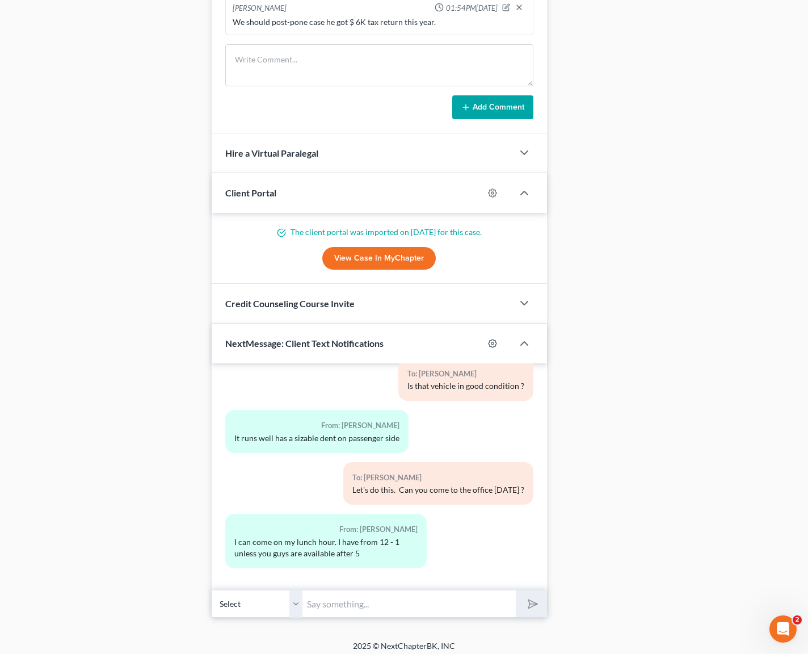
click at [368, 593] on input "text" at bounding box center [409, 604] width 213 height 28
type input "Yes, how soon can you be here ?"
click at [516, 590] on button "submit" at bounding box center [531, 603] width 31 height 27
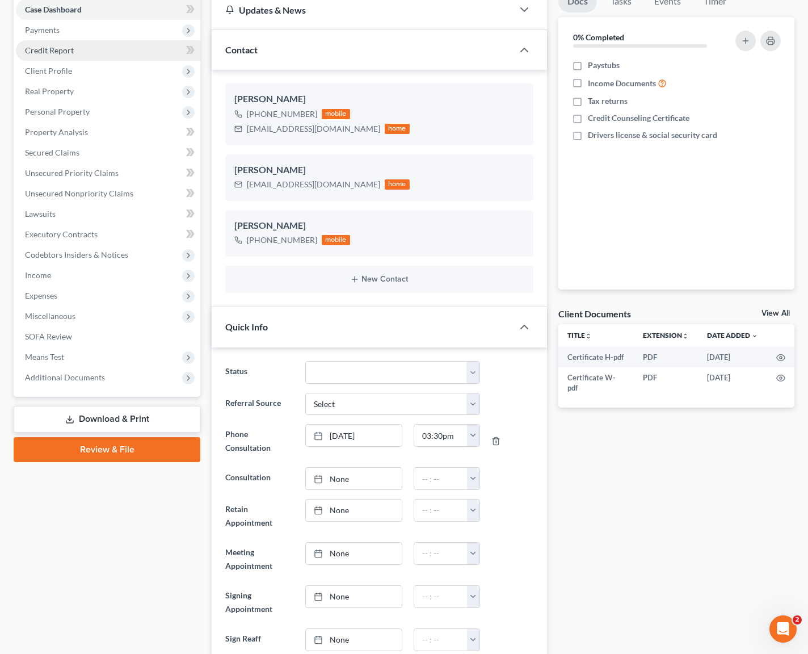
scroll to position [0, 0]
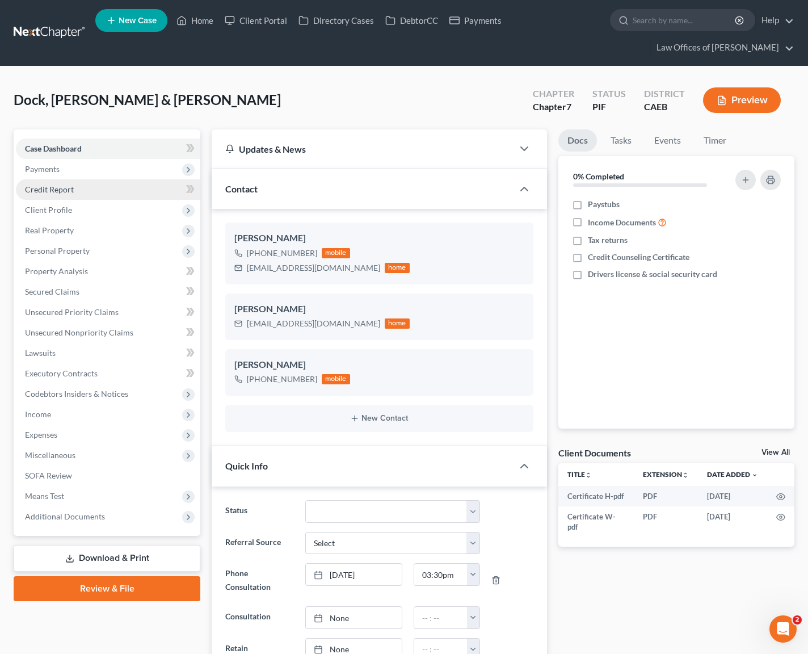
click at [103, 191] on link "Credit Report" at bounding box center [108, 189] width 184 height 20
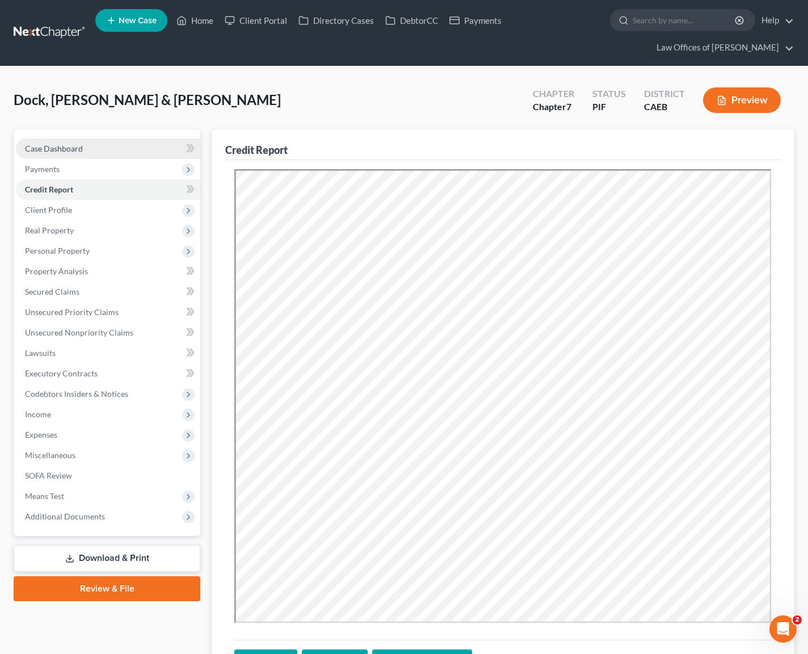
click at [93, 150] on link "Case Dashboard" at bounding box center [108, 148] width 184 height 20
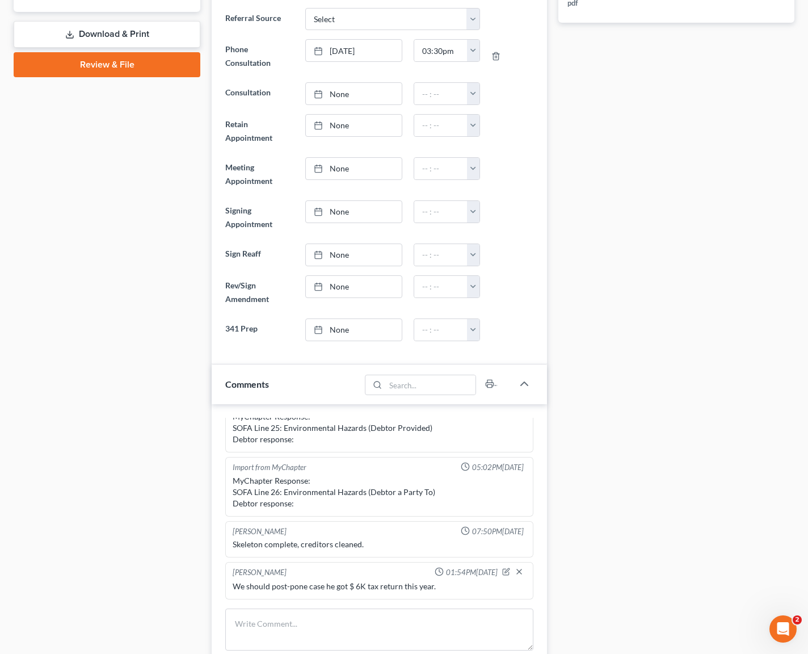
scroll to position [1094, 0]
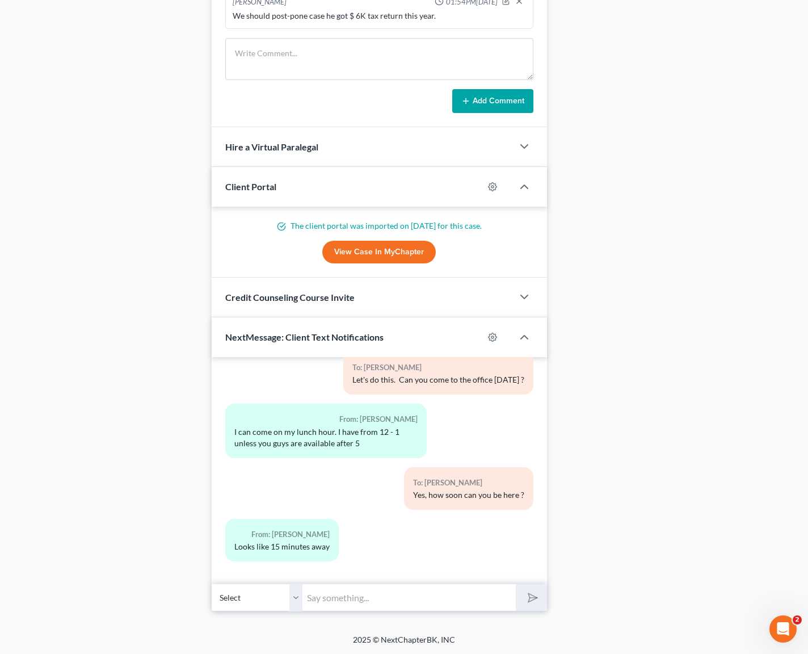
click at [372, 597] on input "text" at bounding box center [409, 597] width 213 height 28
drag, startPoint x: 500, startPoint y: 589, endPoint x: 498, endPoint y: 598, distance: 8.8
click at [499, 590] on input "Sounds good. We will see you on Wednesday after 5. Meanwhile send us all paystu…" at bounding box center [409, 597] width 213 height 28
click at [498, 598] on input "Sounds good. We will see you on Wednesday after 5. Meanwhile send us all paystu…" at bounding box center [409, 597] width 213 height 28
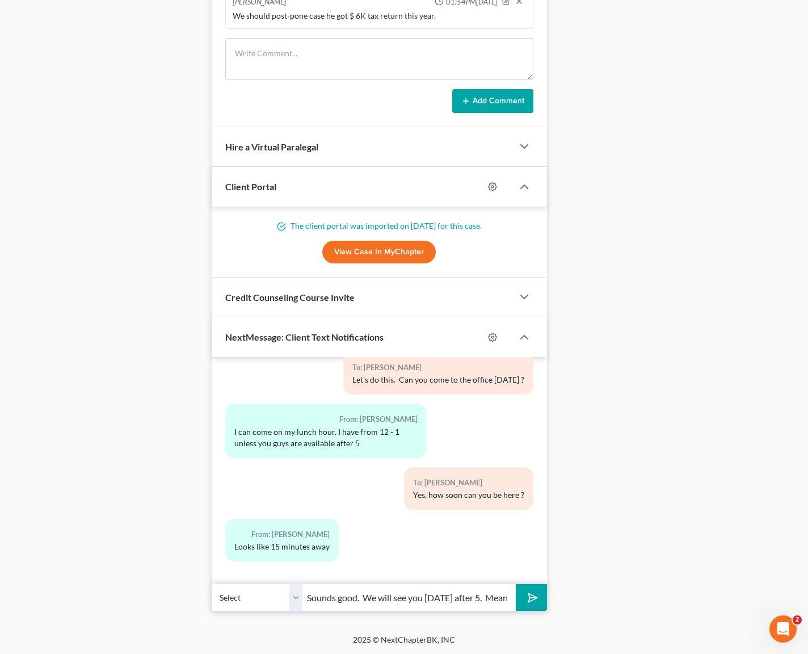
drag, startPoint x: 507, startPoint y: 600, endPoint x: 523, endPoint y: 561, distance: 41.7
click at [508, 600] on input "Sounds good. We will see you on Wednesday after 5. Meanwhile send us all paystu…" at bounding box center [409, 597] width 213 height 28
click at [495, 599] on input "Sounds good. We will see you on Wednesday after 5. Meanwhile send us all paystu…" at bounding box center [409, 597] width 213 height 28
type input "Sounds good. We will see you on Wednesday after 5. Meanwhile send us all paystu…"
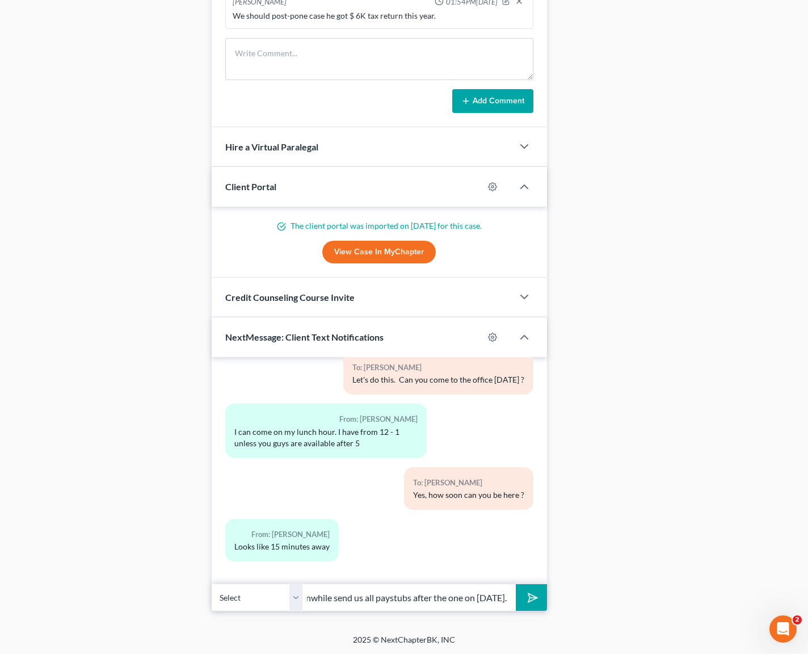
click at [516, 584] on button "submit" at bounding box center [531, 597] width 31 height 27
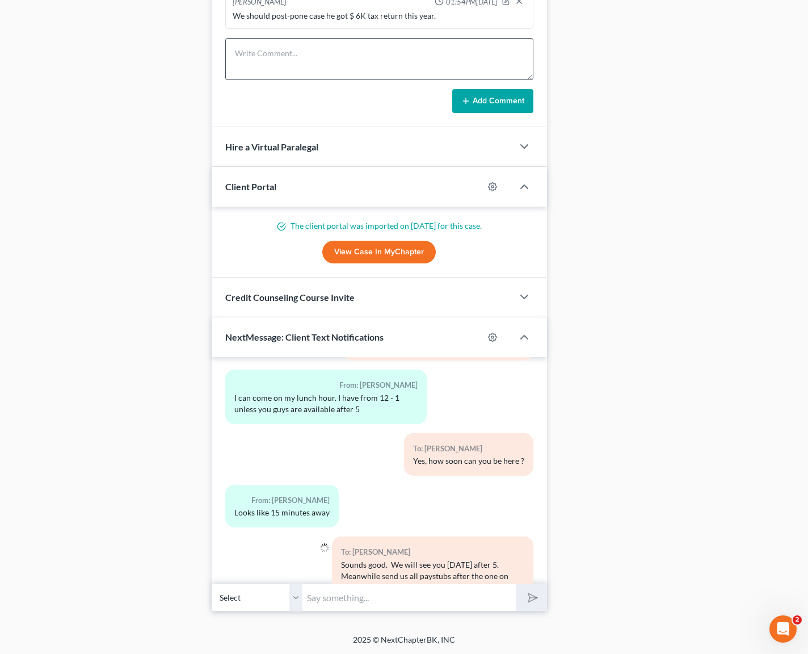
scroll to position [3650, 0]
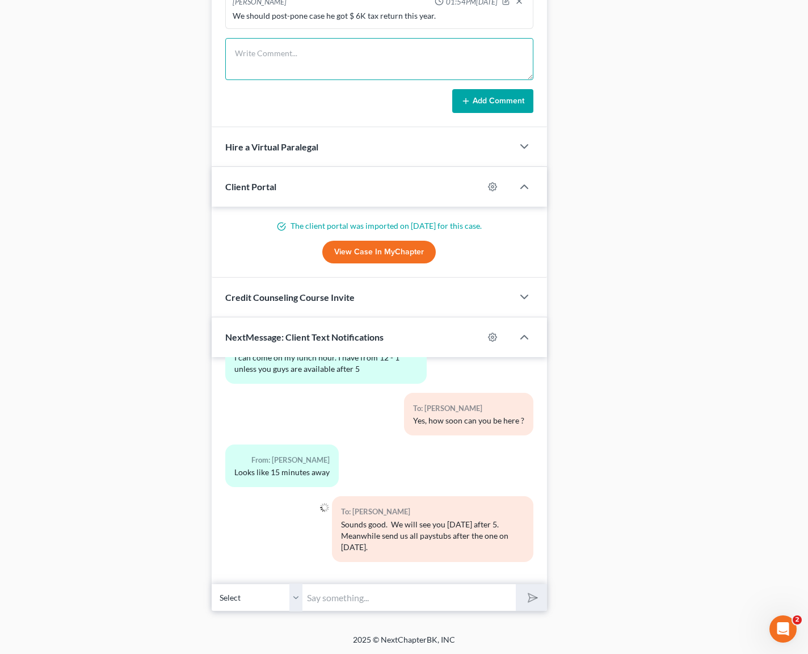
click at [297, 56] on textarea at bounding box center [379, 59] width 308 height 42
type textarea "T"
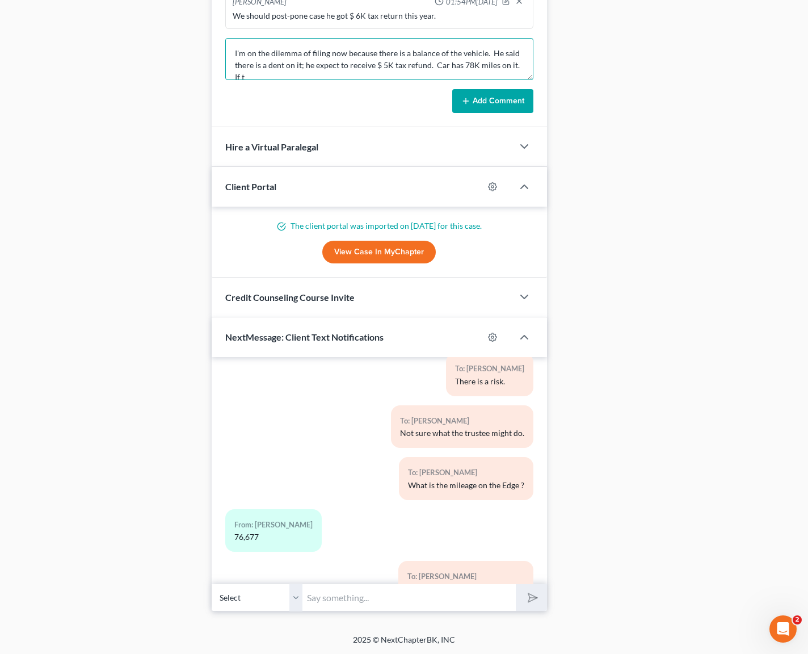
scroll to position [2, 0]
type textarea "I'm on the dilemma of filing now because there is a balance of the vehicle. He …"
drag, startPoint x: 484, startPoint y: 100, endPoint x: 146, endPoint y: 173, distance: 345.3
click at [484, 100] on button "Add Comment" at bounding box center [492, 101] width 81 height 24
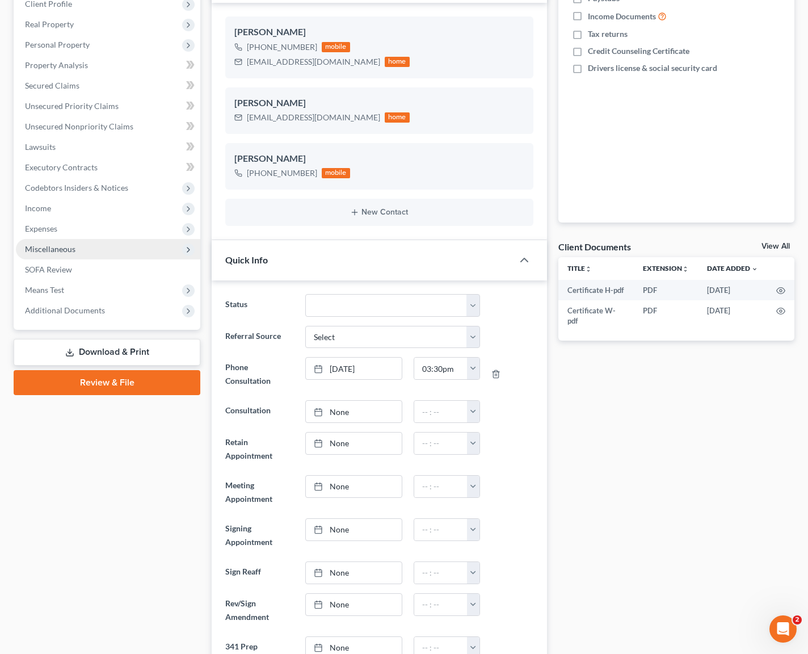
scroll to position [0, 0]
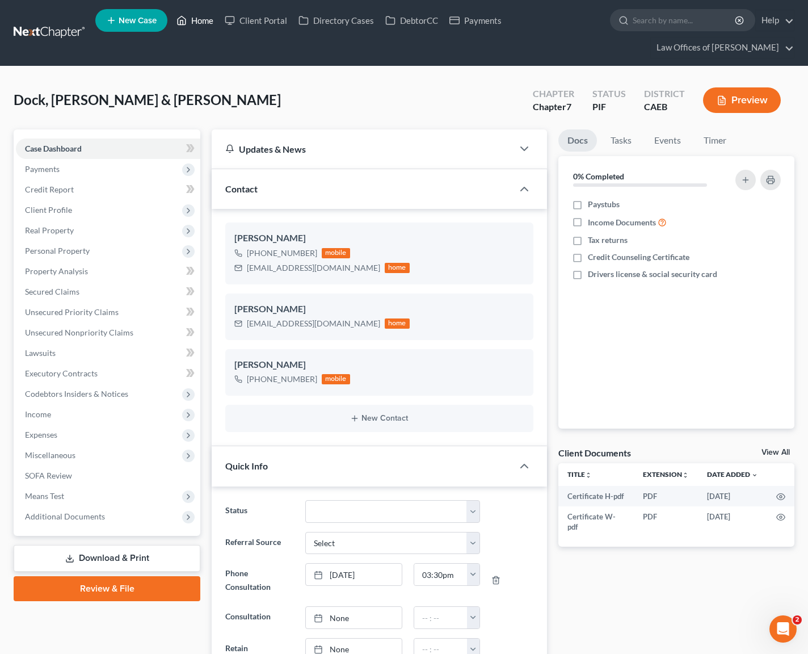
click at [198, 20] on link "Home" at bounding box center [195, 20] width 48 height 20
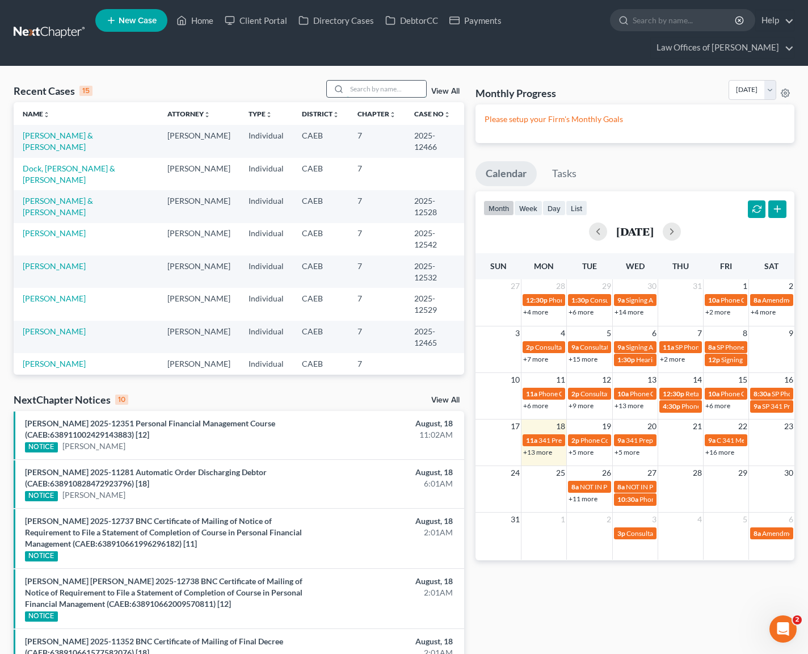
click at [386, 94] on input "search" at bounding box center [386, 89] width 79 height 16
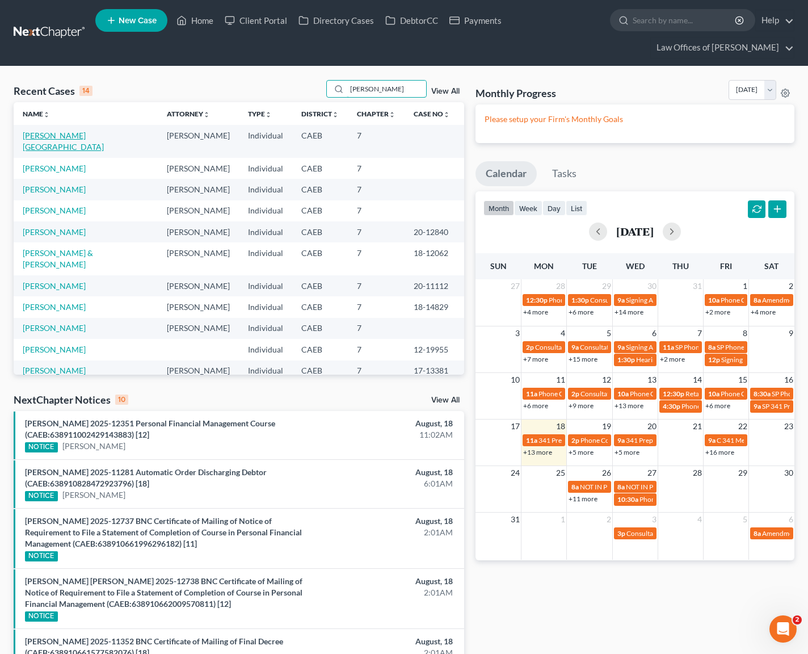
type input "Navarro"
click at [55, 133] on link "Navarro, Israel" at bounding box center [63, 141] width 81 height 21
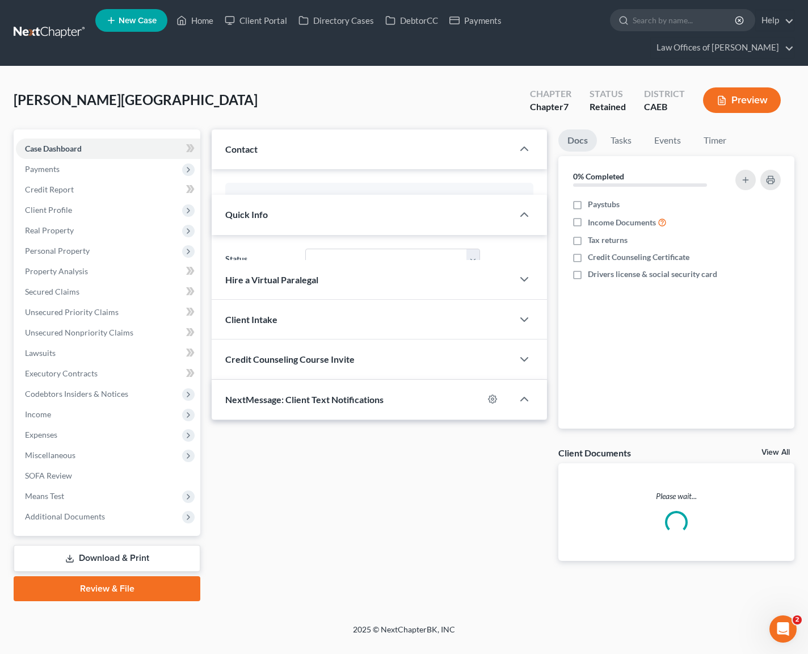
click at [62, 138] on link "Case Dashboard" at bounding box center [108, 148] width 184 height 20
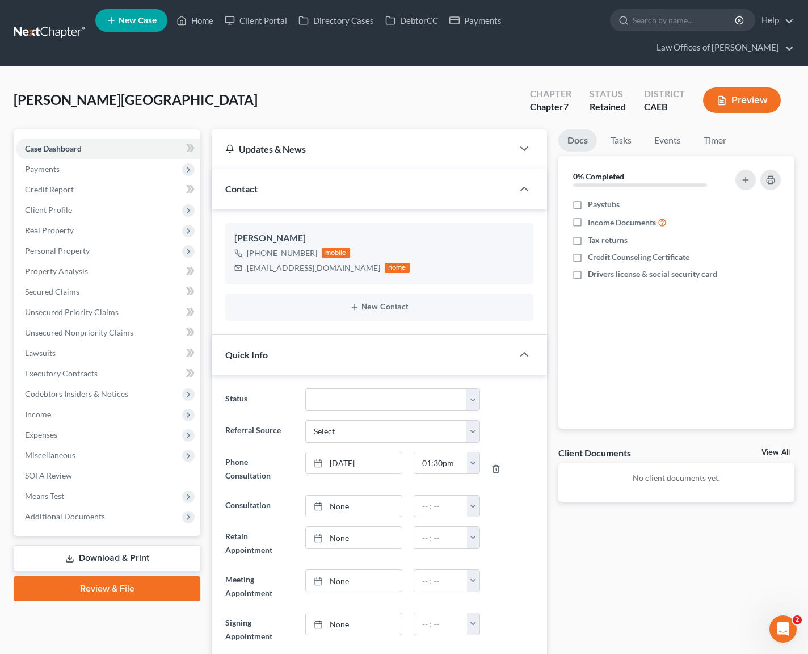
scroll to position [39, 0]
click at [56, 166] on span "Payments" at bounding box center [42, 169] width 35 height 10
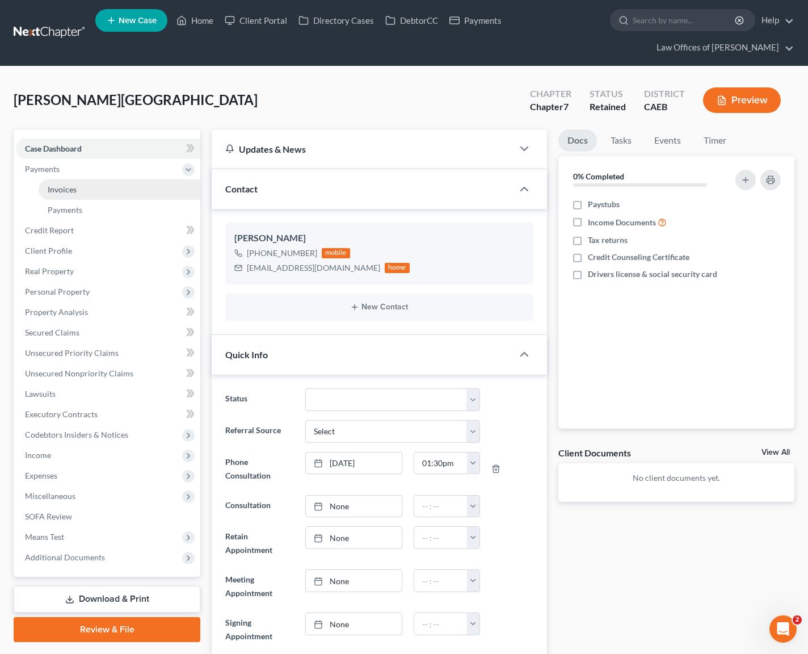
click at [91, 194] on link "Invoices" at bounding box center [120, 189] width 162 height 20
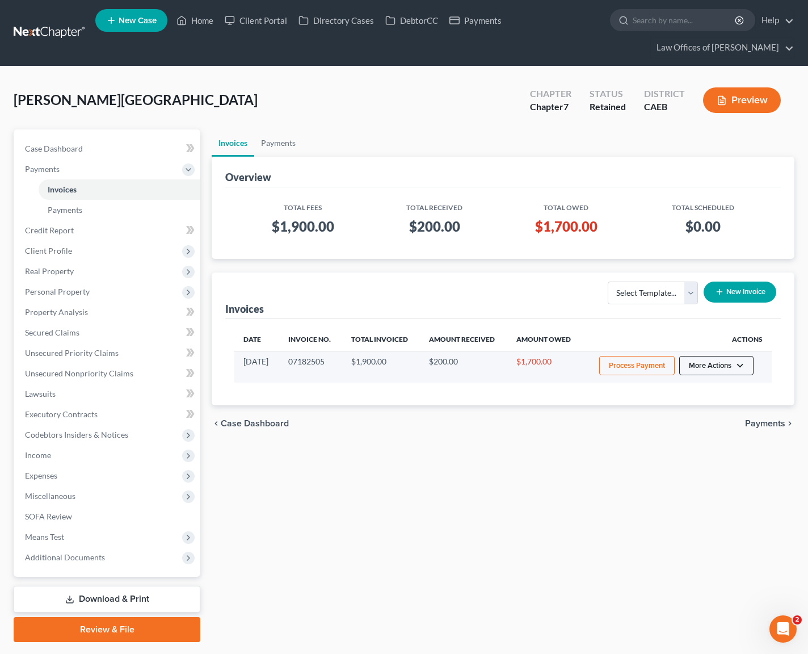
click at [739, 366] on button "More Actions" at bounding box center [716, 365] width 74 height 19
click at [719, 406] on link "Record Cash or Check Payment" at bounding box center [732, 407] width 133 height 19
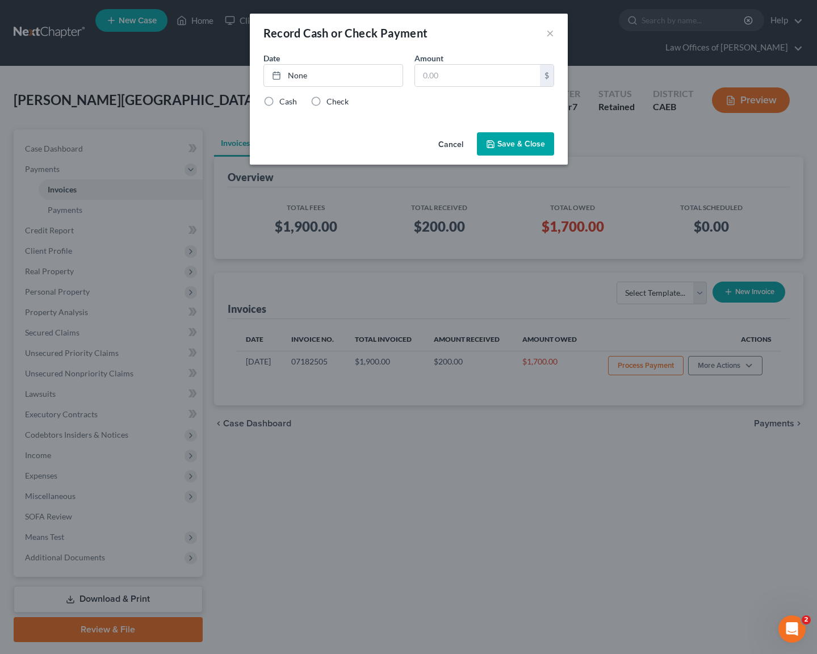
click at [326, 103] on label "Check" at bounding box center [337, 101] width 22 height 11
click at [331, 103] on input "Check" at bounding box center [334, 99] width 7 height 7
radio input "true"
click at [299, 77] on link "[DATE]" at bounding box center [333, 76] width 138 height 22
drag, startPoint x: 465, startPoint y: 70, endPoint x: 588, endPoint y: 66, distance: 123.2
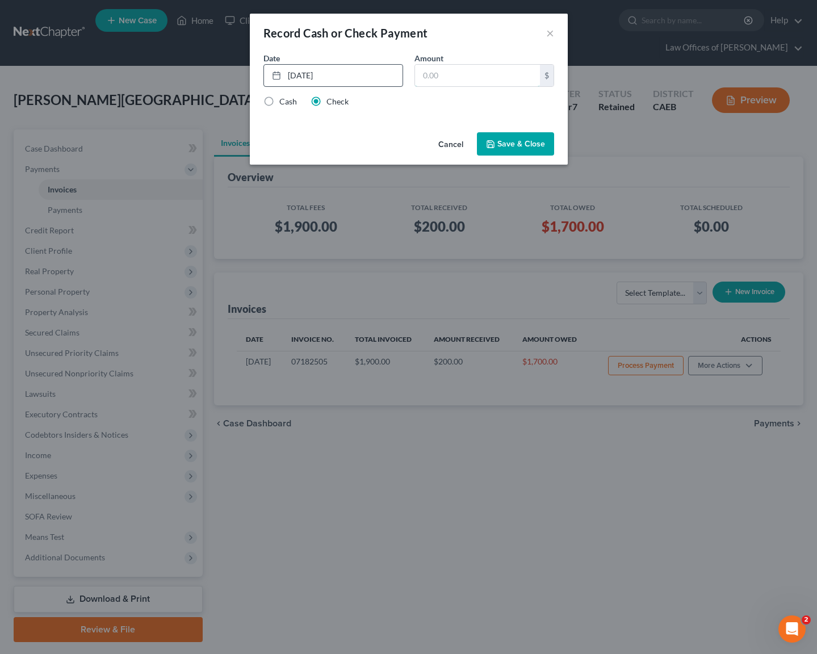
click at [465, 70] on input "text" at bounding box center [477, 76] width 125 height 22
type input "300."
click at [518, 144] on button "Save & Close" at bounding box center [515, 144] width 77 height 24
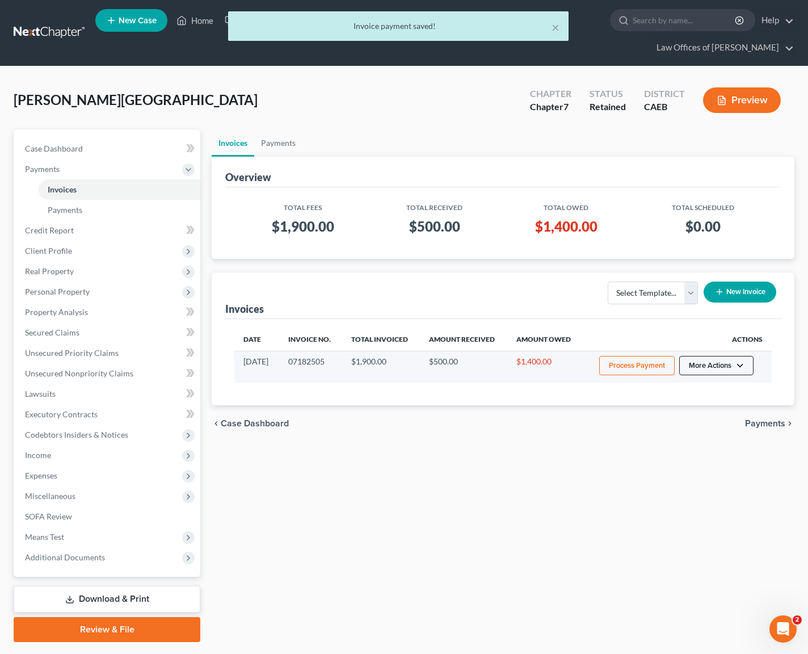
click at [738, 369] on button "More Actions" at bounding box center [716, 365] width 74 height 19
click at [702, 386] on link "View/Edit" at bounding box center [732, 389] width 133 height 19
select select "0"
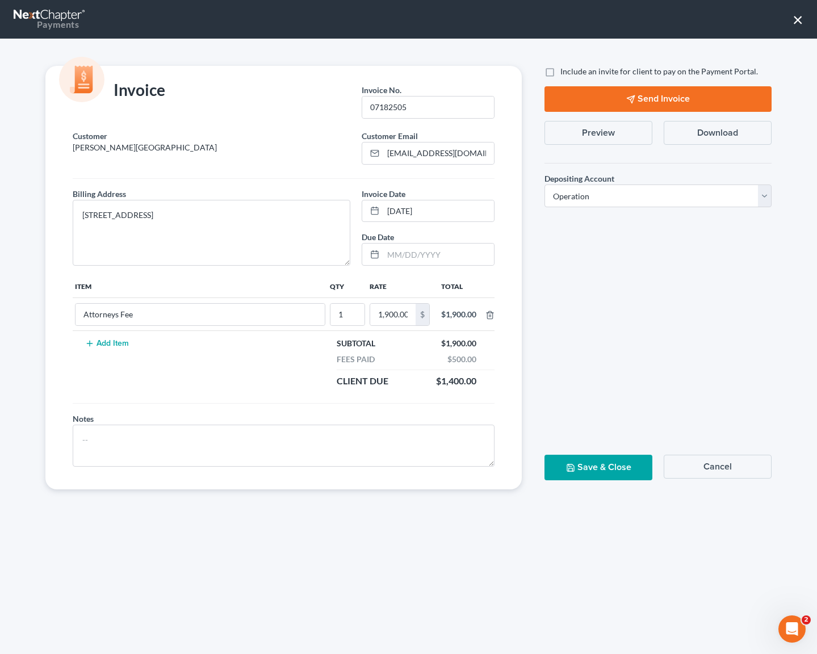
click at [661, 100] on button "Send Invoice" at bounding box center [657, 99] width 227 height 26
click at [799, 26] on button "×" at bounding box center [797, 19] width 11 height 18
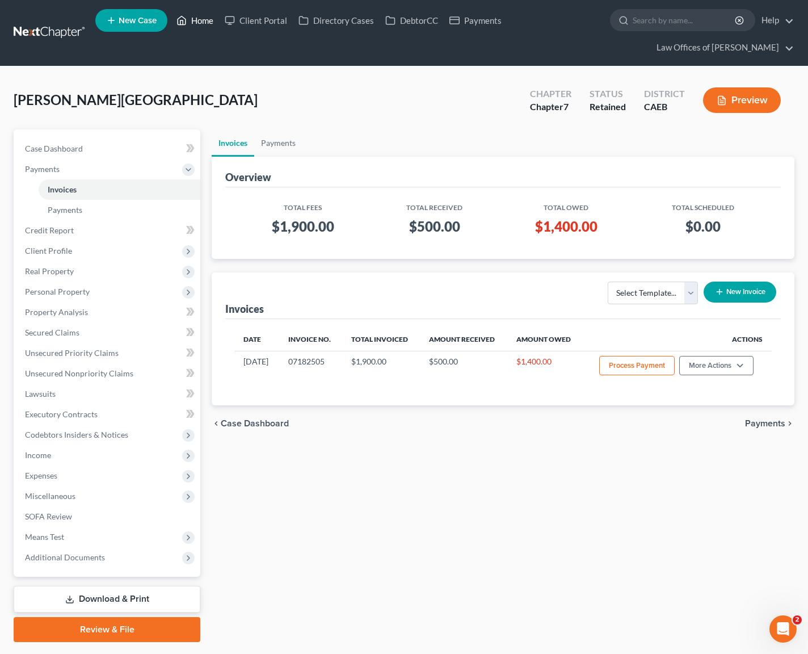
click at [200, 22] on link "Home" at bounding box center [195, 20] width 48 height 20
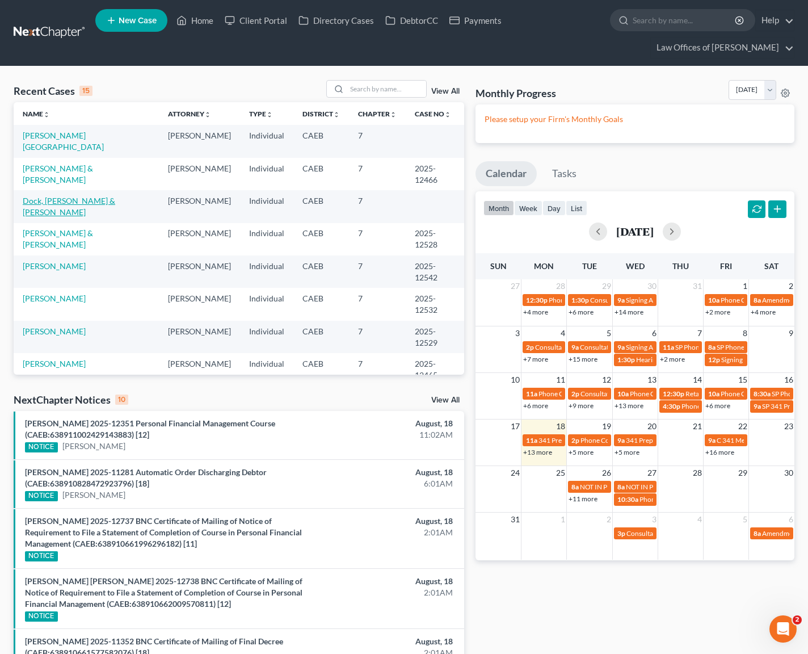
click at [112, 196] on link "Dock, Edmond & Medina, Jessica" at bounding box center [69, 206] width 93 height 21
select select "11"
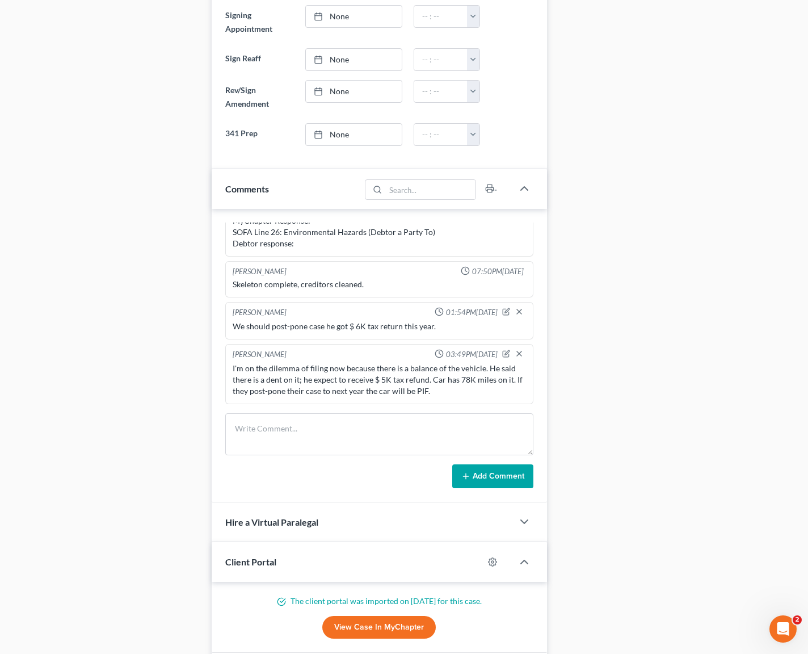
scroll to position [540, 0]
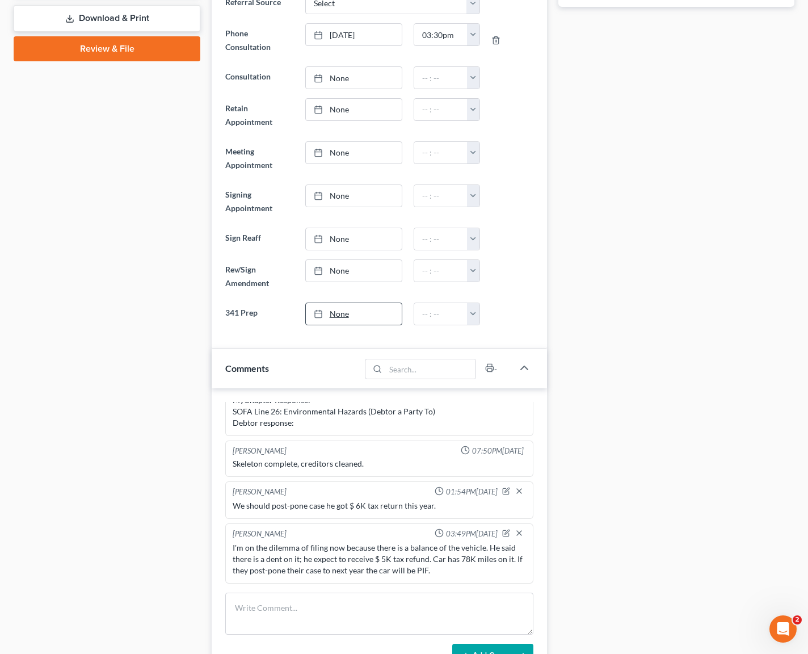
click at [325, 312] on div at bounding box center [322, 314] width 16 height 10
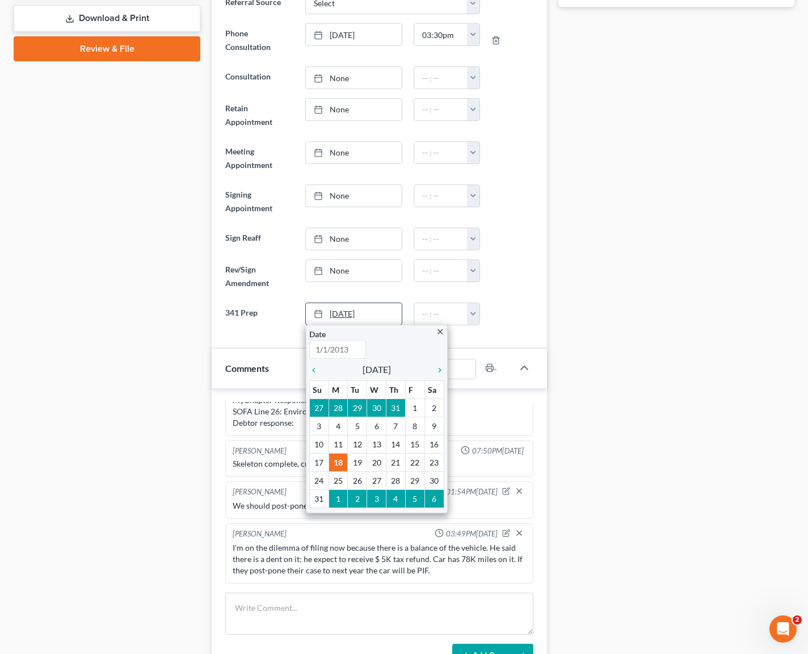
type input "[DATE]"
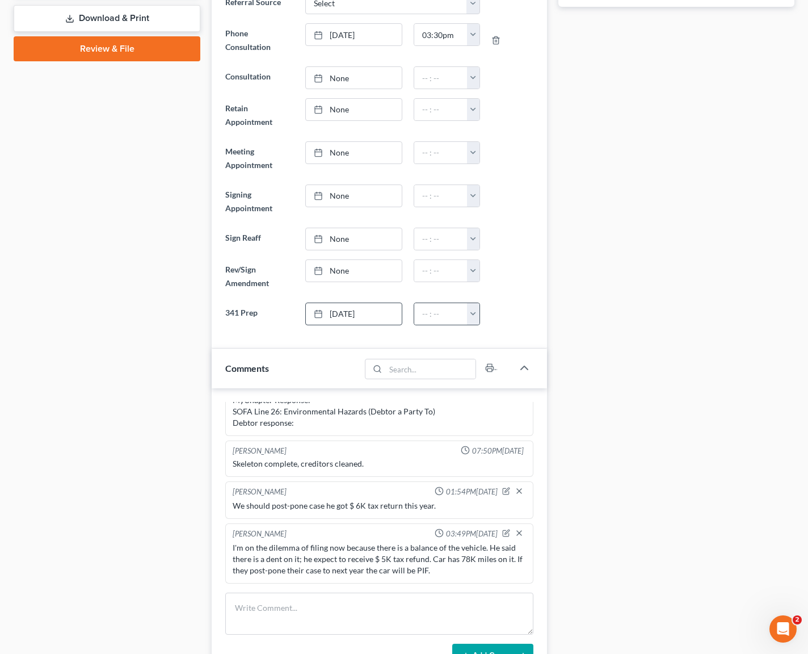
click at [473, 307] on button "button" at bounding box center [473, 314] width 12 height 22
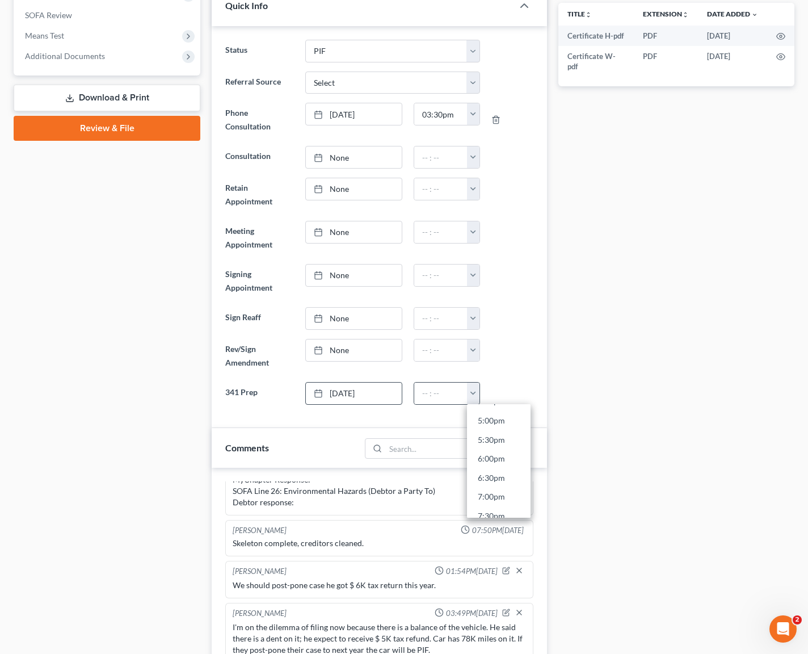
scroll to position [639, 0]
drag, startPoint x: 514, startPoint y: 392, endPoint x: 516, endPoint y: 371, distance: 21.8
click at [514, 392] on div at bounding box center [512, 393] width 53 height 23
click at [516, 367] on div at bounding box center [512, 356] width 53 height 34
click at [337, 275] on link "None" at bounding box center [354, 275] width 96 height 22
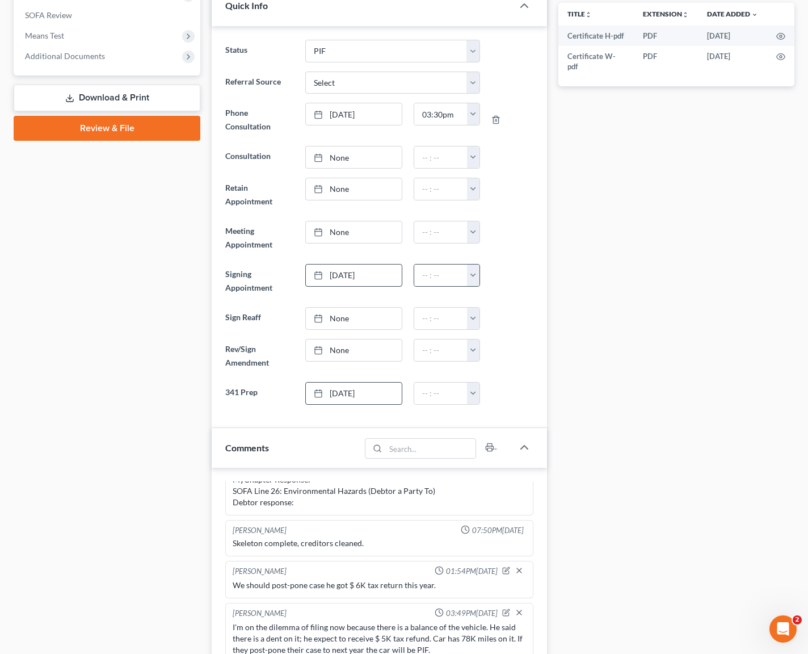
click at [473, 275] on button "button" at bounding box center [473, 275] width 12 height 22
click at [505, 342] on link "5:00pm" at bounding box center [499, 340] width 64 height 19
drag, startPoint x: 441, startPoint y: 279, endPoint x: 476, endPoint y: 300, distance: 41.3
click at [442, 279] on input "5:00pm" at bounding box center [440, 275] width 53 height 22
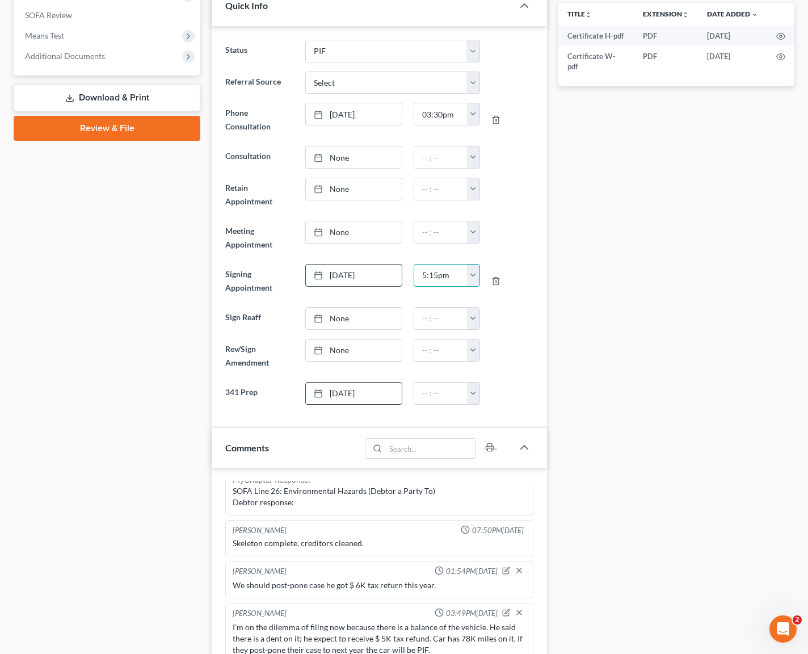
type input "5:15pm"
drag, startPoint x: 510, startPoint y: 334, endPoint x: 502, endPoint y: 326, distance: 10.8
click at [509, 334] on ng-include "Status Cancelled/Refund Closed Consultation Declined Discharged Filed Income Ch…" at bounding box center [379, 222] width 308 height 365
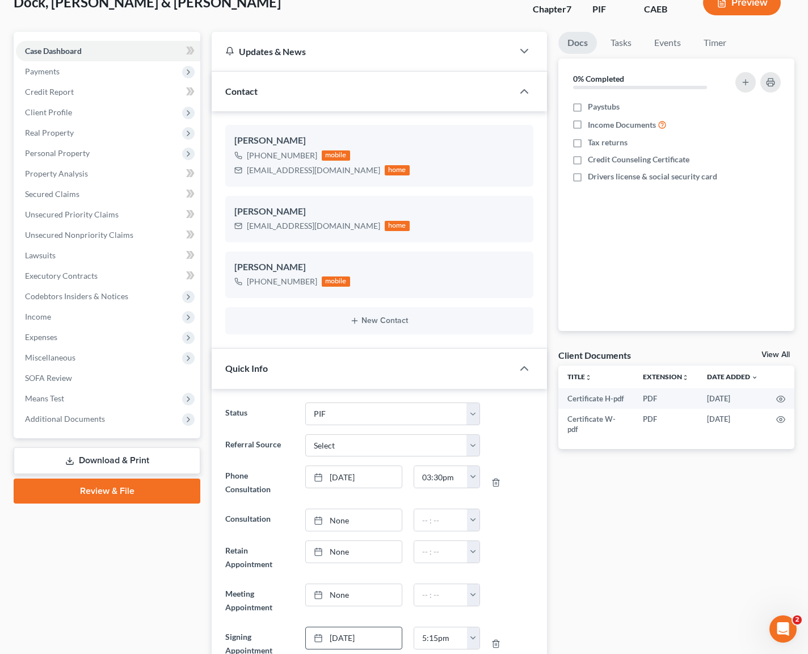
scroll to position [0, 0]
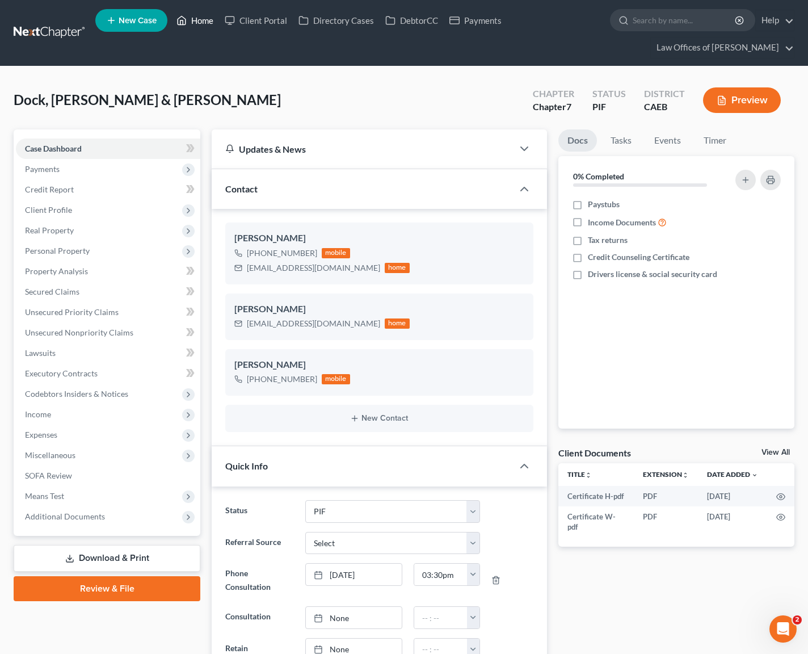
drag, startPoint x: 209, startPoint y: 23, endPoint x: 201, endPoint y: 24, distance: 7.5
click at [209, 23] on link "Home" at bounding box center [195, 20] width 48 height 20
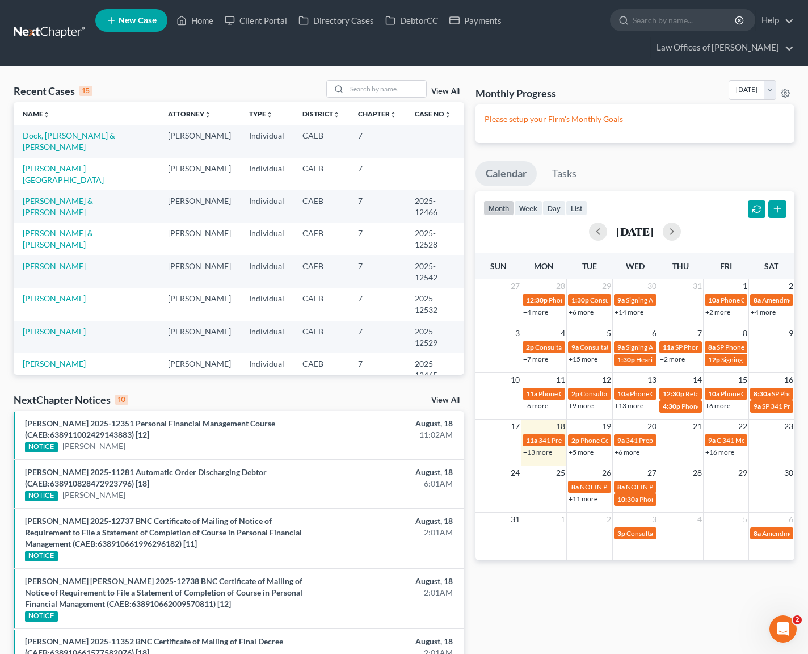
click at [580, 454] on link "+5 more" at bounding box center [581, 452] width 25 height 9
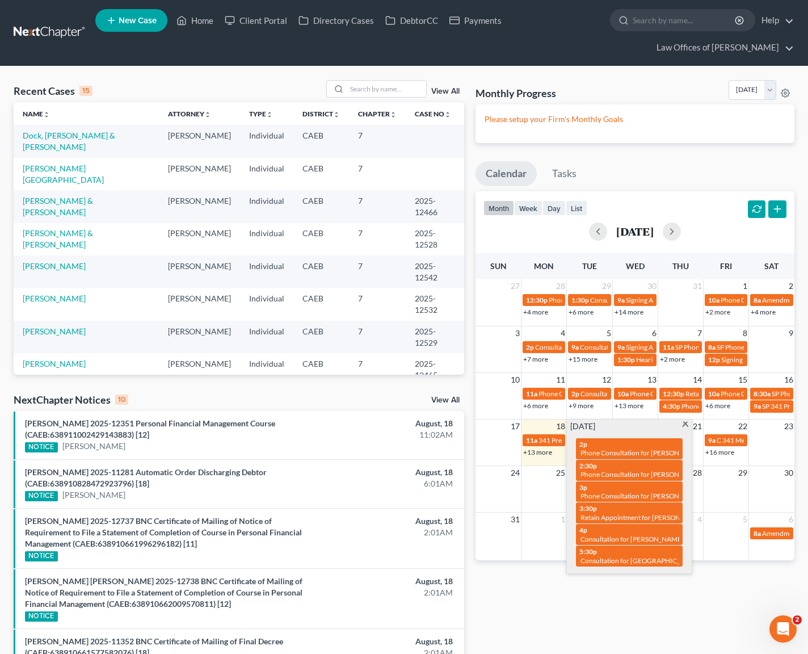
click at [686, 425] on span at bounding box center [685, 425] width 9 height 7
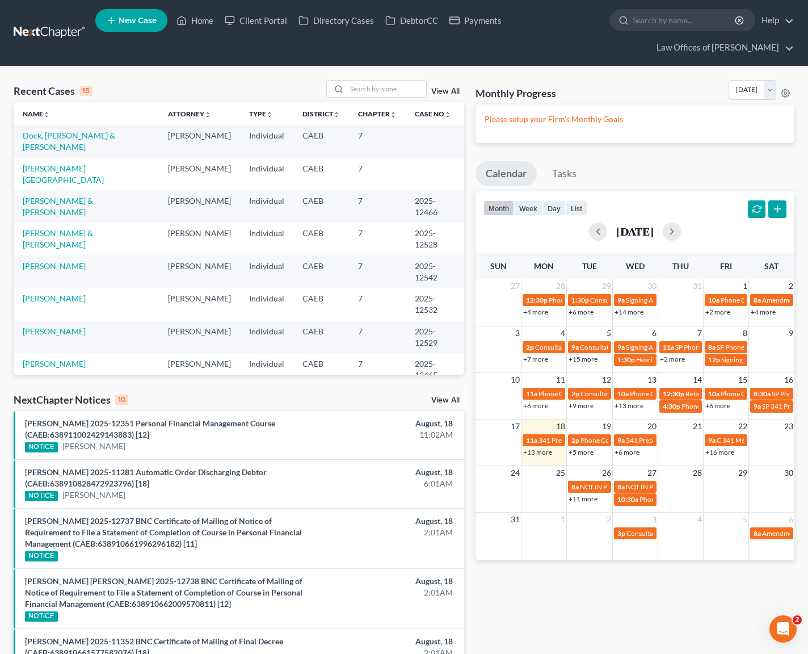
click at [620, 448] on link "+6 more" at bounding box center [627, 452] width 25 height 9
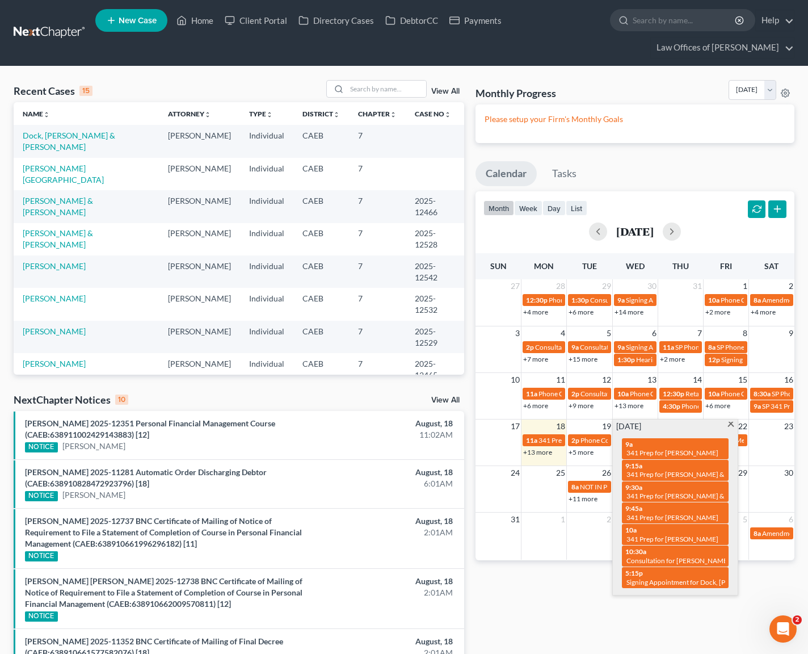
click at [733, 422] on span at bounding box center [730, 425] width 9 height 7
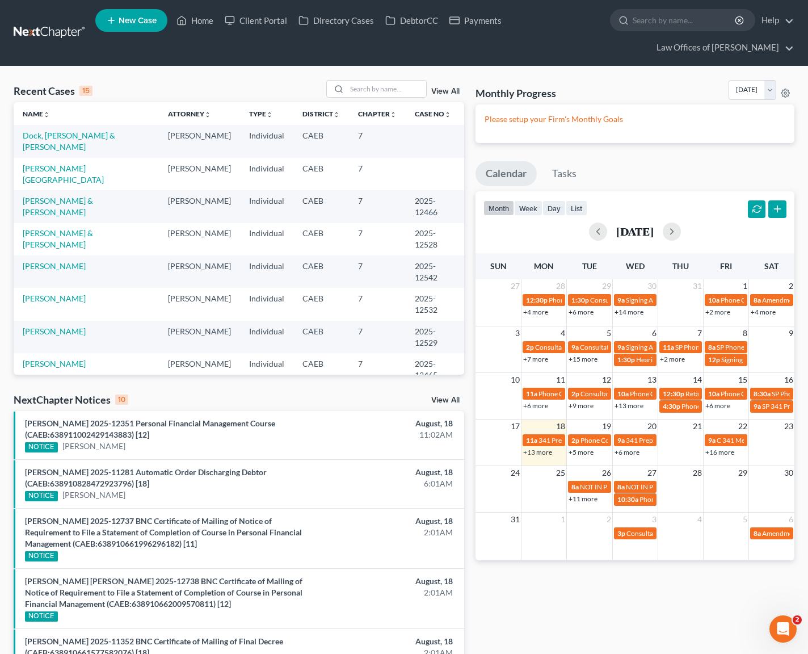
click at [547, 452] on link "+13 more" at bounding box center [537, 452] width 29 height 9
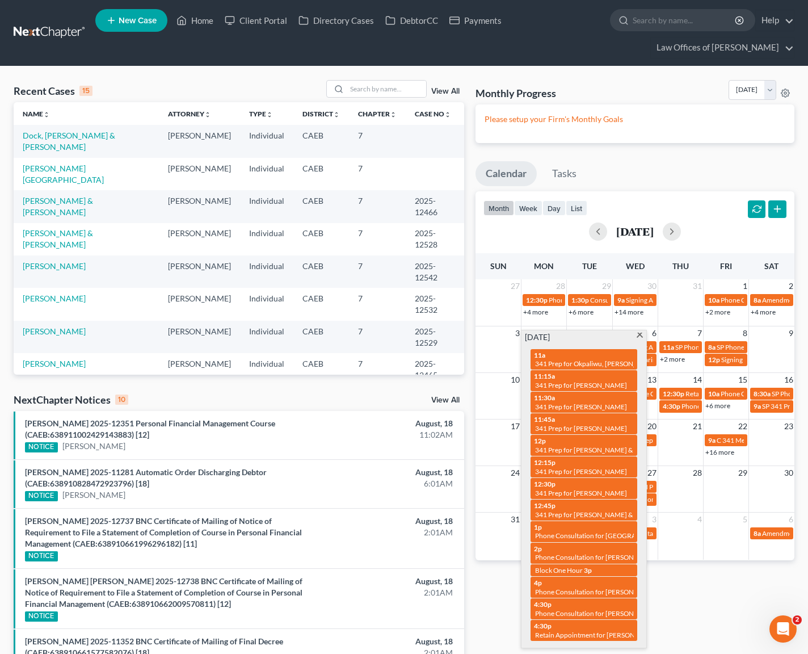
click at [640, 335] on span at bounding box center [640, 336] width 9 height 7
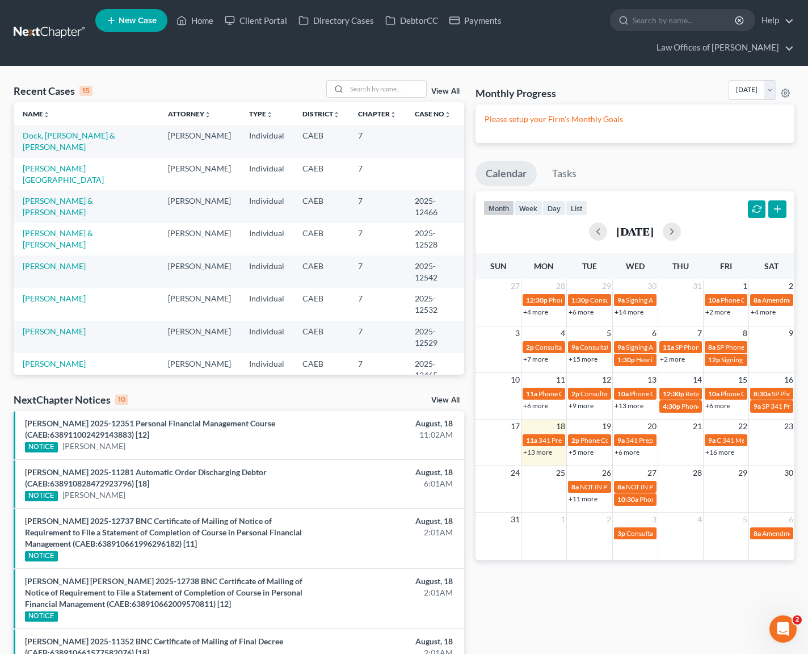
click at [583, 453] on link "+5 more" at bounding box center [581, 452] width 25 height 9
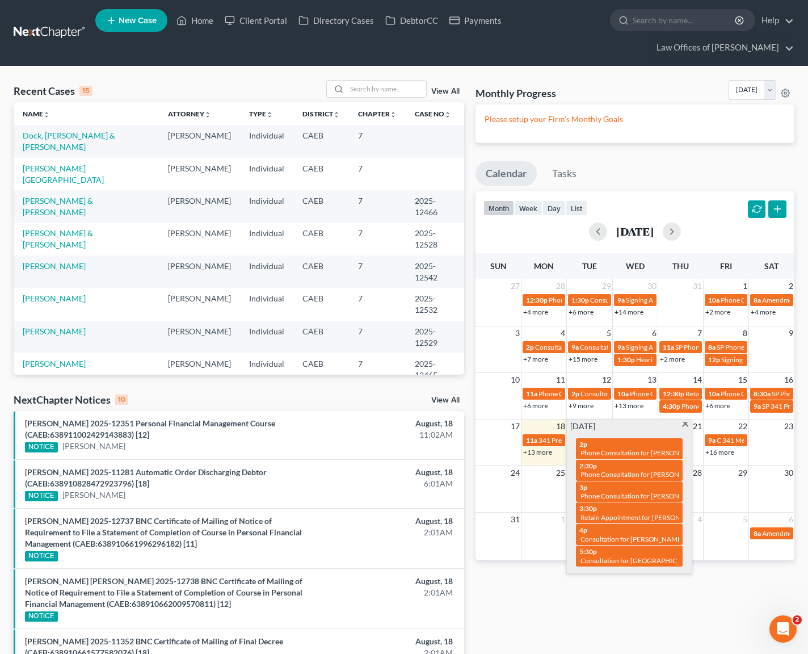
click at [687, 424] on span at bounding box center [685, 425] width 9 height 7
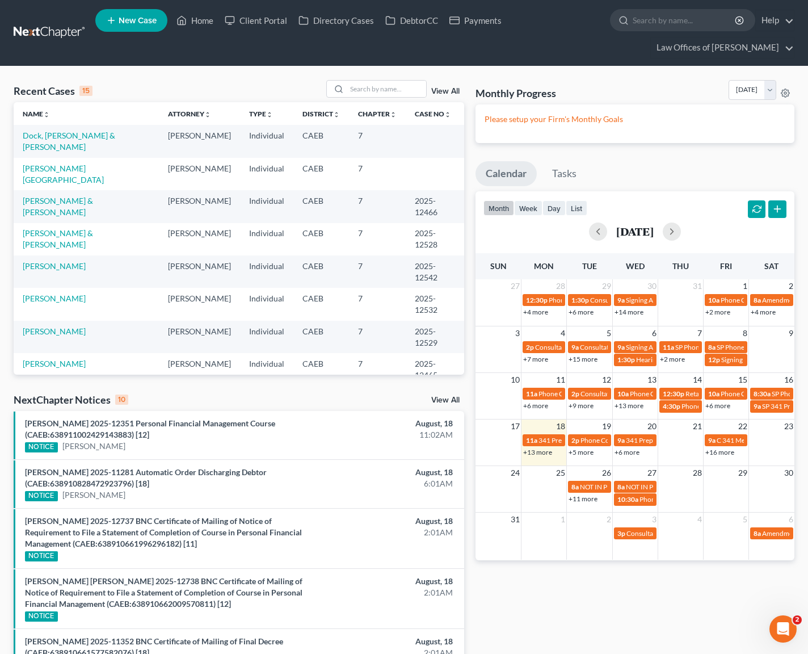
click at [145, 22] on span "New Case" at bounding box center [138, 20] width 38 height 9
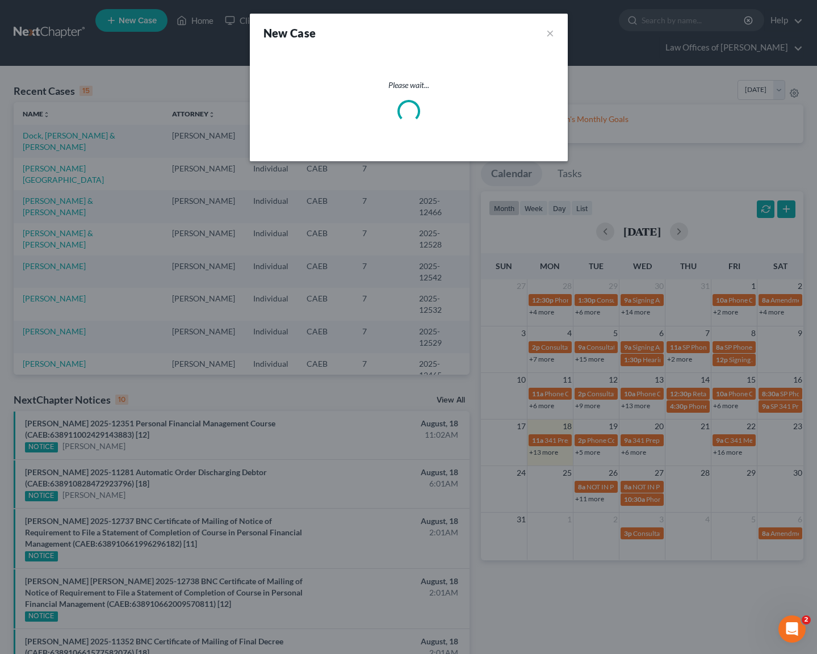
select select "8"
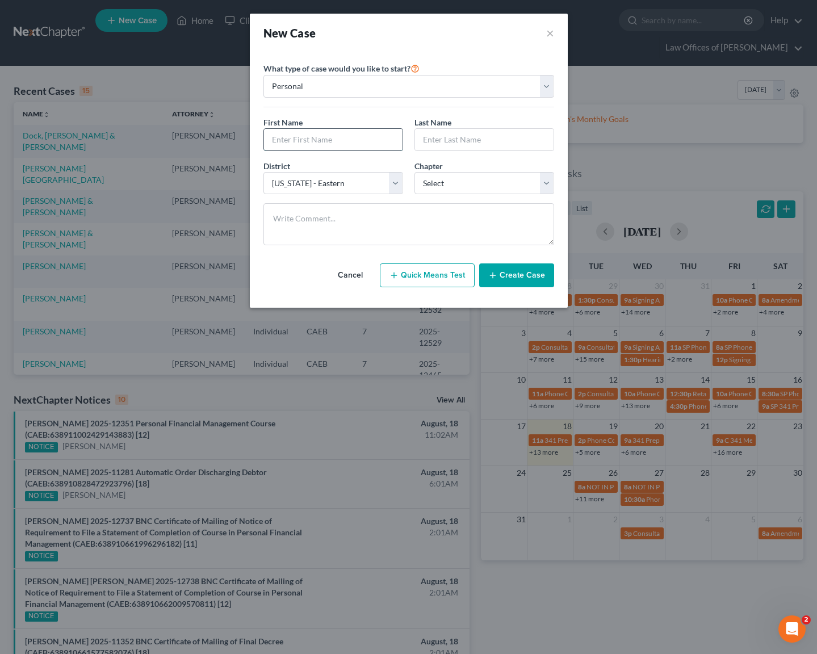
click at [312, 138] on input "text" at bounding box center [333, 140] width 138 height 22
type input "Javier"
type input "Guerra"
click at [546, 182] on select "Select 7 11 12 13" at bounding box center [484, 183] width 140 height 23
select select "0"
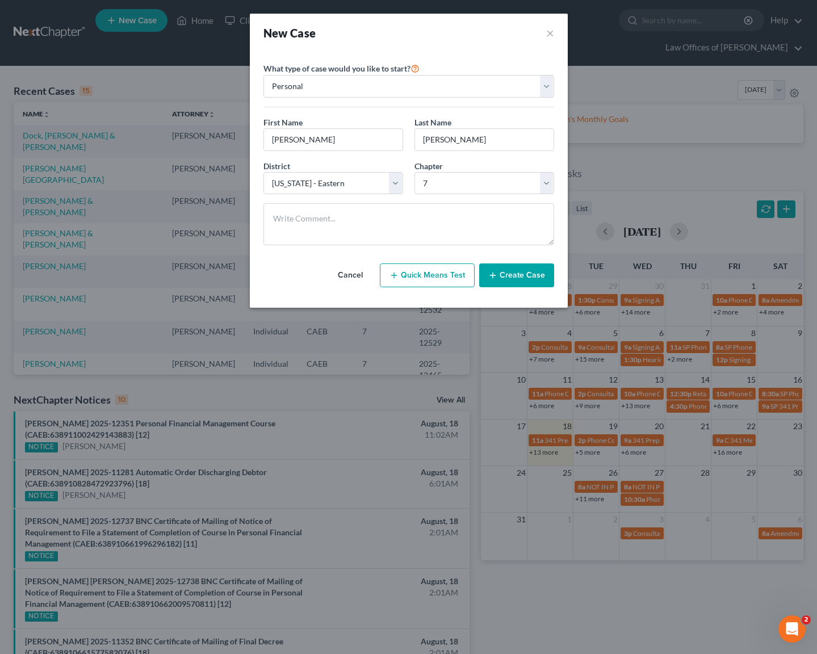
click at [522, 282] on button "Create Case" at bounding box center [516, 275] width 75 height 24
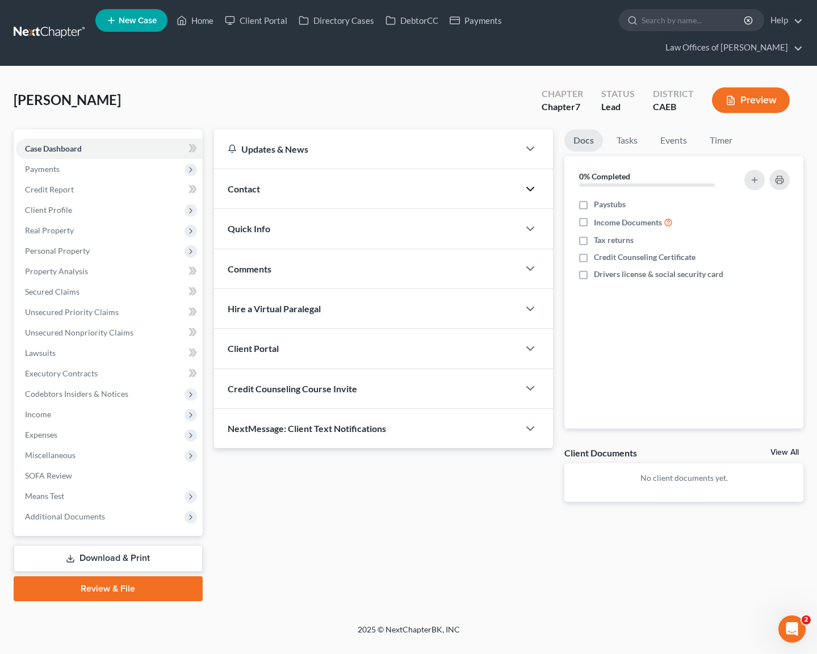
click at [531, 182] on icon "button" at bounding box center [530, 189] width 14 height 14
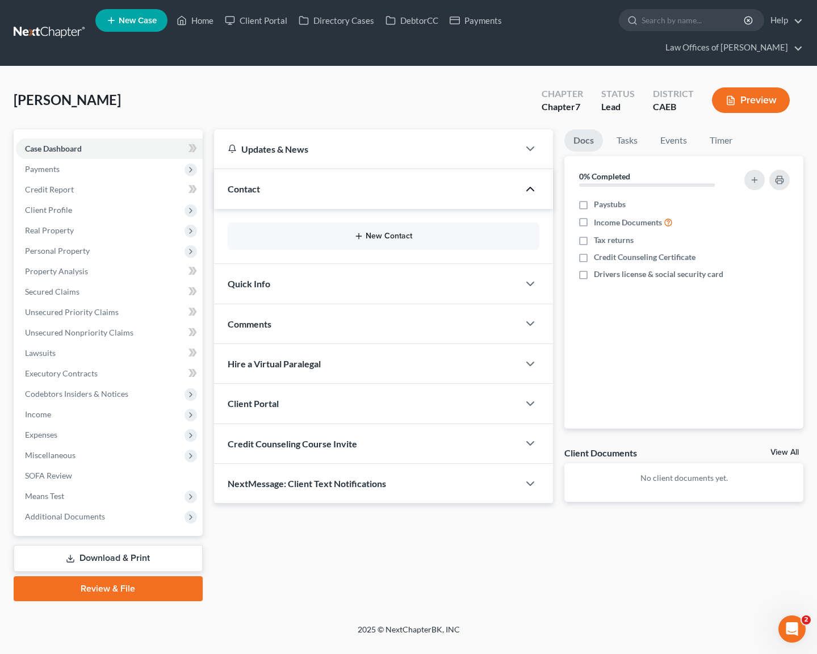
click at [377, 232] on button "New Contact" at bounding box center [383, 236] width 293 height 9
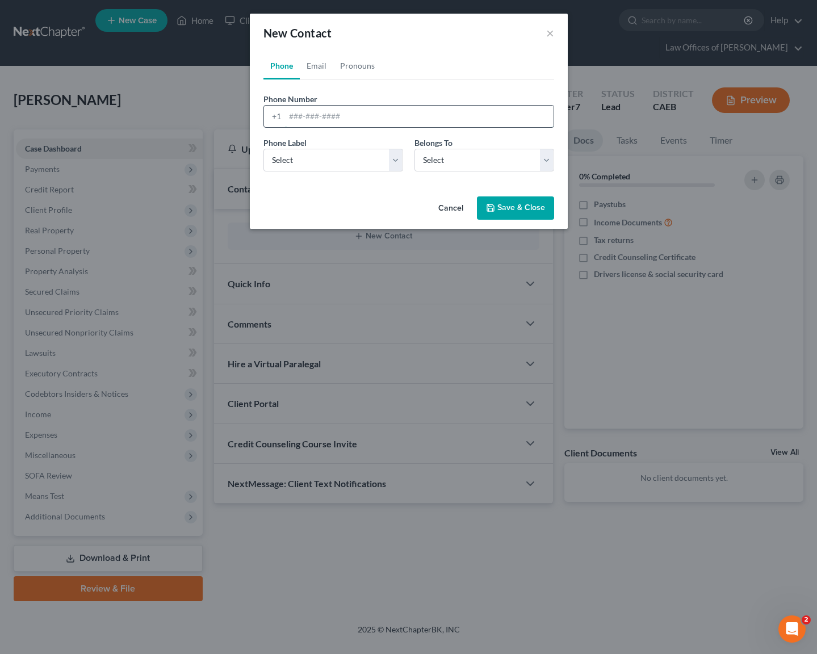
click at [378, 117] on input "tel" at bounding box center [419, 117] width 268 height 22
type input "6615697394"
click at [551, 161] on select "Select Client Other" at bounding box center [484, 160] width 140 height 23
select select "0"
click at [389, 156] on select "Select Mobile Home Work Other" at bounding box center [333, 160] width 140 height 23
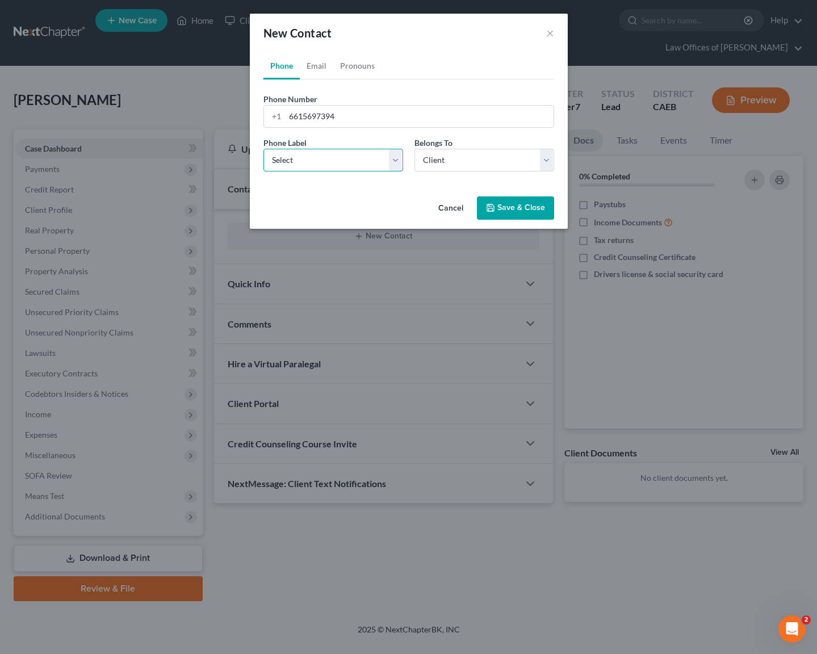
select select "0"
click at [505, 211] on button "Save & Close" at bounding box center [515, 208] width 77 height 24
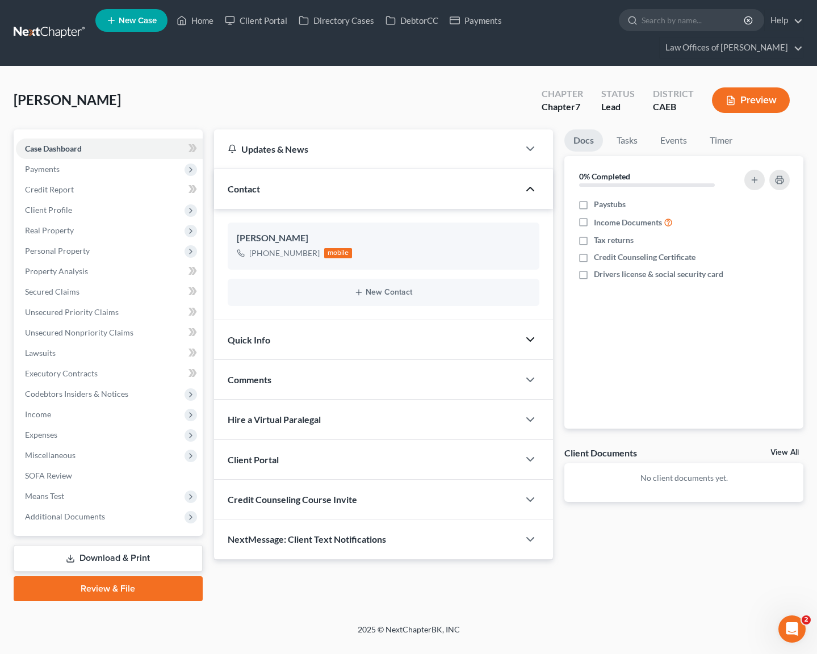
click at [526, 333] on icon "button" at bounding box center [530, 340] width 14 height 14
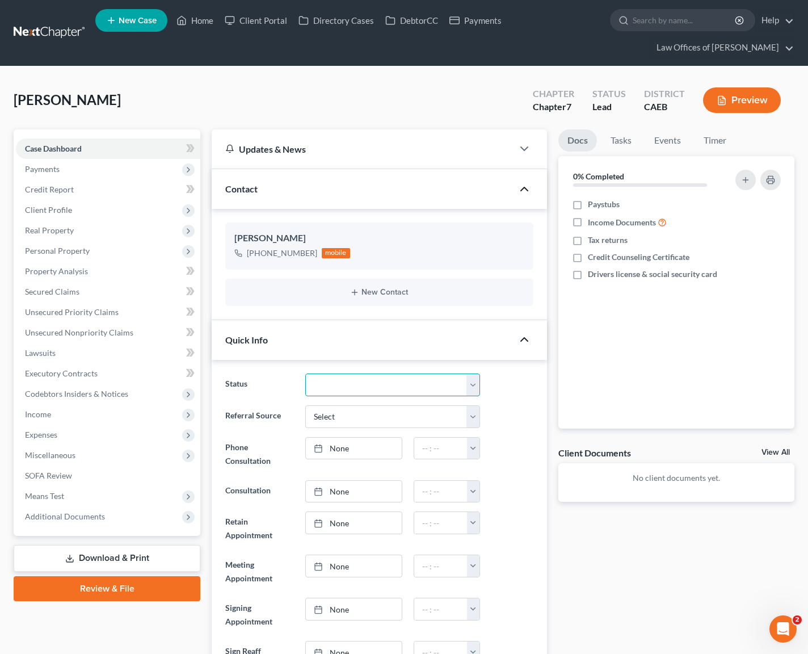
click at [474, 381] on select "Cancelled/Refund Closed Consultation Declined Discharged Filed Income Check In …" at bounding box center [392, 384] width 175 height 23
select select "2"
type input "[DATE]"
click at [337, 450] on link "None" at bounding box center [354, 449] width 96 height 22
click at [471, 443] on button "button" at bounding box center [473, 449] width 12 height 22
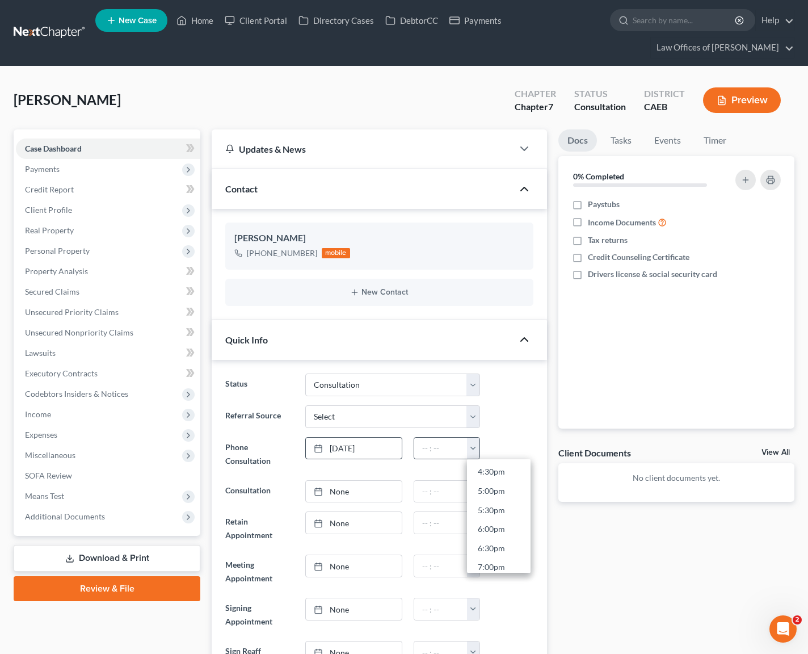
scroll to position [629, 0]
click at [513, 494] on link "5:00pm" at bounding box center [499, 491] width 64 height 19
type input "5:00pm"
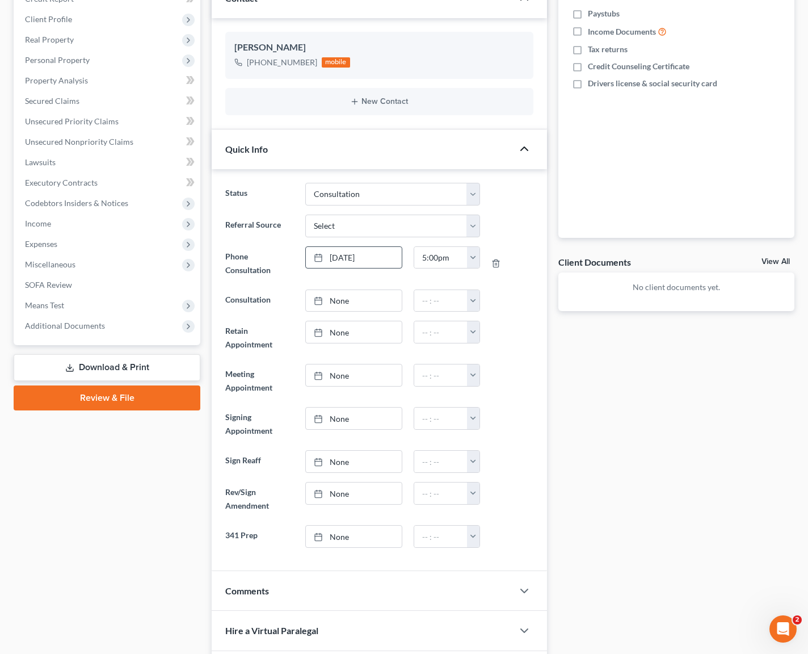
scroll to position [190, 0]
click at [523, 594] on icon "button" at bounding box center [525, 592] width 14 height 14
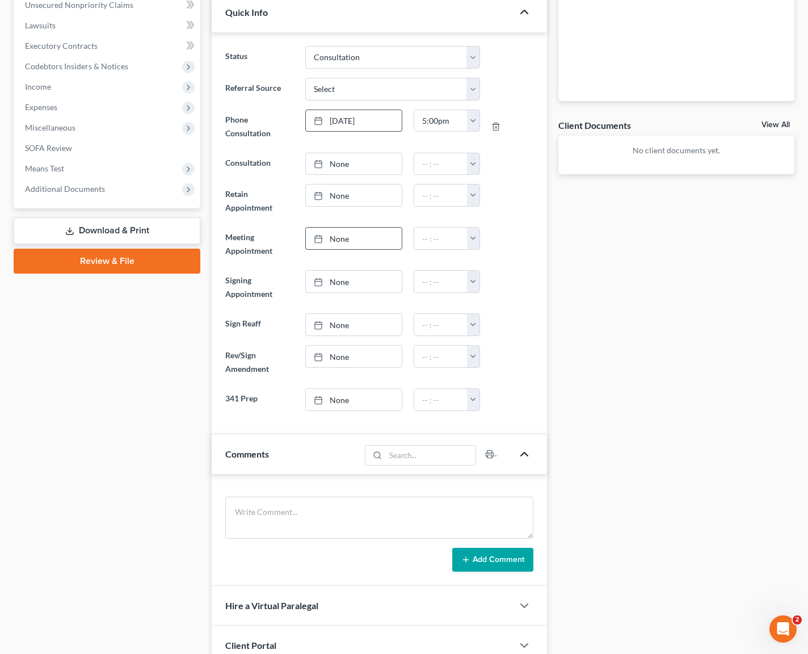
scroll to position [461, 0]
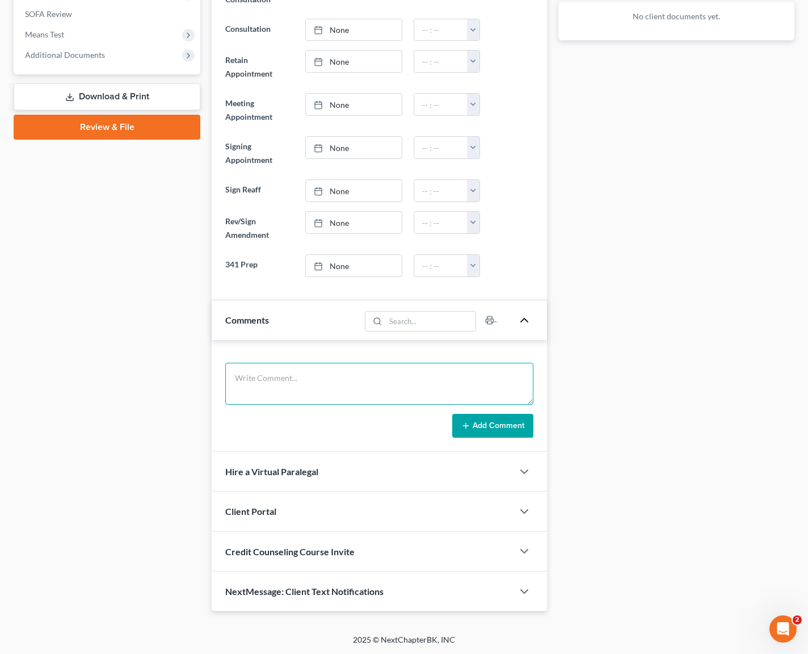
click at [270, 375] on textarea at bounding box center [379, 384] width 308 height 42
type textarea "Was asking for fee, I told him average is $ 2K plus FF and downpayment of $ 300."
click at [498, 422] on button "Add Comment" at bounding box center [492, 426] width 81 height 24
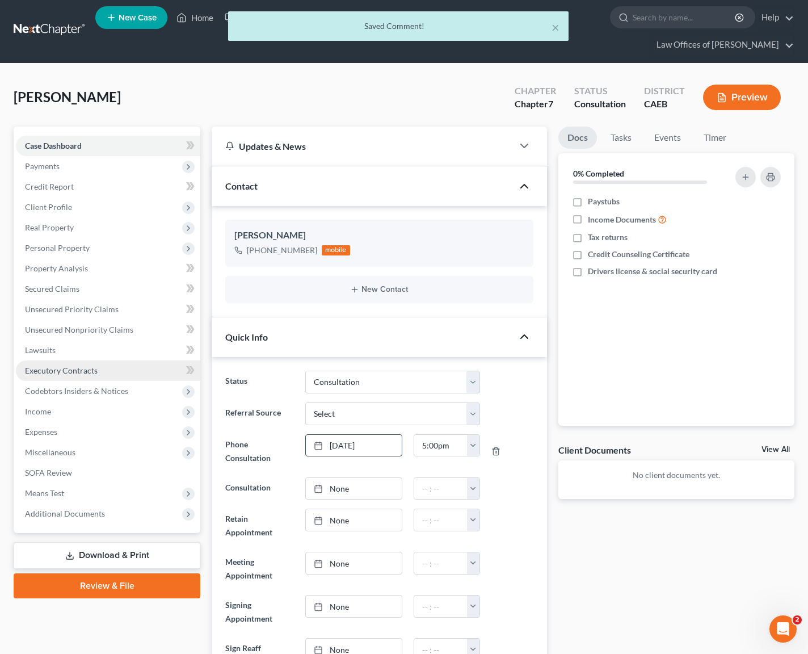
scroll to position [0, 0]
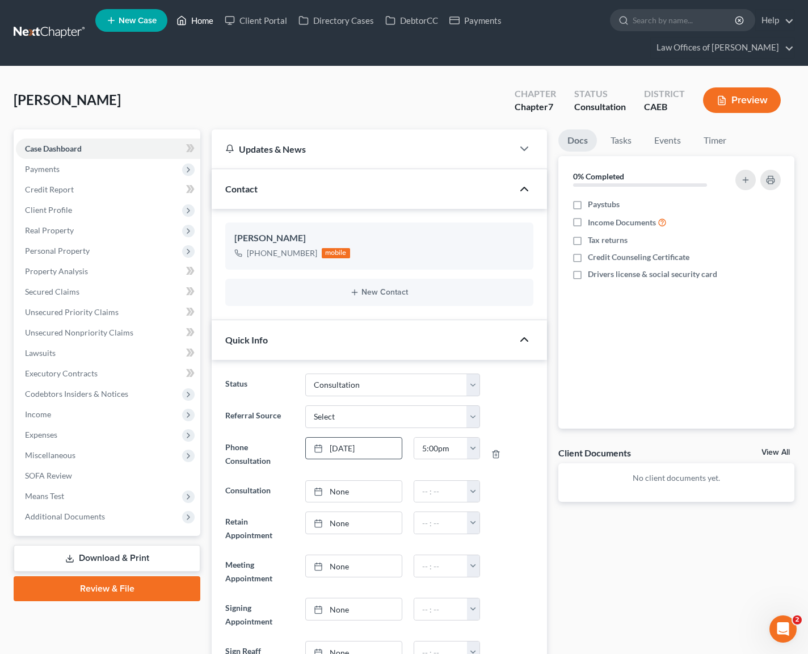
click at [208, 19] on link "Home" at bounding box center [195, 20] width 48 height 20
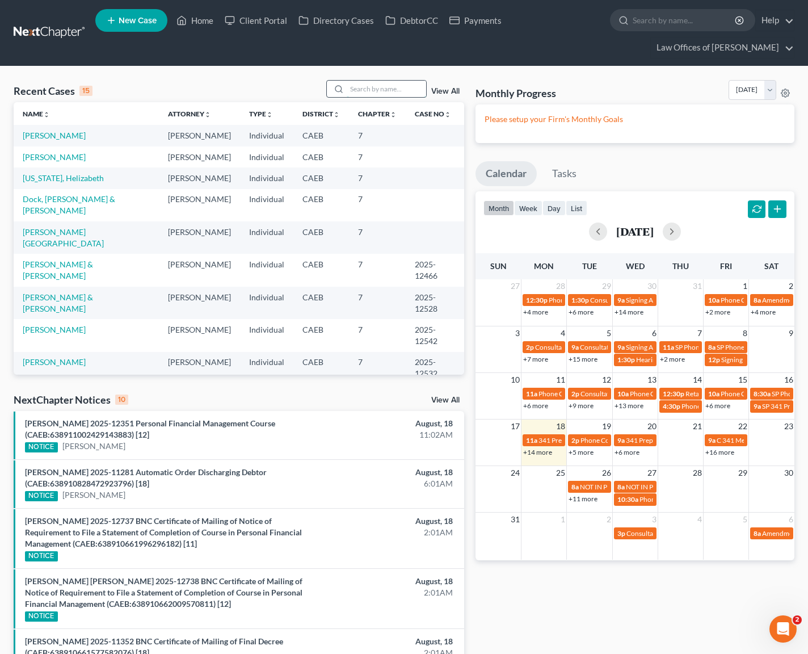
click at [389, 91] on input "search" at bounding box center [386, 89] width 79 height 16
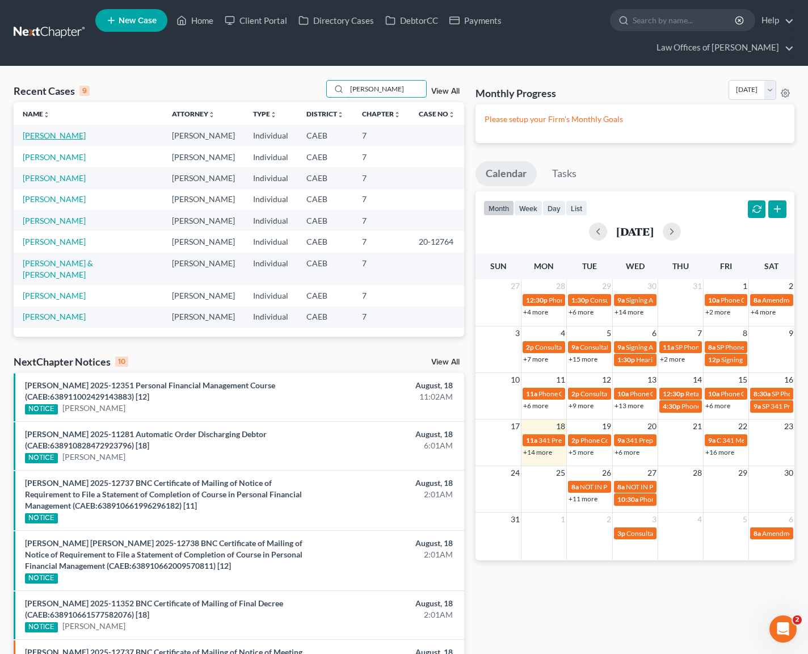
type input "brandi"
click at [66, 136] on link "Aquinde, Brandy" at bounding box center [54, 136] width 63 height 10
select select "6"
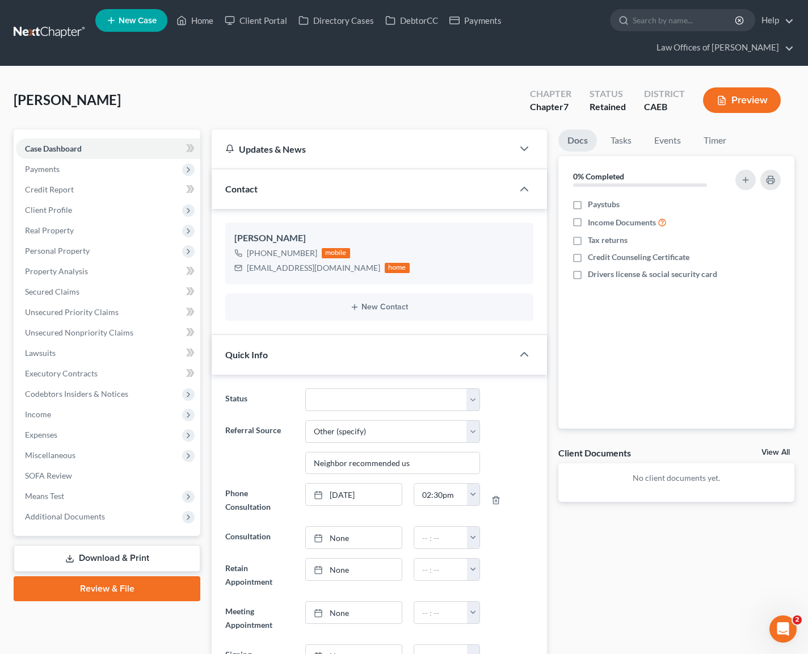
scroll to position [24, 0]
click at [89, 171] on span "Payments" at bounding box center [108, 169] width 184 height 20
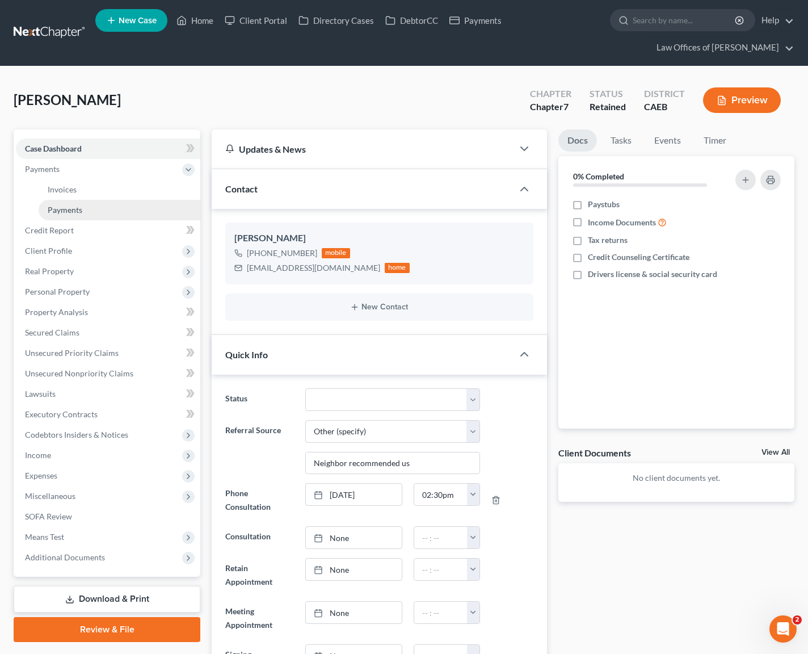
click at [103, 207] on link "Payments" at bounding box center [120, 210] width 162 height 20
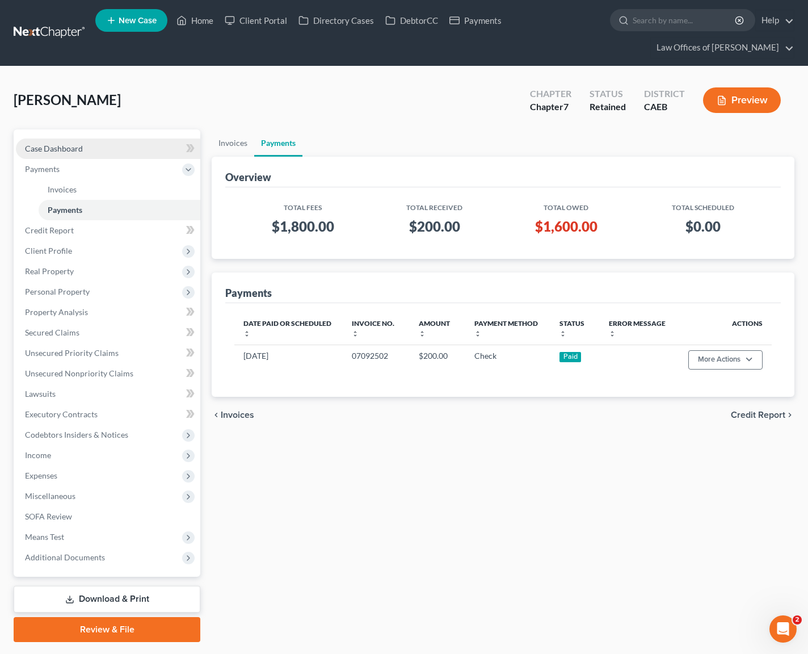
click at [130, 151] on link "Case Dashboard" at bounding box center [108, 148] width 184 height 20
select select "6"
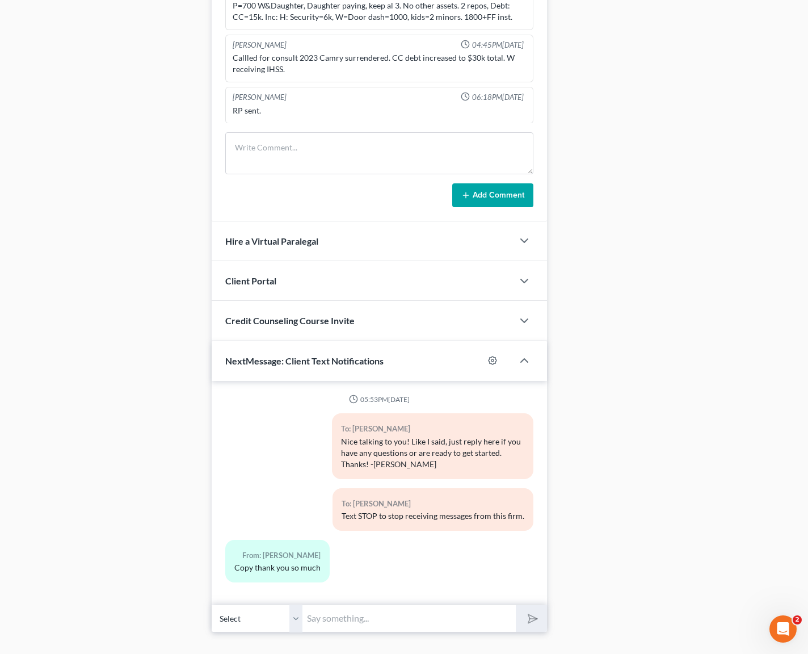
scroll to position [606, 0]
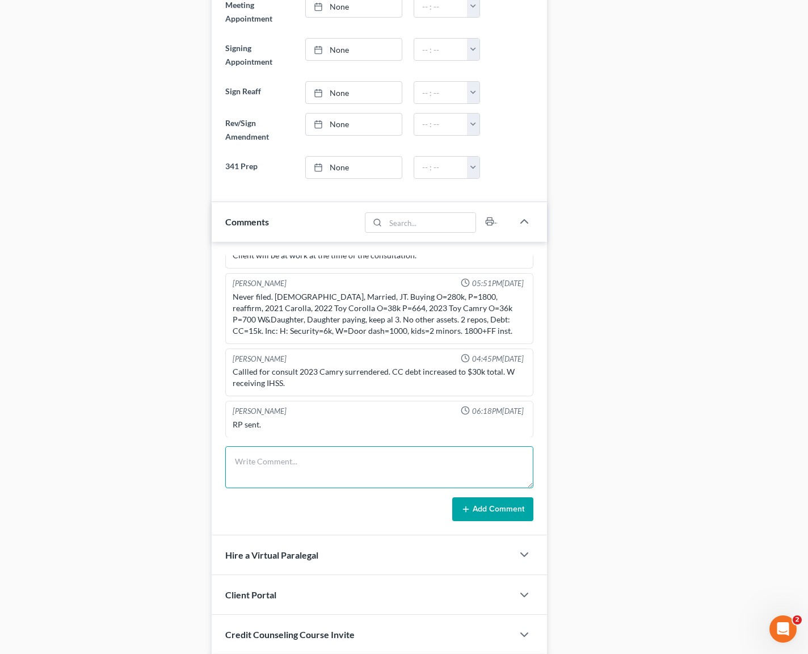
click at [288, 469] on textarea at bounding box center [379, 467] width 308 height 42
type textarea "Call to say has no money to pay this month."
click at [466, 515] on button "Add Comment" at bounding box center [492, 509] width 81 height 24
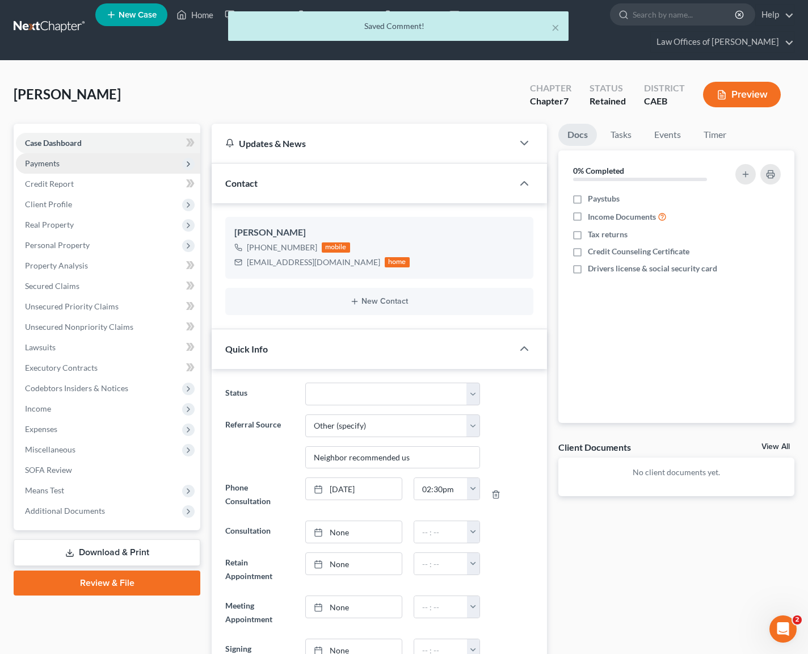
scroll to position [0, 0]
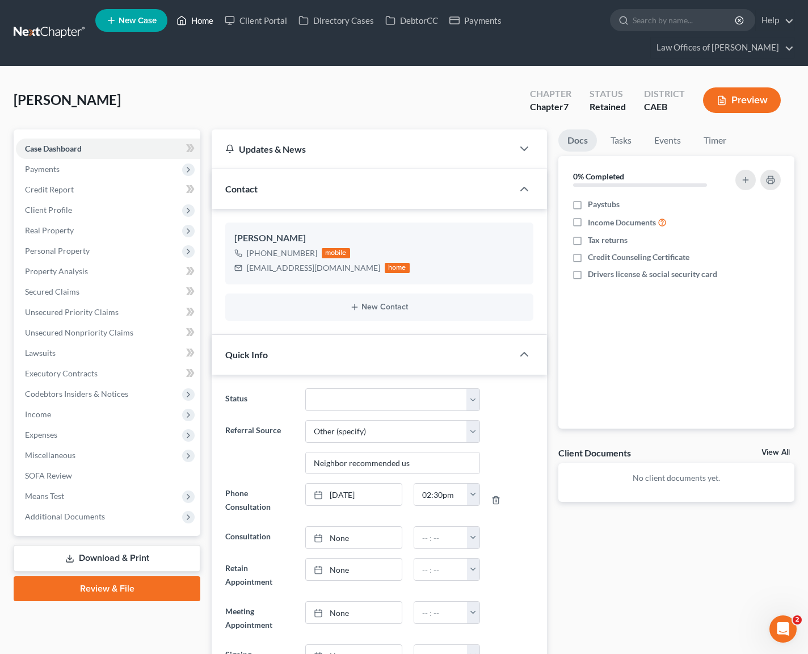
click at [206, 24] on link "Home" at bounding box center [195, 20] width 48 height 20
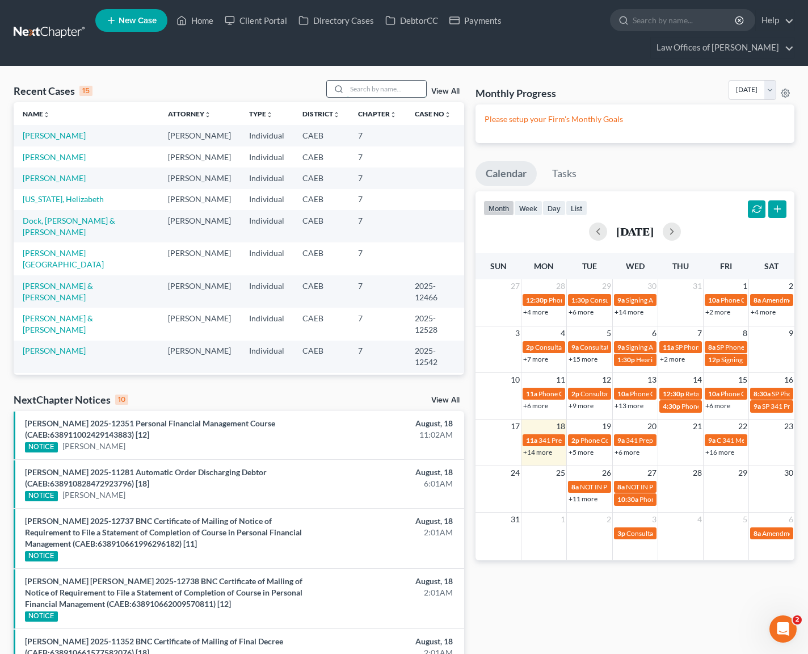
click at [379, 91] on input "search" at bounding box center [386, 89] width 79 height 16
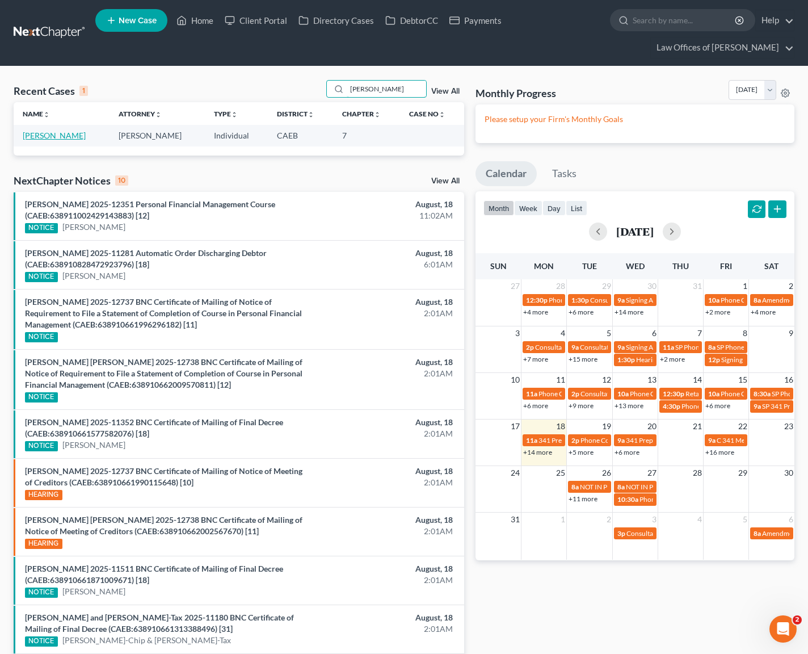
type input "dowdy"
click at [73, 135] on link "[PERSON_NAME]" at bounding box center [54, 136] width 63 height 10
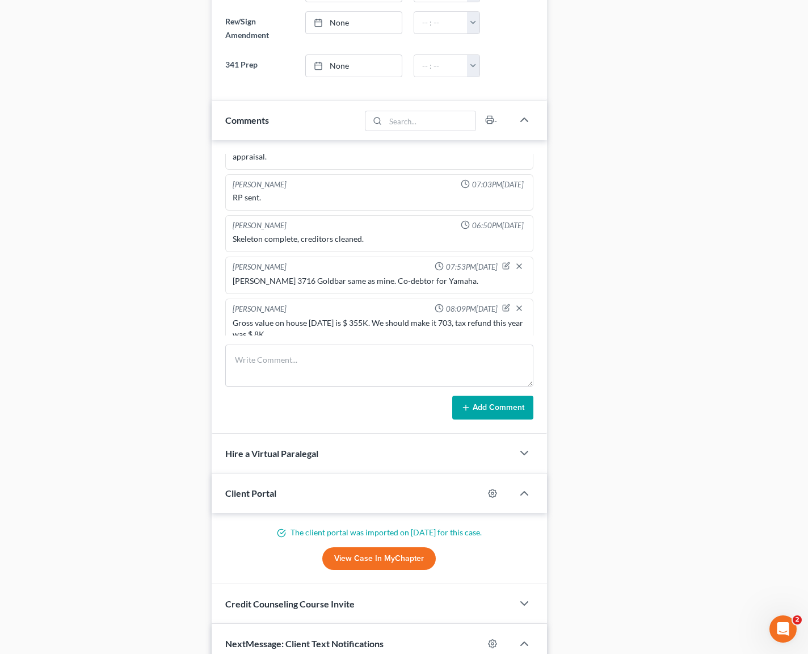
scroll to position [783, 0]
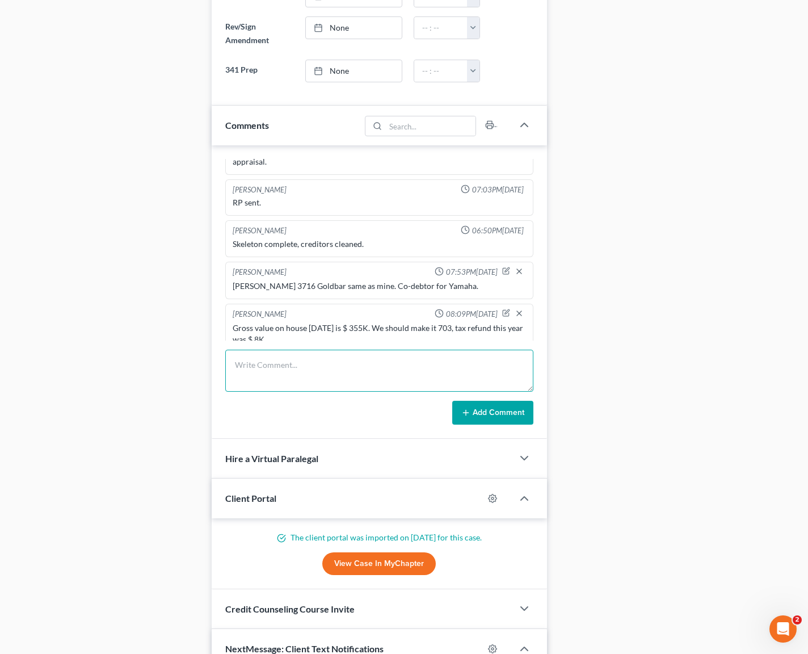
click at [284, 364] on textarea at bounding box center [379, 371] width 308 height 42
type textarea "Last paystub we have is 7-10, I asked client to send us the most recent ones an…"
drag, startPoint x: 489, startPoint y: 414, endPoint x: 24, endPoint y: 19, distance: 610.4
click at [489, 414] on button "Add Comment" at bounding box center [492, 413] width 81 height 24
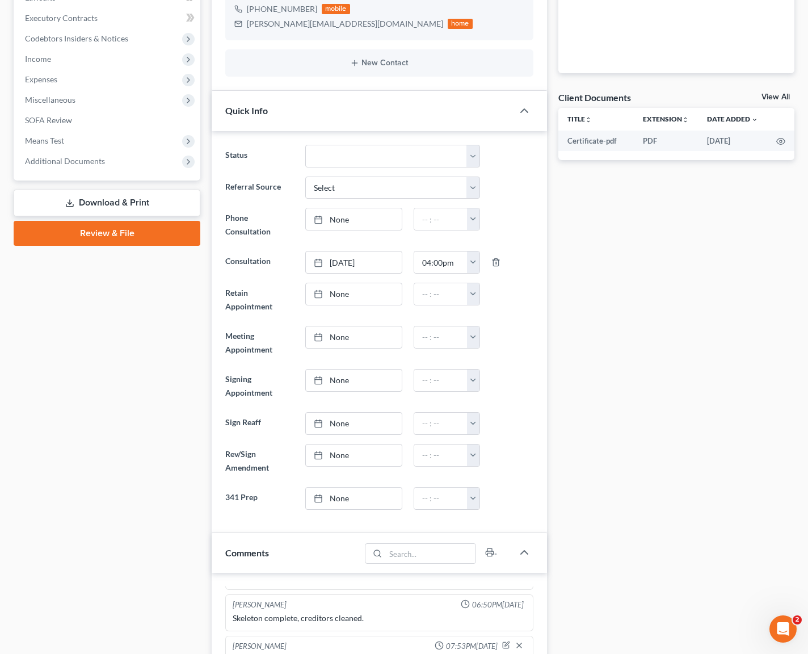
scroll to position [4, 0]
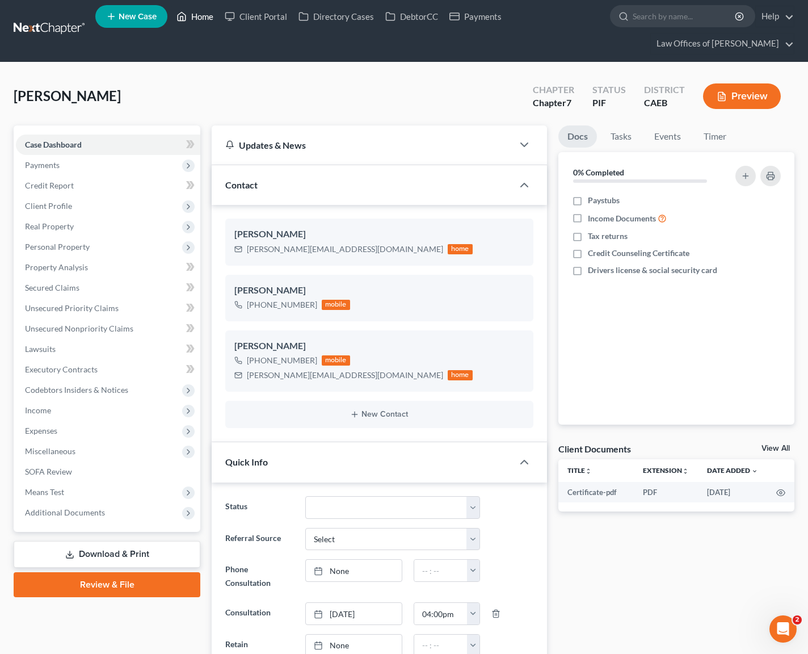
click at [204, 18] on link "Home" at bounding box center [195, 16] width 48 height 20
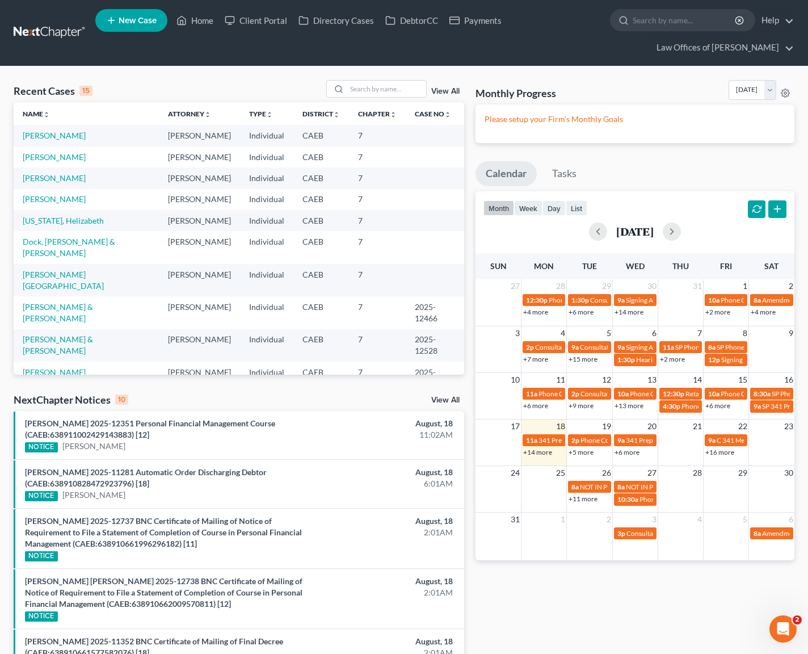
click at [546, 452] on link "+14 more" at bounding box center [537, 452] width 29 height 9
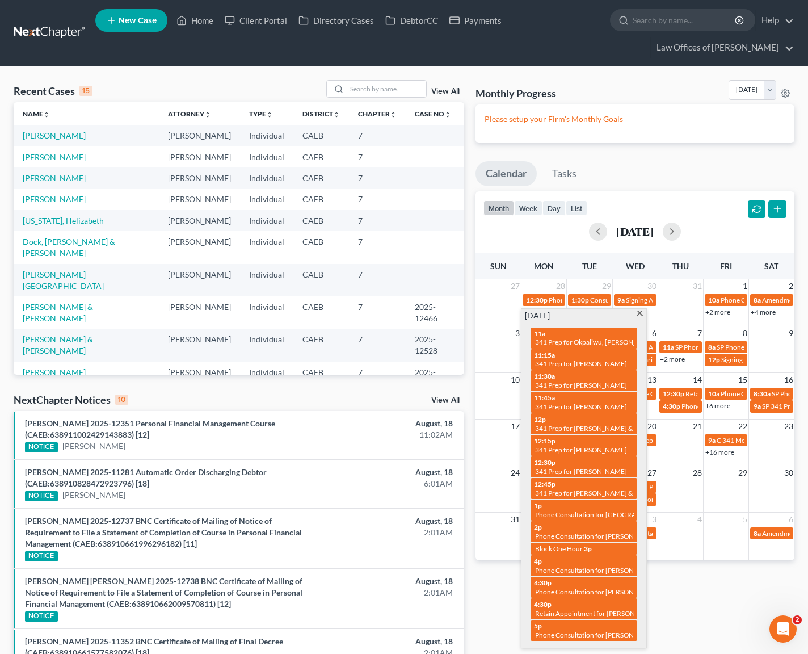
click at [642, 314] on span at bounding box center [640, 314] width 9 height 7
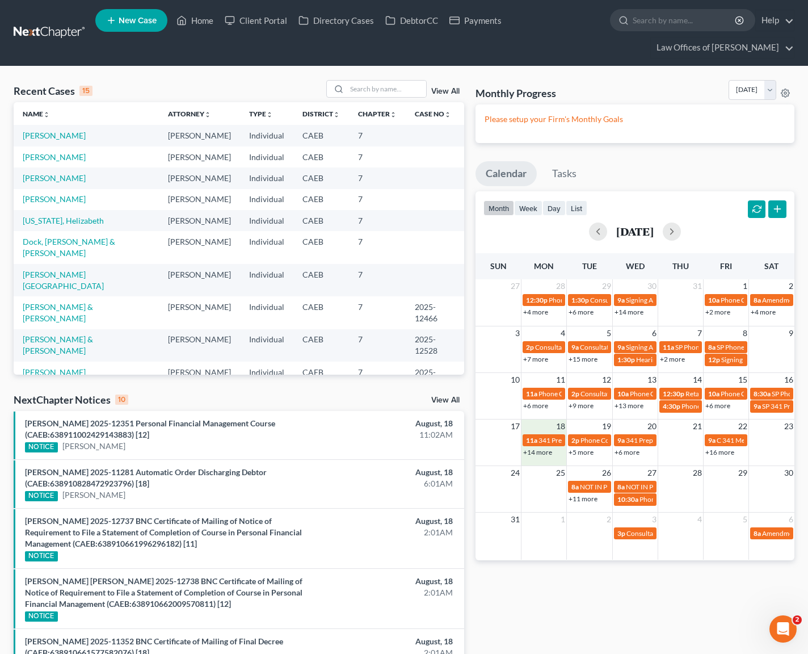
click at [545, 425] on td "18" at bounding box center [544, 426] width 45 height 14
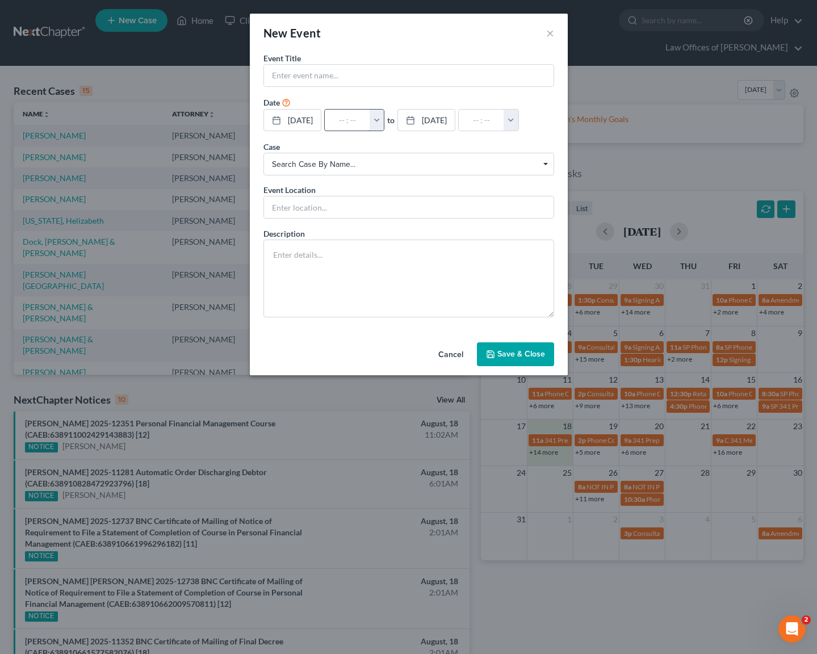
click at [351, 118] on input "text" at bounding box center [347, 121] width 45 height 22
type input "2"
type input "01:00am"
type input "2:"
type input "03:00am"
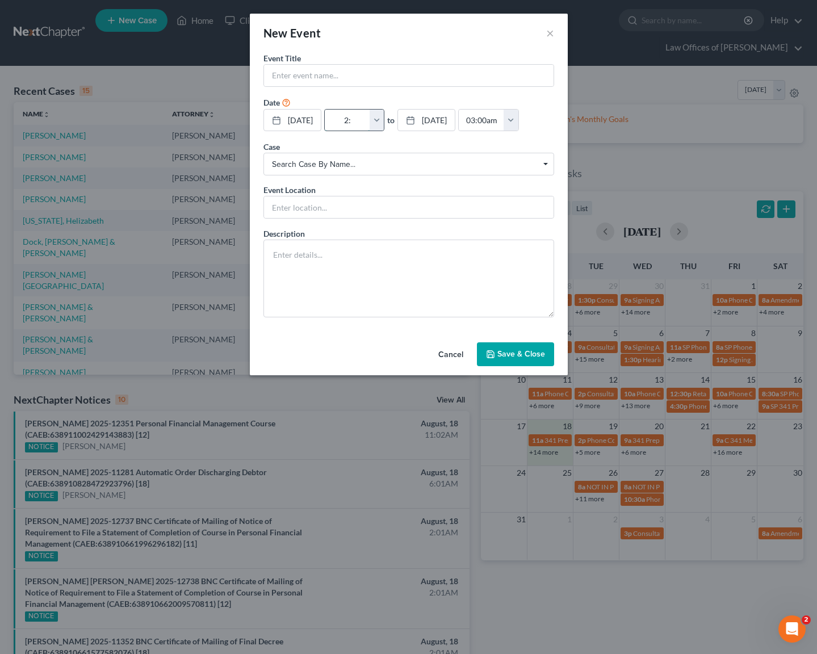
type input "2:3"
type input "01:00am"
type input "2:30"
type input "03:30am"
type input "2:30P"
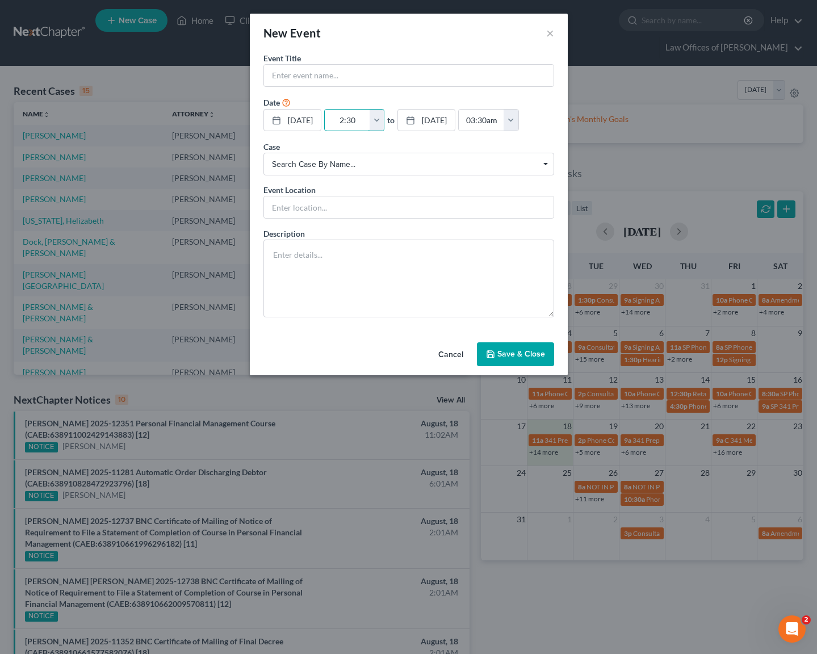
type input "01:00am"
type input "2:30PM"
type input "03:30pm"
type input "2:30PM"
click at [518, 121] on button "button" at bounding box center [510, 121] width 15 height 22
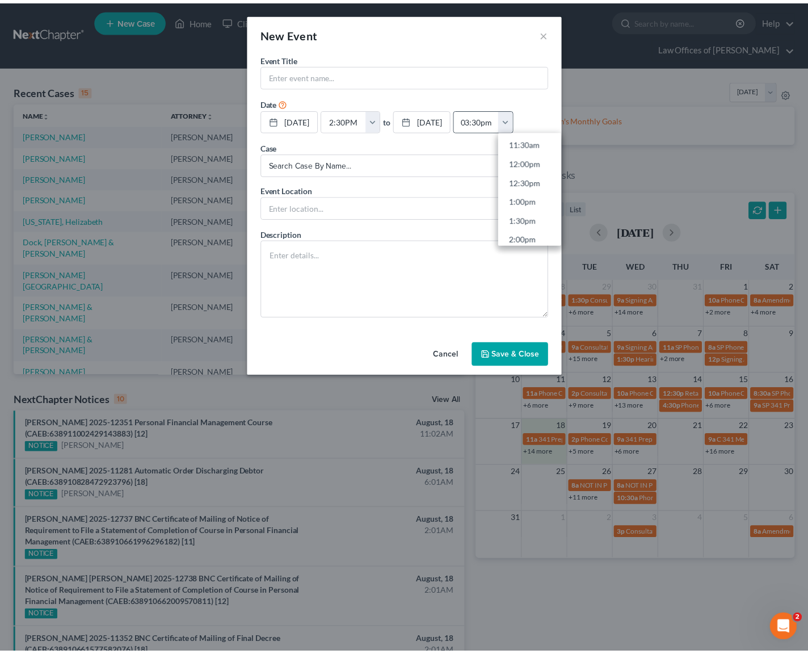
scroll to position [517, 0]
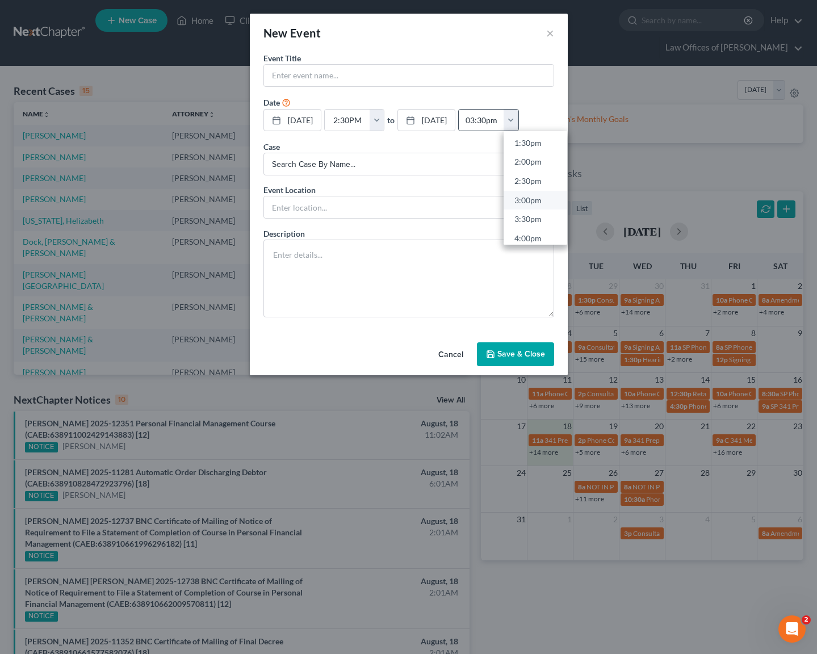
click at [561, 200] on link "3:00pm" at bounding box center [535, 199] width 64 height 19
type input "3:00pm"
click at [299, 72] on input "text" at bounding box center [408, 76] width 289 height 22
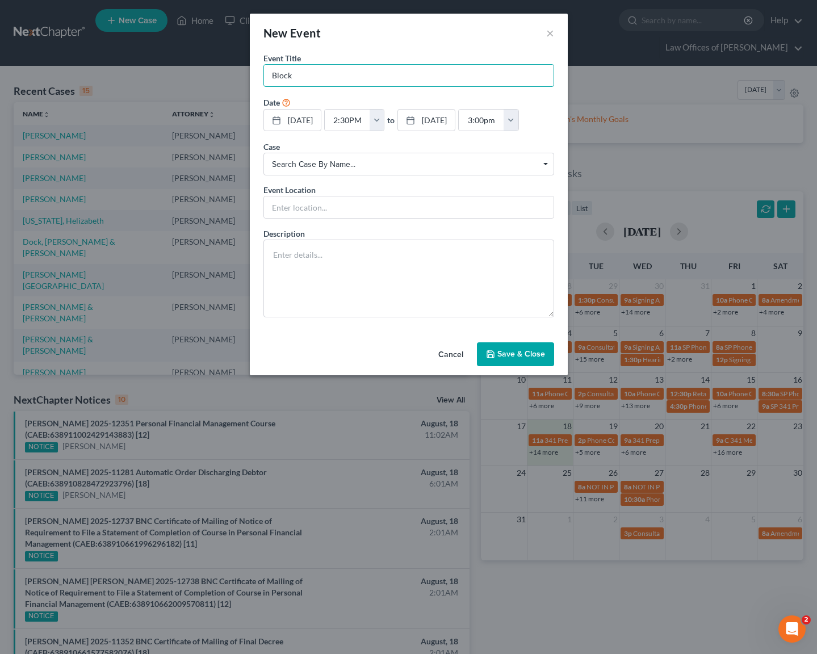
type input "Block"
click at [530, 356] on button "Save & Close" at bounding box center [515, 354] width 77 height 24
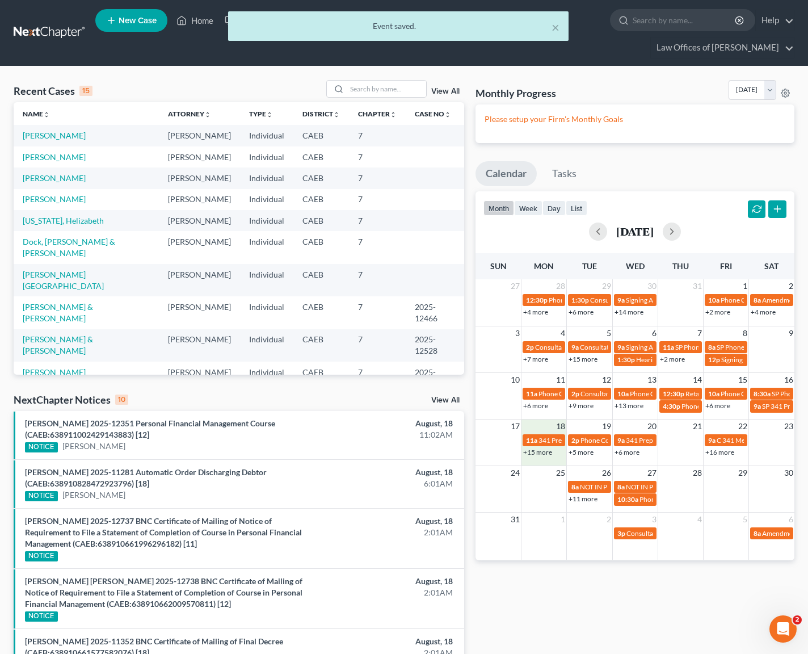
click at [539, 452] on link "+15 more" at bounding box center [537, 452] width 29 height 9
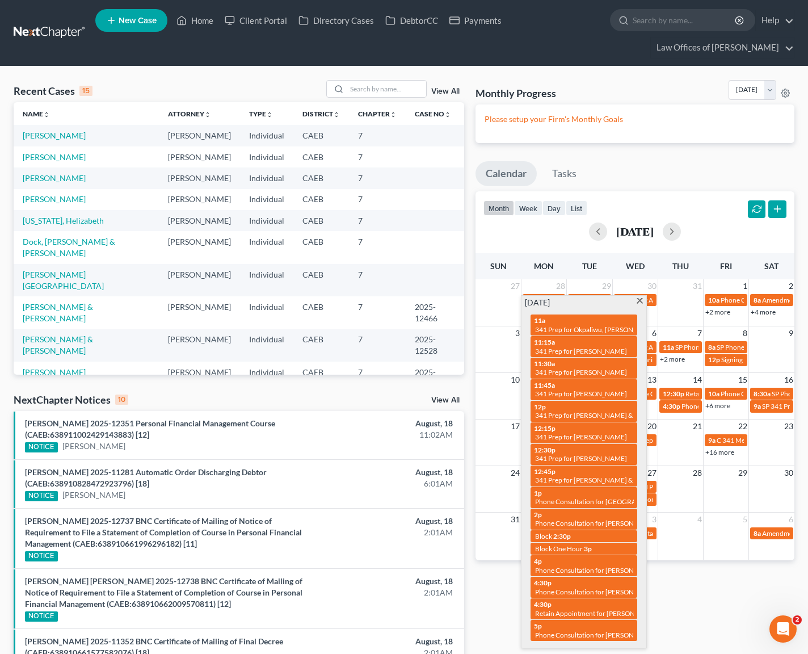
click at [639, 300] on span at bounding box center [640, 301] width 9 height 7
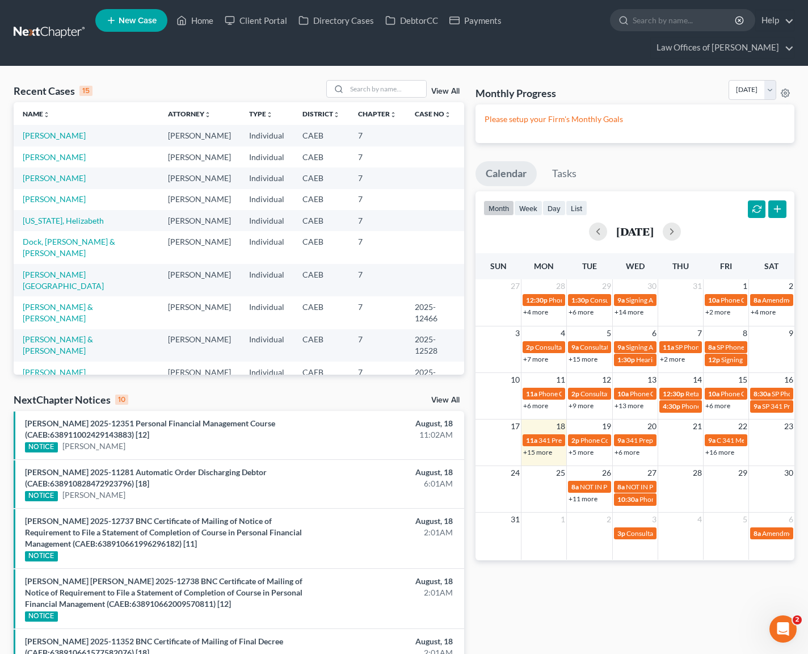
click at [580, 452] on link "+5 more" at bounding box center [581, 452] width 25 height 9
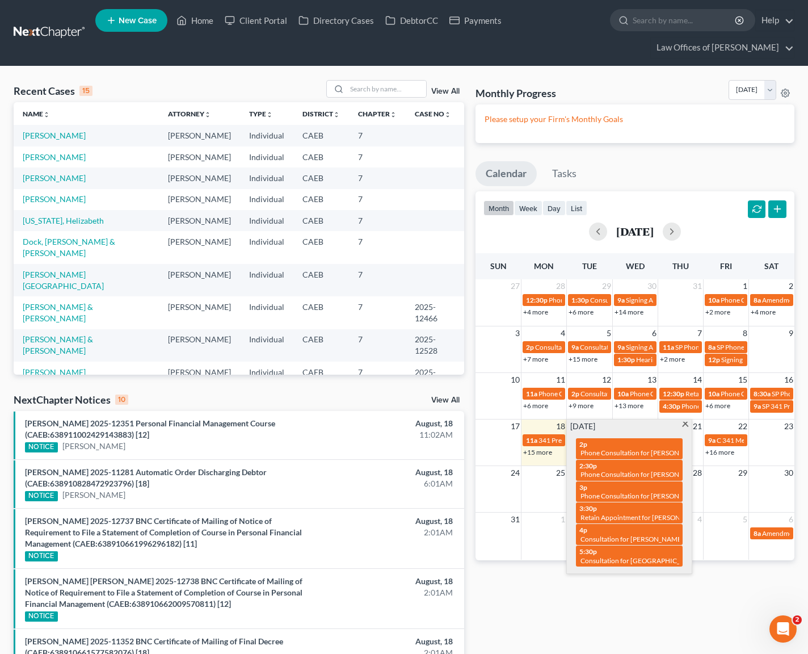
click at [684, 423] on span at bounding box center [685, 425] width 9 height 7
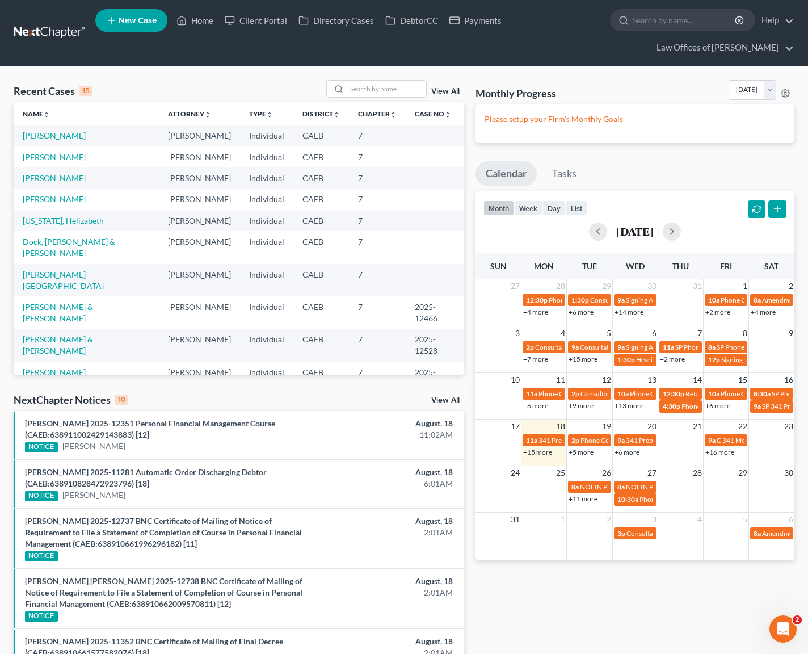
click at [628, 452] on link "+6 more" at bounding box center [627, 452] width 25 height 9
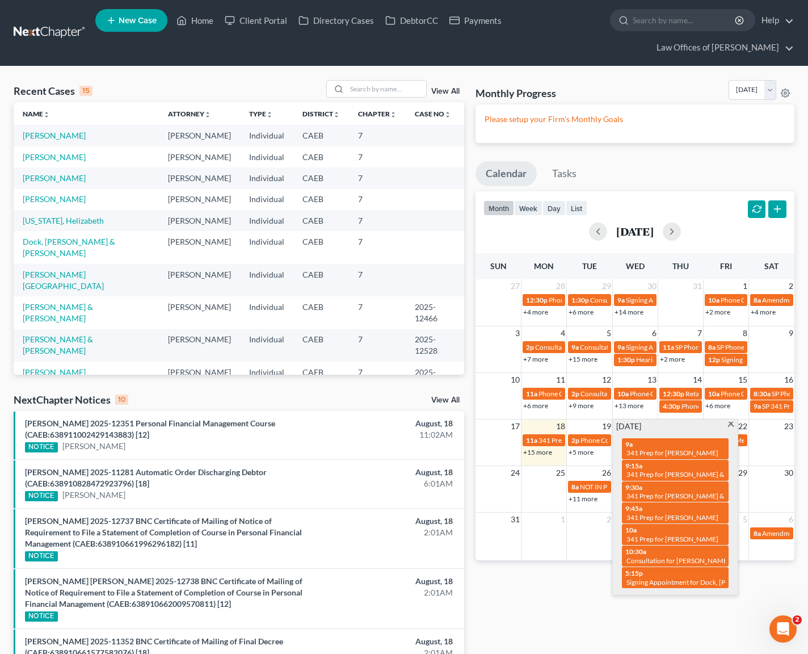
click at [729, 425] on span at bounding box center [730, 425] width 9 height 7
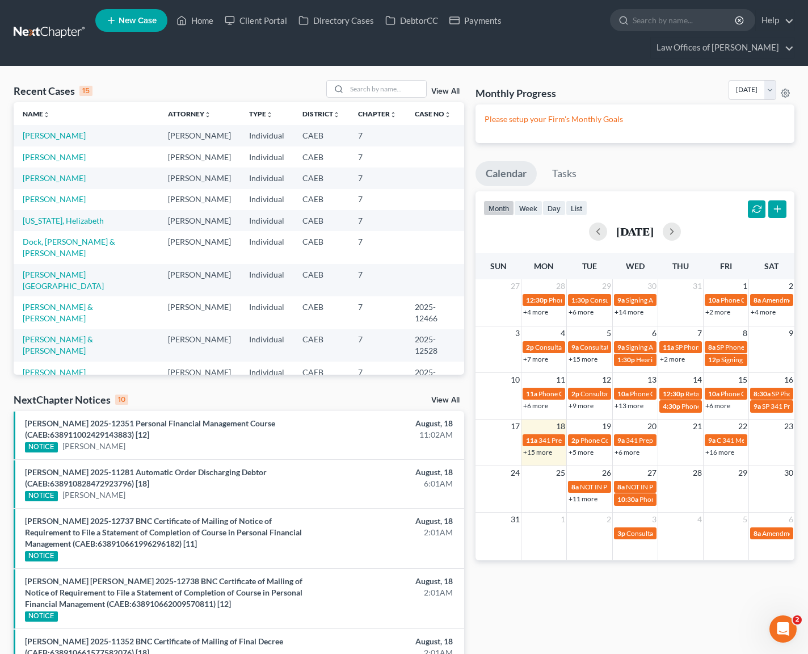
click at [584, 452] on link "+5 more" at bounding box center [581, 452] width 25 height 9
click at [376, 89] on input "search" at bounding box center [386, 89] width 79 height 16
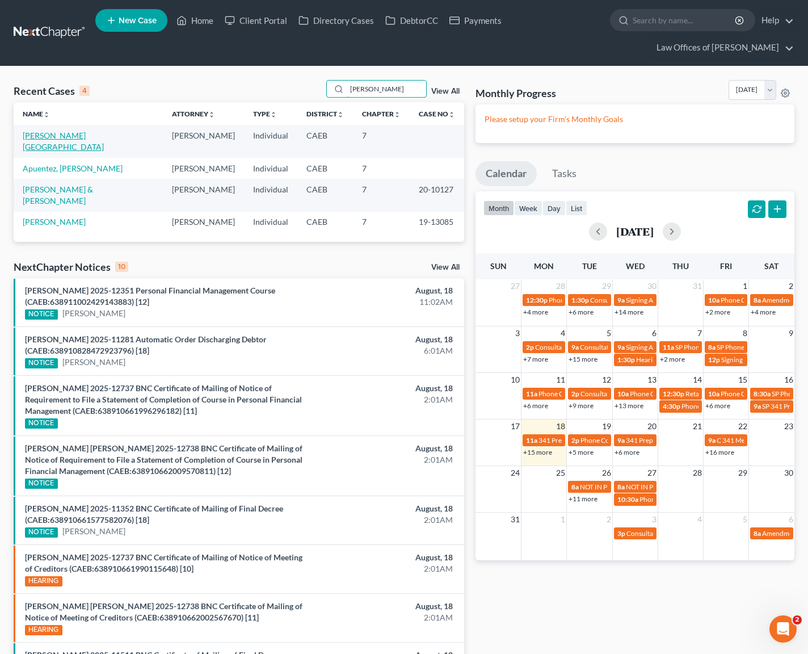
type input "Puente"
click at [47, 133] on link "Puente, Lesley" at bounding box center [63, 141] width 81 height 21
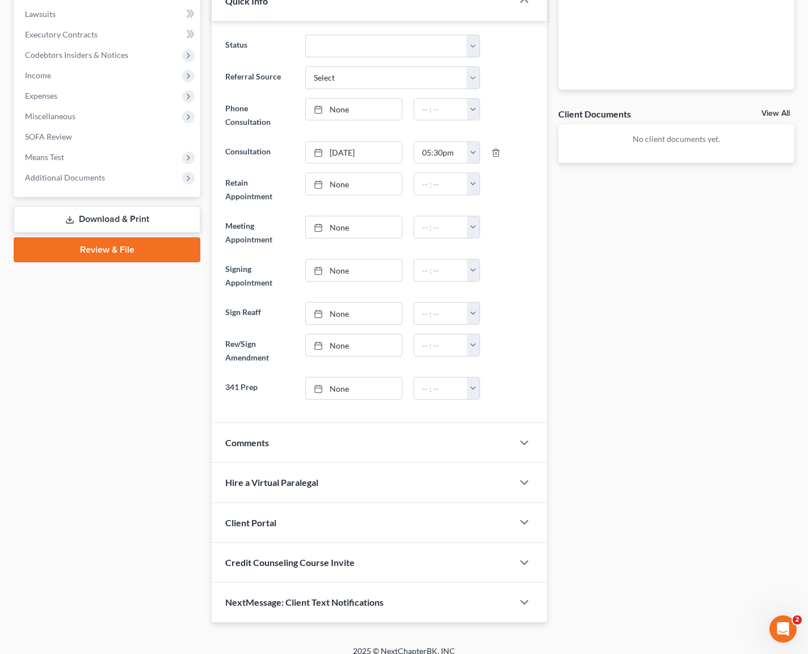
scroll to position [350, 0]
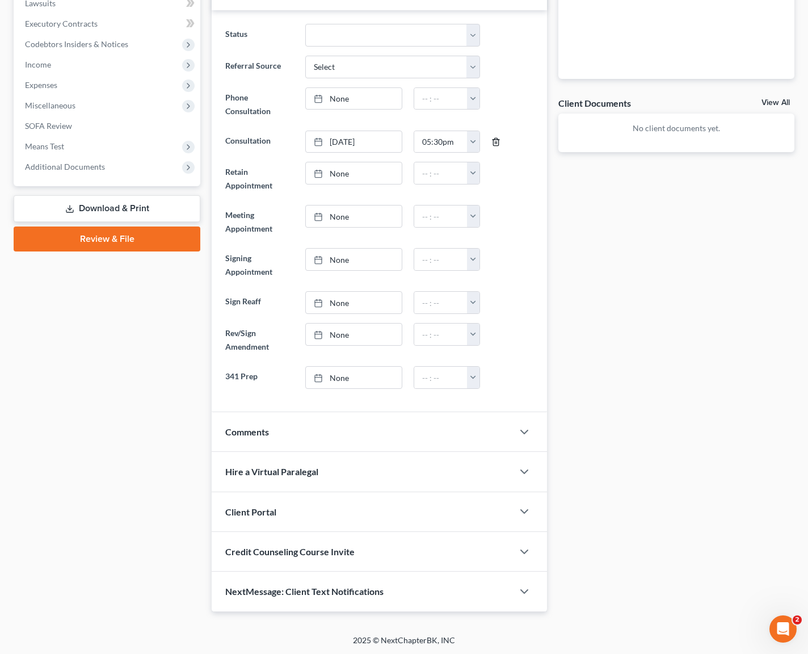
click at [493, 137] on icon "button" at bounding box center [496, 141] width 9 height 9
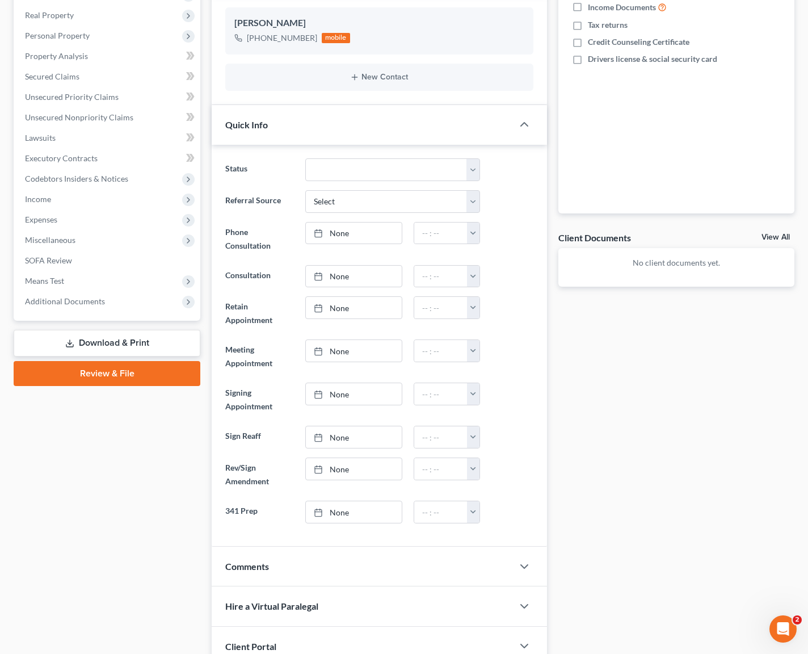
scroll to position [0, 0]
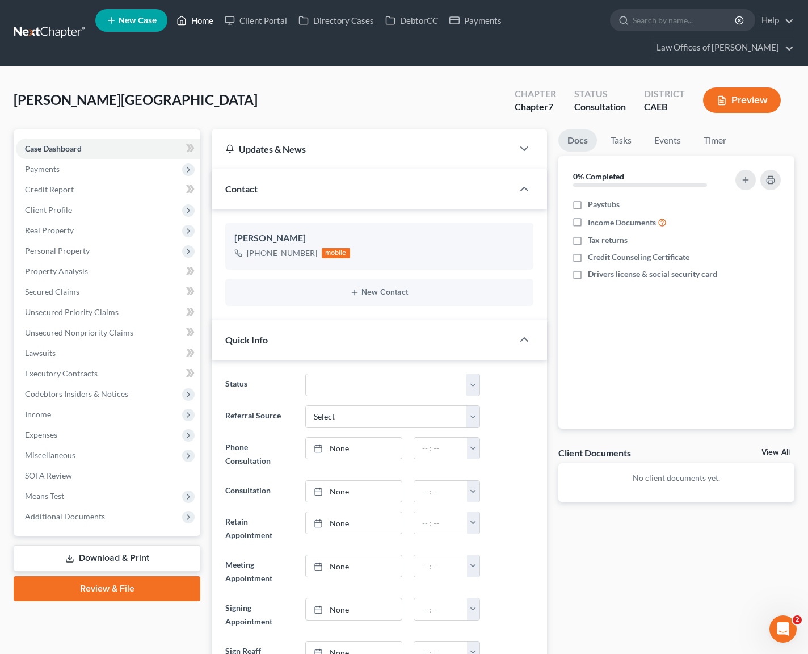
click at [196, 20] on link "Home" at bounding box center [195, 20] width 48 height 20
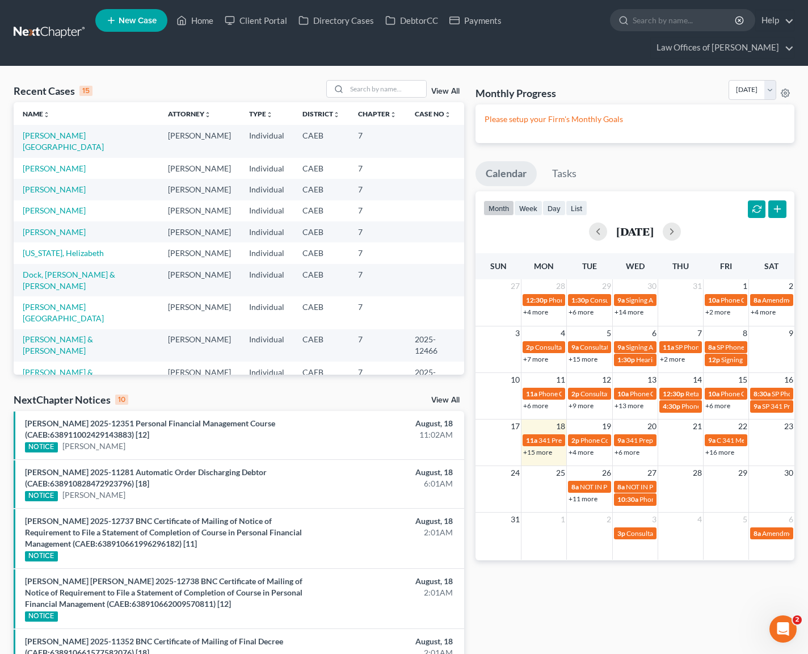
click at [631, 453] on link "+6 more" at bounding box center [627, 452] width 25 height 9
click at [579, 451] on link "+4 more" at bounding box center [581, 452] width 25 height 9
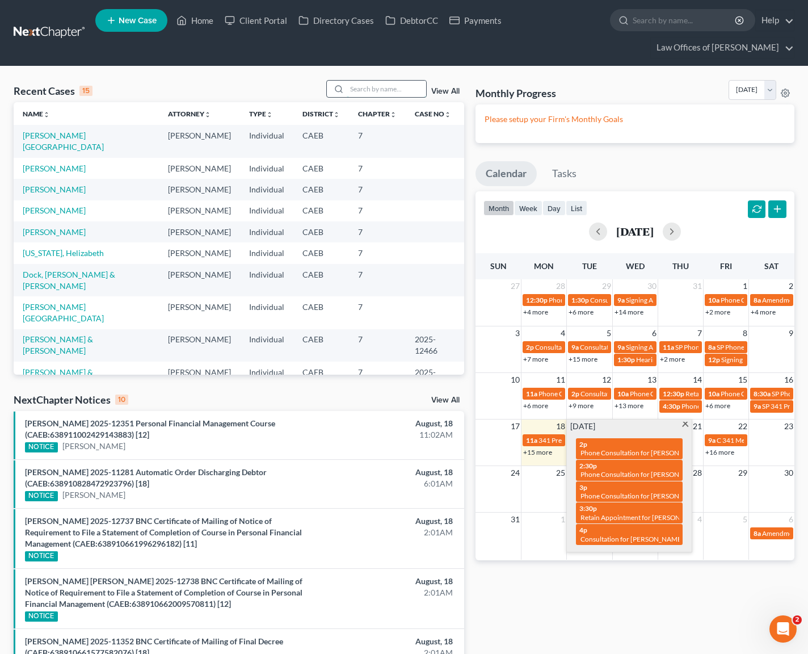
click at [383, 89] on input "search" at bounding box center [386, 89] width 79 height 16
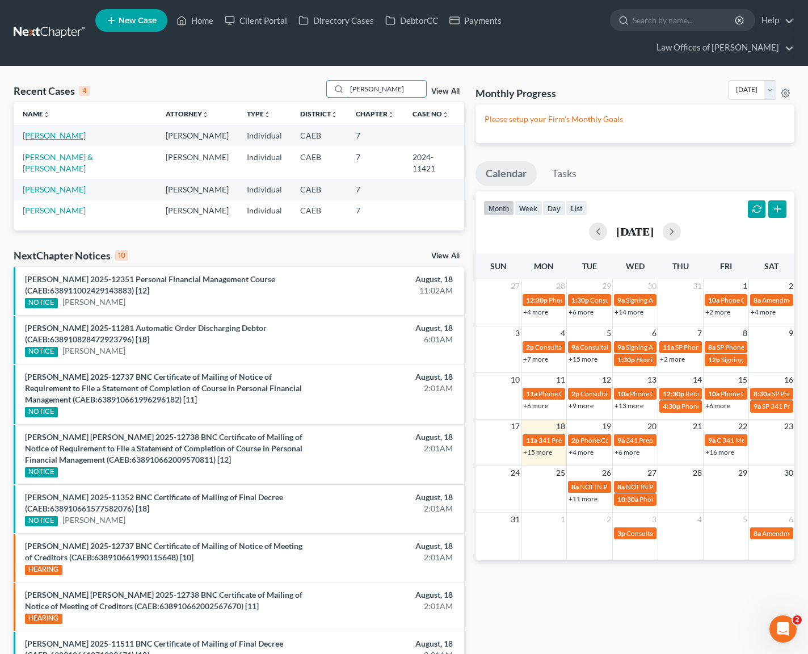
type input "Loera"
click at [43, 136] on link "Loera, Sandra" at bounding box center [54, 136] width 63 height 10
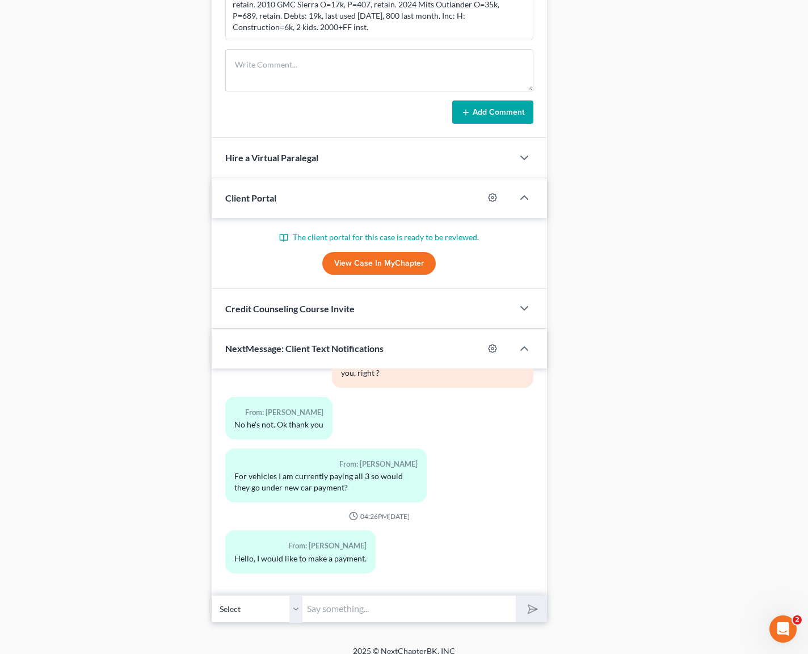
scroll to position [872, 0]
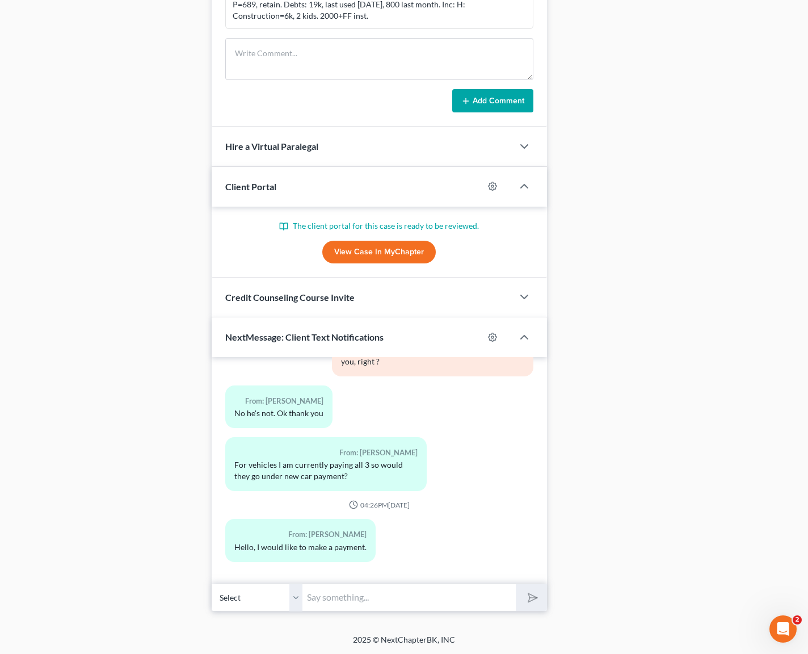
click at [375, 604] on input "text" at bounding box center [409, 597] width 213 height 28
type input "Hi Sandra. Do you want to call us here at the office ? 243-1737."
click at [516, 584] on button "submit" at bounding box center [531, 597] width 31 height 27
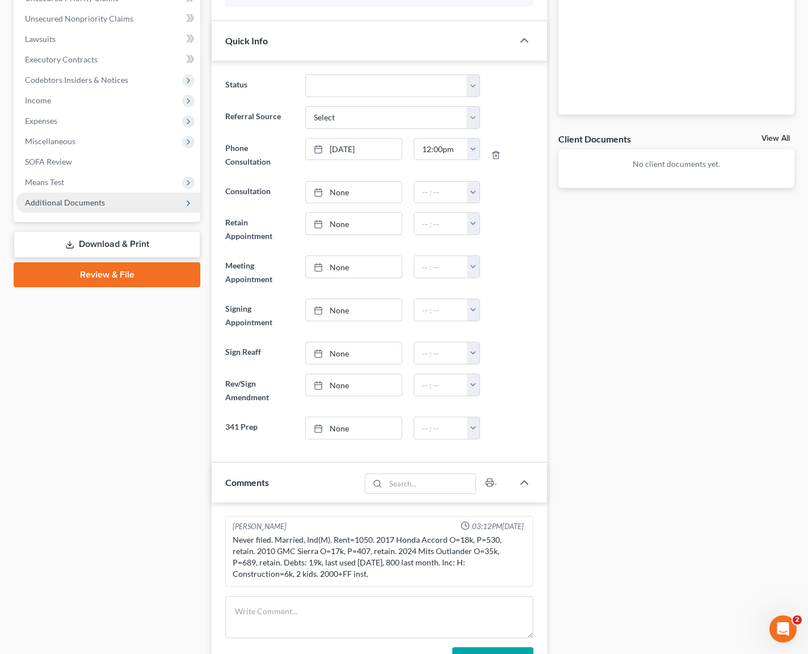
scroll to position [0, 0]
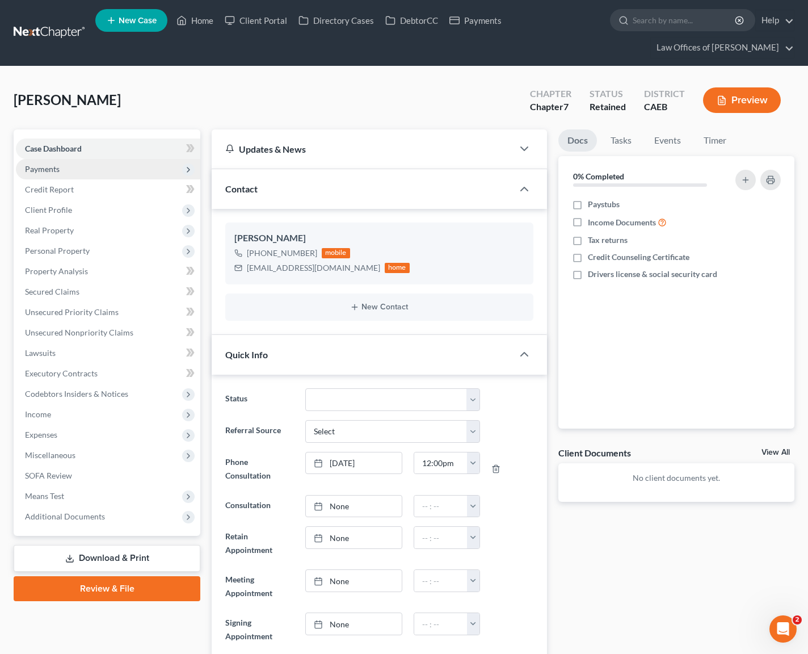
click at [108, 172] on span "Payments" at bounding box center [108, 169] width 184 height 20
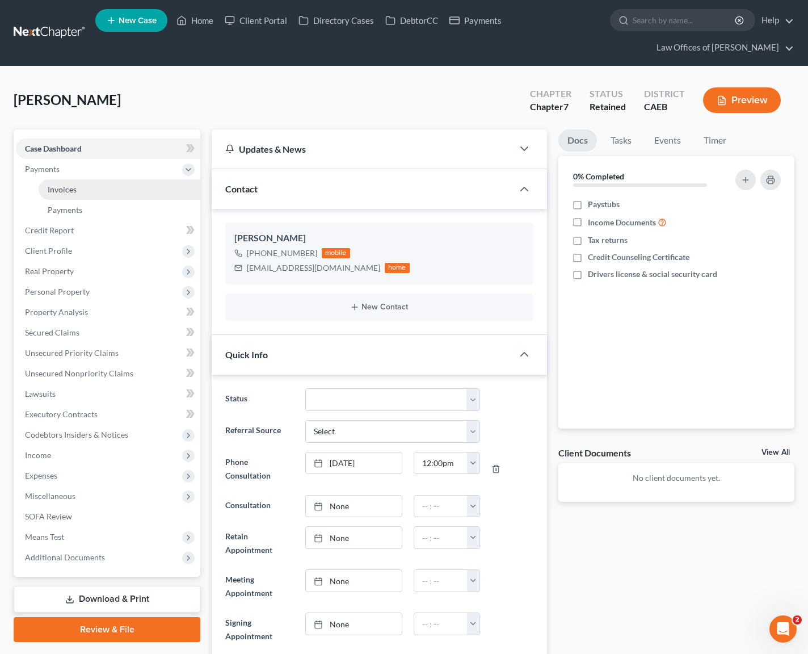
click at [87, 190] on link "Invoices" at bounding box center [120, 189] width 162 height 20
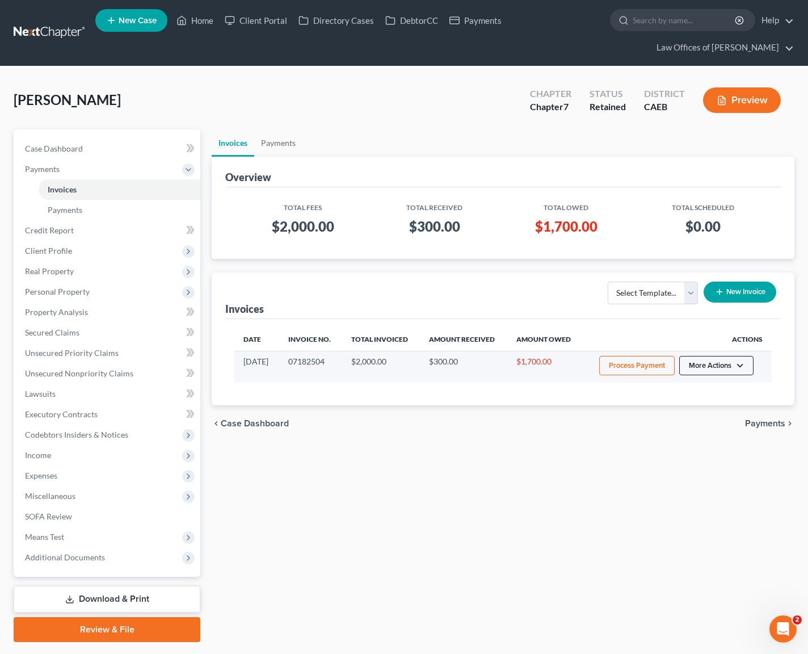
click at [744, 363] on button "More Actions" at bounding box center [716, 365] width 74 height 19
click at [744, 411] on link "Record Cash or Check Payment" at bounding box center [732, 407] width 133 height 19
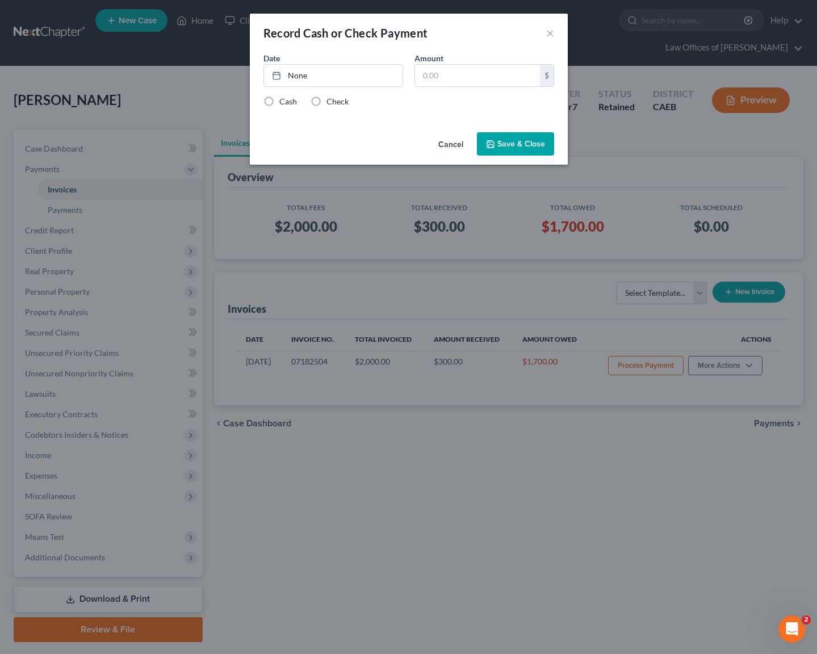
click at [326, 99] on label "Check" at bounding box center [337, 101] width 22 height 11
click at [331, 99] on input "Check" at bounding box center [334, 99] width 7 height 7
radio input "true"
type input "[DATE]"
click at [303, 78] on link "None" at bounding box center [333, 76] width 138 height 22
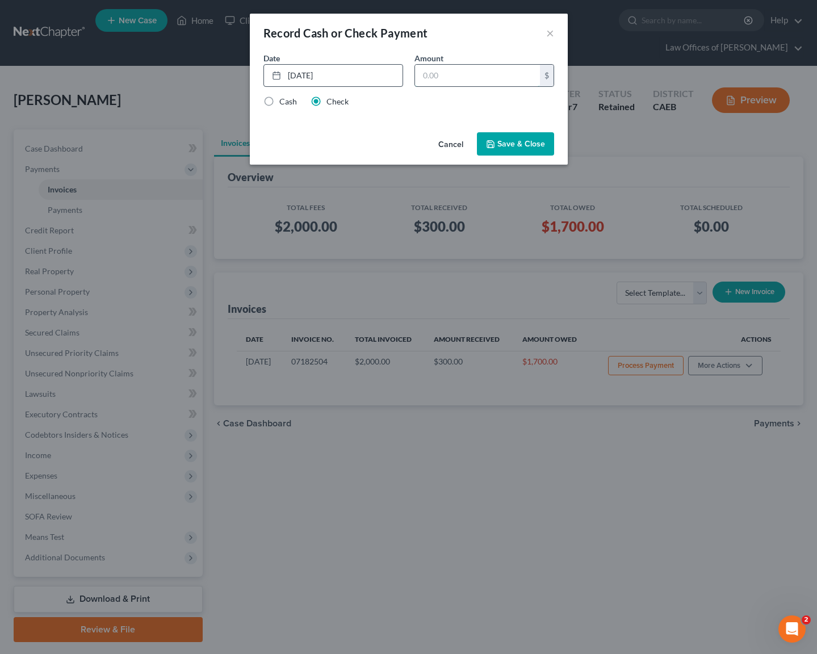
click at [455, 78] on input "text" at bounding box center [477, 76] width 125 height 22
type input "300."
click at [519, 145] on button "Save & Close" at bounding box center [515, 144] width 77 height 24
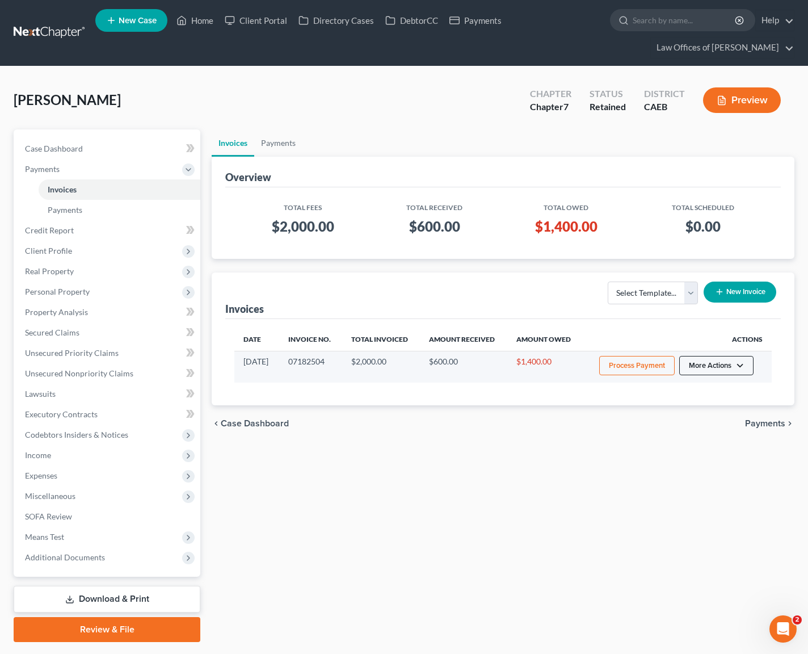
click at [739, 364] on button "More Actions" at bounding box center [716, 365] width 74 height 19
click at [700, 385] on link "View/Edit" at bounding box center [732, 389] width 133 height 19
select select "0"
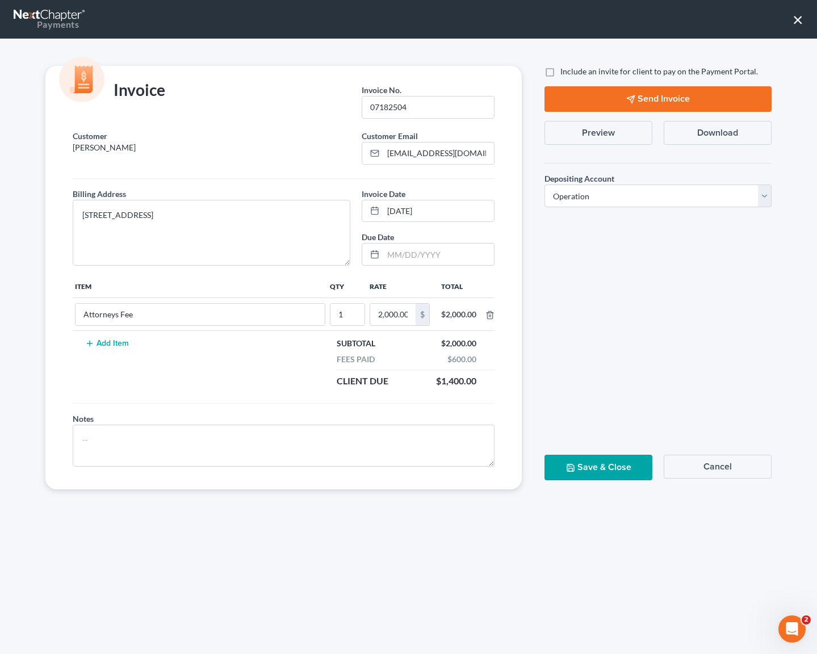
click at [658, 99] on button "Send Invoice" at bounding box center [657, 99] width 227 height 26
click at [799, 18] on button "×" at bounding box center [797, 19] width 11 height 18
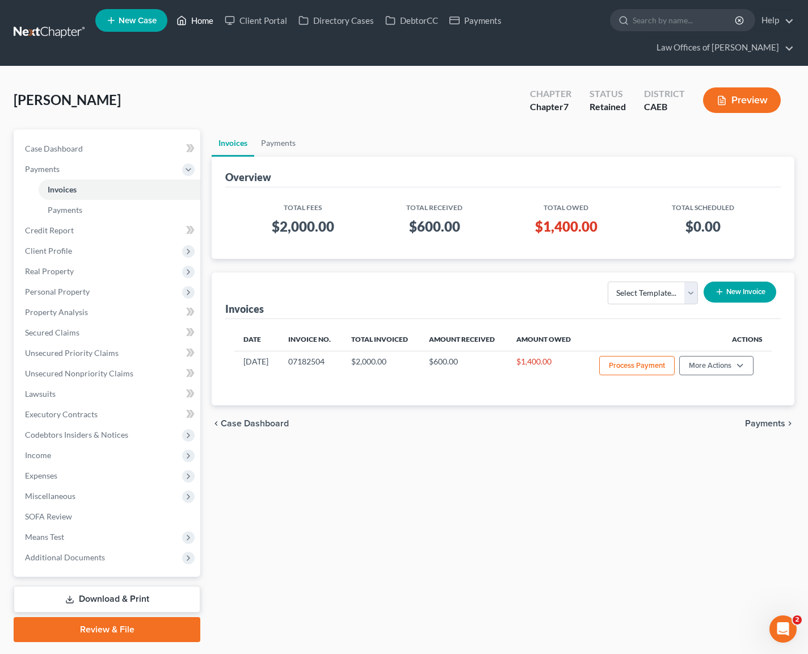
click at [199, 19] on link "Home" at bounding box center [195, 20] width 48 height 20
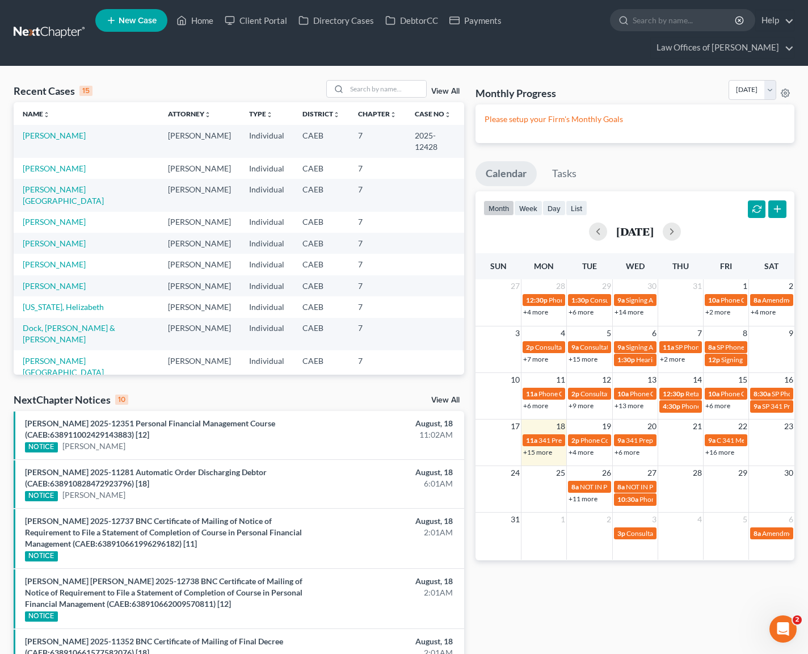
click at [723, 454] on link "+16 more" at bounding box center [719, 452] width 29 height 9
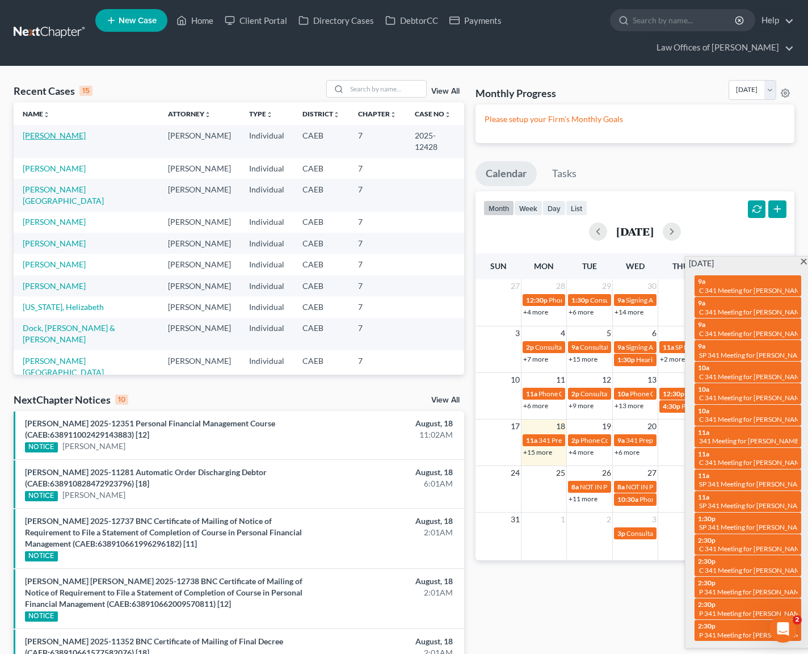
click at [47, 137] on link "Najera, Javier" at bounding box center [54, 136] width 63 height 10
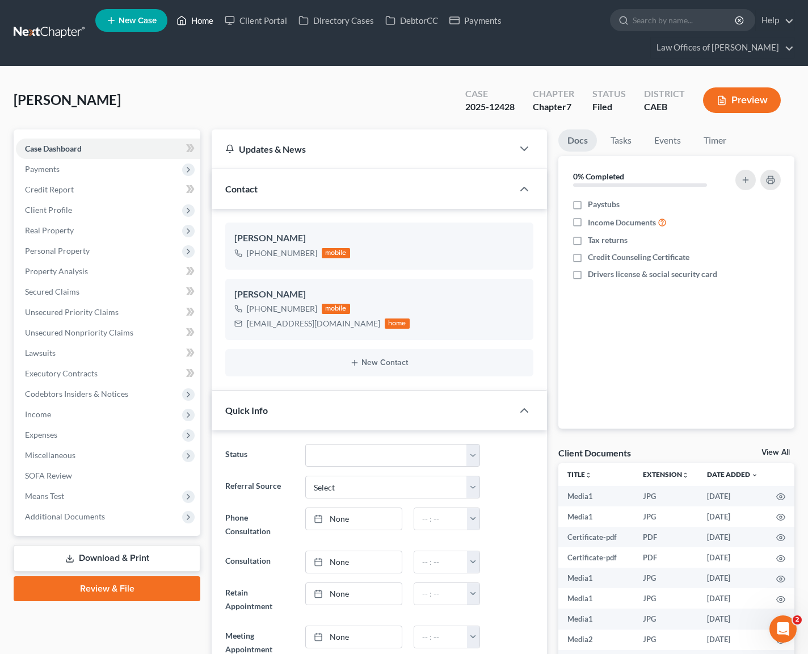
click at [208, 14] on link "Home" at bounding box center [195, 20] width 48 height 20
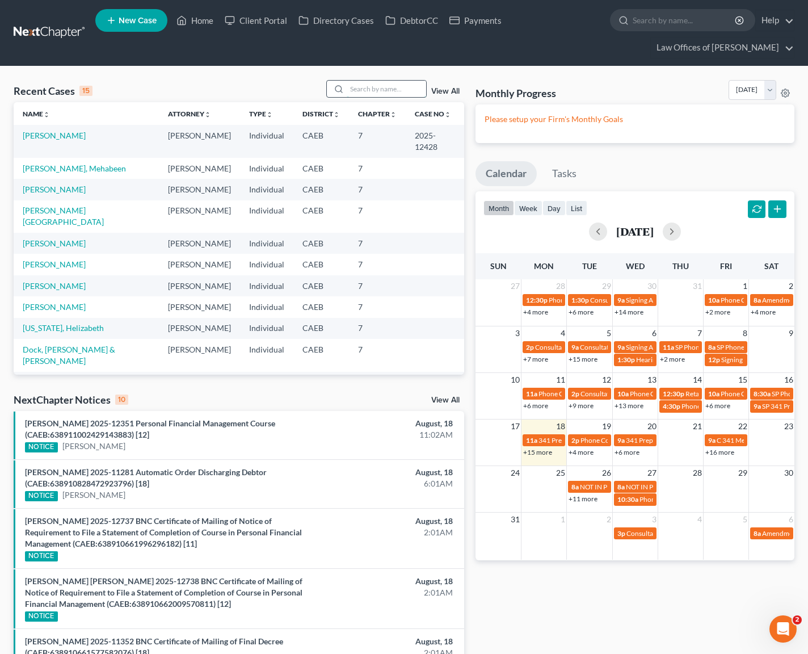
click at [387, 90] on input "search" at bounding box center [386, 89] width 79 height 16
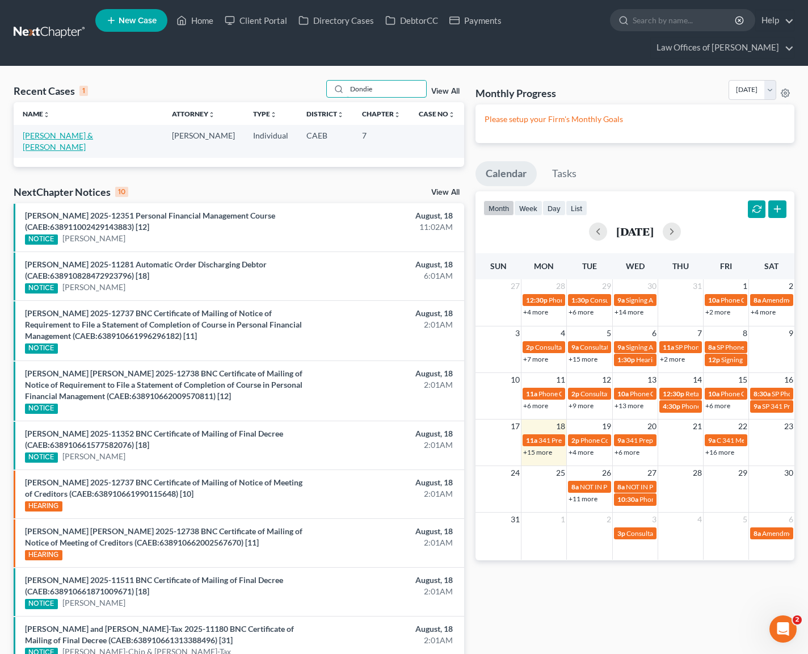
type input "Dondie"
click at [93, 134] on link "Alarcon-Dondiego, Joselito & Andrino-Dondiego, Cristy" at bounding box center [58, 141] width 70 height 21
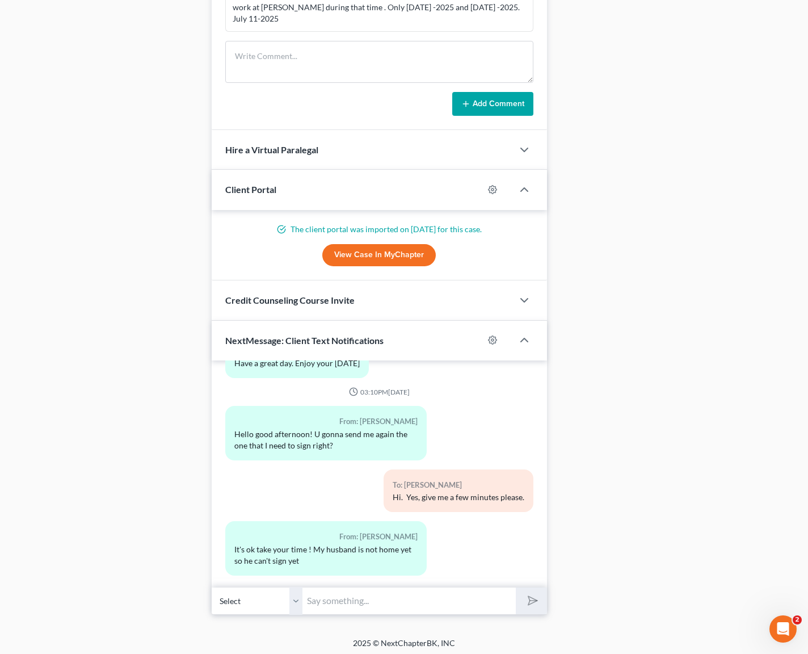
scroll to position [983, 0]
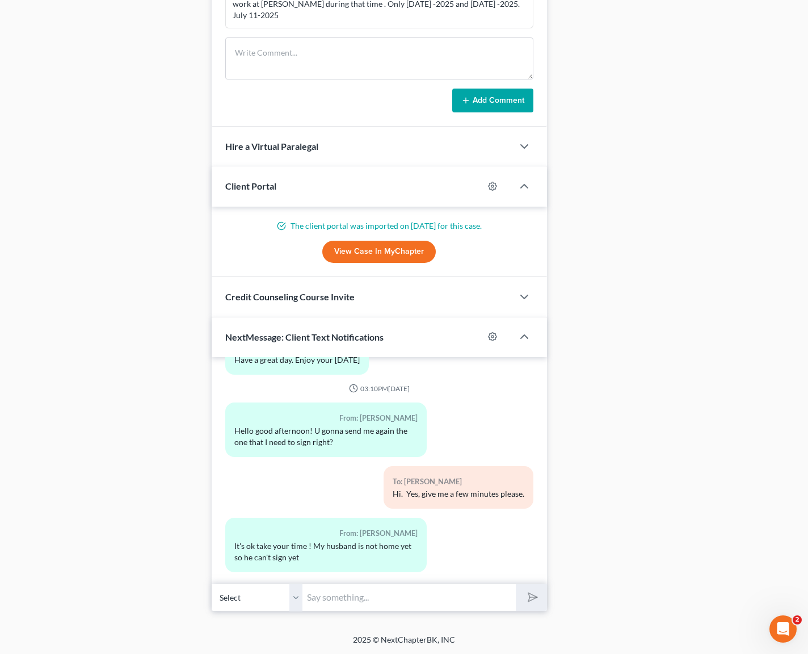
click at [338, 594] on input "text" at bounding box center [409, 597] width 213 height 28
type input "Just emailed it."
click at [516, 584] on button "submit" at bounding box center [531, 597] width 31 height 27
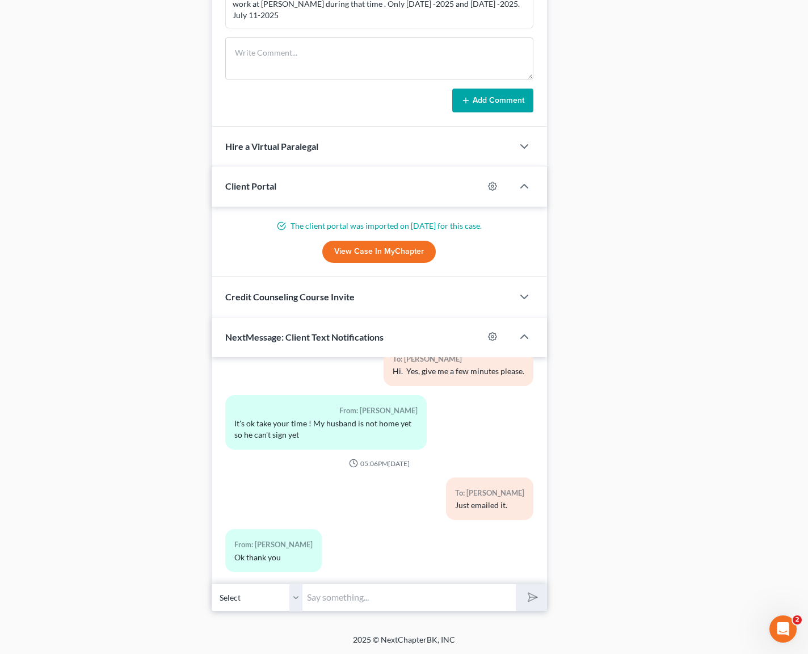
type input "D"
type input "Sure."
click at [516, 584] on button "submit" at bounding box center [531, 597] width 31 height 27
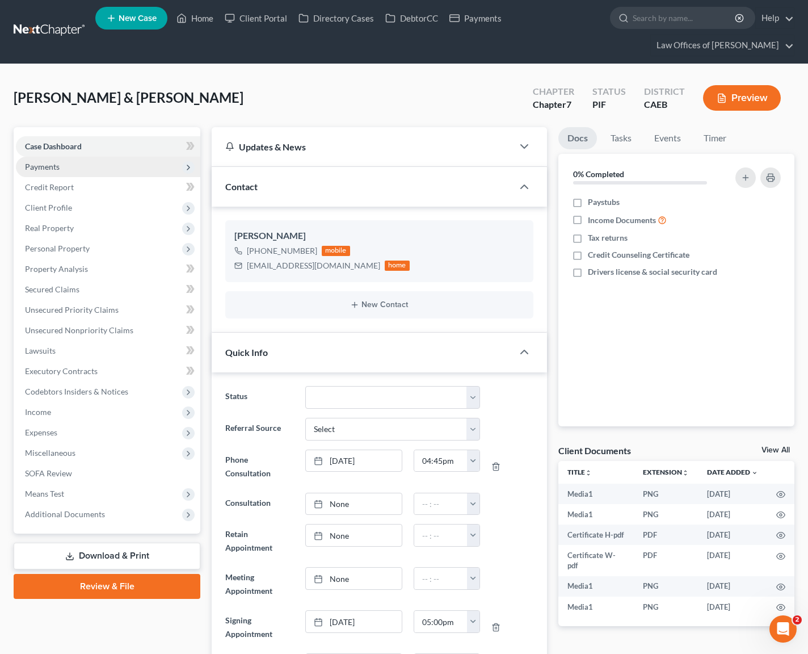
scroll to position [0, 0]
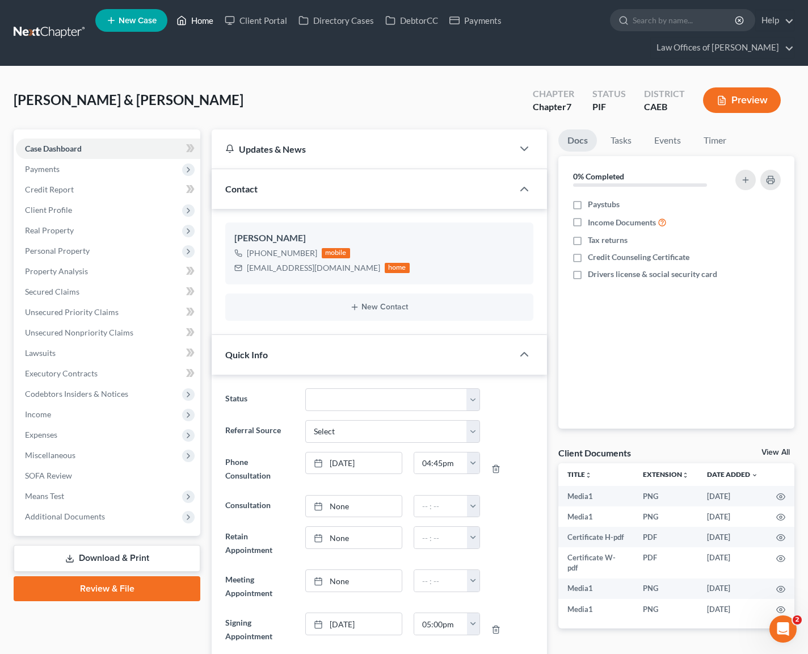
click at [208, 22] on link "Home" at bounding box center [195, 20] width 48 height 20
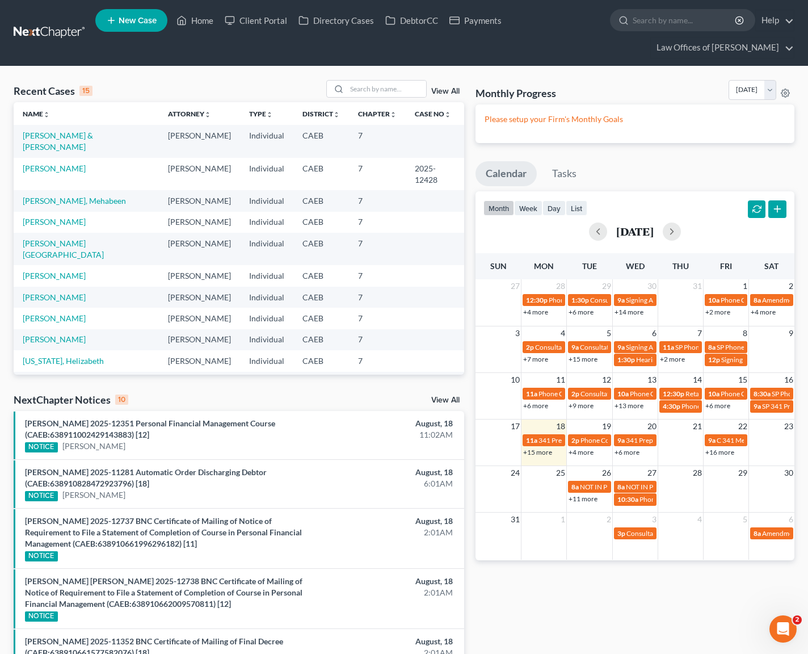
click at [542, 450] on link "+15 more" at bounding box center [537, 452] width 29 height 9
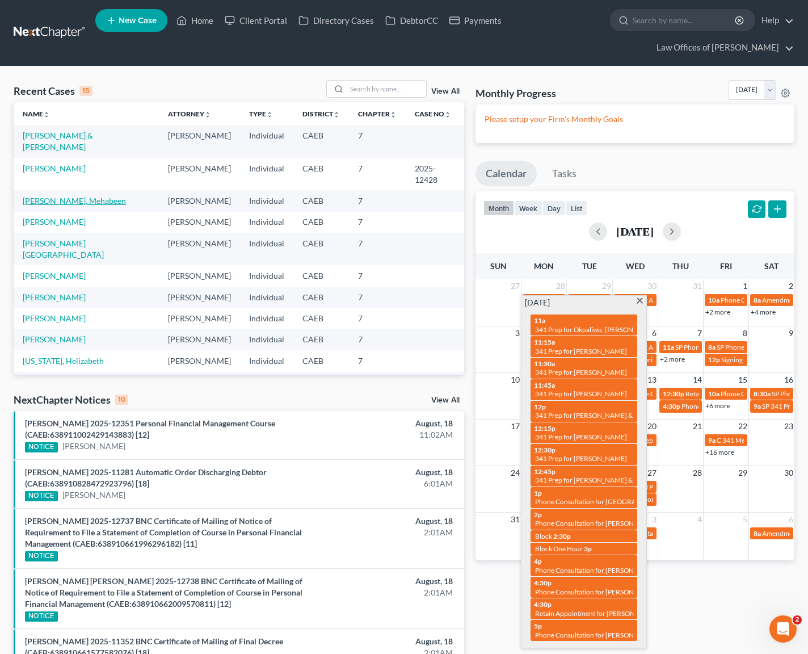
click at [93, 204] on link "Hussainni, Mehabeen" at bounding box center [74, 201] width 103 height 10
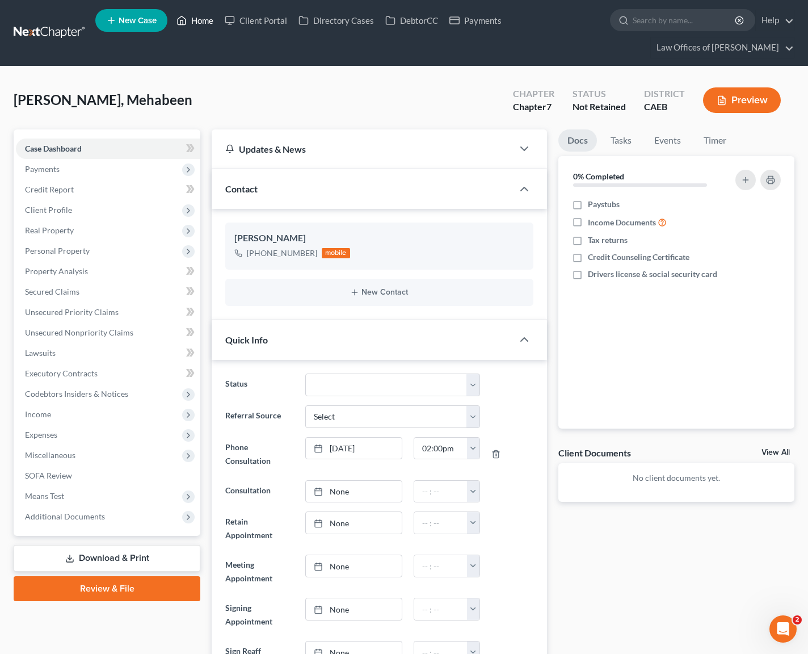
click at [199, 18] on link "Home" at bounding box center [195, 20] width 48 height 20
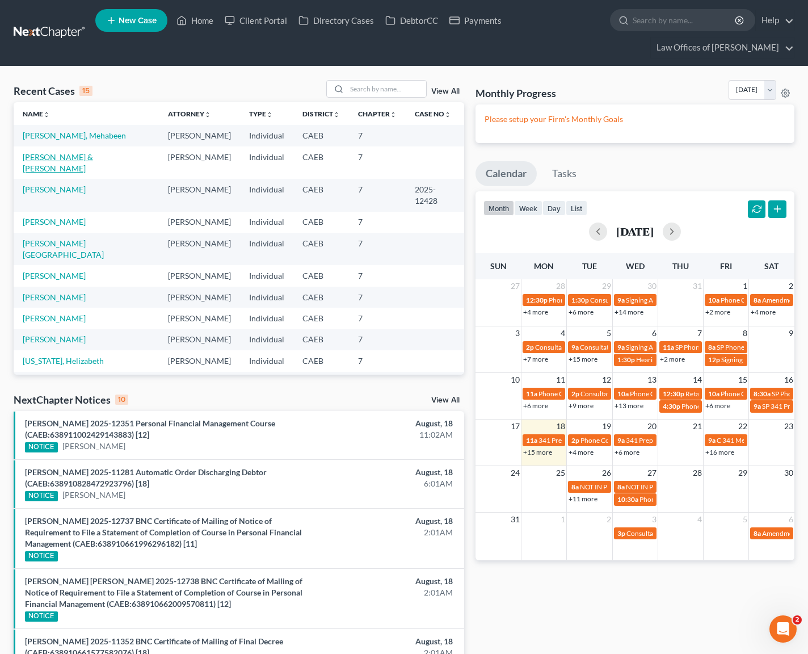
click at [76, 156] on link "Alarcon-Dondiego, Joselito & Andrino-Dondiego, Cristy" at bounding box center [58, 162] width 70 height 21
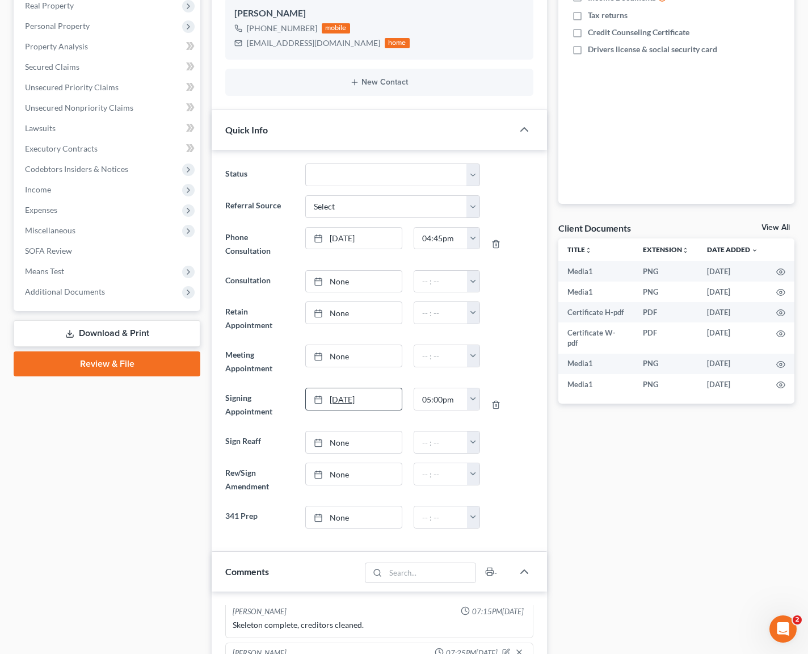
scroll to position [228, 0]
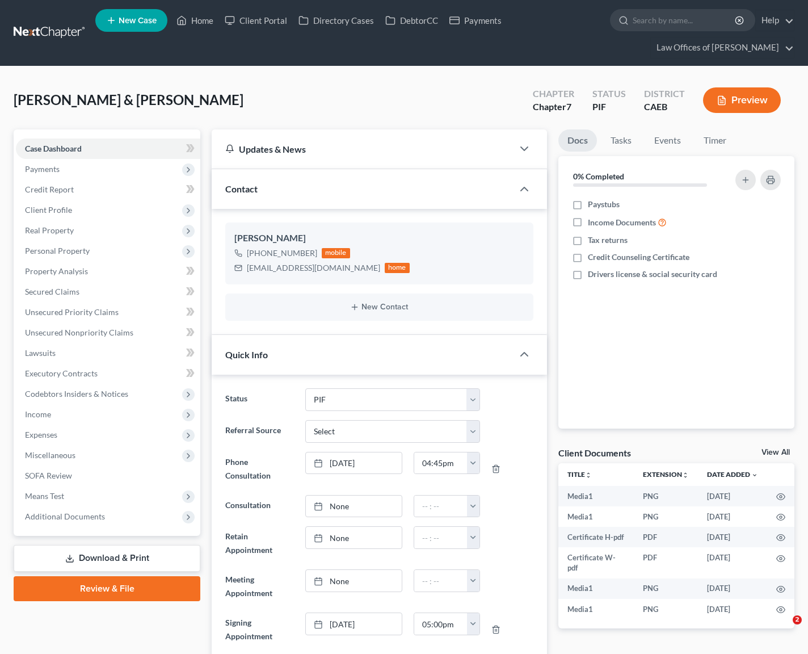
select select "11"
select select "0"
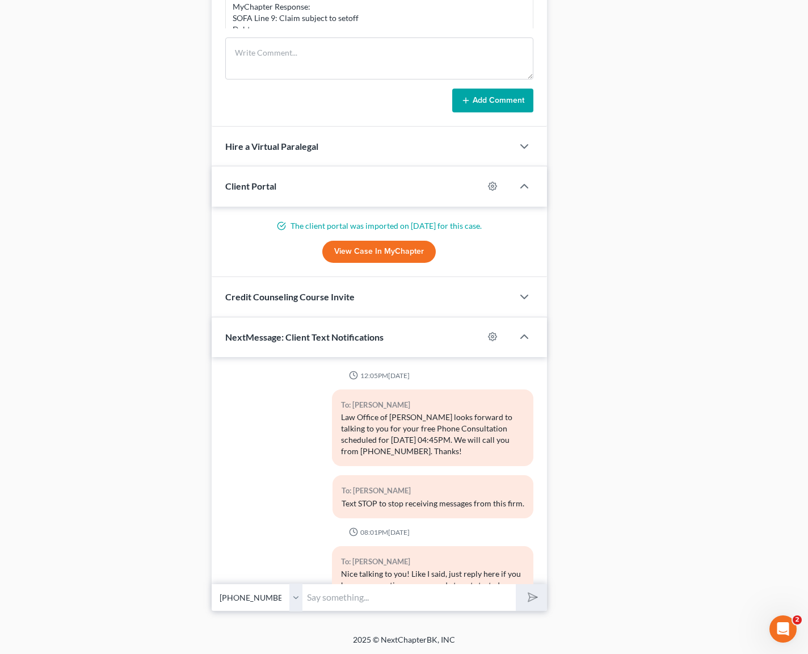
scroll to position [13527, 0]
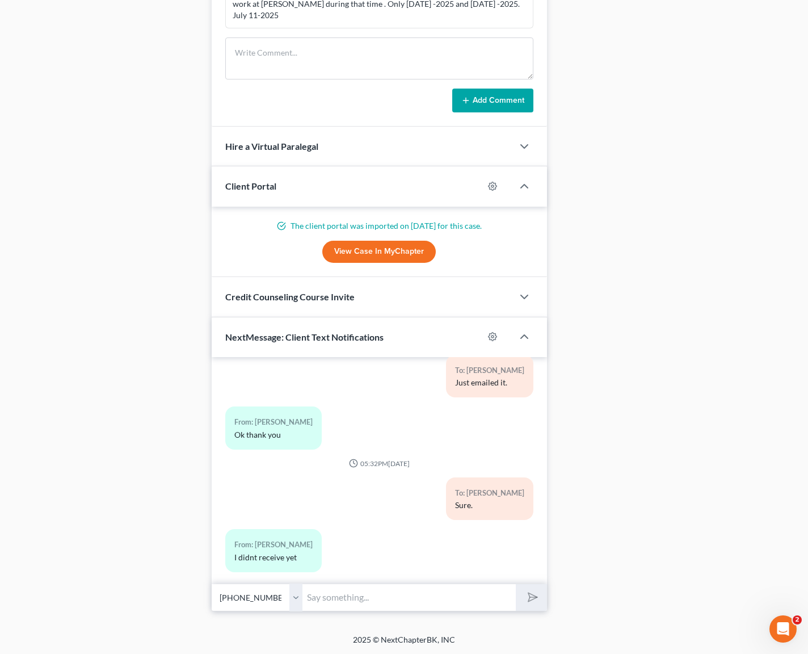
click at [364, 603] on input "text" at bounding box center [409, 597] width 213 height 28
type input "Check your spam folder."
click at [538, 602] on button "submit" at bounding box center [531, 597] width 31 height 27
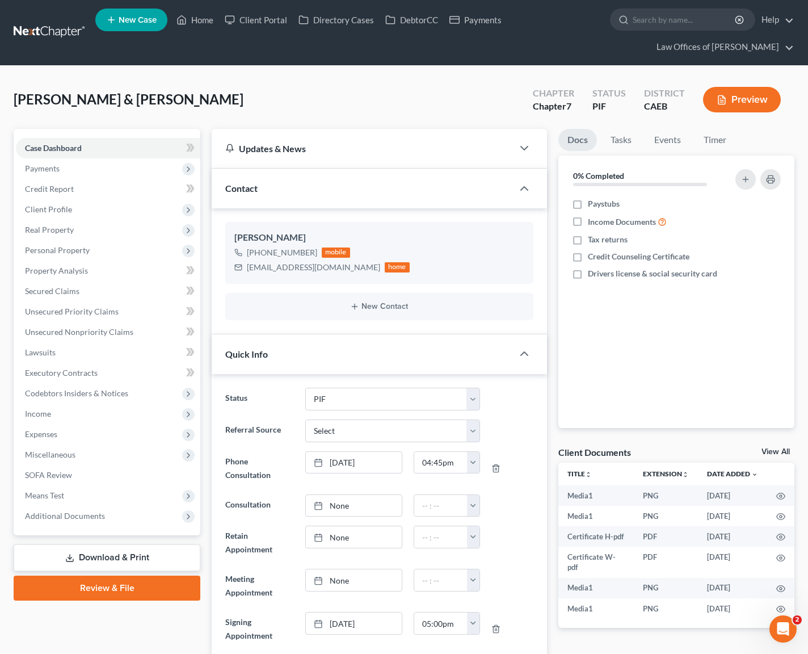
scroll to position [0, 0]
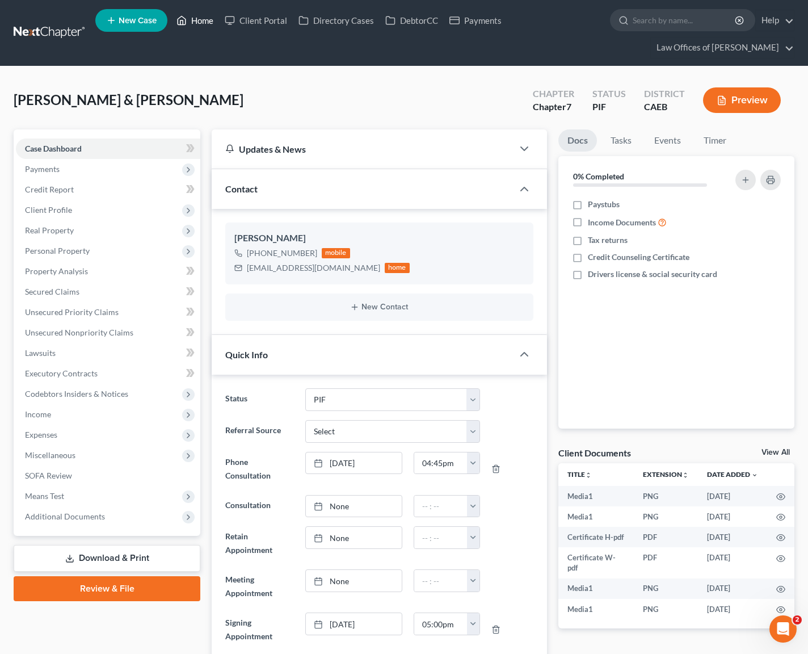
click at [201, 23] on link "Home" at bounding box center [195, 20] width 48 height 20
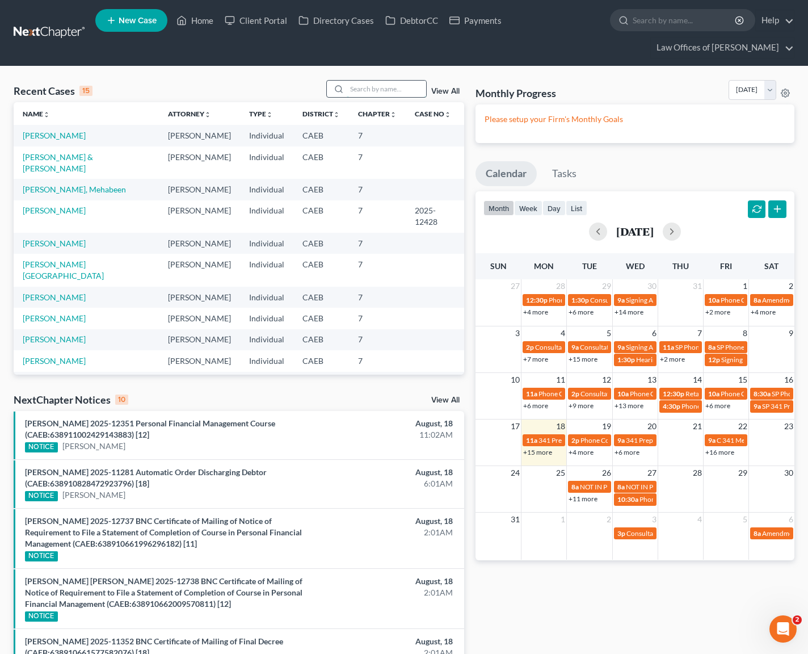
click at [398, 82] on input "search" at bounding box center [386, 89] width 79 height 16
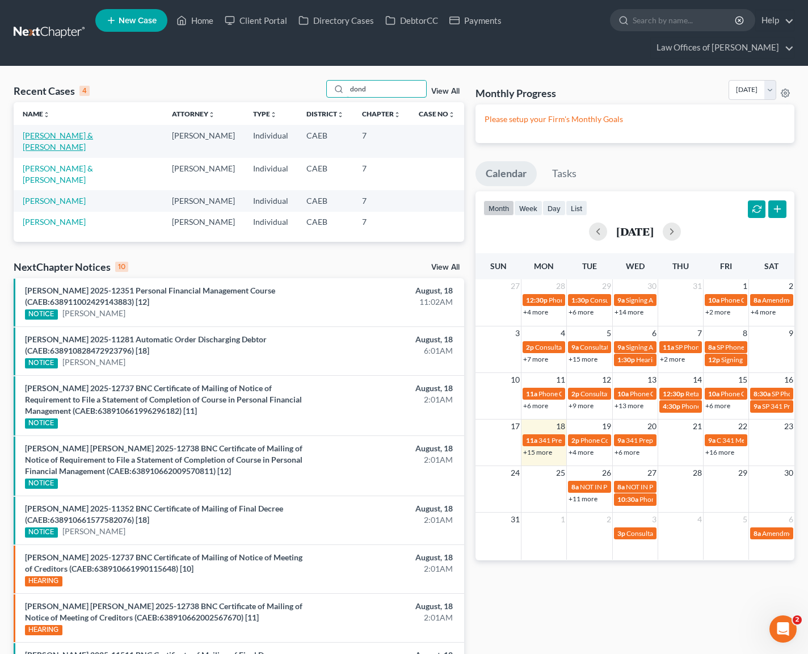
type input "dond"
click at [93, 132] on link "[PERSON_NAME] & [PERSON_NAME]" at bounding box center [58, 141] width 70 height 21
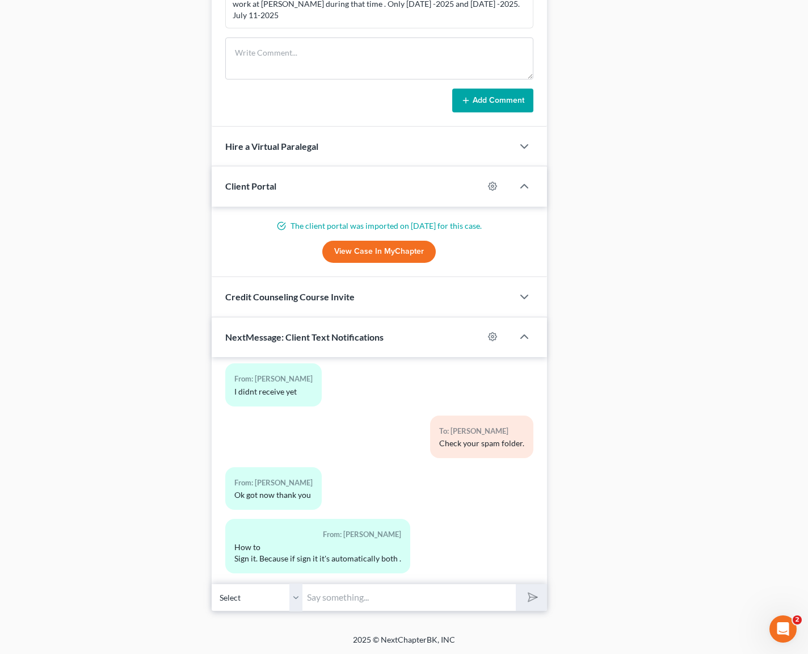
scroll to position [13694, 0]
drag, startPoint x: 402, startPoint y: 590, endPoint x: 304, endPoint y: 413, distance: 202.8
click at [402, 590] on input "text" at bounding box center [409, 597] width 213 height 28
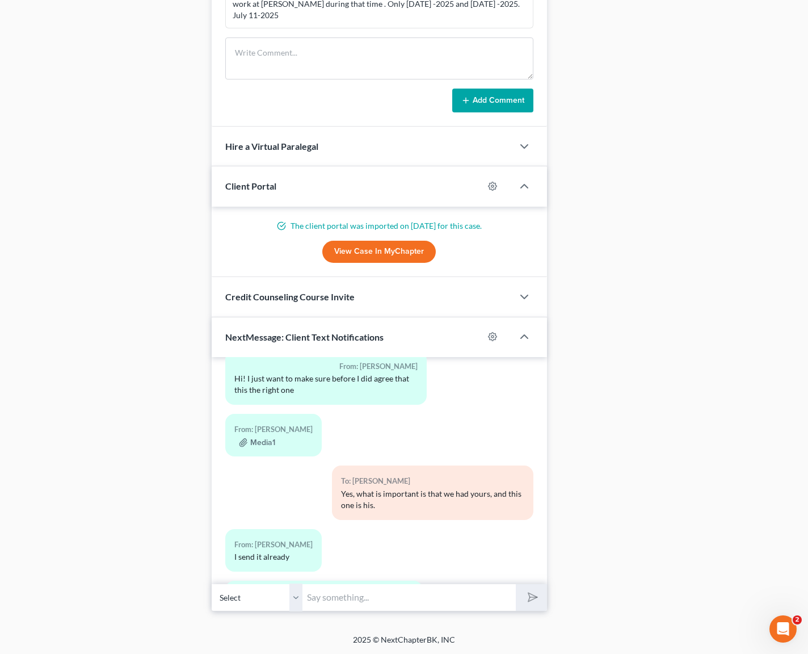
scroll to position [14110, 0]
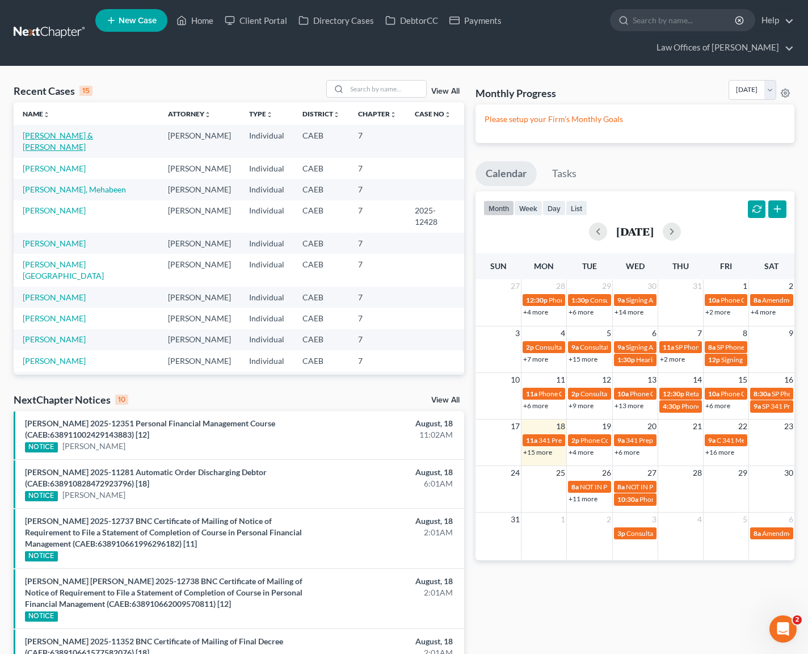
click at [77, 146] on link "[PERSON_NAME] & [PERSON_NAME]" at bounding box center [58, 141] width 70 height 21
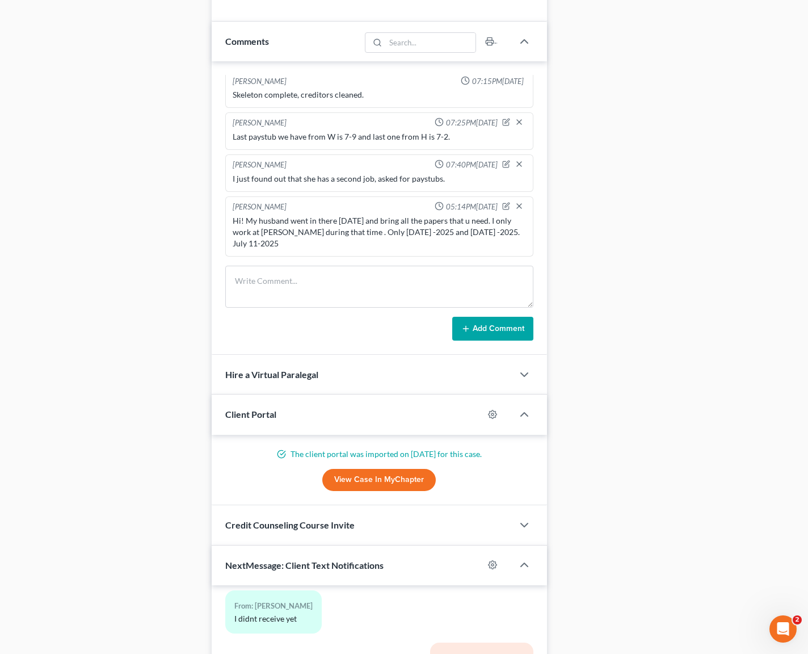
scroll to position [983, 0]
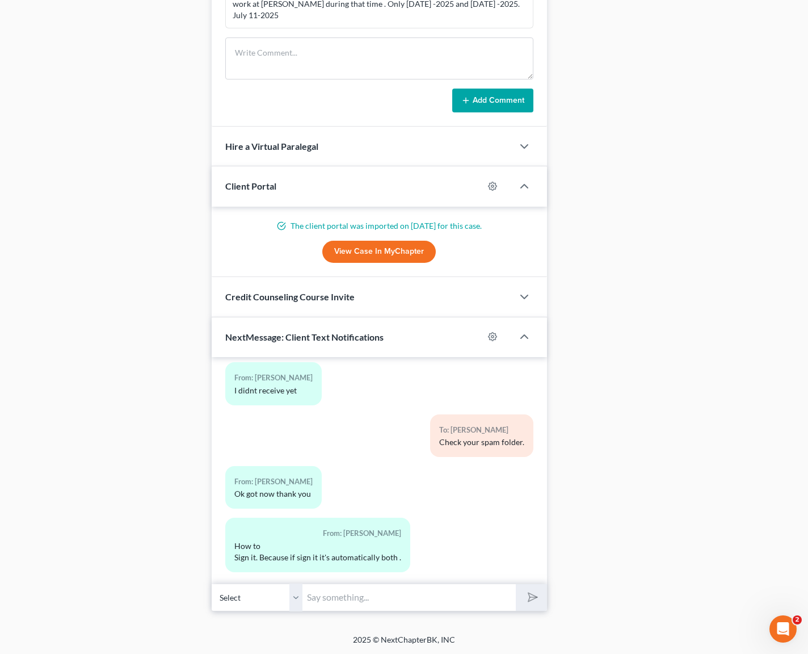
click at [378, 586] on input "text" at bounding box center [409, 597] width 213 height 28
type input "Ok, I have your signature so just let him sign, it is okay."
click at [516, 584] on button "submit" at bounding box center [531, 597] width 31 height 27
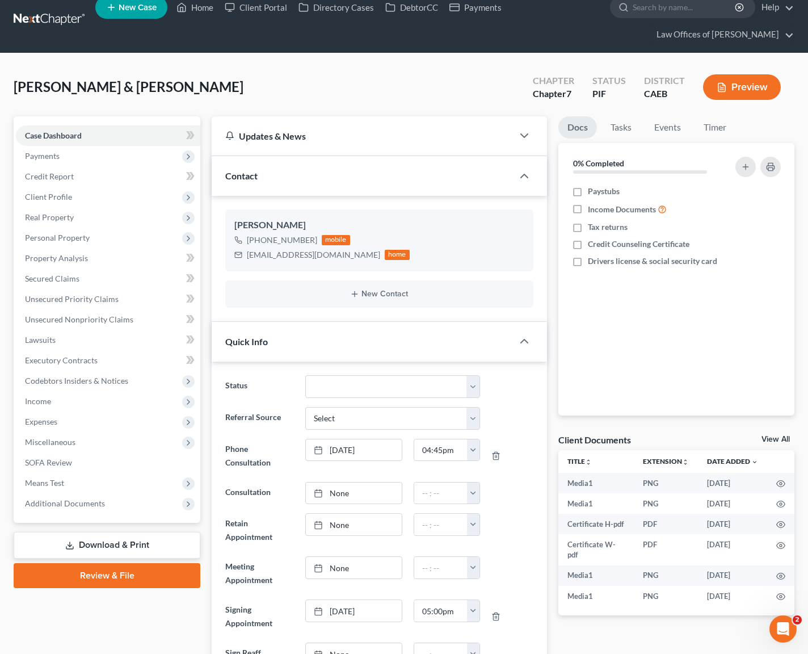
scroll to position [0, 0]
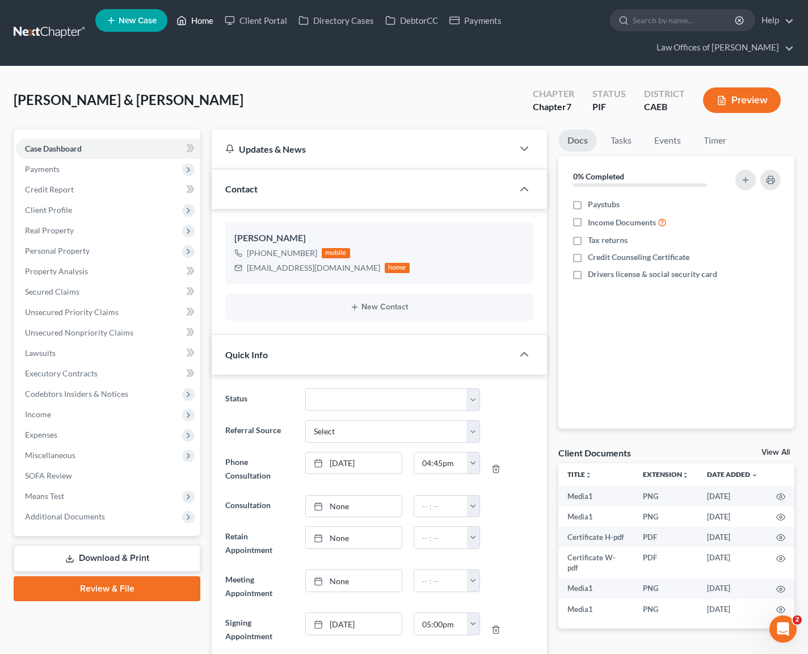
click at [200, 22] on link "Home" at bounding box center [195, 20] width 48 height 20
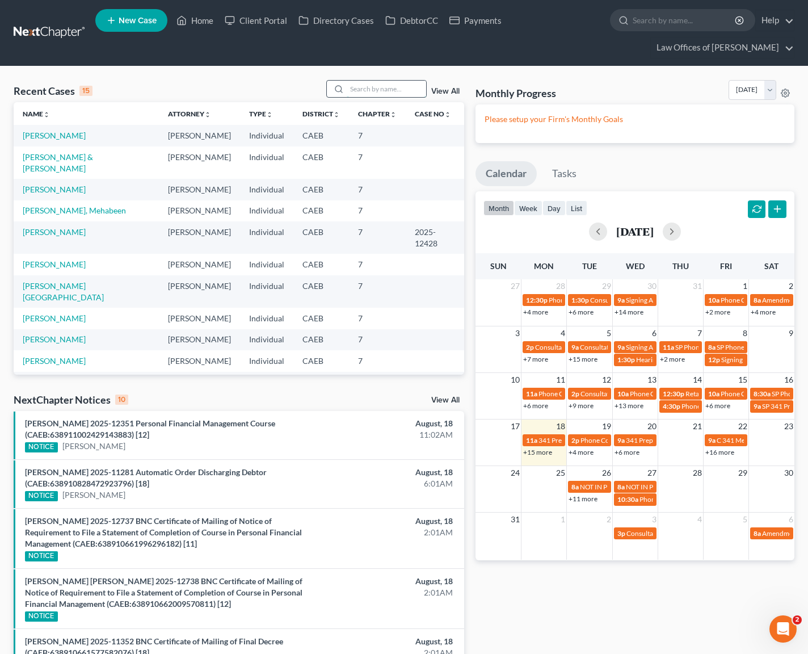
click at [360, 90] on input "search" at bounding box center [386, 89] width 79 height 16
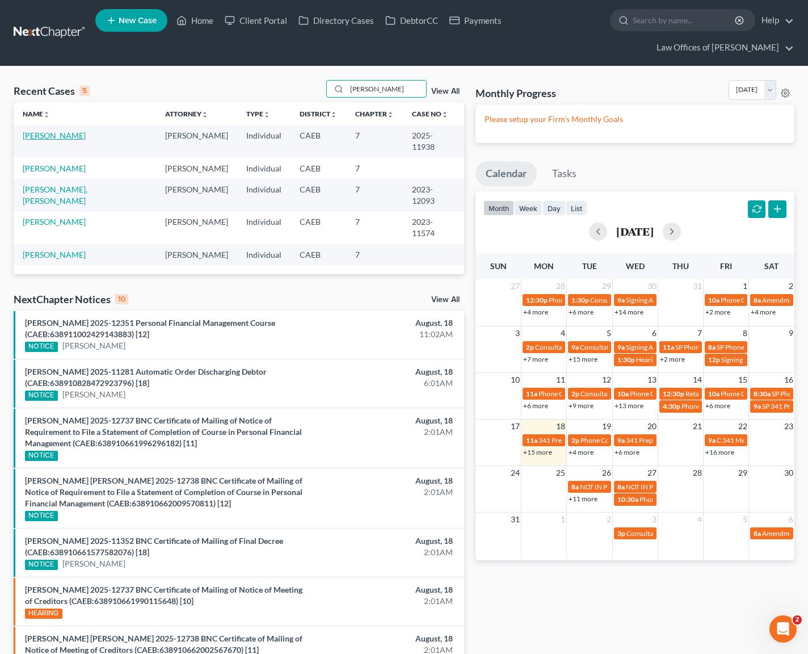
type input "[PERSON_NAME]"
click at [53, 137] on link "[PERSON_NAME]" at bounding box center [54, 136] width 63 height 10
select select "0"
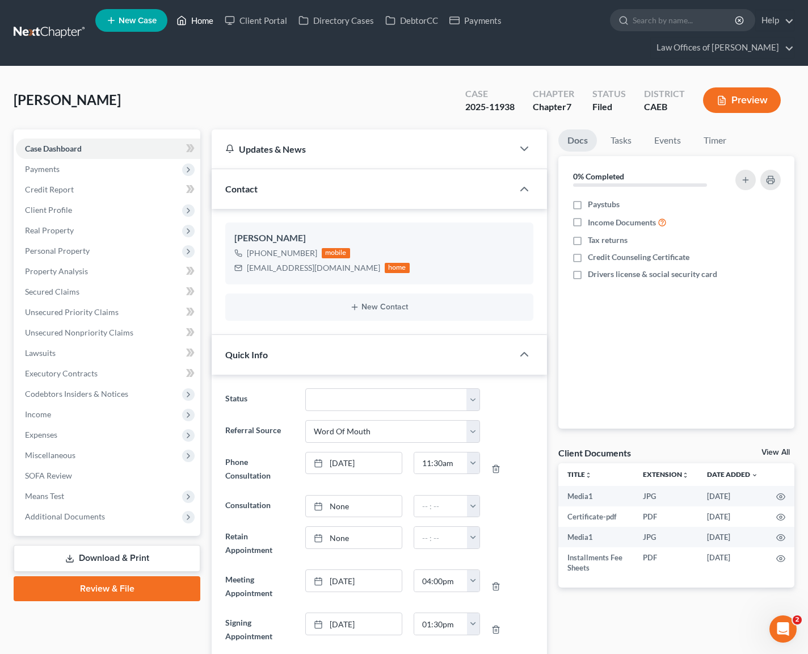
click at [202, 23] on link "Home" at bounding box center [195, 20] width 48 height 20
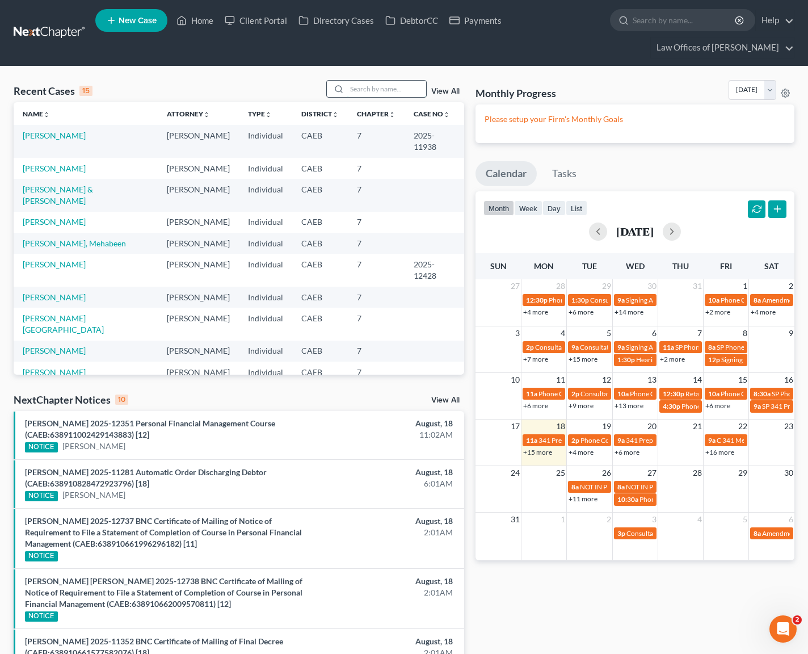
click at [378, 85] on input "search" at bounding box center [386, 89] width 79 height 16
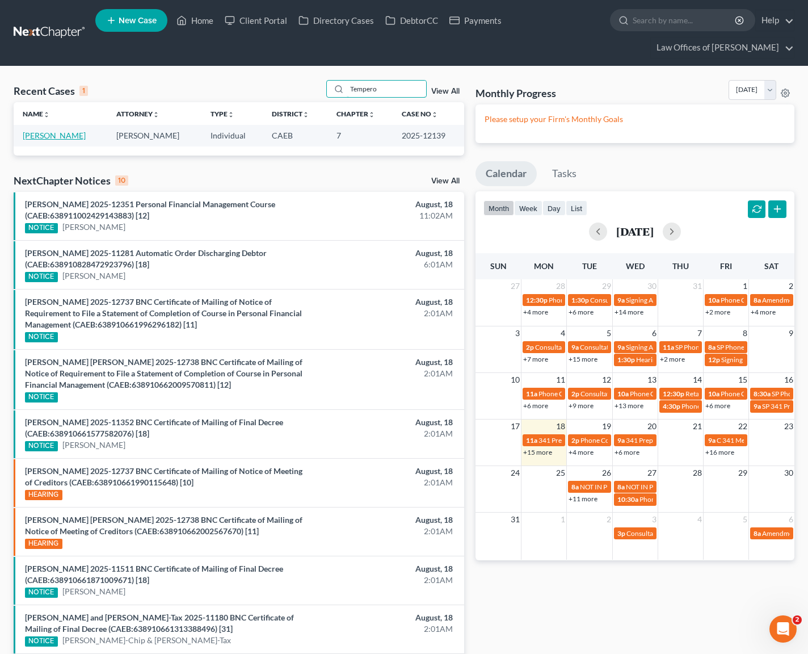
type input "Tempero"
click at [64, 138] on link "[PERSON_NAME]" at bounding box center [54, 136] width 63 height 10
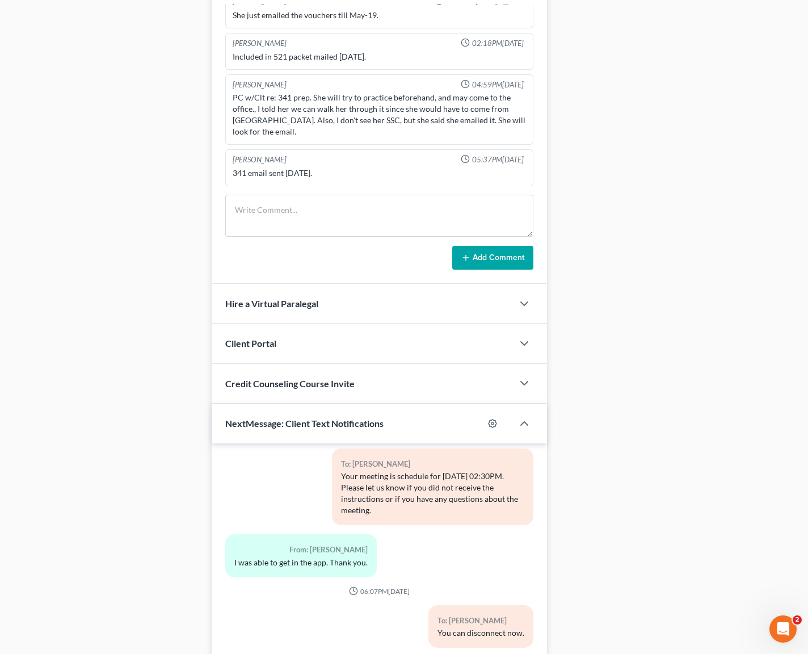
scroll to position [867, 0]
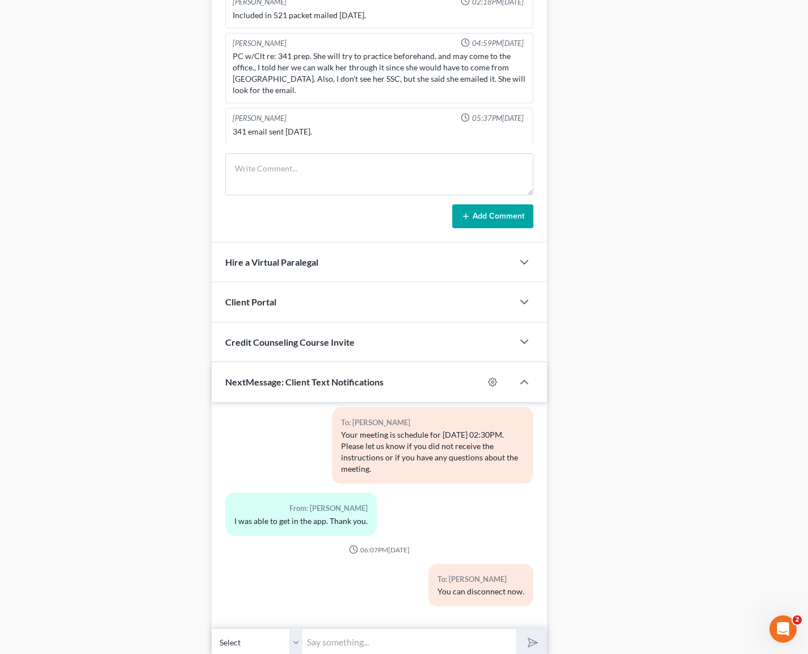
click at [323, 636] on input "text" at bounding box center [409, 642] width 213 height 28
type input "Hi. Any luck with the reaffirmation agreement for your house ?"
click at [516, 629] on button "submit" at bounding box center [531, 642] width 31 height 27
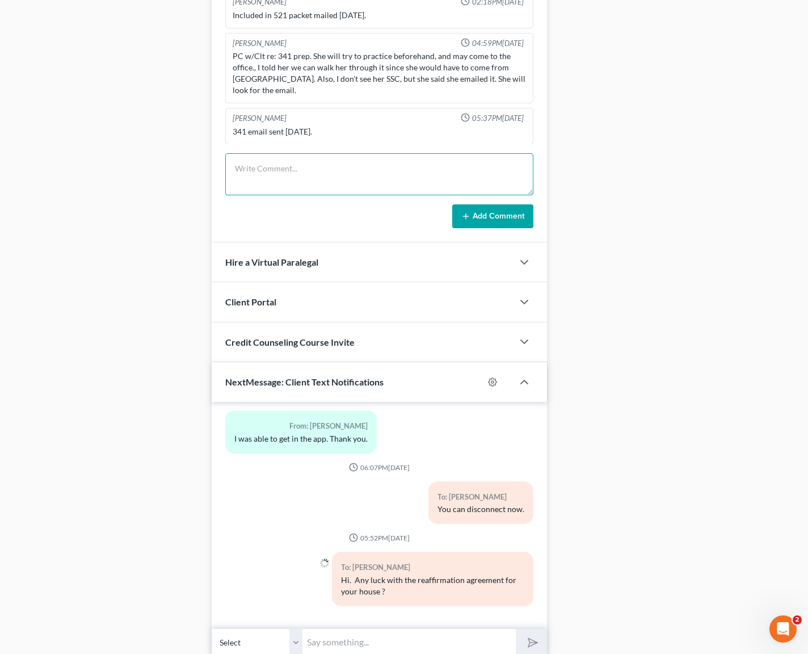
click at [267, 177] on textarea at bounding box center [379, 174] width 308 height 42
type textarea "Reaff was sent to client on 8-1 as [DATE] she hasn't return it."
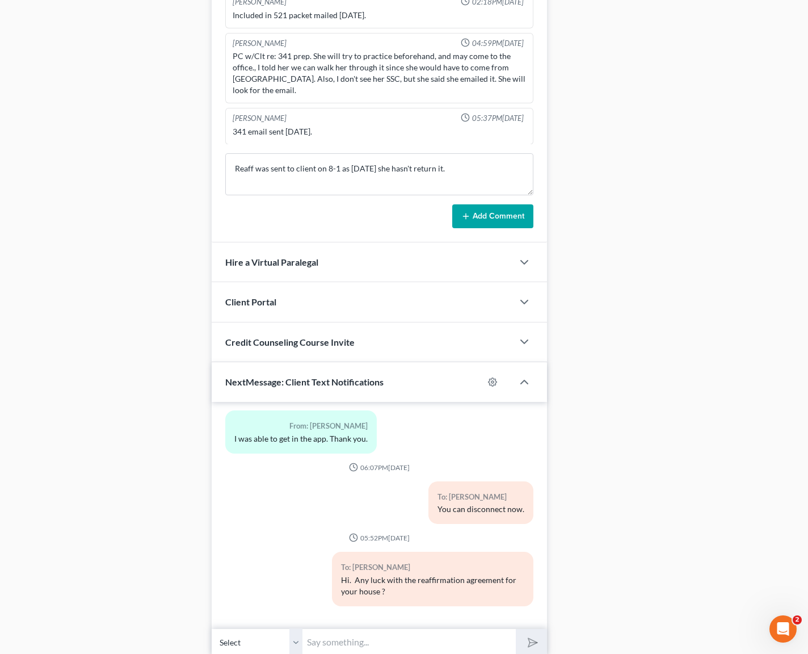
click at [503, 214] on button "Add Comment" at bounding box center [492, 216] width 81 height 24
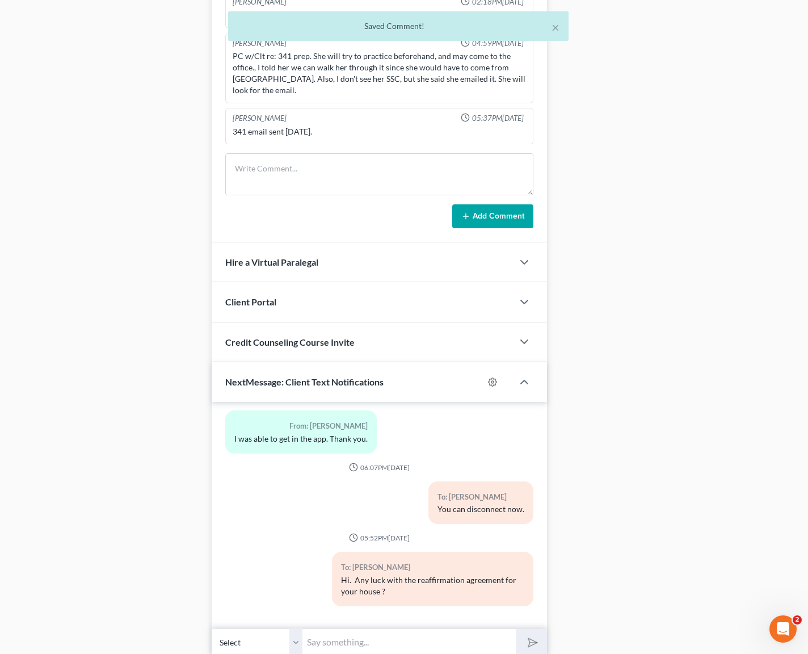
scroll to position [472, 0]
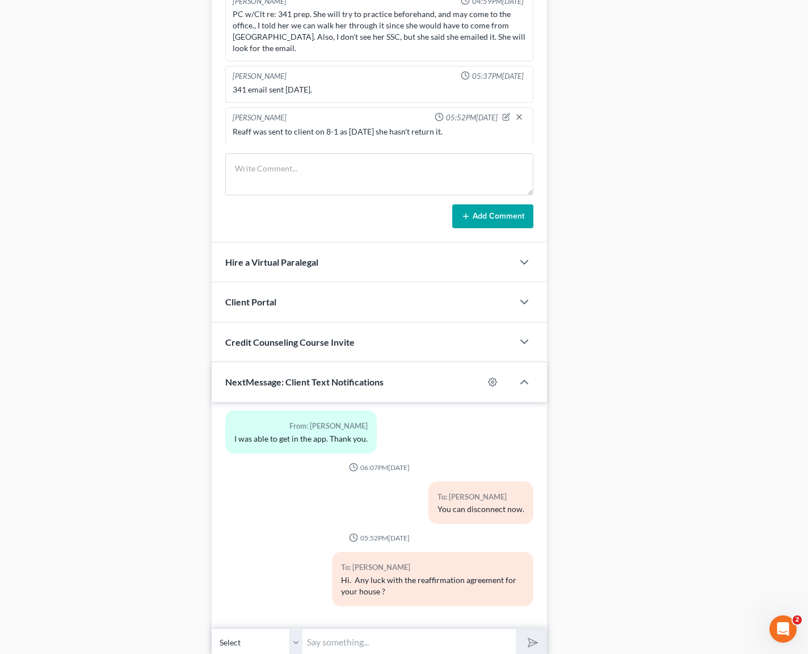
click at [385, 632] on input "text" at bounding box center [409, 642] width 213 height 28
type input "w"
type input "We are running out of time."
click at [516, 629] on button "submit" at bounding box center [531, 642] width 31 height 27
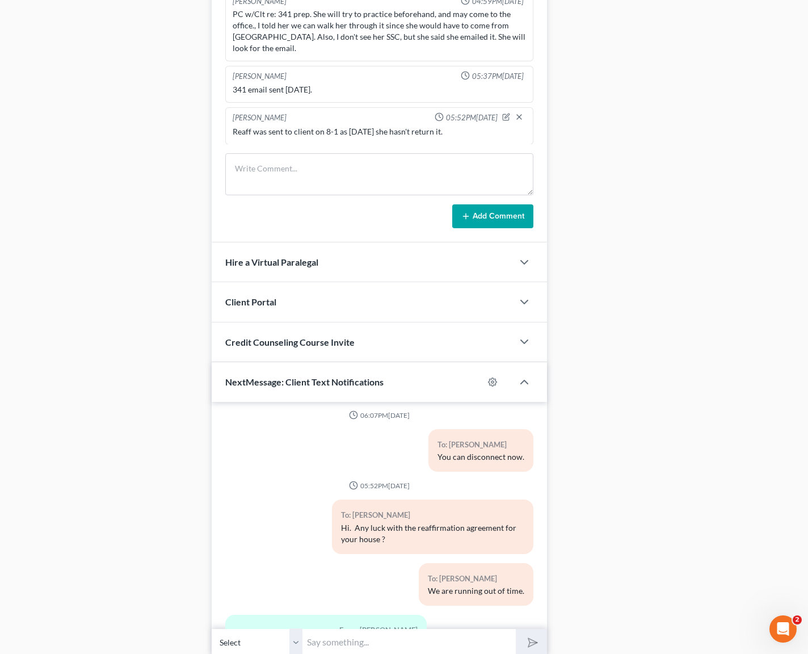
scroll to position [7323, 0]
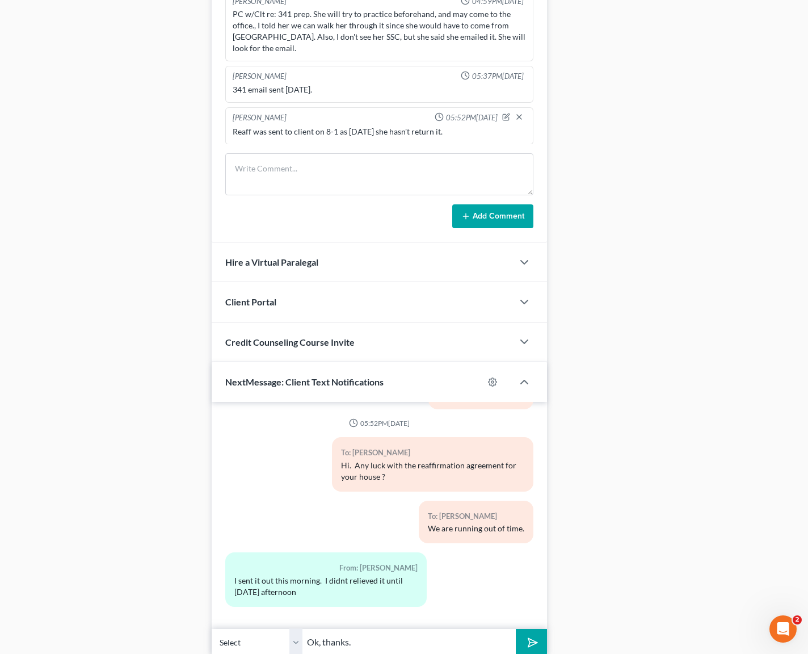
type input "Ok, thanks."
click at [516, 629] on button "submit" at bounding box center [531, 642] width 31 height 27
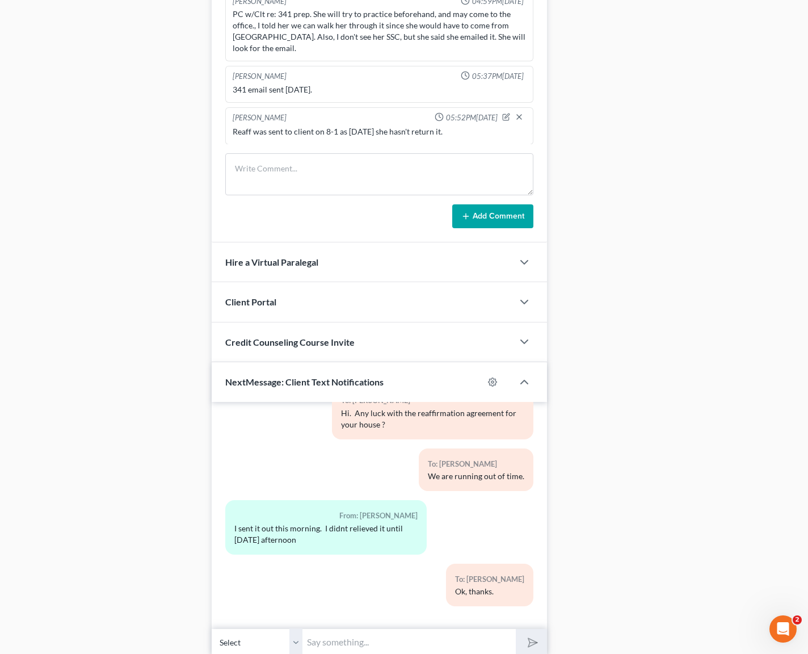
click at [345, 577] on div "To: [PERSON_NAME] Ok, thanks." at bounding box center [432, 590] width 213 height 52
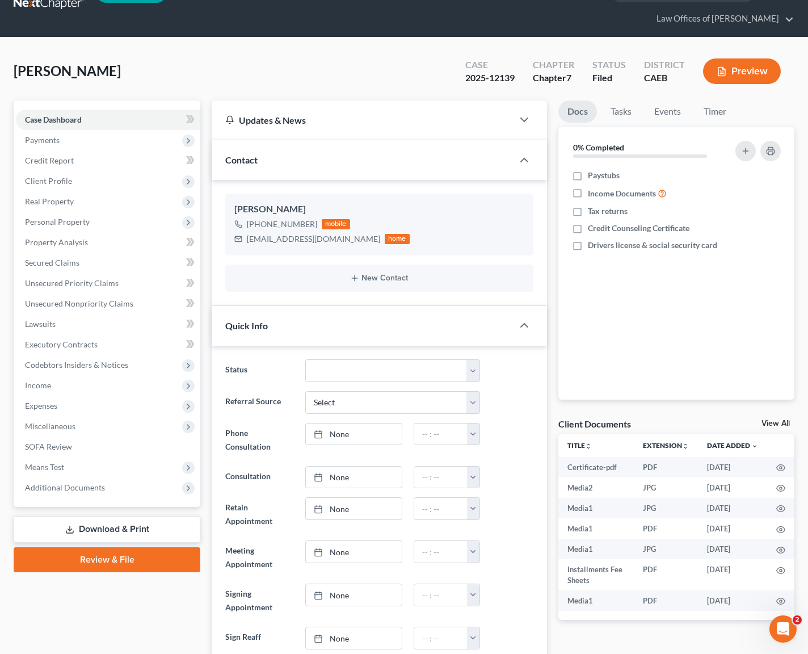
scroll to position [0, 0]
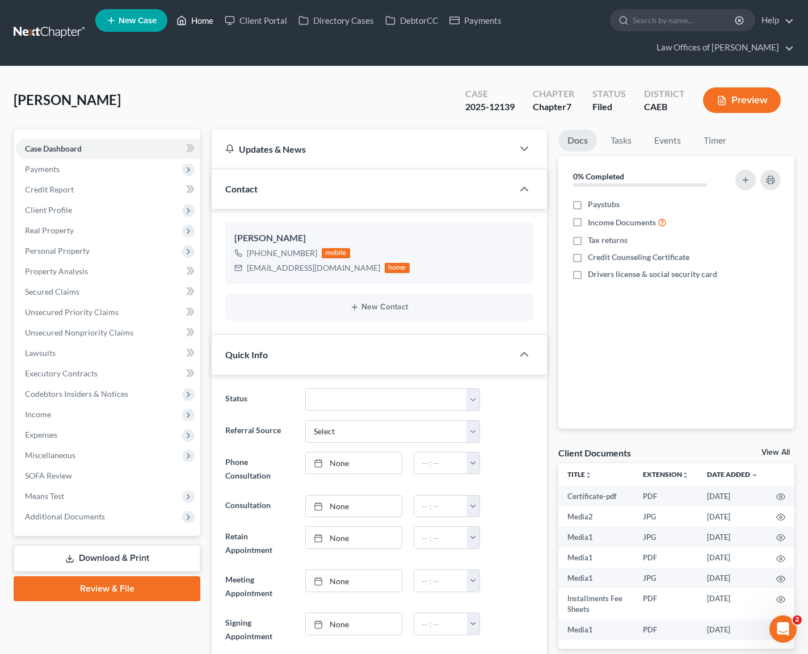
click at [209, 25] on link "Home" at bounding box center [195, 20] width 48 height 20
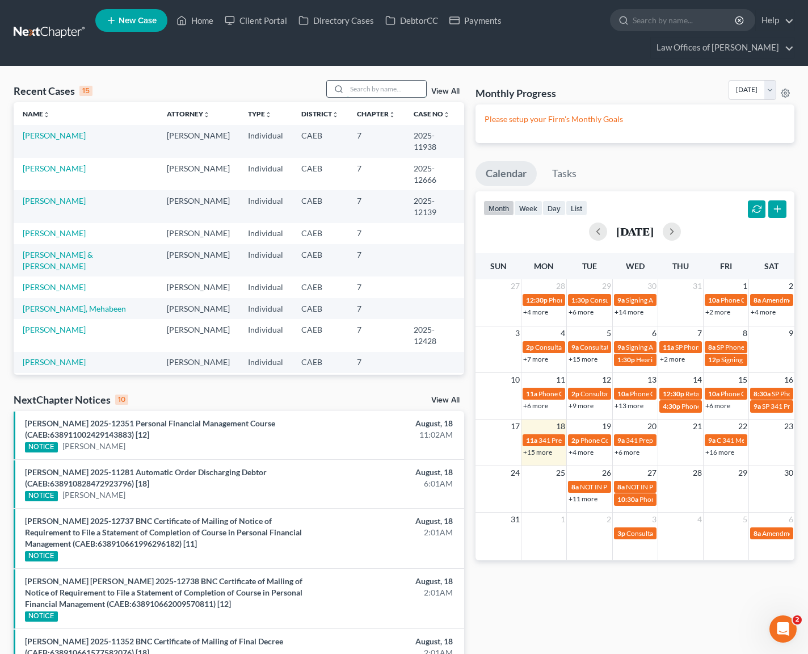
click at [375, 85] on input "search" at bounding box center [386, 89] width 79 height 16
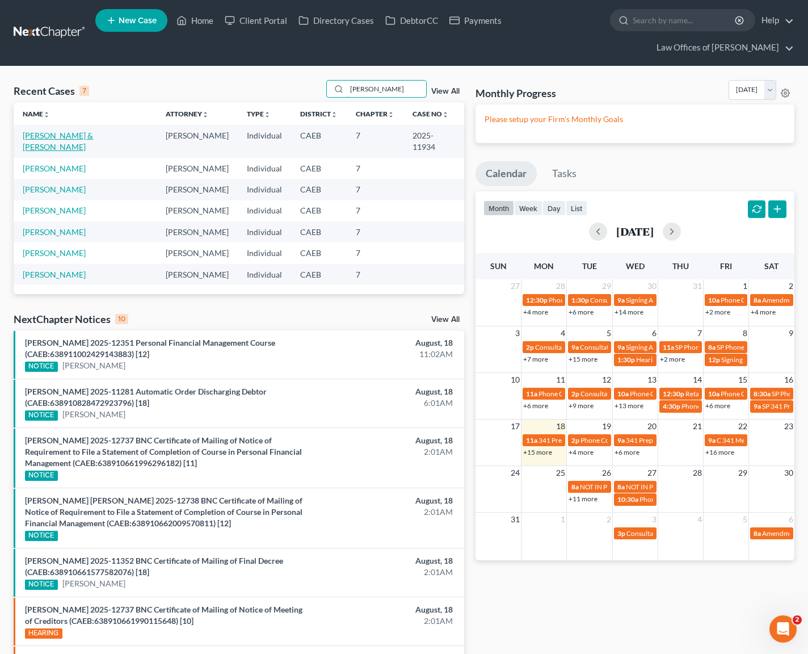
type input "[PERSON_NAME]"
click at [49, 133] on link "[PERSON_NAME] & [PERSON_NAME]" at bounding box center [58, 141] width 70 height 21
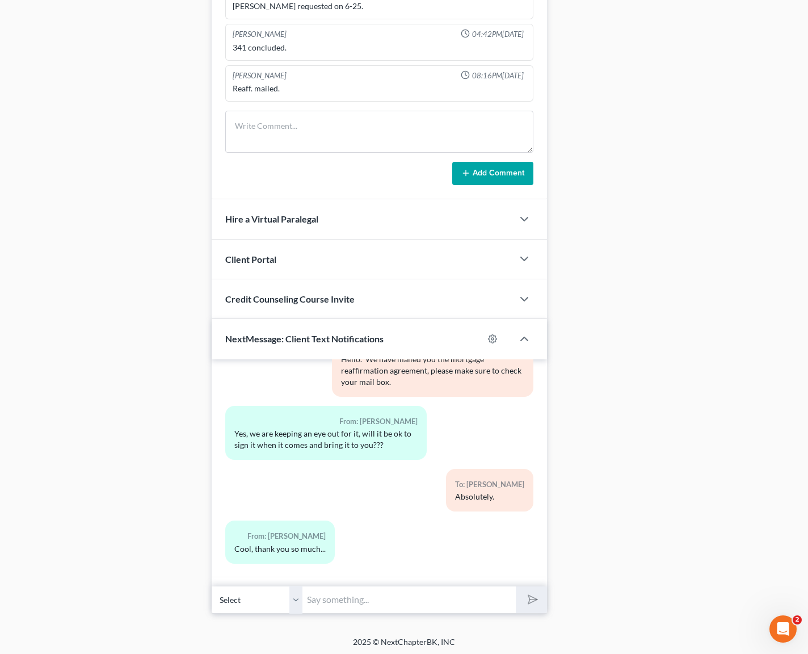
scroll to position [982, 0]
click at [354, 601] on input "text" at bounding box center [409, 598] width 213 height 28
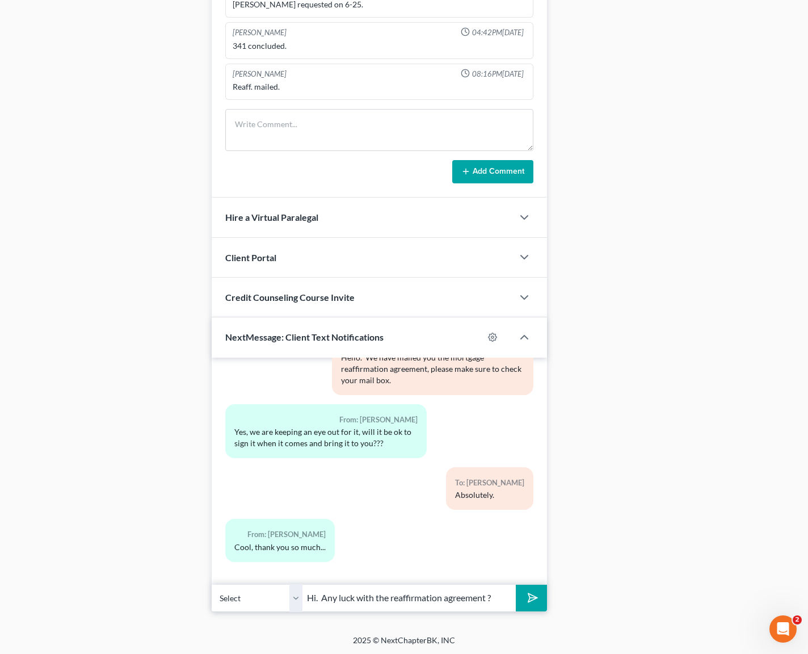
type input "Hi. Any luck with the reaffirmation agreement ?"
click at [516, 585] on button "submit" at bounding box center [531, 598] width 31 height 27
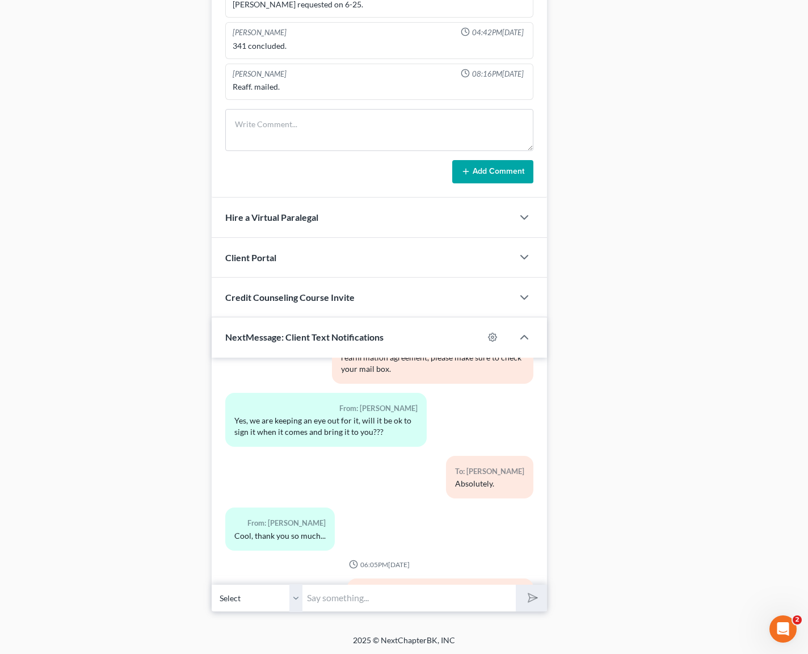
scroll to position [3291, 0]
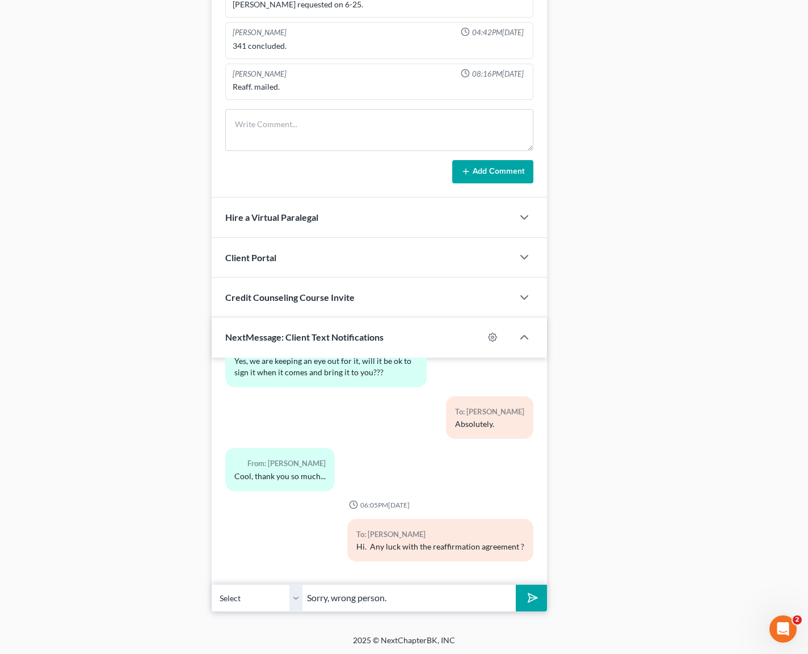
type input "Sorry, wrong person."
click at [516, 585] on button "submit" at bounding box center [531, 598] width 31 height 27
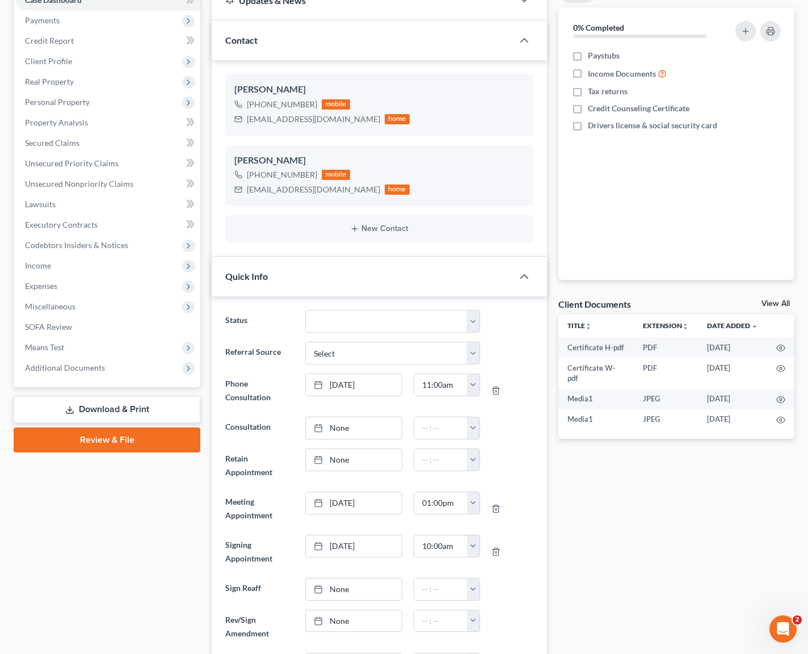
scroll to position [0, 0]
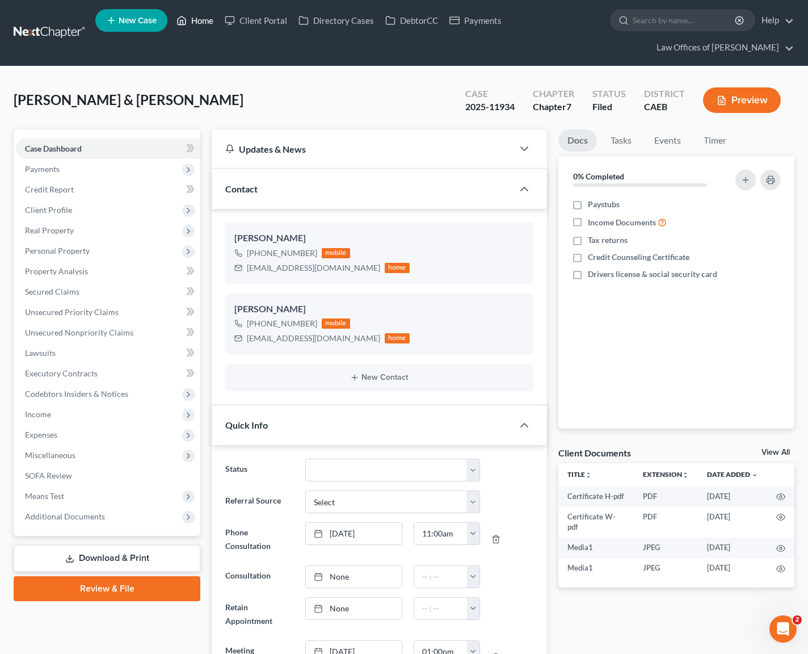
click at [218, 25] on link "Home" at bounding box center [195, 20] width 48 height 20
click at [206, 23] on link "Home" at bounding box center [195, 20] width 48 height 20
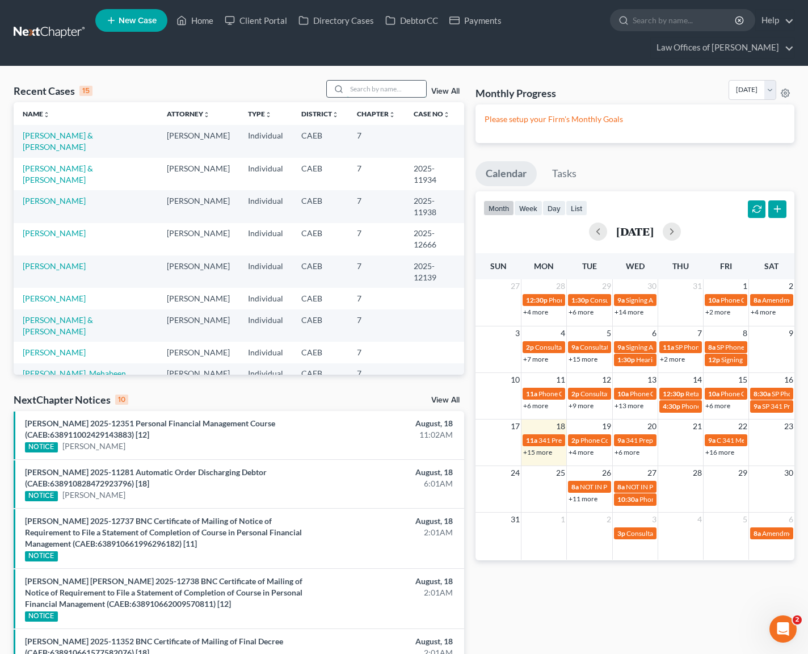
click at [361, 89] on input "search" at bounding box center [386, 89] width 79 height 16
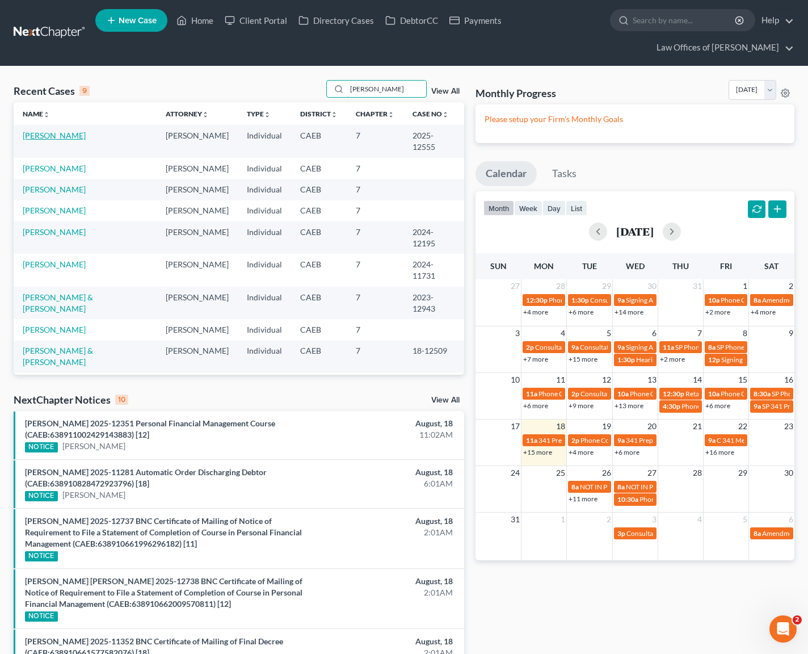
type input "[PERSON_NAME]"
click at [67, 135] on link "[PERSON_NAME]" at bounding box center [54, 136] width 63 height 10
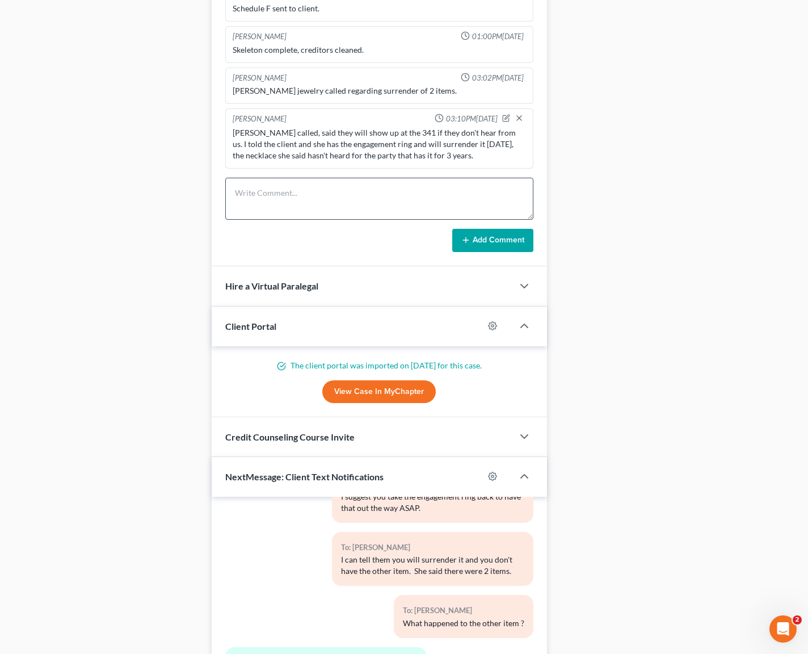
scroll to position [1039, 0]
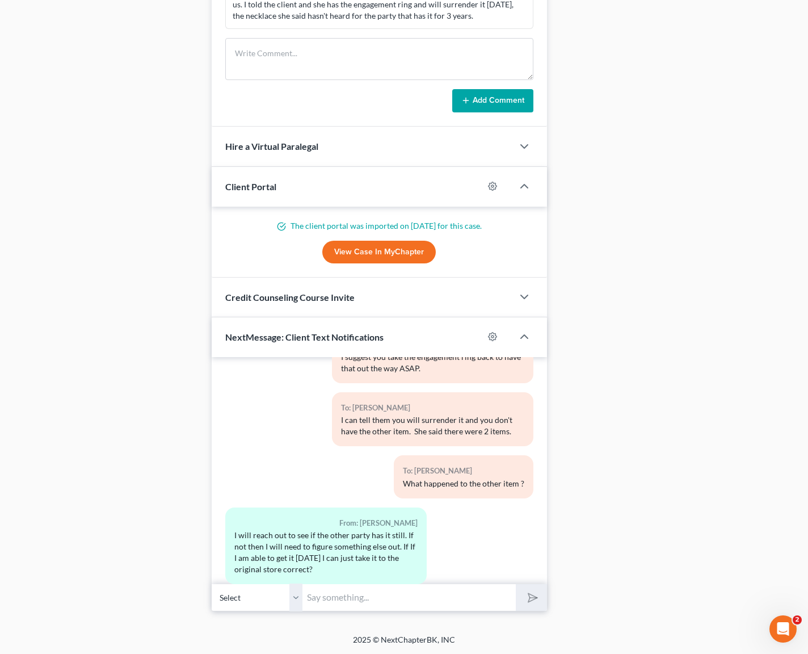
click at [356, 595] on input "text" at bounding box center [409, 597] width 213 height 28
type input "Hi. Were you able to go to [PERSON_NAME] store ?"
click at [516, 584] on button "submit" at bounding box center [531, 597] width 31 height 27
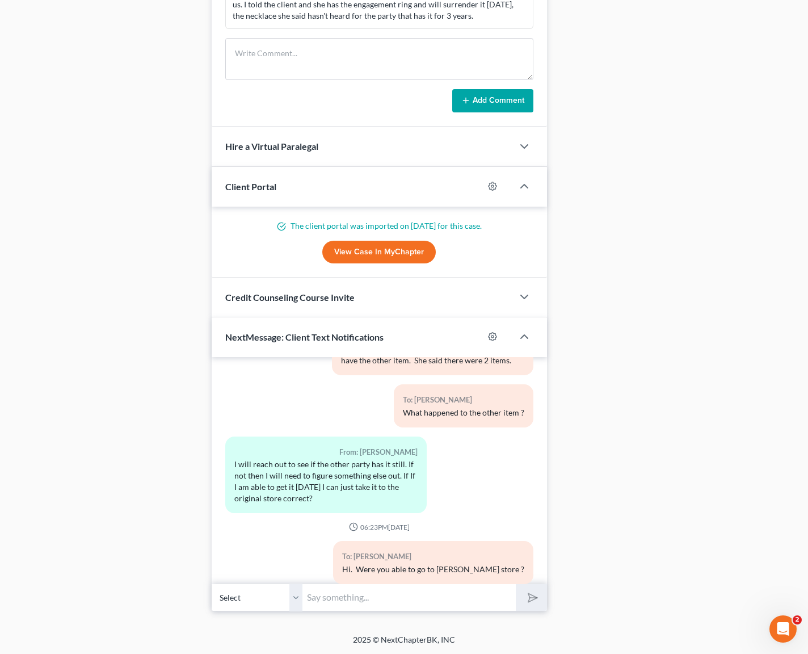
scroll to position [5891, 0]
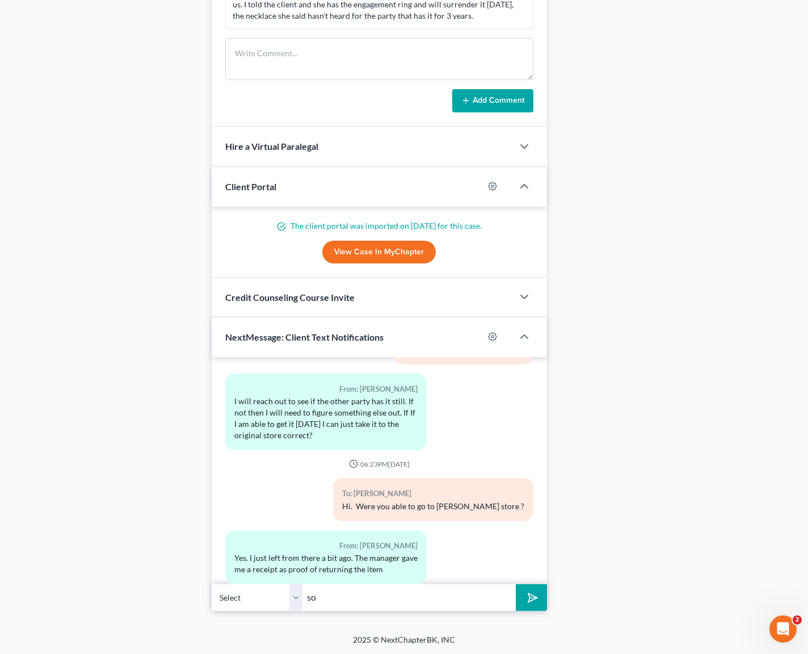
type input "s"
type input "Sounds good. Email us the receipt just in case."
click at [516, 584] on button "submit" at bounding box center [531, 597] width 31 height 27
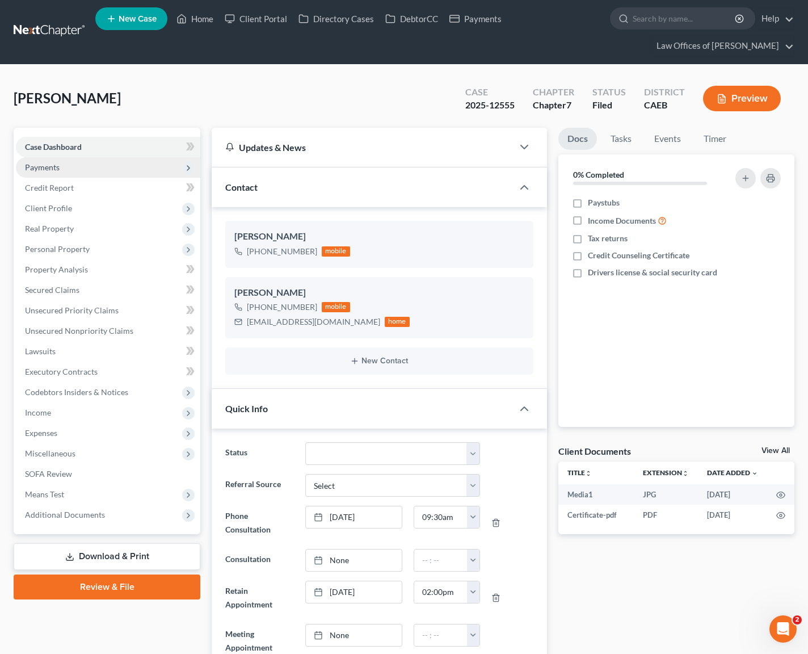
scroll to position [0, 0]
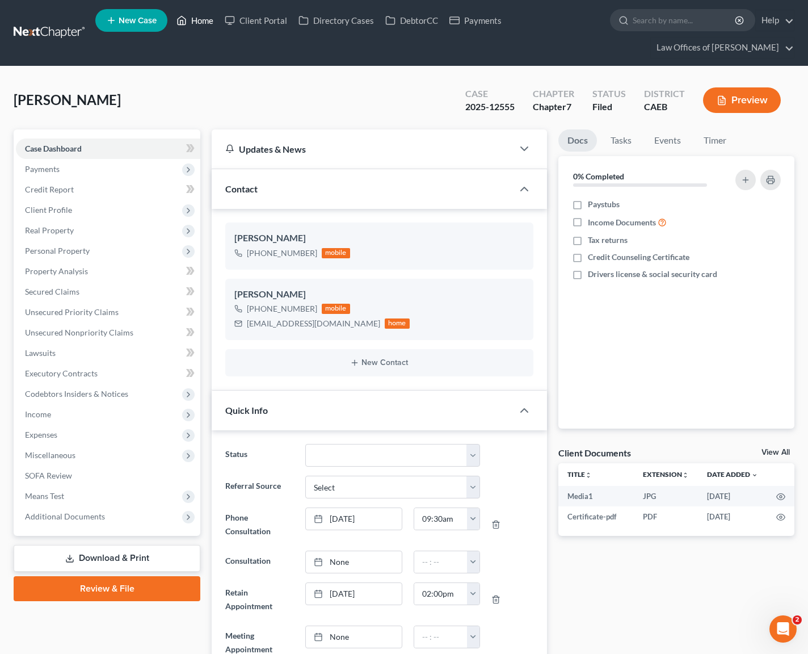
click at [201, 27] on link "Home" at bounding box center [195, 20] width 48 height 20
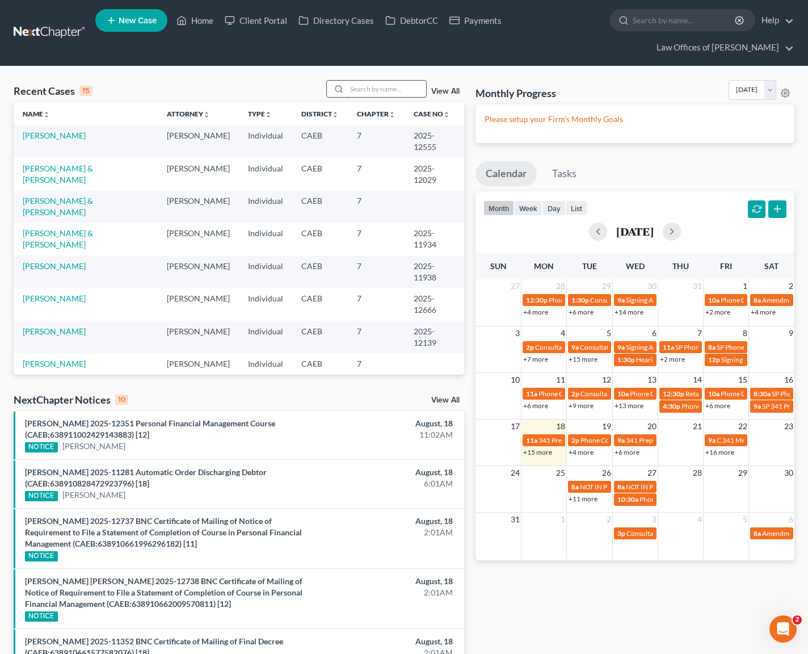
drag, startPoint x: 358, startPoint y: 90, endPoint x: 378, endPoint y: 90, distance: 19.9
click at [359, 90] on input "search" at bounding box center [386, 89] width 79 height 16
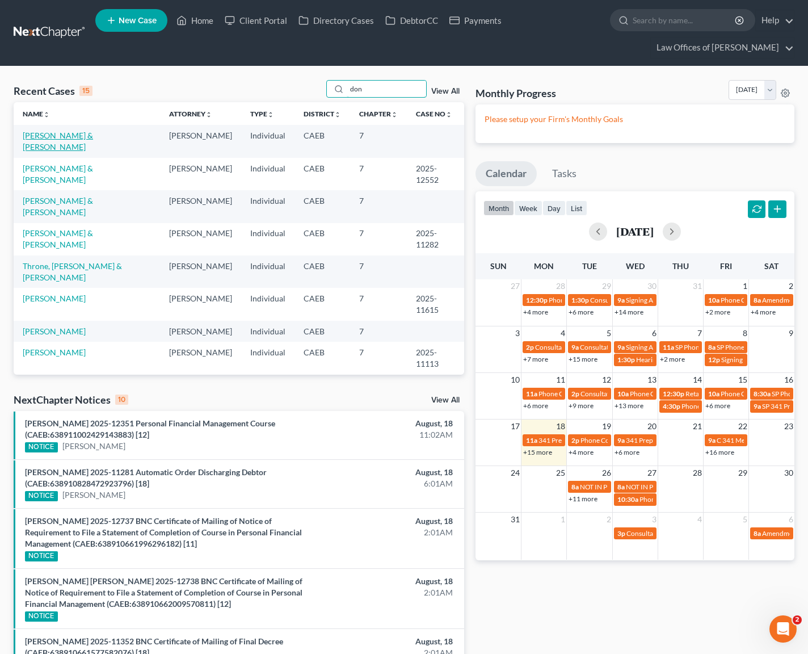
type input "don"
click at [93, 140] on link "[PERSON_NAME] & [PERSON_NAME]" at bounding box center [58, 141] width 70 height 21
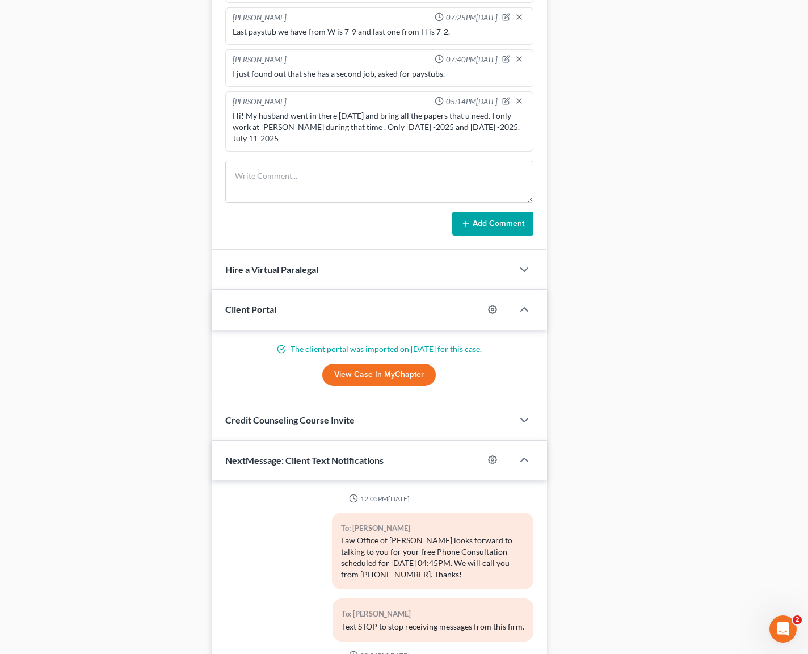
scroll to position [983, 0]
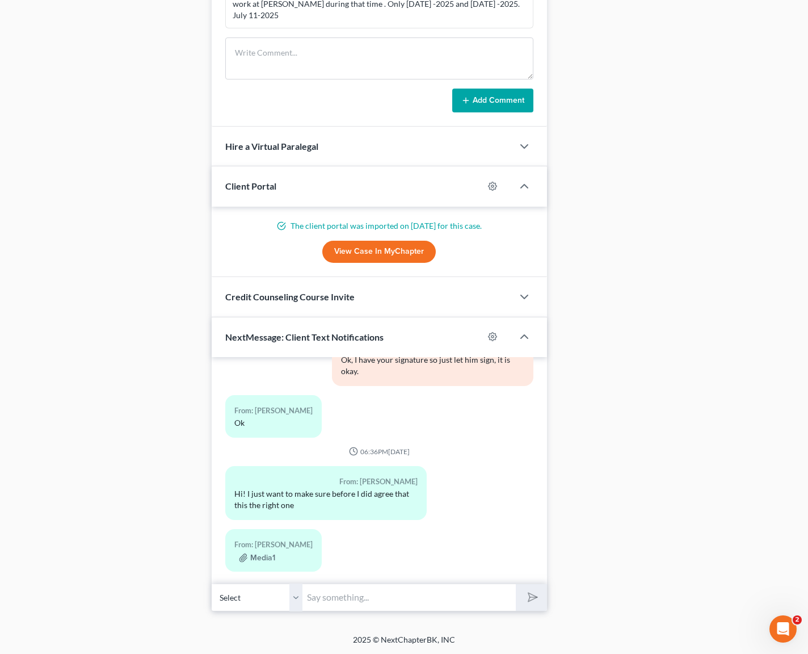
click at [312, 593] on input "text" at bounding box center [409, 597] width 213 height 28
type input "Yes, what is important is that we had yours, and this one is his."
click at [516, 584] on button "submit" at bounding box center [531, 597] width 31 height 27
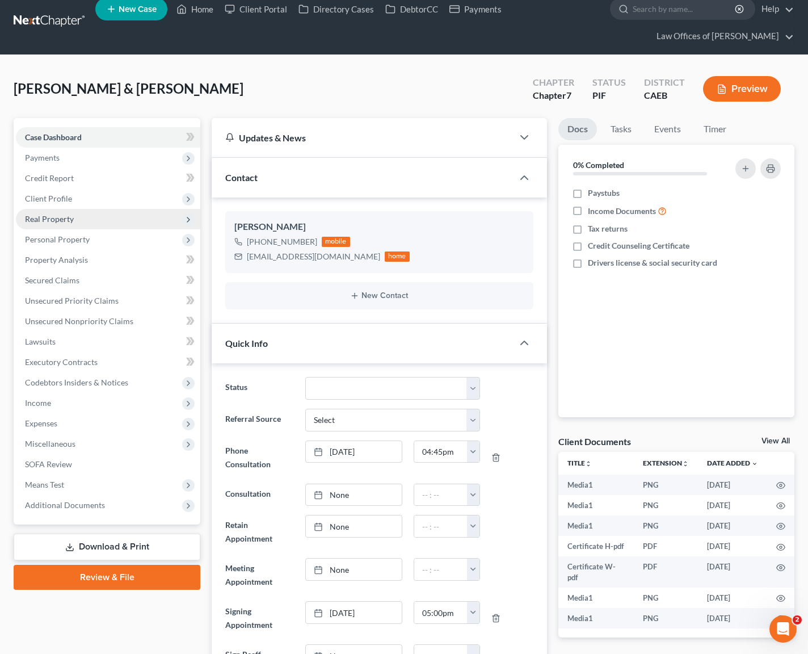
scroll to position [0, 0]
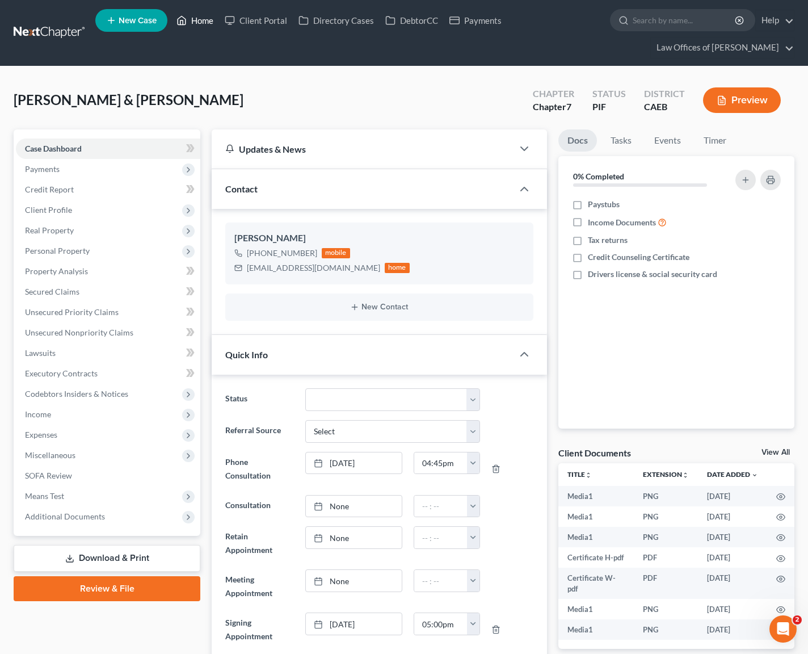
click at [204, 18] on link "Home" at bounding box center [195, 20] width 48 height 20
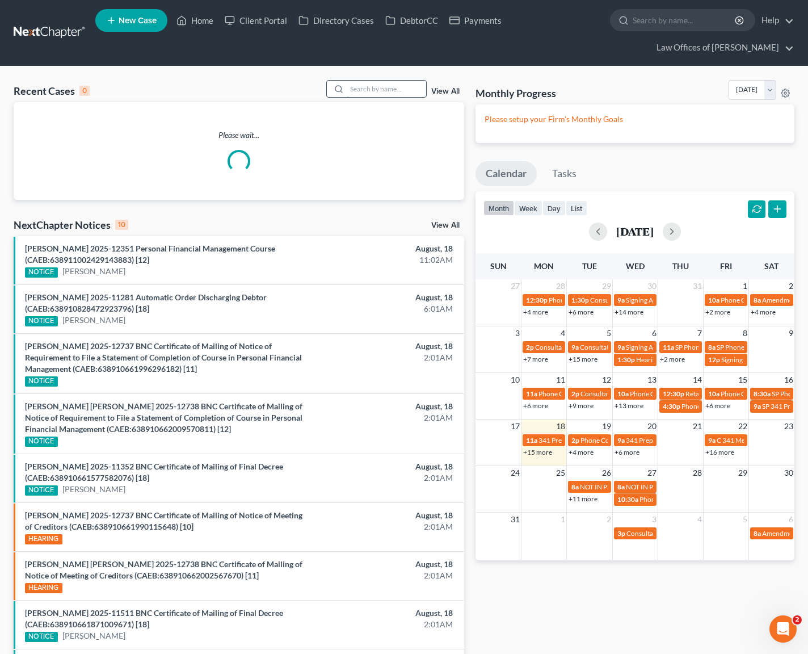
click at [383, 89] on input "search" at bounding box center [386, 89] width 79 height 16
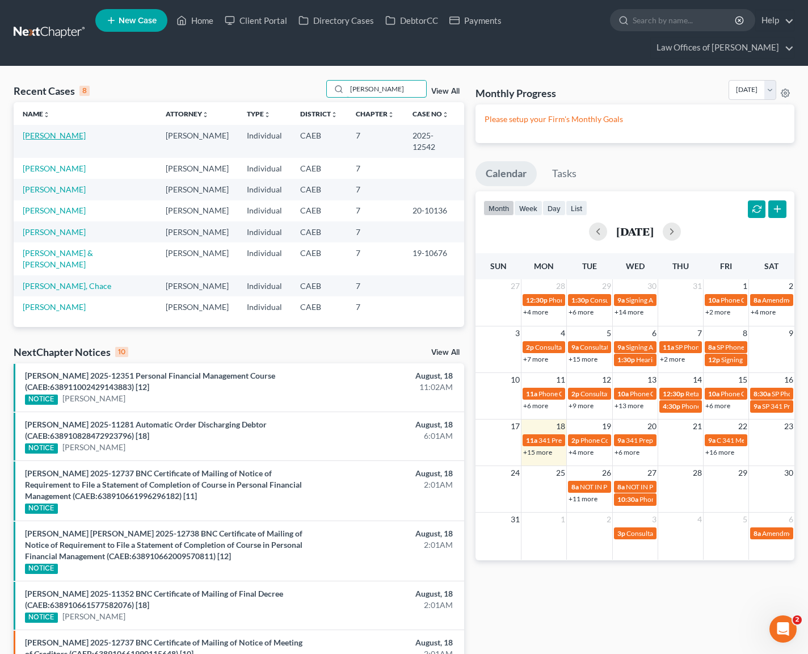
type input "[PERSON_NAME]"
click at [81, 135] on link "[PERSON_NAME]" at bounding box center [54, 136] width 63 height 10
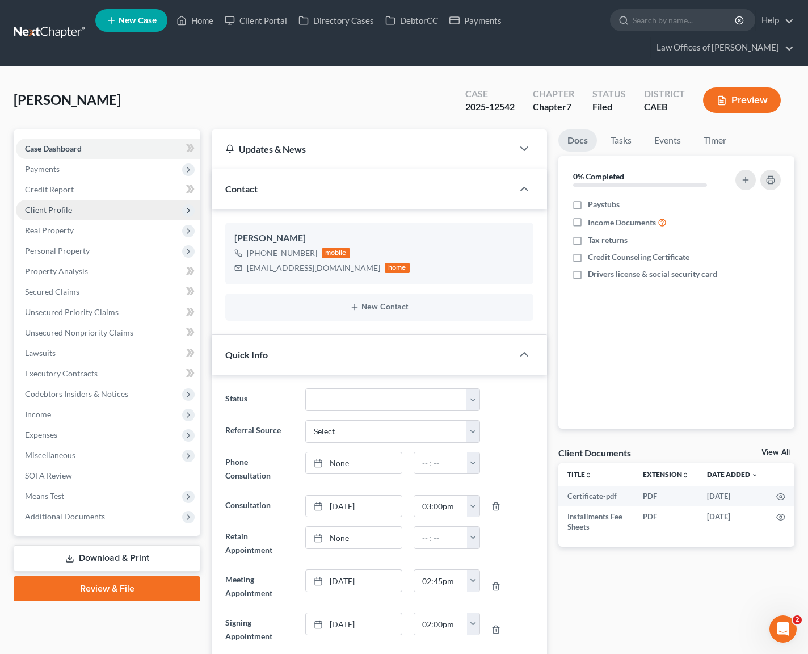
scroll to position [782, 0]
click at [81, 212] on span "Client Profile" at bounding box center [108, 210] width 184 height 20
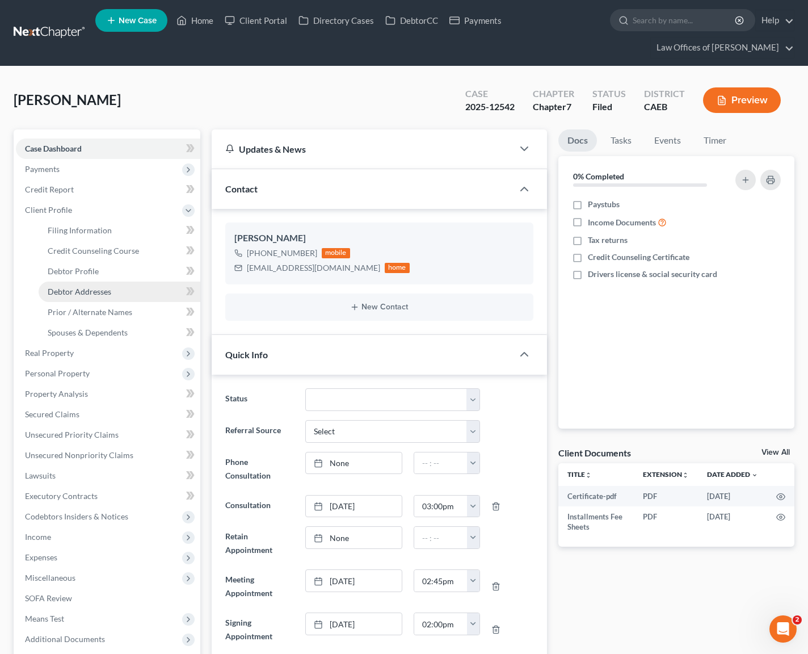
click at [92, 285] on link "Debtor Addresses" at bounding box center [120, 292] width 162 height 20
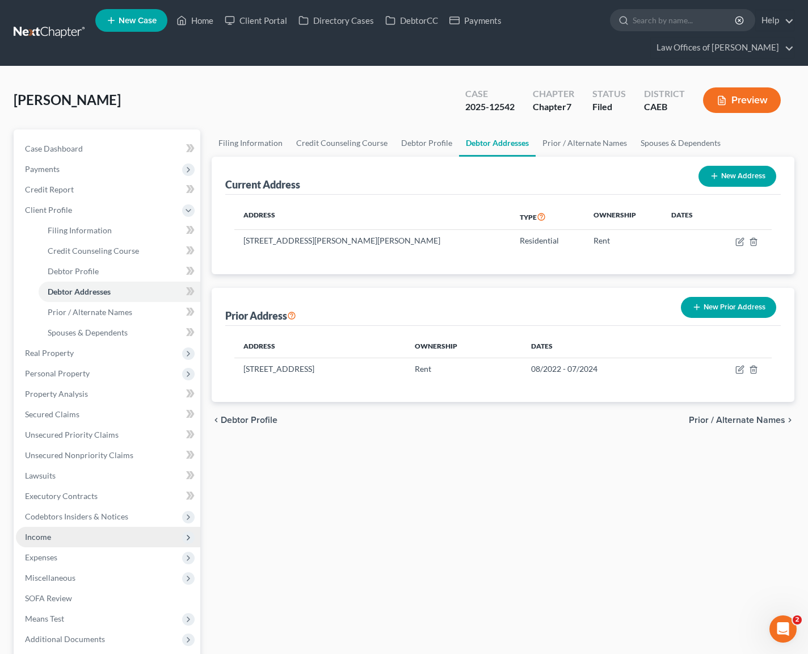
click at [53, 541] on span "Income" at bounding box center [108, 537] width 184 height 20
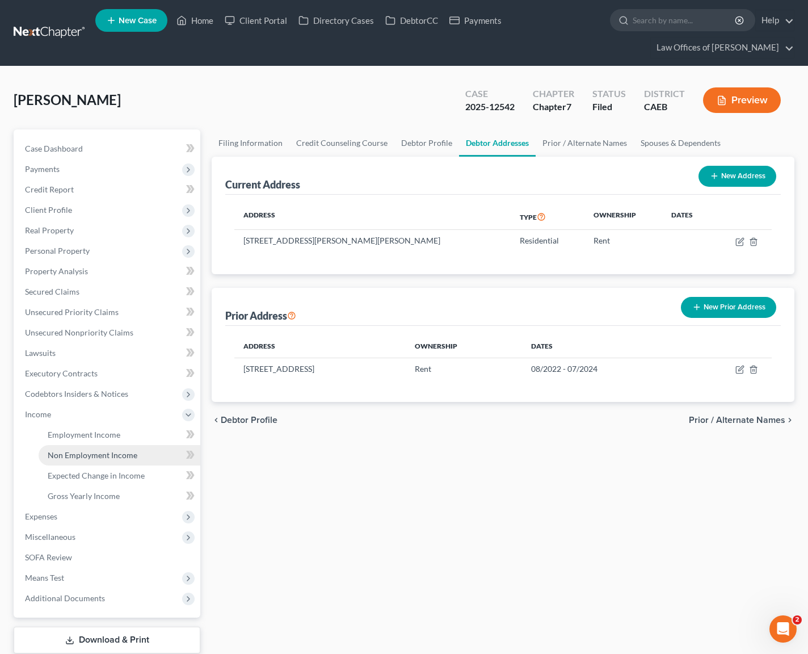
click at [130, 451] on span "Non Employment Income" at bounding box center [93, 455] width 90 height 10
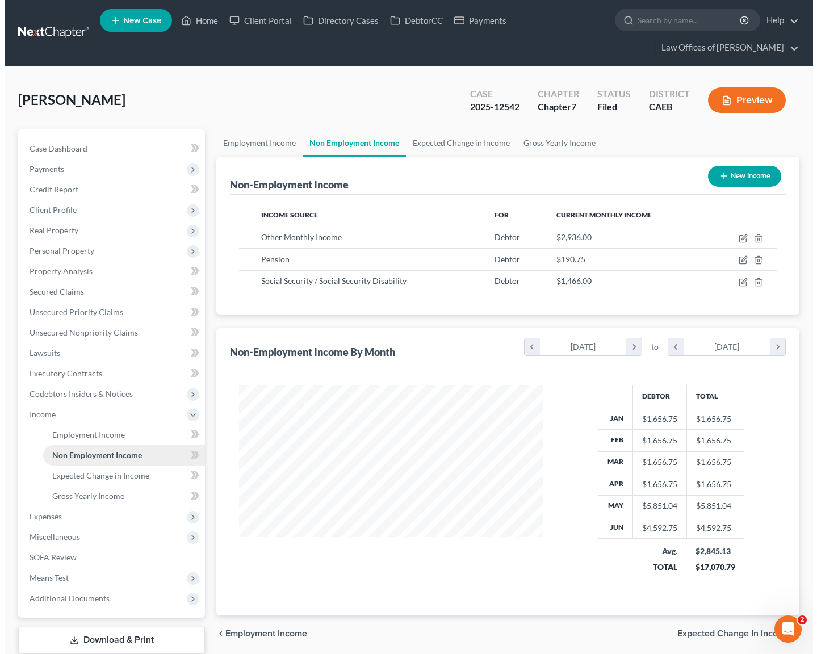
scroll to position [203, 326]
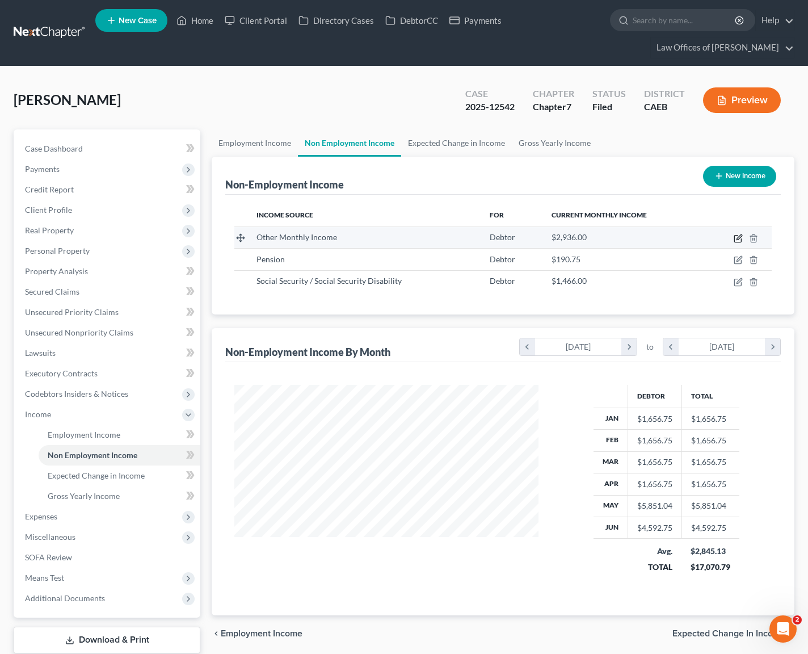
click at [736, 236] on icon "button" at bounding box center [738, 238] width 9 height 9
select select "13"
select select "1"
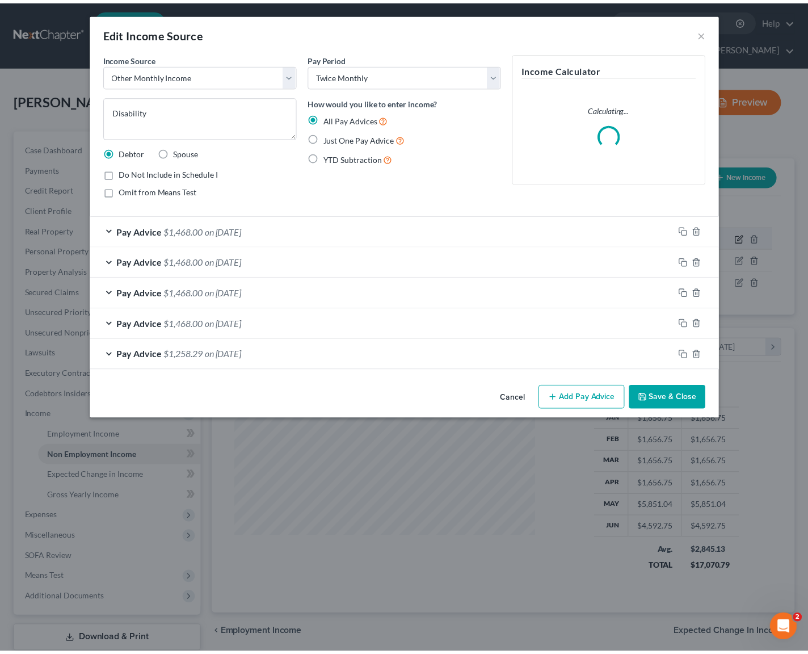
scroll to position [203, 330]
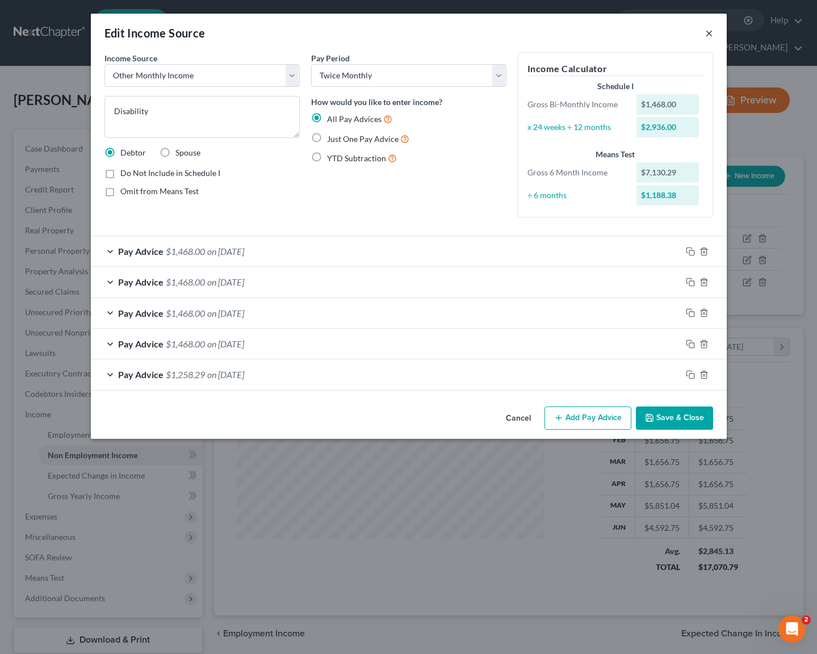
click at [711, 34] on button "×" at bounding box center [709, 33] width 8 height 14
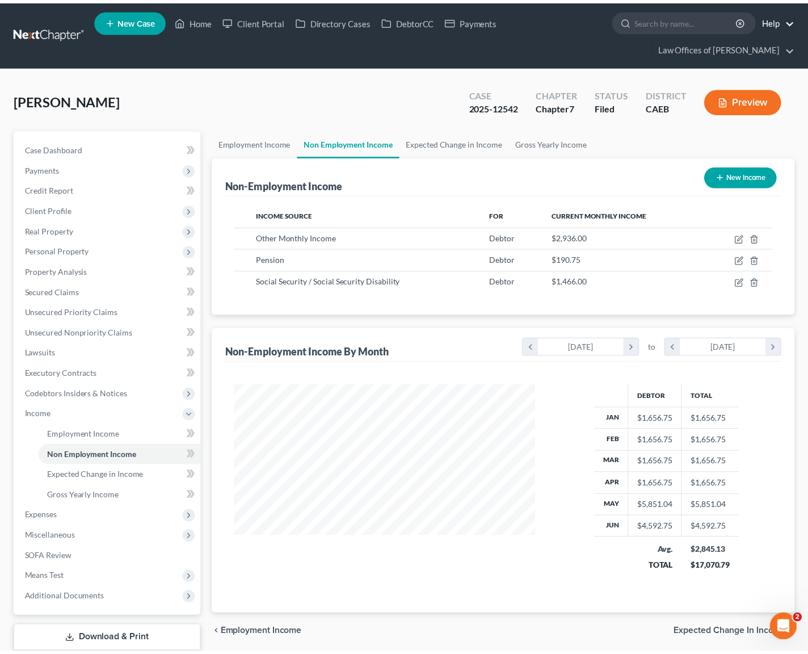
scroll to position [567366, 567243]
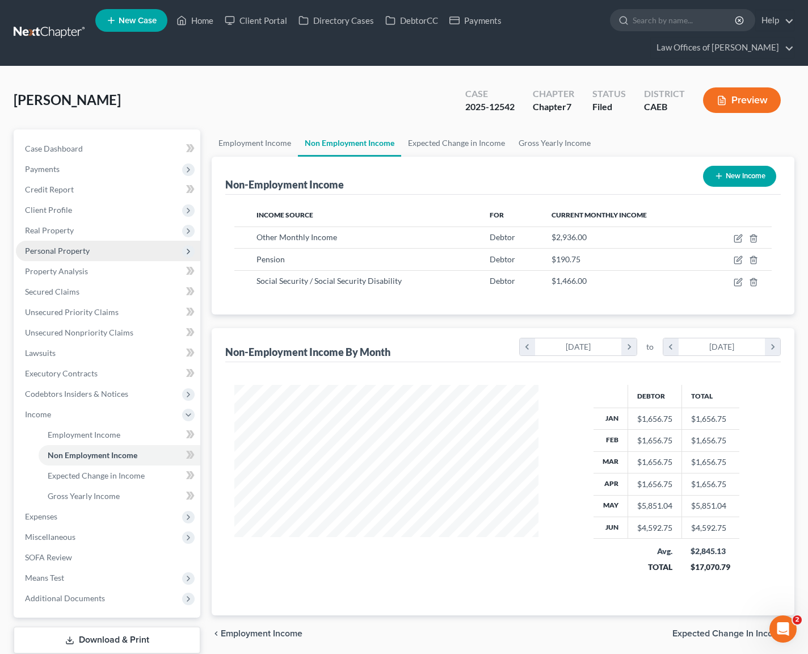
click at [98, 257] on span "Personal Property" at bounding box center [108, 251] width 184 height 20
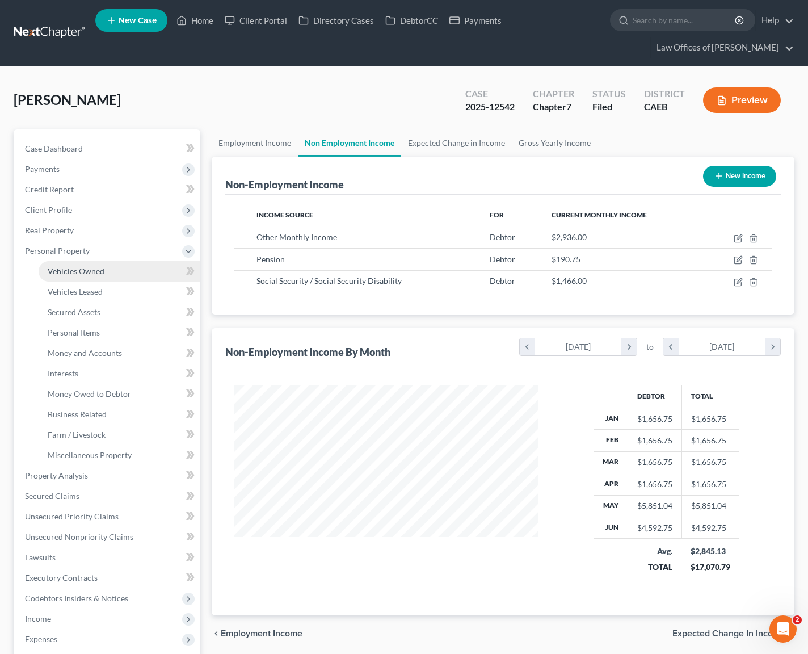
click at [104, 267] on link "Vehicles Owned" at bounding box center [120, 271] width 162 height 20
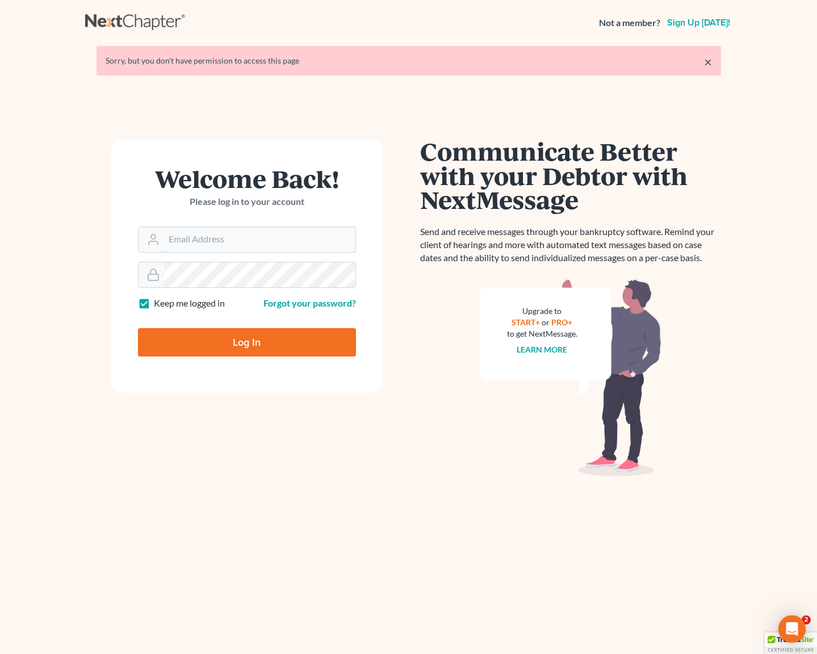
type input "[EMAIL_ADDRESS][DOMAIN_NAME]"
click at [253, 338] on input "Log In" at bounding box center [247, 342] width 218 height 28
type input "Thinking..."
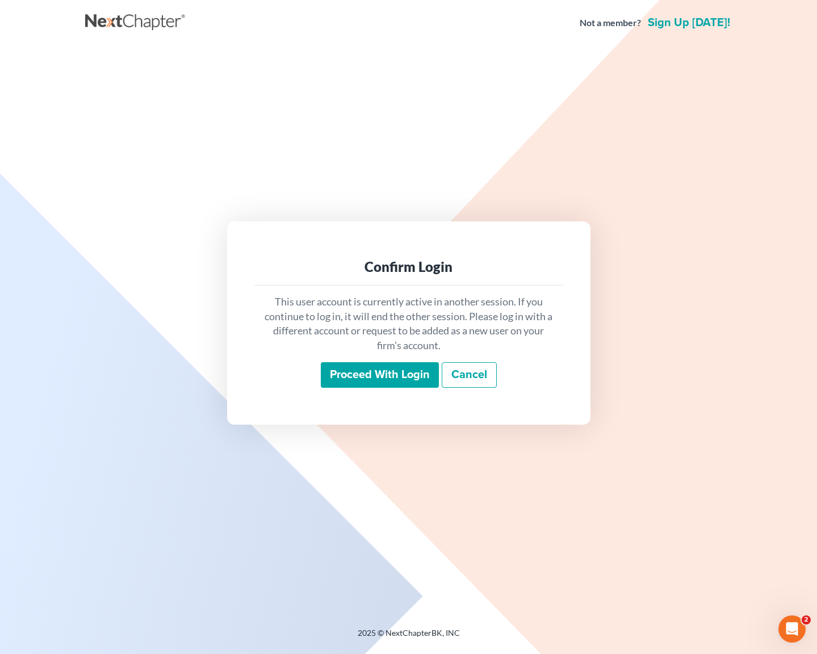
click at [352, 367] on input "Proceed with login" at bounding box center [380, 375] width 118 height 26
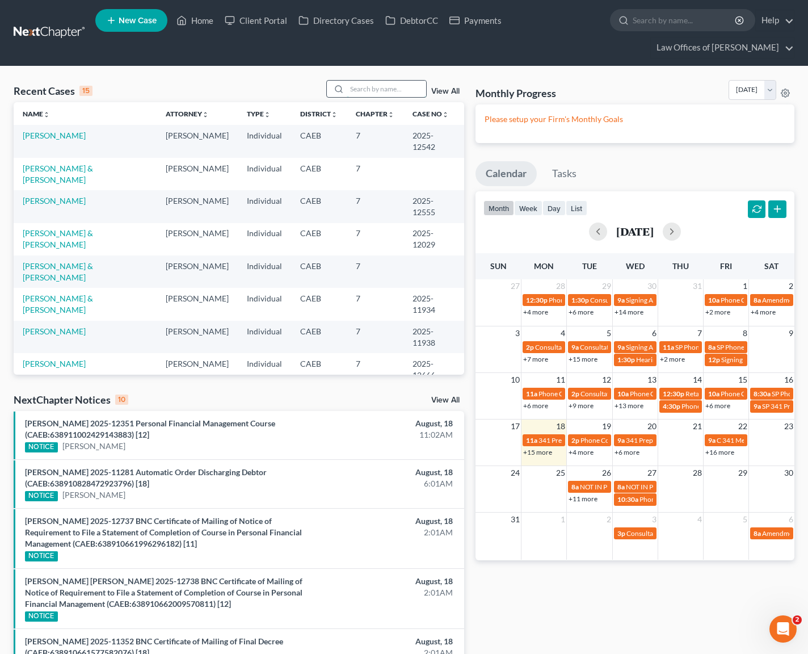
click at [379, 92] on input "search" at bounding box center [386, 89] width 79 height 16
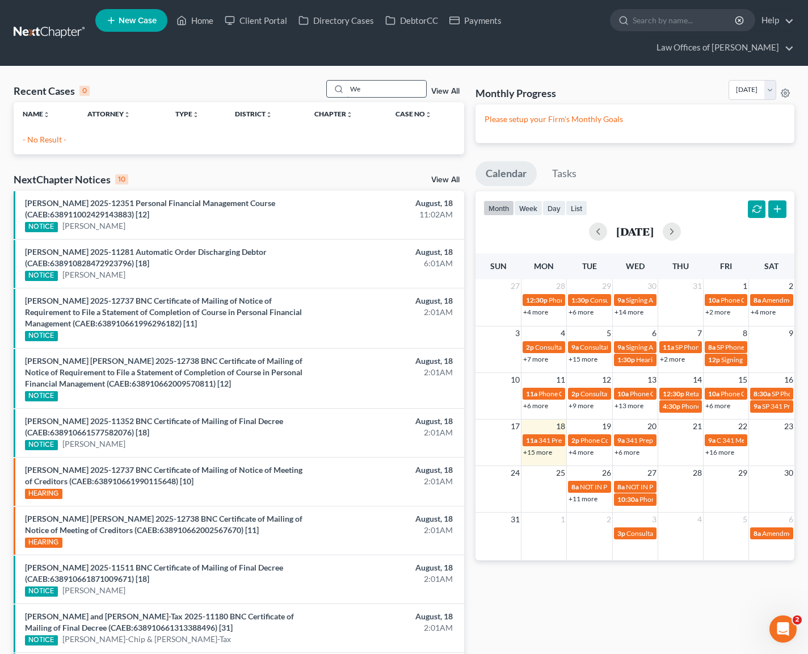
type input "W"
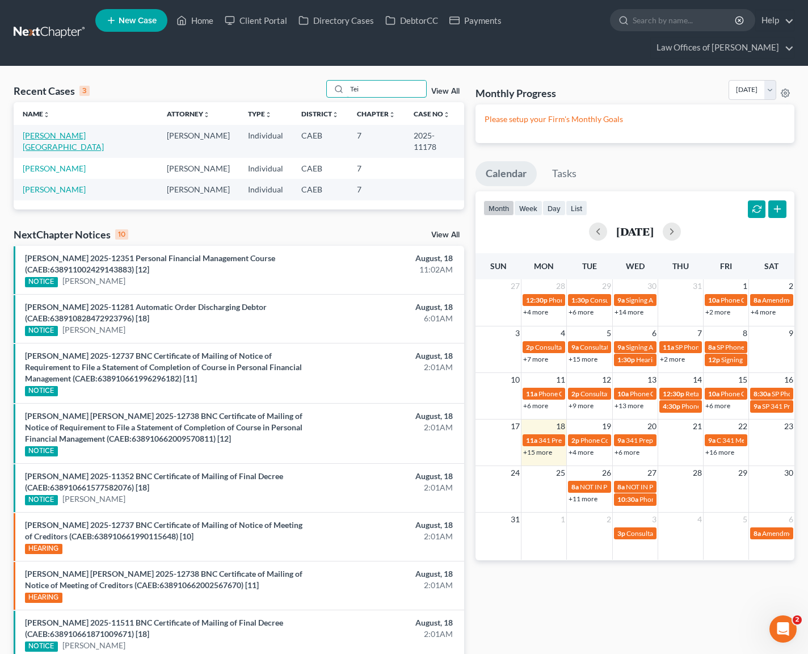
type input "Tei"
click at [50, 137] on link "[PERSON_NAME][GEOGRAPHIC_DATA]" at bounding box center [63, 141] width 81 height 21
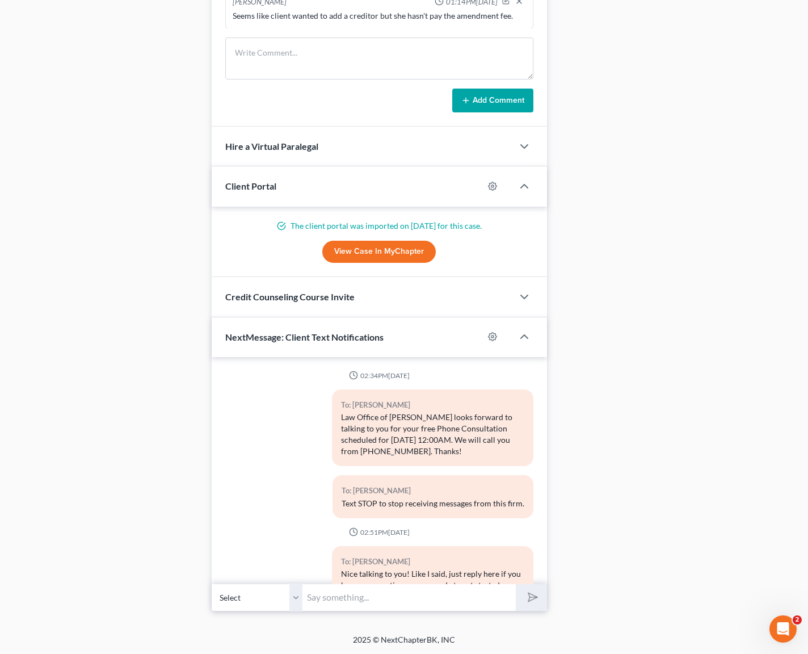
scroll to position [13533, 0]
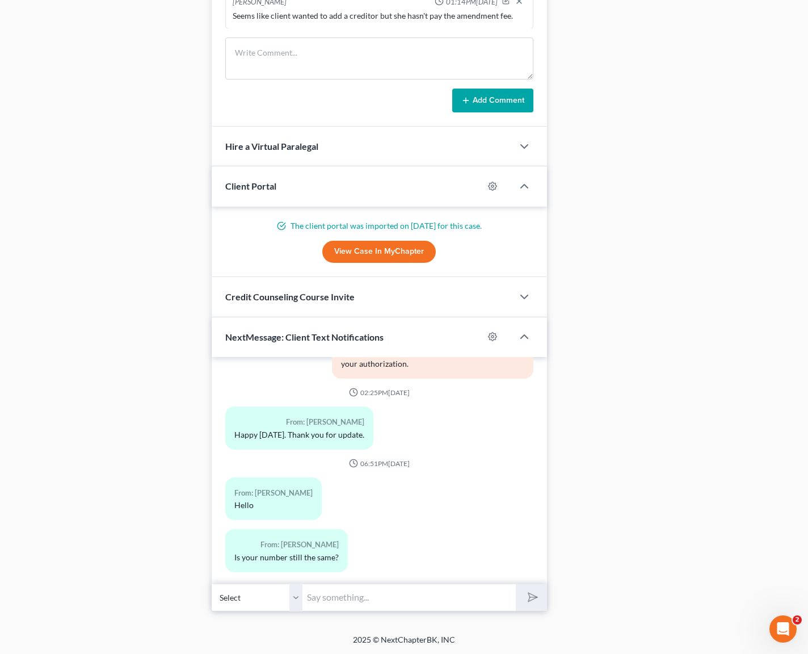
click at [332, 592] on input "text" at bounding box center [409, 597] width 213 height 28
type input "Hi. Yes, 243-1737."
click at [516, 584] on button "submit" at bounding box center [531, 597] width 31 height 27
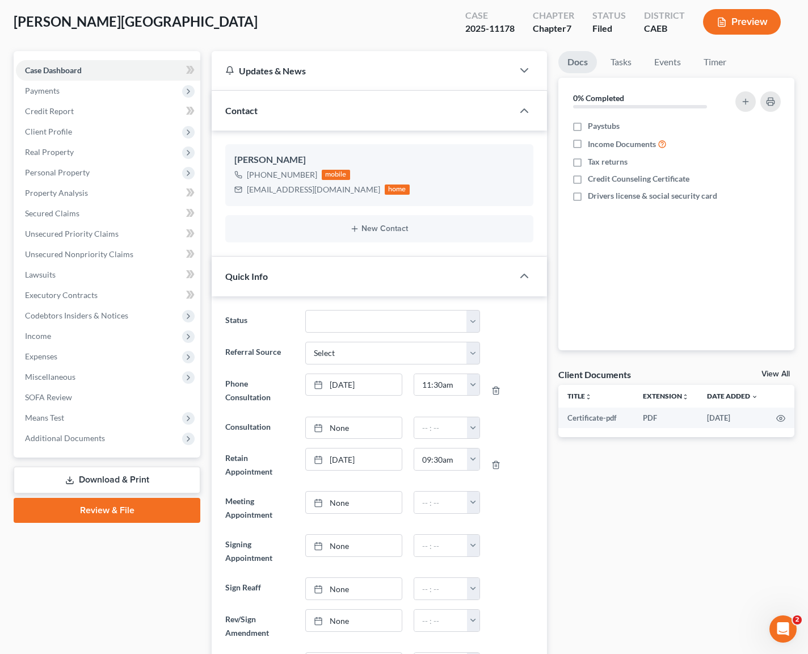
scroll to position [0, 0]
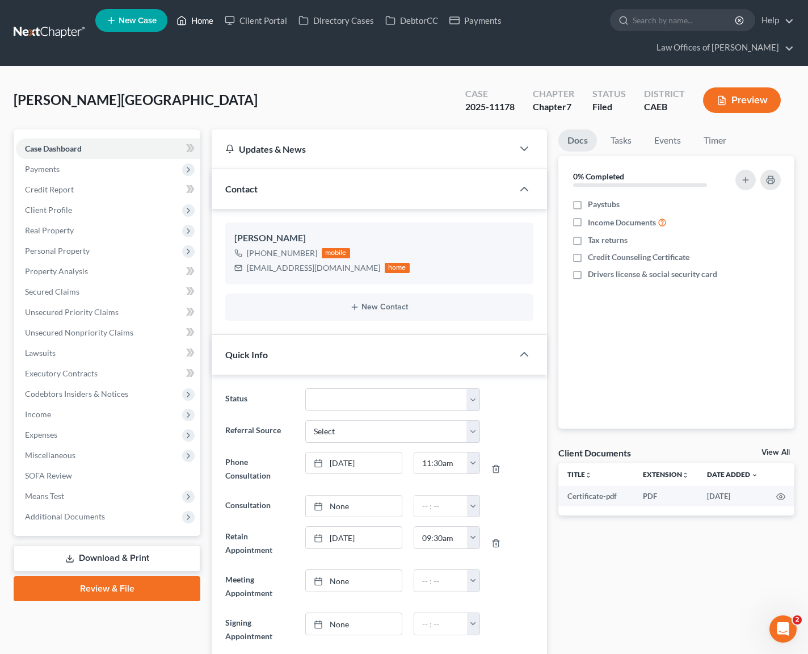
click at [196, 24] on link "Home" at bounding box center [195, 20] width 48 height 20
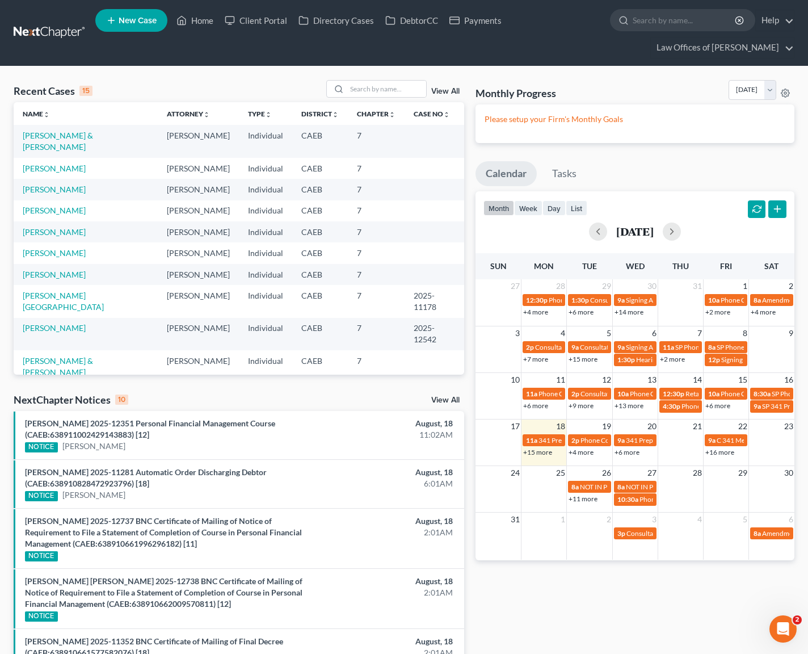
click at [540, 454] on link "+15 more" at bounding box center [537, 452] width 29 height 9
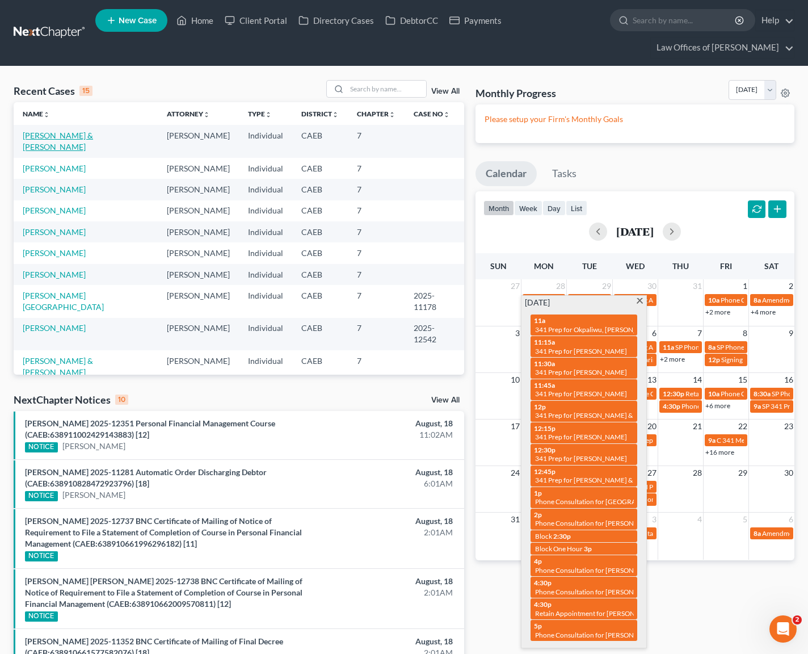
click at [93, 139] on link "[PERSON_NAME] & [PERSON_NAME]" at bounding box center [58, 141] width 70 height 21
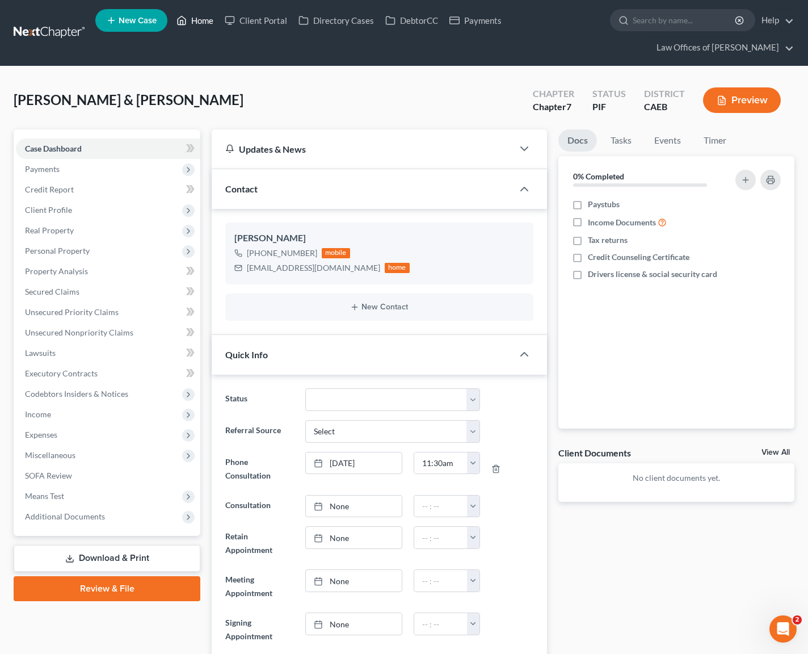
click at [205, 23] on link "Home" at bounding box center [195, 20] width 48 height 20
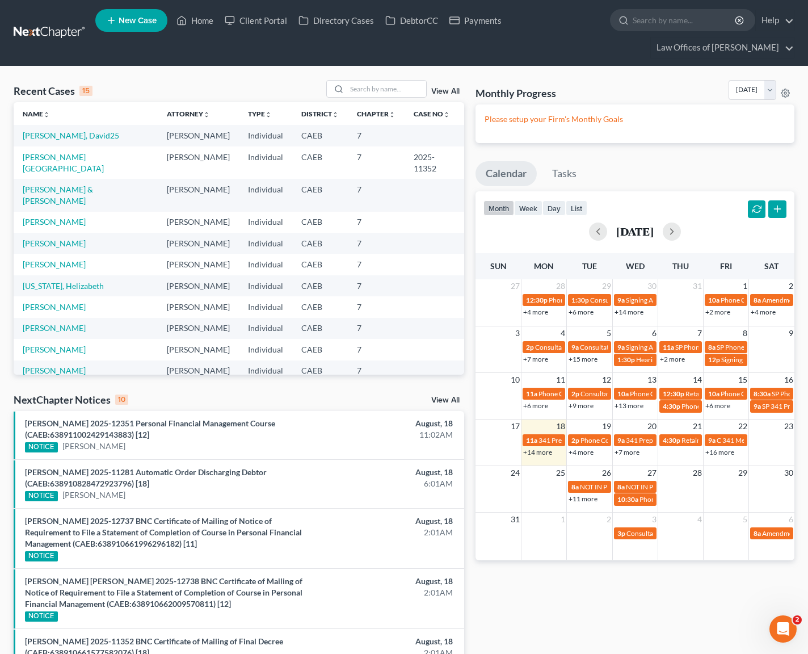
click at [579, 452] on link "+4 more" at bounding box center [581, 452] width 25 height 9
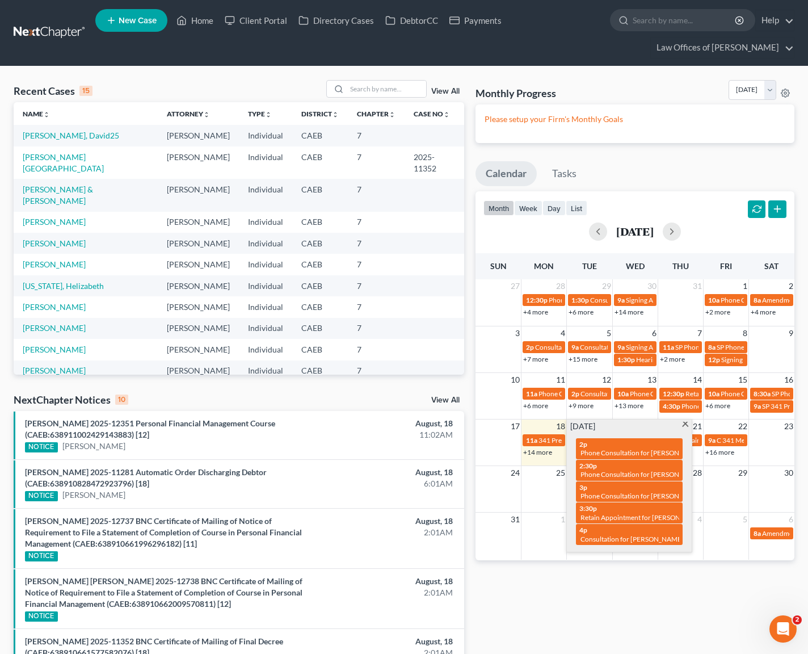
click at [687, 423] on span at bounding box center [685, 425] width 9 height 7
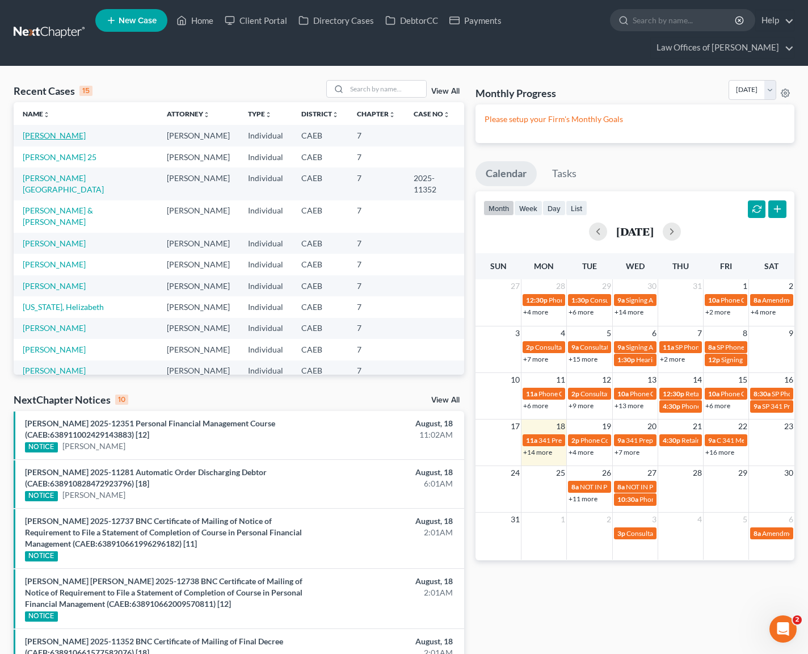
click at [55, 135] on link "[PERSON_NAME]" at bounding box center [54, 136] width 63 height 10
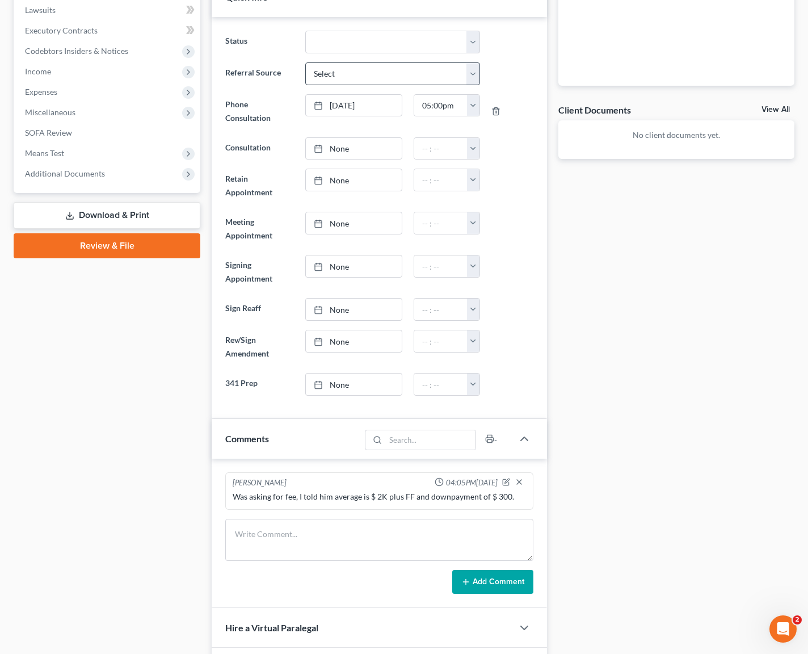
scroll to position [499, 0]
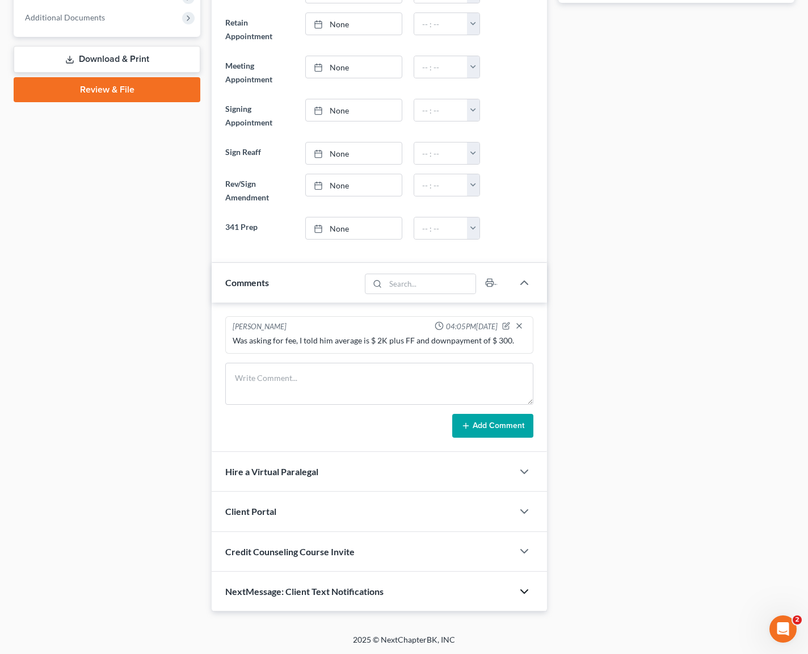
click at [527, 591] on icon "button" at bounding box center [525, 592] width 14 height 14
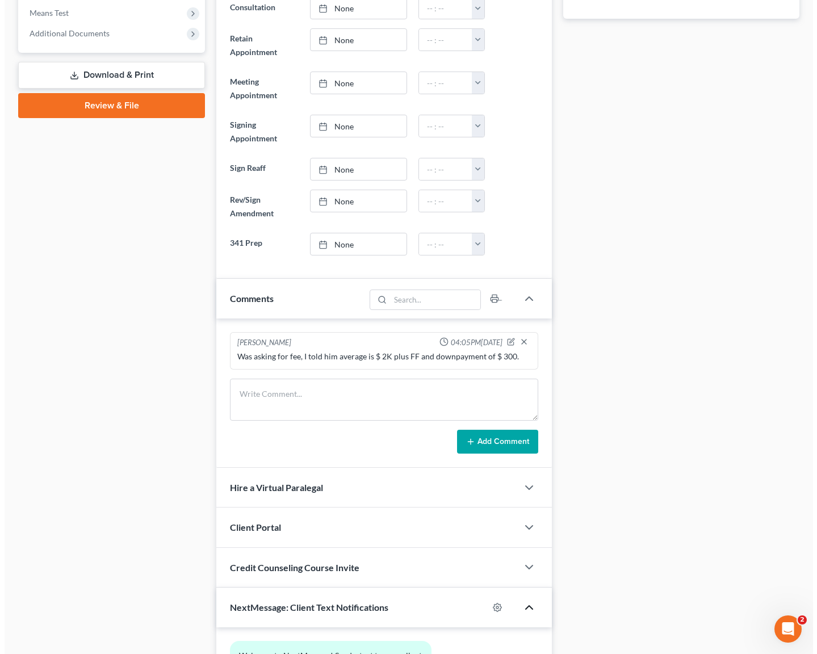
scroll to position [62, 0]
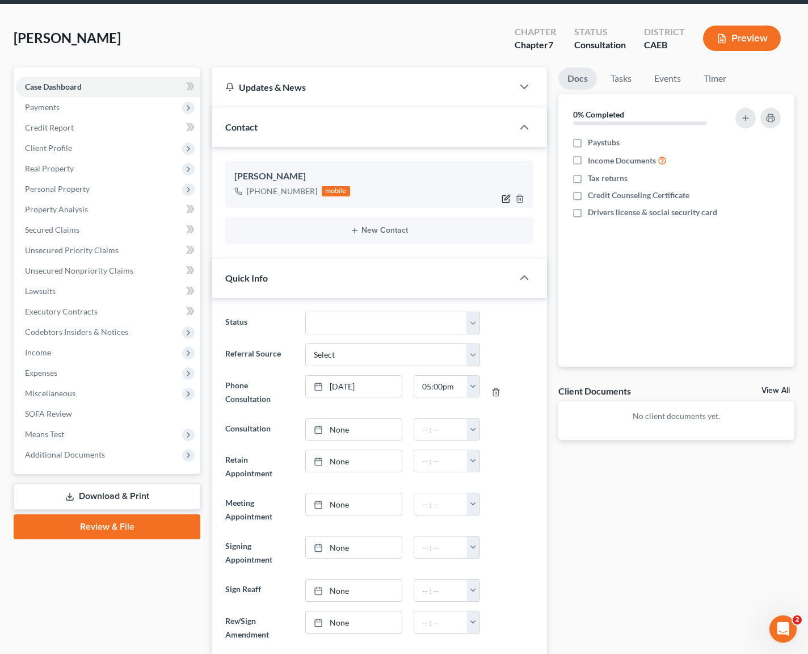
click at [508, 199] on icon "button" at bounding box center [506, 198] width 9 height 9
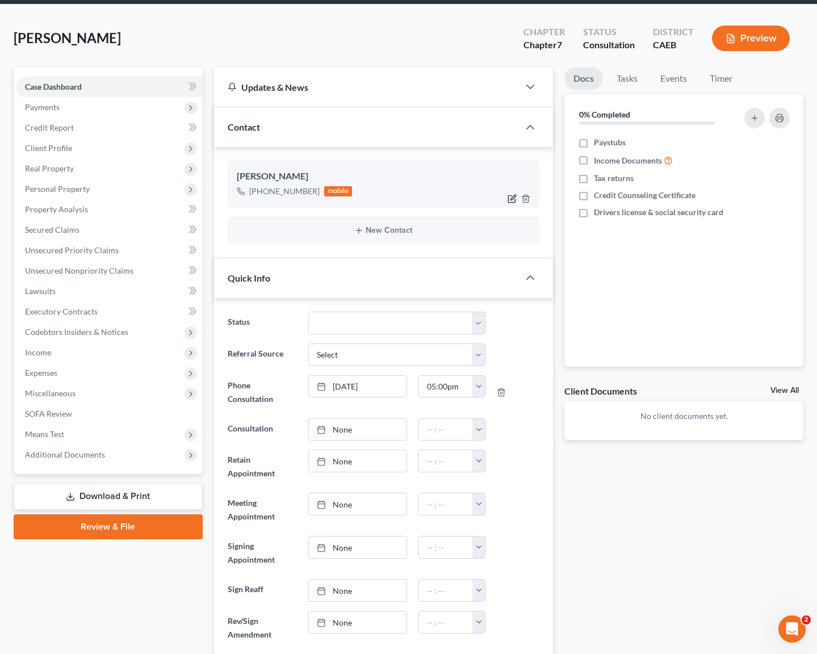
select select "0"
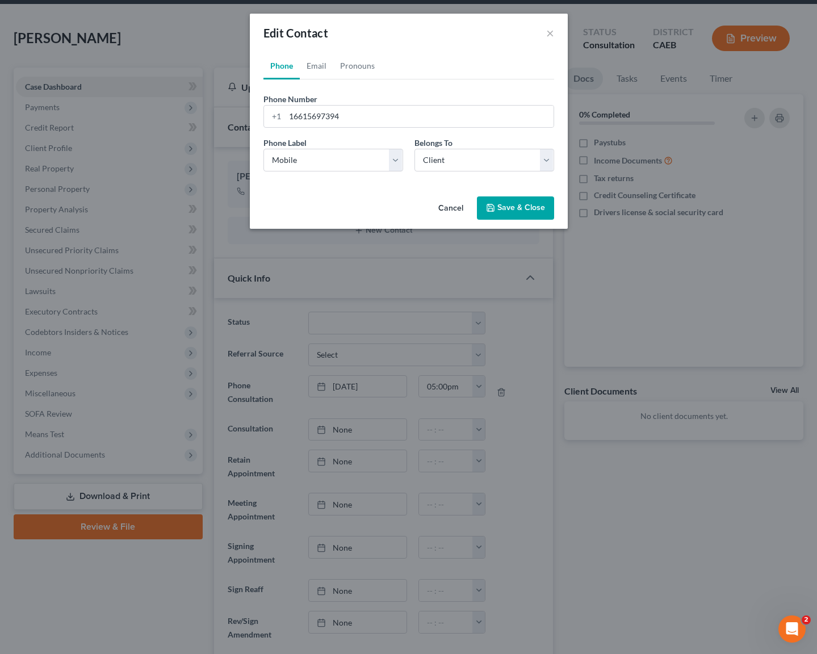
click at [502, 205] on button "Save & Close" at bounding box center [515, 208] width 77 height 24
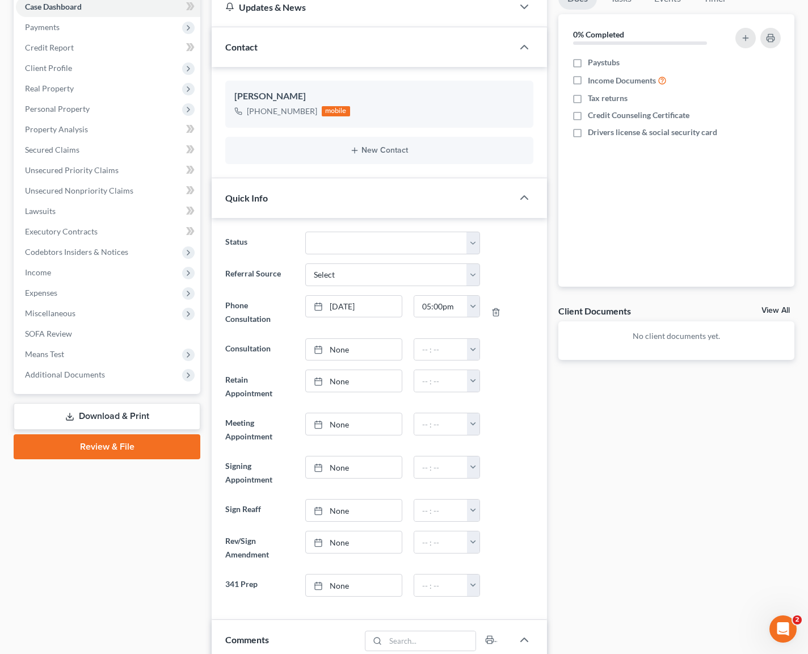
scroll to position [26, 0]
